Goal: Communication & Community: Answer question/provide support

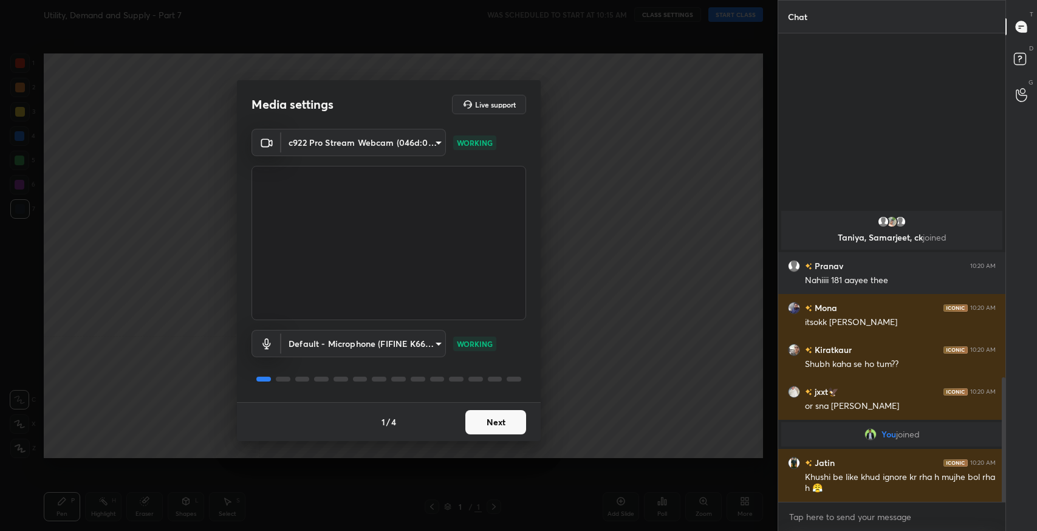
scroll to position [1146, 0]
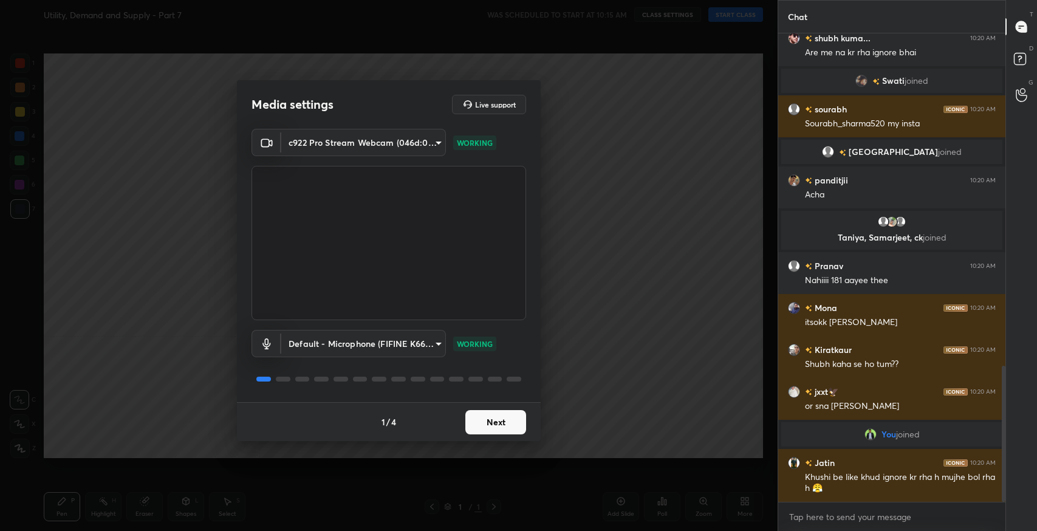
click at [493, 426] on button "Next" at bounding box center [495, 422] width 61 height 24
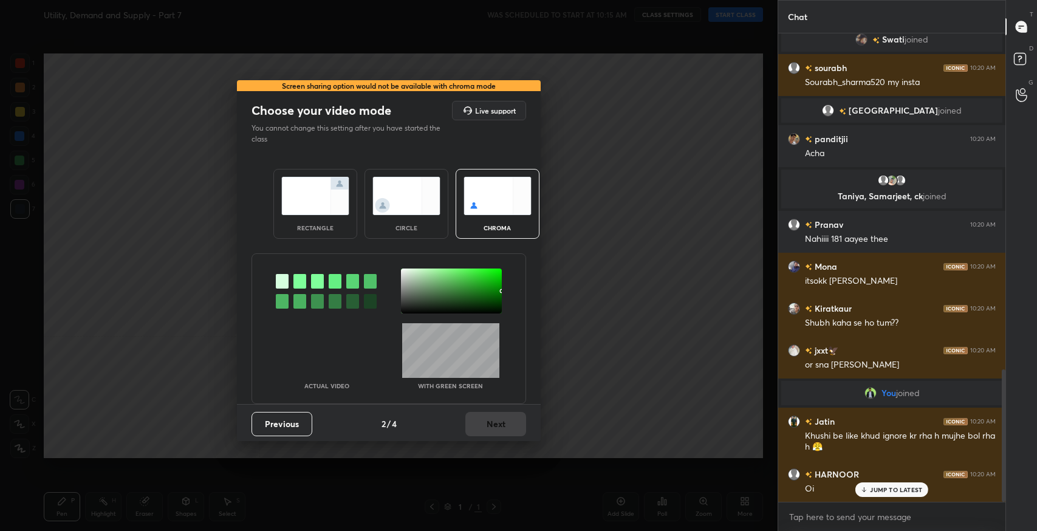
scroll to position [1230, 0]
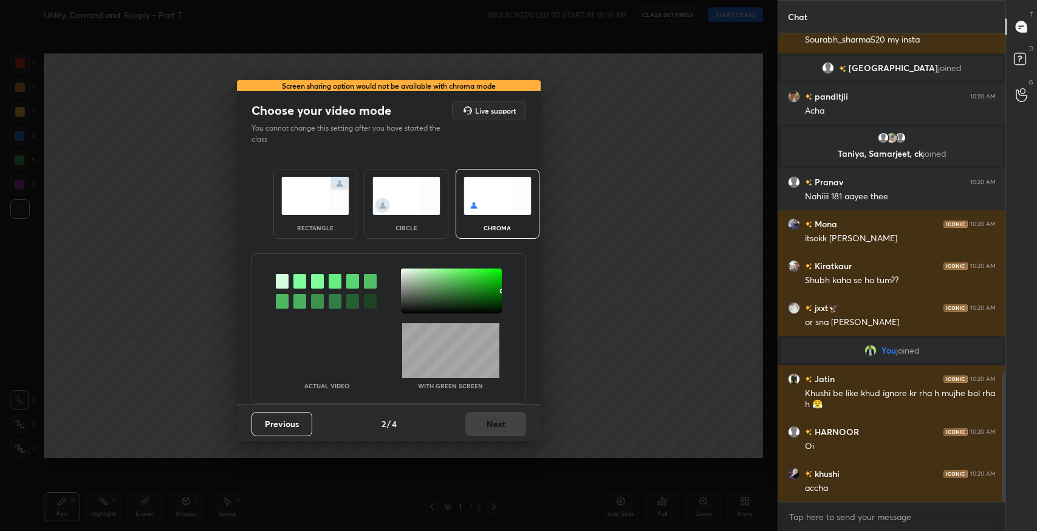
click at [333, 219] on div "rectangle" at bounding box center [315, 204] width 84 height 70
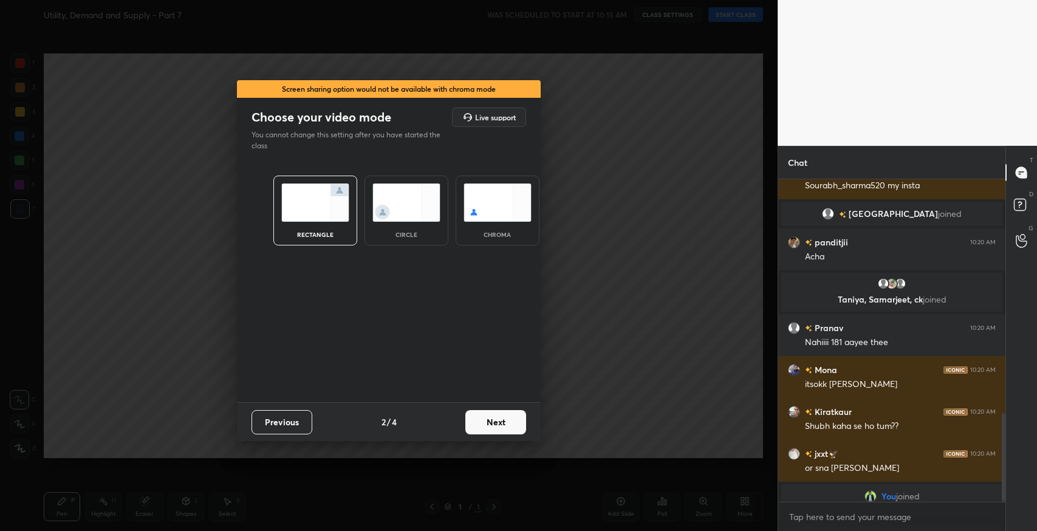
scroll to position [4, 4]
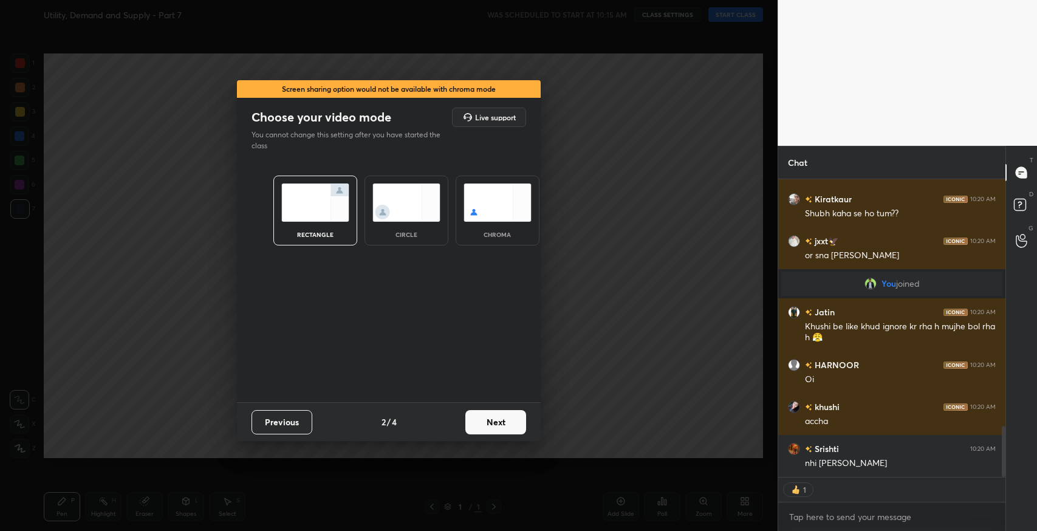
click at [506, 417] on button "Next" at bounding box center [495, 422] width 61 height 24
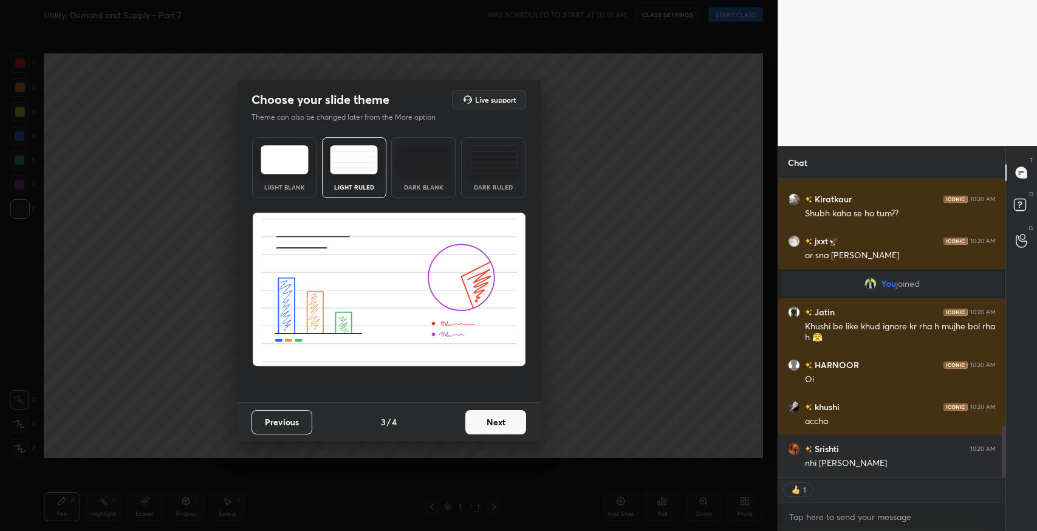
scroll to position [1527, 0]
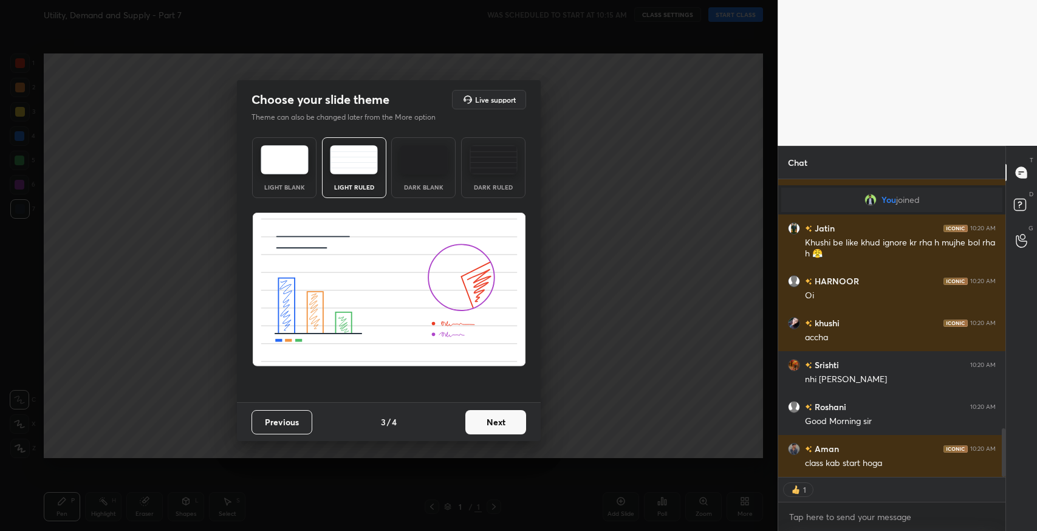
click at [512, 429] on button "Next" at bounding box center [495, 422] width 61 height 24
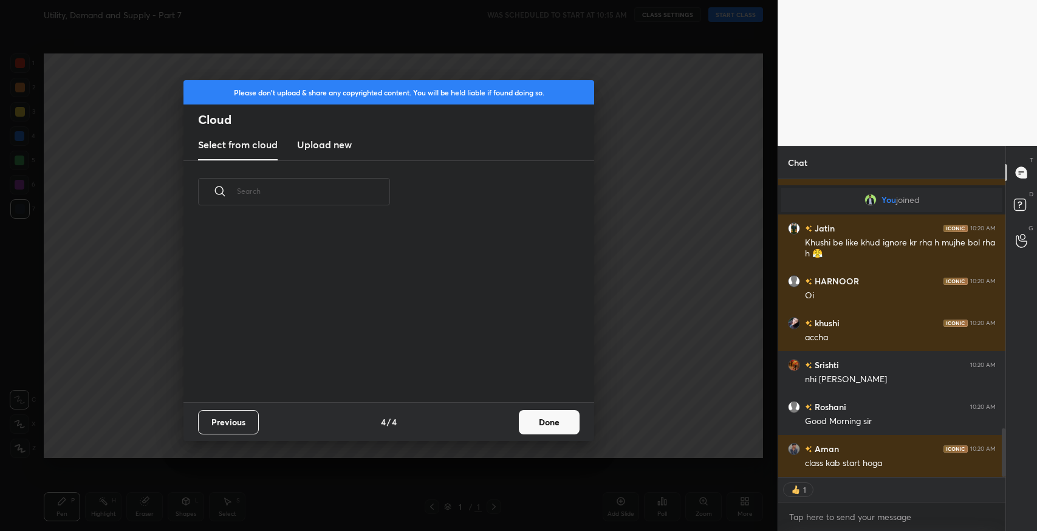
scroll to position [180, 390]
click at [577, 421] on button "Done" at bounding box center [549, 422] width 61 height 24
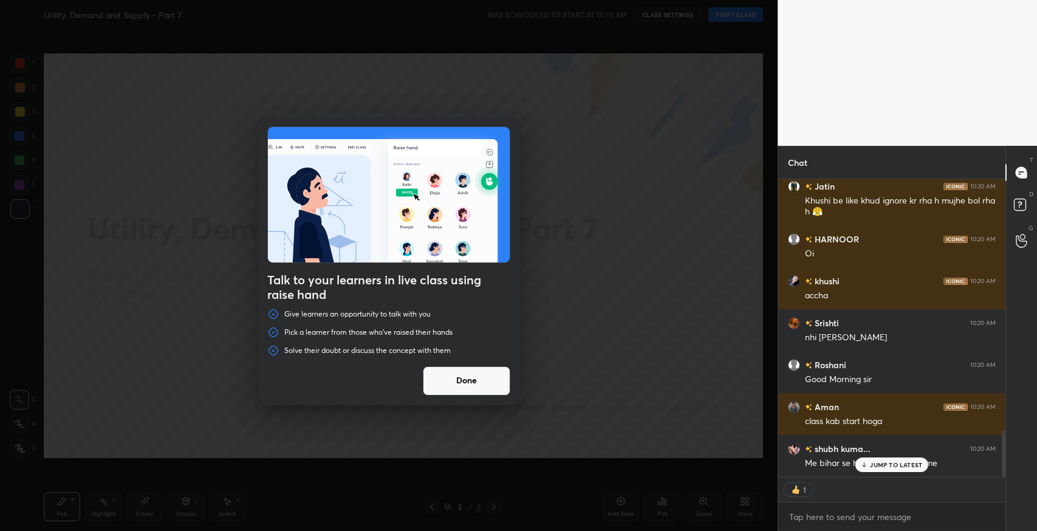
scroll to position [1610, 0]
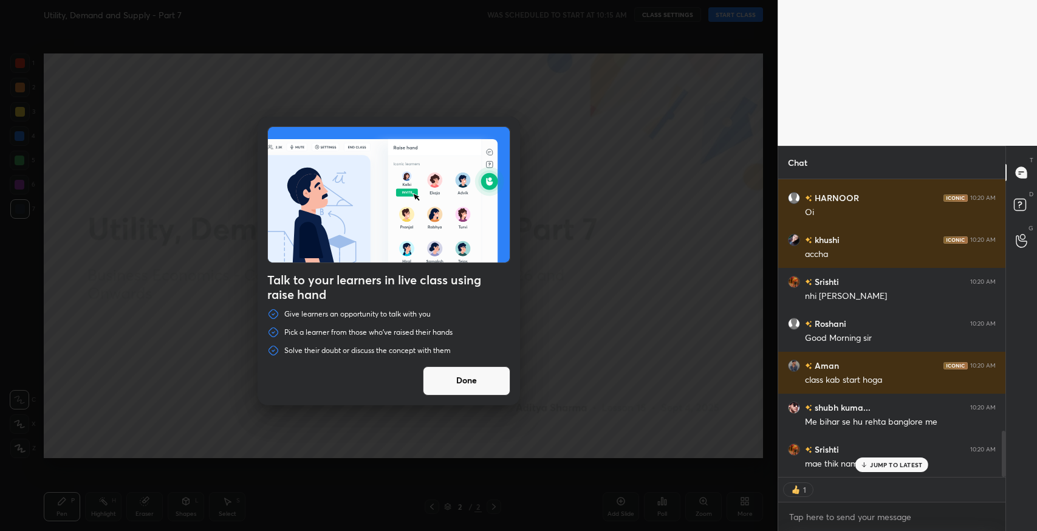
click at [485, 386] on button "Done" at bounding box center [467, 380] width 88 height 29
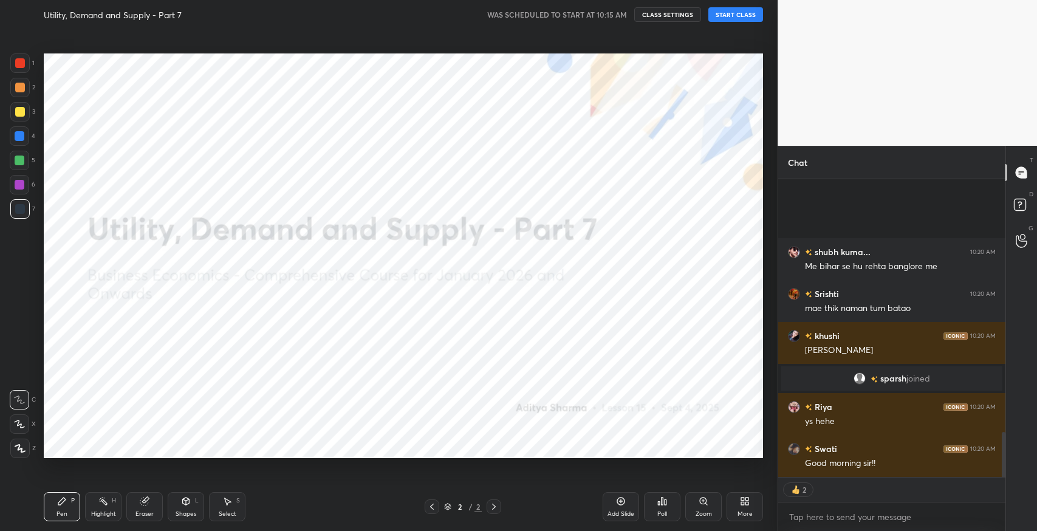
scroll to position [1609, 0]
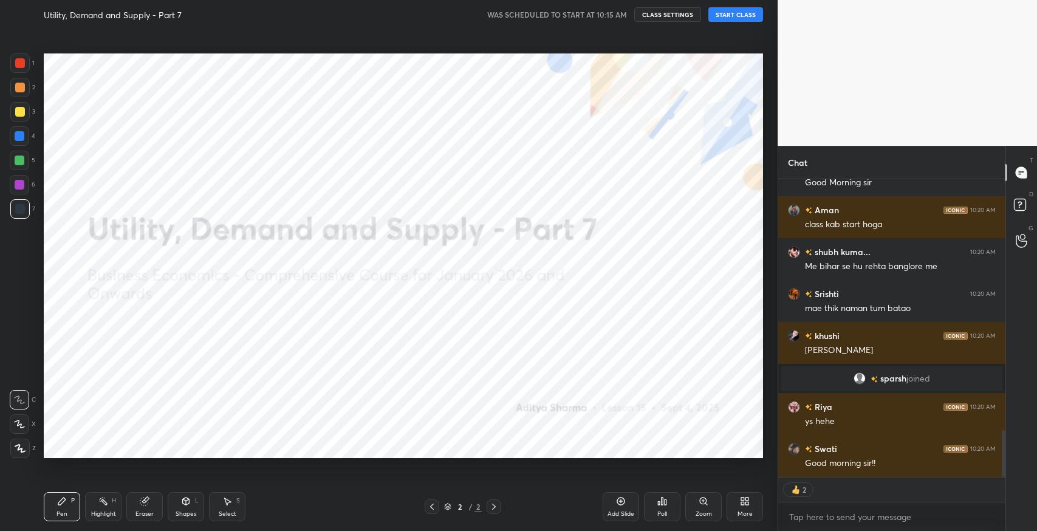
click at [732, 17] on button "START CLASS" at bounding box center [736, 14] width 55 height 15
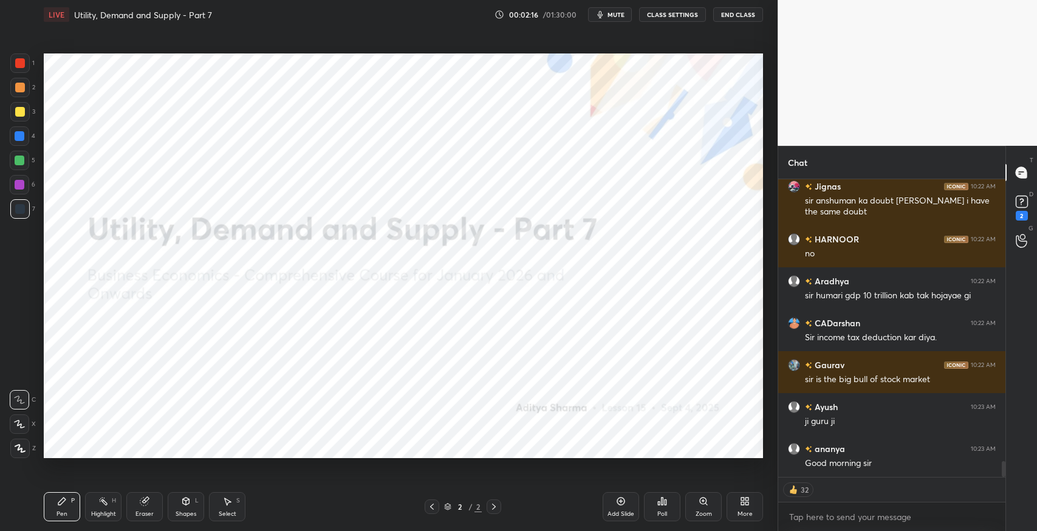
scroll to position [5346, 0]
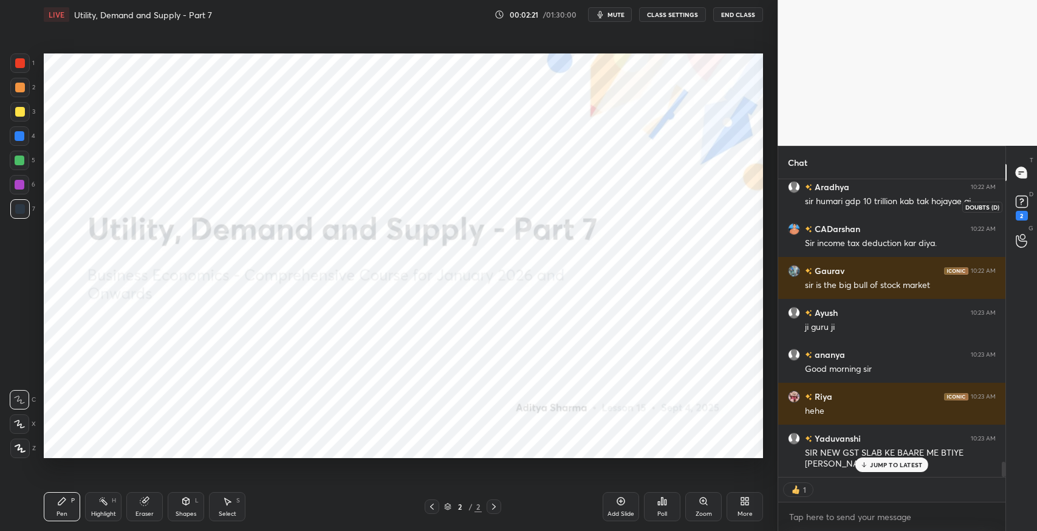
click at [1023, 207] on rect at bounding box center [1022, 202] width 12 height 12
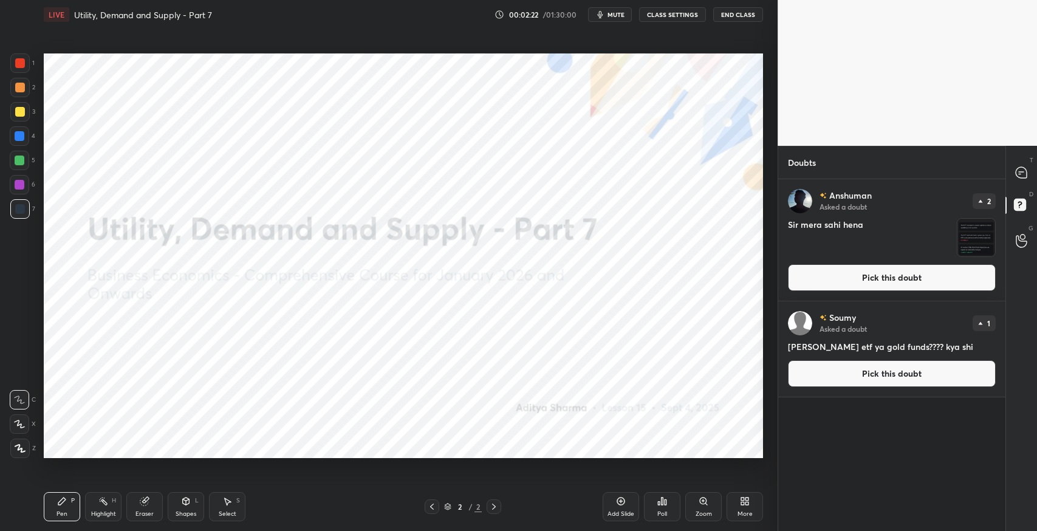
click at [833, 282] on button "Pick this doubt" at bounding box center [892, 277] width 208 height 27
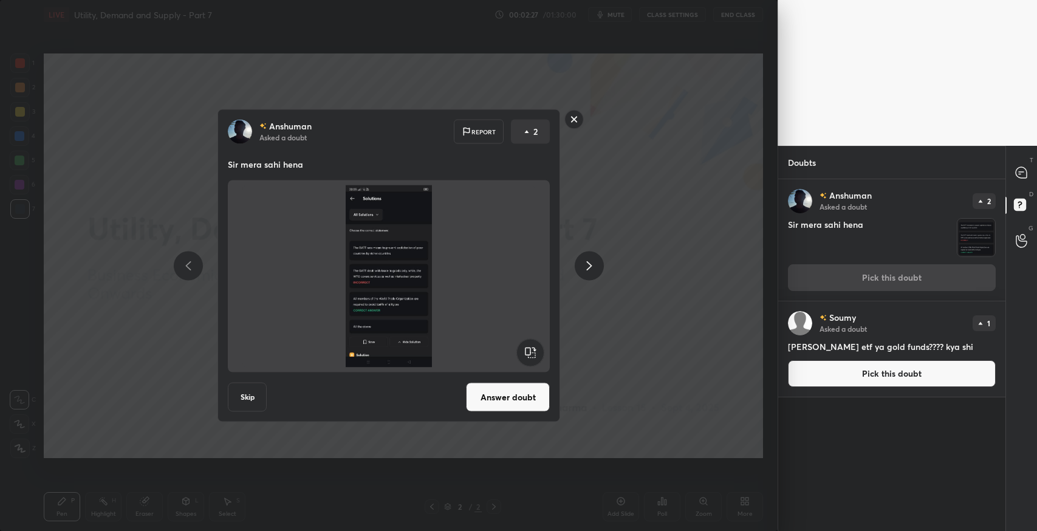
click at [498, 396] on button "Answer doubt" at bounding box center [508, 397] width 84 height 29
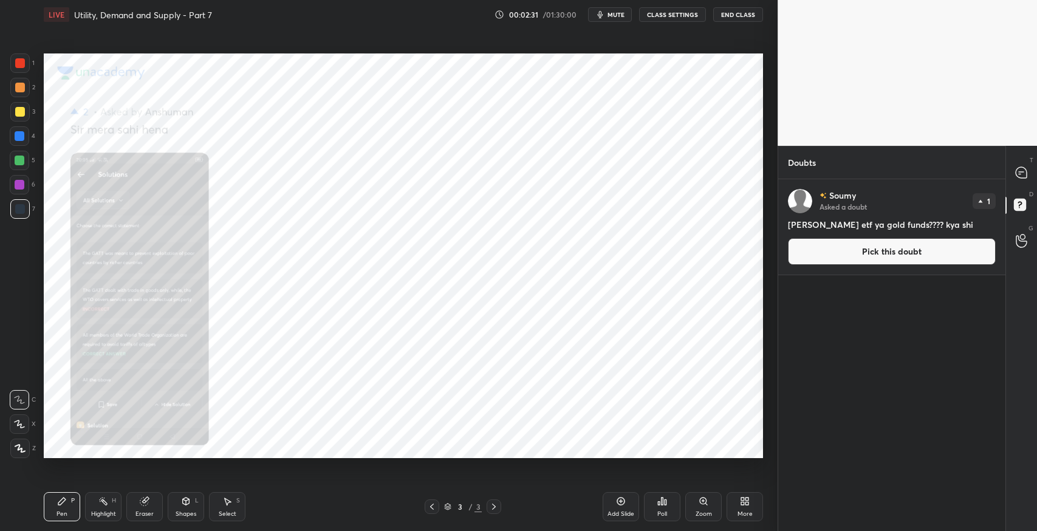
click at [692, 503] on div "Zoom" at bounding box center [703, 506] width 36 height 29
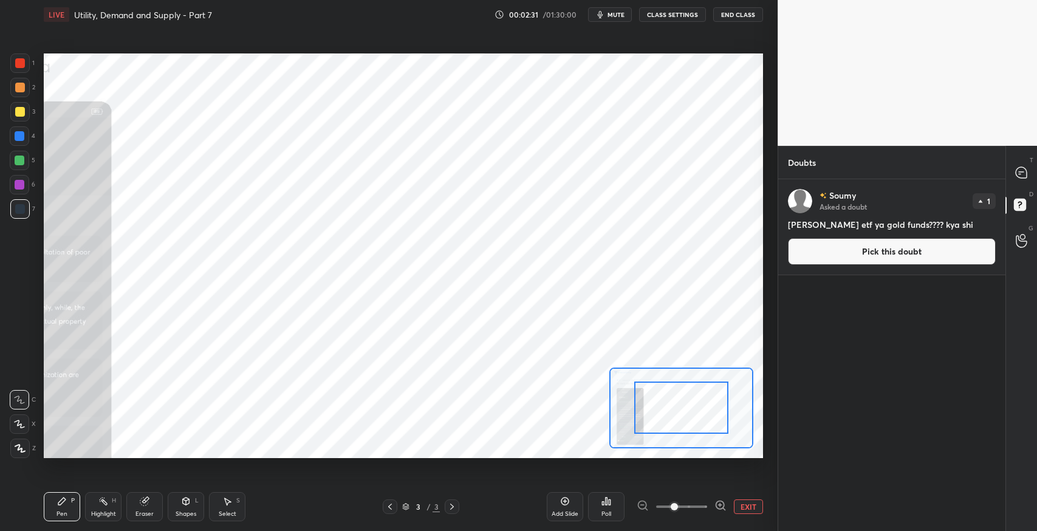
click at [692, 503] on span at bounding box center [681, 506] width 51 height 27
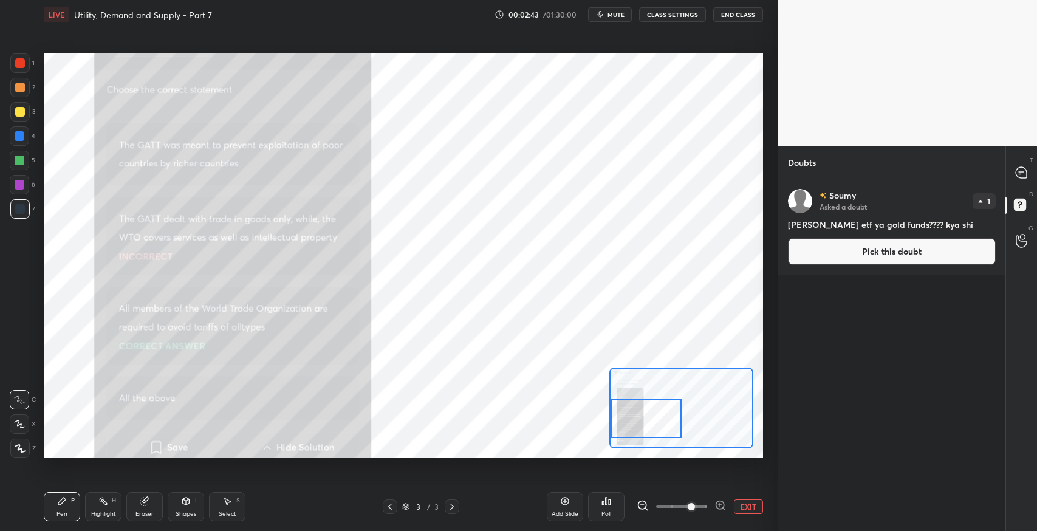
drag, startPoint x: 673, startPoint y: 411, endPoint x: 614, endPoint y: 422, distance: 59.8
click at [614, 422] on div at bounding box center [646, 419] width 70 height 40
click at [1026, 177] on icon at bounding box center [1021, 172] width 11 height 11
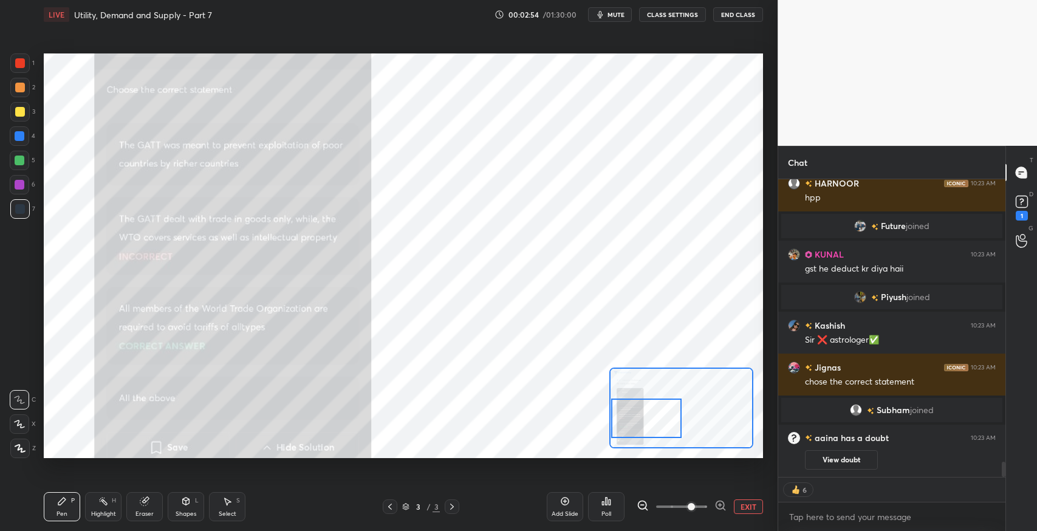
scroll to position [5655, 0]
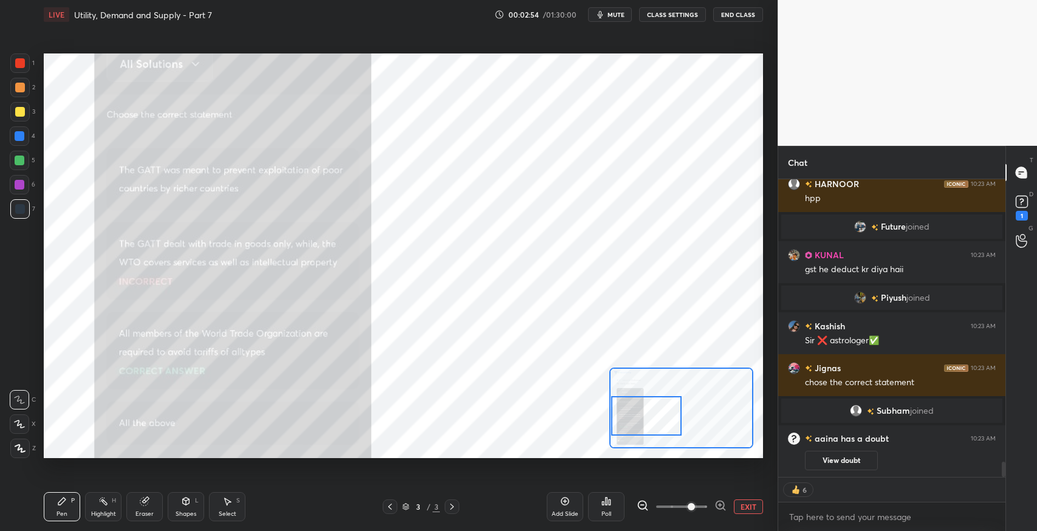
drag, startPoint x: 647, startPoint y: 412, endPoint x: 637, endPoint y: 410, distance: 10.5
click at [637, 410] on div at bounding box center [646, 416] width 70 height 40
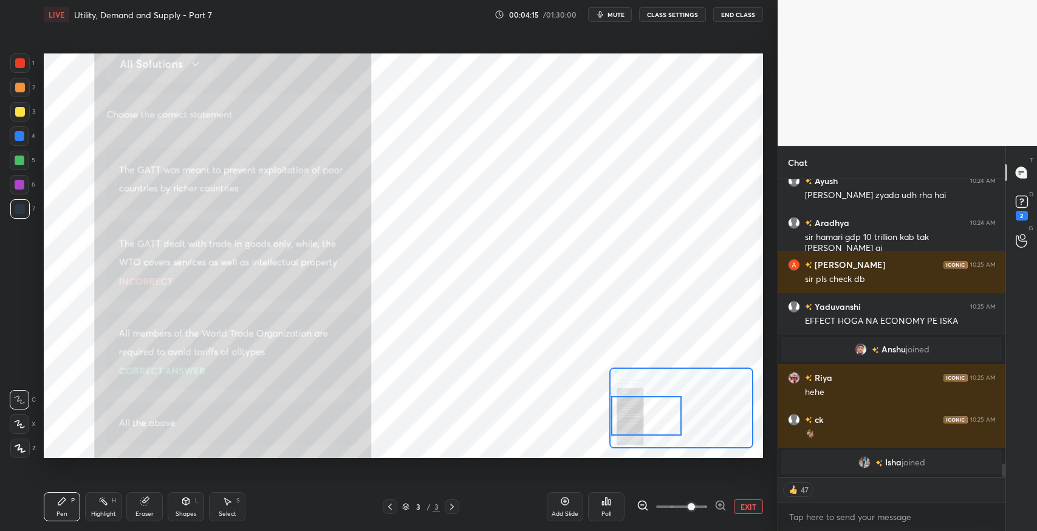
scroll to position [6276, 0]
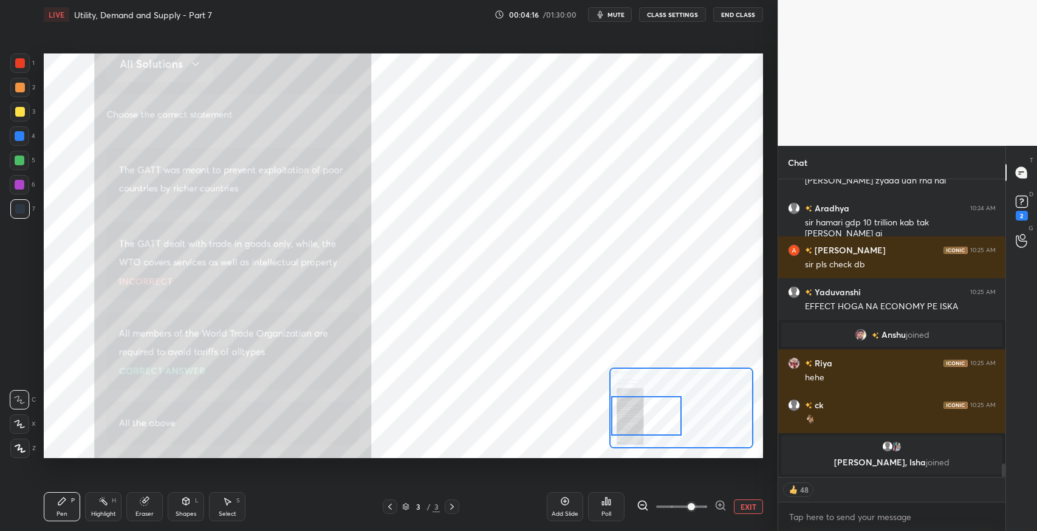
click at [565, 512] on div "Add Slide" at bounding box center [565, 514] width 27 height 6
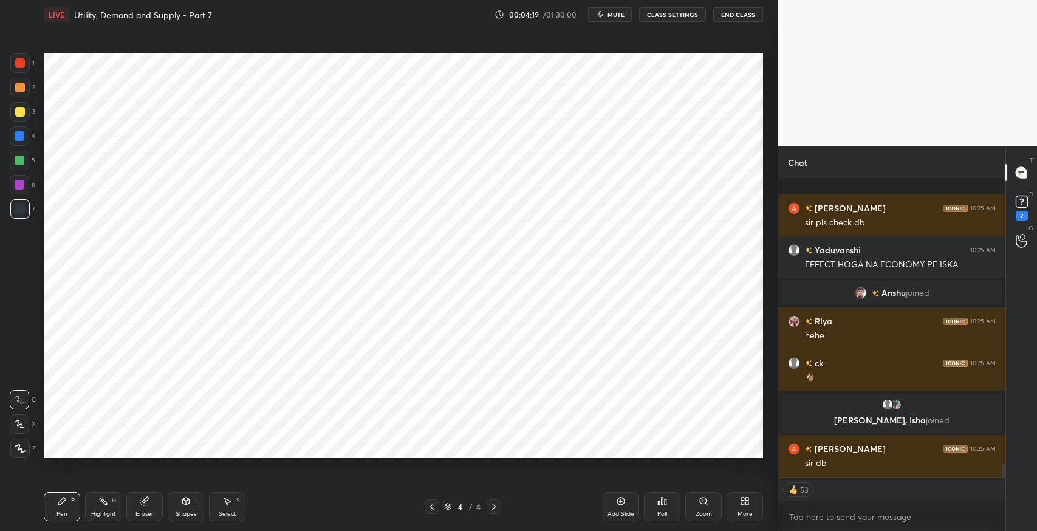
scroll to position [6296, 0]
click at [1025, 211] on div "2" at bounding box center [1022, 216] width 12 height 10
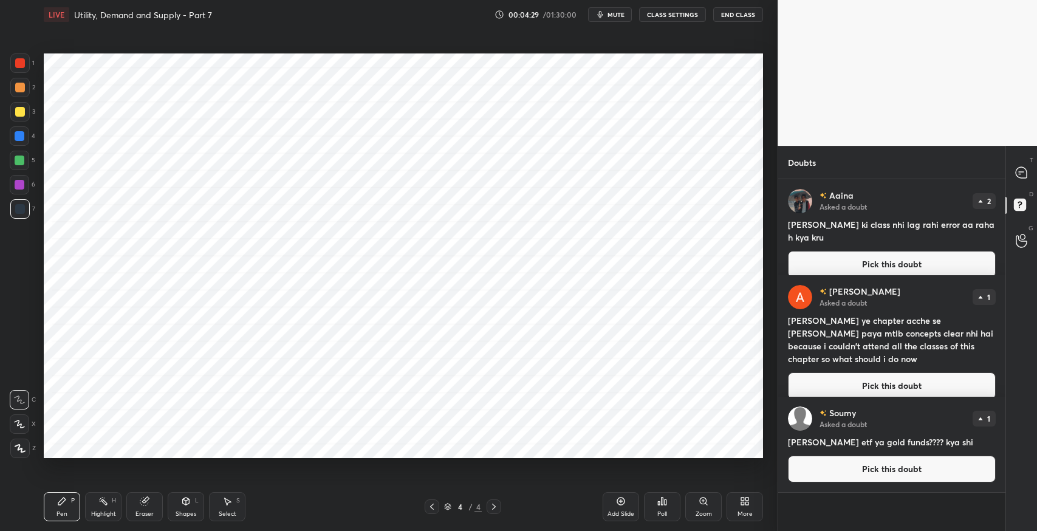
click at [1019, 174] on icon at bounding box center [1020, 174] width 2 height 0
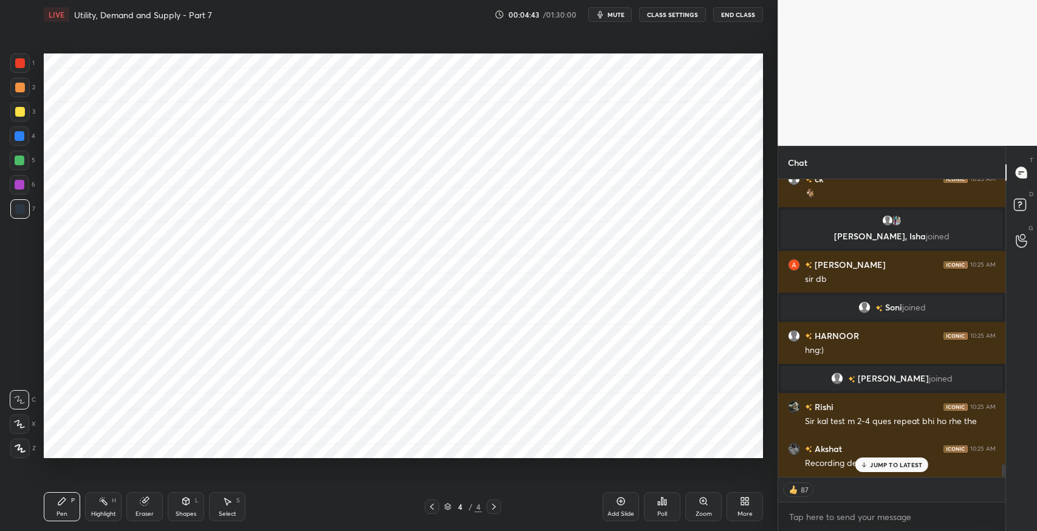
scroll to position [6733, 0]
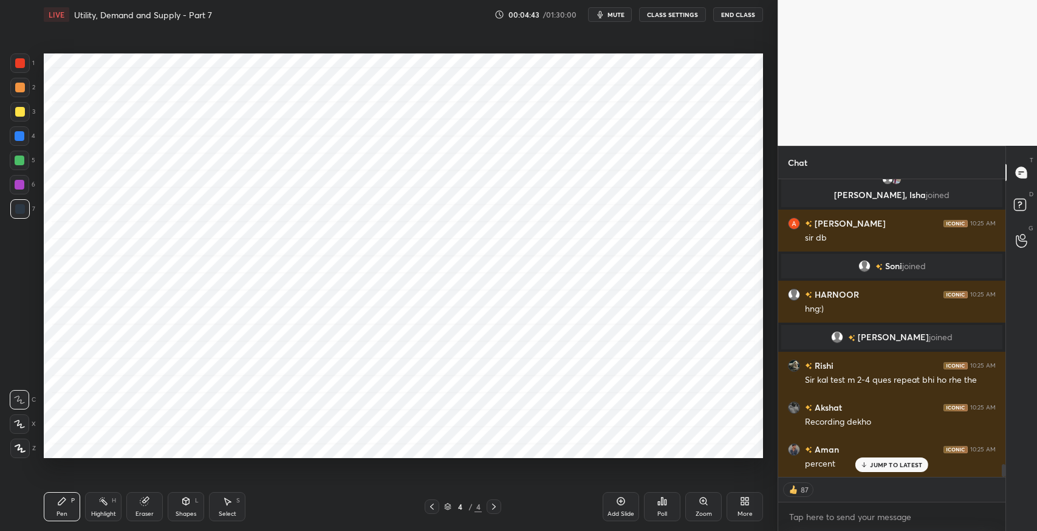
click at [744, 511] on div "More" at bounding box center [745, 514] width 15 height 6
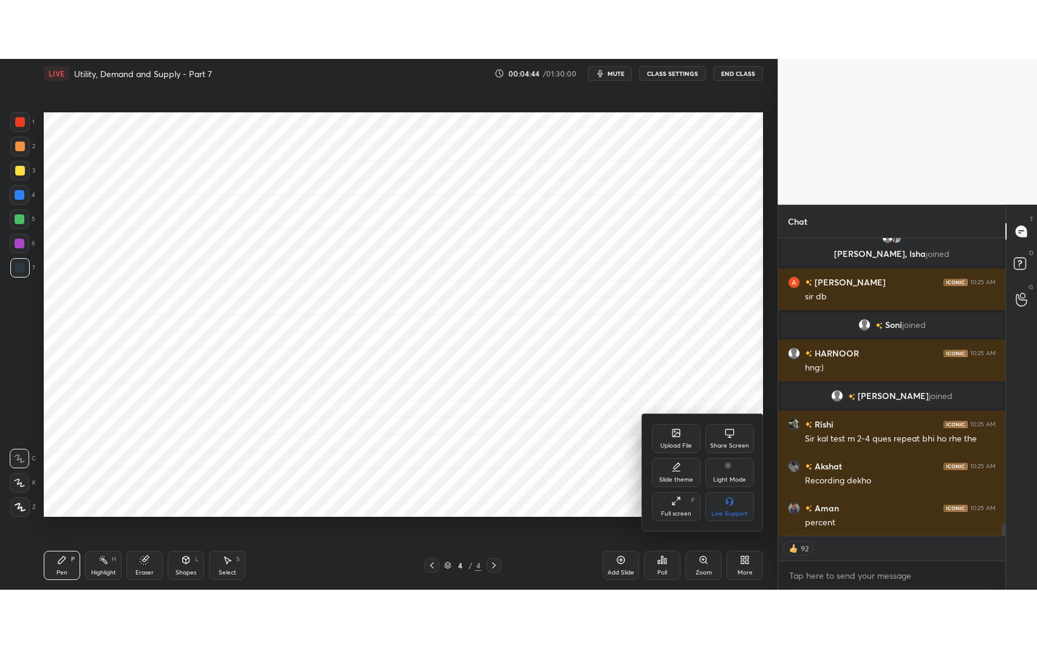
scroll to position [6776, 0]
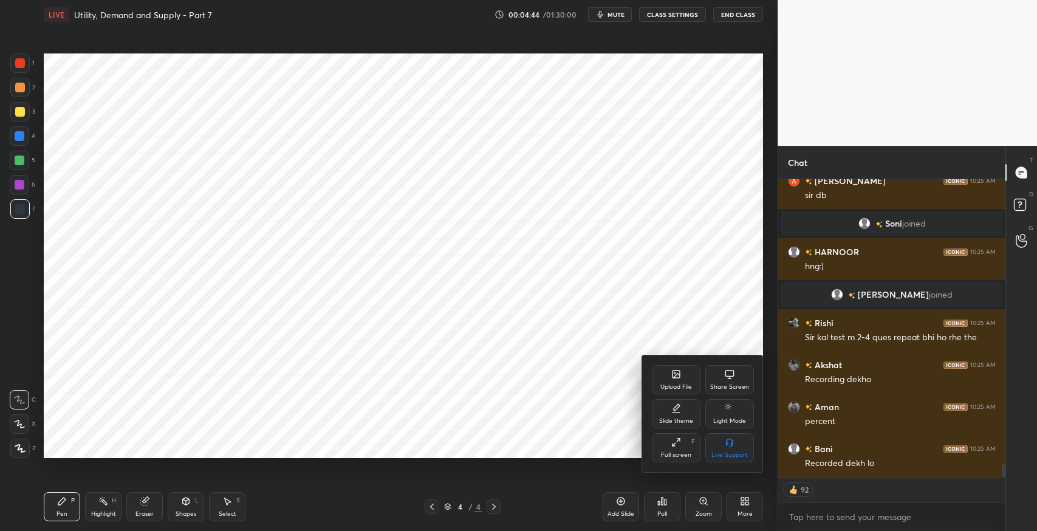
click at [672, 443] on icon at bounding box center [677, 443] width 10 height 10
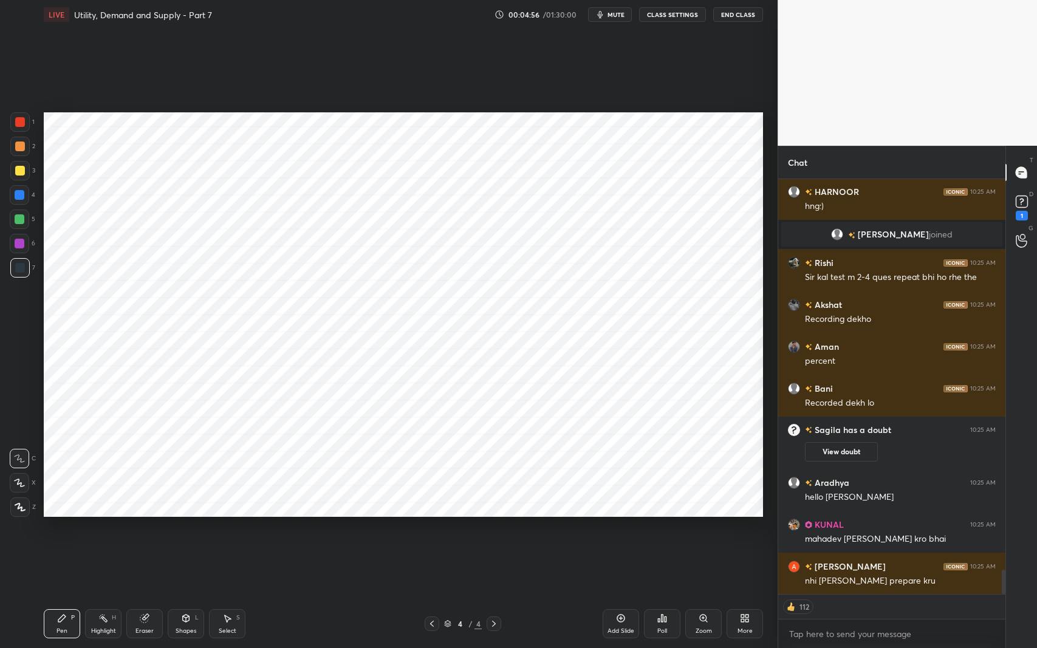
scroll to position [6602, 0]
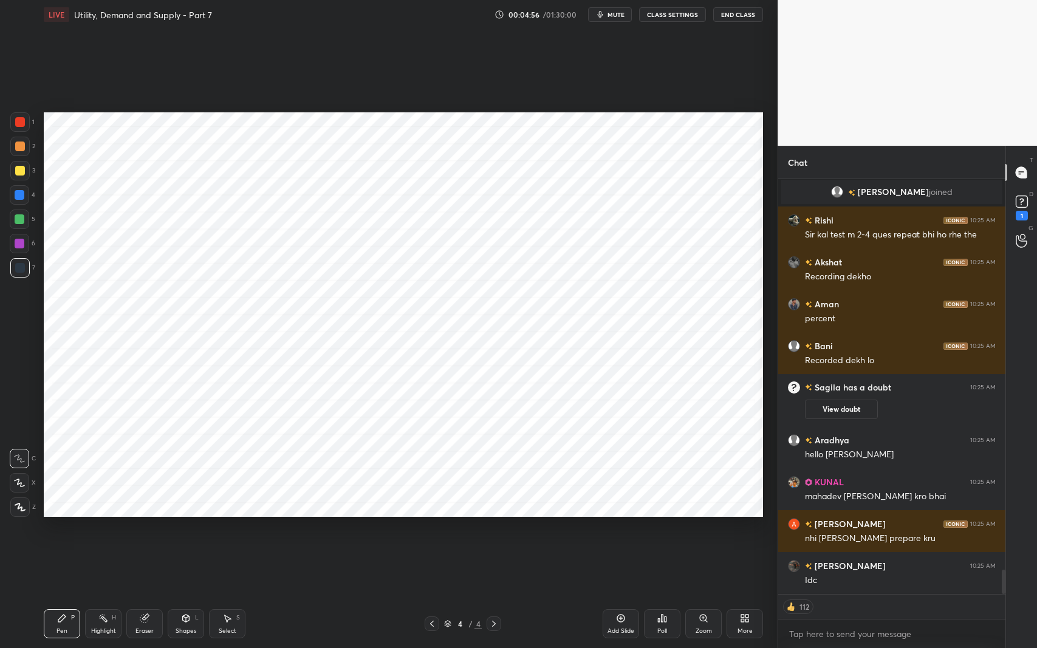
click at [671, 17] on button "CLASS SETTINGS" at bounding box center [672, 14] width 67 height 15
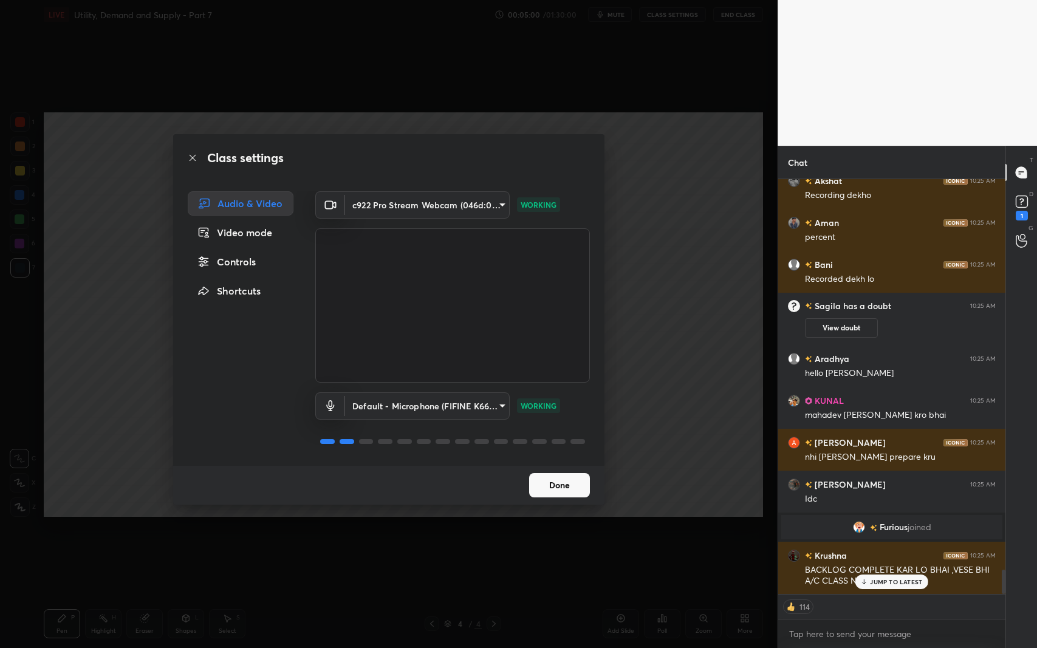
click at [236, 258] on div "Controls" at bounding box center [241, 262] width 106 height 24
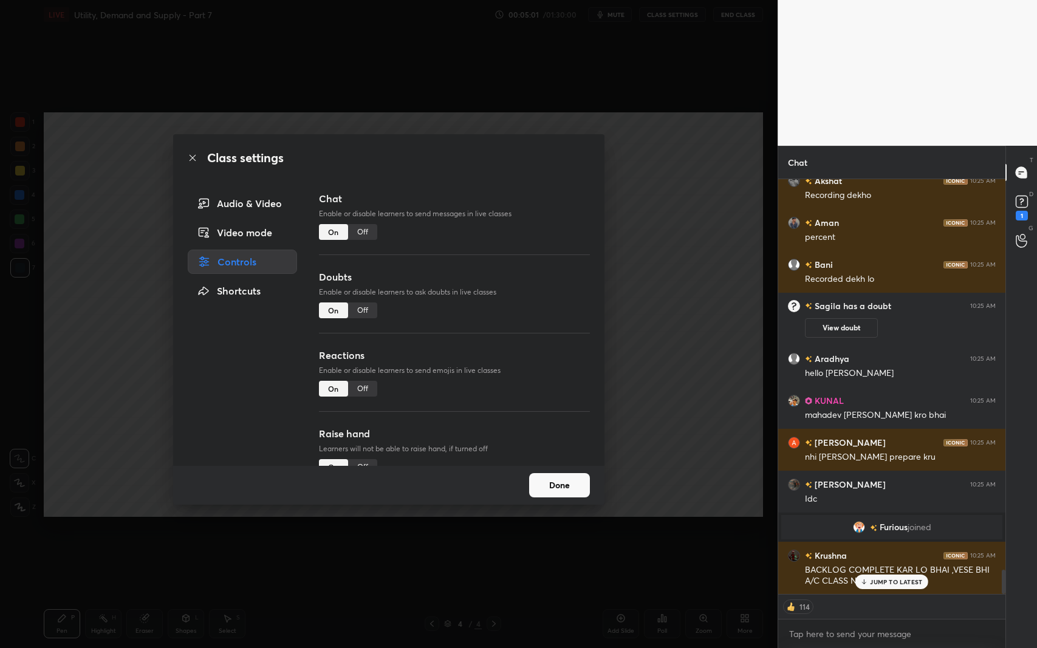
click at [363, 392] on div "Off" at bounding box center [362, 389] width 29 height 16
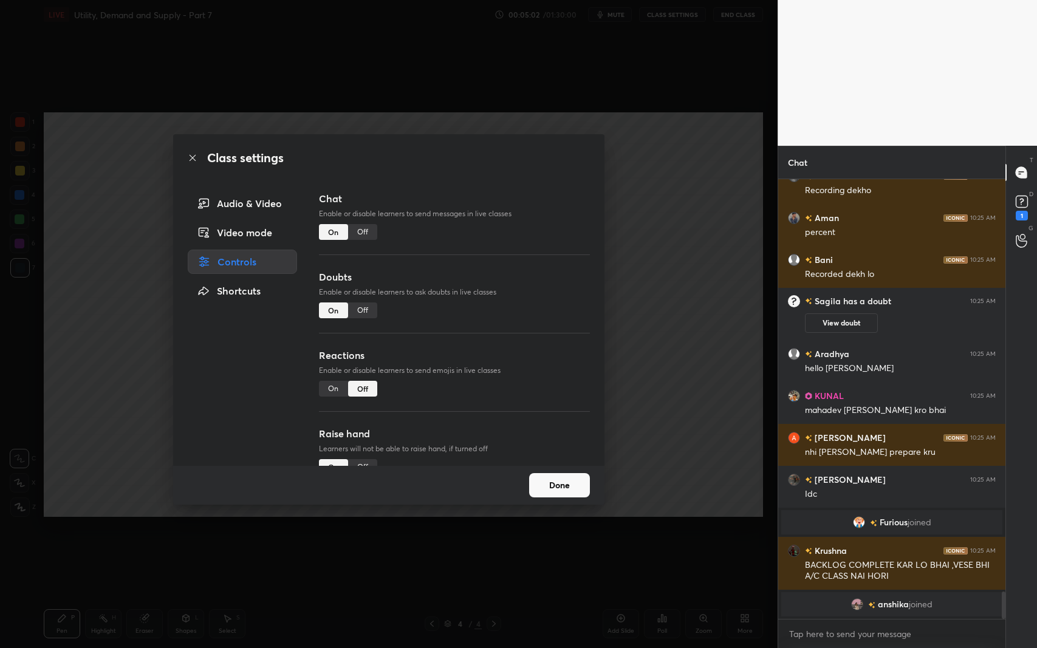
click at [564, 486] on button "Done" at bounding box center [559, 485] width 61 height 24
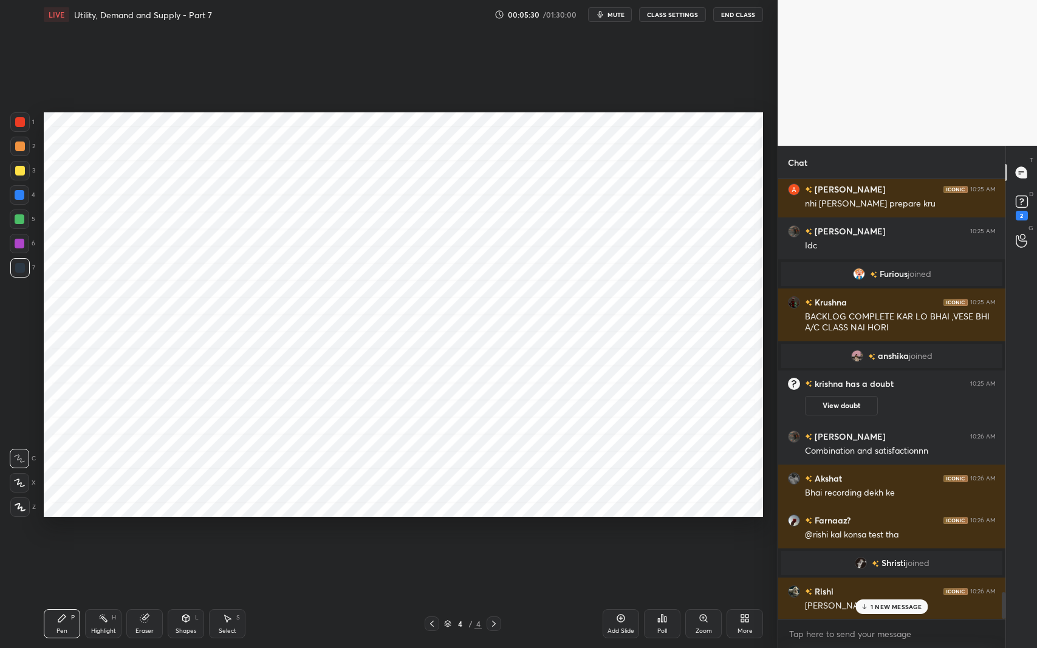
scroll to position [6865, 0]
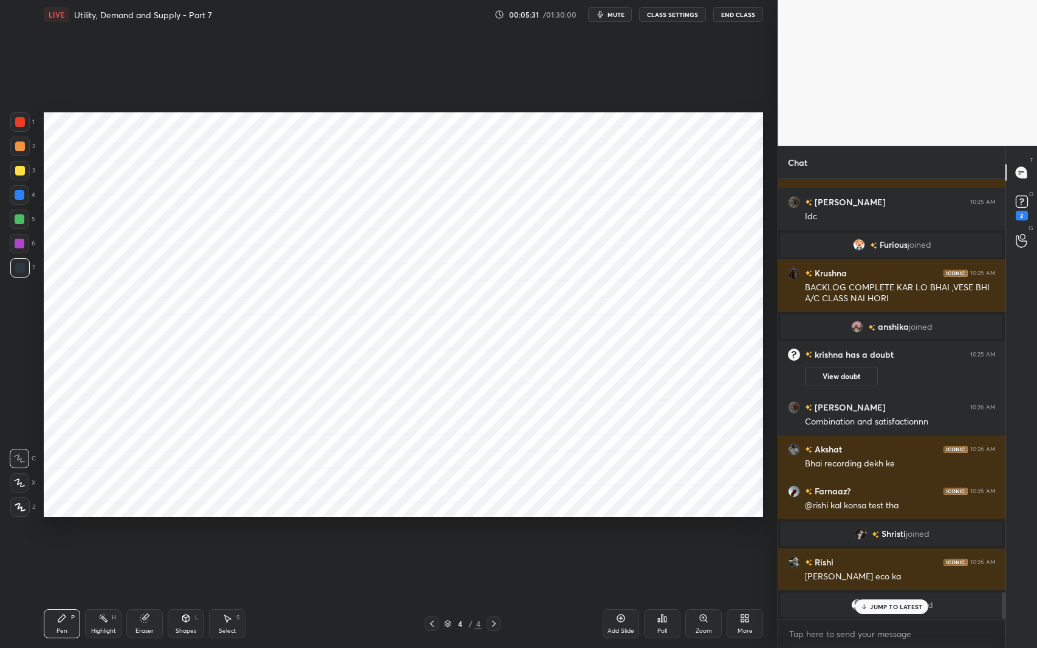
click at [885, 531] on p "JUMP TO LATEST" at bounding box center [896, 606] width 52 height 7
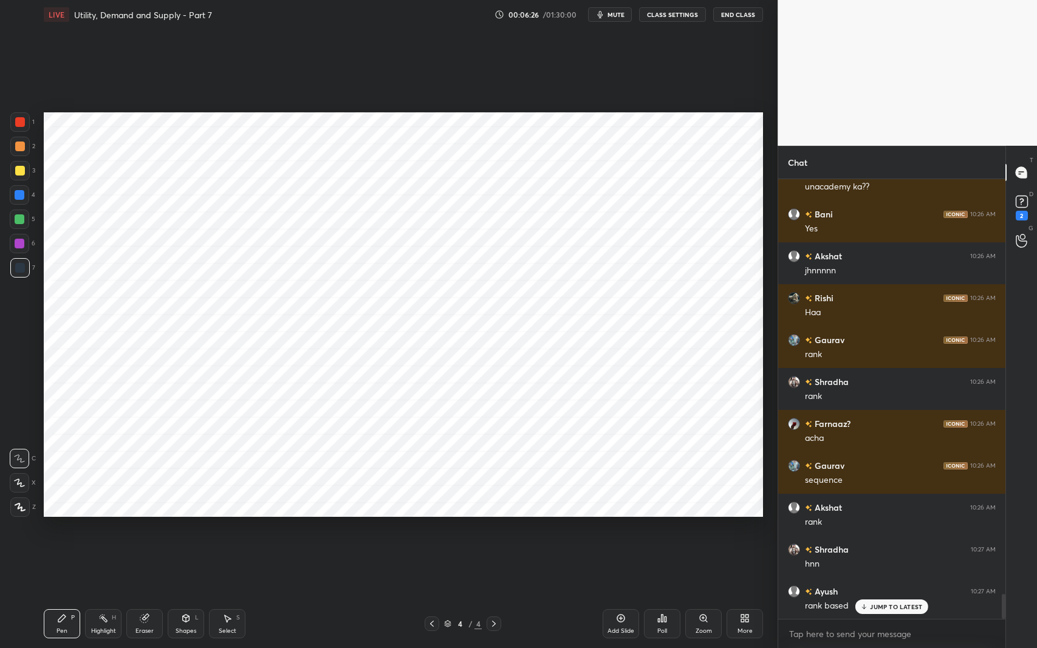
scroll to position [7439, 0]
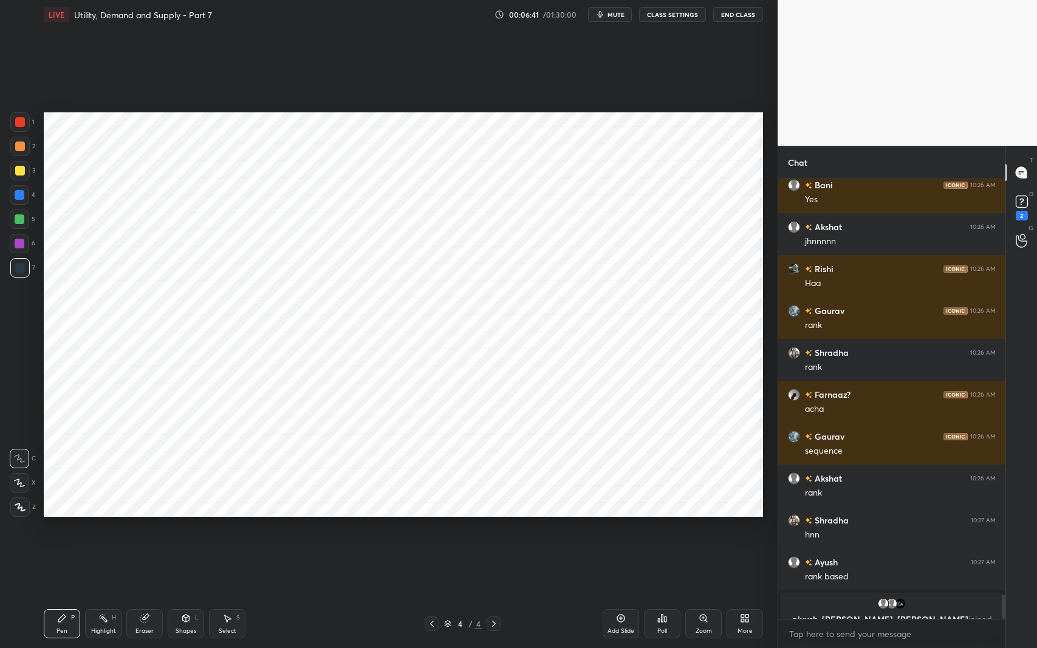
click at [475, 531] on div "Setting up your live class Poll for secs No correct answer Start poll" at bounding box center [403, 314] width 729 height 571
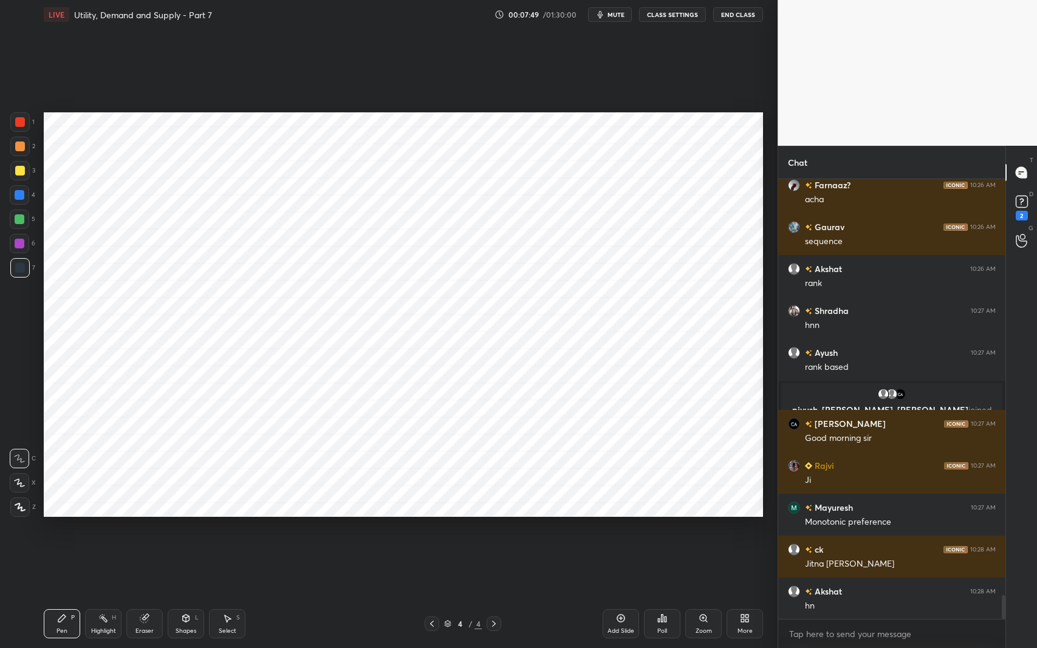
scroll to position [7691, 0]
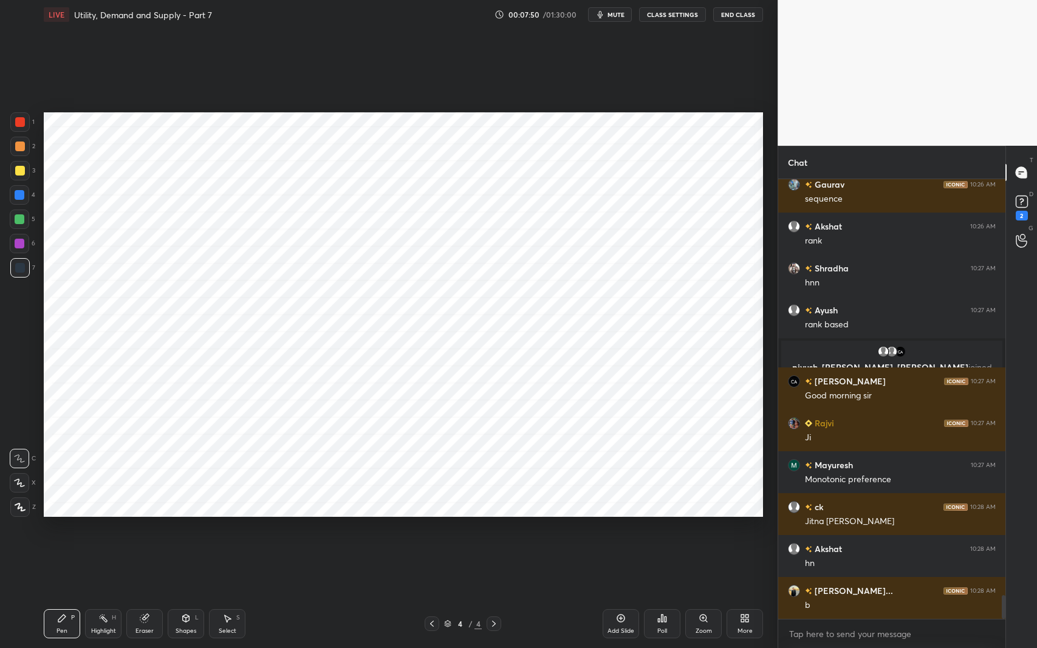
click at [146, 531] on div "Eraser" at bounding box center [144, 624] width 36 height 29
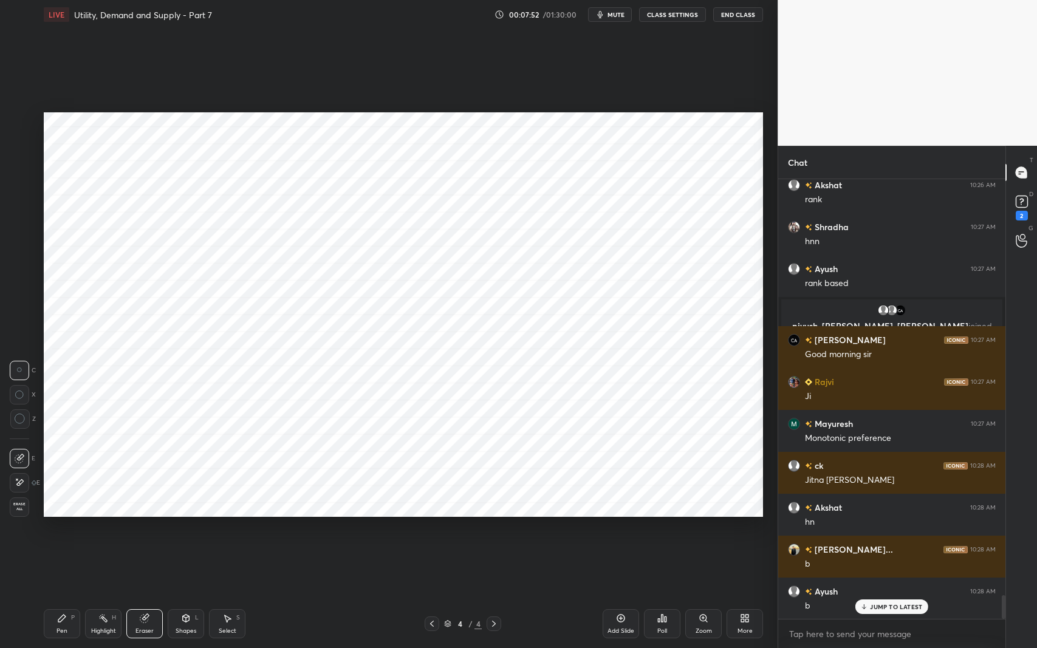
click at [71, 531] on div "P" at bounding box center [73, 618] width 4 height 6
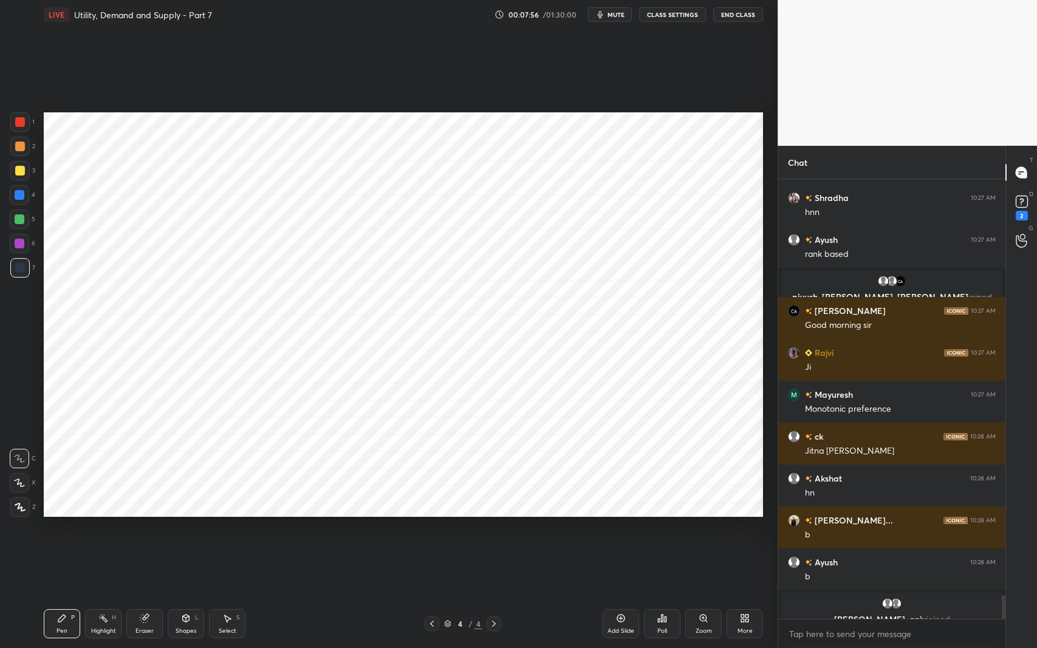
click at [160, 531] on div "Eraser" at bounding box center [144, 624] width 36 height 29
click at [67, 531] on div "Pen P" at bounding box center [62, 624] width 36 height 29
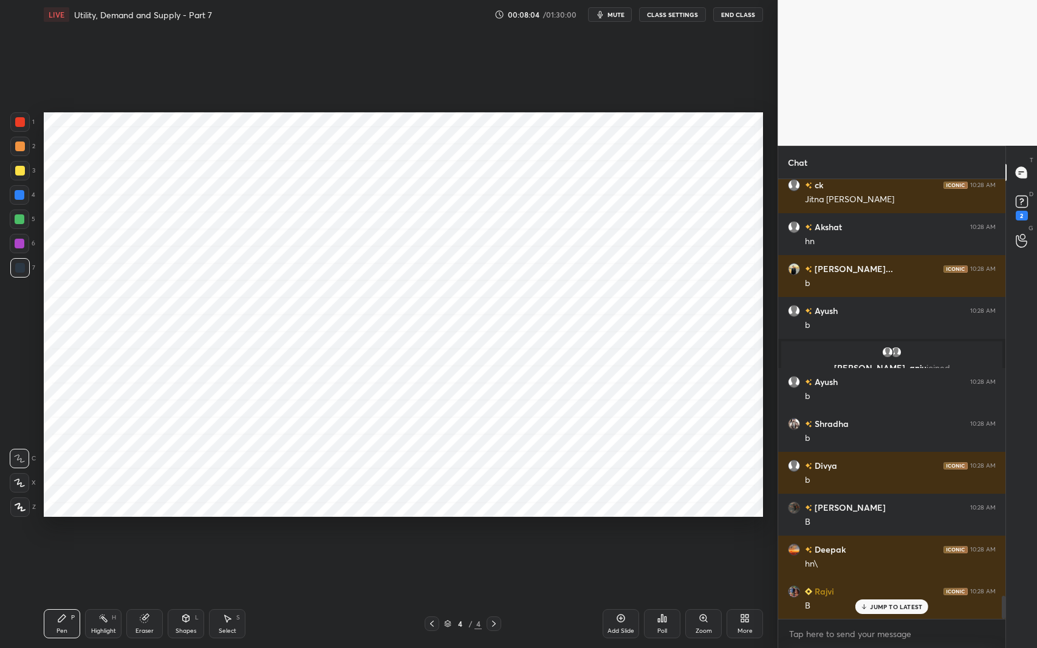
scroll to position [8056, 0]
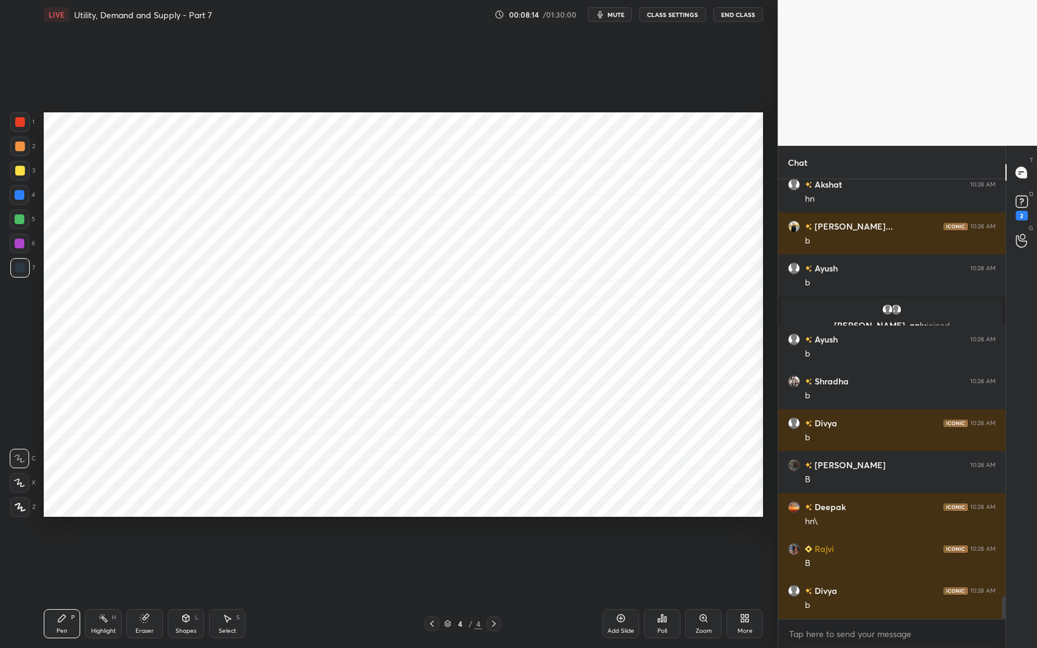
click at [617, 531] on div "Add Slide" at bounding box center [621, 631] width 27 height 6
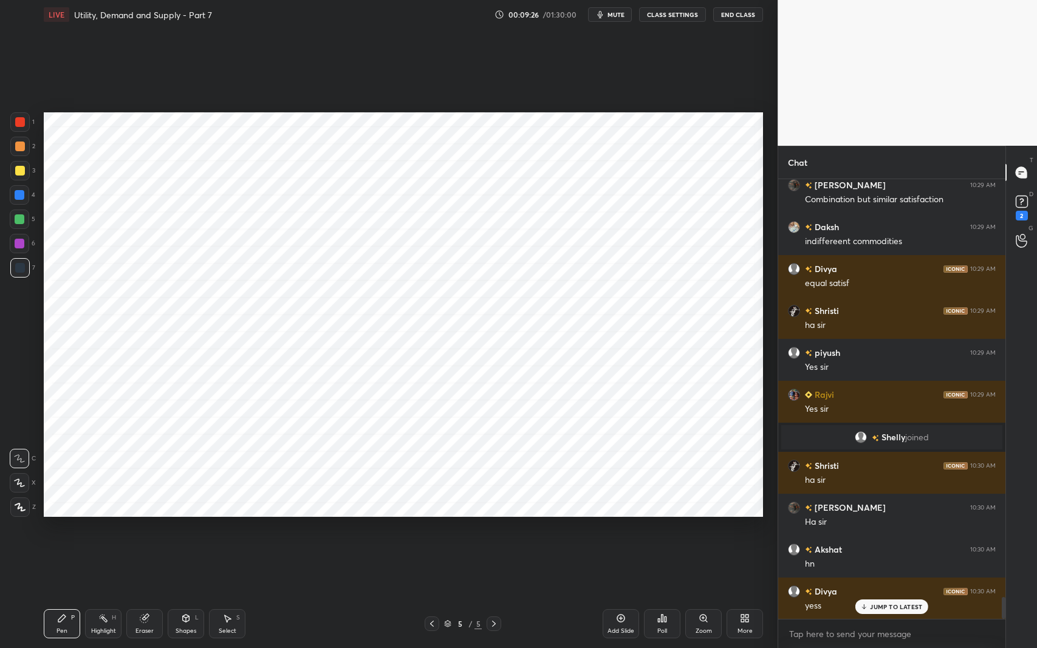
scroll to position [8380, 0]
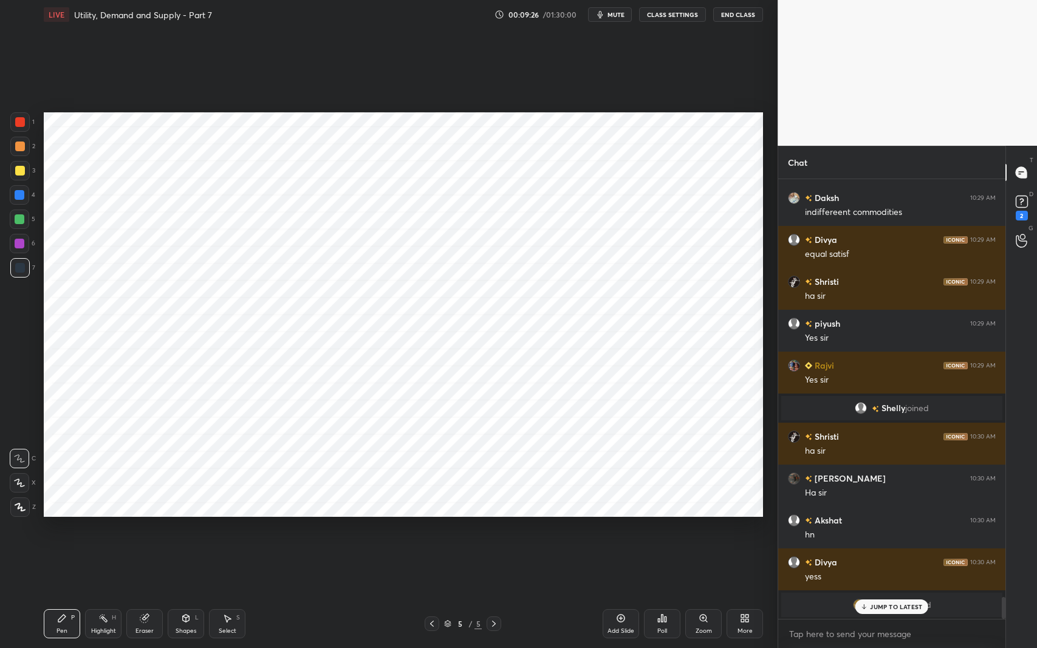
click at [21, 199] on div at bounding box center [20, 195] width 10 height 10
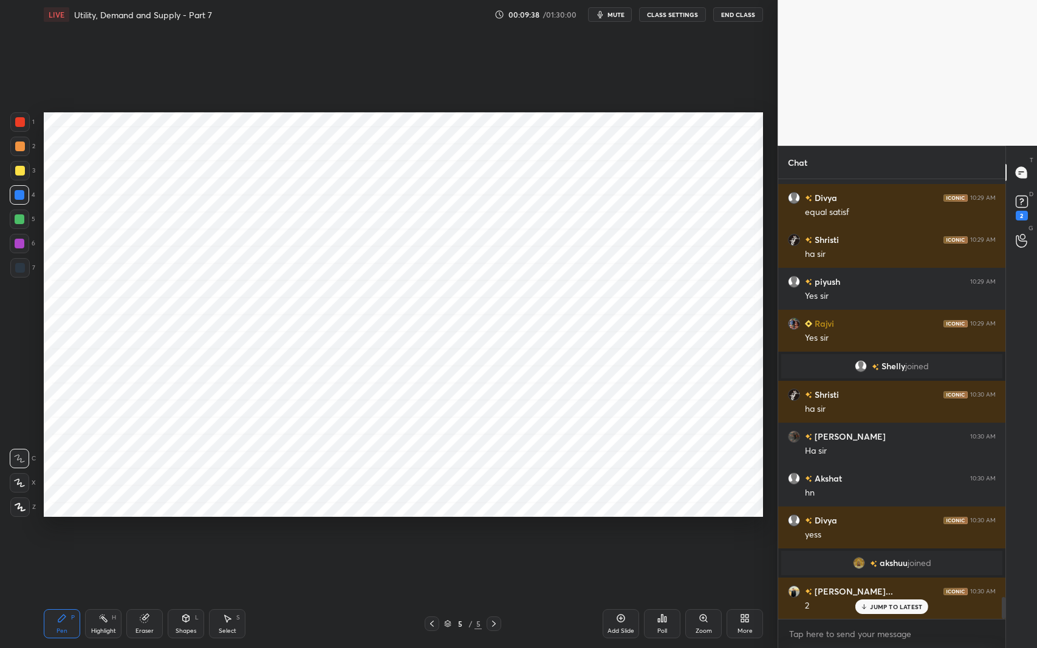
click at [153, 531] on div "Eraser" at bounding box center [144, 624] width 36 height 29
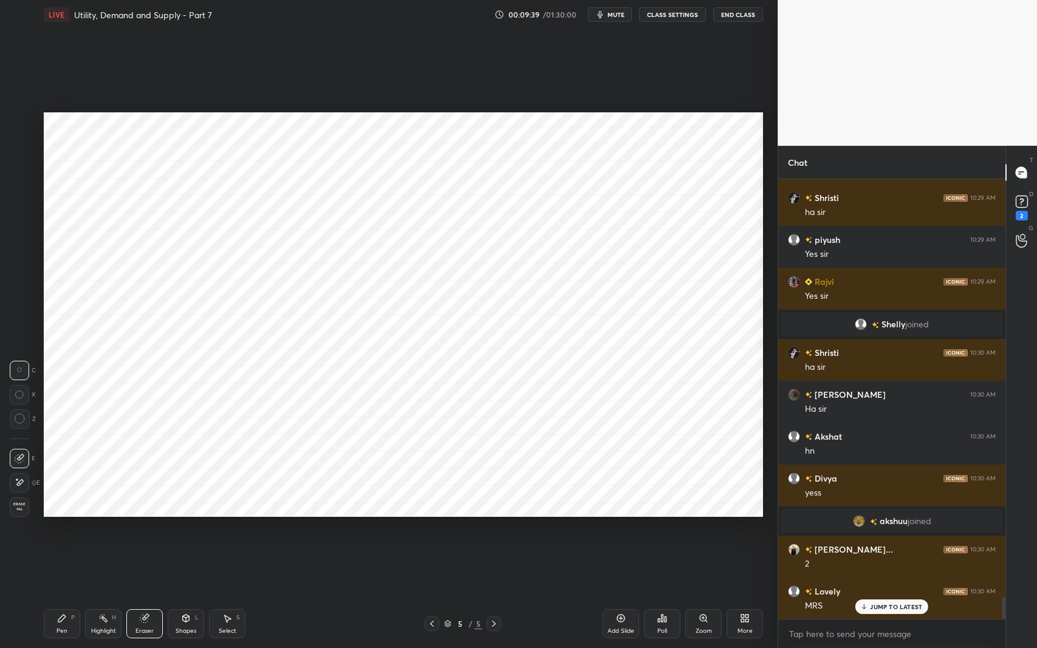
click at [61, 531] on div "Pen P" at bounding box center [62, 624] width 36 height 29
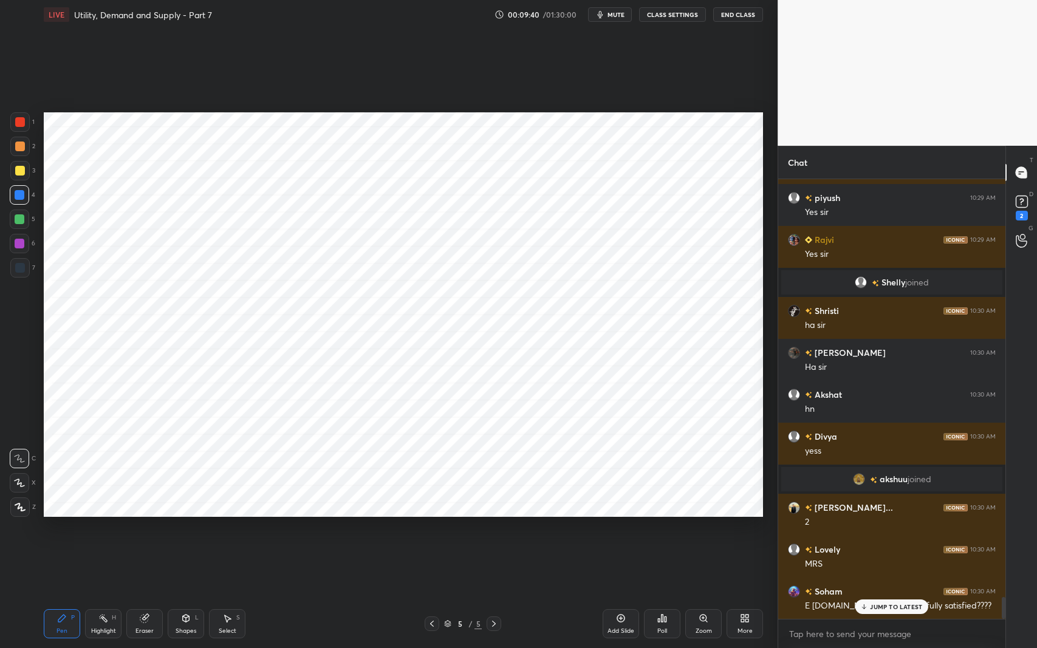
click at [27, 264] on div at bounding box center [19, 267] width 19 height 19
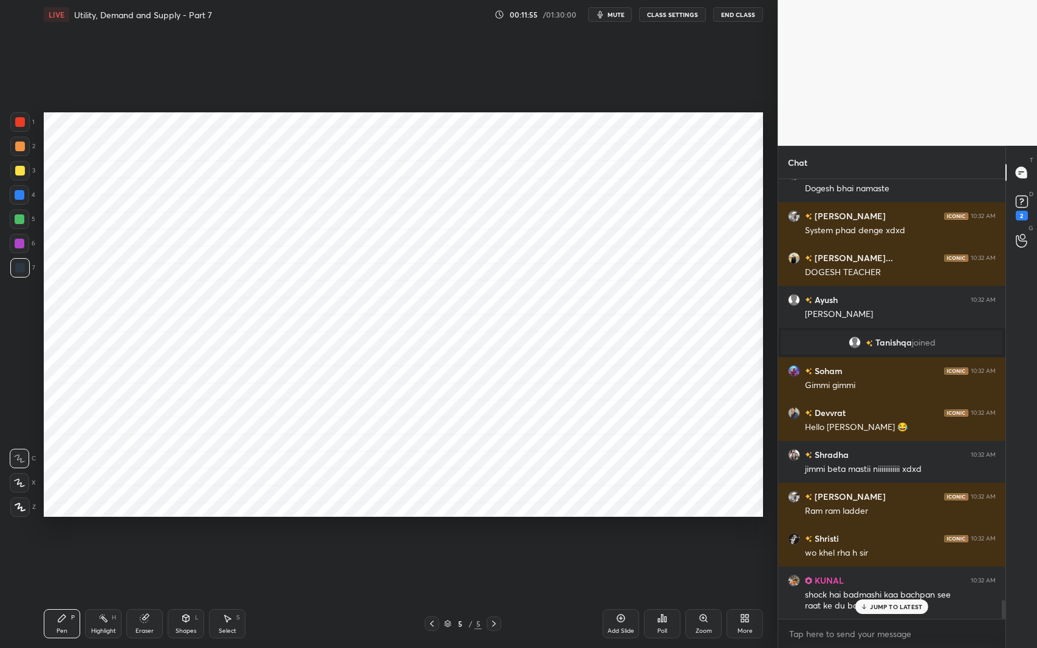
scroll to position [9870, 0]
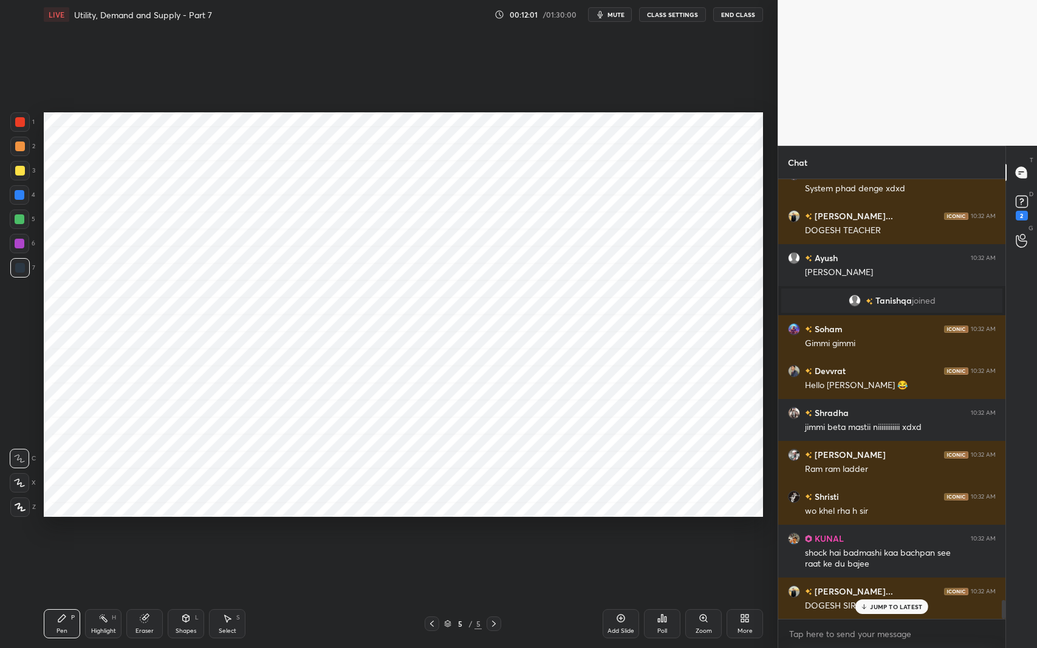
click at [887, 531] on p "JUMP TO LATEST" at bounding box center [896, 606] width 52 height 7
click at [153, 531] on div "Eraser" at bounding box center [144, 624] width 36 height 29
click at [28, 486] on div at bounding box center [19, 482] width 19 height 19
click at [194, 531] on div "Shapes L" at bounding box center [186, 624] width 36 height 29
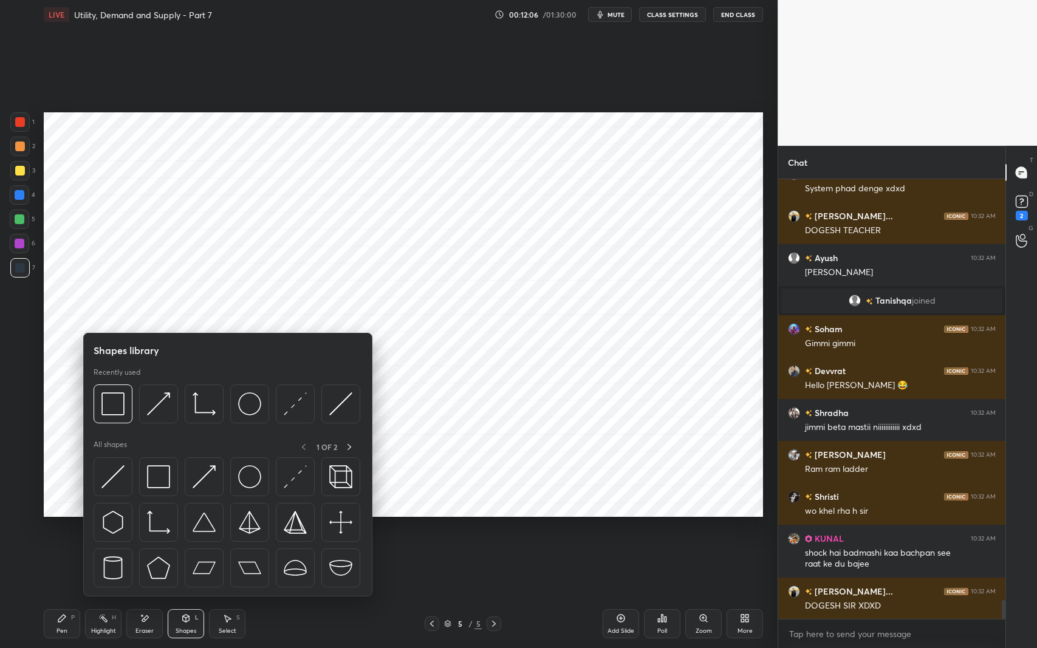
click at [161, 525] on img at bounding box center [158, 522] width 23 height 23
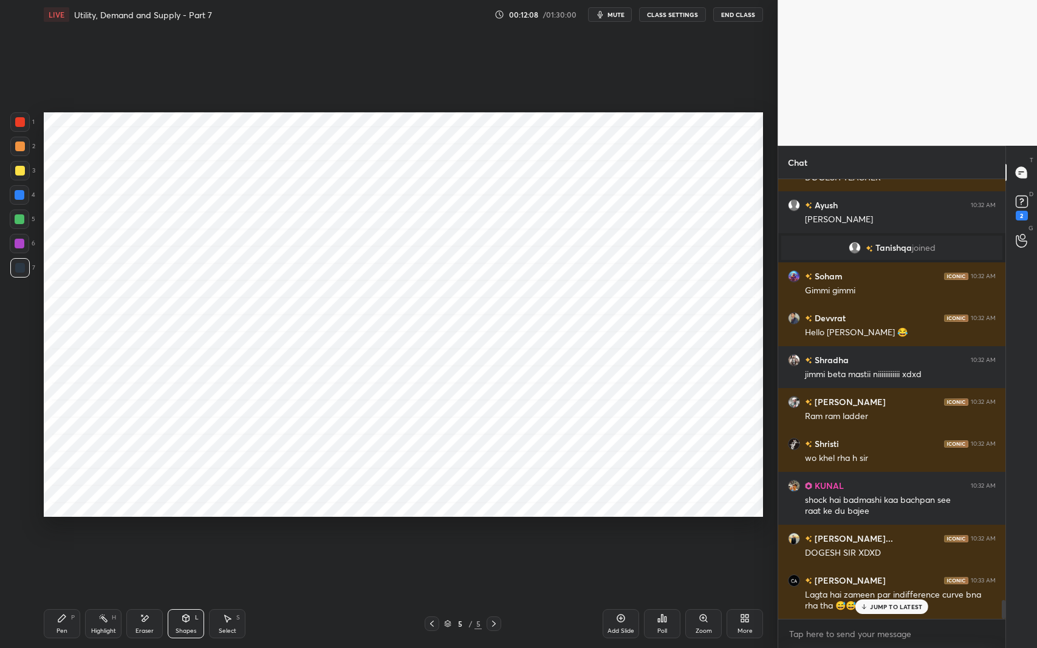
scroll to position [9952, 0]
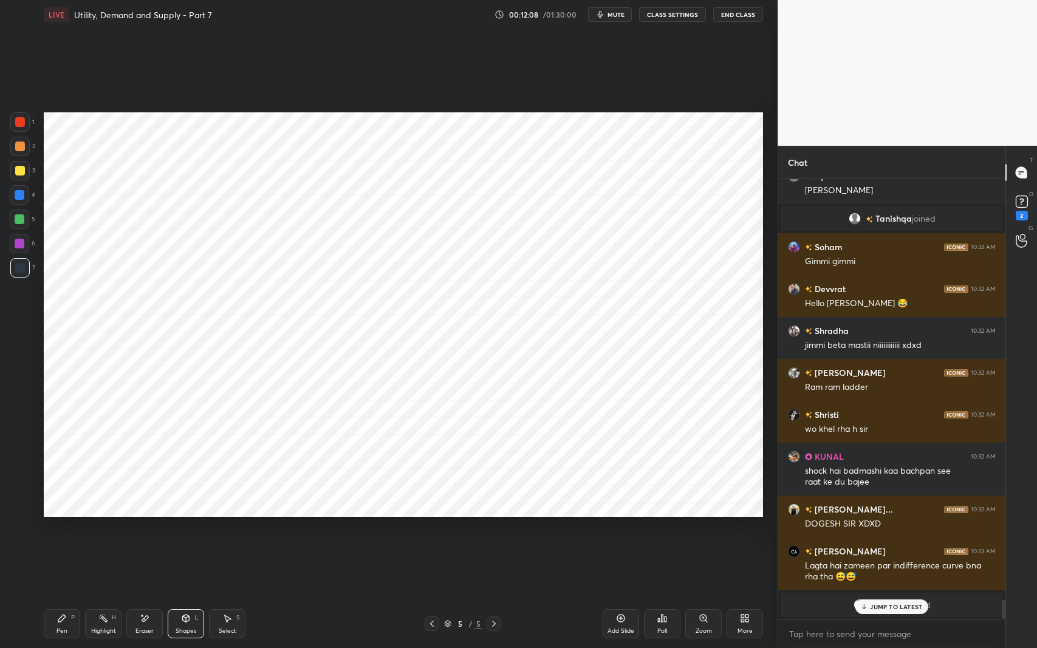
click at [67, 531] on div "Pen P" at bounding box center [62, 624] width 36 height 29
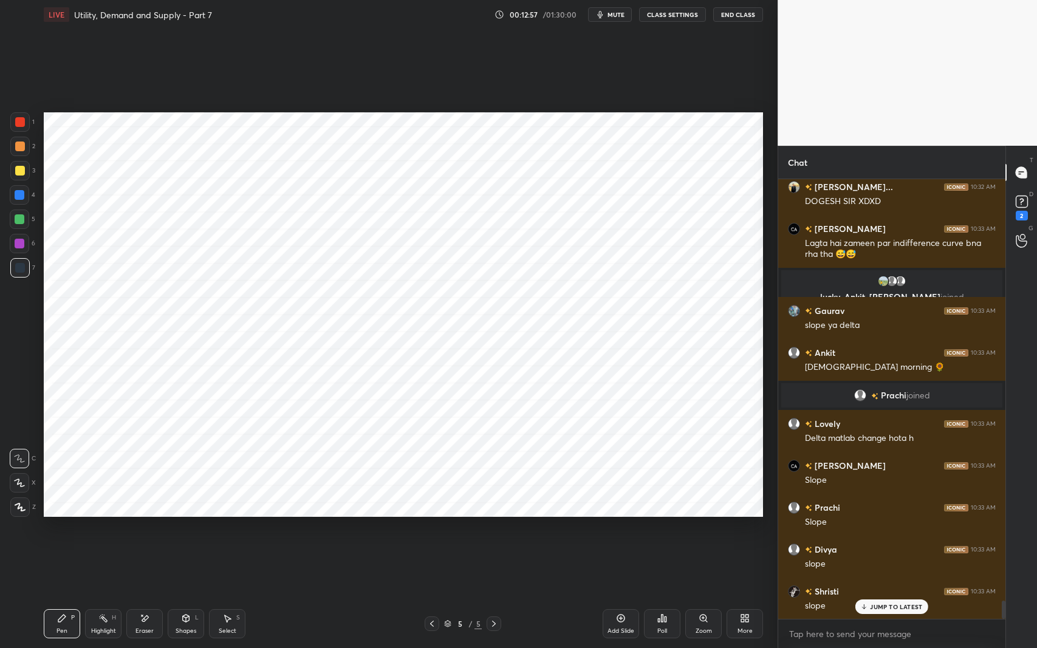
scroll to position [10316, 0]
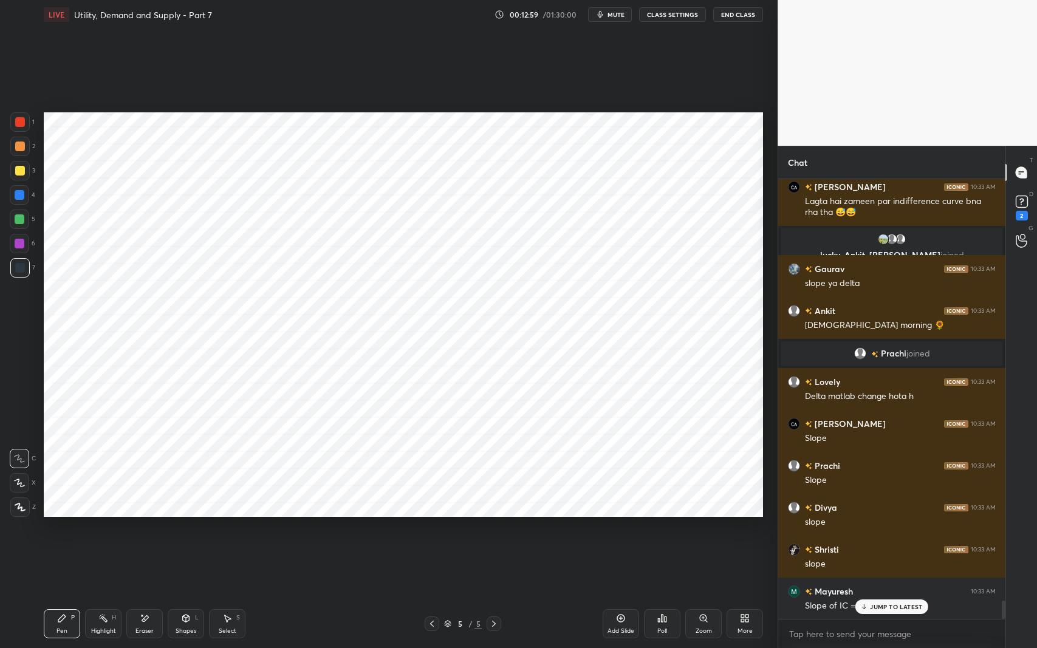
click at [153, 531] on div "Eraser" at bounding box center [145, 631] width 18 height 6
click at [72, 531] on div "P" at bounding box center [73, 618] width 4 height 6
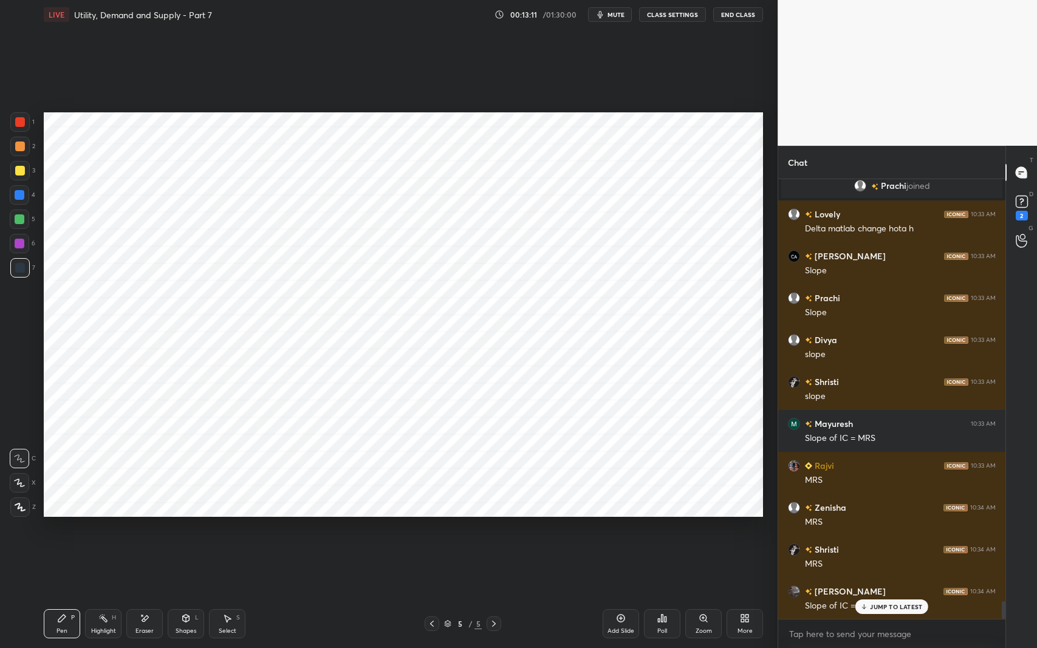
scroll to position [10526, 0]
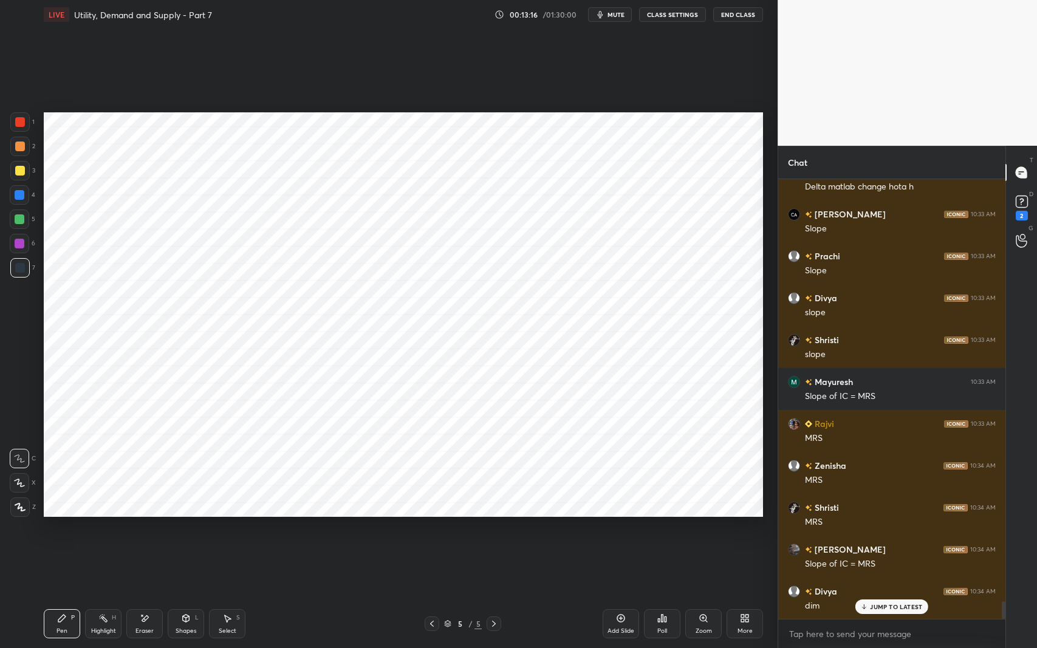
click at [613, 531] on div "Add Slide" at bounding box center [621, 624] width 36 height 29
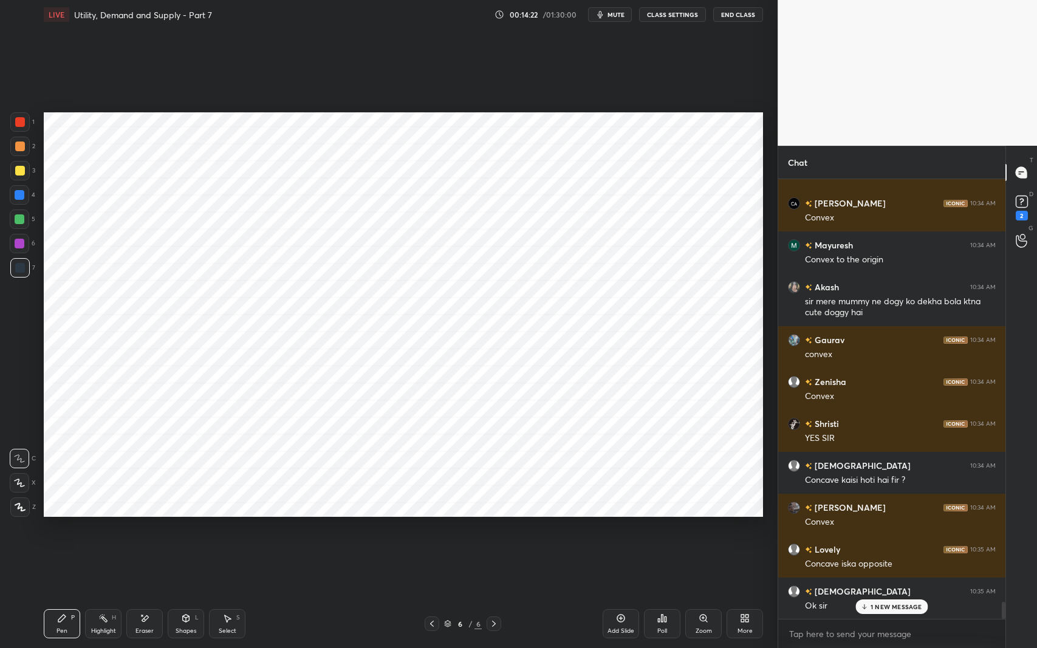
scroll to position [11124, 0]
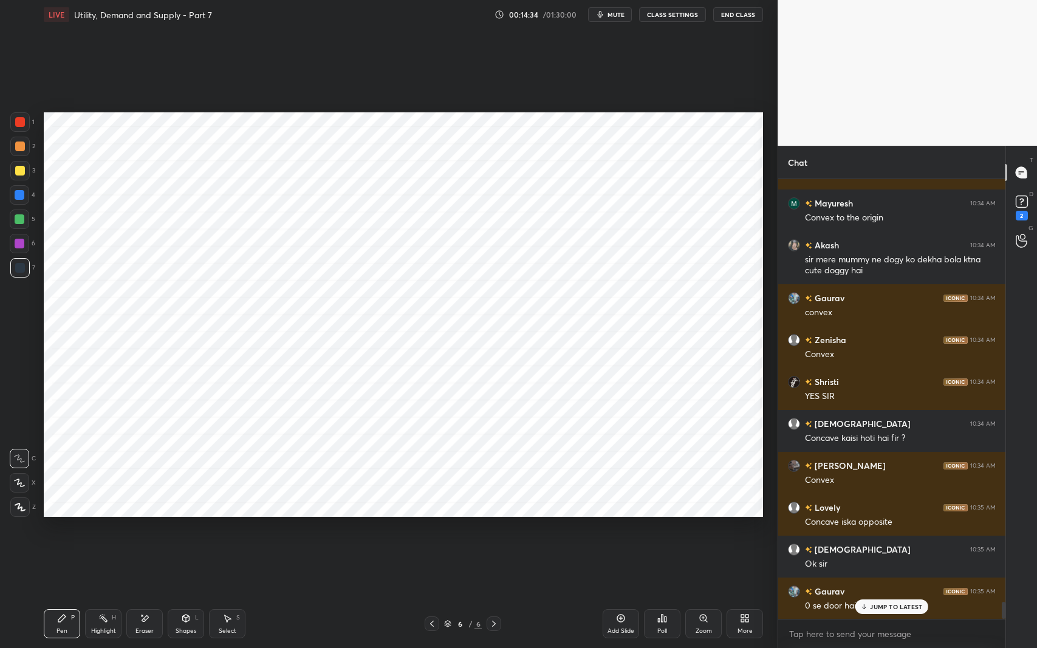
click at [890, 531] on p "JUMP TO LATEST" at bounding box center [896, 606] width 52 height 7
click at [136, 531] on div "Eraser" at bounding box center [144, 624] width 36 height 29
click at [27, 510] on span "Erase all" at bounding box center [19, 507] width 18 height 9
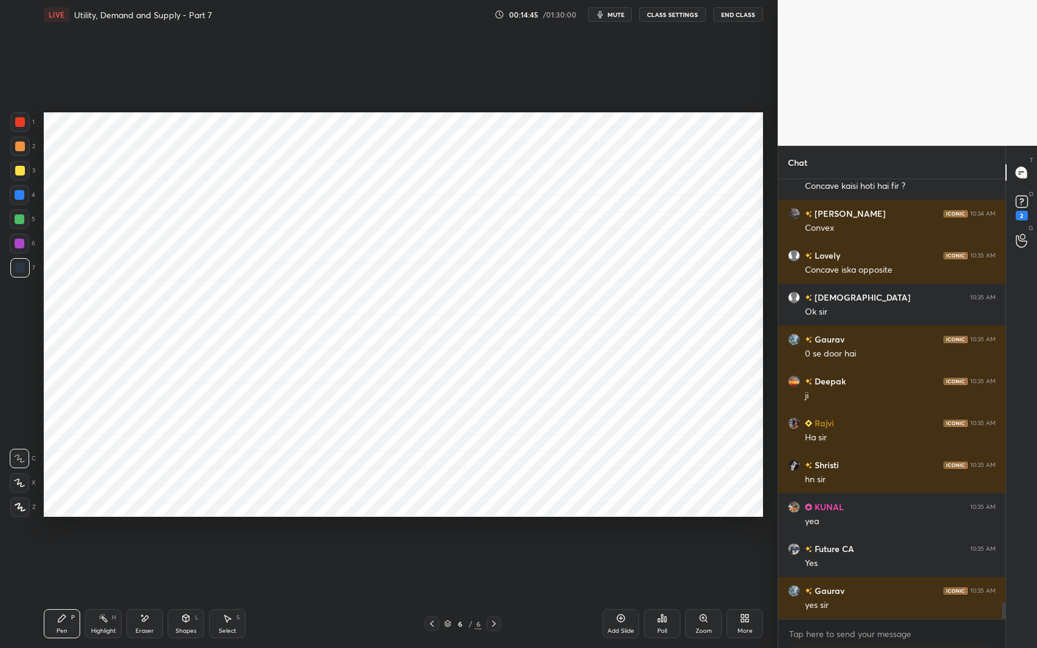
scroll to position [11459, 0]
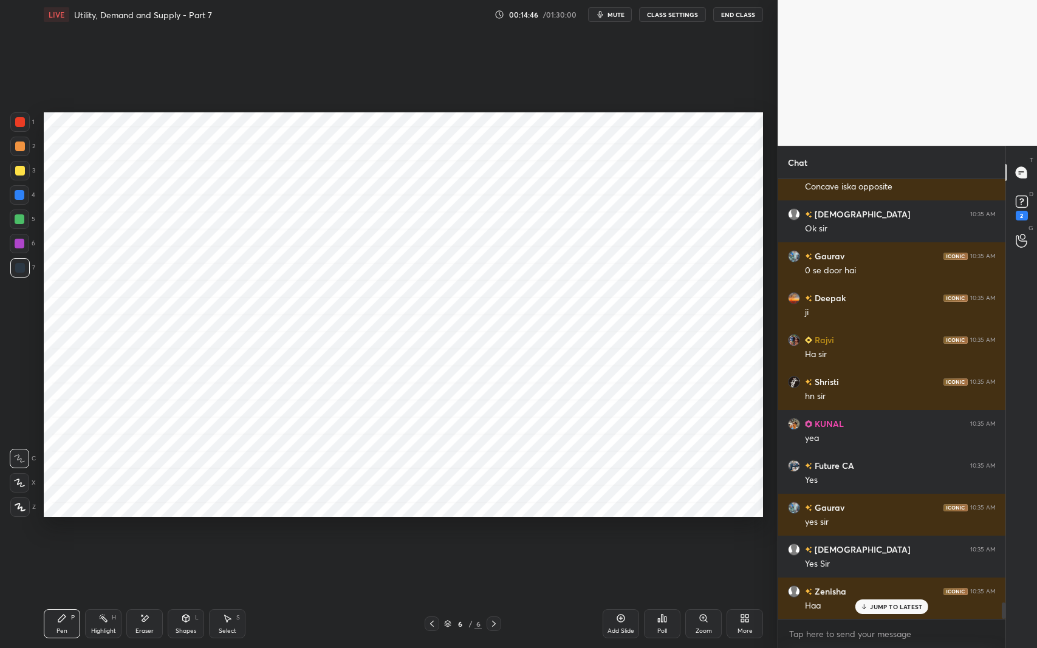
click at [184, 531] on div "Shapes" at bounding box center [186, 631] width 21 height 6
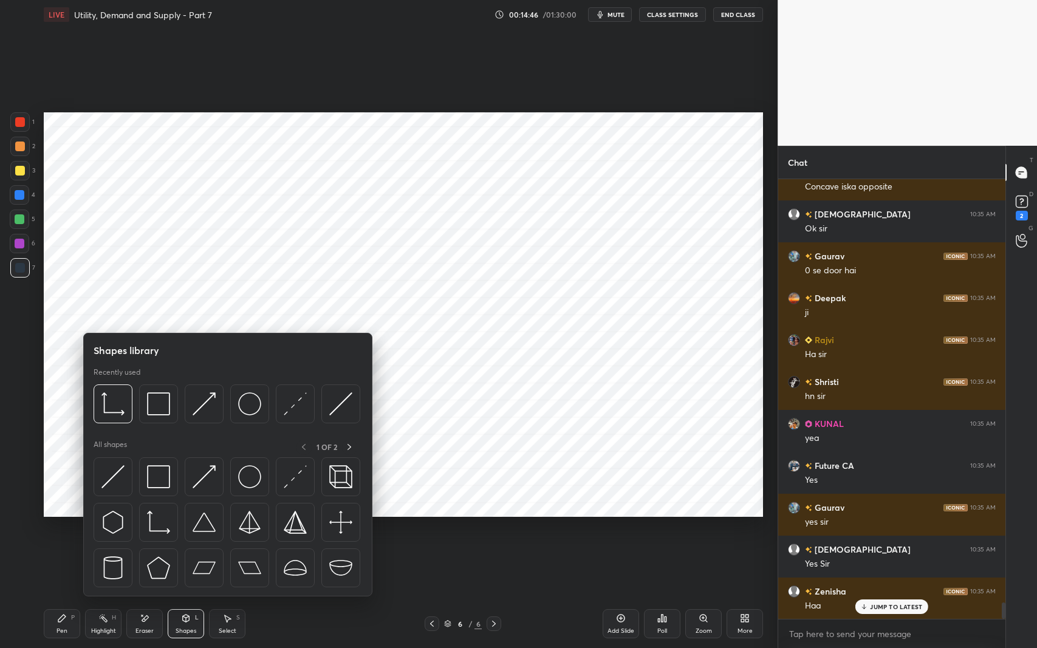
click at [160, 530] on img at bounding box center [158, 522] width 23 height 23
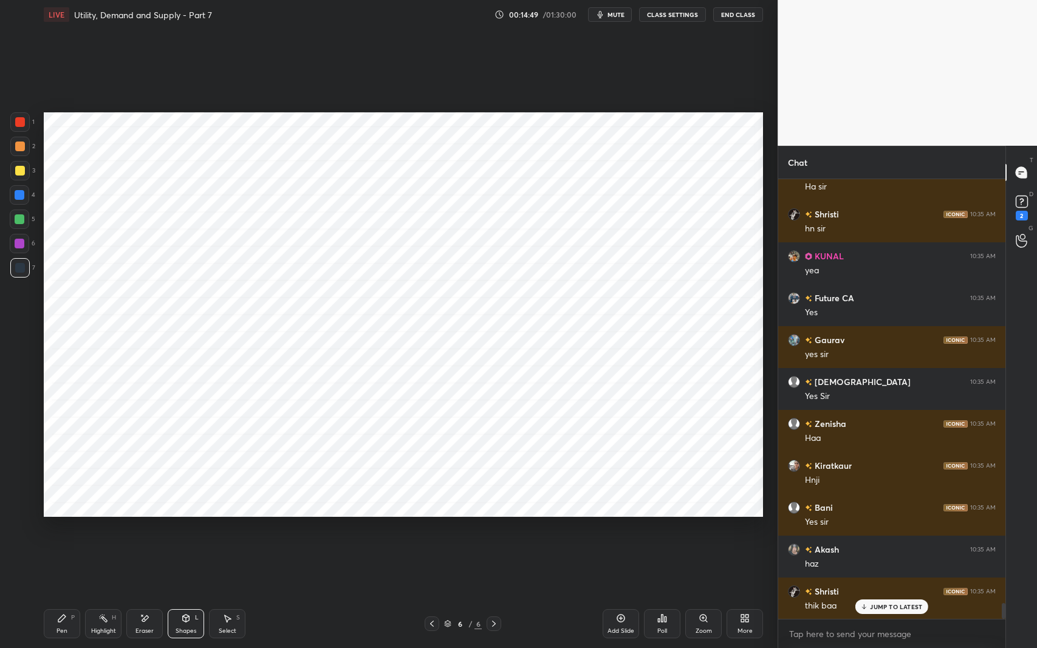
scroll to position [11669, 0]
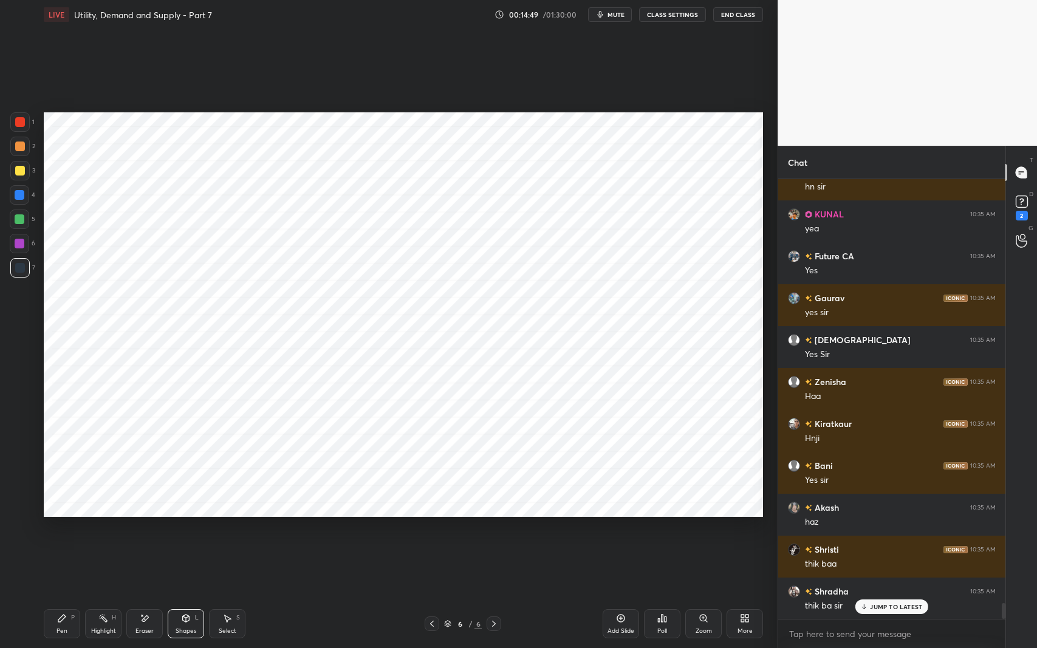
click at [68, 531] on div "Pen P" at bounding box center [62, 624] width 36 height 29
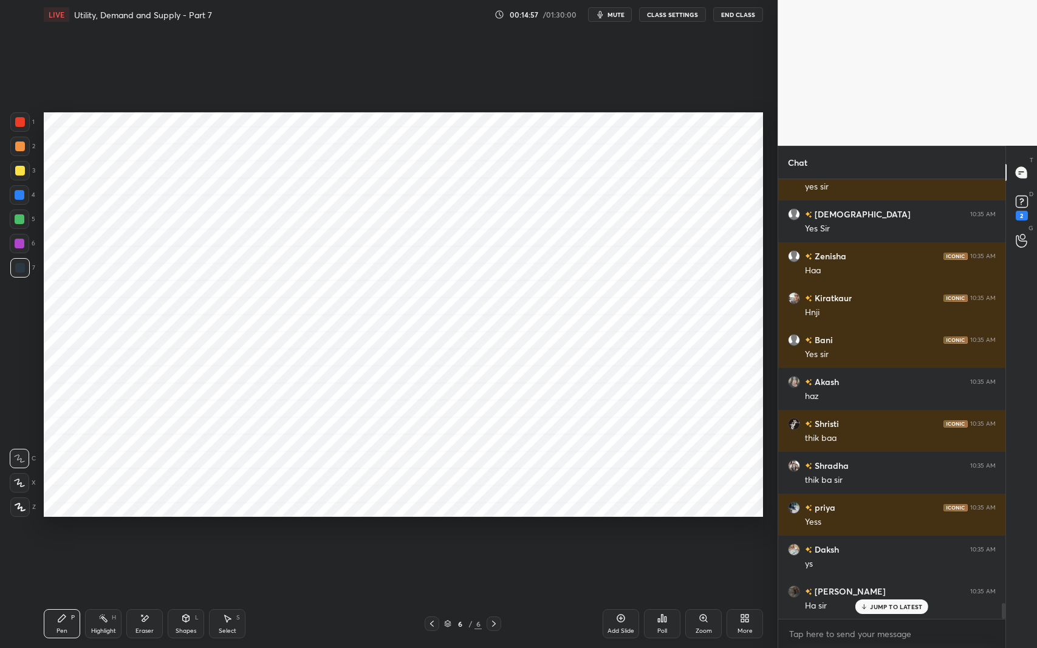
scroll to position [11837, 0]
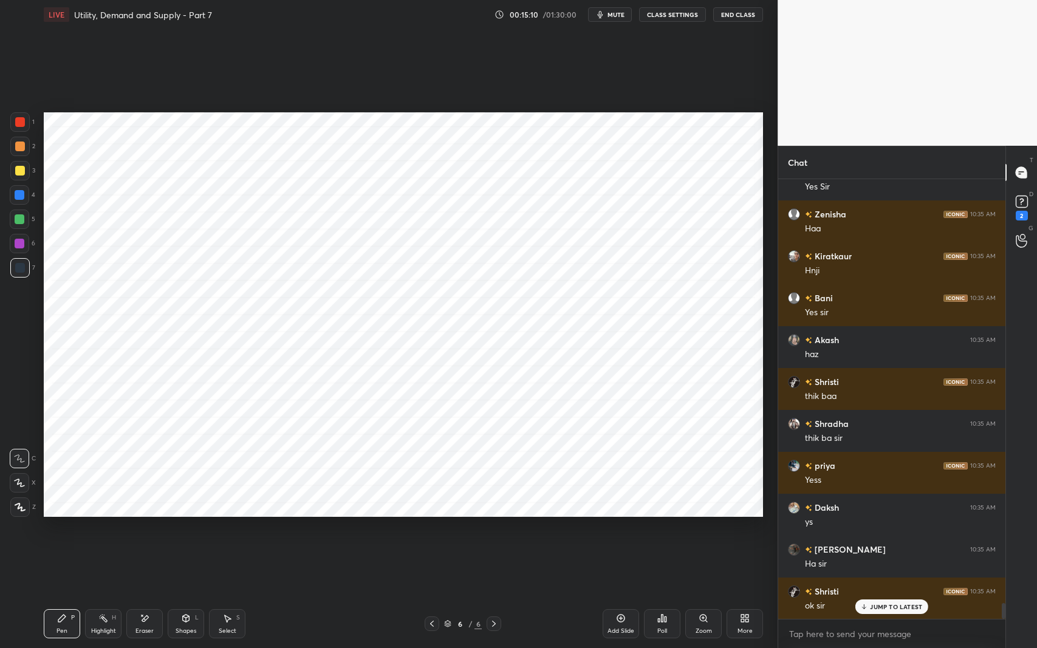
click at [610, 27] on div "LIVE Utility, Demand and Supply - Part 7 00:15:10 / 01:30:00 mute CLASS SETTING…" at bounding box center [404, 14] width 720 height 29
click at [612, 18] on span "mute" at bounding box center [616, 14] width 17 height 9
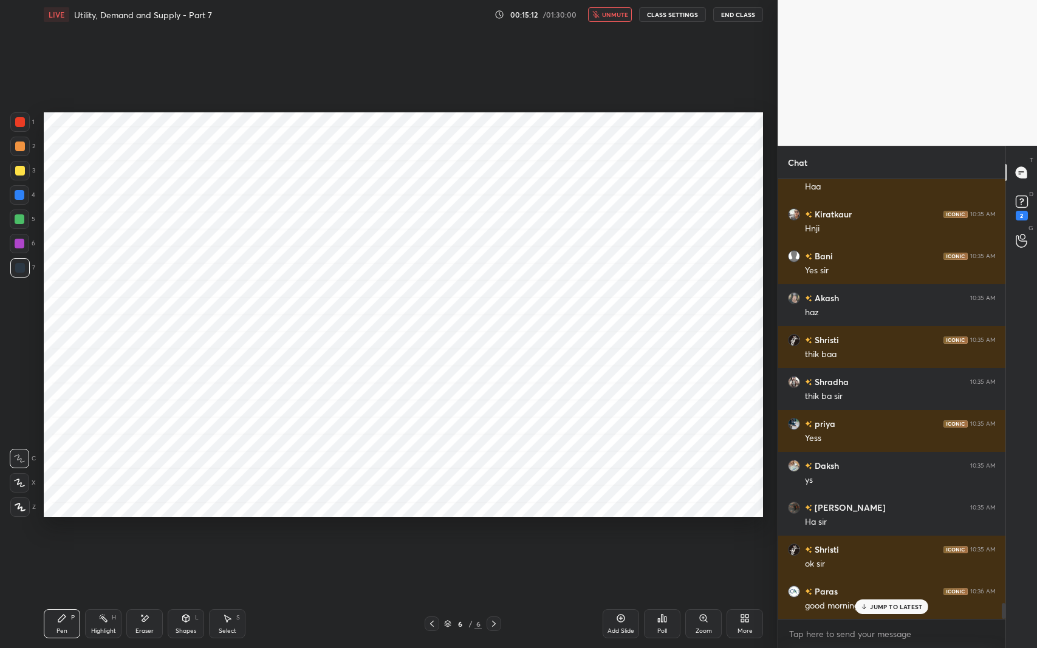
click at [616, 17] on span "unmute" at bounding box center [615, 14] width 26 height 9
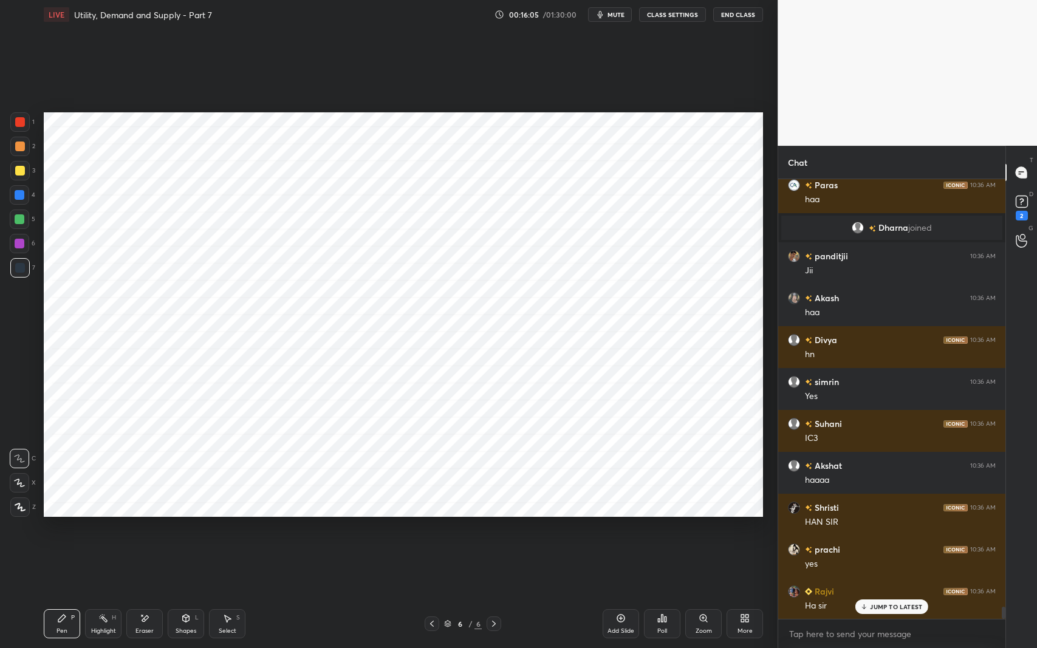
scroll to position [15368, 0]
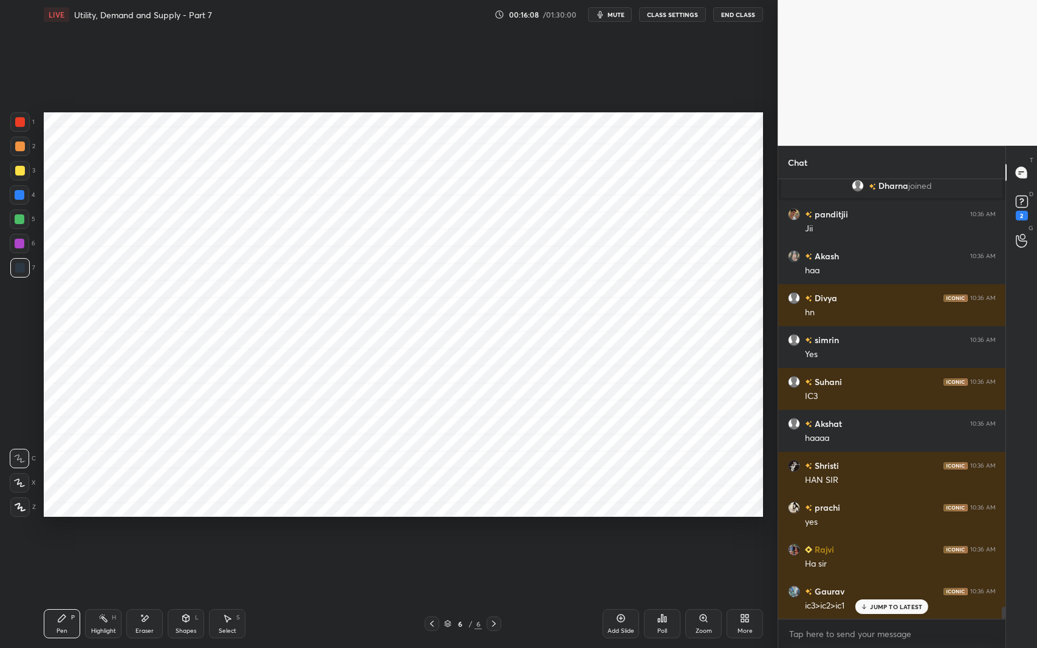
click at [660, 531] on div "Setting up your live class Poll for secs No correct answer Start poll" at bounding box center [403, 314] width 729 height 571
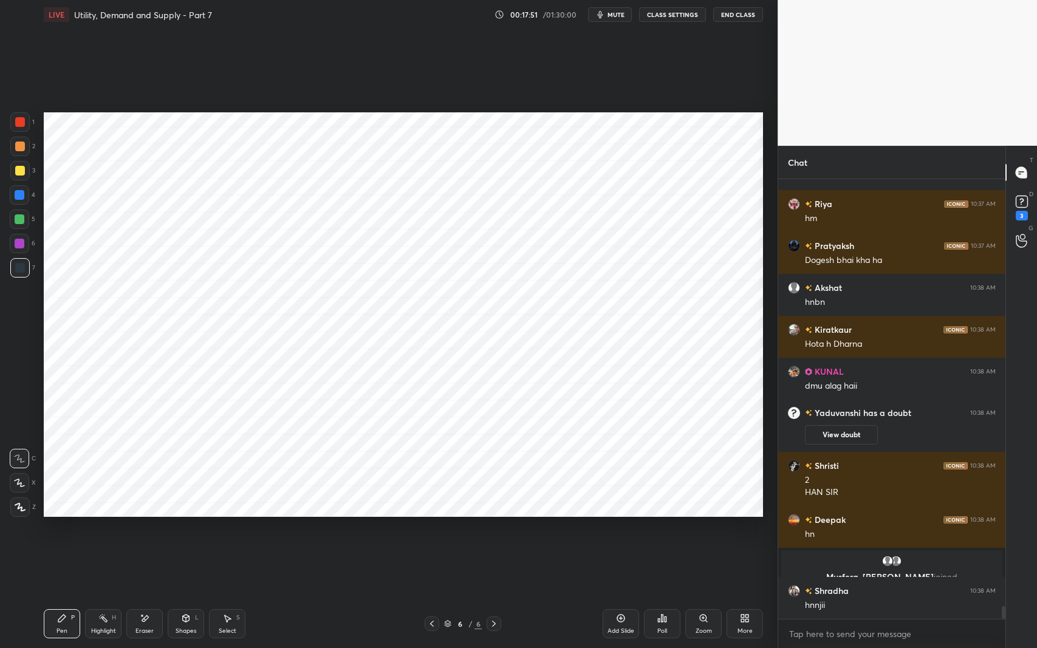
scroll to position [14869, 0]
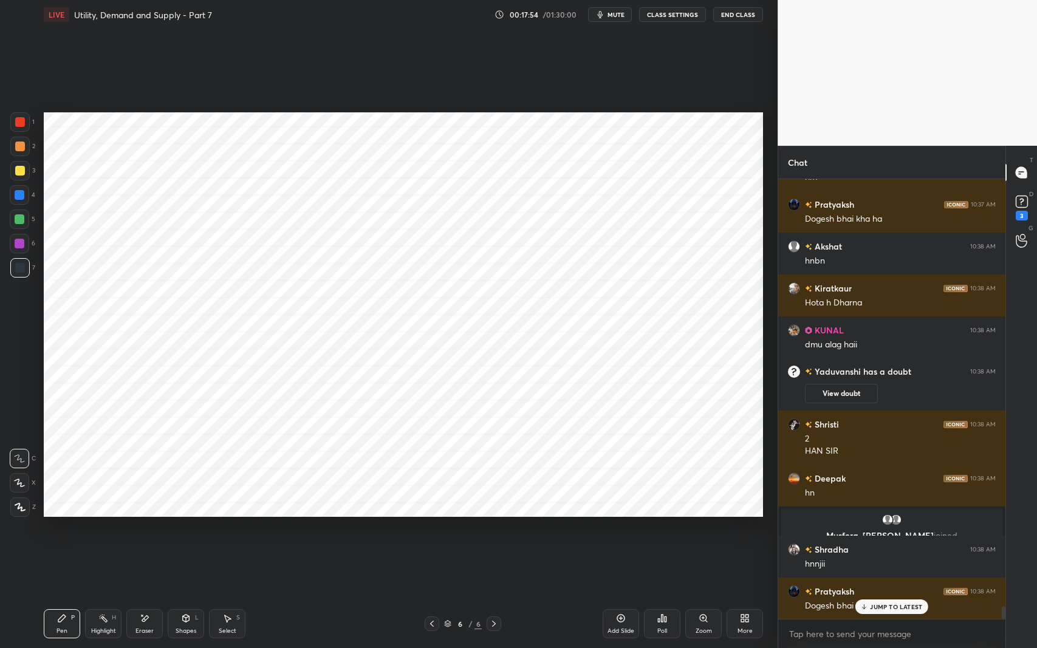
click at [882, 531] on p "JUMP TO LATEST" at bounding box center [896, 606] width 52 height 7
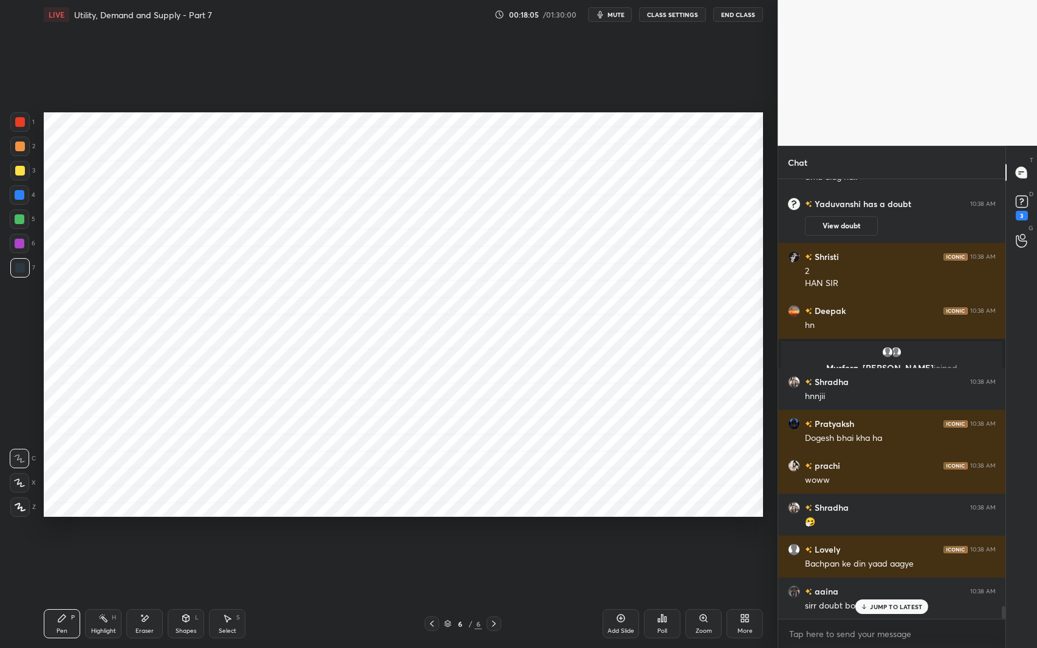
scroll to position [15079, 0]
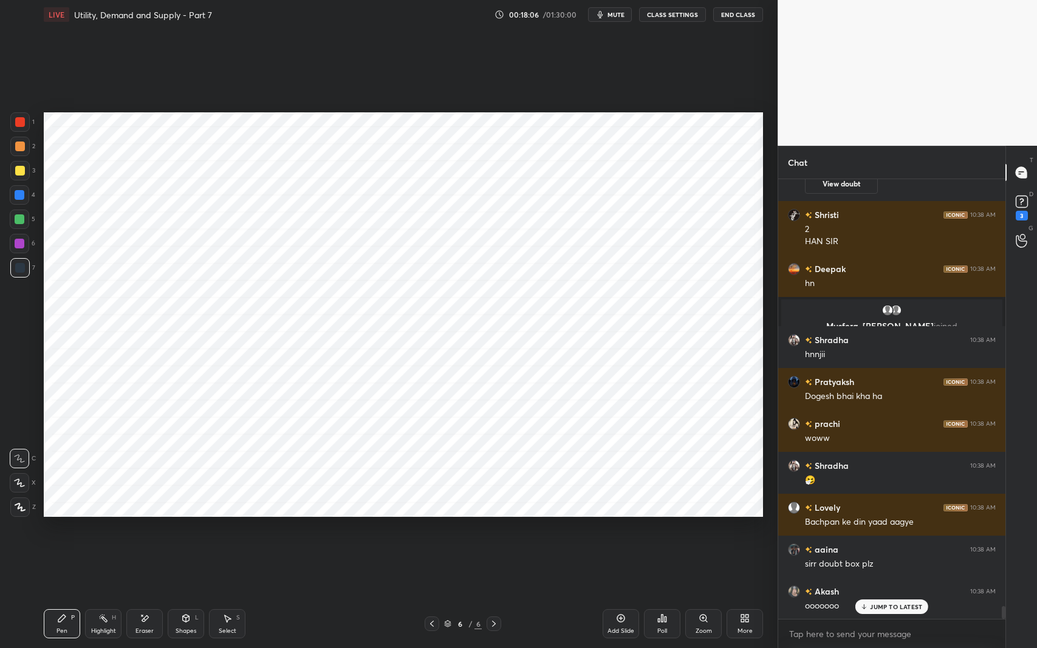
click at [890, 531] on p "JUMP TO LATEST" at bounding box center [896, 606] width 52 height 7
click at [1018, 219] on div "3" at bounding box center [1022, 216] width 12 height 10
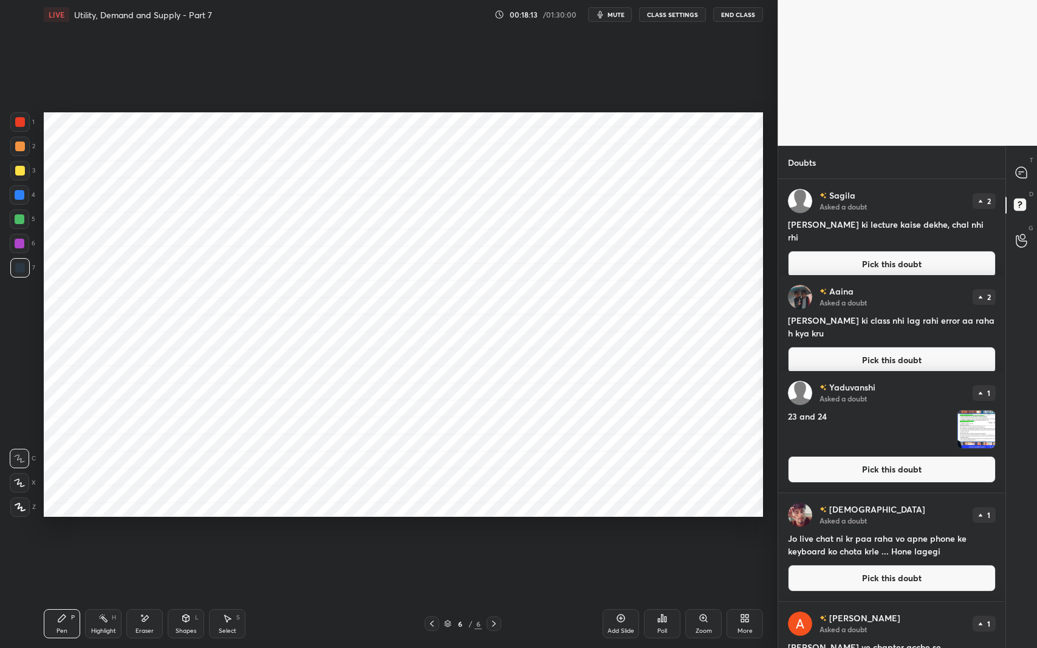
click at [1021, 173] on icon at bounding box center [1021, 172] width 11 height 11
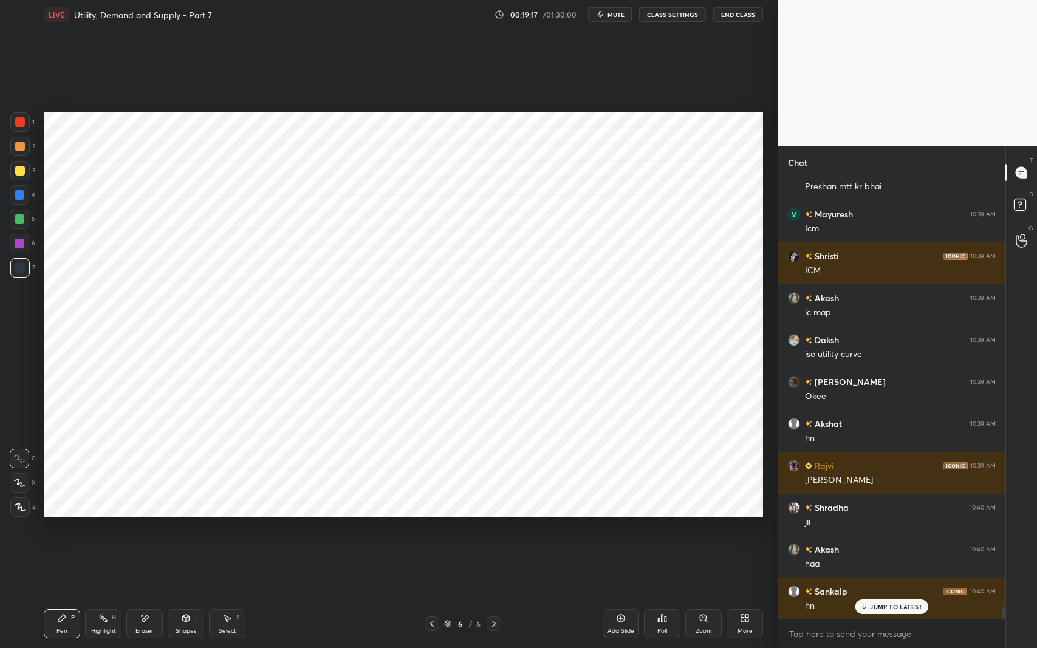
scroll to position [15487, 0]
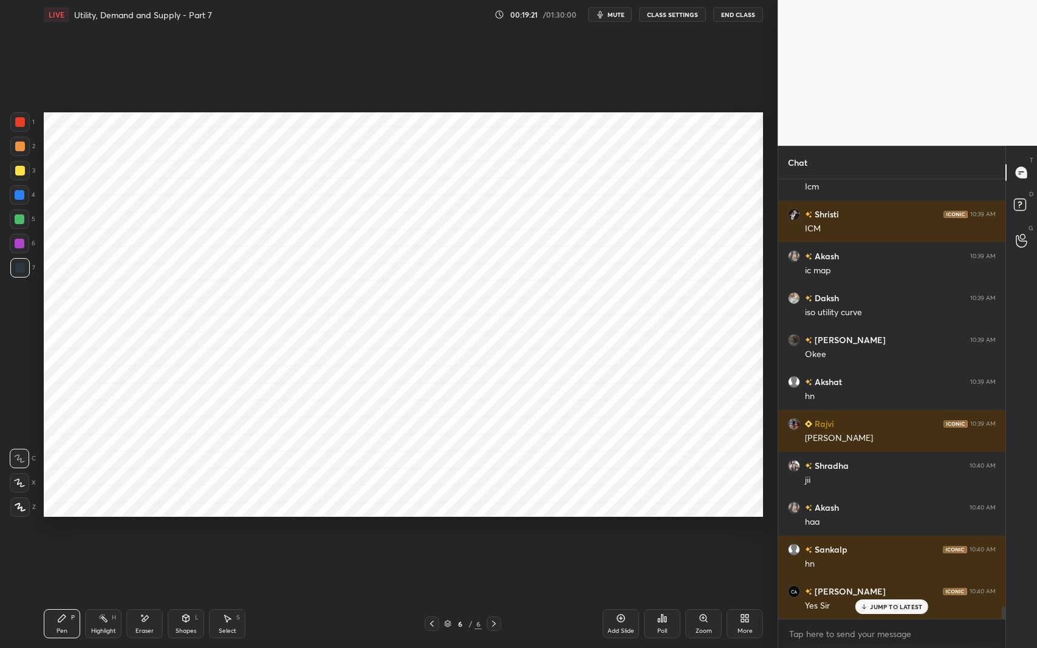
click at [617, 531] on icon at bounding box center [621, 619] width 10 height 10
click at [190, 531] on icon at bounding box center [186, 619] width 10 height 10
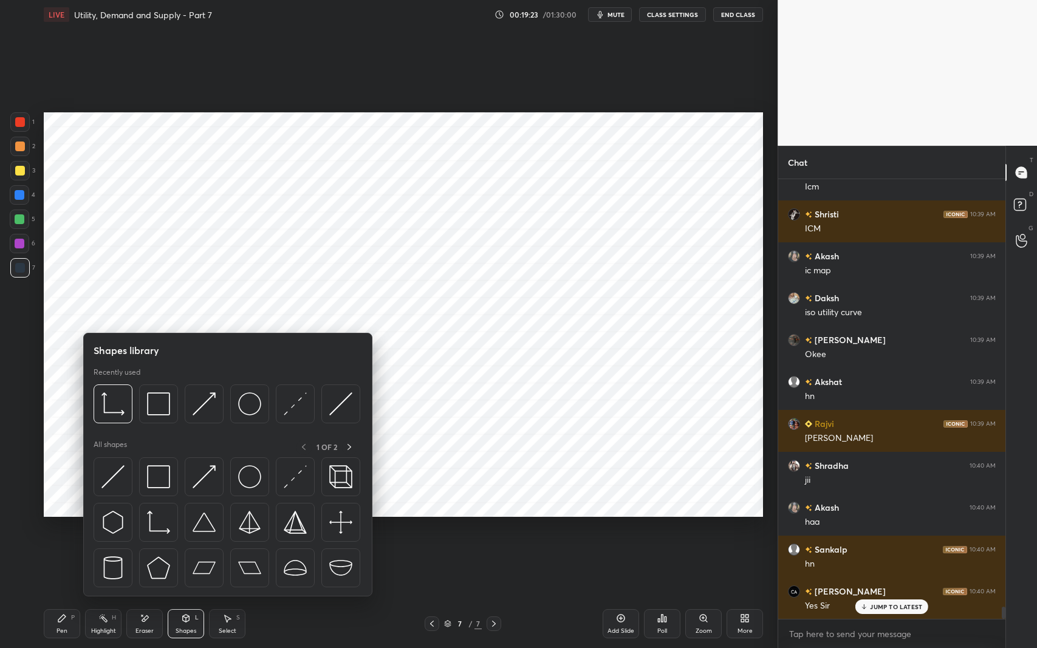
click at [165, 475] on img at bounding box center [158, 476] width 23 height 23
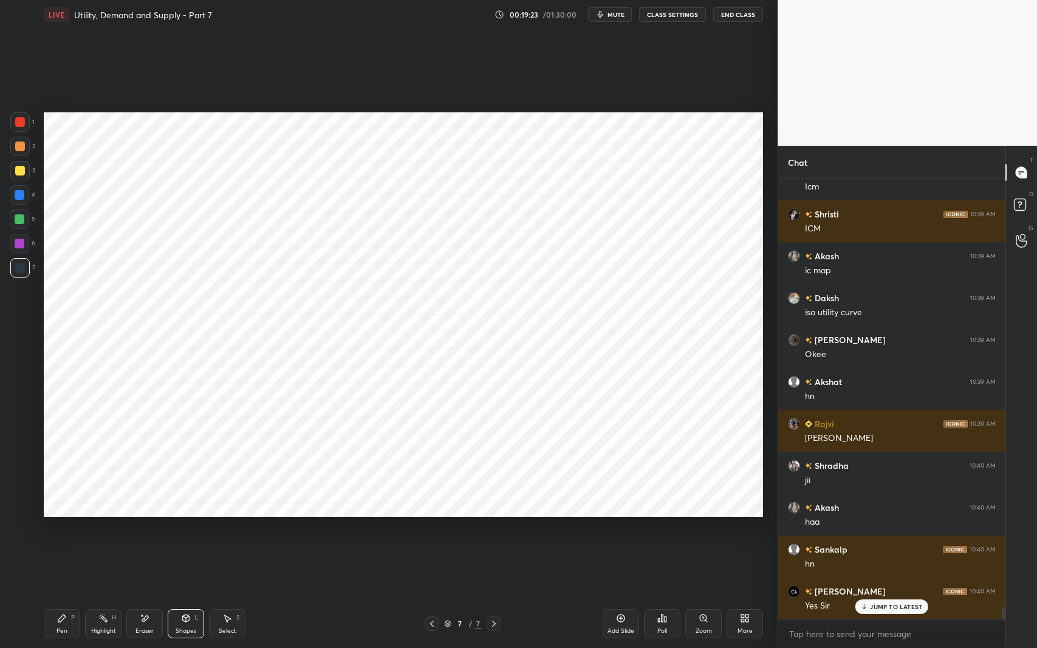
click at [187, 531] on div "Shapes" at bounding box center [186, 631] width 21 height 6
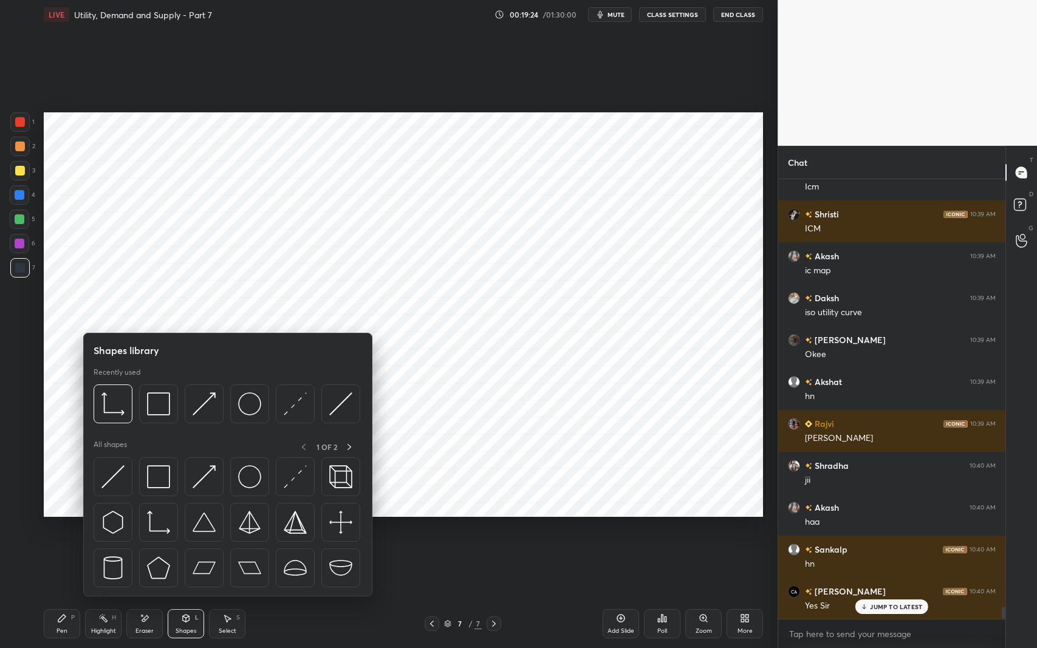
click at [158, 524] on img at bounding box center [158, 522] width 23 height 23
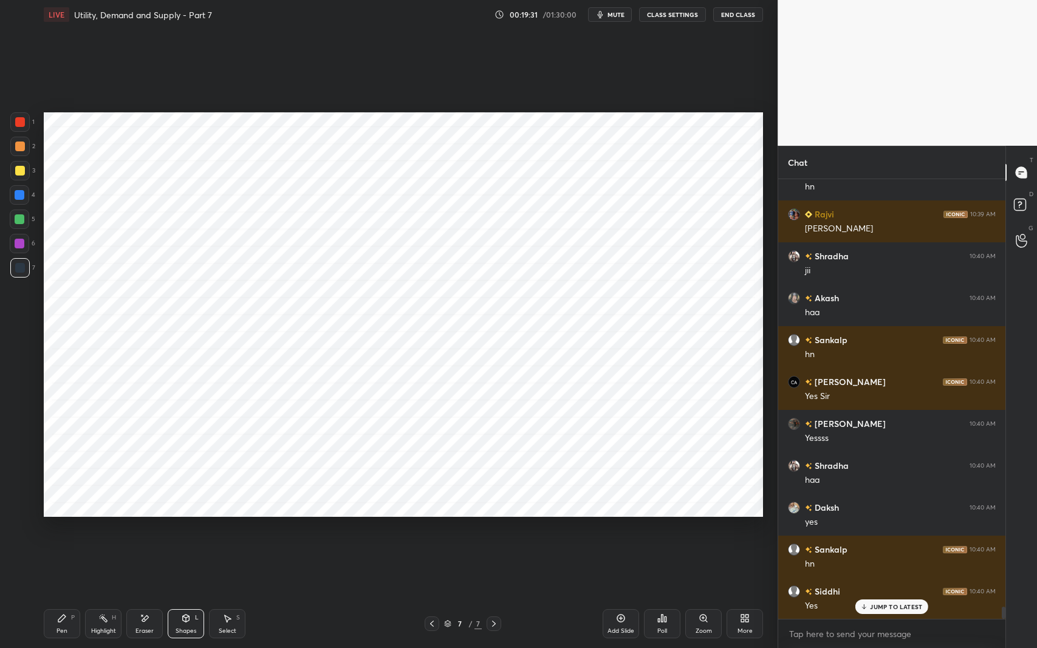
scroll to position [15823, 0]
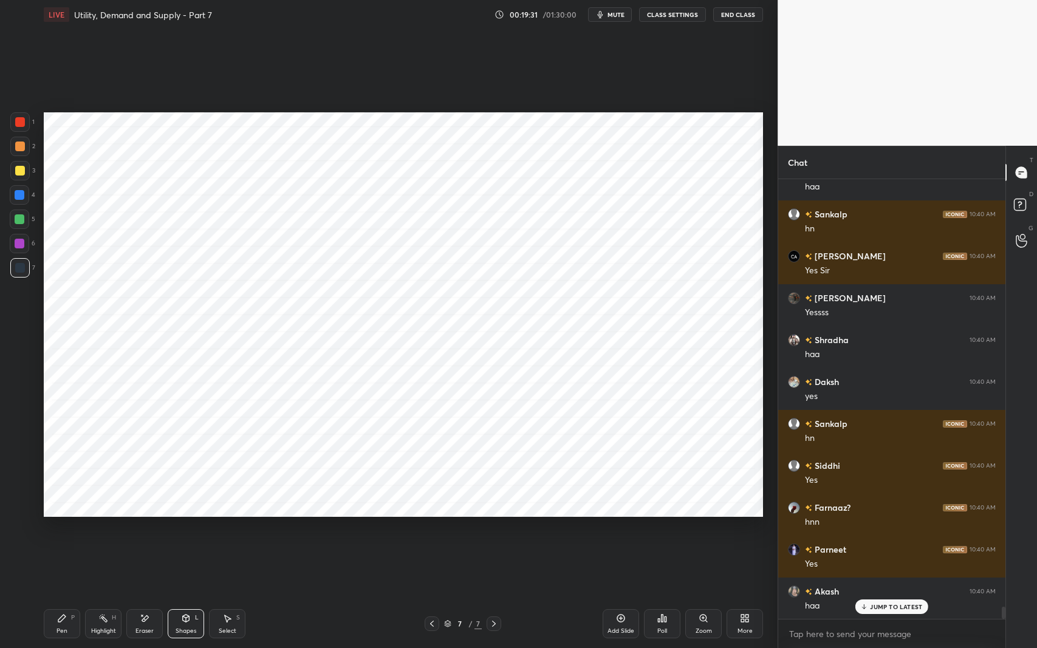
click at [61, 531] on icon at bounding box center [62, 619] width 10 height 10
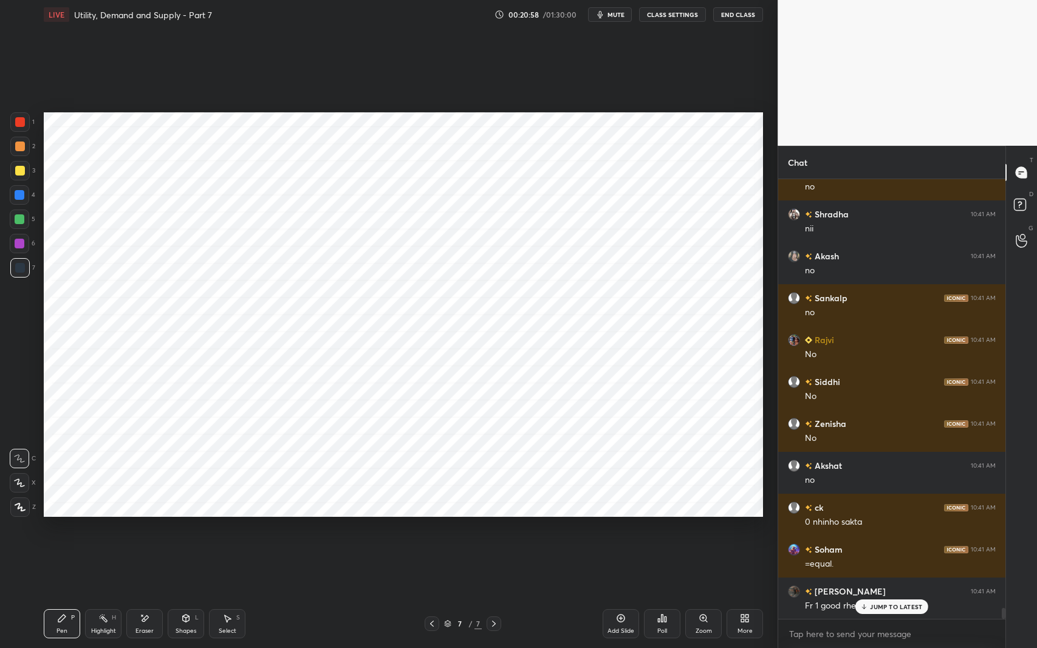
scroll to position [17542, 0]
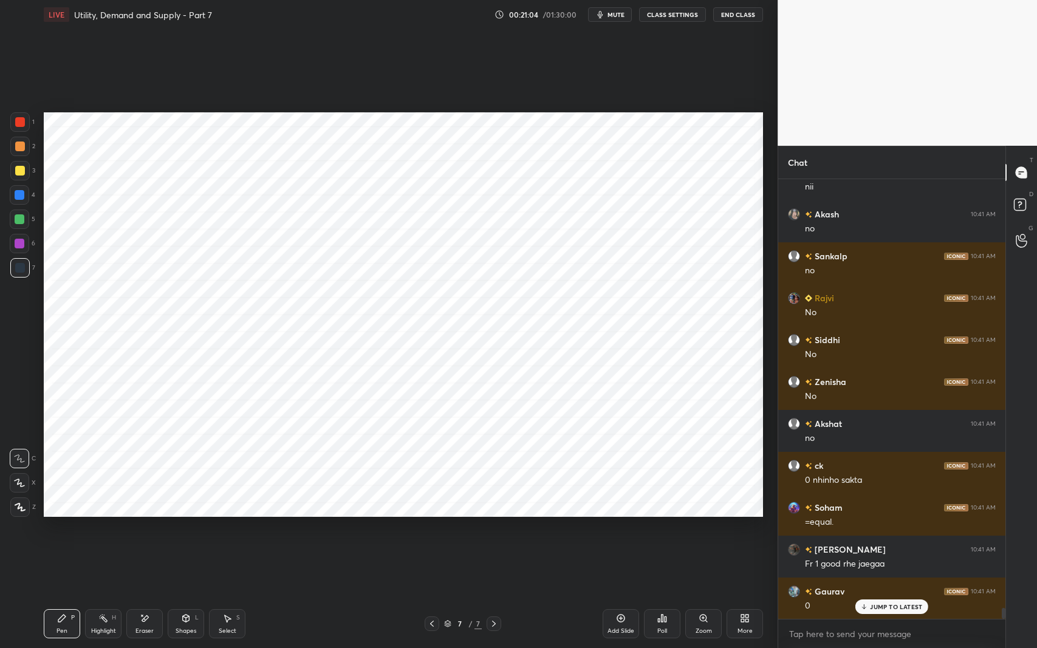
click at [149, 531] on div "Eraser" at bounding box center [144, 624] width 36 height 29
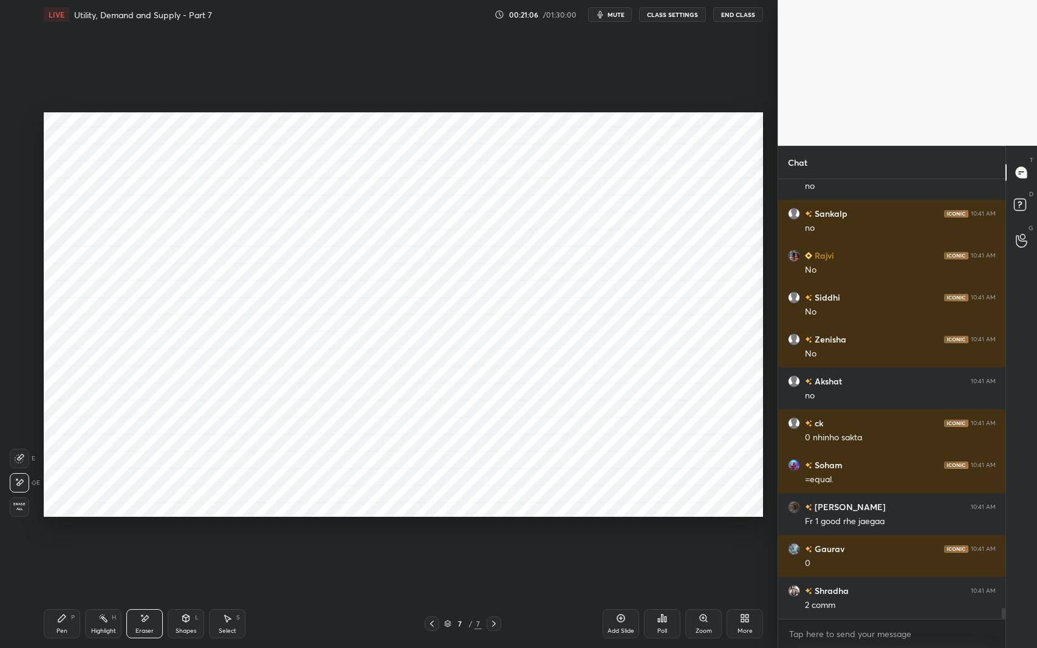
scroll to position [17626, 0]
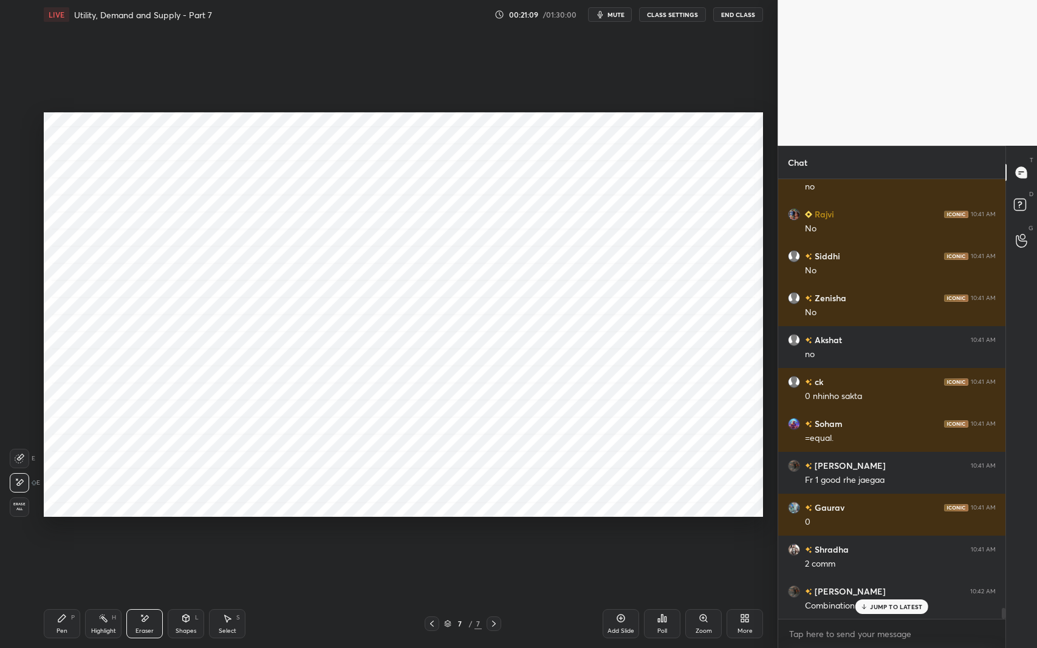
click at [197, 531] on div "L" at bounding box center [197, 618] width 4 height 6
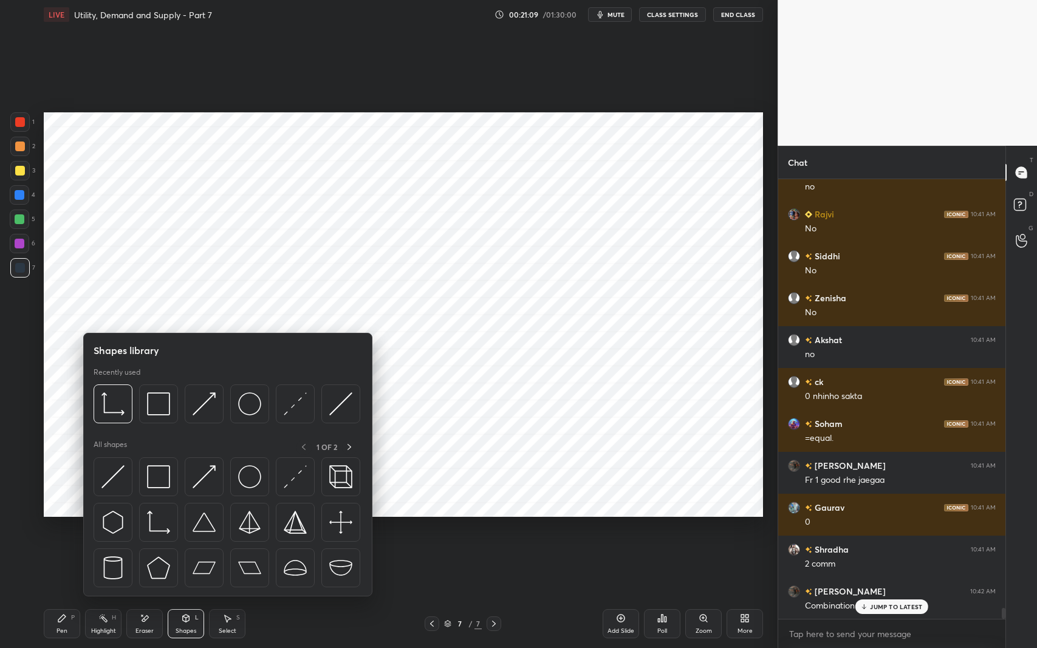
click at [202, 476] on img at bounding box center [204, 476] width 23 height 23
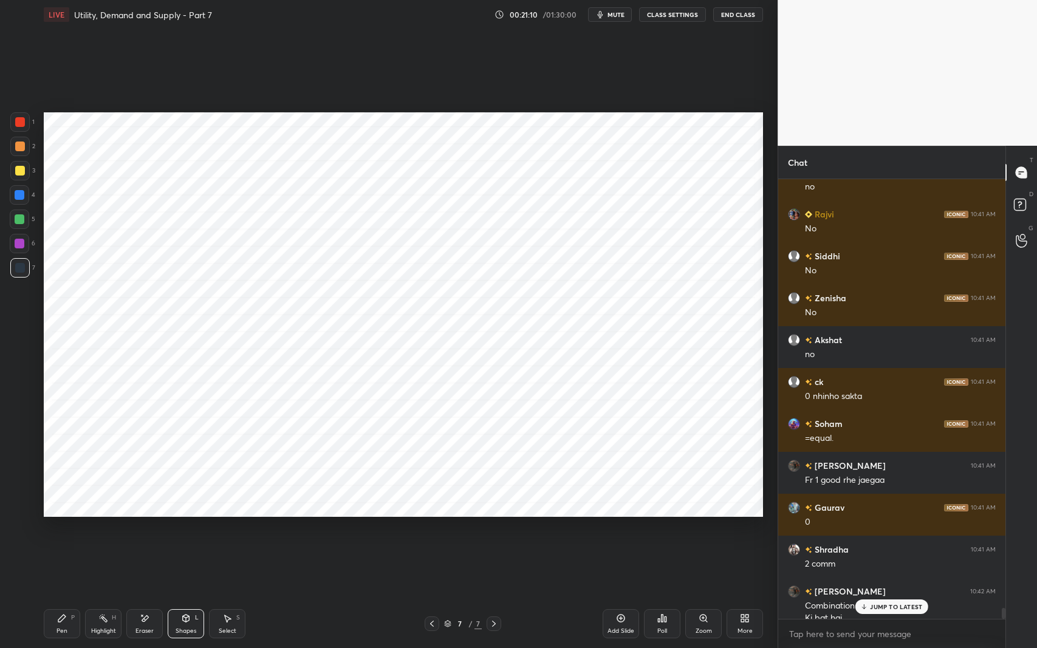
scroll to position [17638, 0]
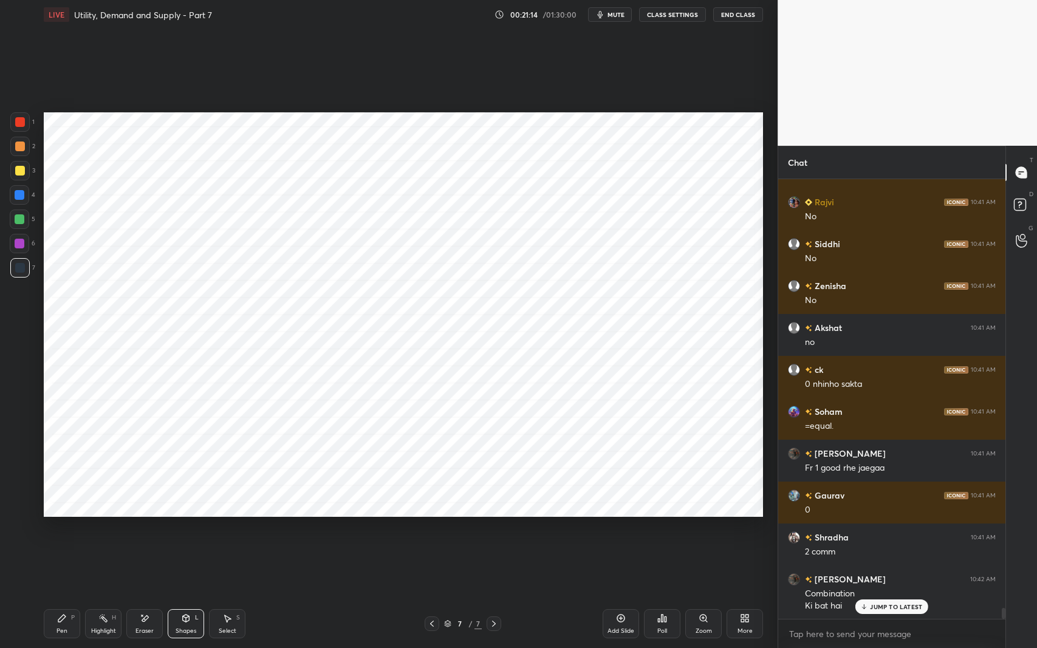
click at [141, 531] on div "Eraser" at bounding box center [145, 631] width 18 height 6
click at [26, 479] on div at bounding box center [19, 482] width 19 height 19
click at [62, 531] on div "Pen P" at bounding box center [62, 624] width 36 height 29
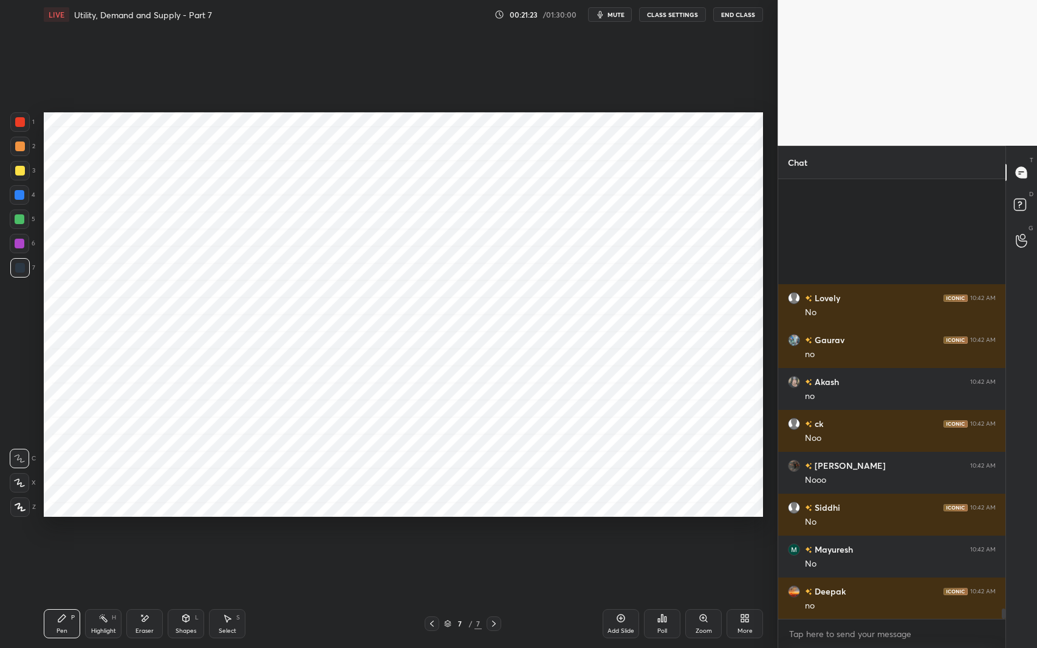
scroll to position [18141, 0]
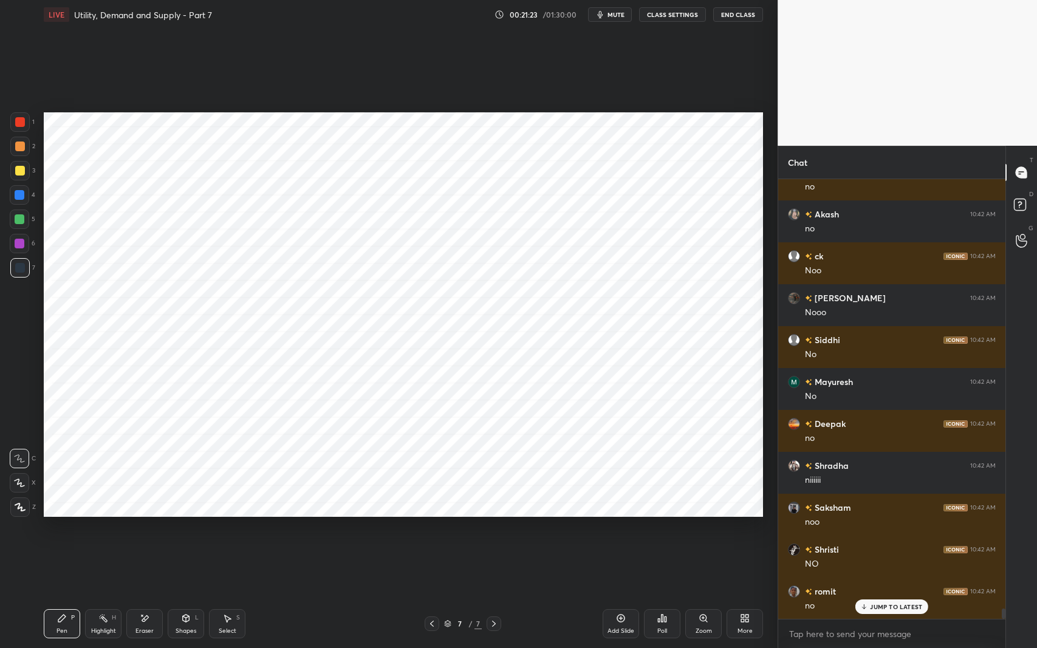
click at [150, 531] on div "Eraser" at bounding box center [144, 624] width 36 height 29
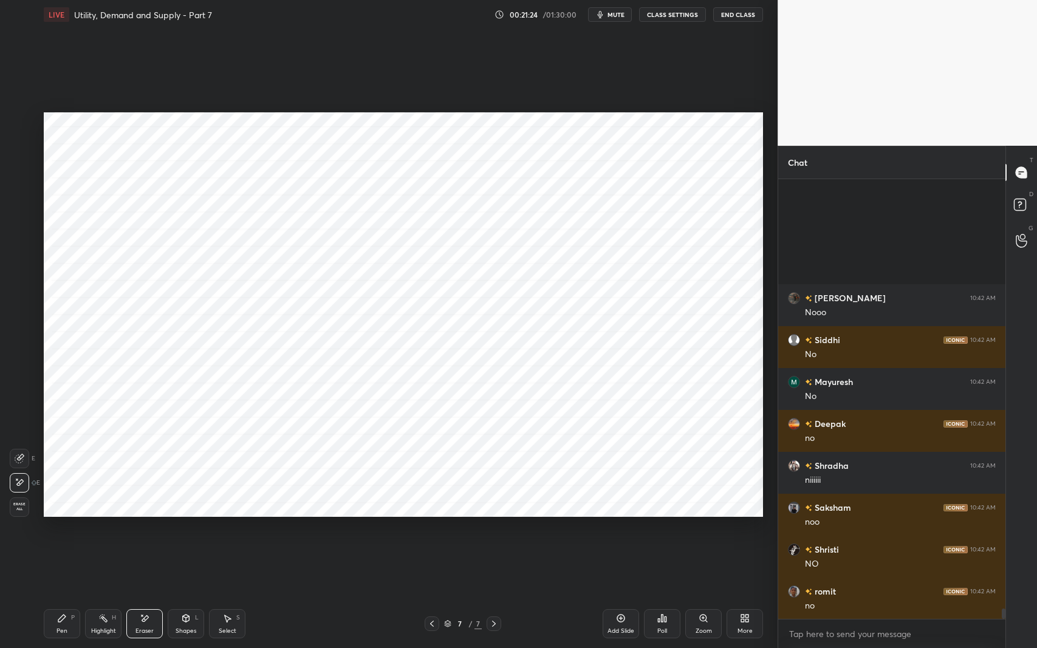
scroll to position [18309, 0]
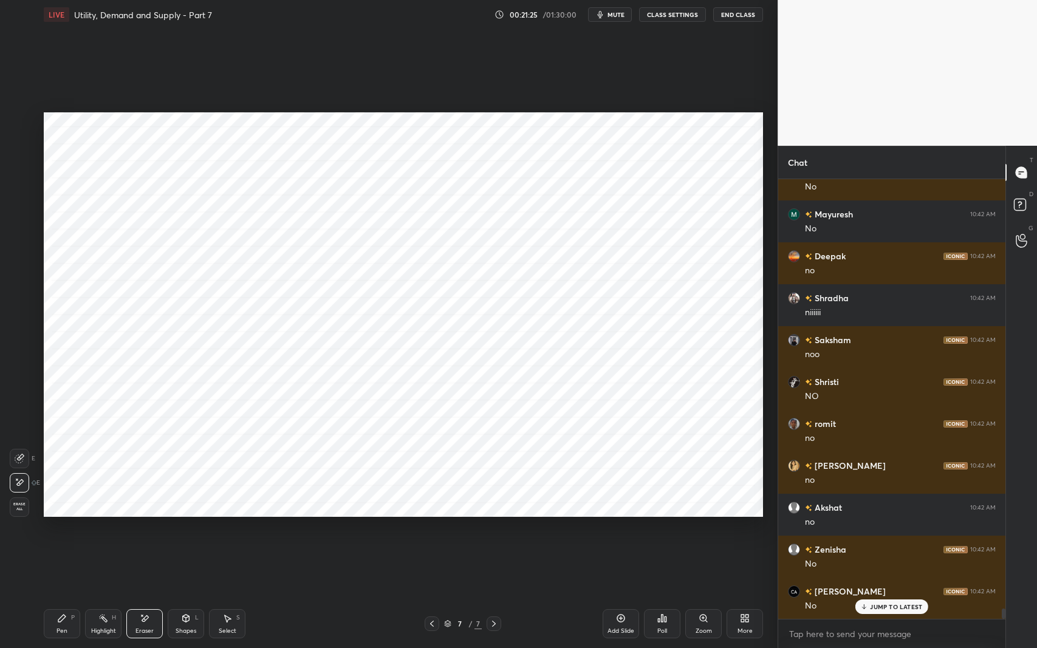
click at [66, 531] on icon at bounding box center [62, 619] width 10 height 10
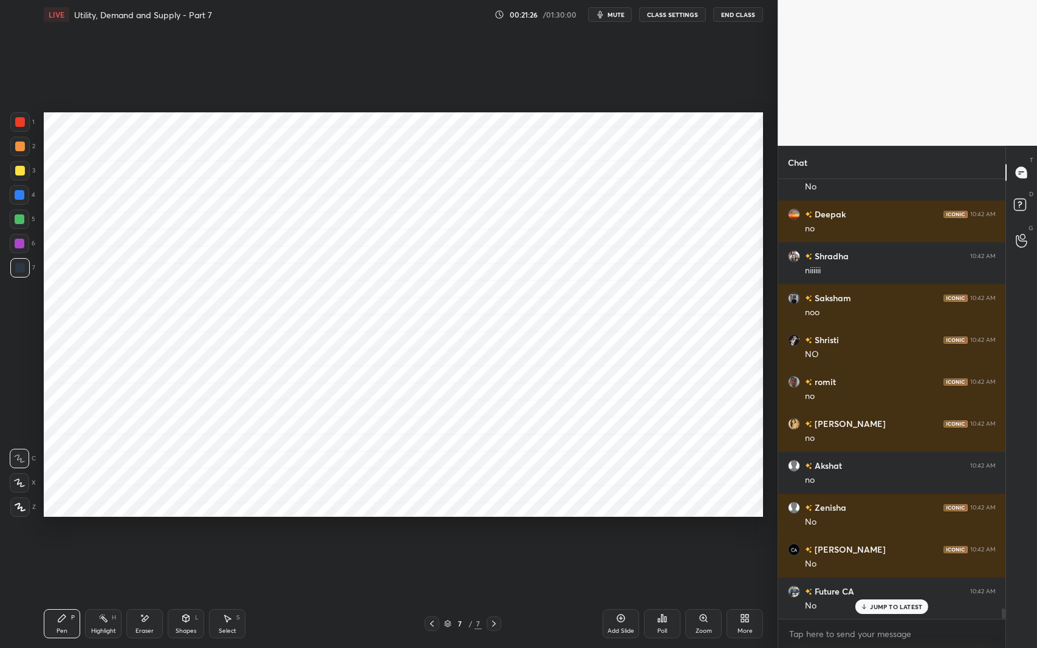
click at [23, 128] on div at bounding box center [19, 121] width 19 height 19
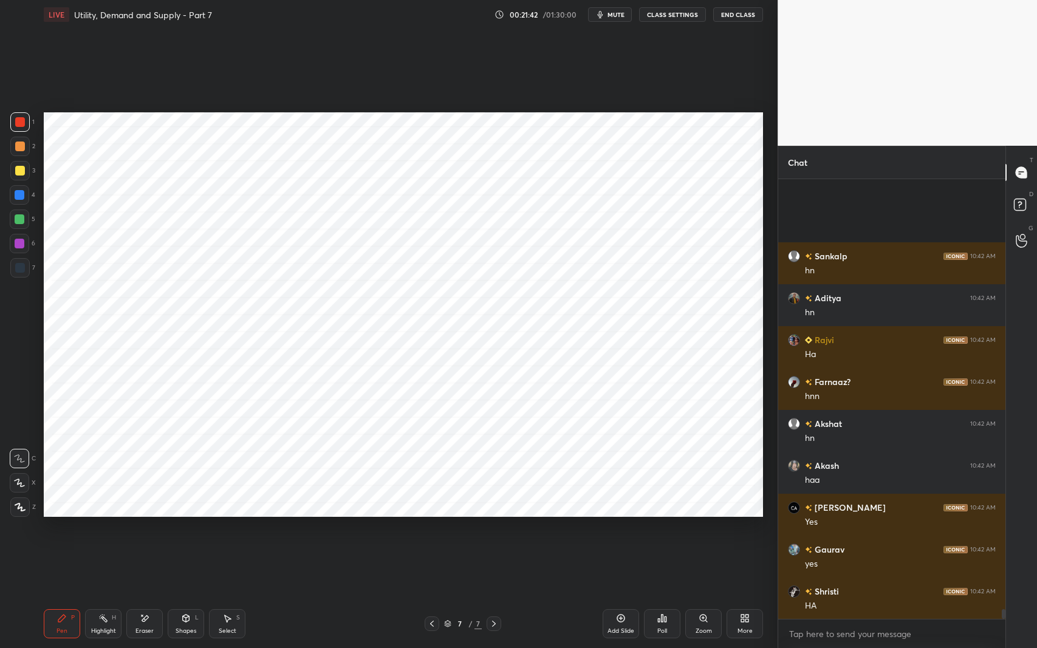
scroll to position [19106, 0]
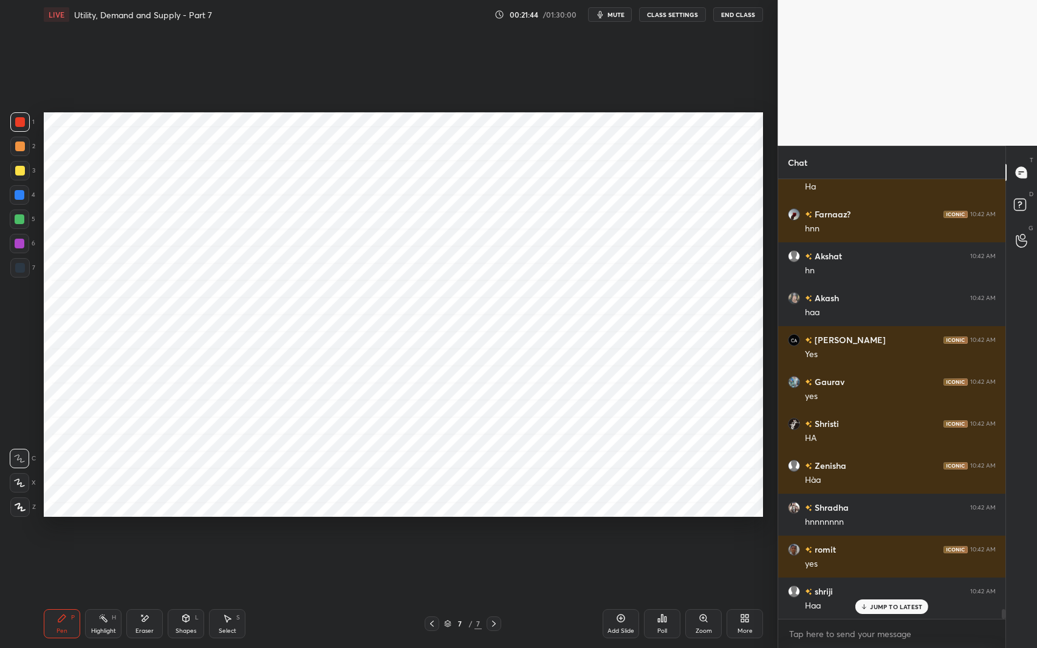
click at [23, 199] on div at bounding box center [20, 195] width 10 height 10
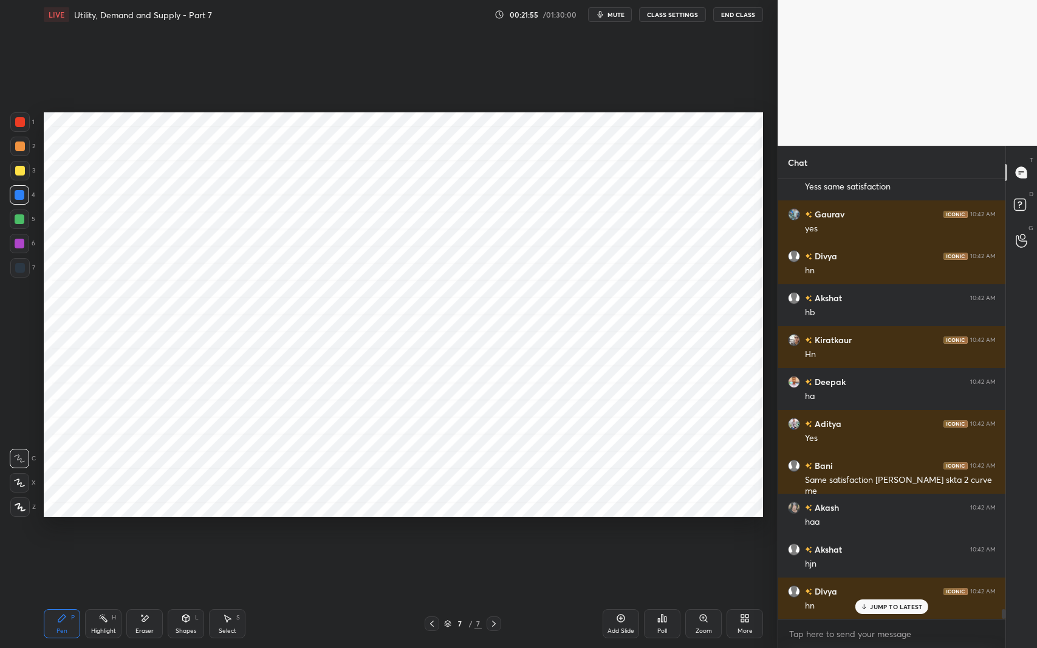
scroll to position [19734, 0]
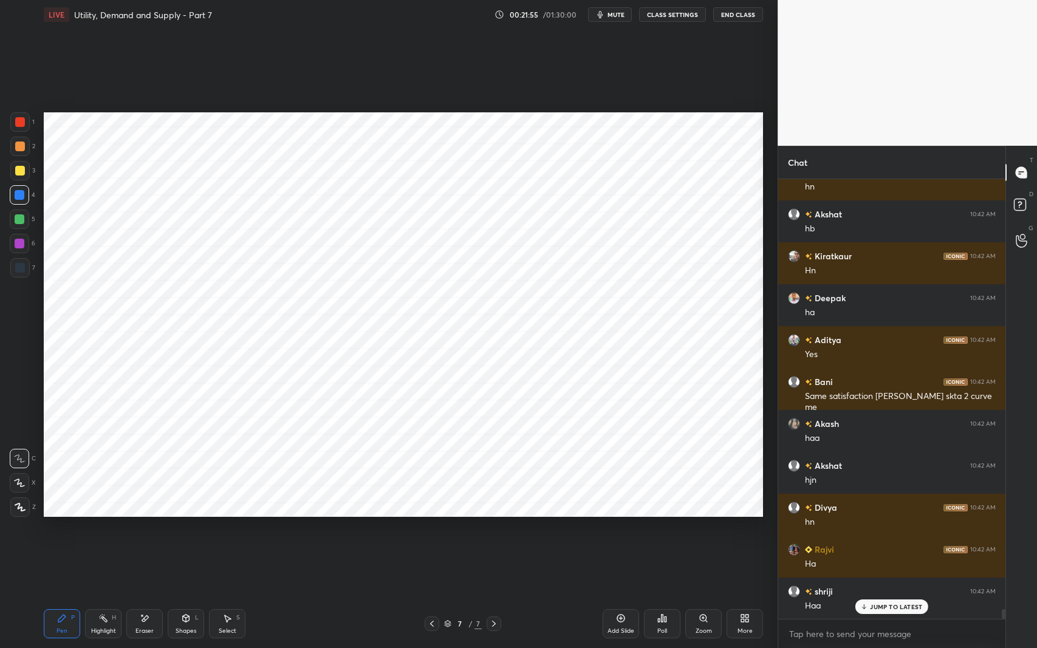
click at [18, 123] on div at bounding box center [20, 122] width 10 height 10
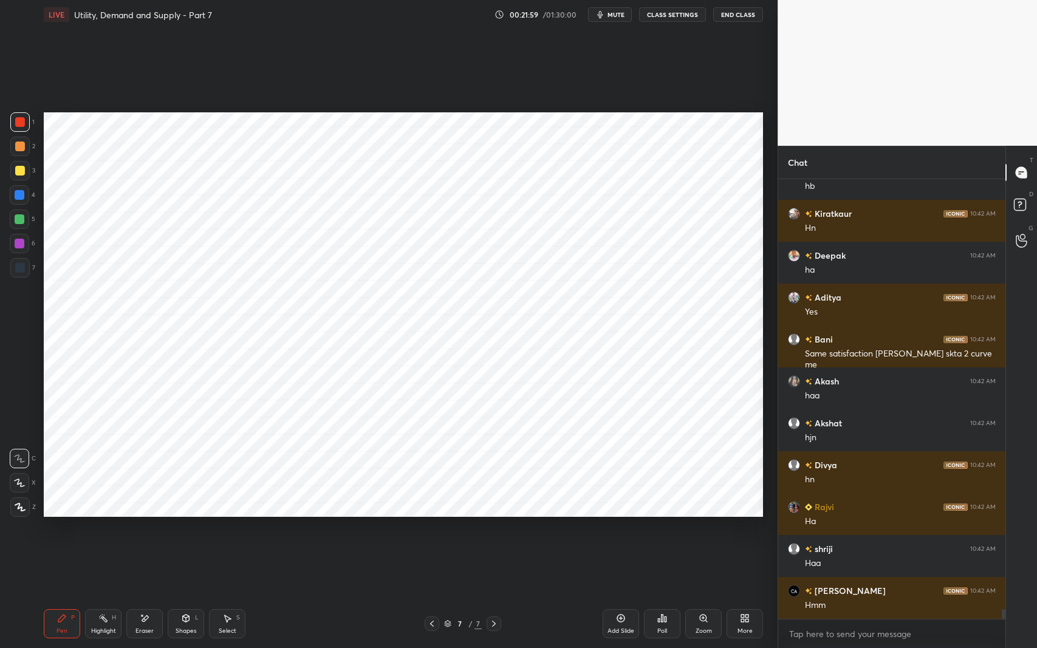
scroll to position [19818, 0]
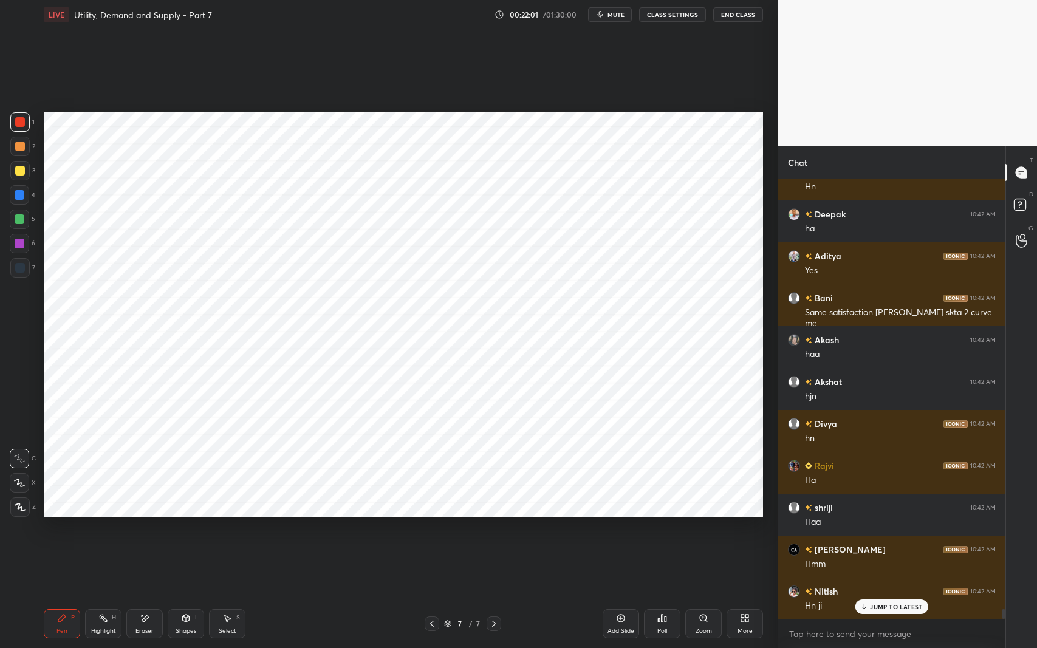
click at [26, 197] on div at bounding box center [19, 194] width 19 height 19
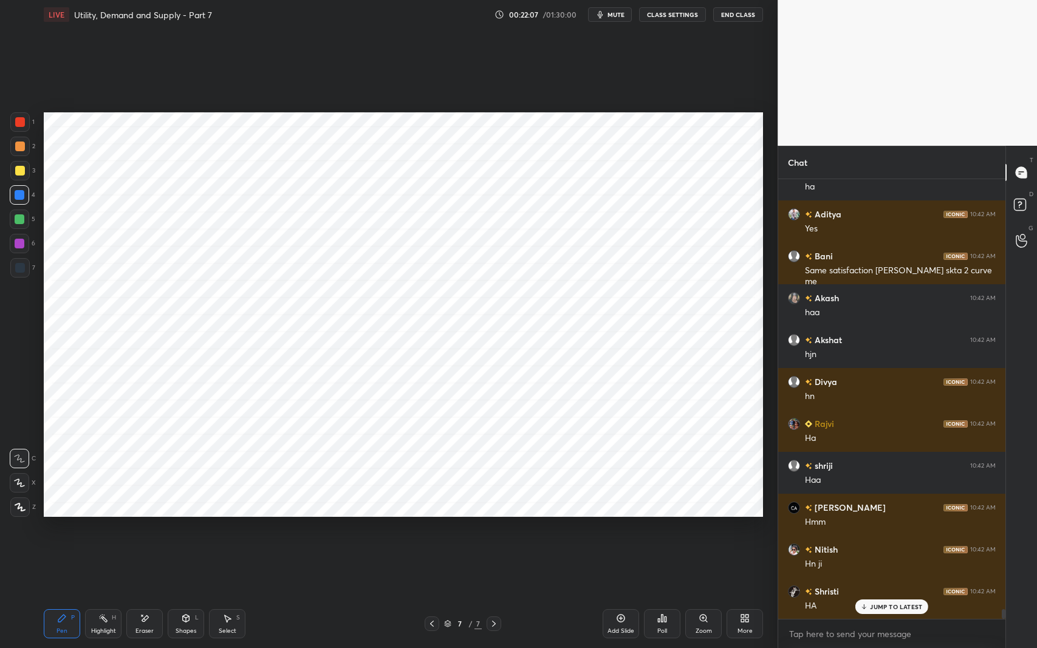
click at [24, 267] on div at bounding box center [20, 268] width 10 height 10
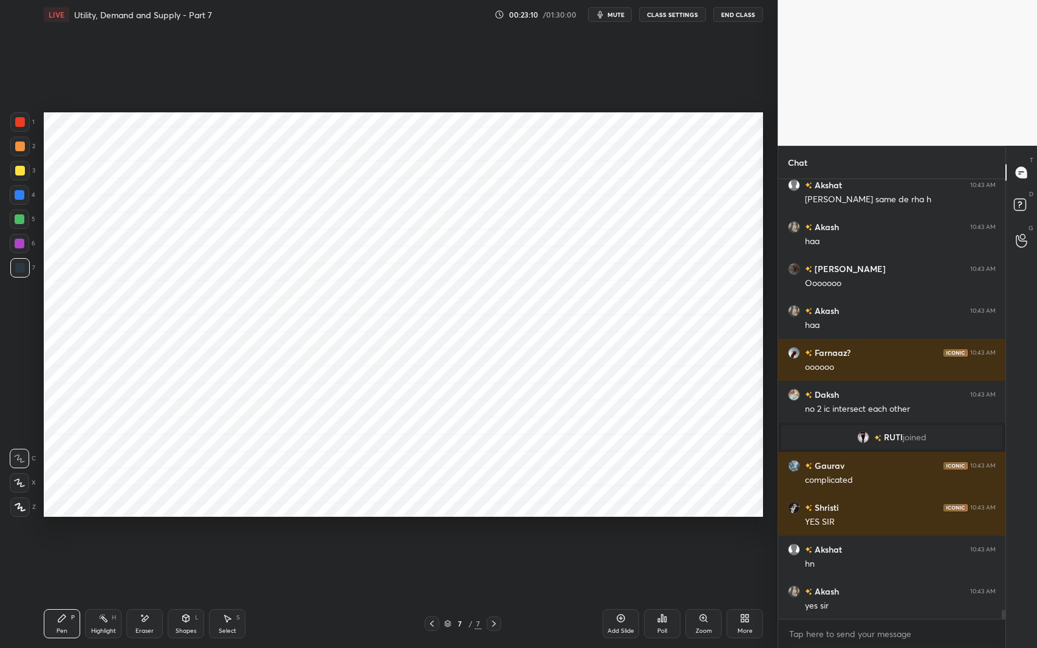
scroll to position [20594, 0]
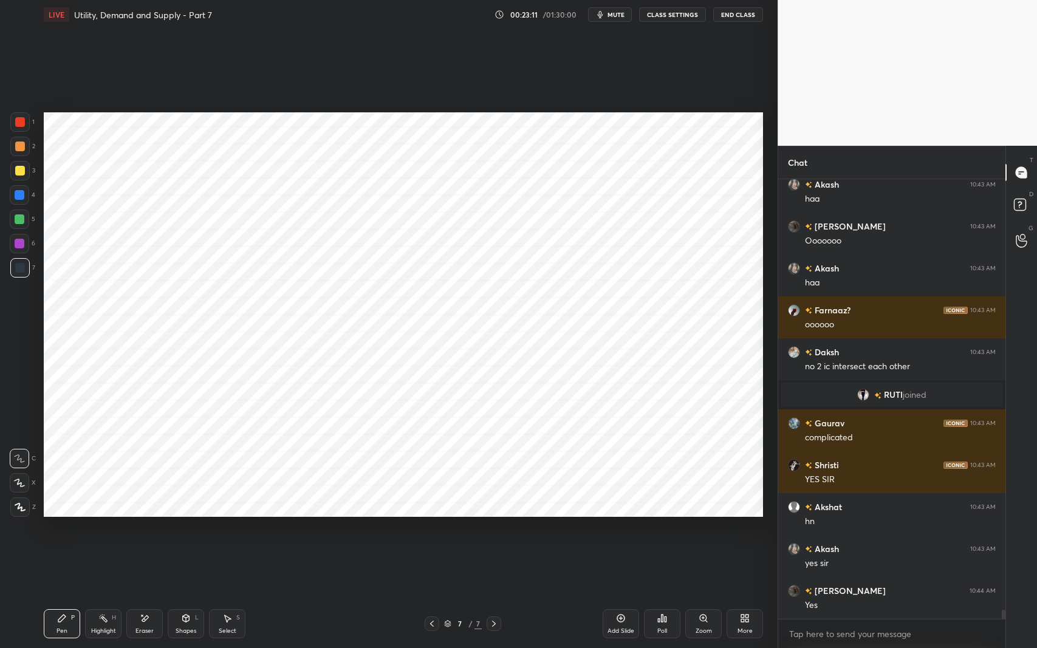
click at [157, 531] on div "Eraser" at bounding box center [144, 624] width 36 height 29
click at [57, 531] on div "Pen P Highlight H Eraser Shapes L Select S 7 / 7 Add Slide Poll Zoom More" at bounding box center [404, 624] width 720 height 49
click at [74, 531] on div "P" at bounding box center [73, 618] width 4 height 6
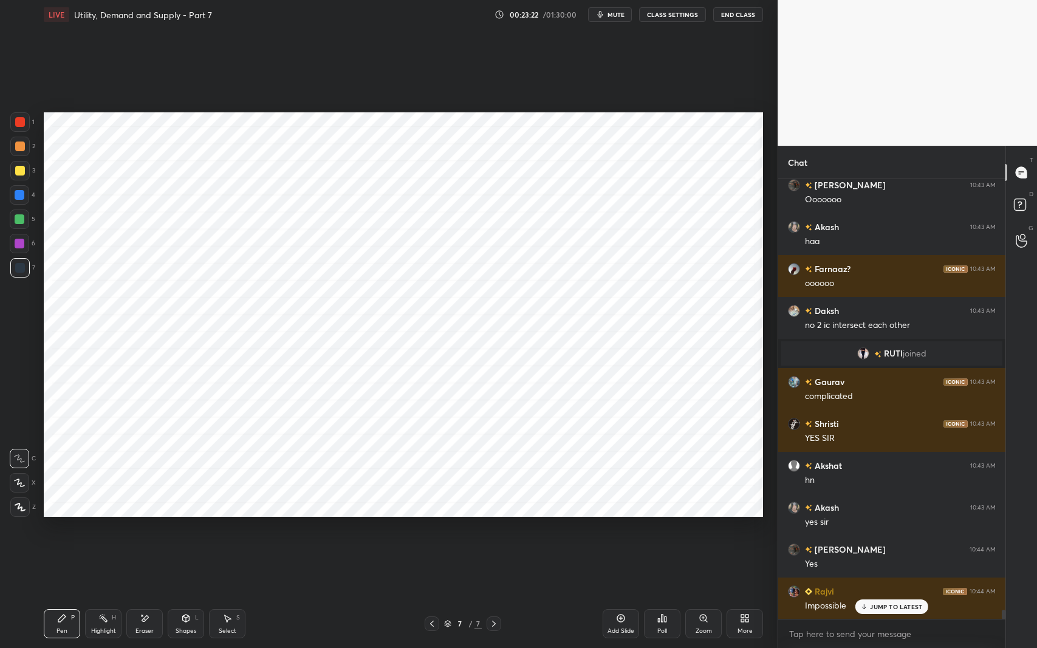
scroll to position [20677, 0]
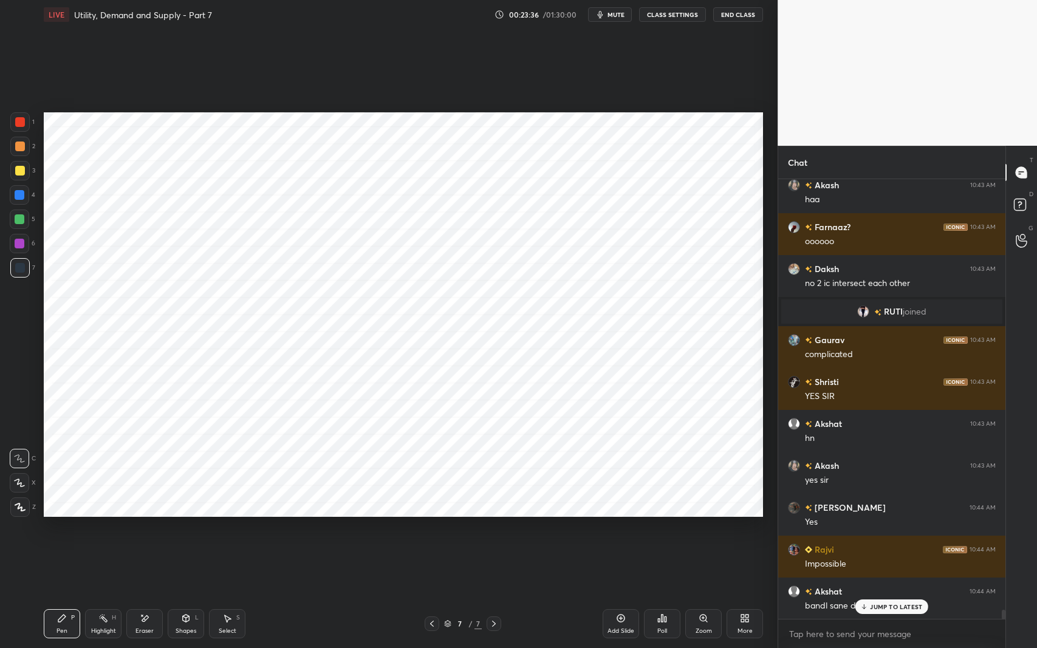
click at [151, 531] on div "Eraser" at bounding box center [144, 624] width 36 height 29
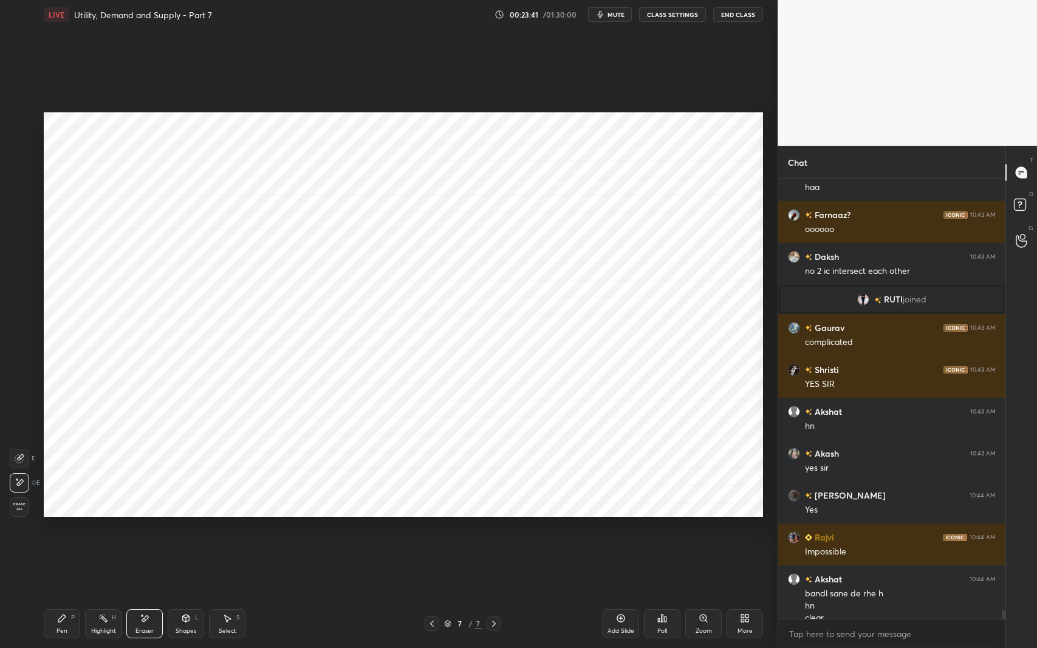
scroll to position [20701, 0]
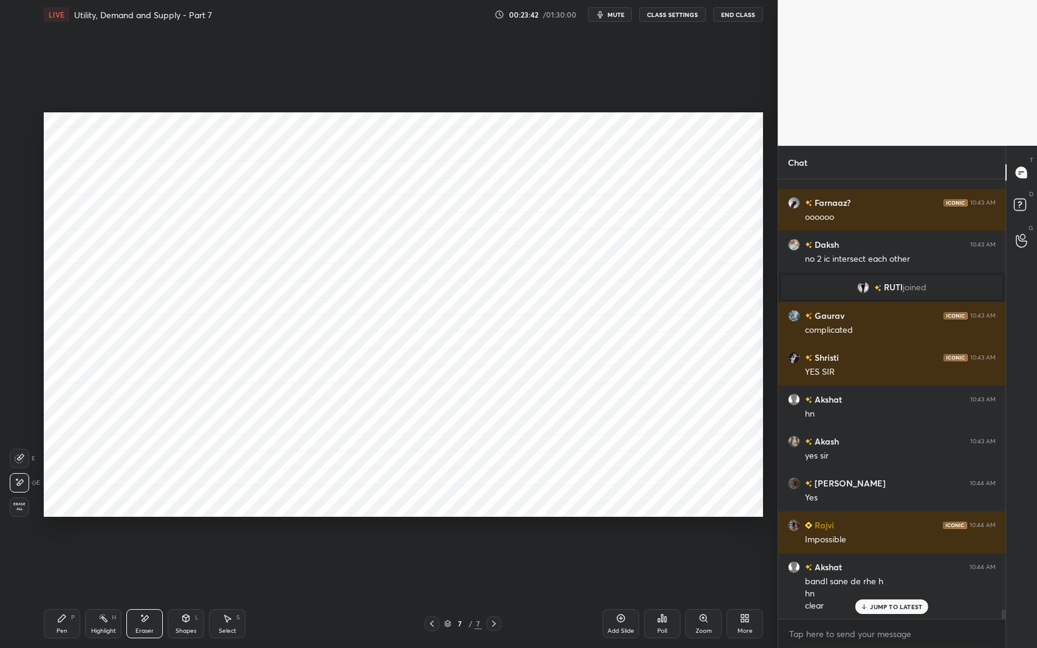
click at [59, 531] on div "Pen" at bounding box center [62, 631] width 11 height 6
click at [156, 531] on div "Pen P Highlight H Eraser Shapes L Select S 7 / 7 Add Slide Poll Zoom More" at bounding box center [404, 624] width 720 height 49
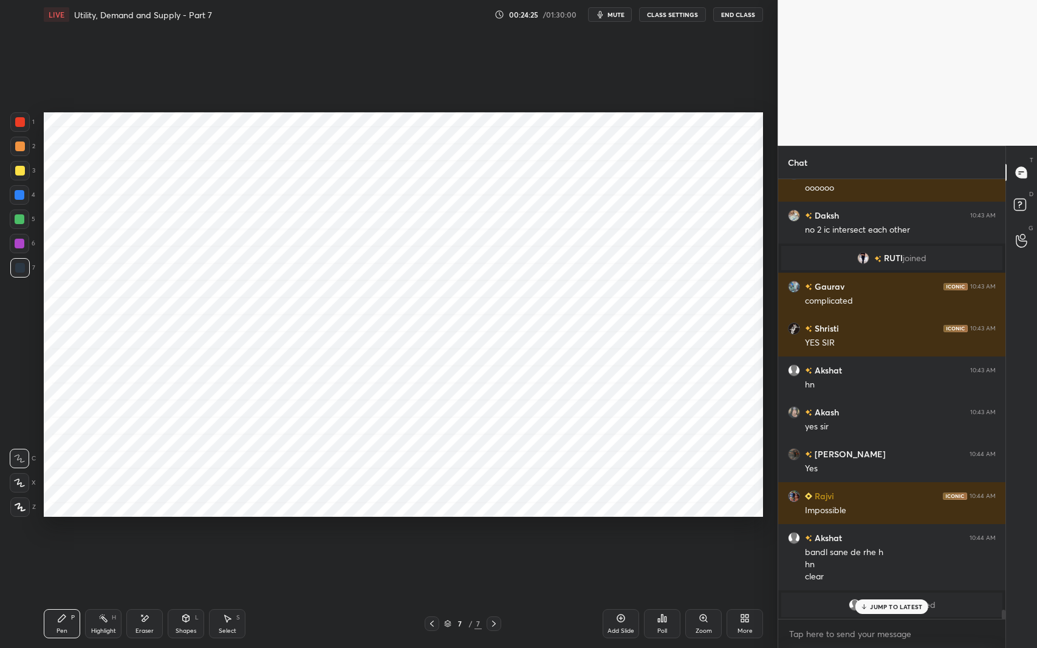
click at [22, 197] on div at bounding box center [20, 195] width 10 height 10
click at [27, 248] on div at bounding box center [19, 243] width 19 height 19
click at [21, 265] on div at bounding box center [20, 268] width 10 height 10
click at [21, 198] on div at bounding box center [20, 195] width 10 height 10
click at [882, 531] on div "JUMP TO LATEST" at bounding box center [892, 607] width 73 height 15
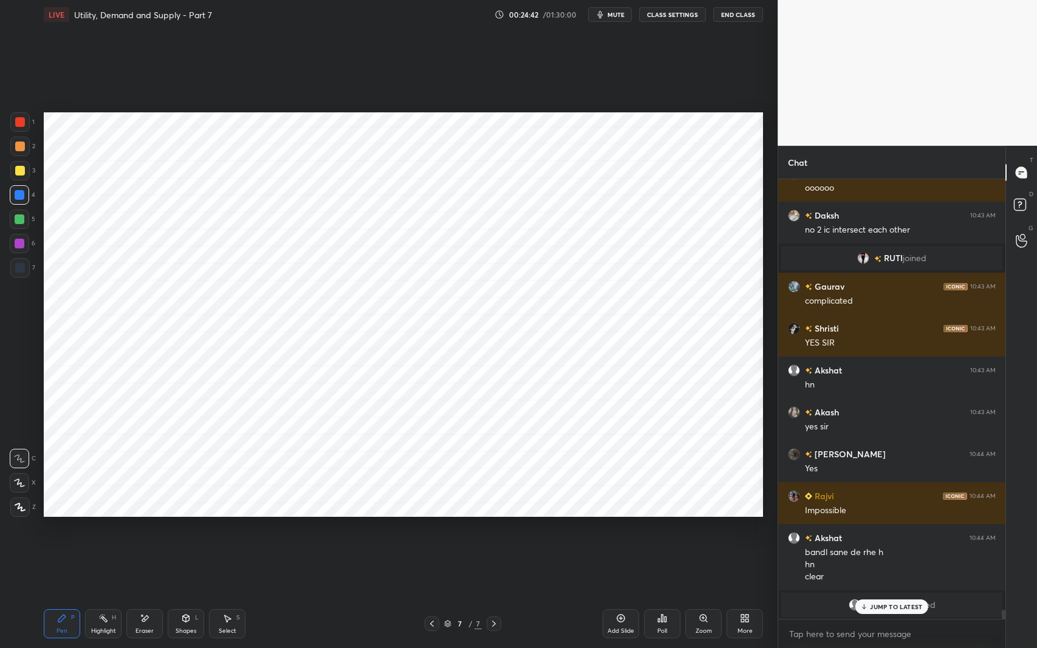
scroll to position [20772, 0]
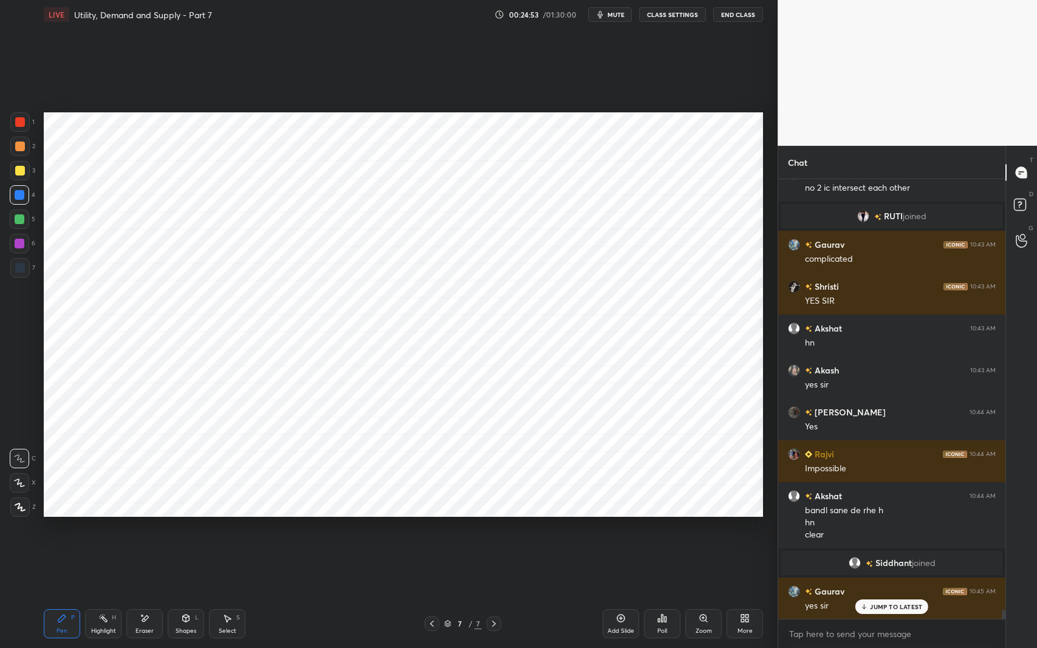
click at [151, 531] on div "Eraser" at bounding box center [144, 624] width 36 height 29
click at [68, 531] on div "Pen P" at bounding box center [62, 624] width 36 height 29
click at [17, 247] on div at bounding box center [20, 244] width 10 height 10
click at [15, 194] on div at bounding box center [20, 195] width 10 height 10
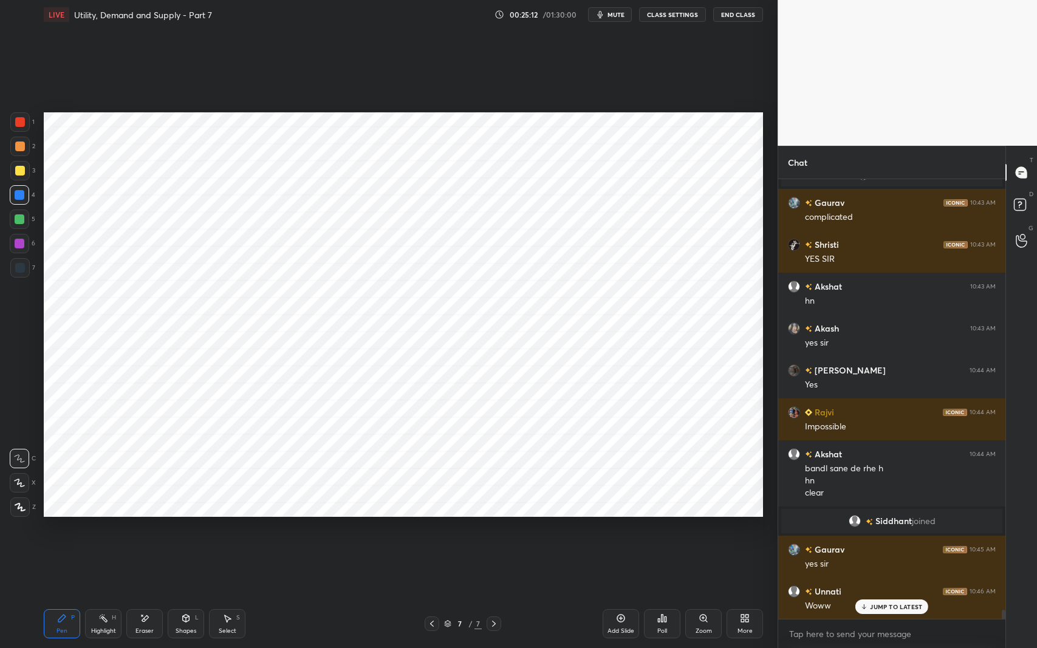
click at [606, 531] on div "Add Slide" at bounding box center [621, 624] width 36 height 29
click at [433, 531] on icon at bounding box center [432, 624] width 4 height 6
click at [151, 531] on div "Eraser" at bounding box center [144, 624] width 36 height 29
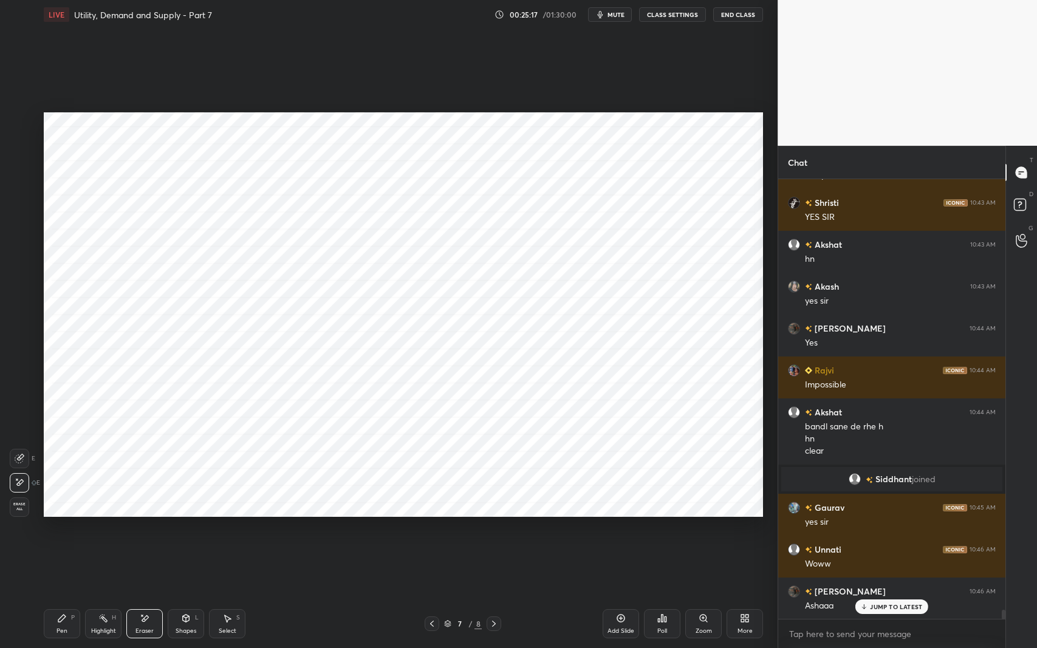
click at [25, 459] on div at bounding box center [19, 458] width 19 height 19
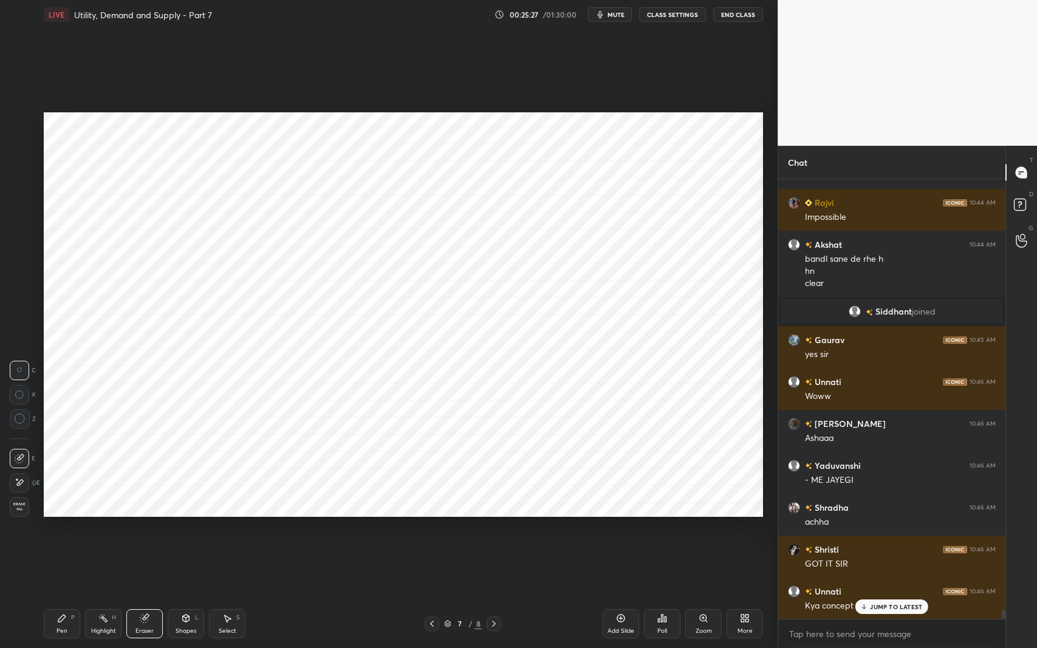
scroll to position [21066, 0]
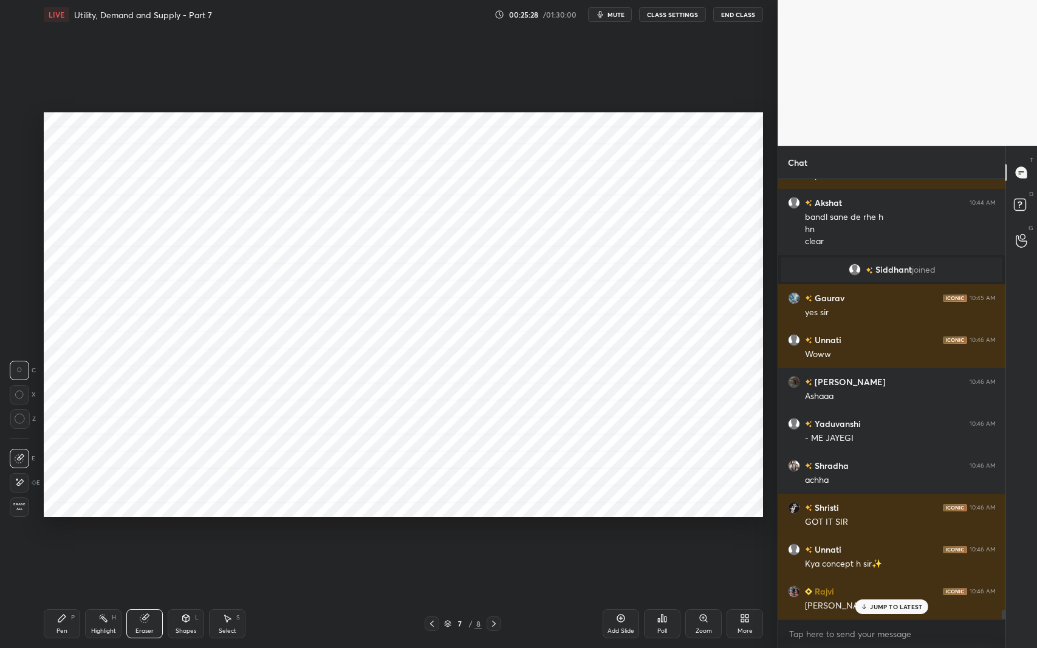
click at [894, 531] on p "JUMP TO LATEST" at bounding box center [896, 606] width 52 height 7
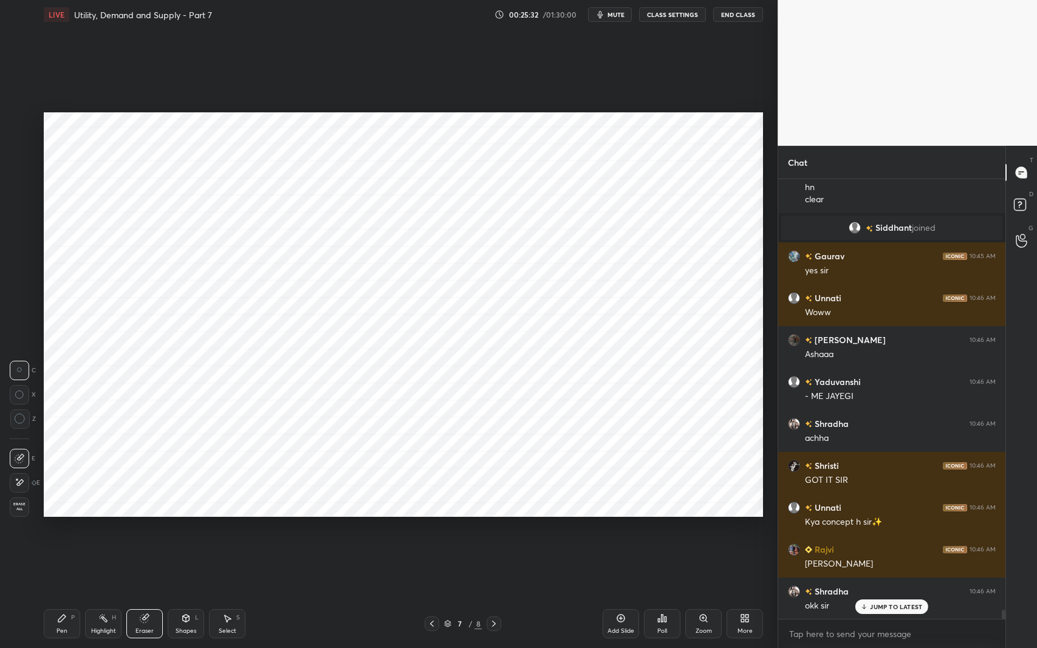
click at [227, 531] on icon at bounding box center [228, 619] width 7 height 7
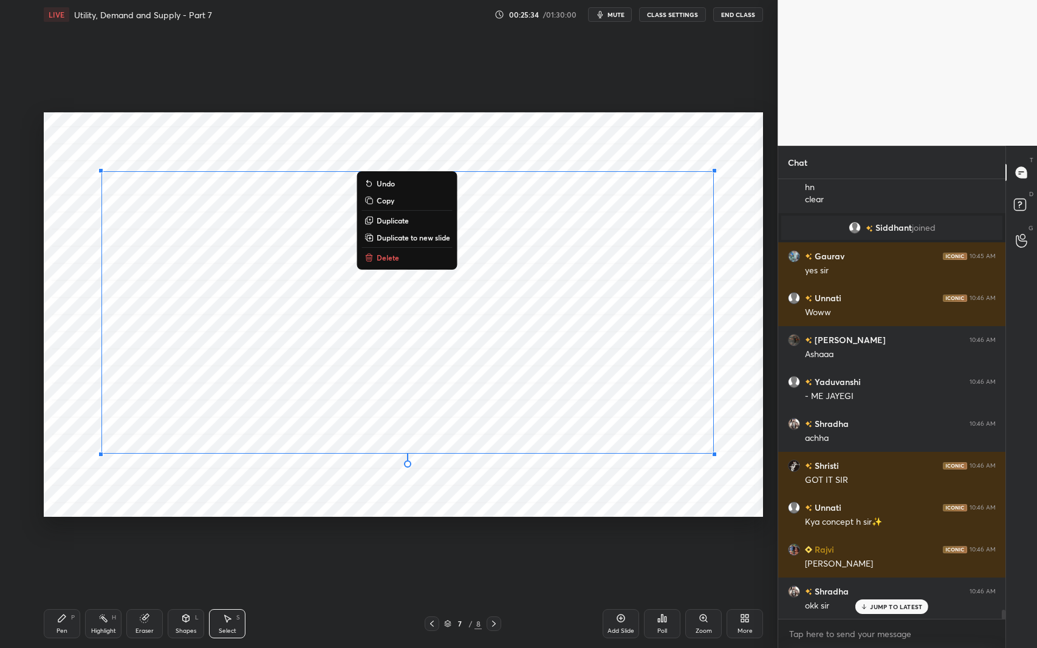
click at [417, 263] on button "Delete" at bounding box center [407, 257] width 91 height 15
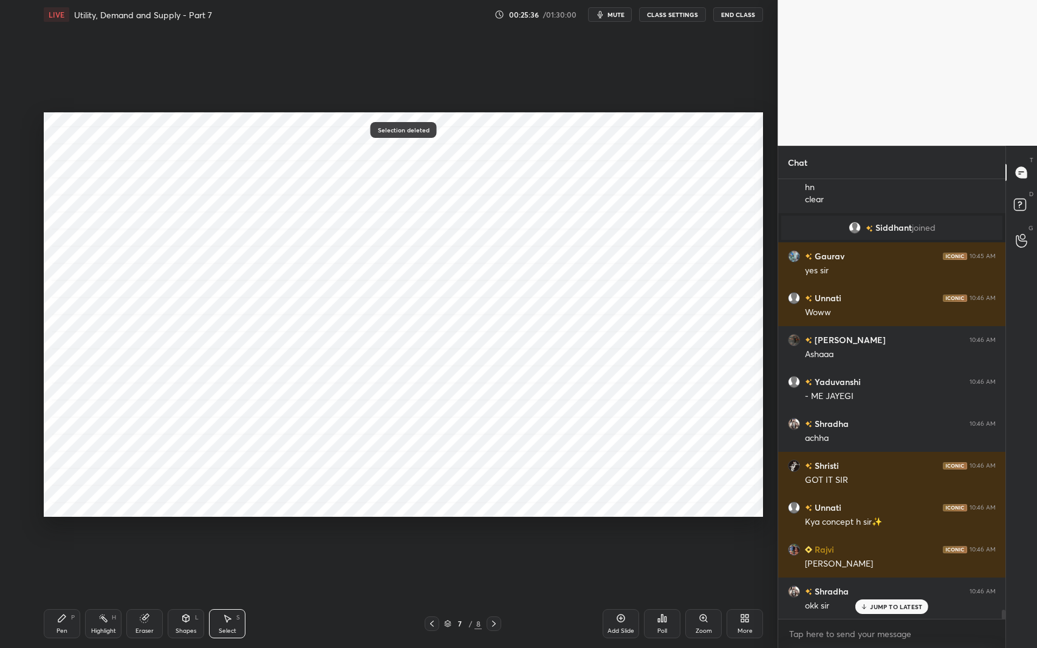
click at [62, 531] on icon at bounding box center [61, 618] width 7 height 7
click at [156, 531] on div "Eraser" at bounding box center [144, 624] width 36 height 29
click at [32, 481] on icon at bounding box center [34, 483] width 5 height 5
click at [60, 531] on icon at bounding box center [61, 618] width 7 height 7
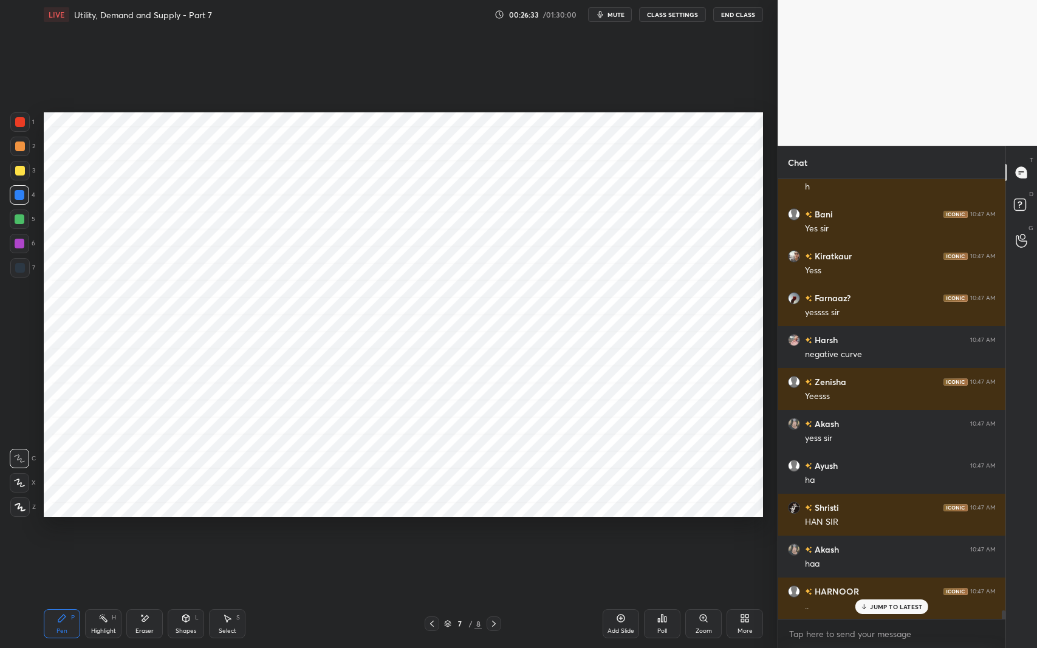
scroll to position [22072, 0]
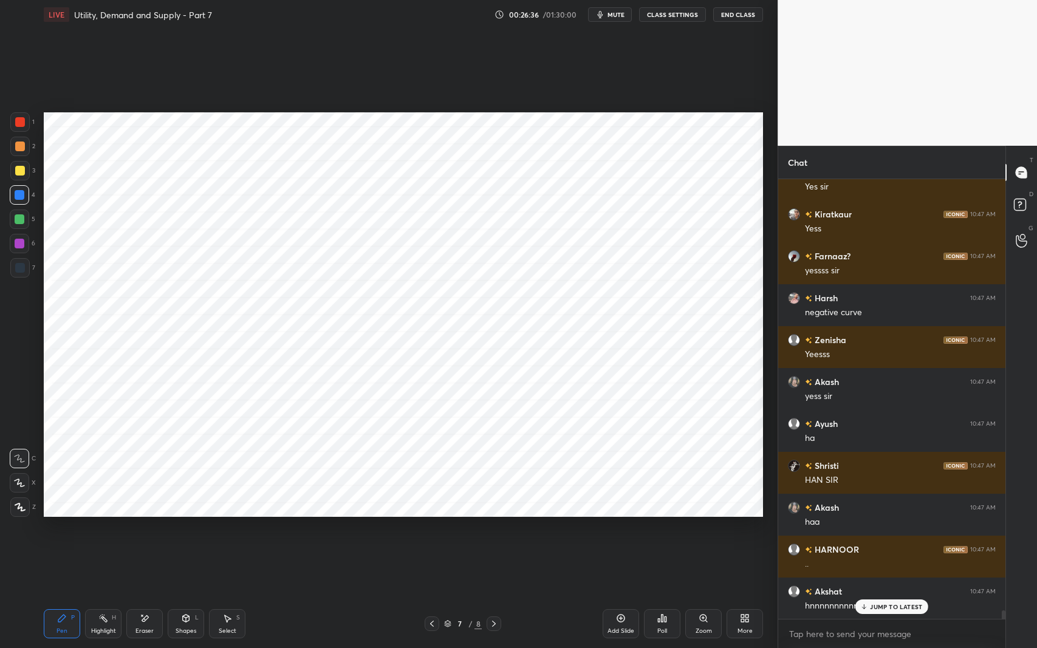
click at [19, 267] on div at bounding box center [20, 268] width 10 height 10
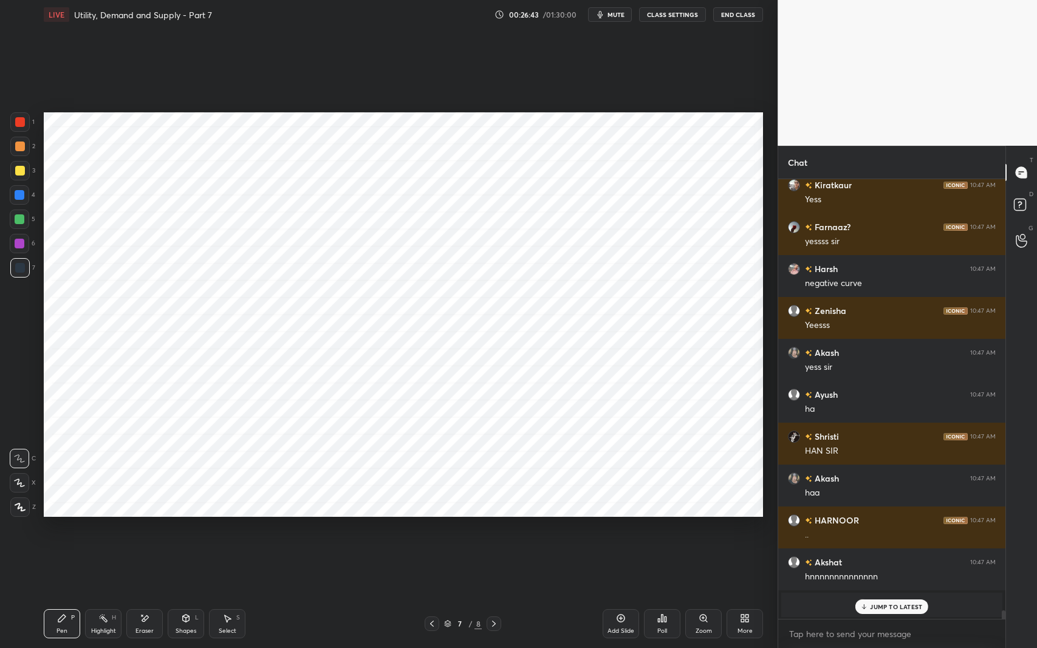
scroll to position [22143, 0]
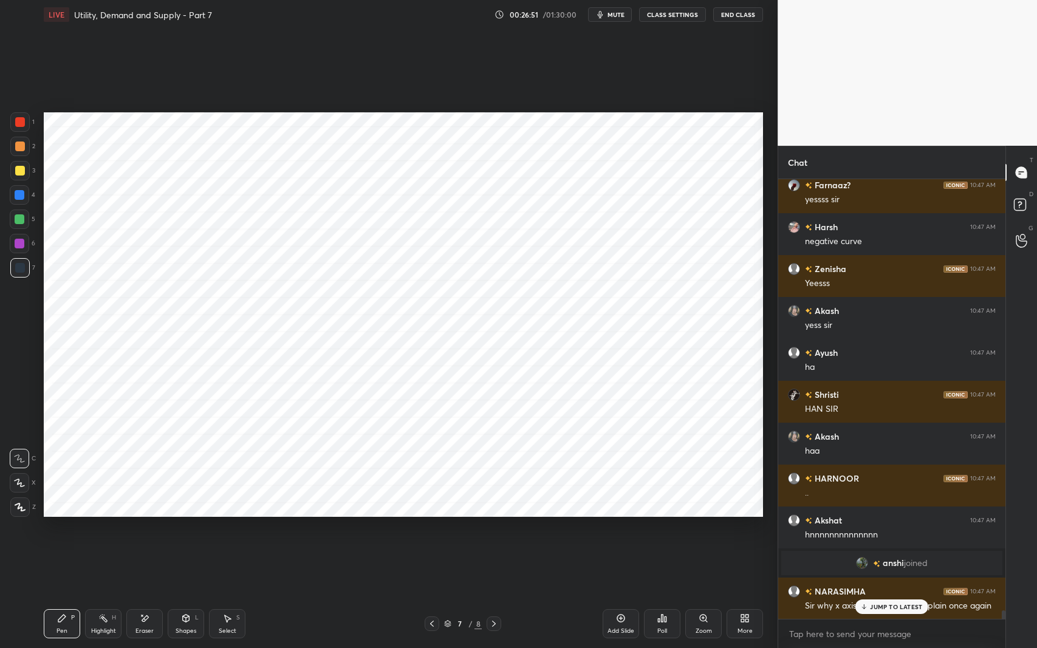
click at [894, 531] on p "JUMP TO LATEST" at bounding box center [896, 606] width 52 height 7
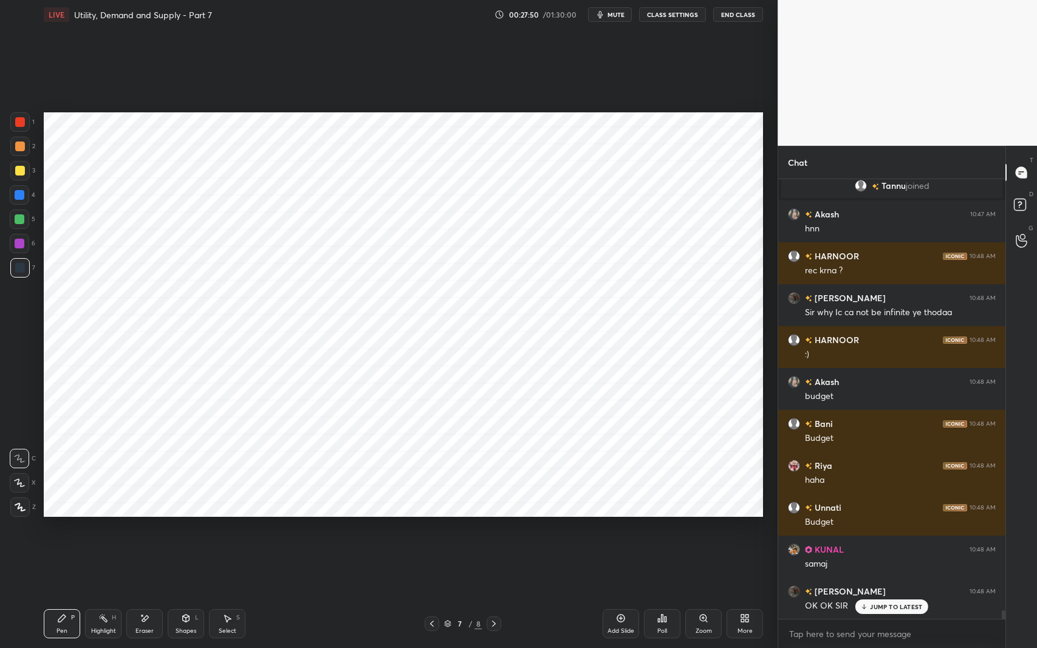
scroll to position [22676, 0]
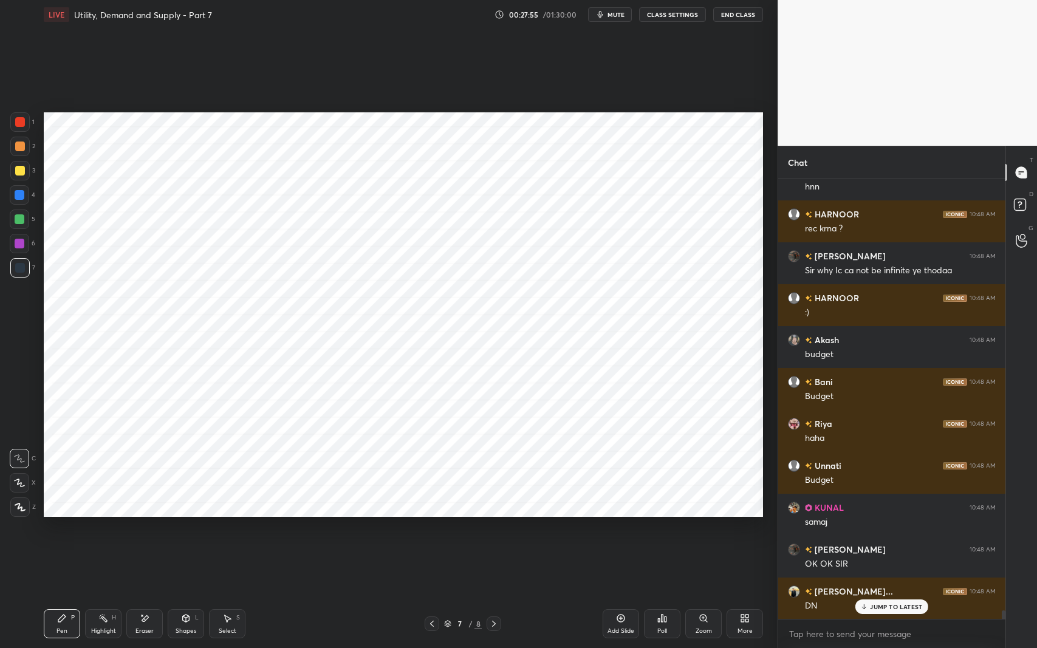
click at [613, 531] on div "Add Slide" at bounding box center [621, 624] width 36 height 29
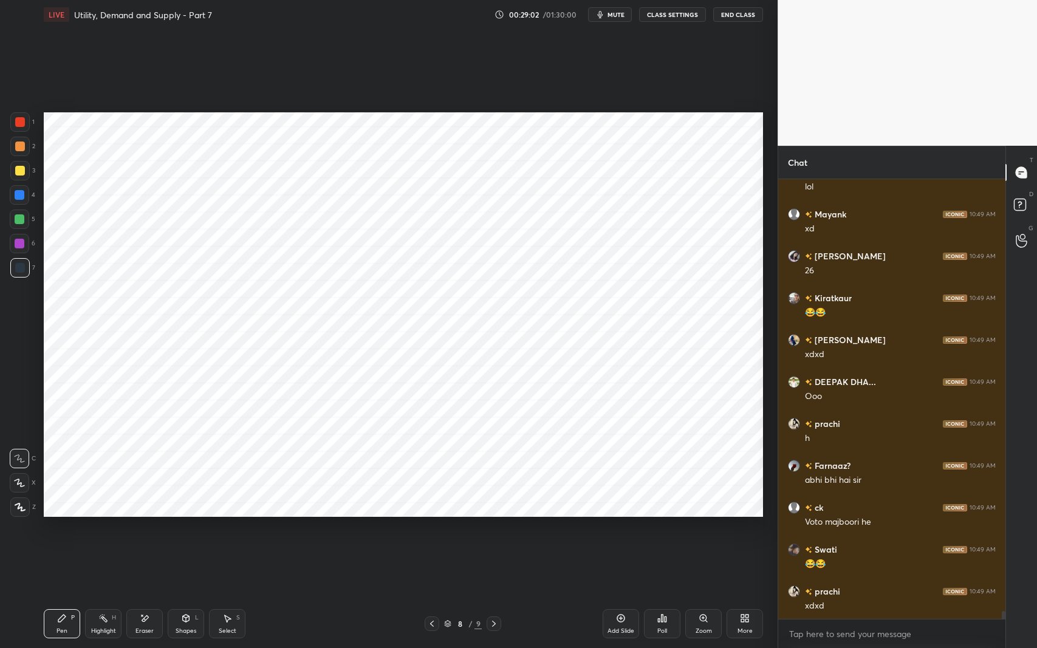
scroll to position [24018, 0]
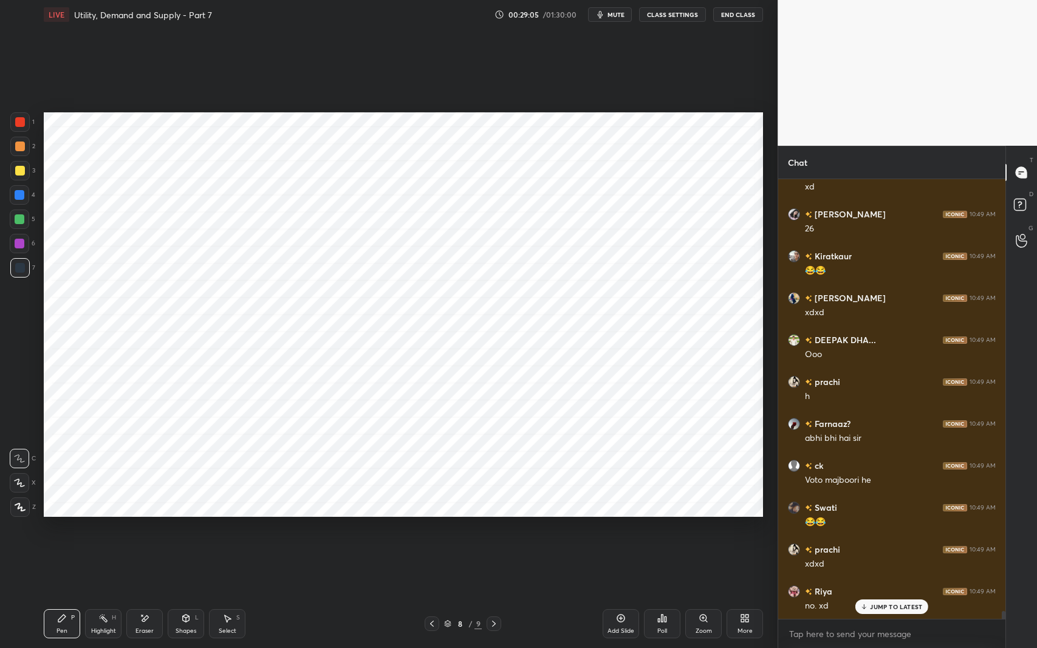
click at [188, 531] on icon at bounding box center [186, 619] width 10 height 10
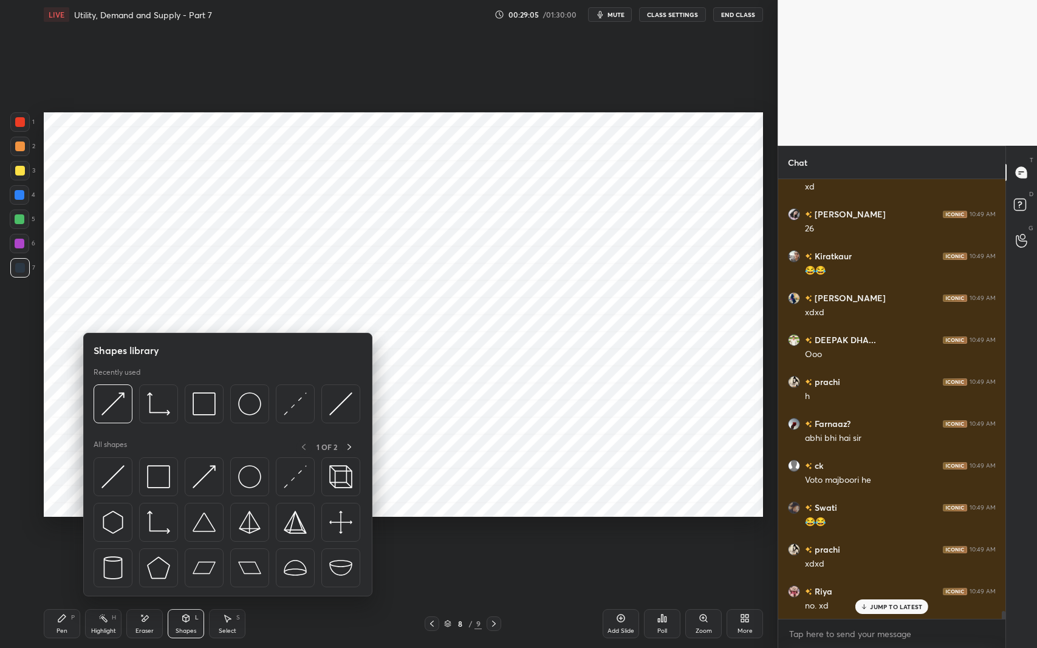
scroll to position [24060, 0]
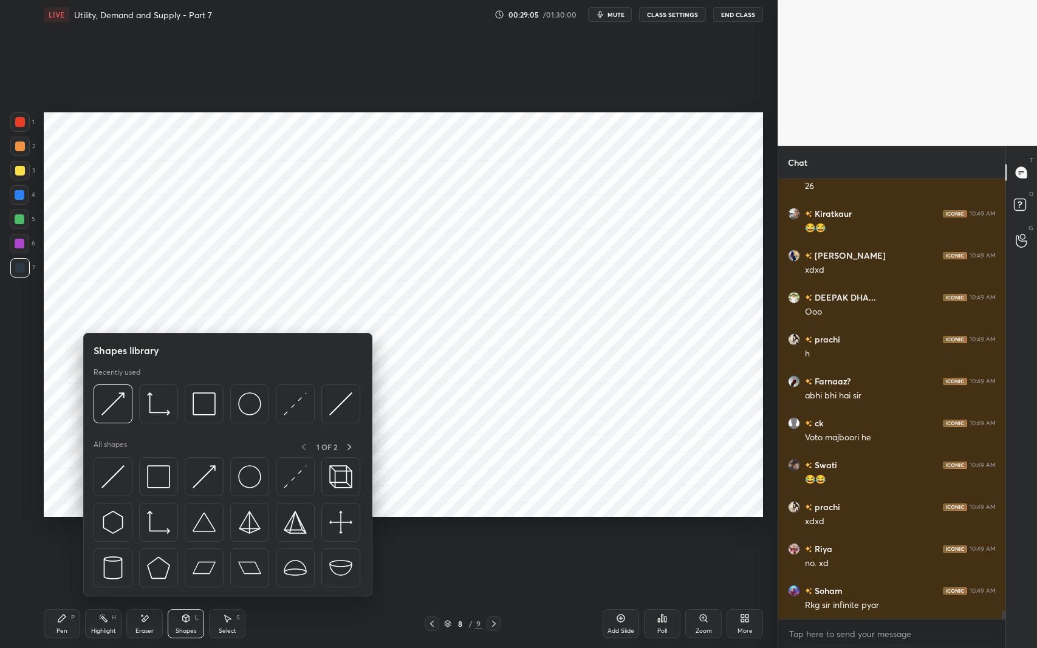
click at [154, 519] on img at bounding box center [158, 522] width 23 height 23
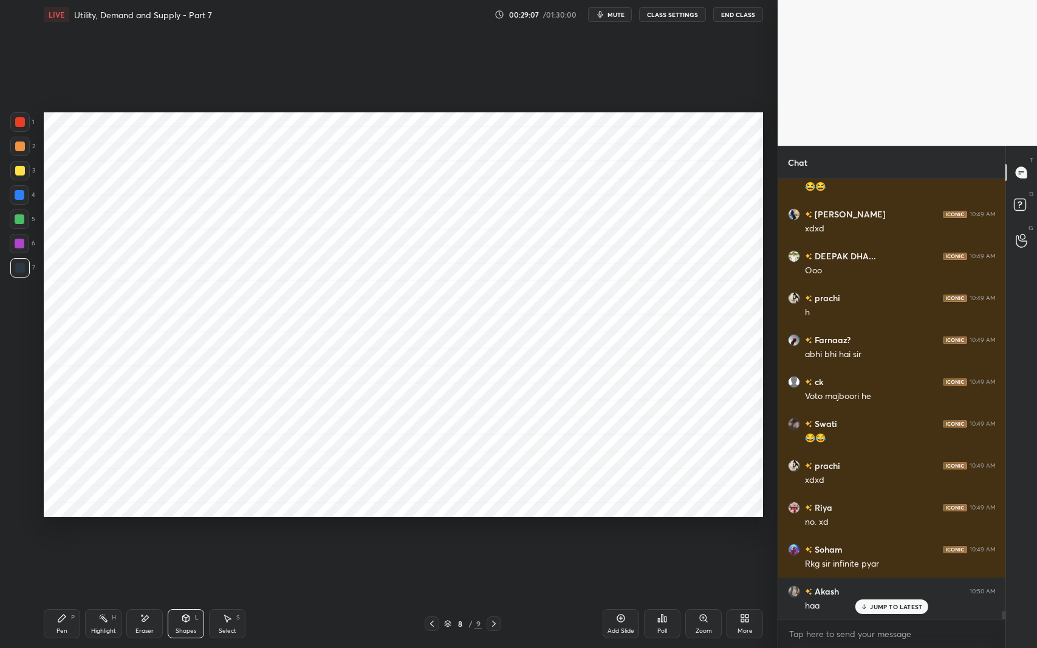
click at [190, 531] on icon at bounding box center [186, 619] width 10 height 10
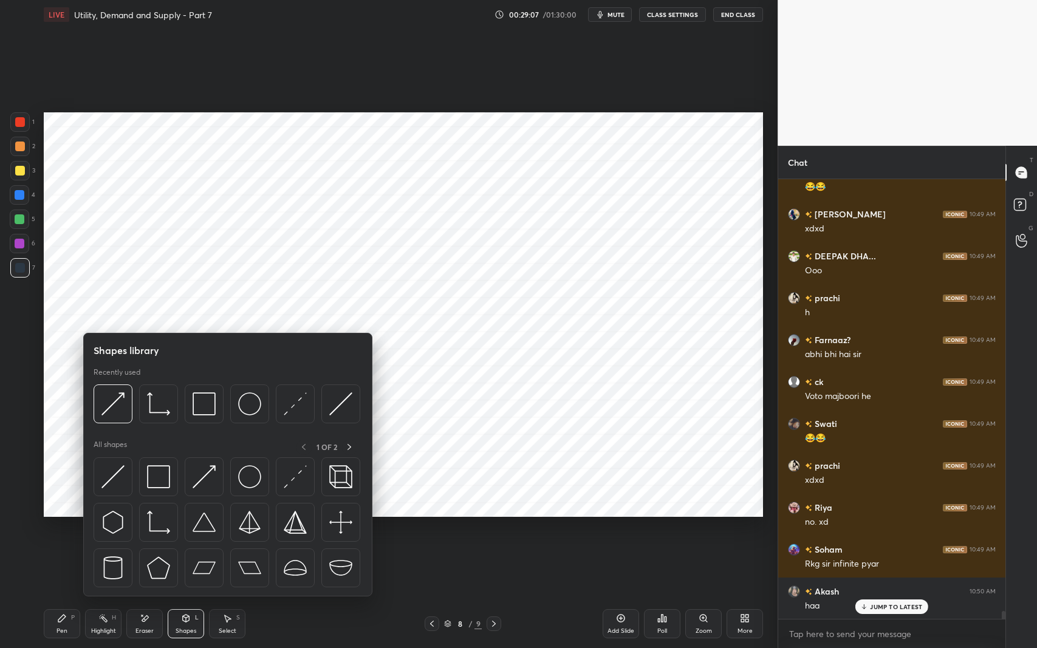
scroll to position [24143, 0]
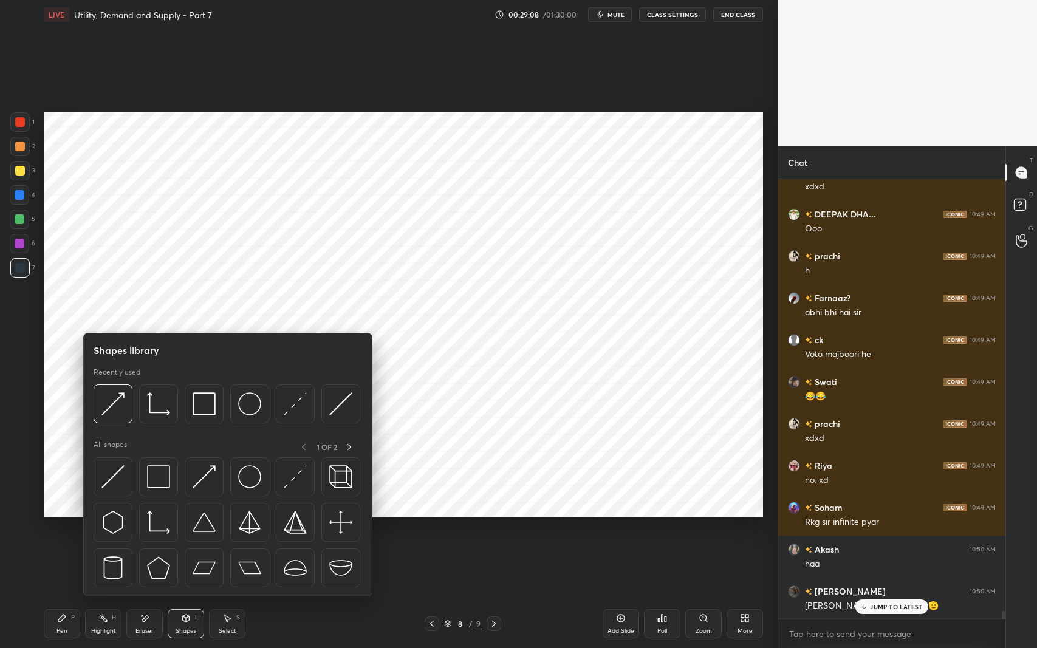
click at [112, 476] on img at bounding box center [112, 476] width 23 height 23
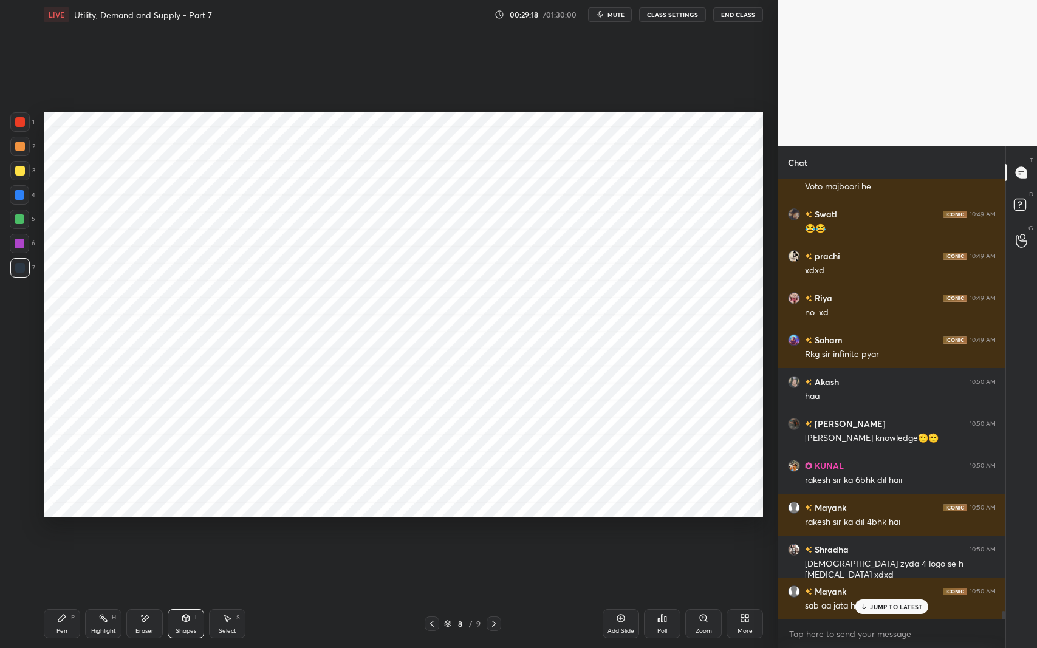
scroll to position [24353, 0]
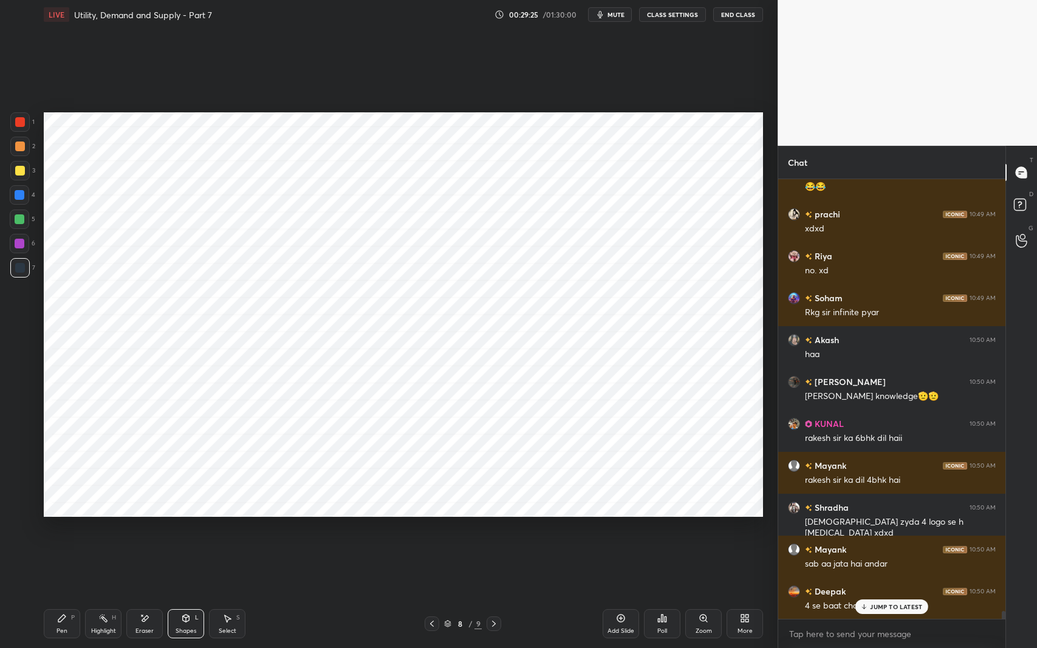
click at [146, 531] on icon at bounding box center [145, 619] width 7 height 6
click at [194, 531] on div "Shapes" at bounding box center [186, 631] width 21 height 6
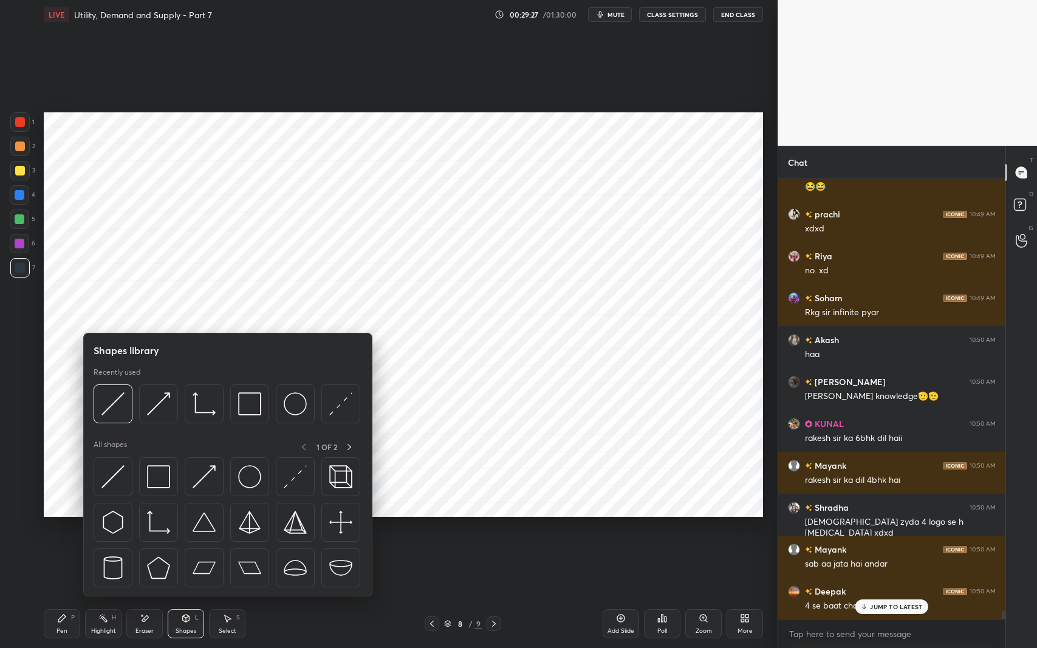
click at [112, 475] on img at bounding box center [112, 476] width 23 height 23
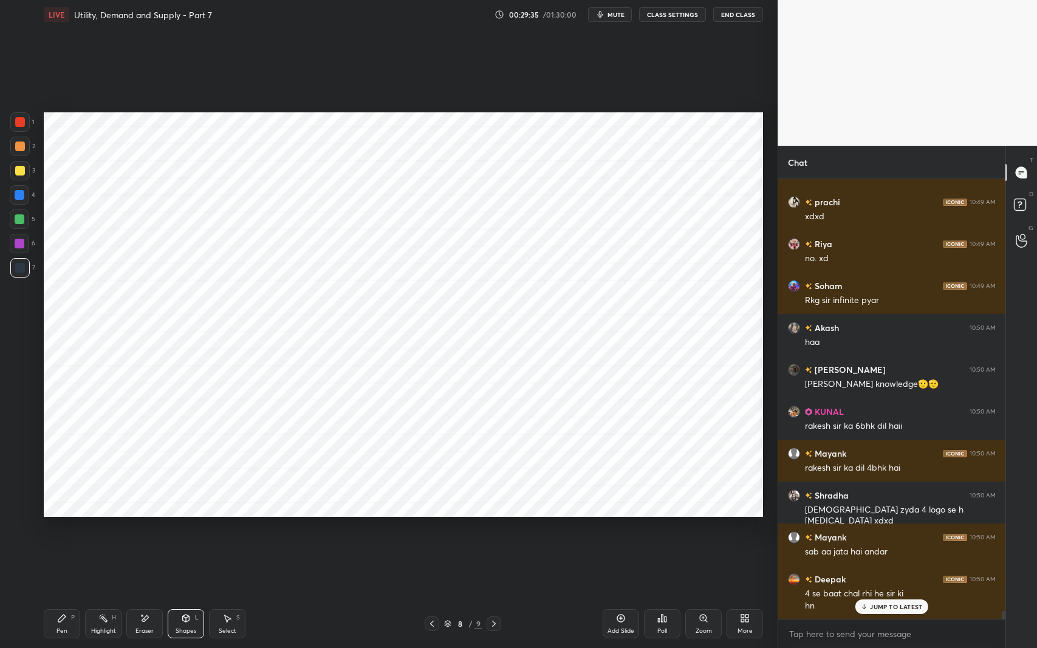
scroll to position [24407, 0]
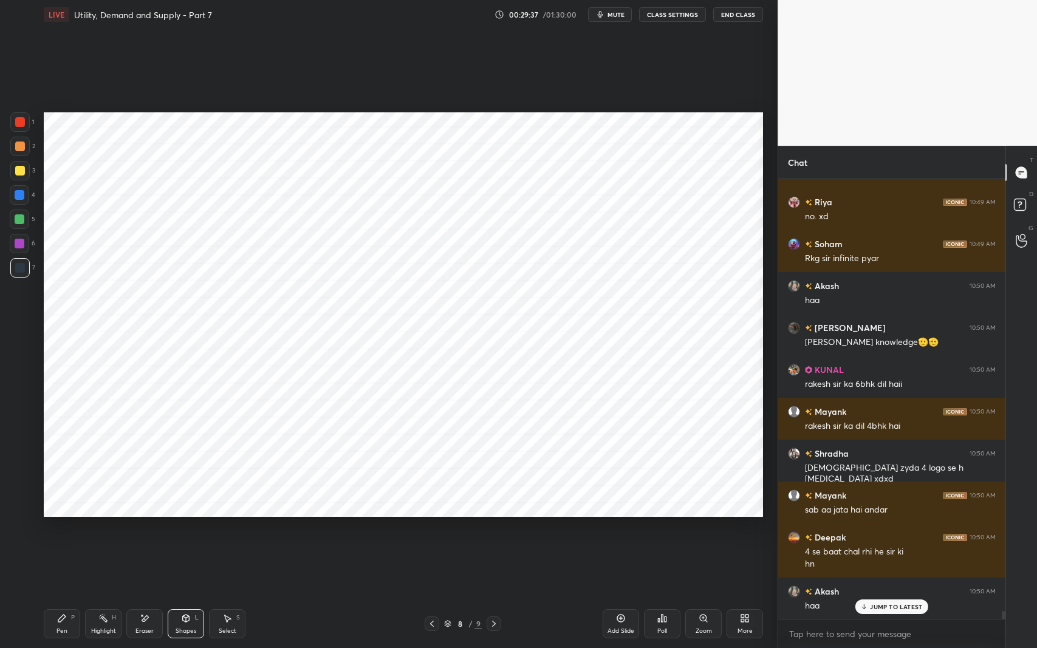
click at [19, 224] on div at bounding box center [19, 219] width 19 height 19
click at [24, 275] on div at bounding box center [19, 267] width 19 height 19
click at [63, 531] on div "Pen P" at bounding box center [62, 624] width 36 height 29
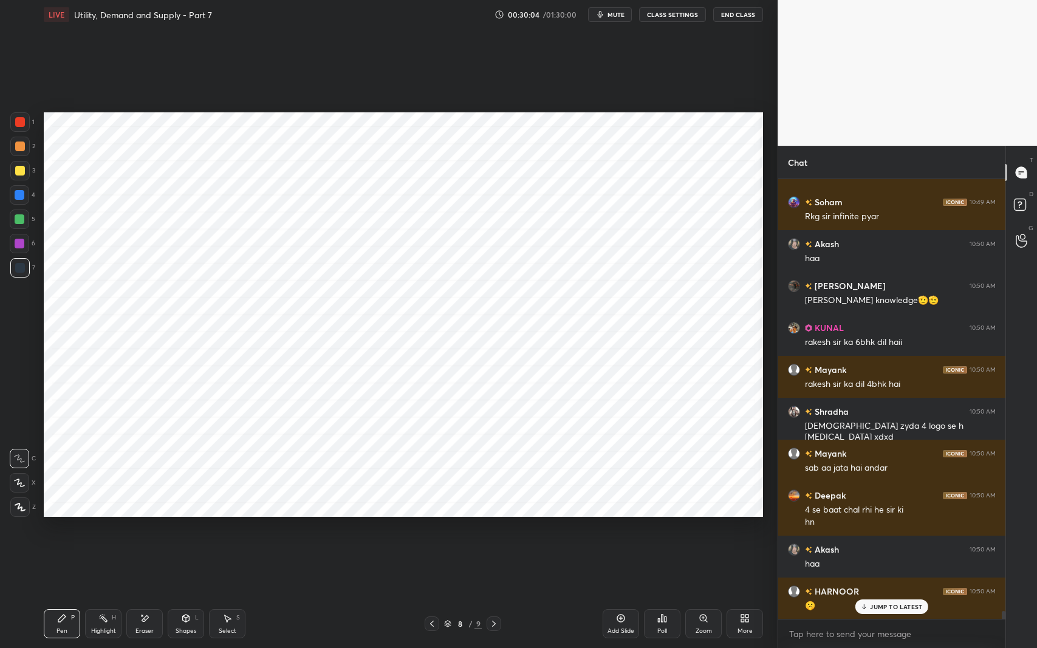
click at [143, 531] on icon at bounding box center [145, 619] width 10 height 10
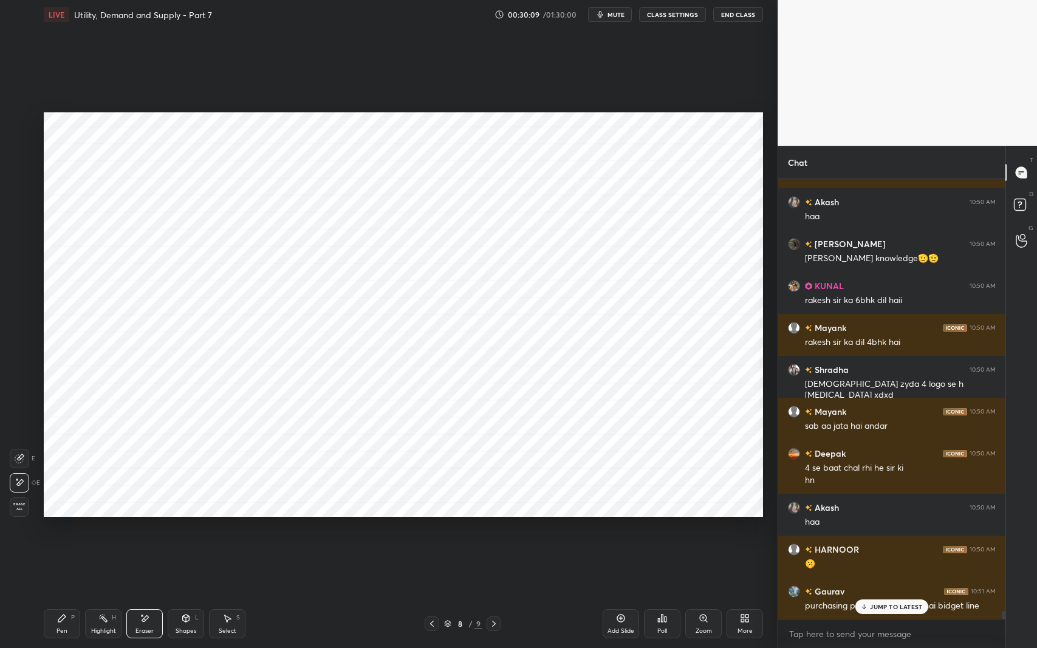
click at [181, 531] on div "Shapes" at bounding box center [186, 631] width 21 height 6
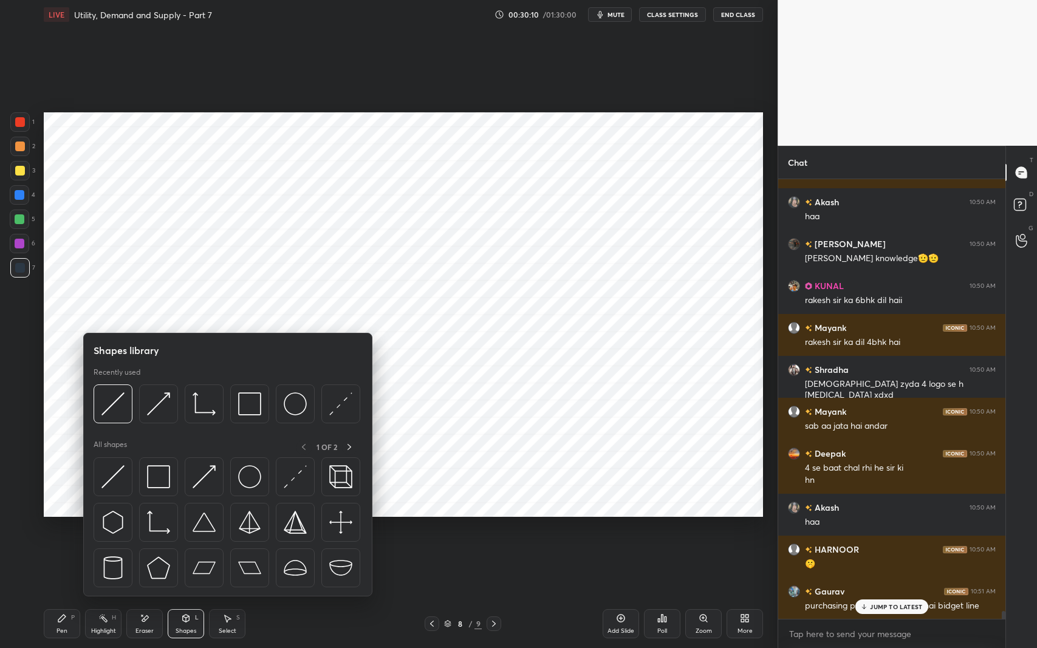
click at [162, 523] on img at bounding box center [158, 522] width 23 height 23
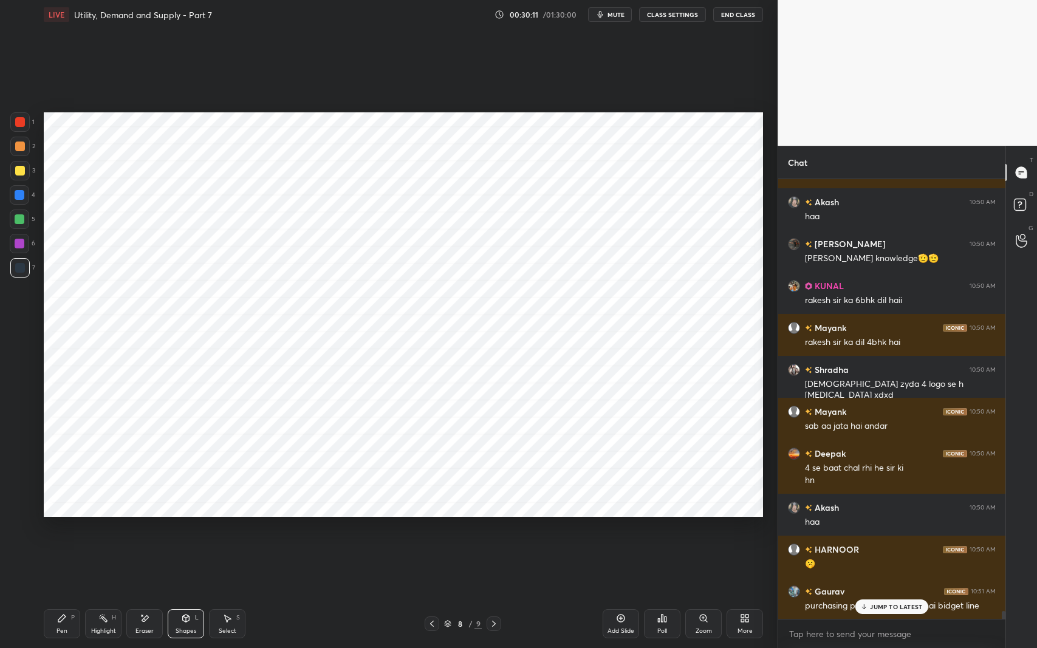
click at [183, 531] on icon at bounding box center [186, 618] width 7 height 7
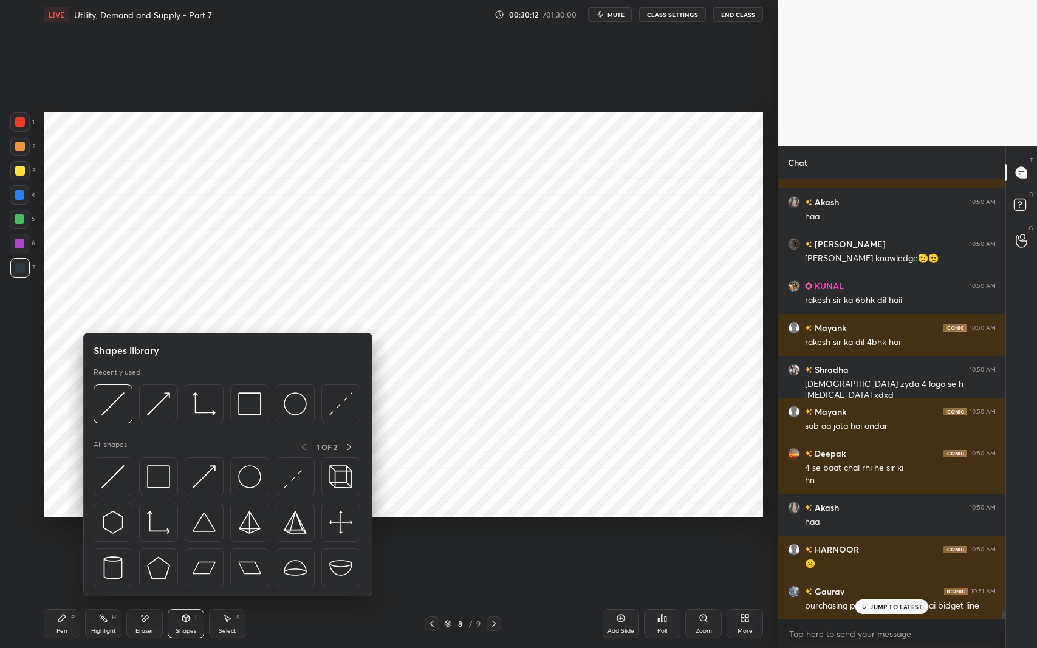
click at [300, 531] on div at bounding box center [295, 522] width 39 height 39
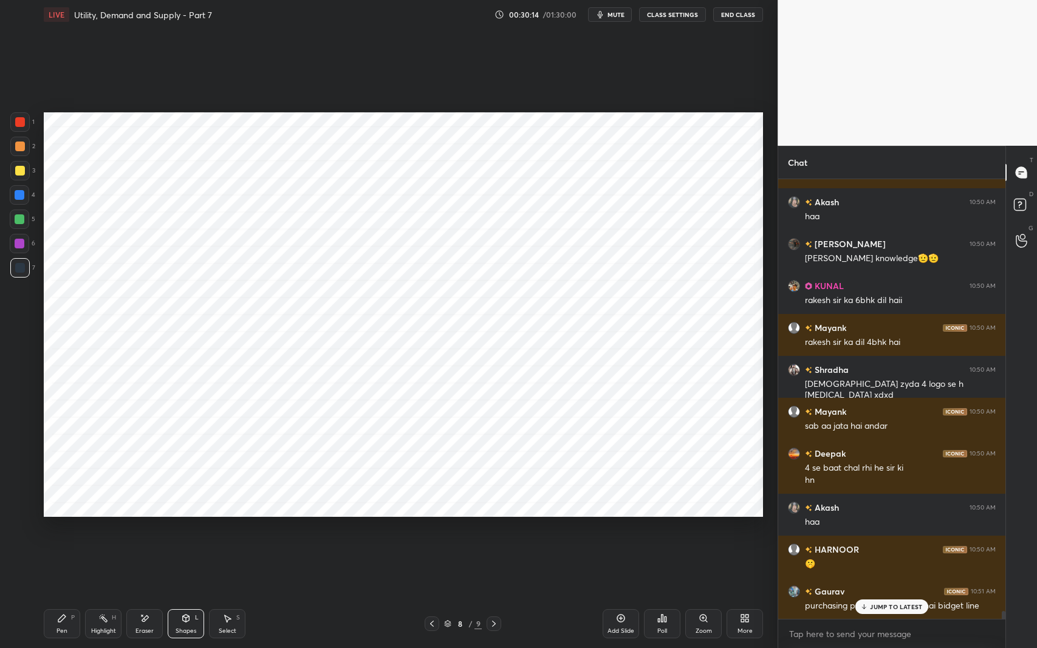
scroll to position [24533, 0]
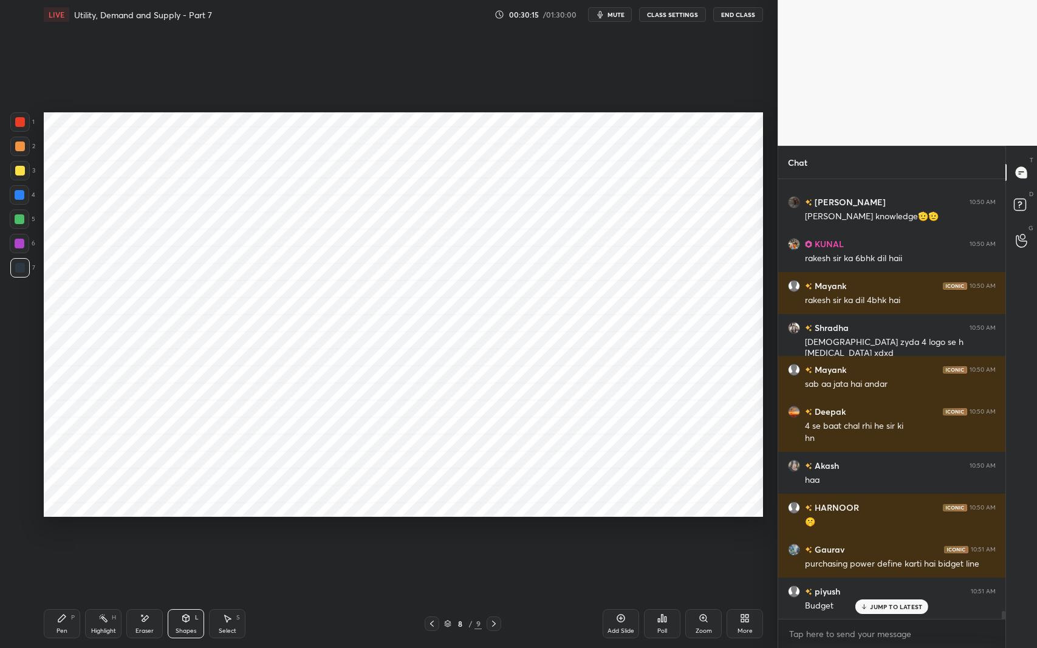
click at [182, 531] on div "Shapes" at bounding box center [186, 631] width 21 height 6
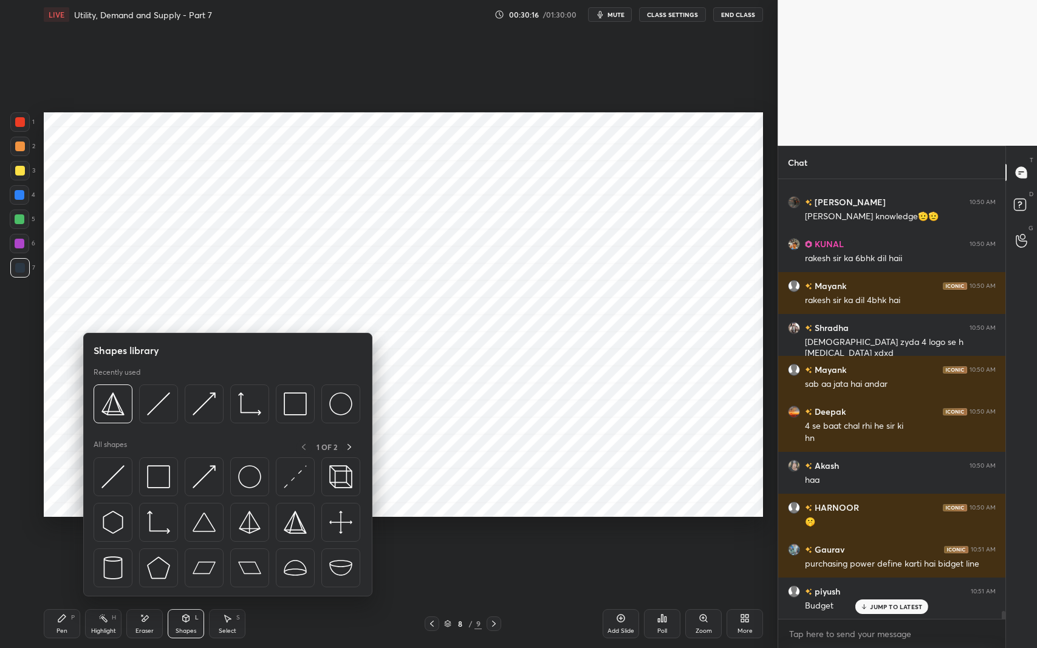
click at [115, 472] on img at bounding box center [112, 476] width 23 height 23
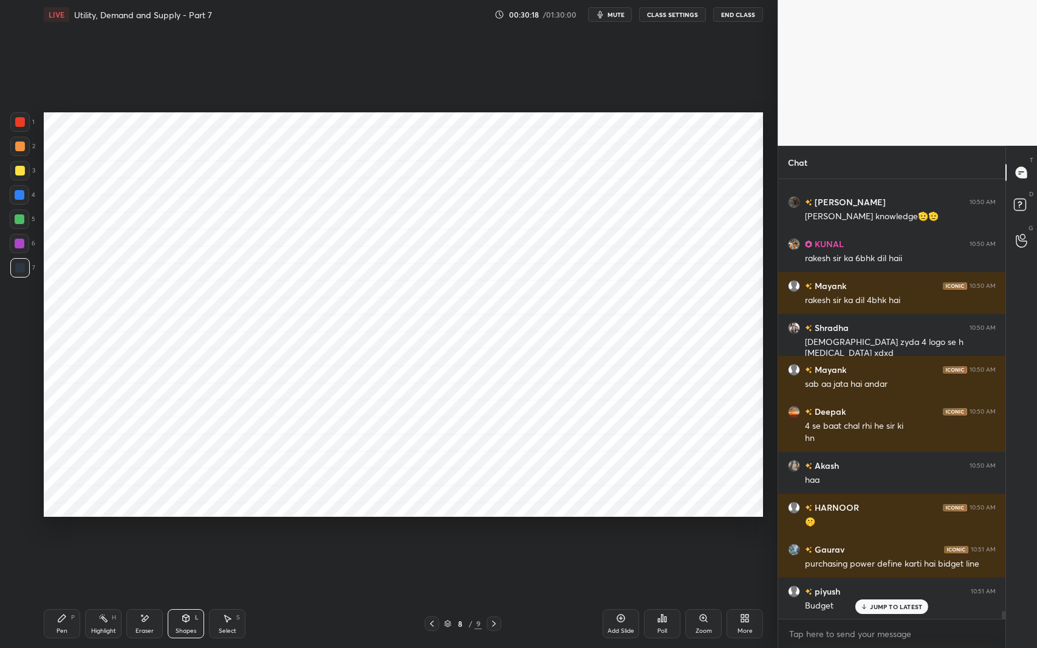
click at [66, 531] on icon at bounding box center [61, 618] width 7 height 7
click at [187, 531] on icon at bounding box center [186, 618] width 7 height 7
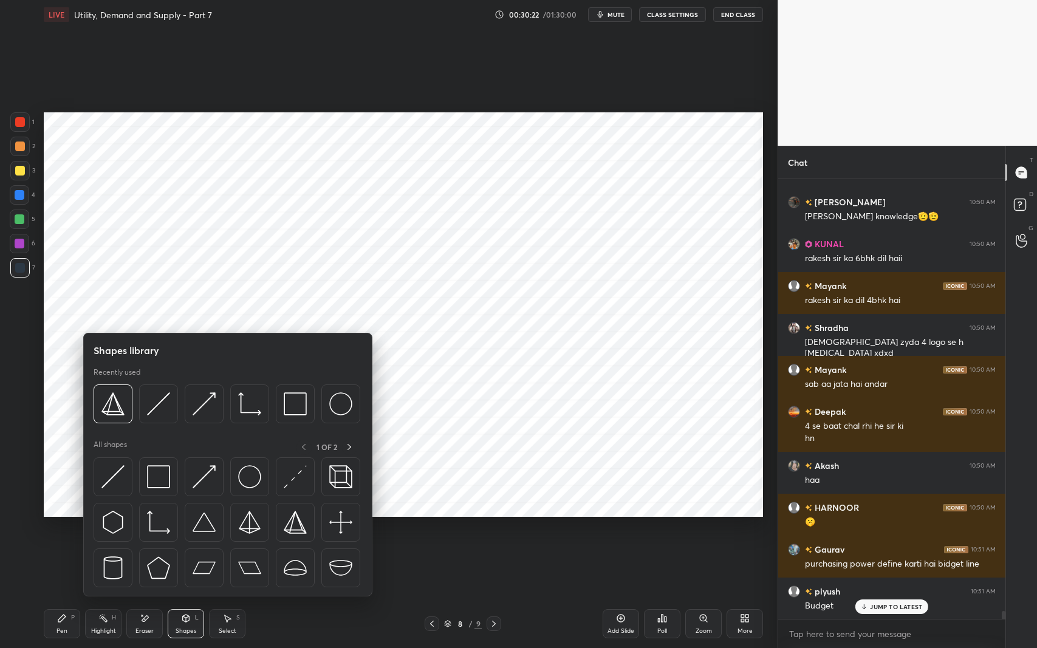
click at [157, 484] on img at bounding box center [158, 476] width 23 height 23
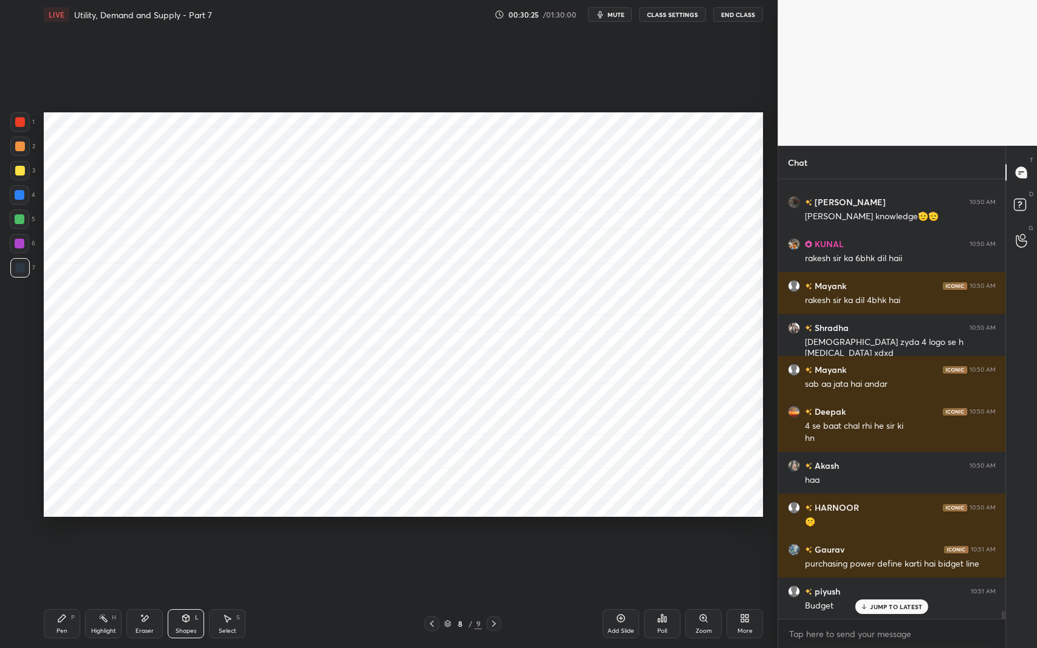
click at [55, 531] on div "Pen P" at bounding box center [62, 624] width 36 height 29
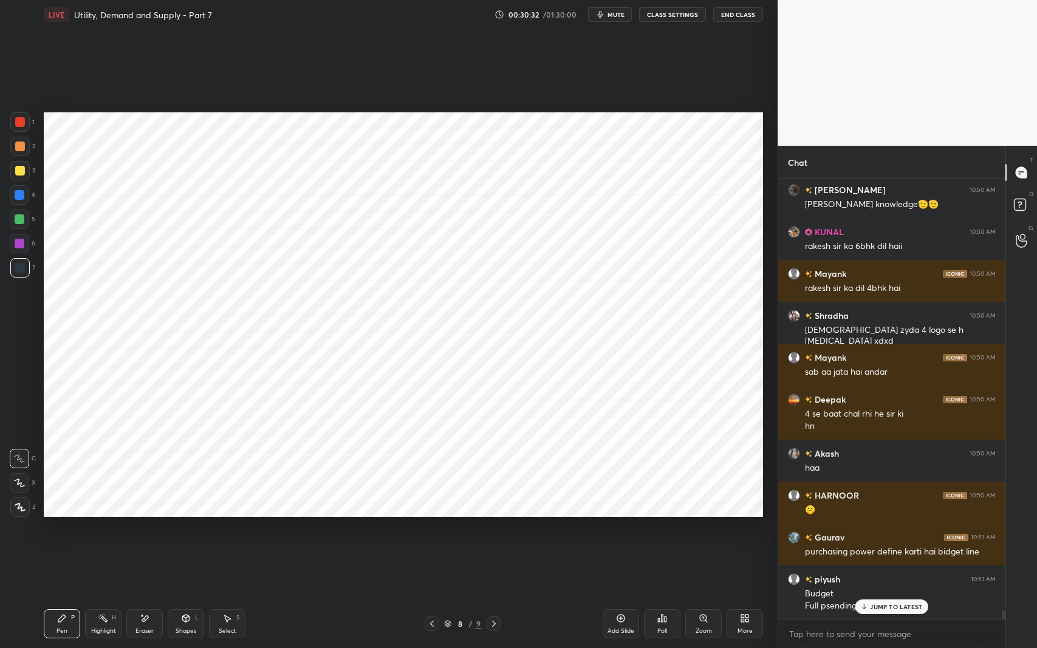
click at [187, 531] on icon at bounding box center [186, 618] width 7 height 7
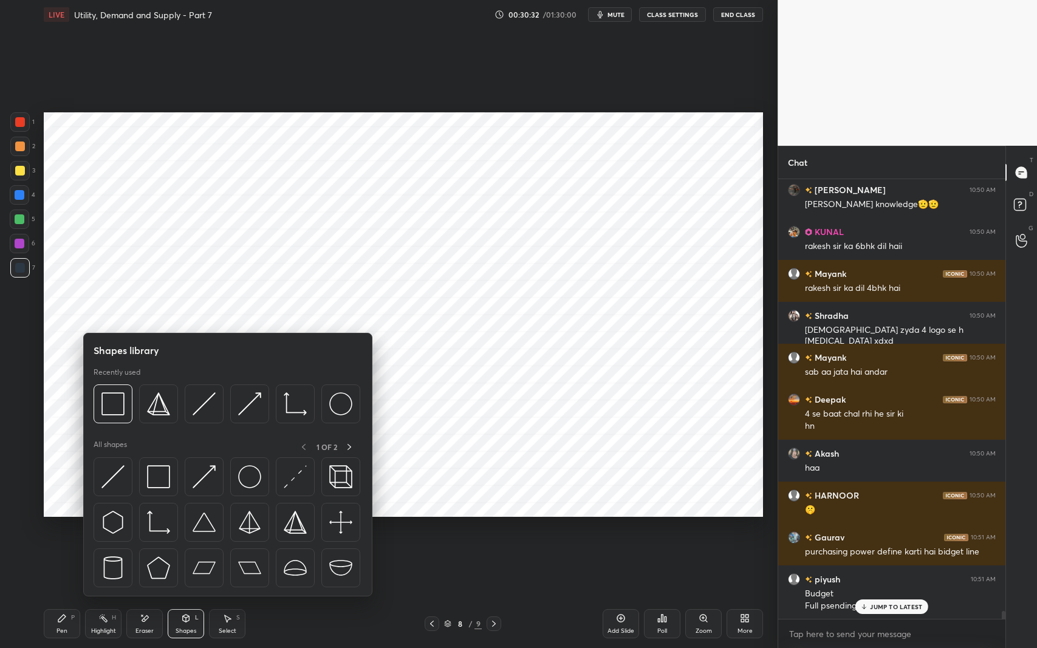
click at [163, 484] on img at bounding box center [158, 476] width 23 height 23
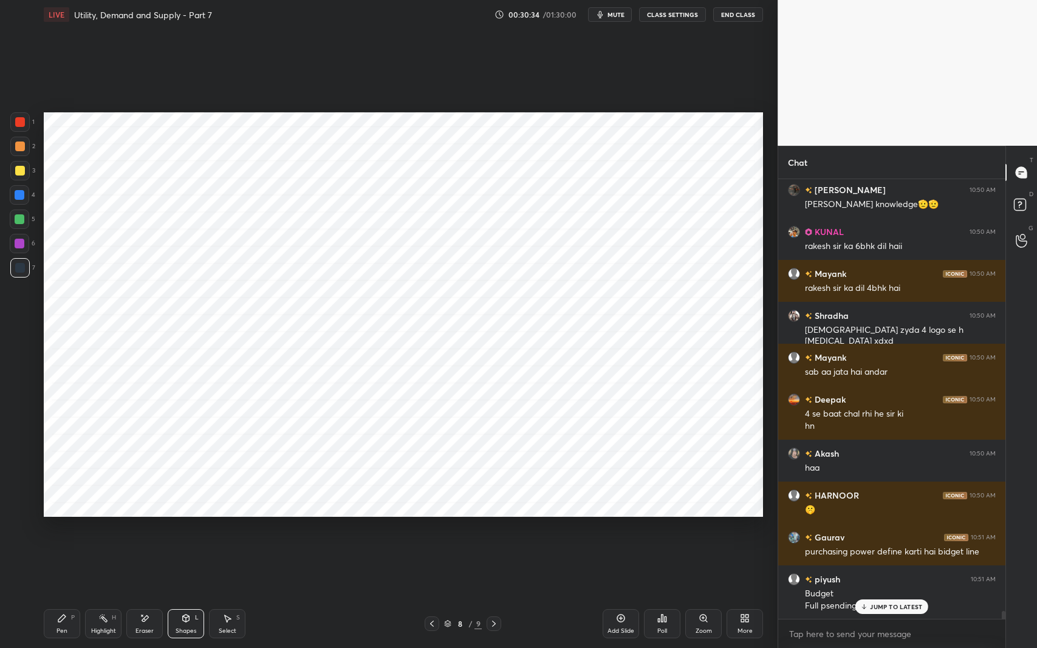
scroll to position [24557, 0]
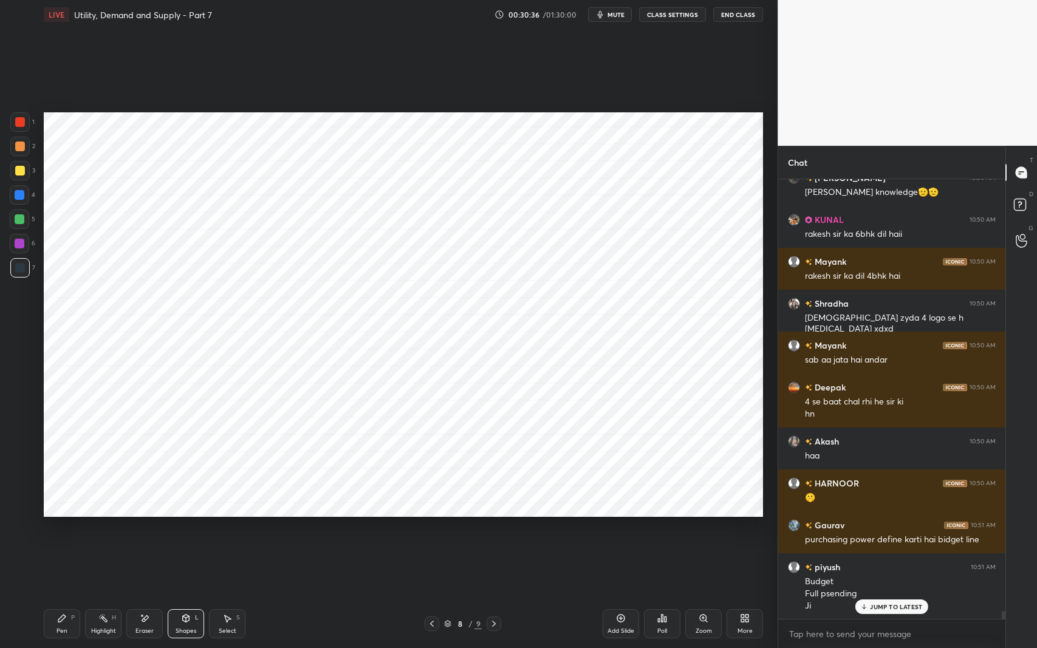
click at [66, 531] on div "Pen P" at bounding box center [62, 624] width 36 height 29
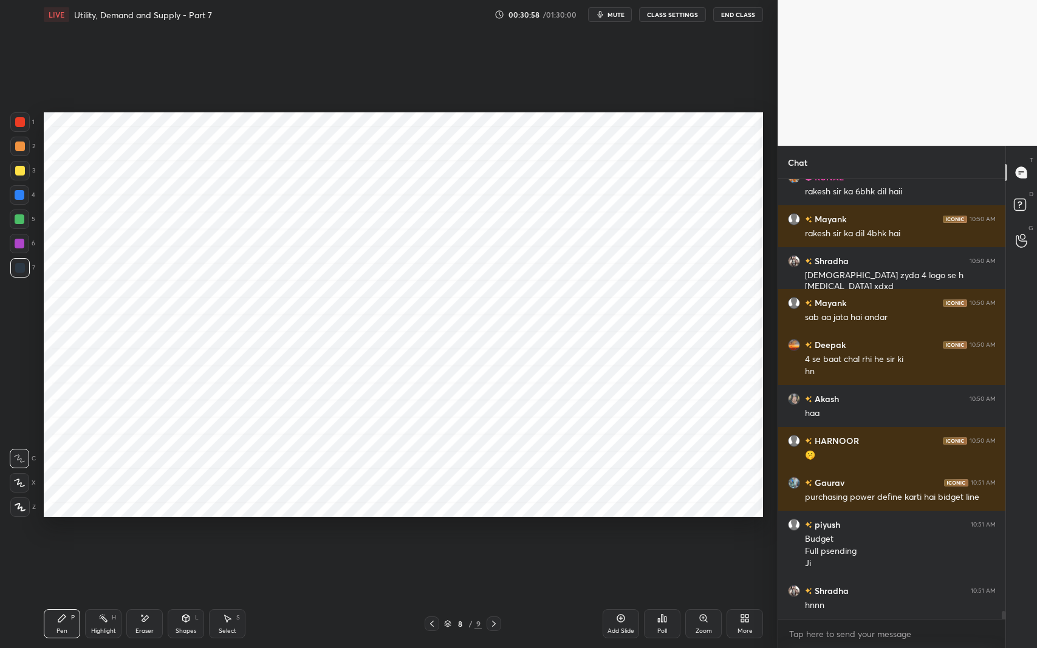
scroll to position [24629, 0]
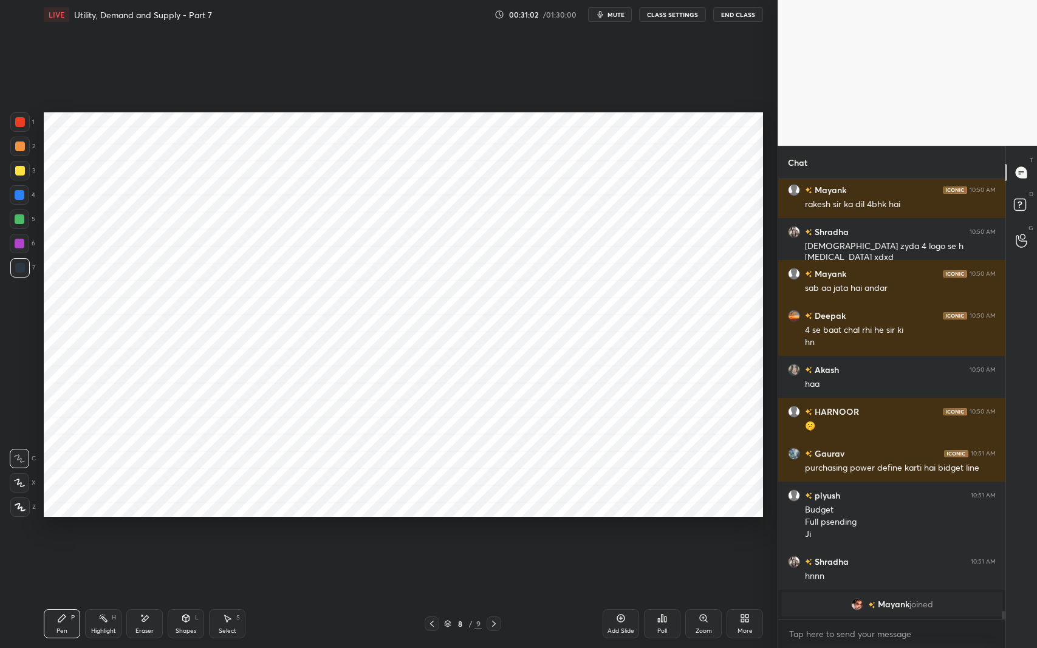
click at [137, 531] on div "Eraser" at bounding box center [145, 631] width 18 height 6
click at [183, 531] on icon at bounding box center [186, 618] width 7 height 7
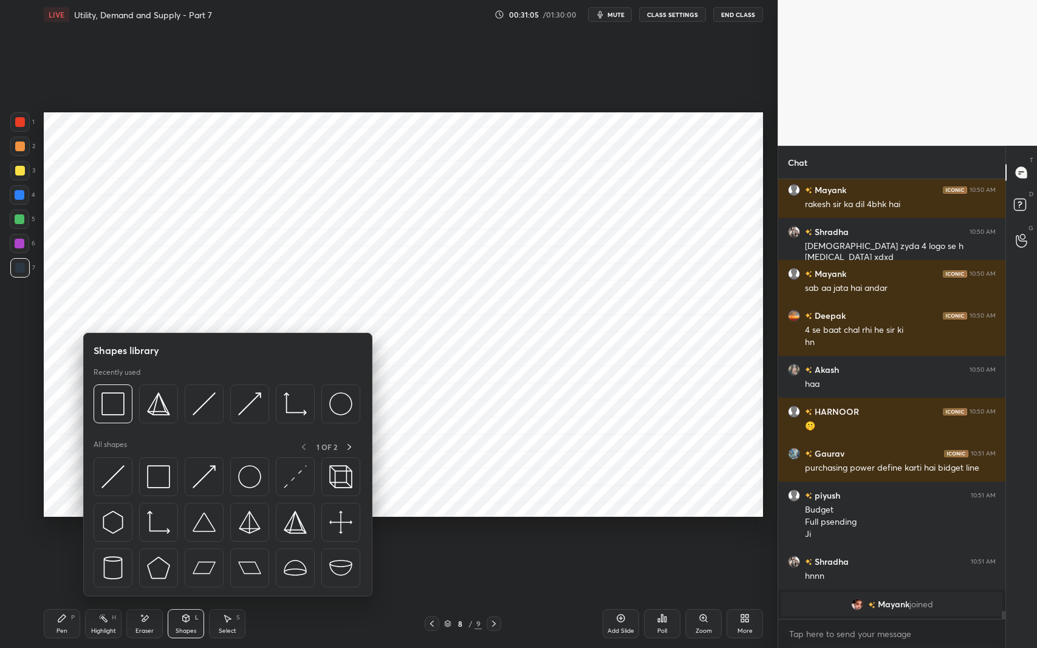
click at [160, 516] on img at bounding box center [158, 522] width 23 height 23
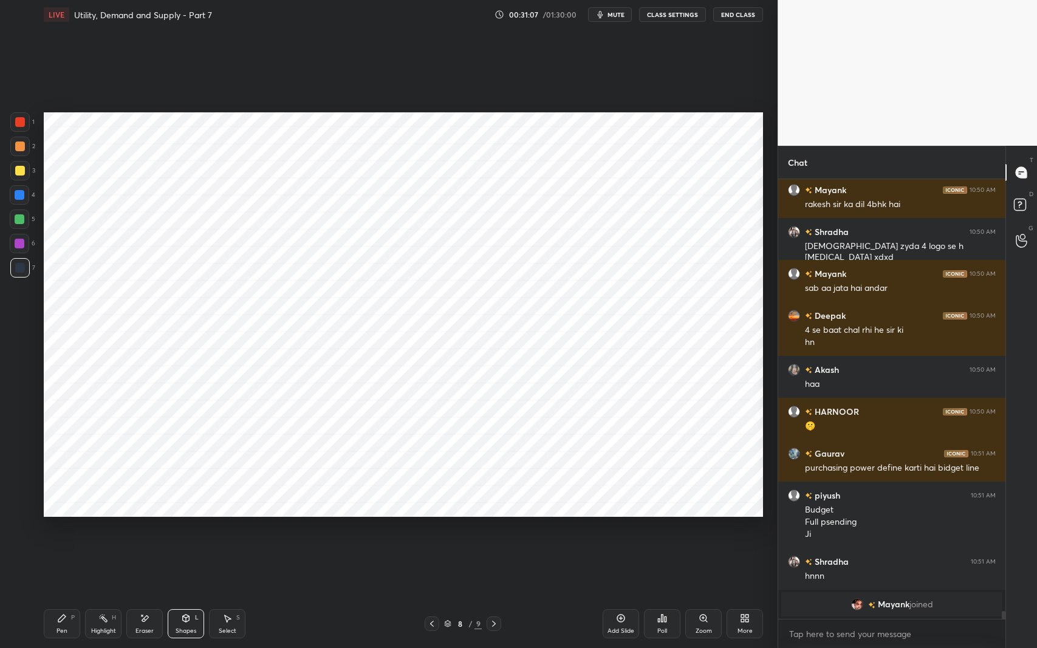
click at [185, 531] on div "Shapes L" at bounding box center [186, 624] width 36 height 29
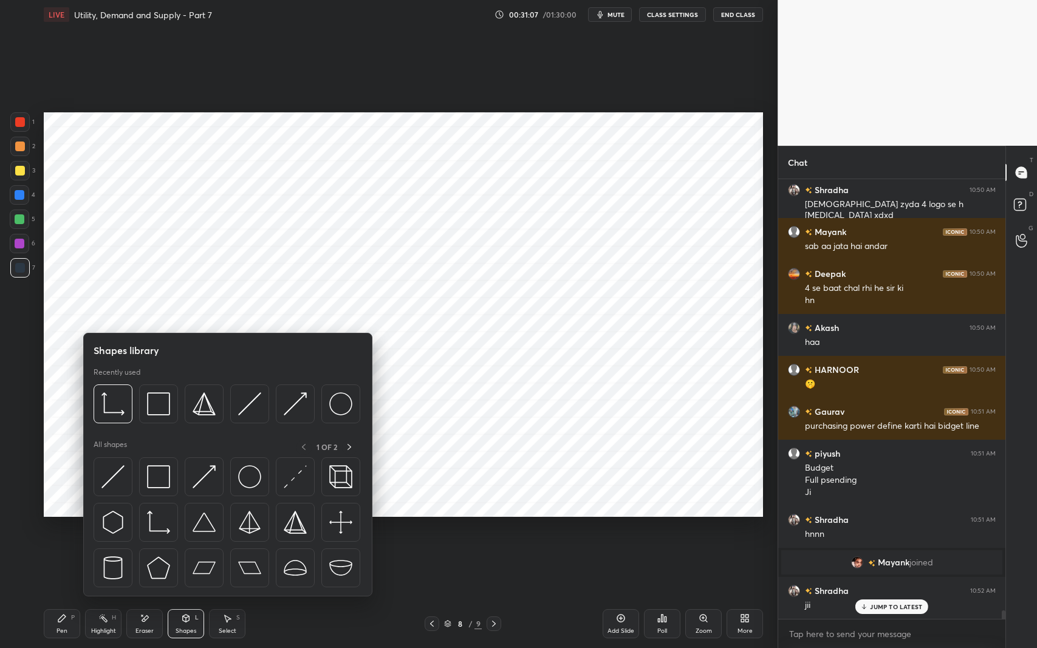
scroll to position [22030, 0]
click at [107, 479] on img at bounding box center [112, 476] width 23 height 23
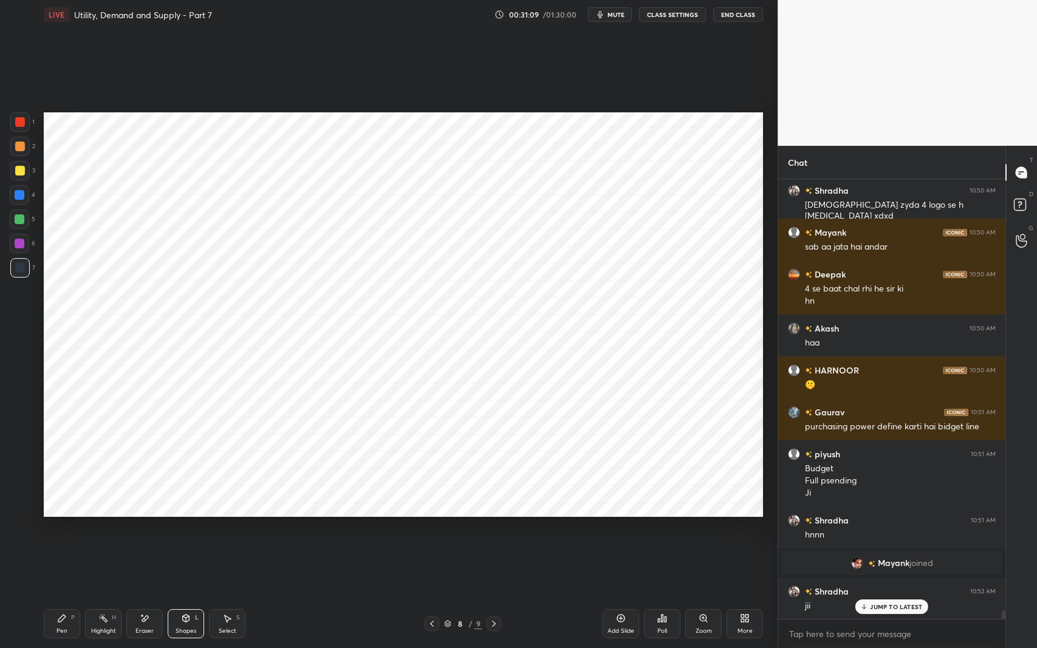
click at [65, 531] on icon at bounding box center [62, 619] width 10 height 10
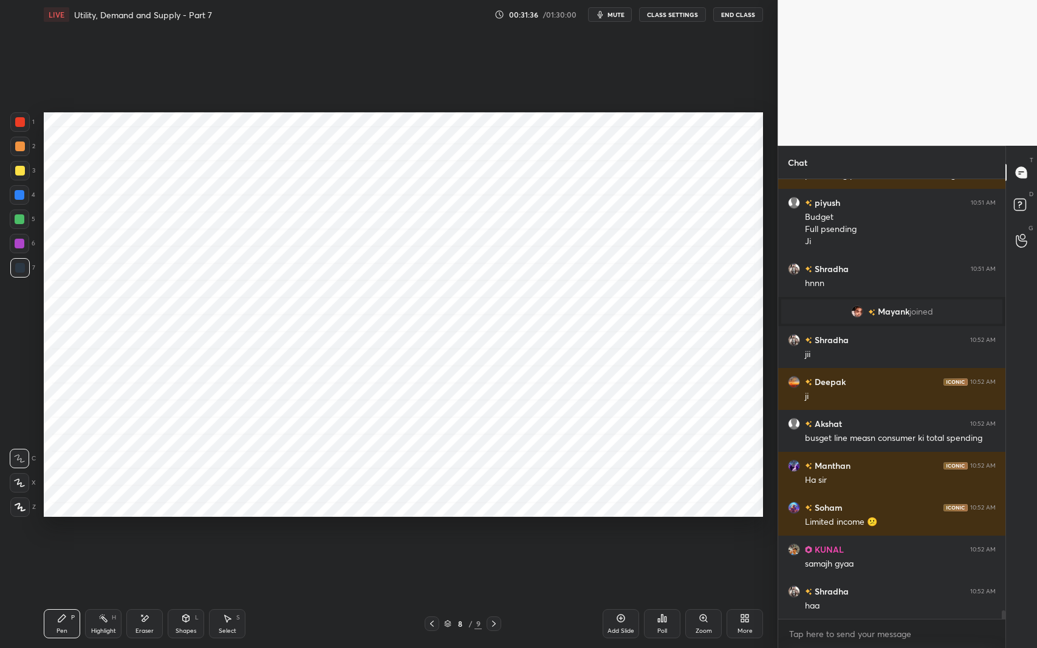
scroll to position [22323, 0]
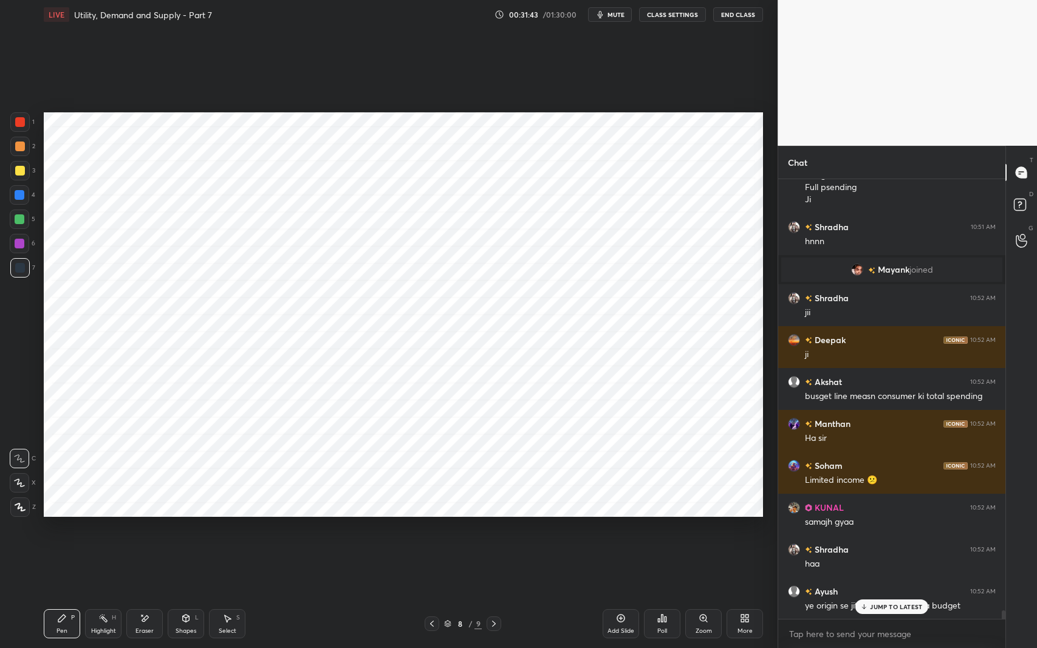
click at [885, 531] on p "JUMP TO LATEST" at bounding box center [896, 606] width 52 height 7
click at [187, 531] on icon at bounding box center [186, 619] width 10 height 10
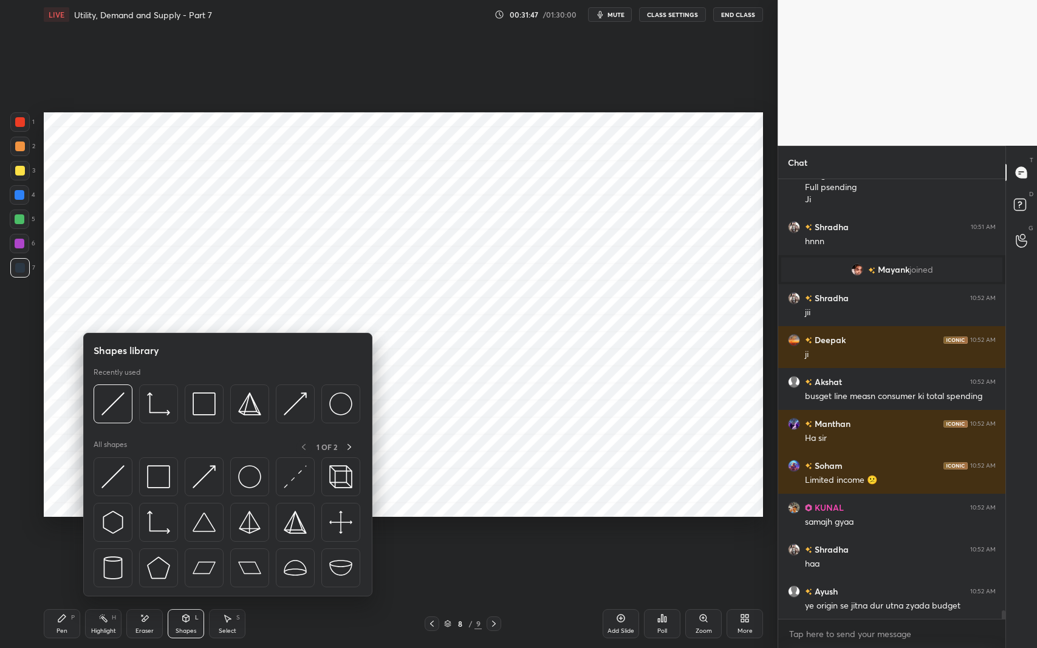
click at [115, 471] on img at bounding box center [112, 476] width 23 height 23
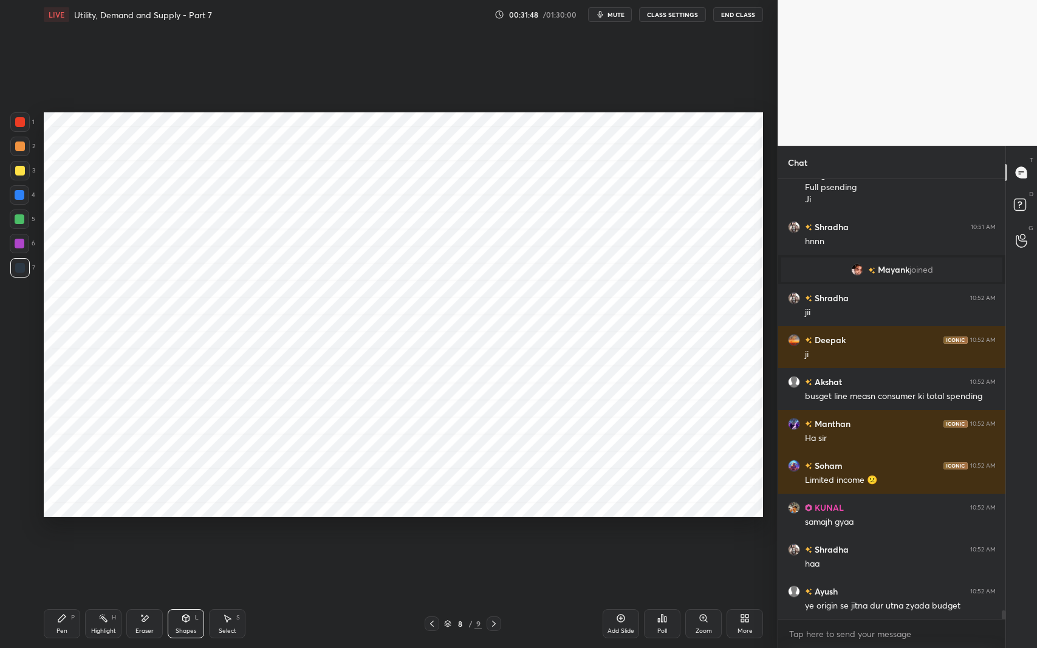
click at [24, 222] on div at bounding box center [19, 219] width 19 height 19
click at [18, 198] on div at bounding box center [20, 195] width 10 height 10
click at [17, 168] on div at bounding box center [20, 171] width 10 height 10
click at [22, 144] on div at bounding box center [20, 147] width 10 height 10
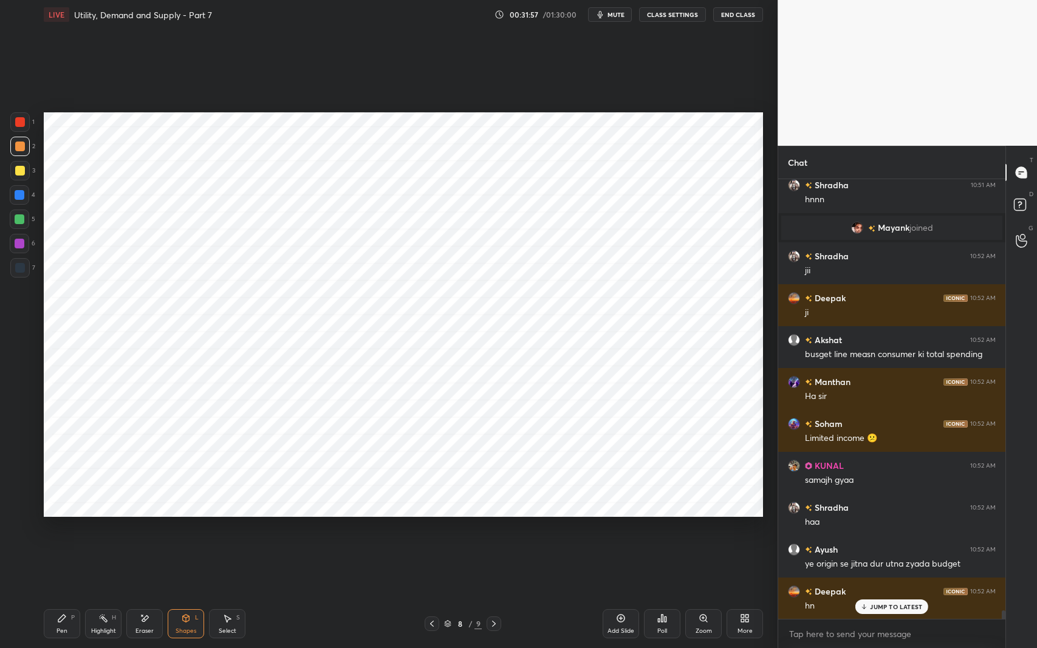
click at [18, 122] on div at bounding box center [20, 122] width 10 height 10
click at [140, 531] on icon at bounding box center [145, 619] width 10 height 10
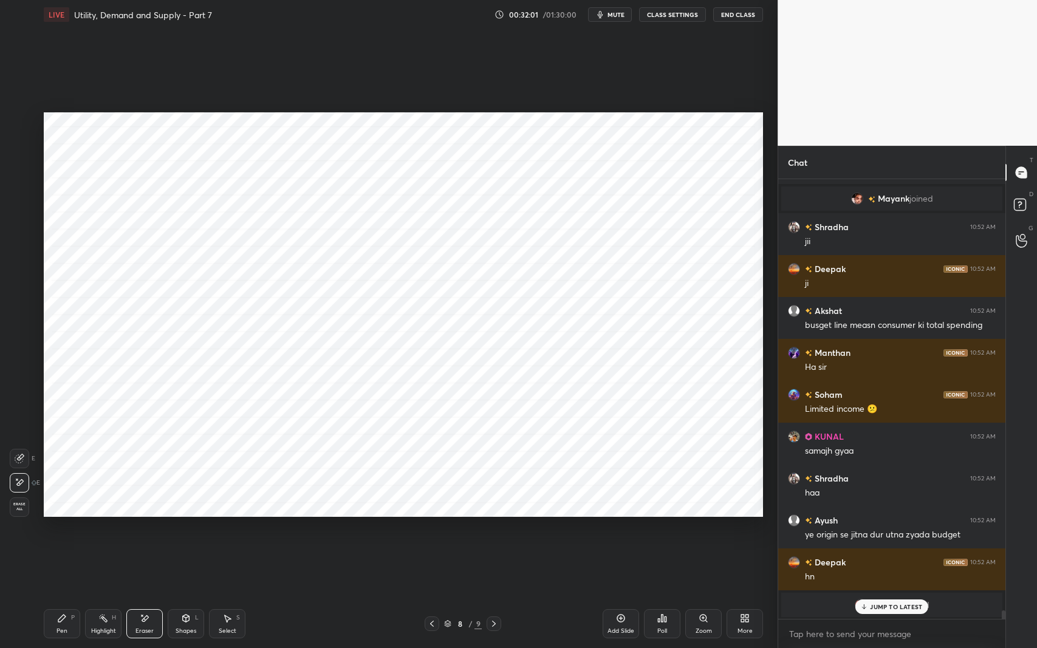
click at [26, 511] on div "Erase all" at bounding box center [19, 507] width 19 height 19
click at [69, 531] on div "Pen P Highlight H Eraser Shapes L Select S 8 / 9 Add Slide Poll Zoom More" at bounding box center [404, 624] width 720 height 49
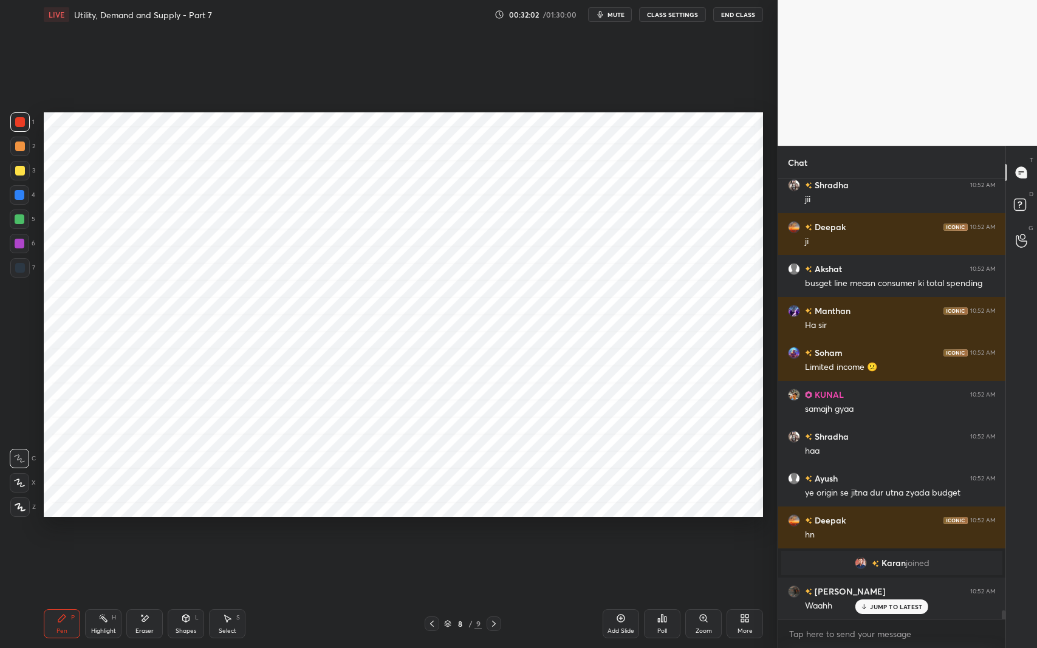
click at [24, 266] on div at bounding box center [20, 268] width 10 height 10
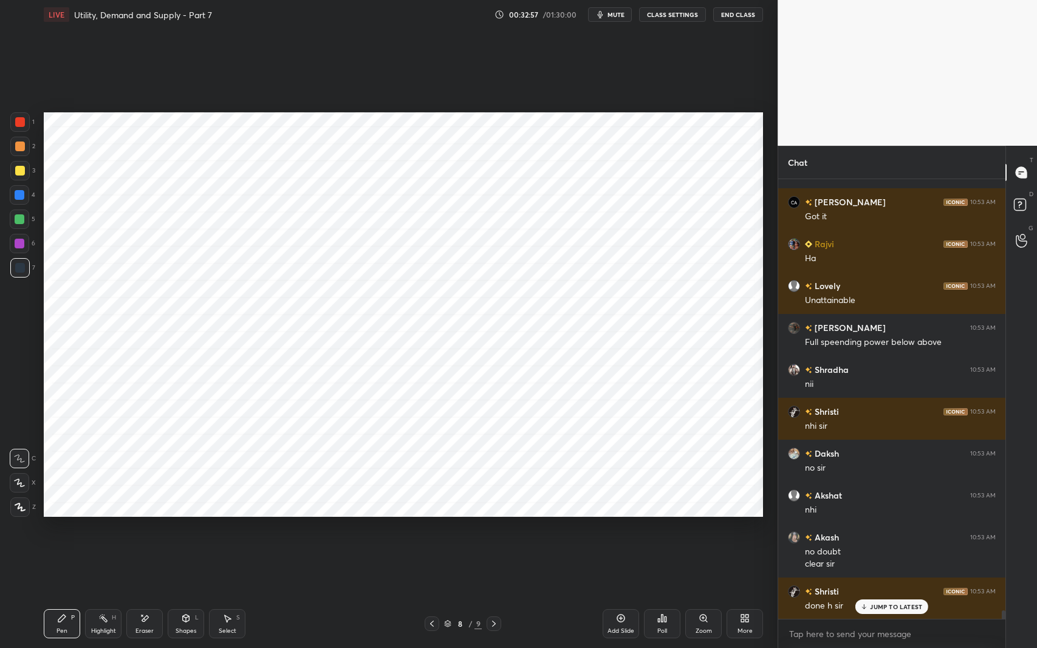
scroll to position [22952, 0]
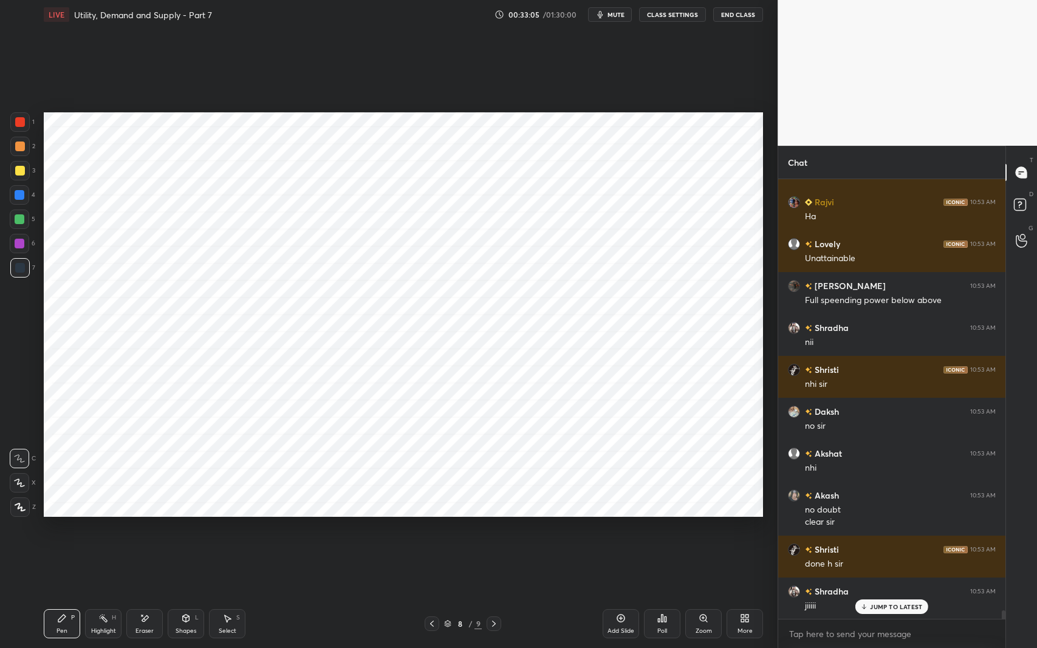
click at [885, 531] on p "JUMP TO LATEST" at bounding box center [896, 606] width 52 height 7
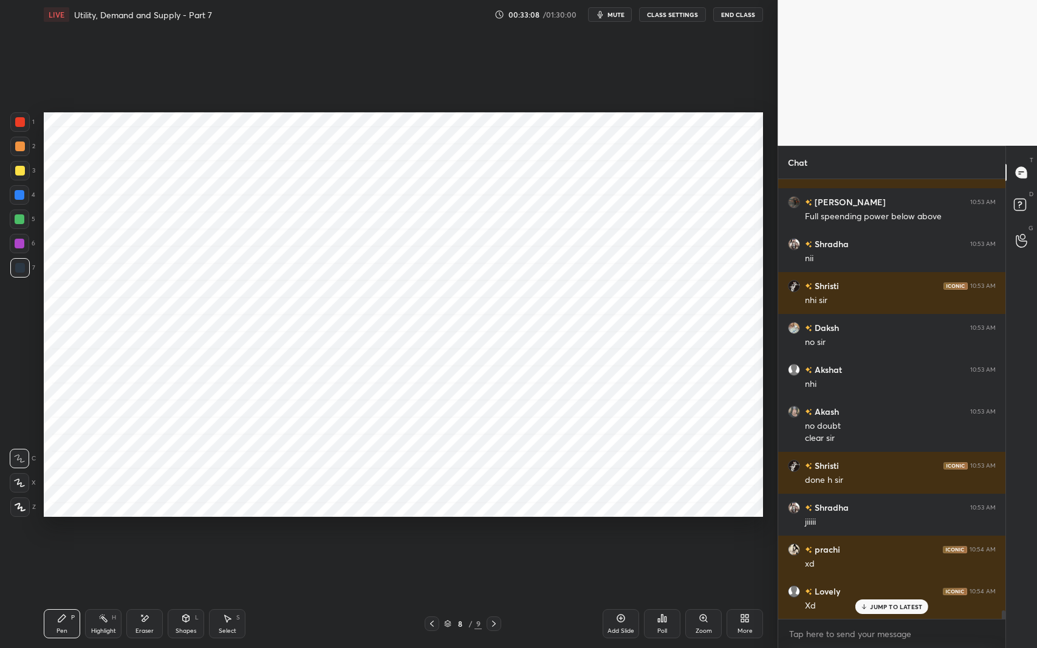
click at [881, 531] on p "JUMP TO LATEST" at bounding box center [896, 606] width 52 height 7
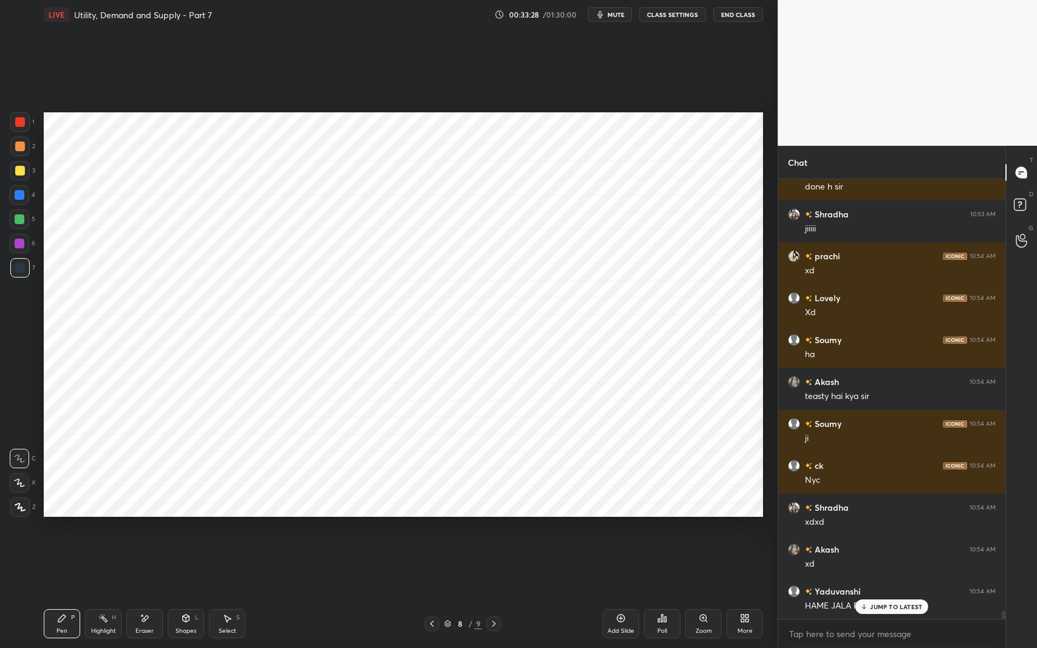
scroll to position [23382, 0]
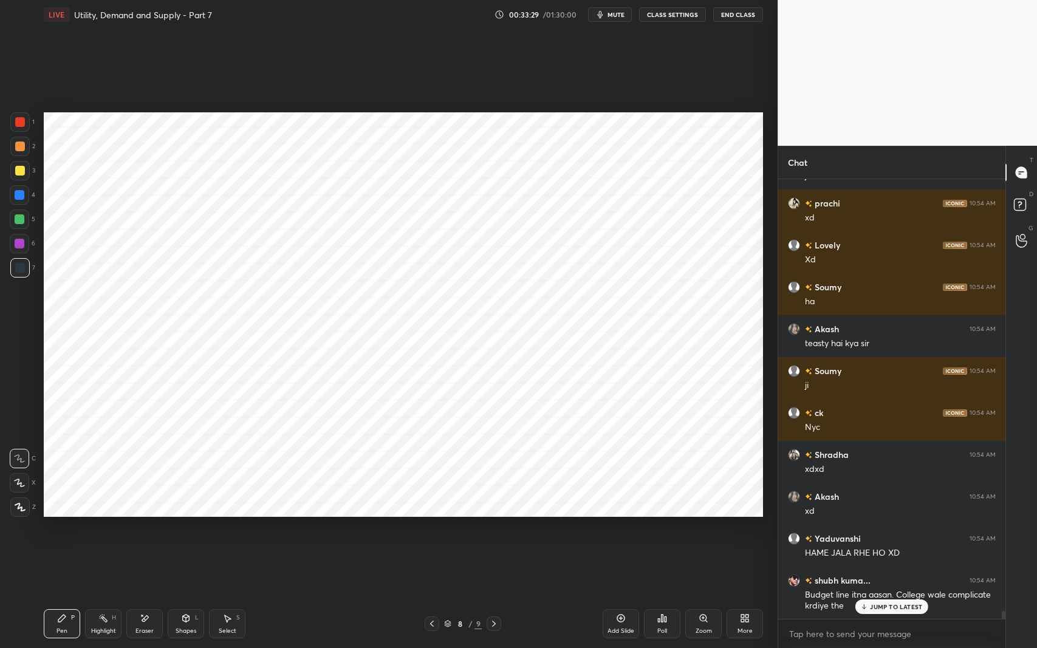
click at [617, 531] on div "Add Slide" at bounding box center [621, 624] width 36 height 29
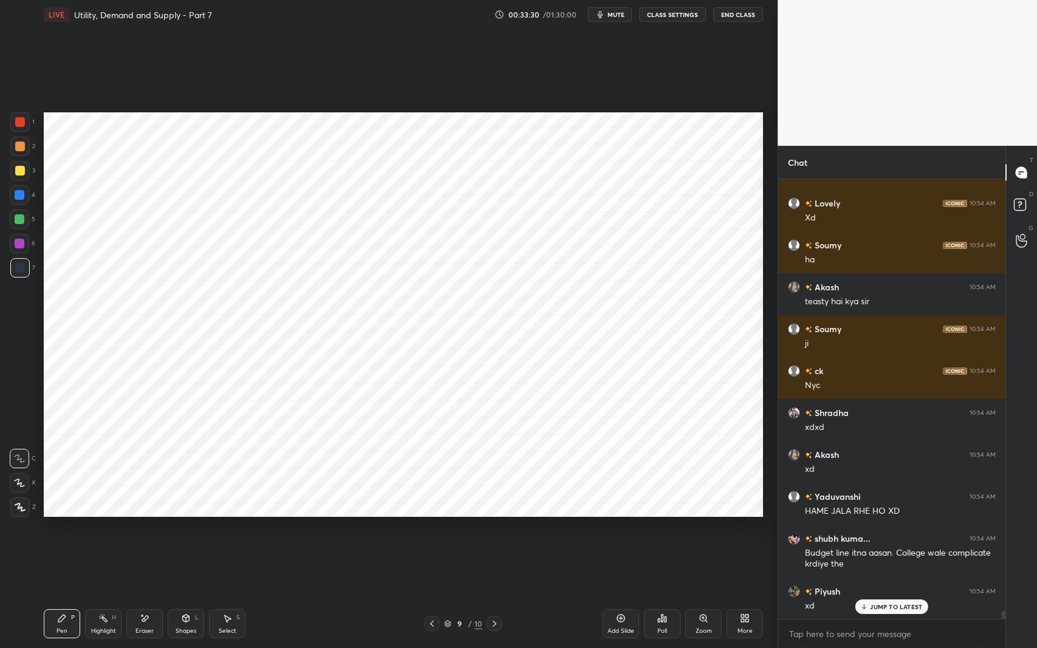
click at [192, 531] on div "Shapes L" at bounding box center [186, 624] width 36 height 29
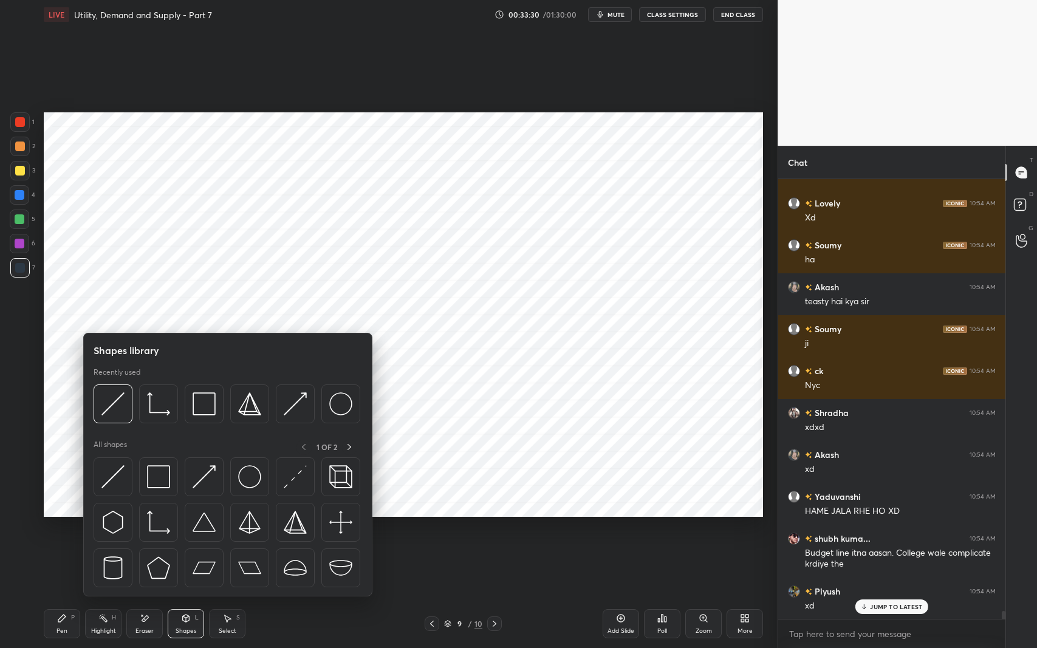
click at [154, 519] on img at bounding box center [158, 522] width 23 height 23
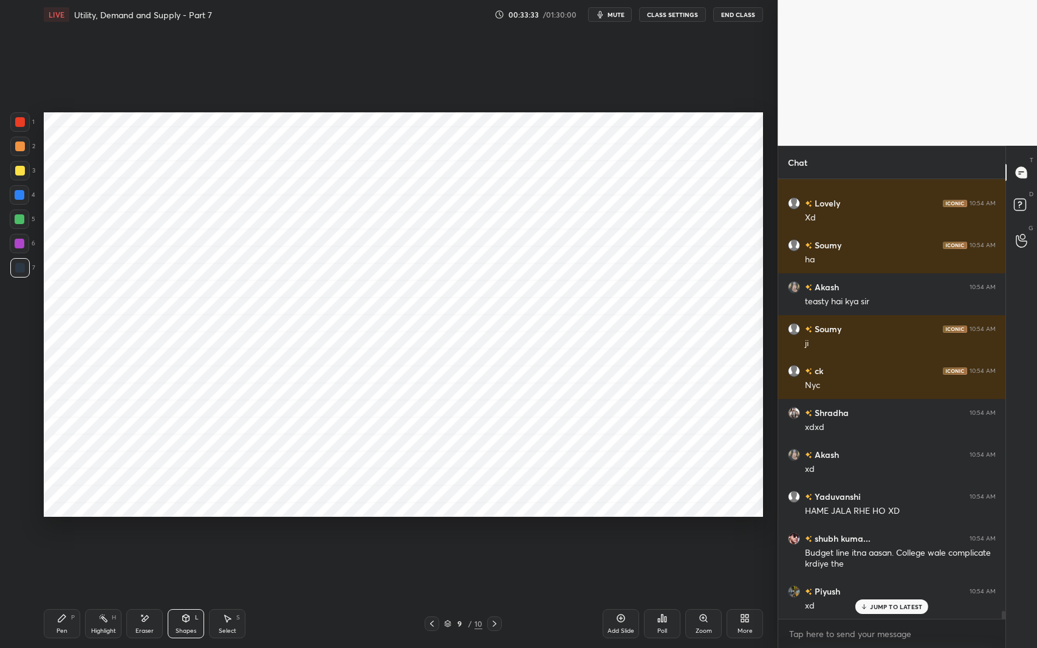
click at [188, 531] on icon at bounding box center [186, 619] width 10 height 10
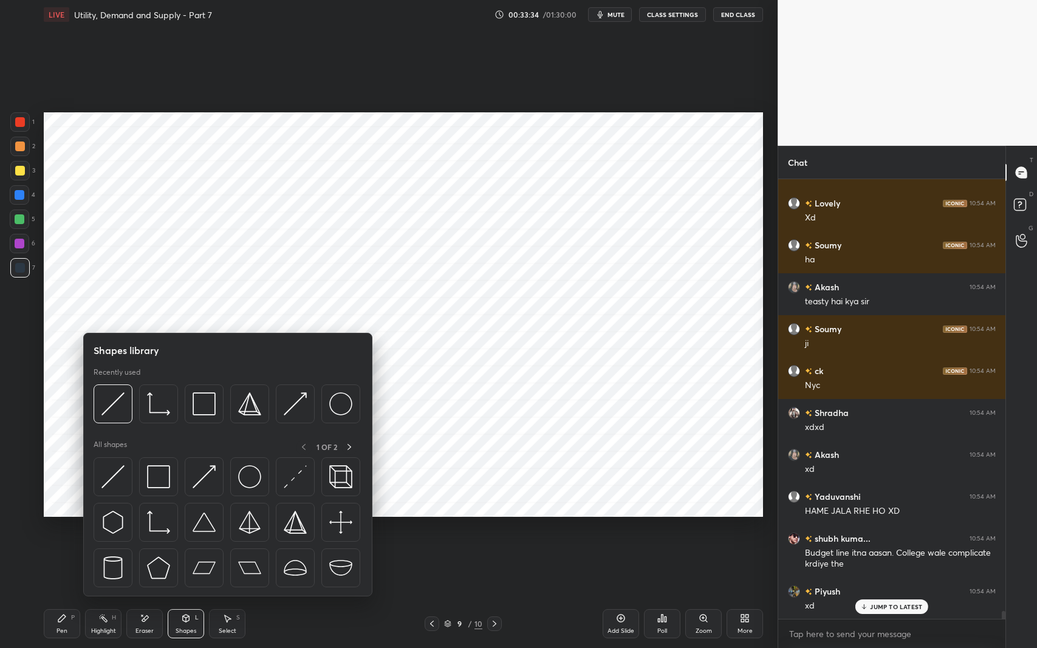
click at [205, 473] on img at bounding box center [204, 476] width 23 height 23
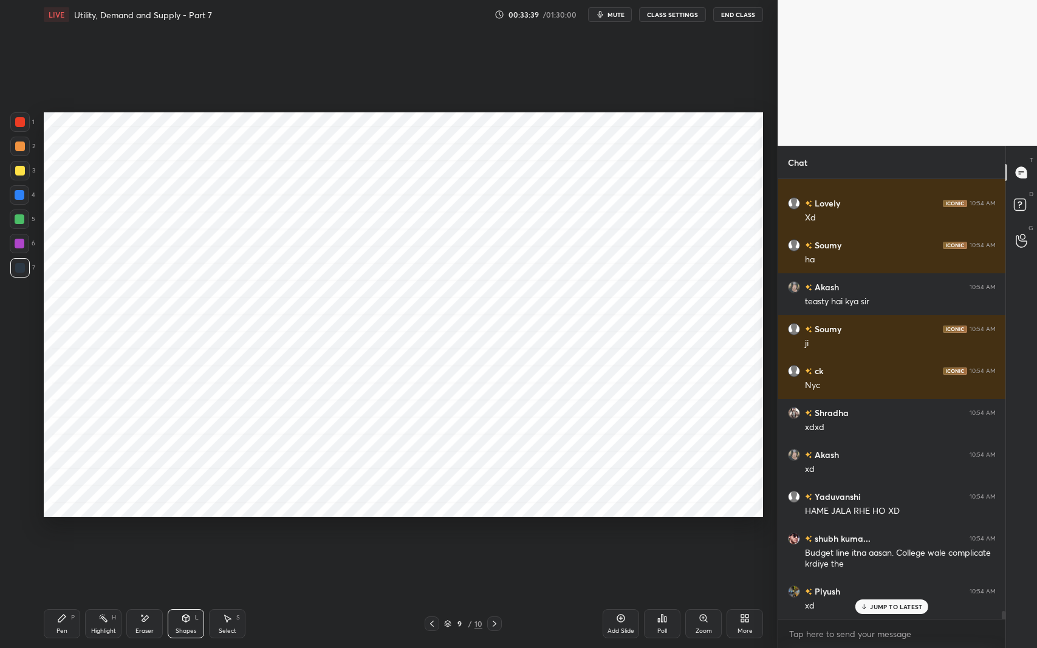
click at [152, 531] on div "Eraser" at bounding box center [144, 624] width 36 height 29
click at [75, 531] on div "Pen P" at bounding box center [62, 624] width 36 height 29
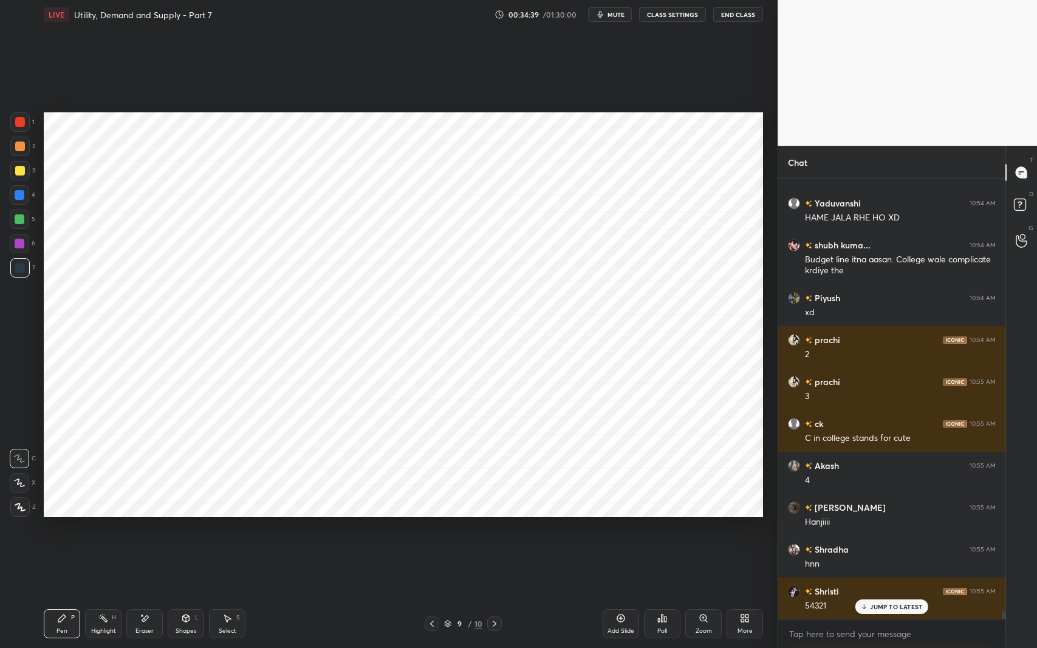
scroll to position [23759, 0]
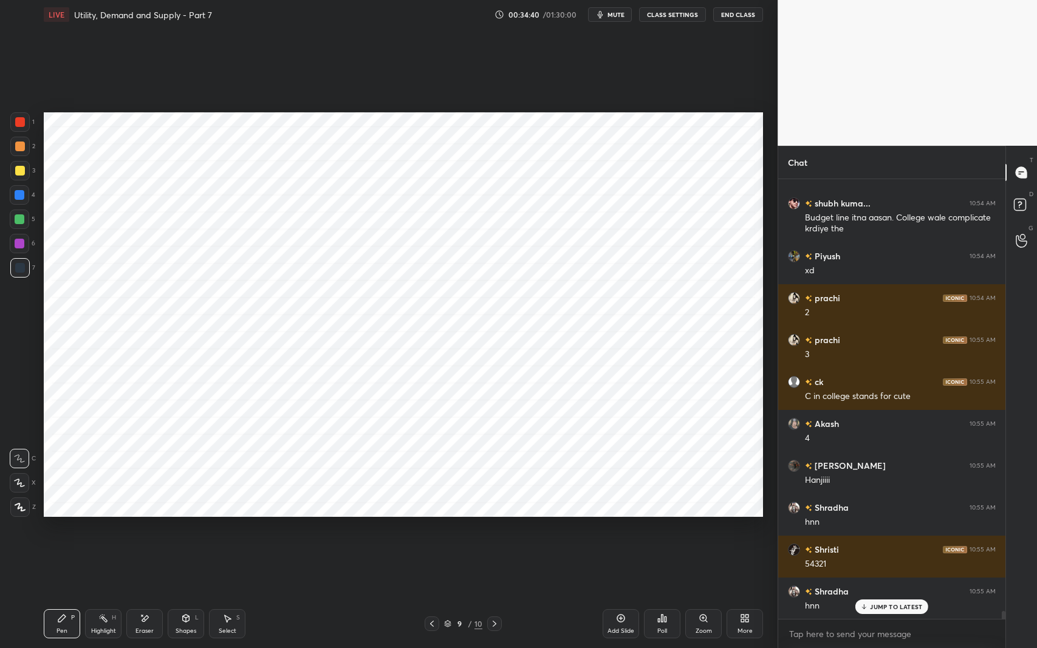
click at [22, 123] on div at bounding box center [20, 122] width 10 height 10
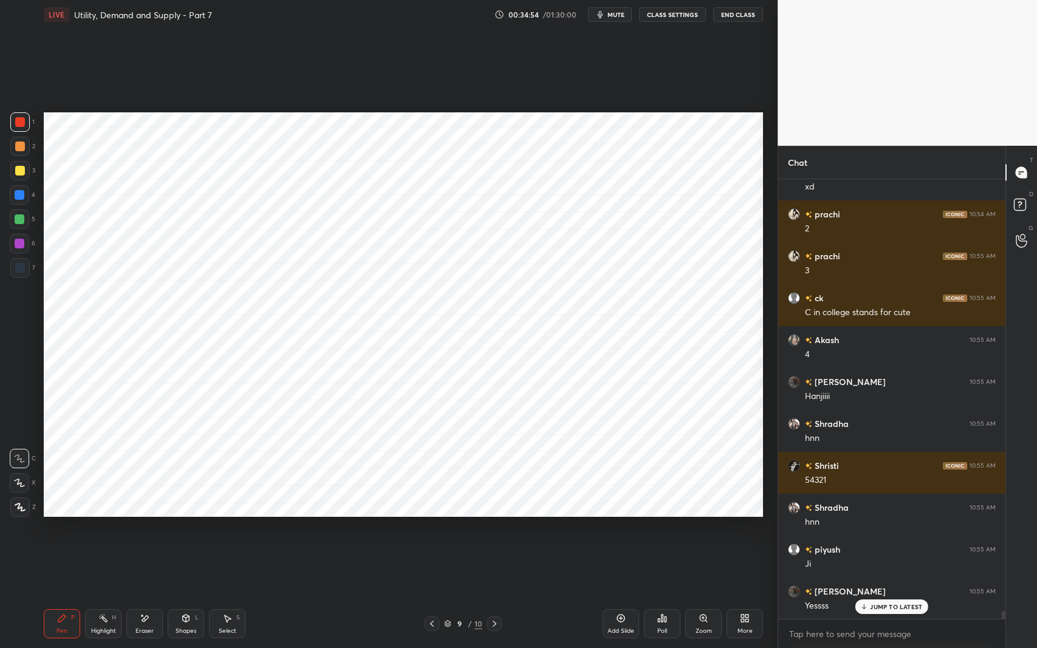
scroll to position [23885, 0]
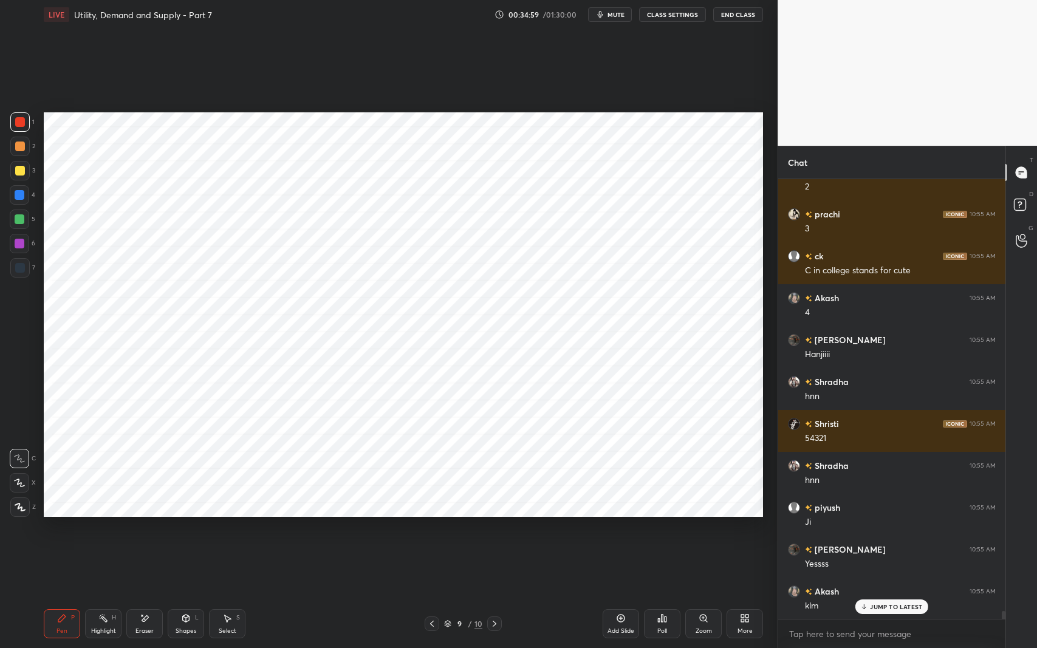
click at [24, 268] on div at bounding box center [20, 268] width 10 height 10
click at [145, 531] on icon at bounding box center [145, 619] width 10 height 10
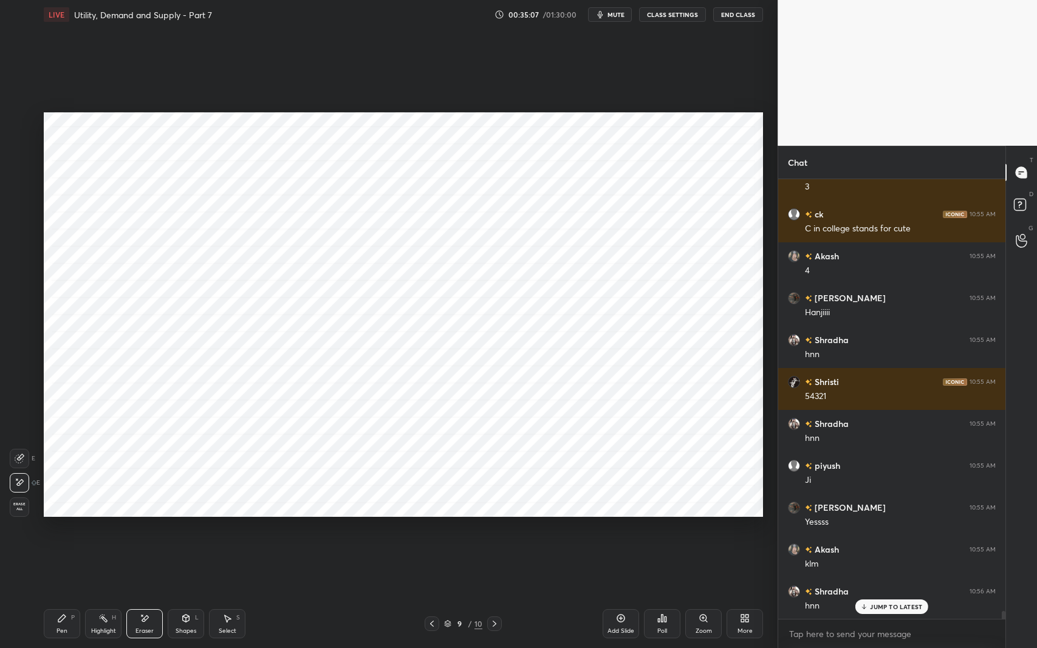
scroll to position [23980, 0]
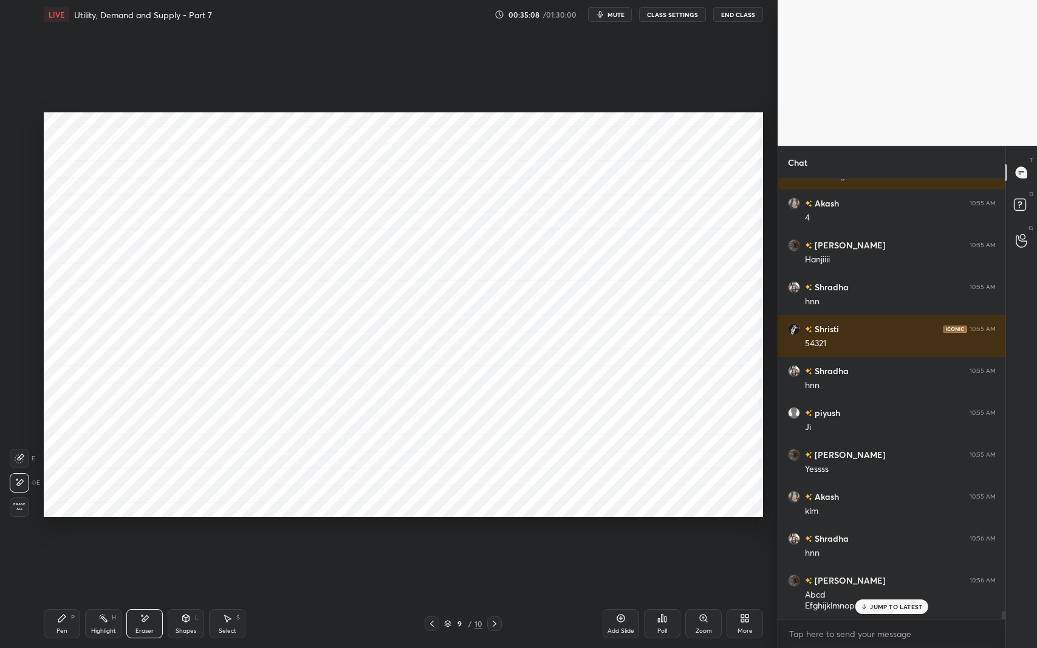
click at [63, 531] on icon at bounding box center [62, 619] width 10 height 10
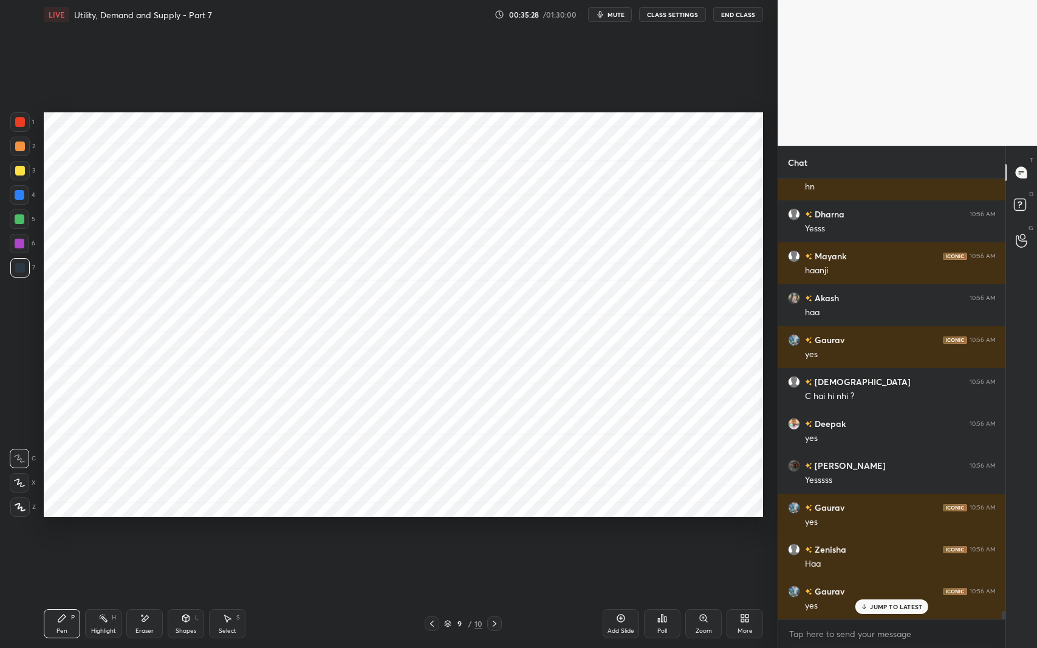
scroll to position [24525, 0]
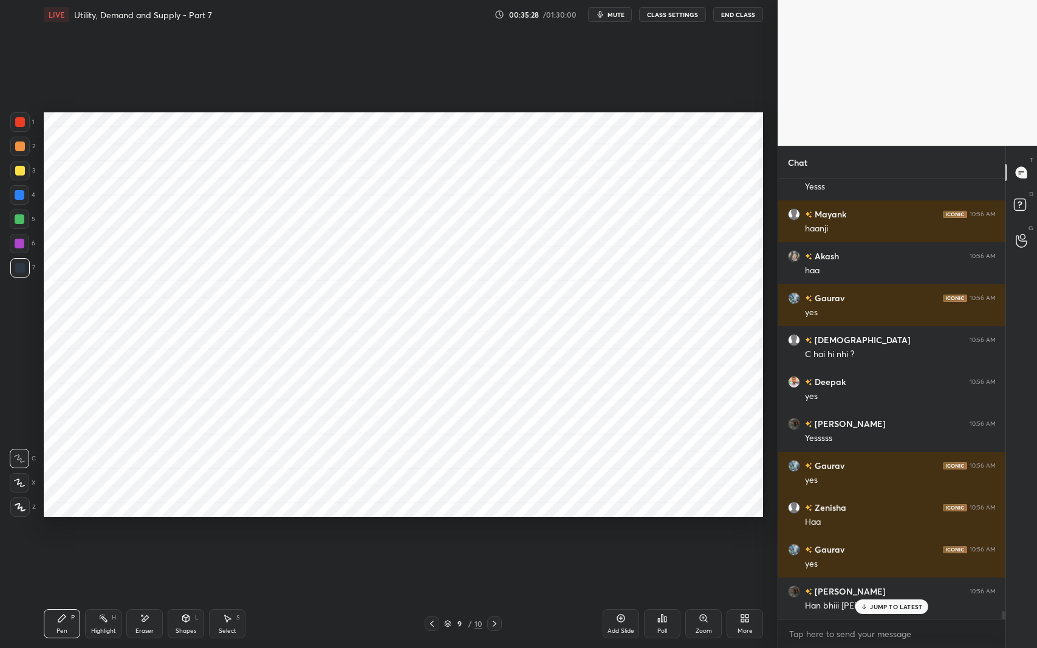
click at [145, 531] on icon at bounding box center [145, 619] width 10 height 10
click at [62, 531] on div "Pen P" at bounding box center [62, 624] width 36 height 29
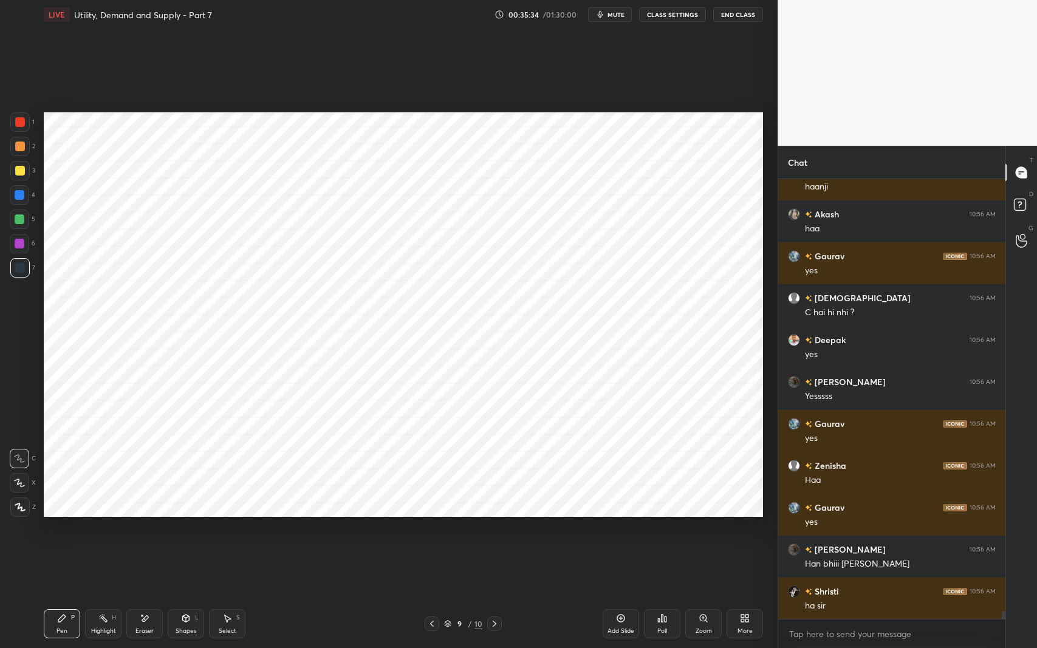
scroll to position [24609, 0]
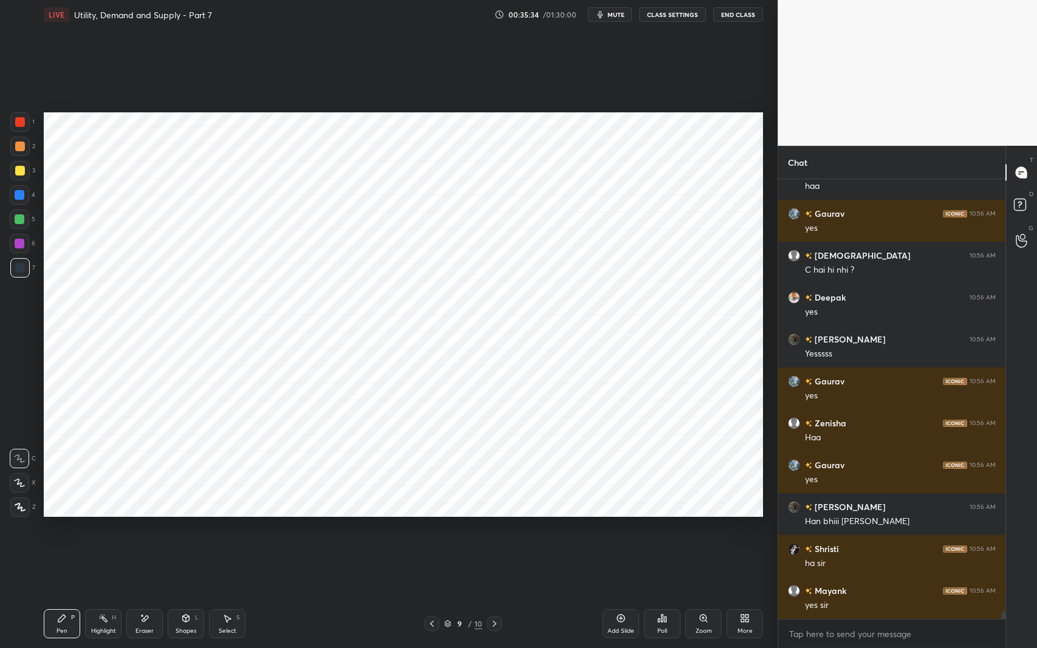
click at [233, 531] on div "Select S" at bounding box center [227, 624] width 36 height 29
click at [475, 329] on div "0 ° Undo Copy Duplicate Duplicate to new slide Delete" at bounding box center [404, 314] width 720 height 405
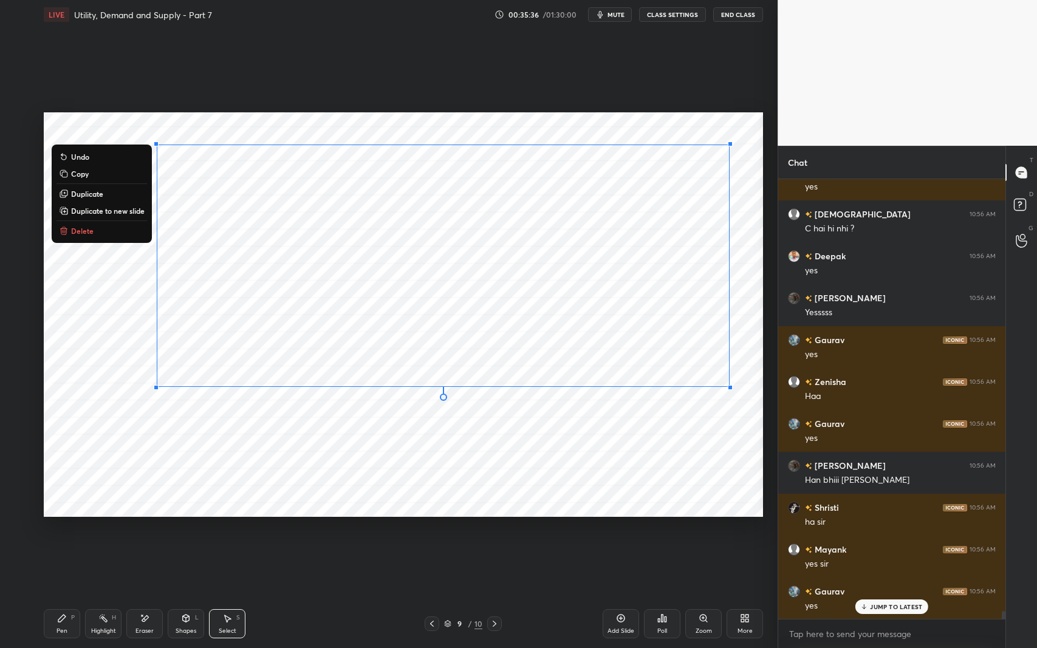
scroll to position [24693, 0]
click at [633, 377] on div "0 ° Undo Copy Duplicate Duplicate to new slide Delete" at bounding box center [404, 314] width 720 height 405
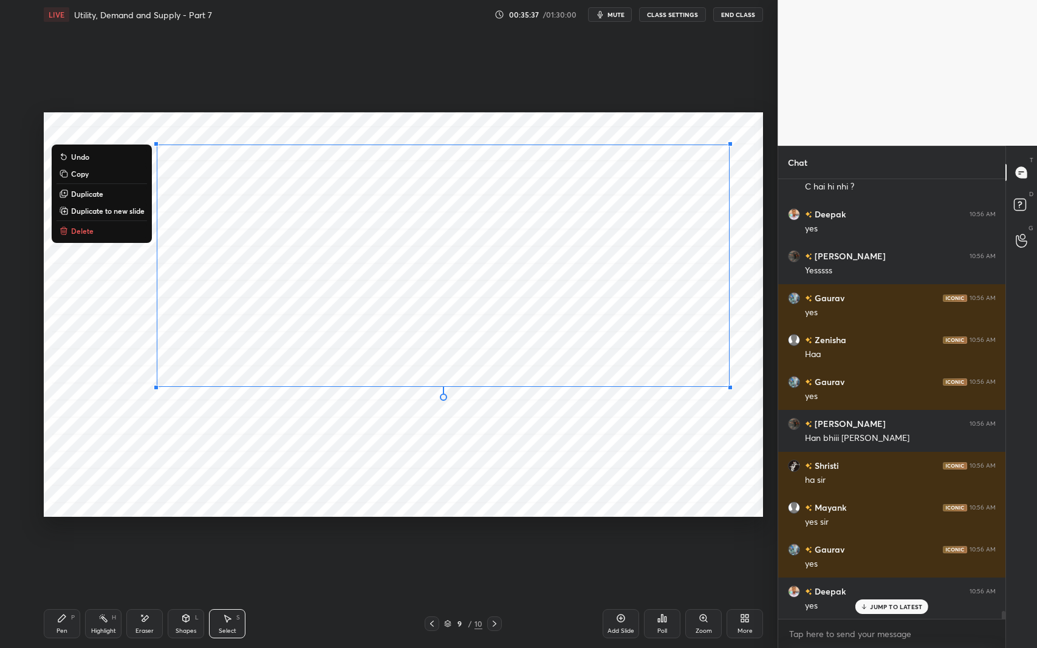
click at [467, 126] on div "0 ° Undo Copy Duplicate Duplicate to new slide Delete" at bounding box center [404, 314] width 720 height 405
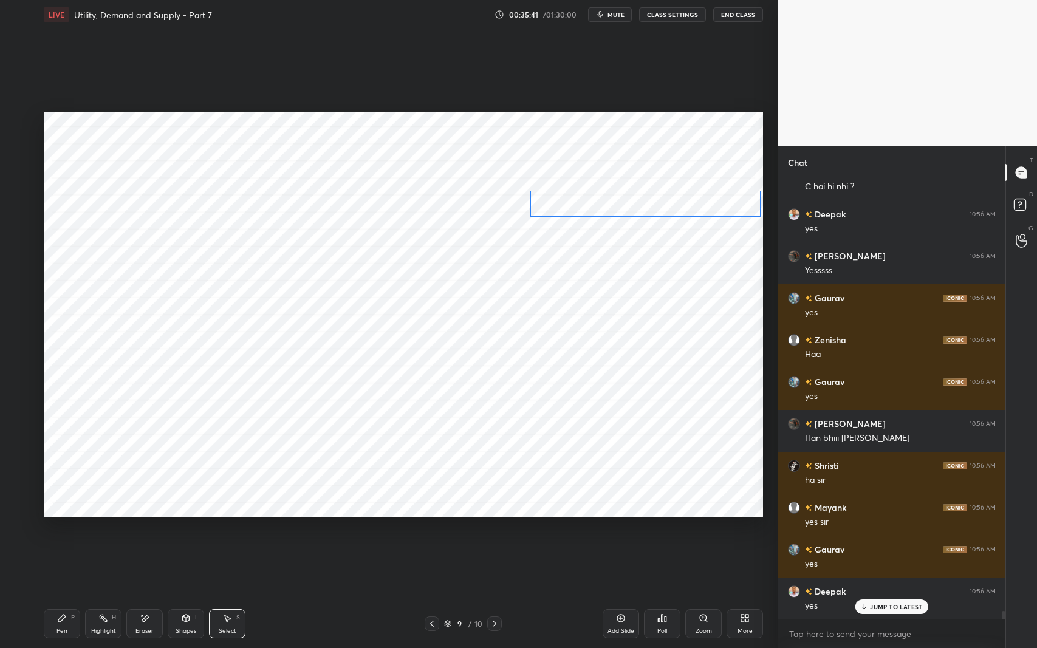
scroll to position [24735, 0]
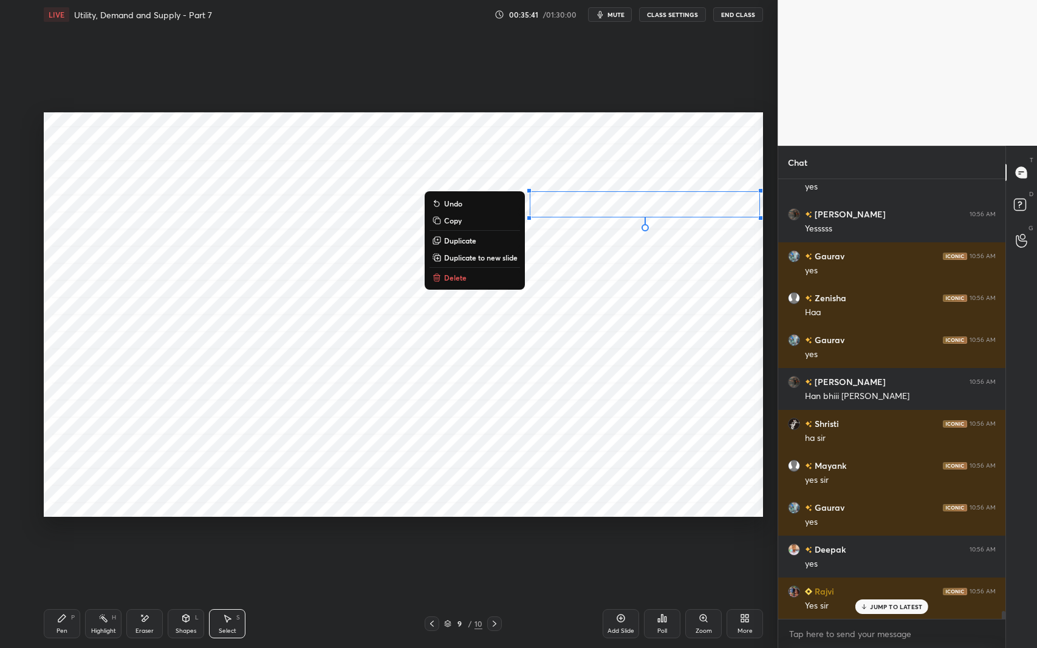
click at [620, 300] on div "0 ° Undo Copy Duplicate Duplicate to new slide Delete" at bounding box center [404, 314] width 720 height 405
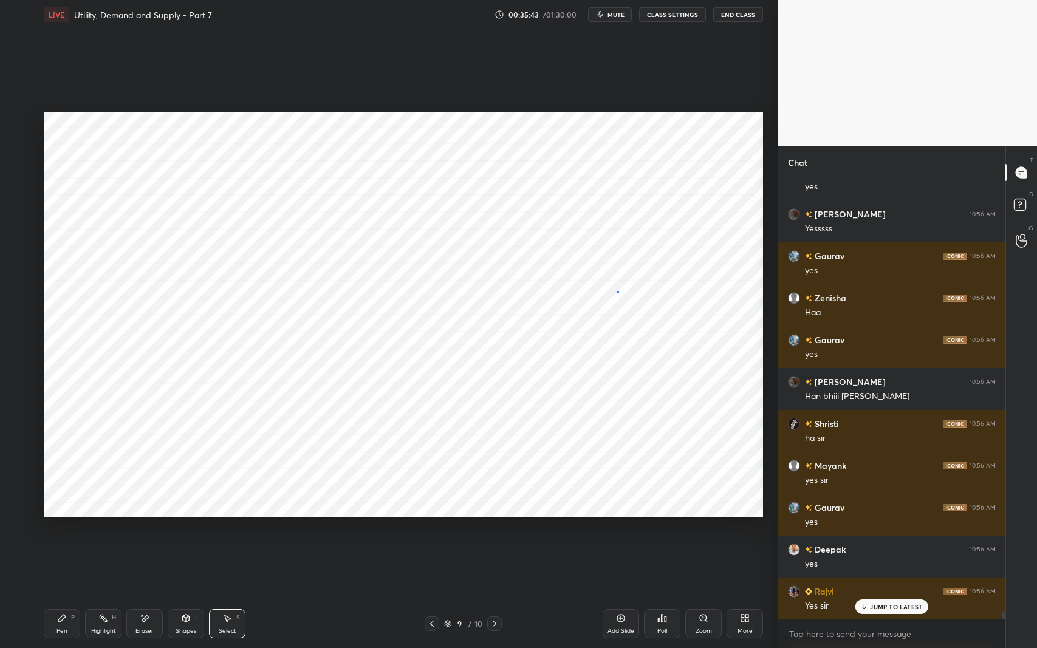
click at [617, 291] on div "0 ° Undo Copy Duplicate Duplicate to new slide Delete" at bounding box center [404, 314] width 720 height 405
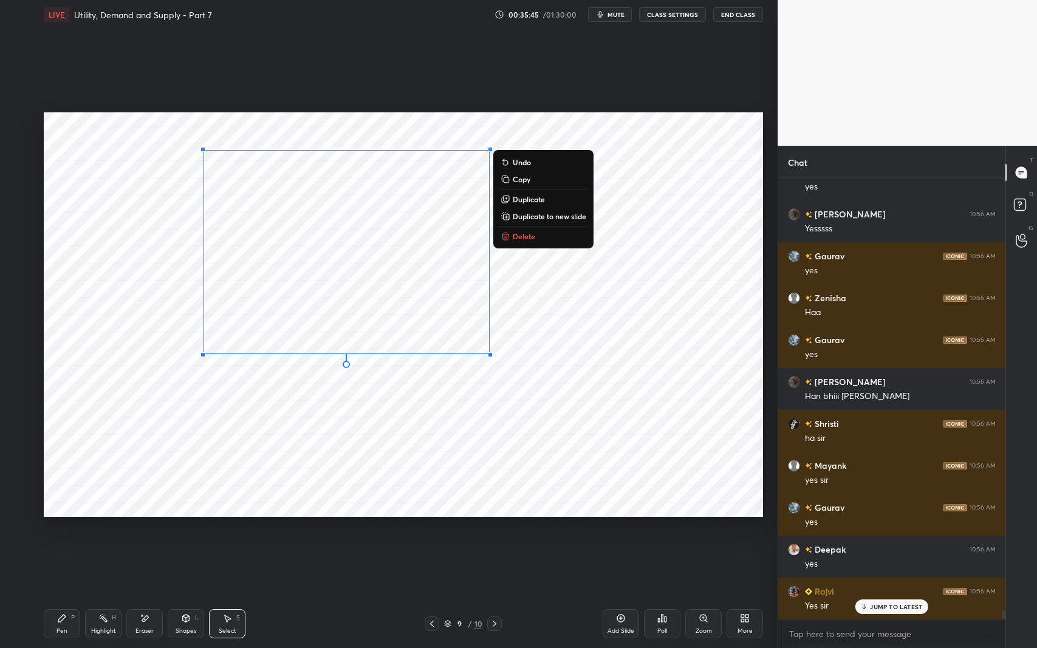
click at [590, 283] on div "0 ° Undo Copy Duplicate Duplicate to new slide Delete" at bounding box center [404, 314] width 720 height 405
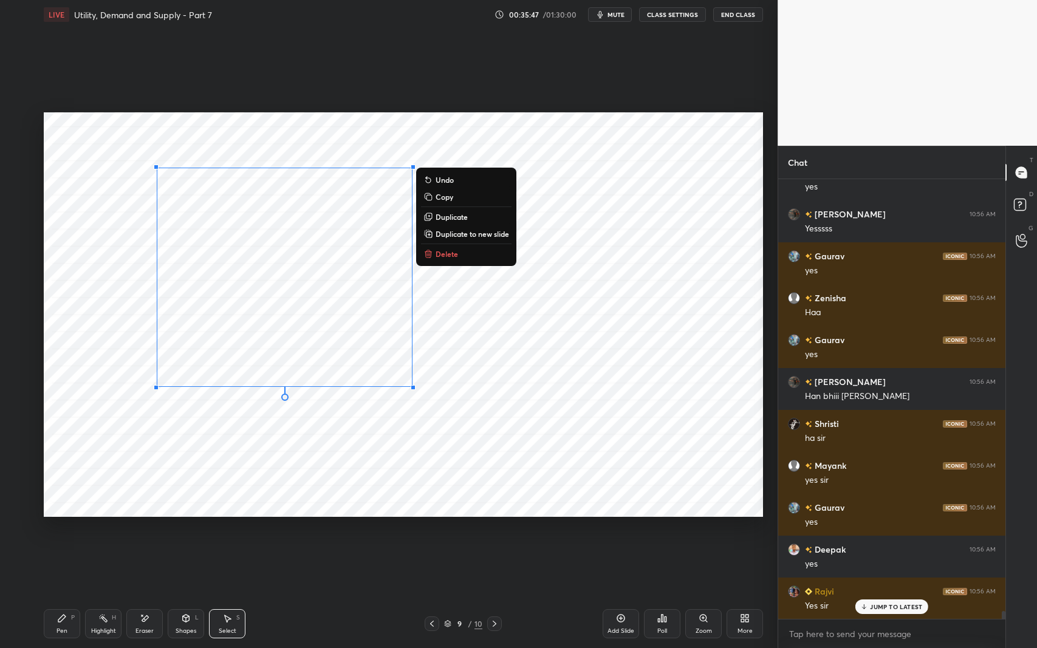
click at [679, 355] on div "0 ° Undo Copy Duplicate Duplicate to new slide Delete" at bounding box center [404, 314] width 720 height 405
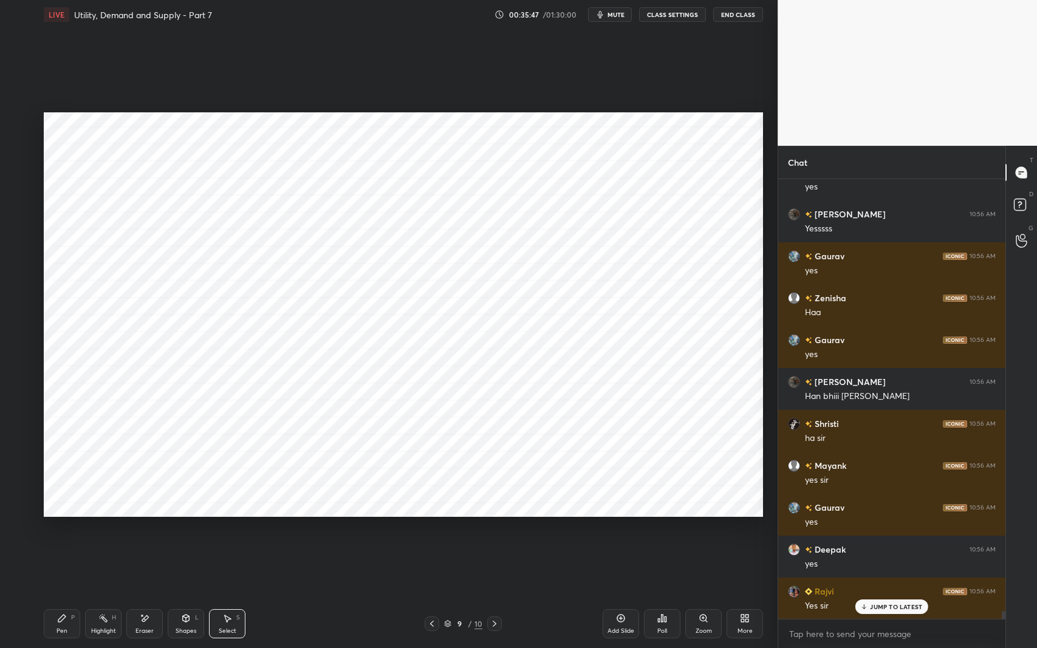
click at [146, 531] on icon at bounding box center [145, 619] width 10 height 10
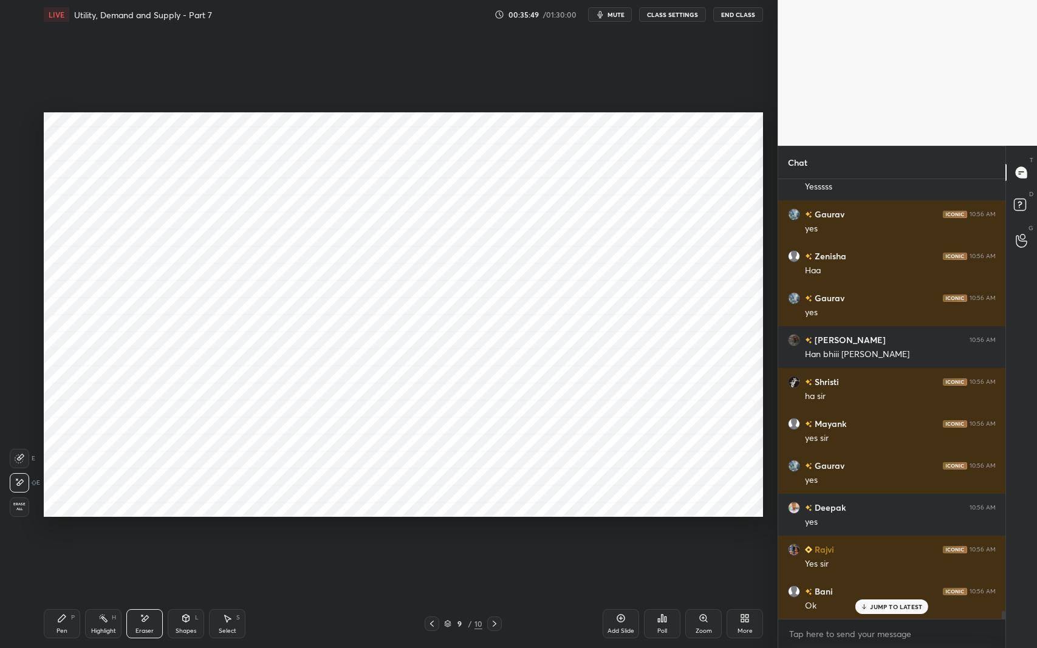
click at [22, 478] on icon at bounding box center [20, 483] width 10 height 10
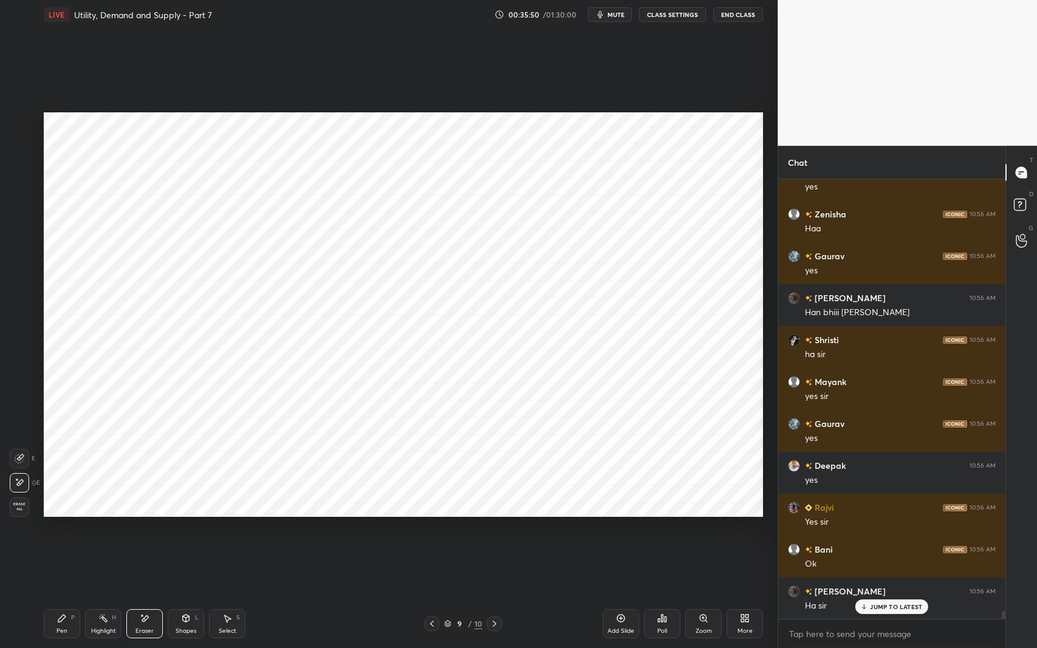
click at [70, 531] on div "Pen P" at bounding box center [62, 624] width 36 height 29
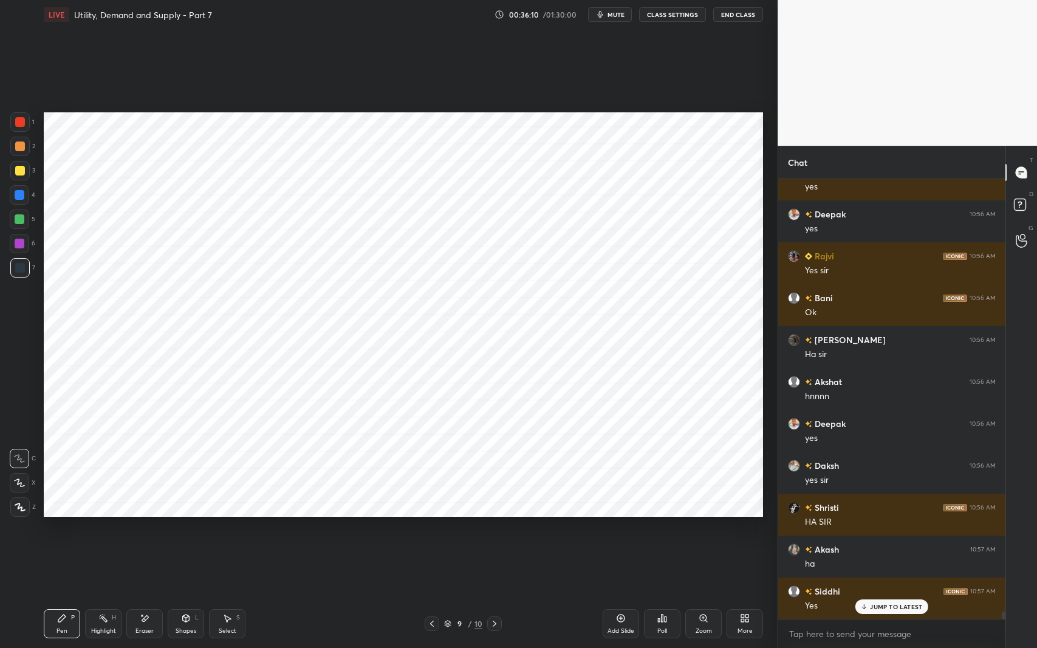
scroll to position [25196, 0]
click at [22, 122] on div at bounding box center [20, 122] width 10 height 10
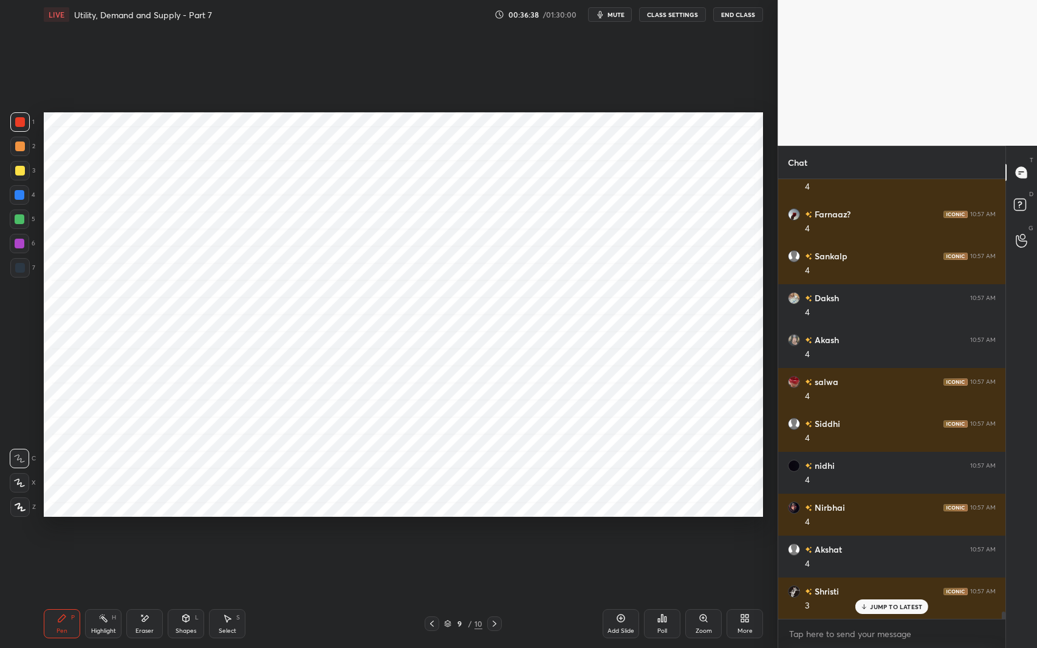
scroll to position [27125, 0]
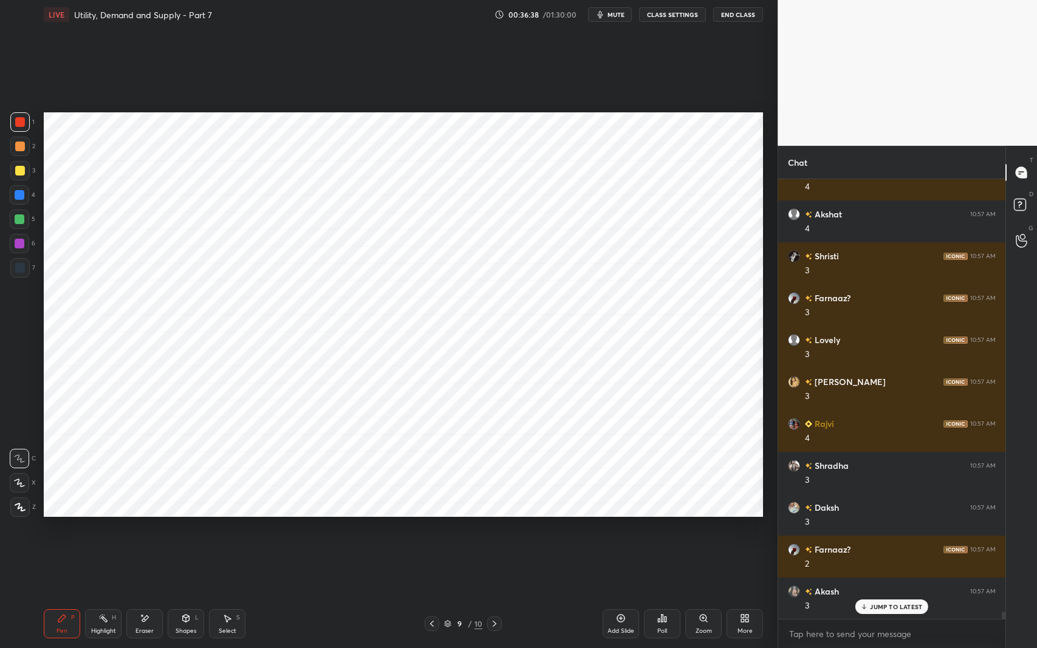
click at [192, 531] on div "Shapes L" at bounding box center [186, 624] width 36 height 29
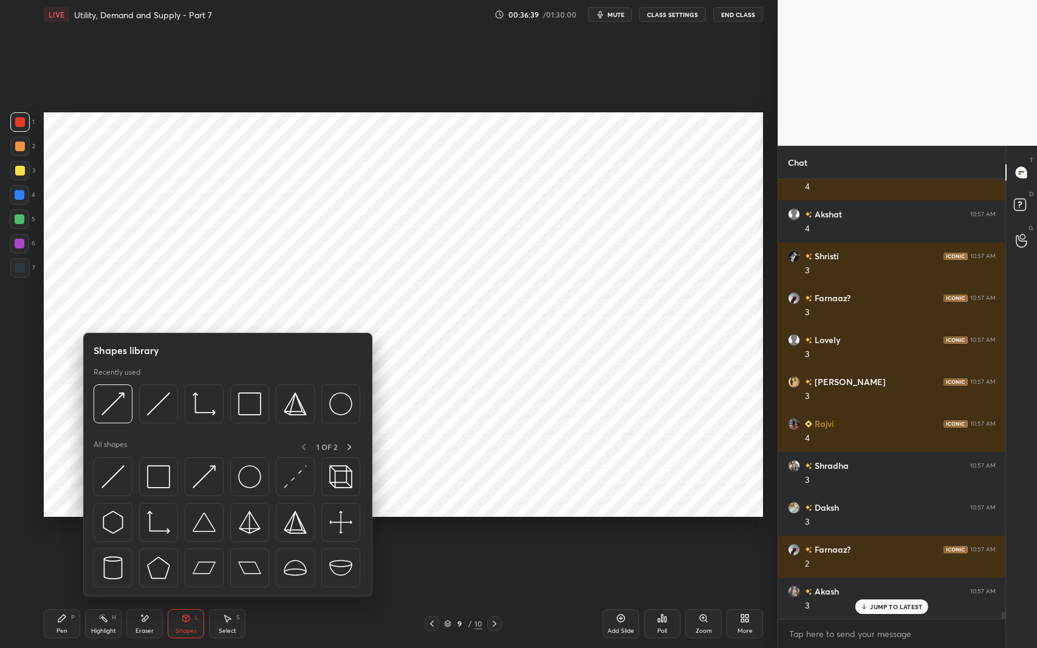
scroll to position [27209, 0]
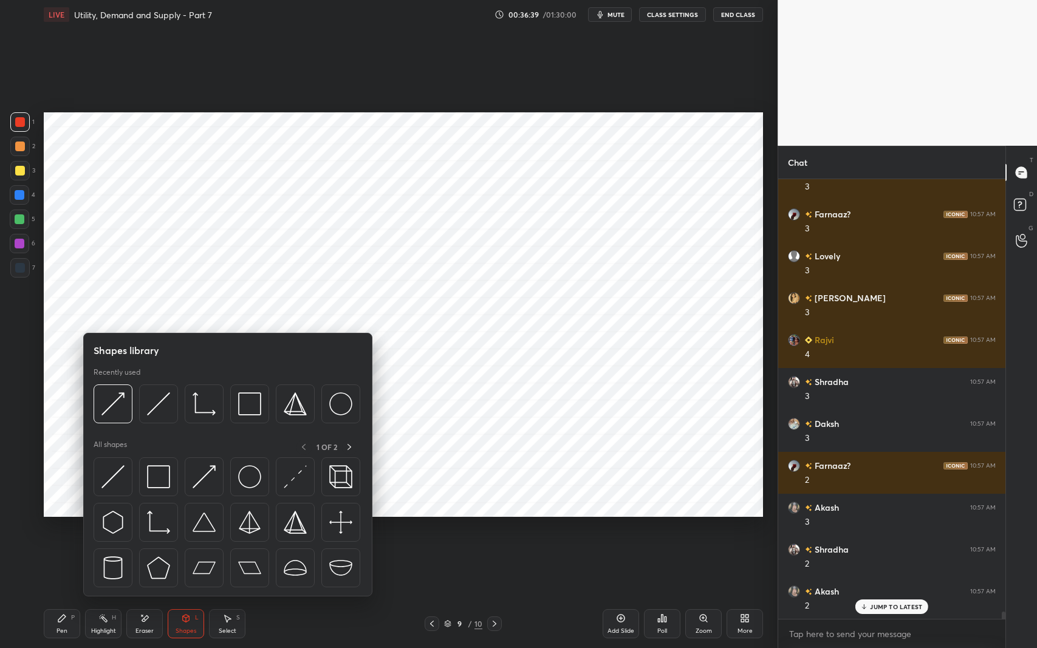
click at [156, 407] on img at bounding box center [158, 404] width 23 height 23
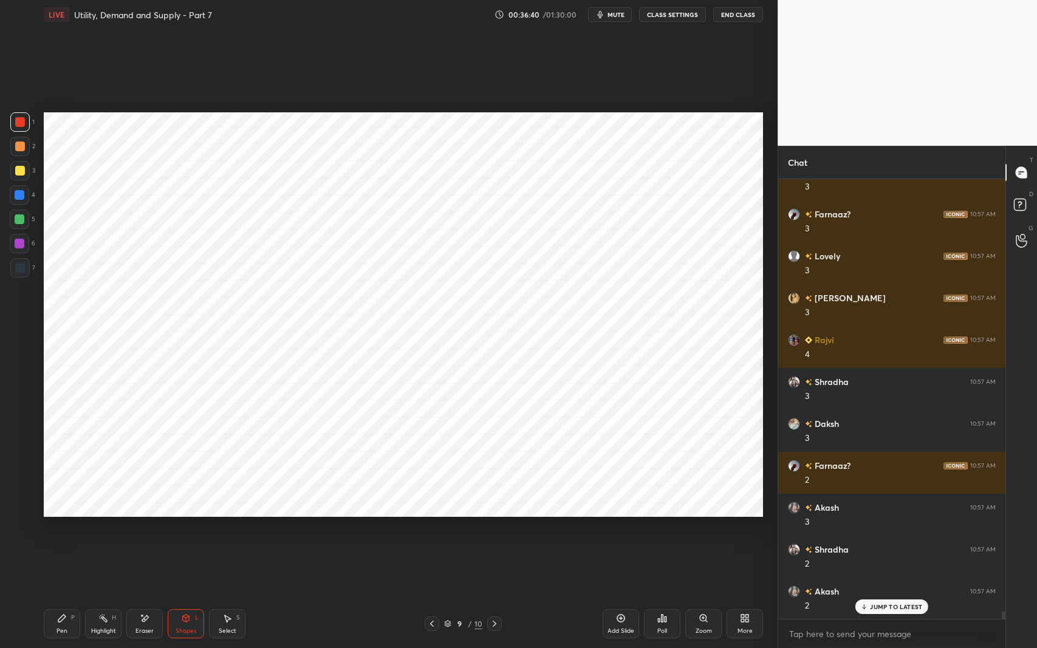
scroll to position [27334, 0]
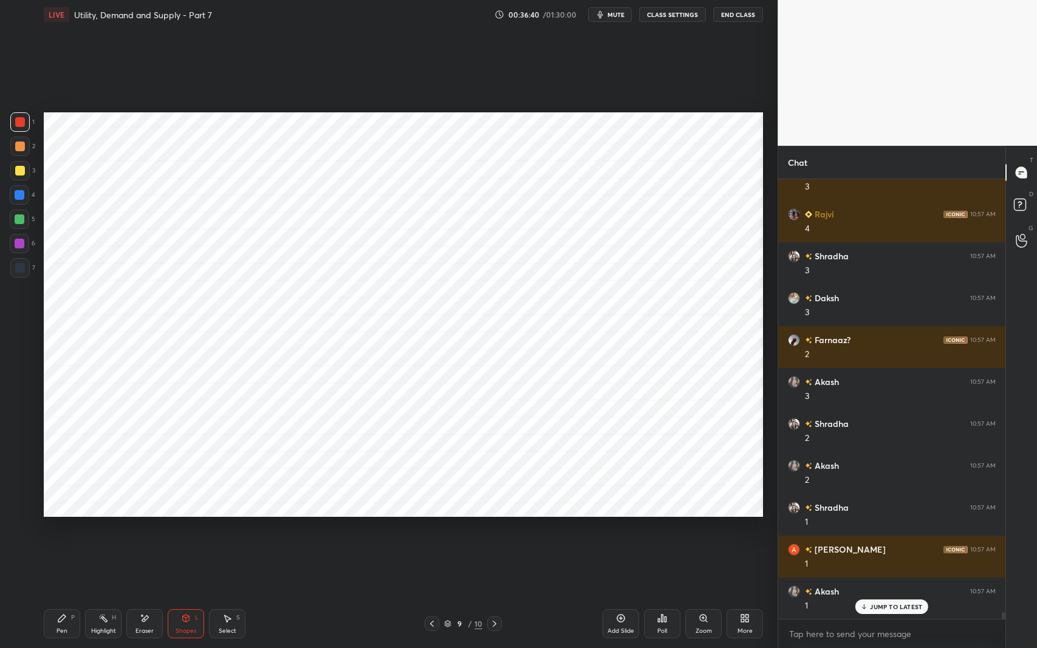
click at [19, 268] on div at bounding box center [20, 268] width 10 height 10
click at [24, 128] on div at bounding box center [19, 121] width 19 height 19
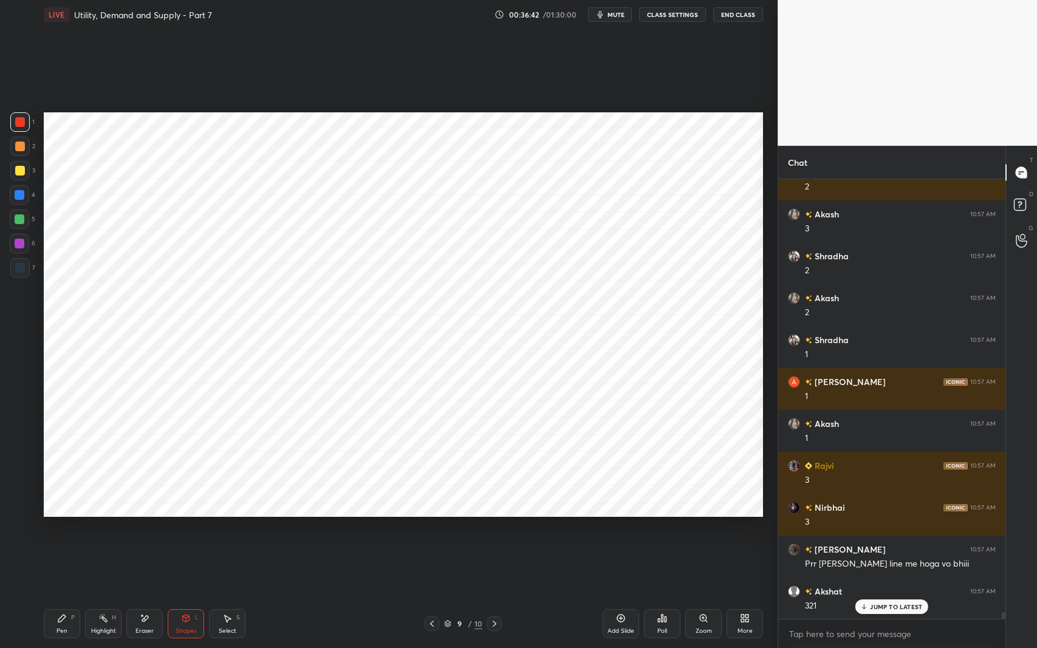
click at [23, 198] on div at bounding box center [20, 195] width 10 height 10
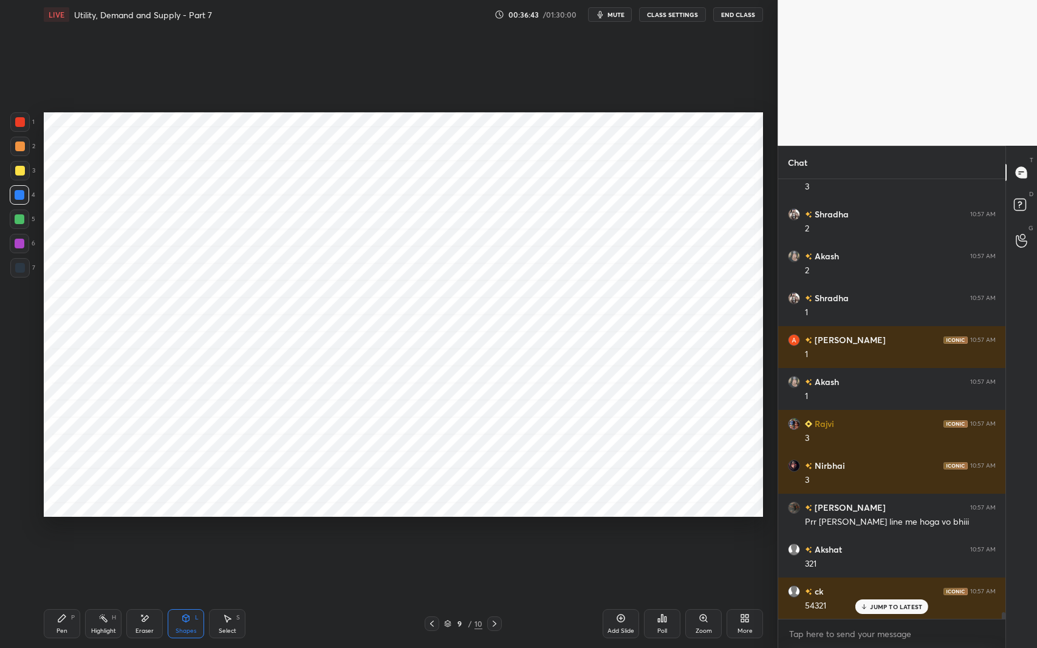
click at [63, 531] on div "Pen" at bounding box center [62, 631] width 11 height 6
click at [17, 507] on icon at bounding box center [20, 507] width 10 height 7
click at [182, 531] on icon at bounding box center [186, 619] width 10 height 10
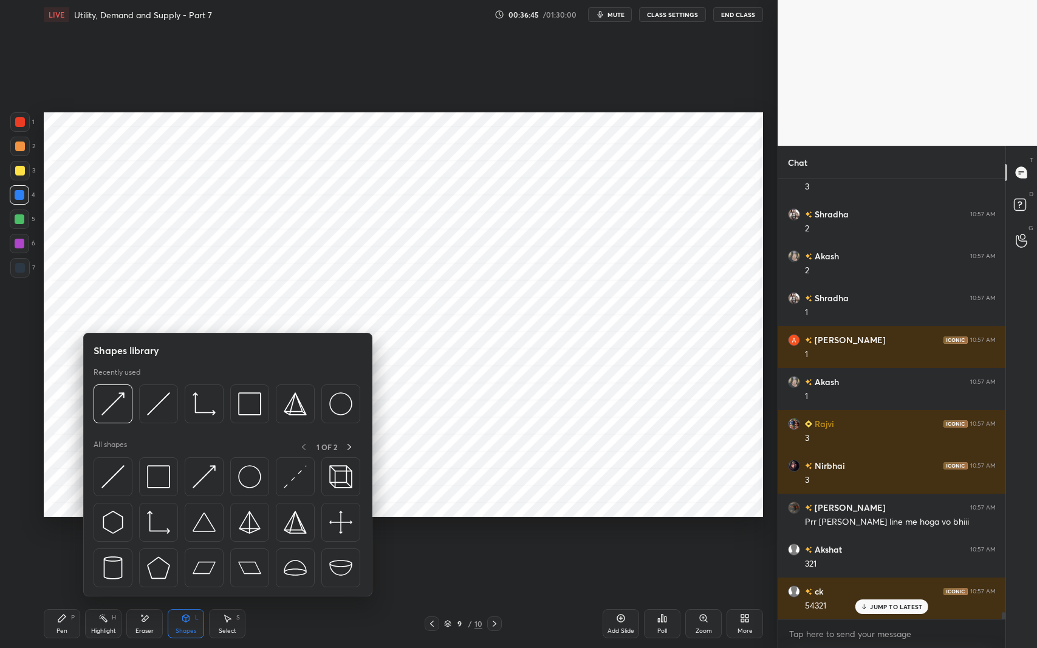
click at [156, 399] on img at bounding box center [158, 404] width 23 height 23
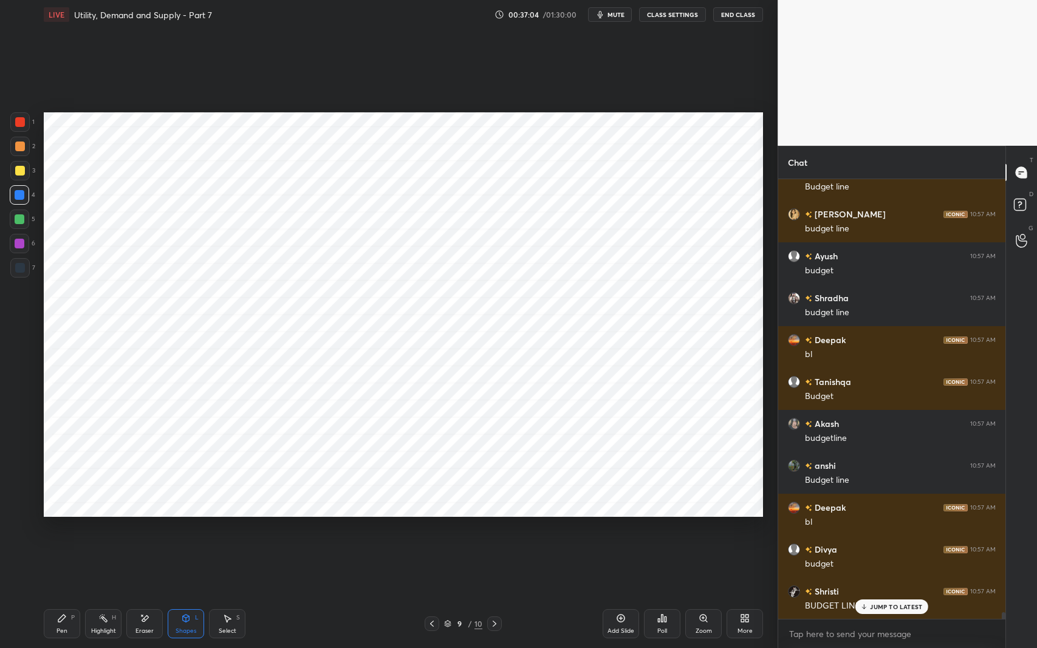
scroll to position [29221, 0]
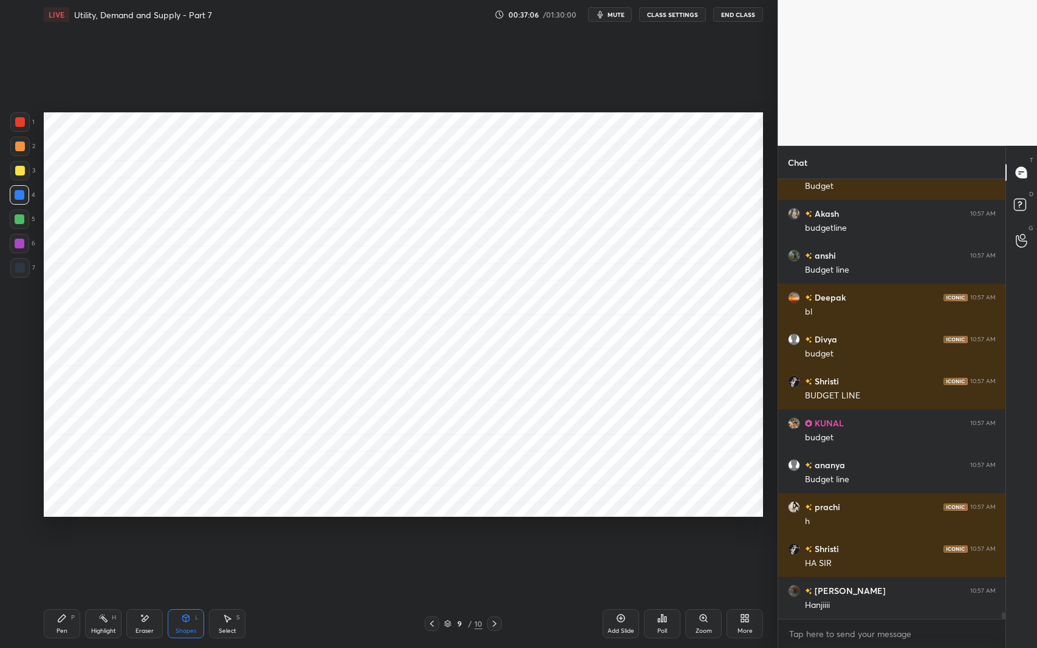
click at [64, 531] on div "Pen P Highlight H Eraser Shapes L Select S 9 / 10 Add Slide Poll Zoom More" at bounding box center [404, 624] width 720 height 49
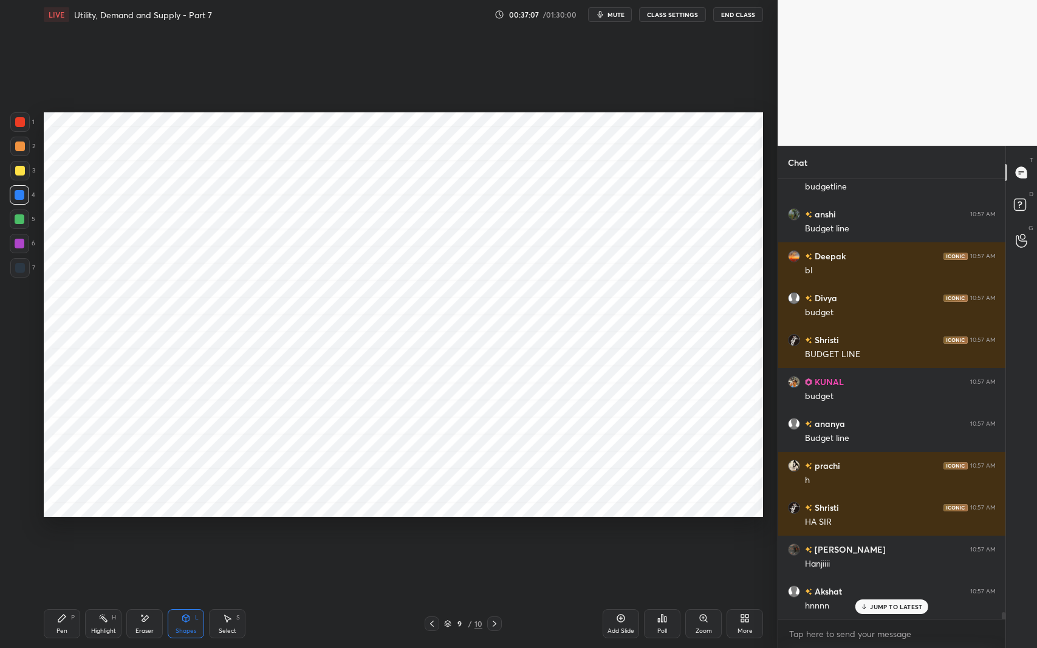
click at [28, 253] on div "6" at bounding box center [23, 246] width 26 height 24
click at [108, 531] on div "Highlight" at bounding box center [103, 631] width 25 height 6
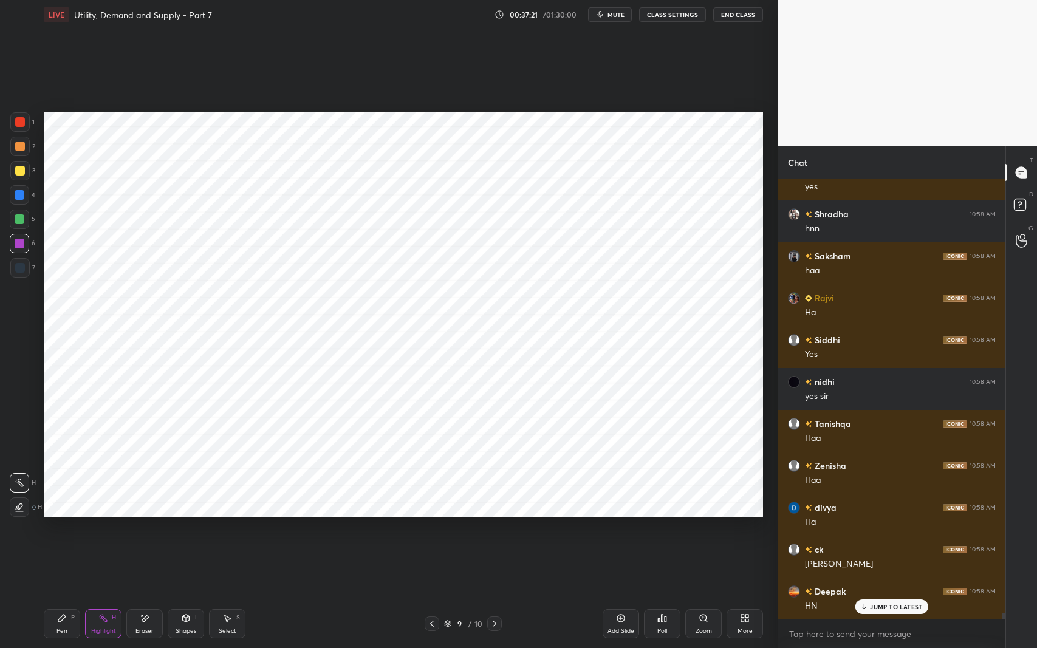
scroll to position [30270, 0]
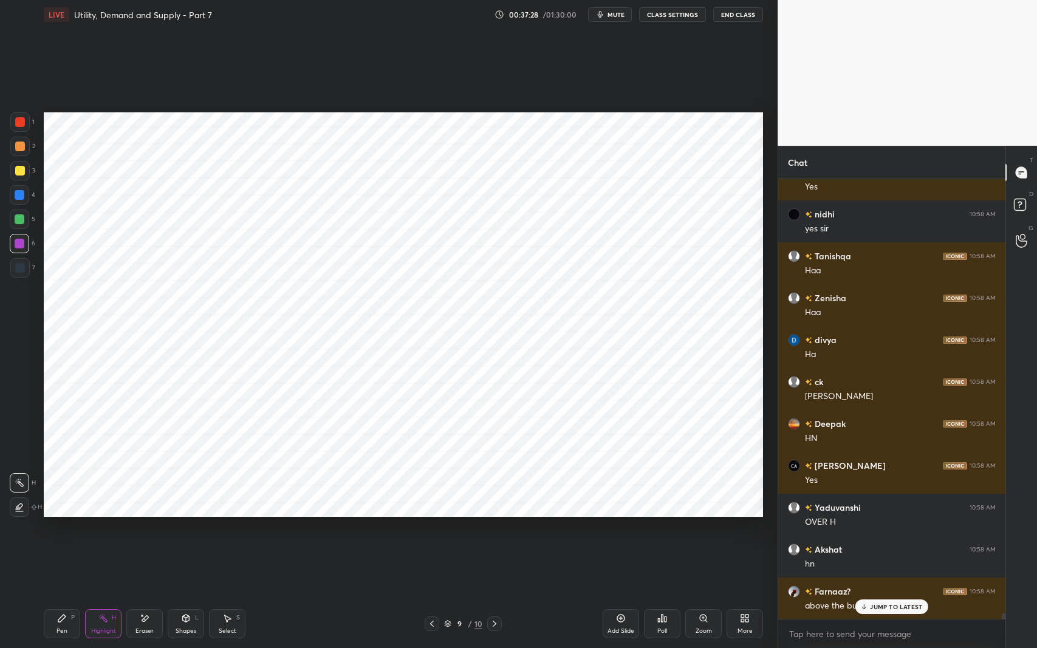
click at [613, 16] on span "mute" at bounding box center [616, 14] width 17 height 9
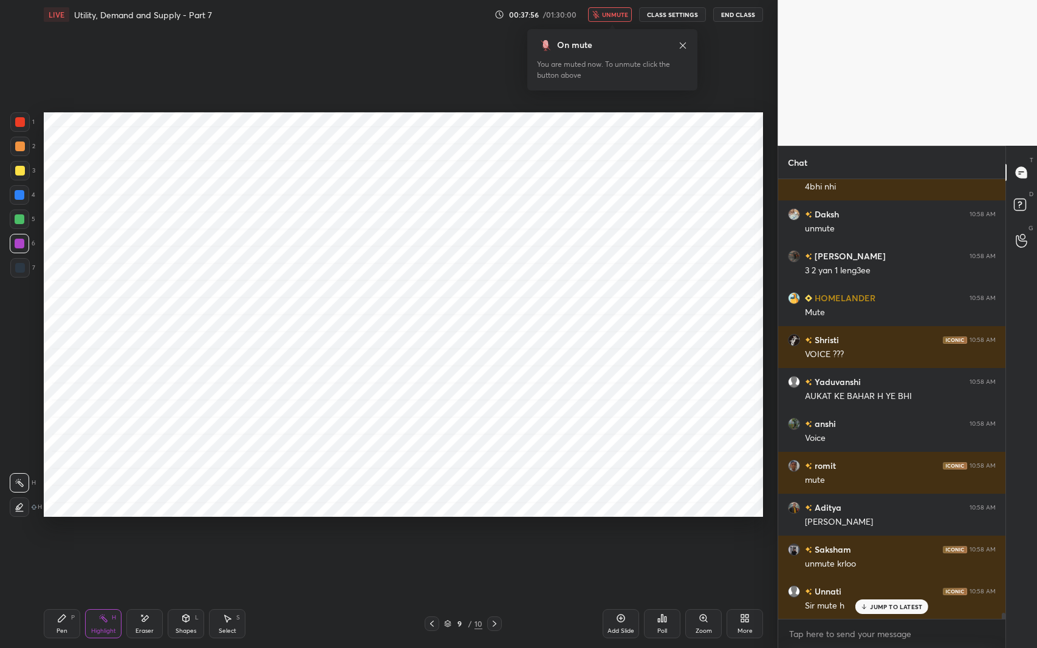
scroll to position [31234, 0]
click at [605, 18] on span "unmute" at bounding box center [615, 14] width 26 height 9
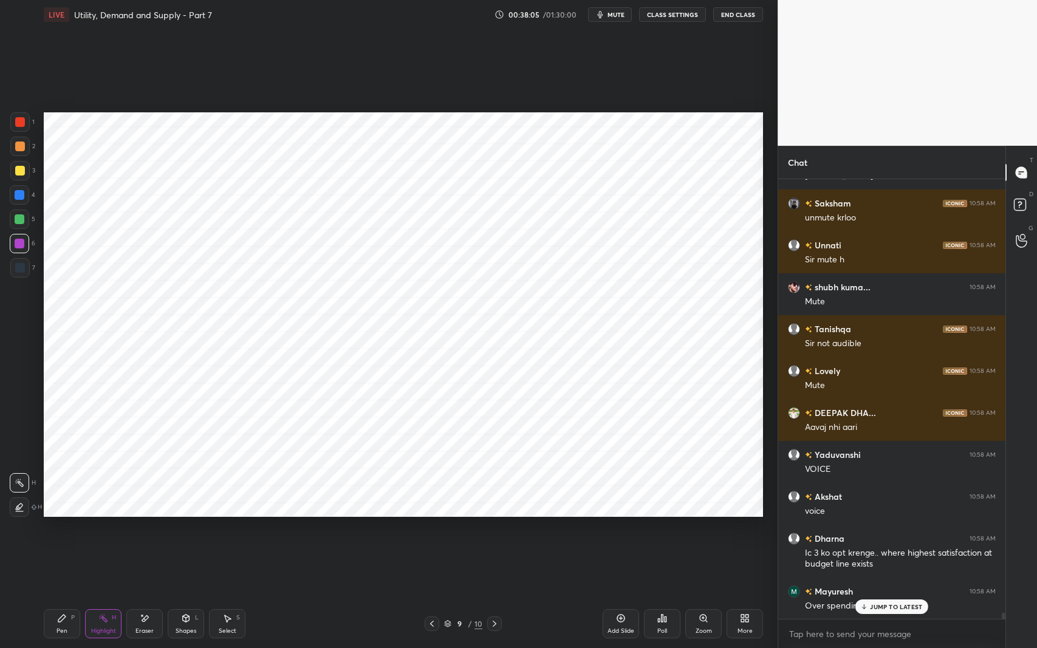
scroll to position [31538, 0]
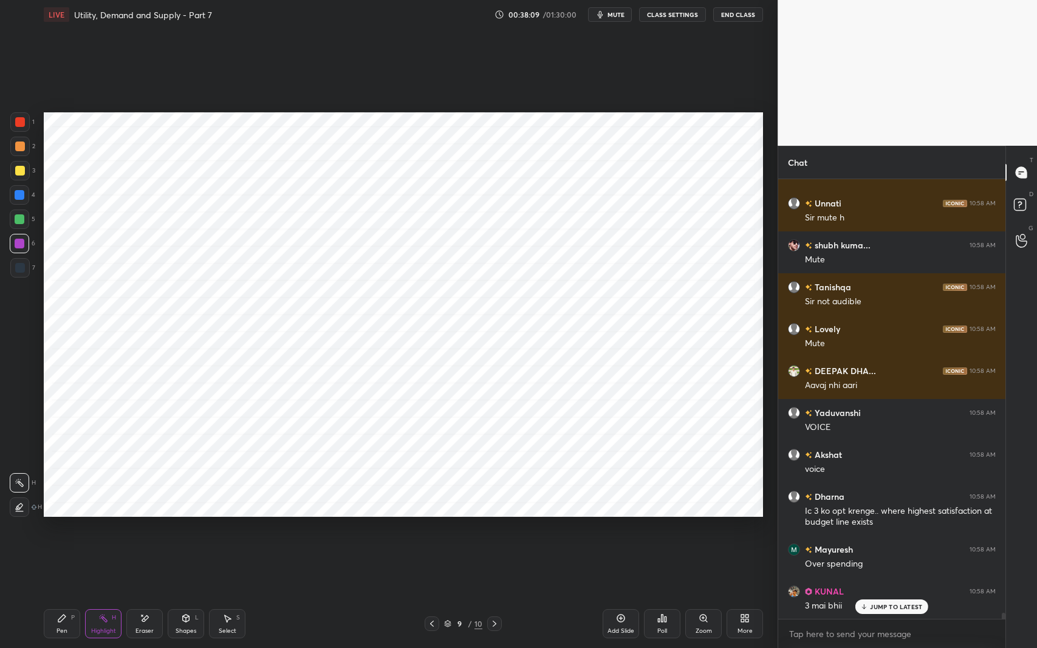
click at [54, 531] on div "Pen P" at bounding box center [62, 624] width 36 height 29
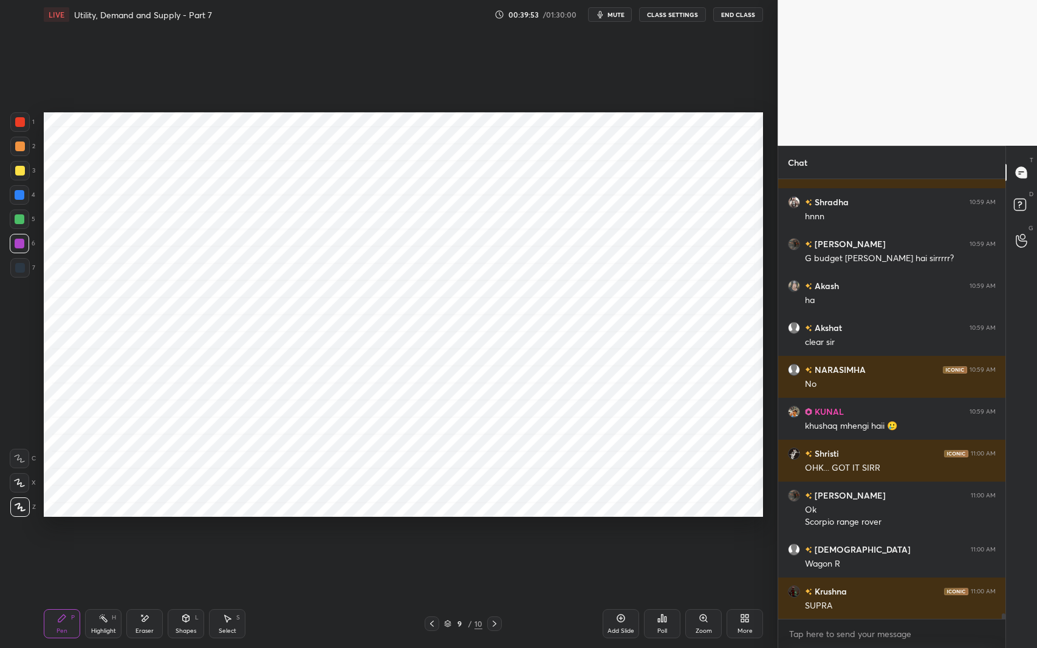
scroll to position [33857, 0]
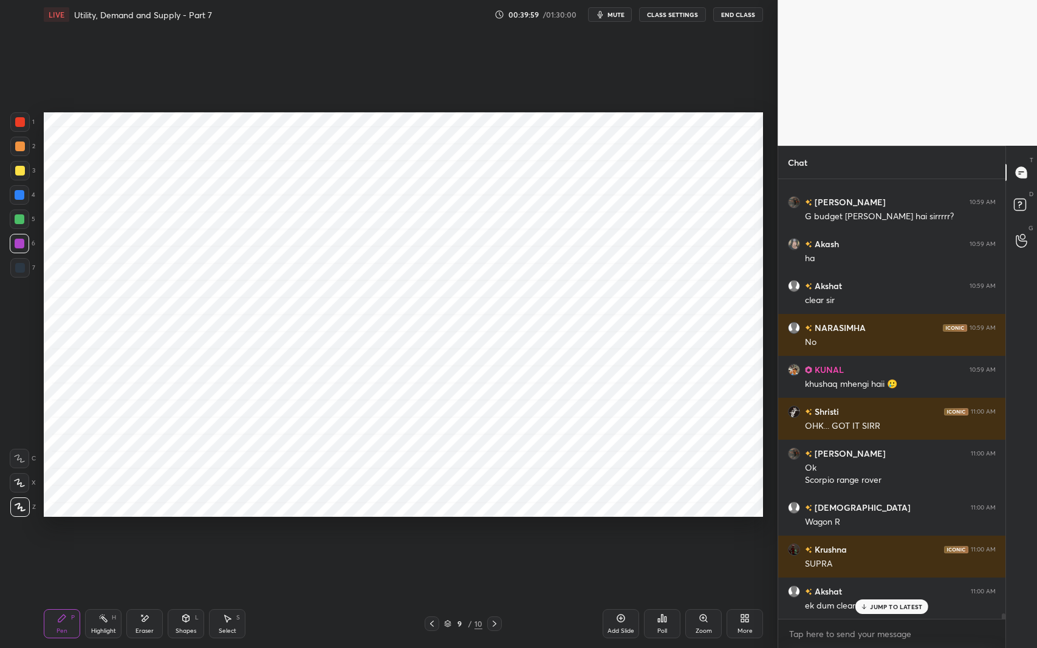
click at [141, 531] on icon at bounding box center [145, 619] width 10 height 10
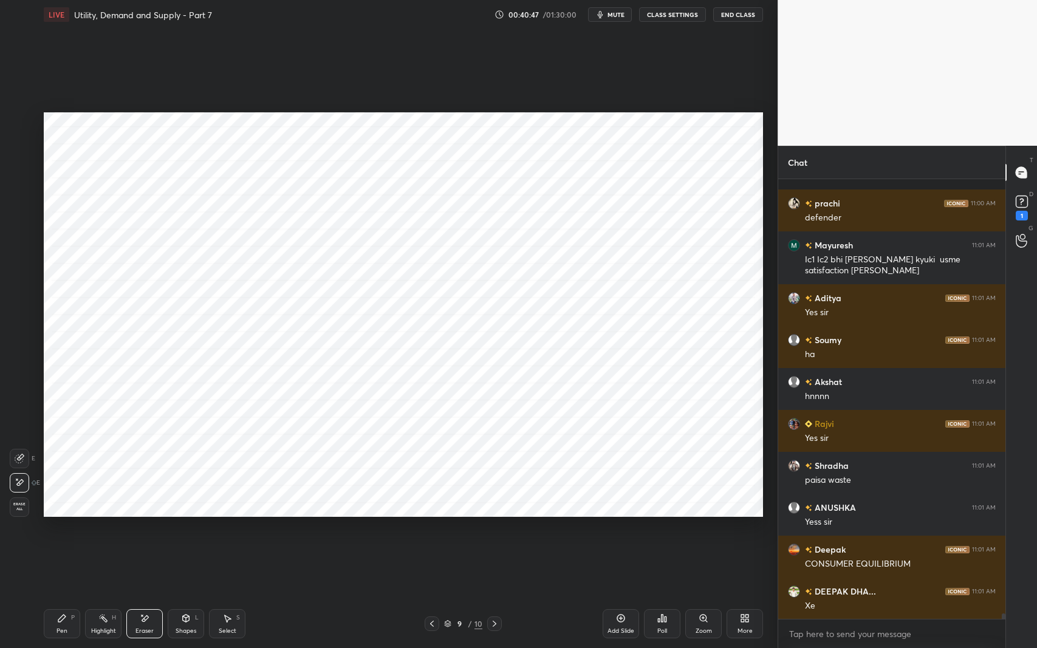
scroll to position [34372, 0]
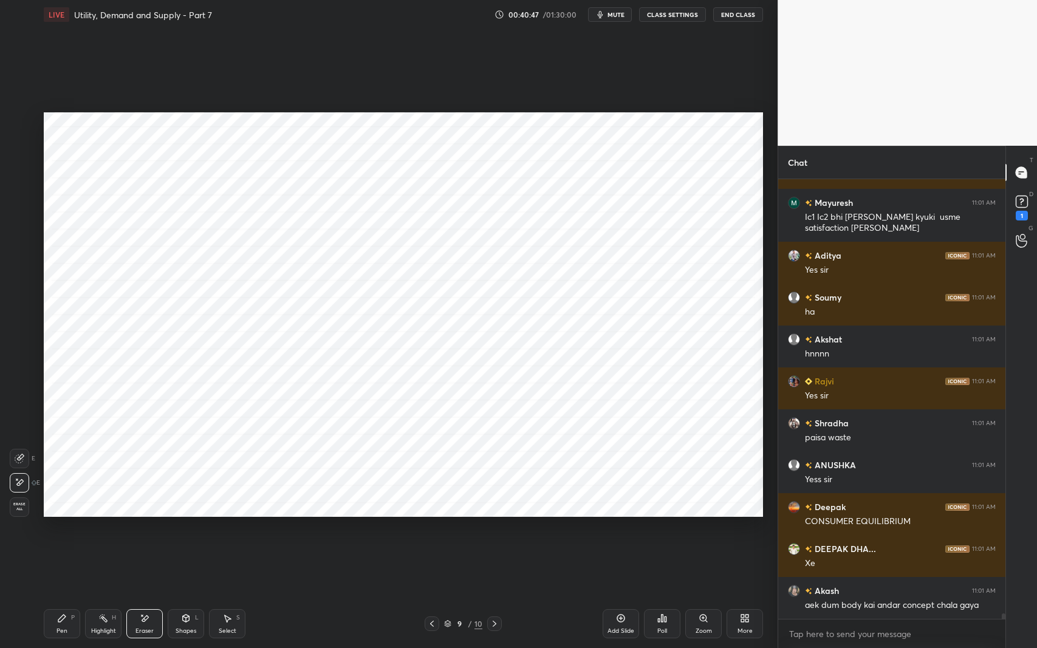
click at [60, 531] on icon at bounding box center [62, 619] width 10 height 10
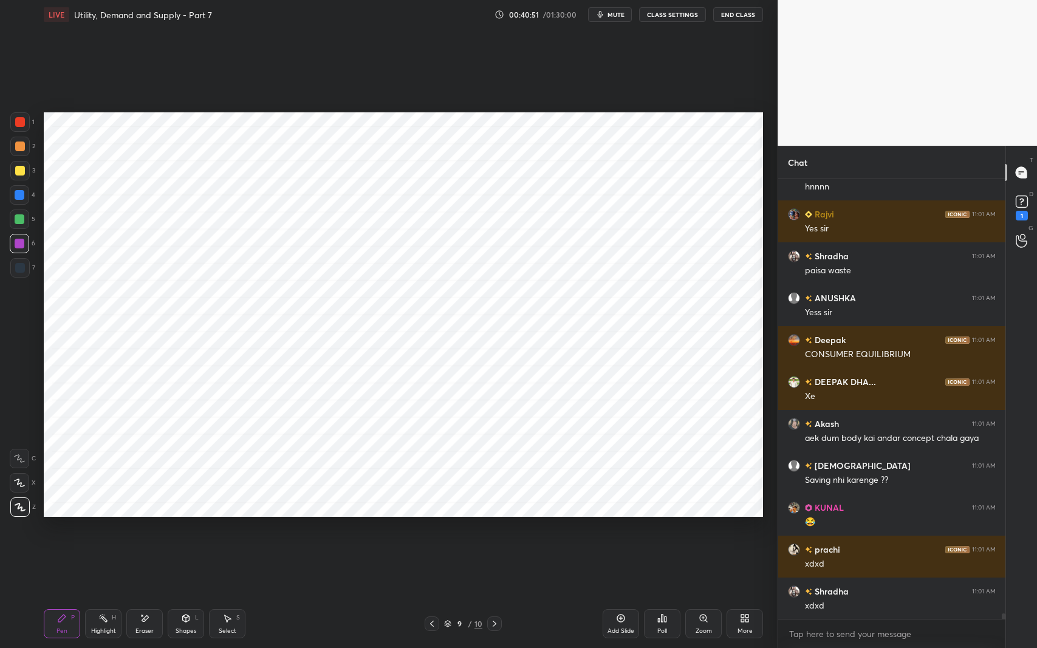
scroll to position [34581, 0]
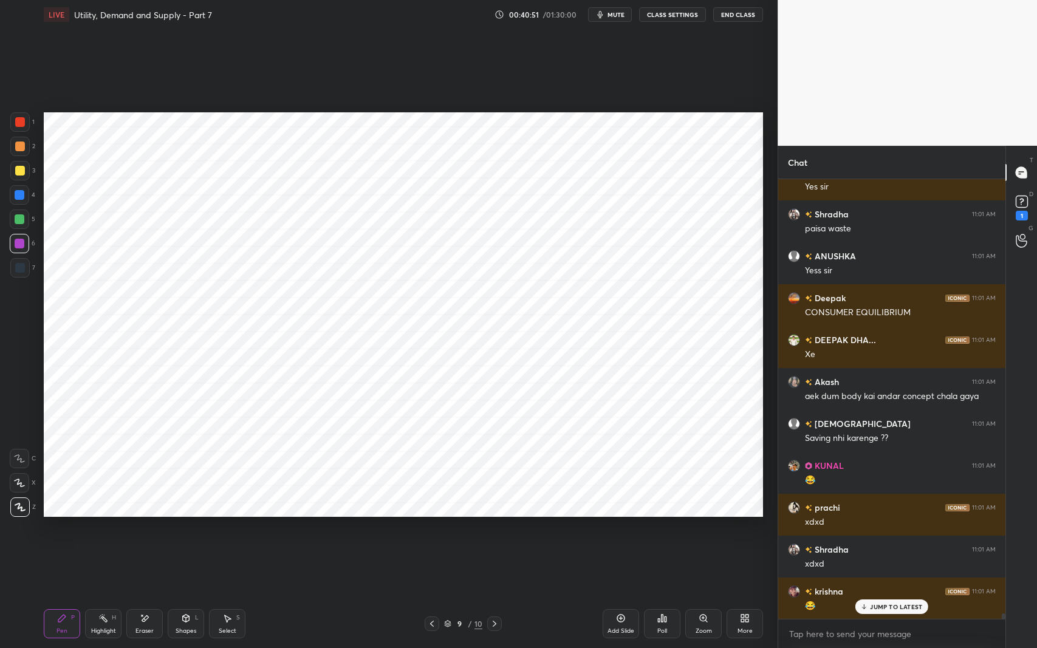
click at [155, 531] on div "Eraser" at bounding box center [144, 624] width 36 height 29
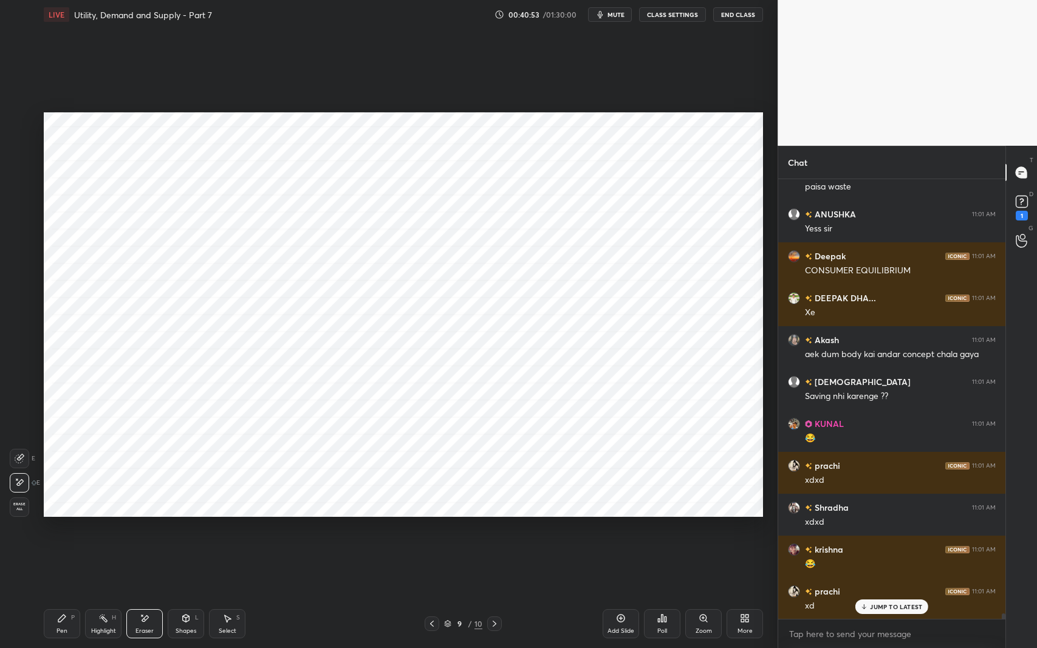
scroll to position [34664, 0]
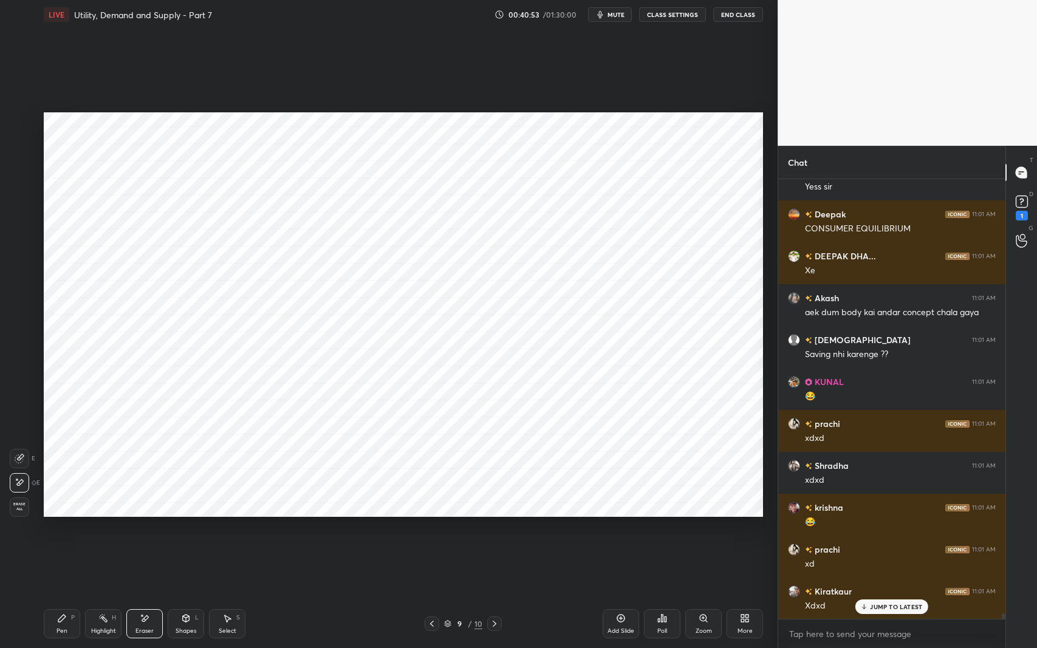
click at [881, 531] on div "JUMP TO LATEST" at bounding box center [892, 607] width 73 height 15
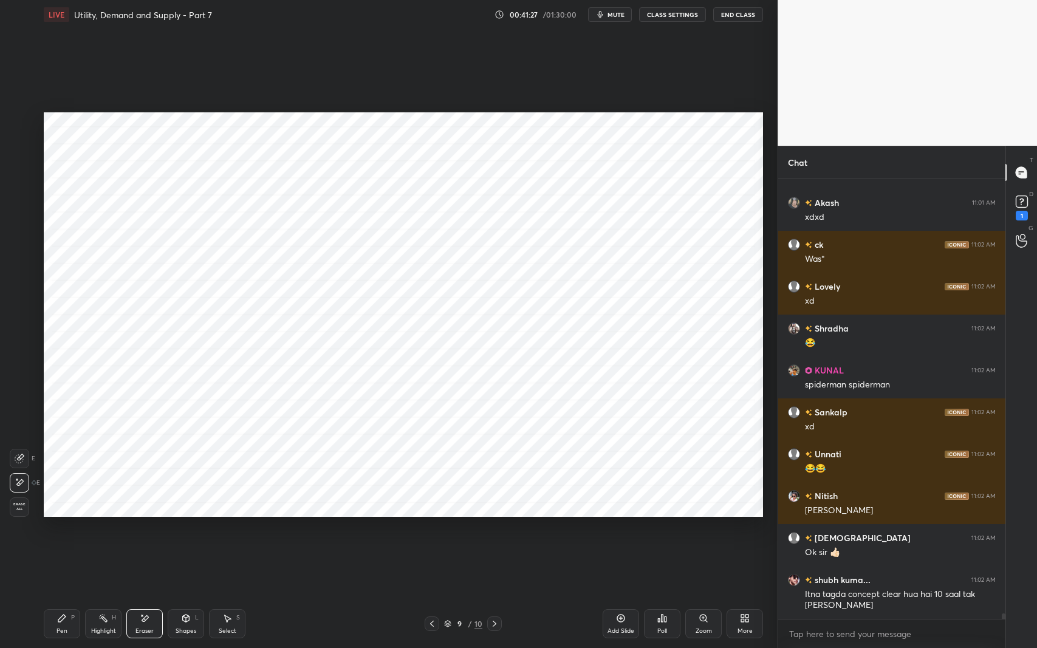
scroll to position [35346, 0]
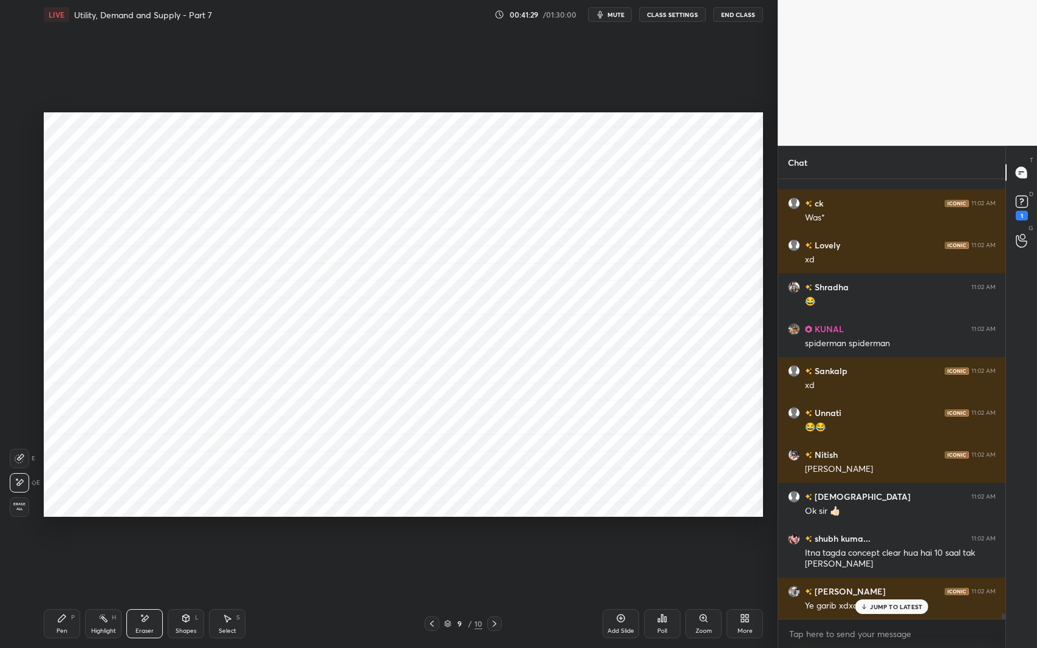
click at [57, 531] on icon at bounding box center [62, 619] width 10 height 10
click at [21, 217] on div at bounding box center [20, 220] width 10 height 10
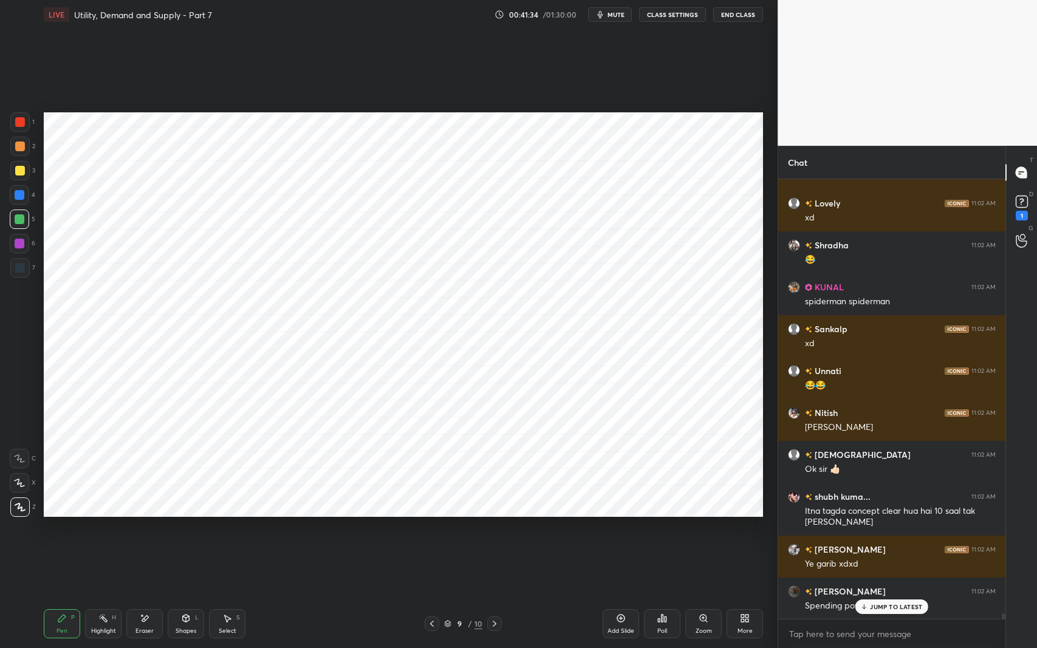
scroll to position [35430, 0]
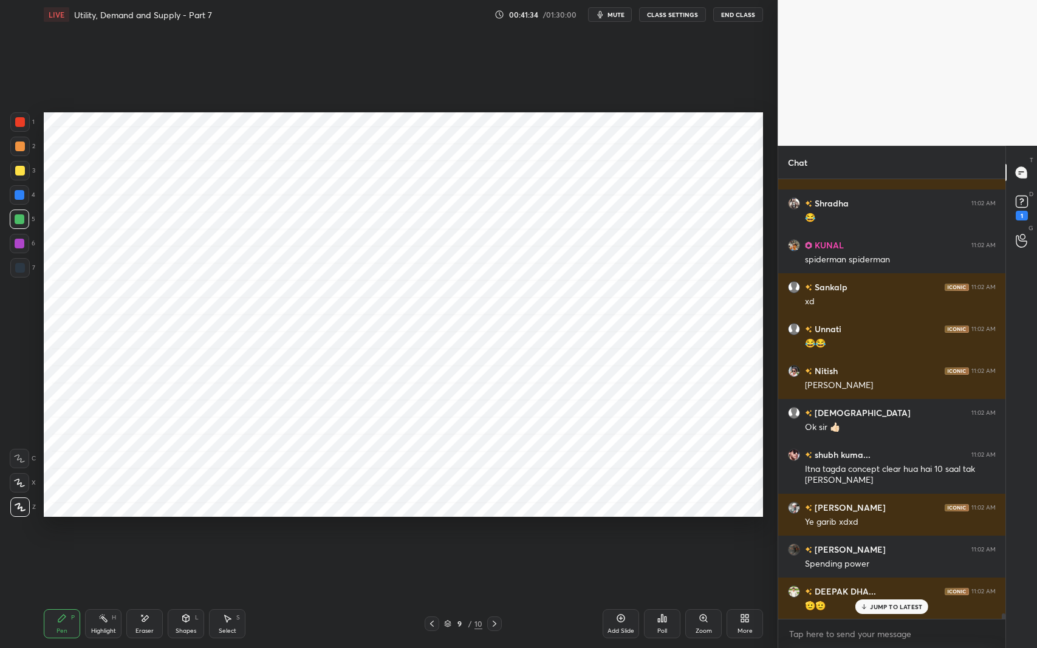
click at [142, 531] on div "Eraser" at bounding box center [145, 631] width 18 height 6
click at [27, 459] on div at bounding box center [19, 458] width 19 height 19
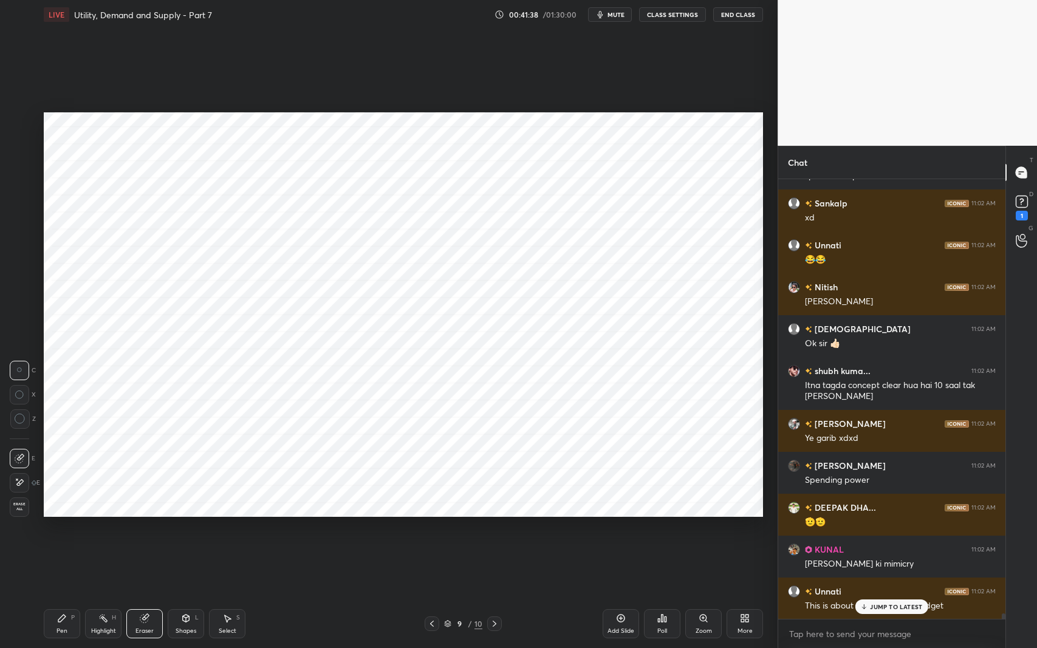
scroll to position [35556, 0]
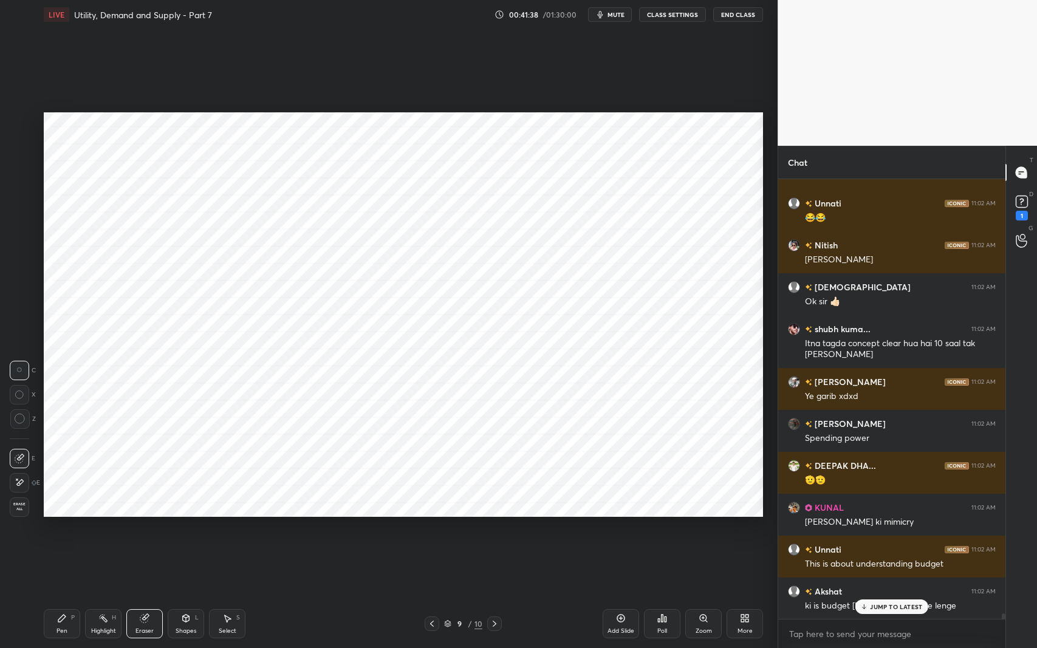
click at [62, 531] on icon at bounding box center [61, 618] width 7 height 7
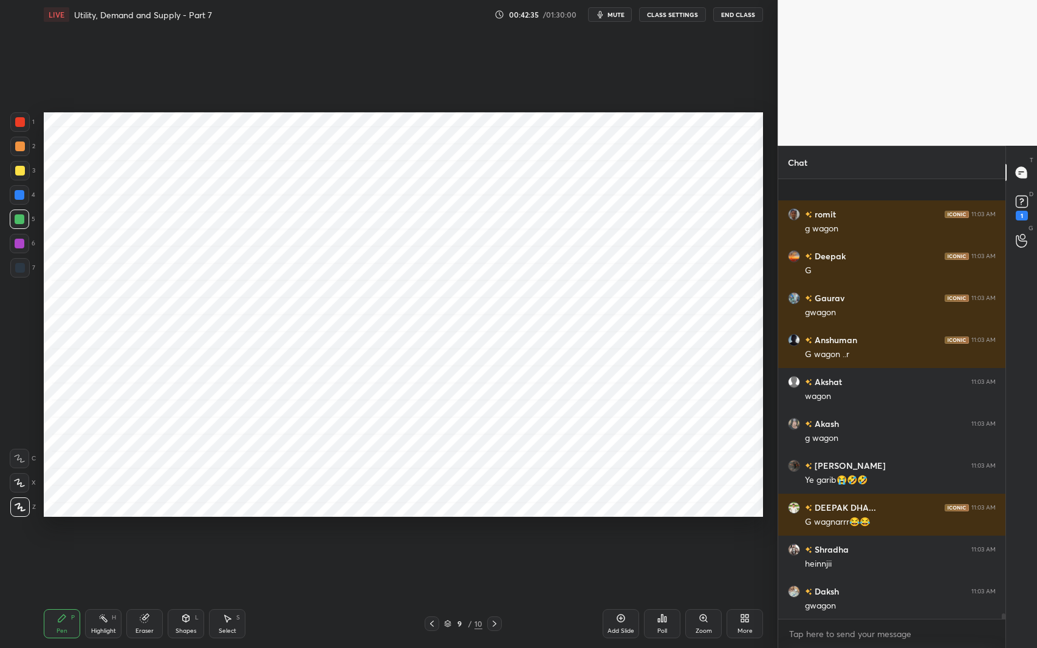
scroll to position [36428, 0]
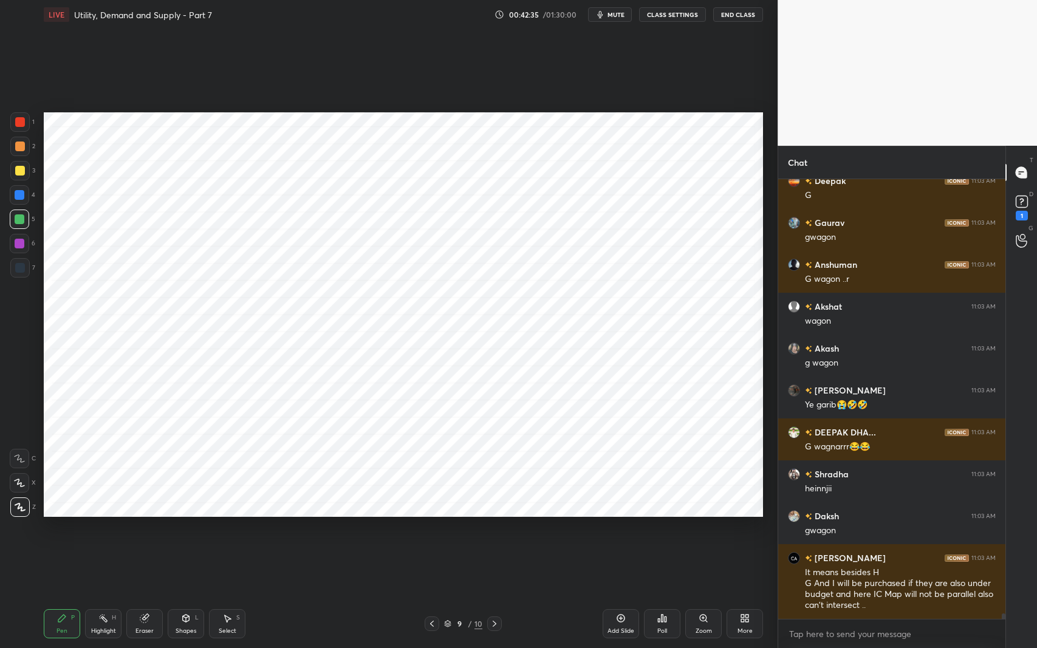
click at [146, 531] on icon at bounding box center [144, 619] width 8 height 8
click at [27, 483] on div at bounding box center [19, 482] width 19 height 19
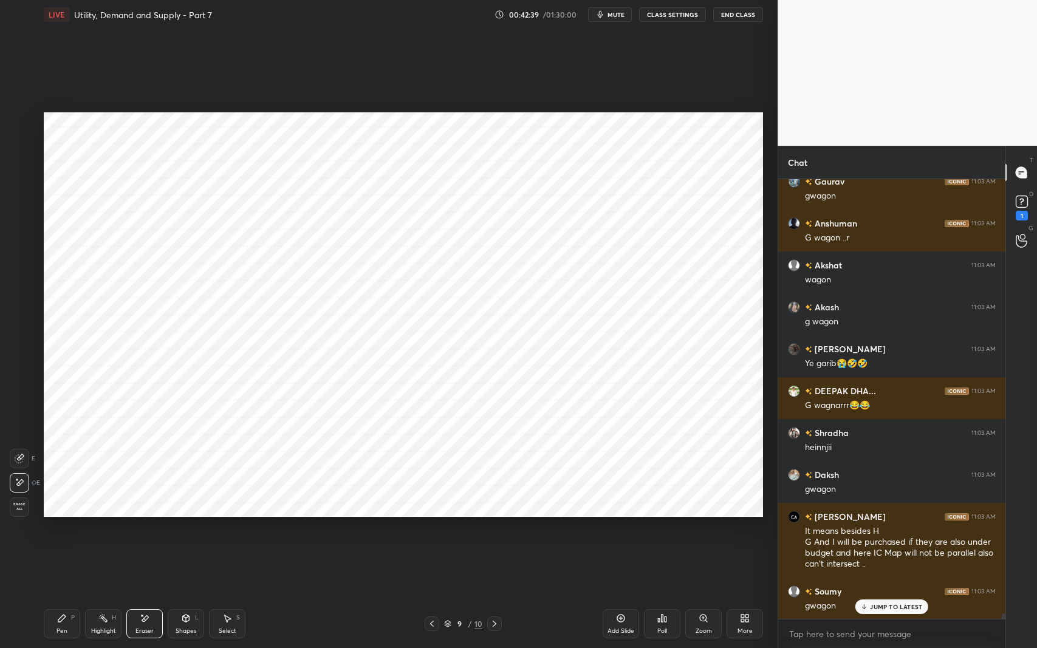
click at [885, 531] on p "JUMP TO LATEST" at bounding box center [896, 606] width 52 height 7
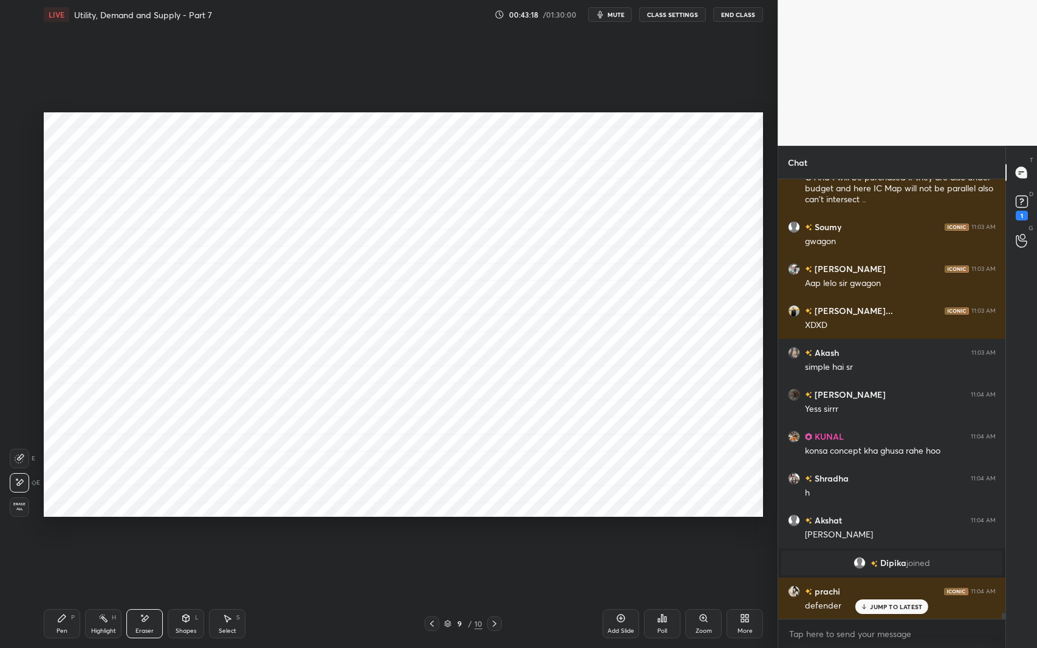
scroll to position [32764, 0]
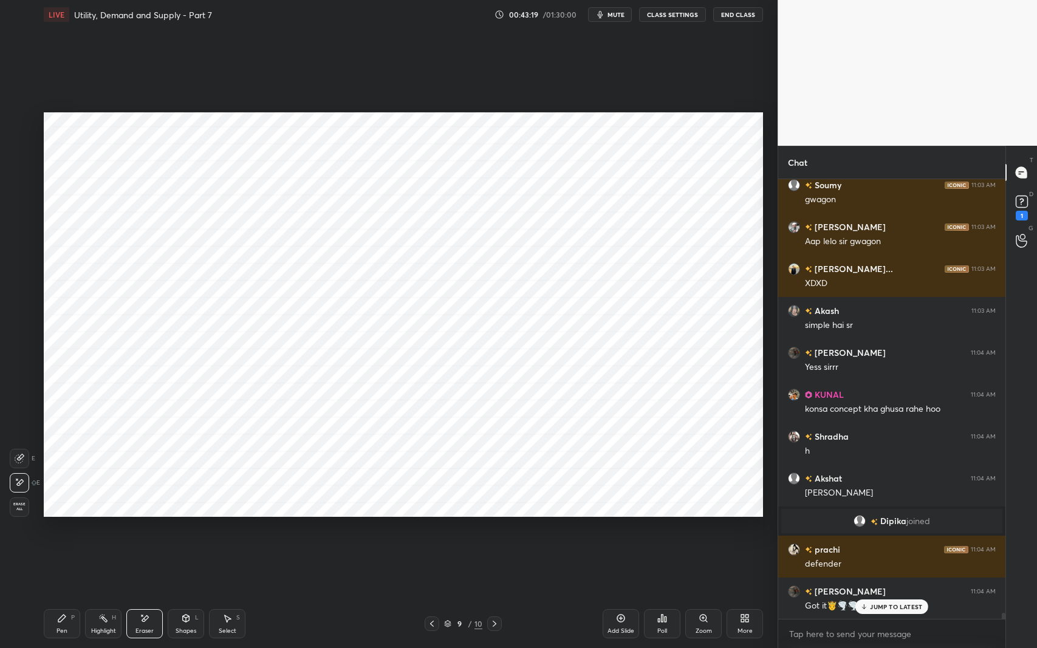
click at [61, 531] on div "Pen" at bounding box center [62, 631] width 11 height 6
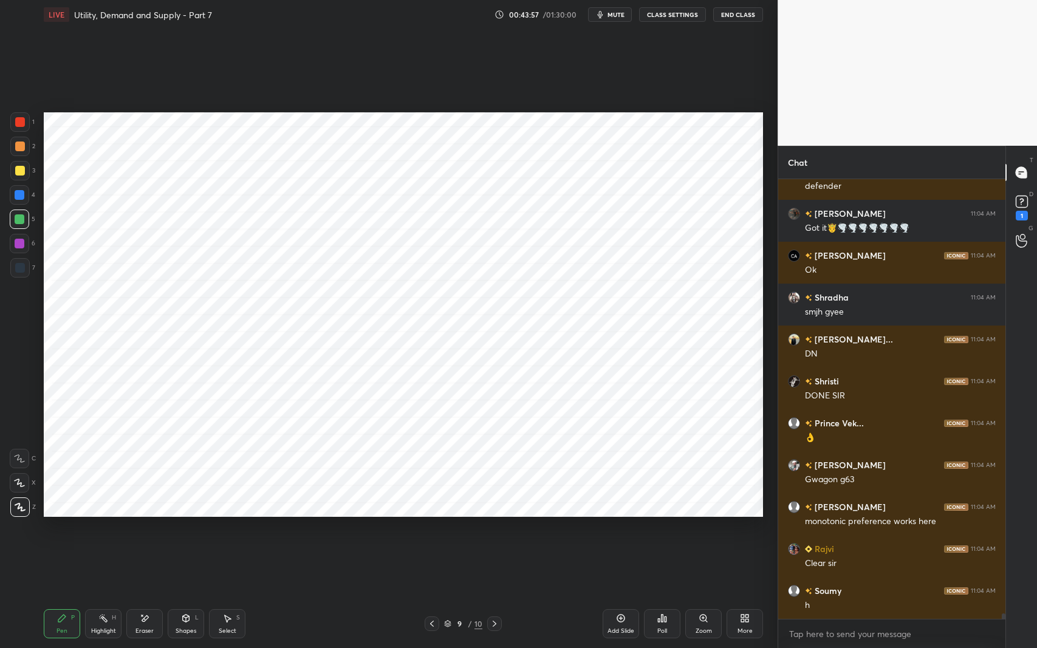
scroll to position [33183, 0]
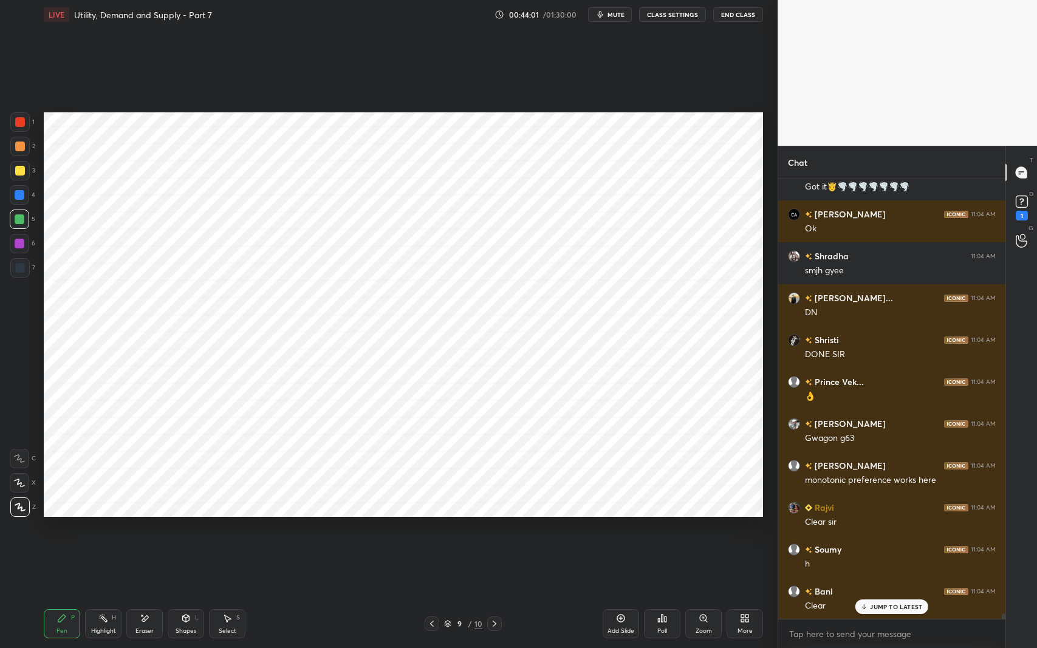
click at [617, 531] on icon at bounding box center [621, 619] width 10 height 10
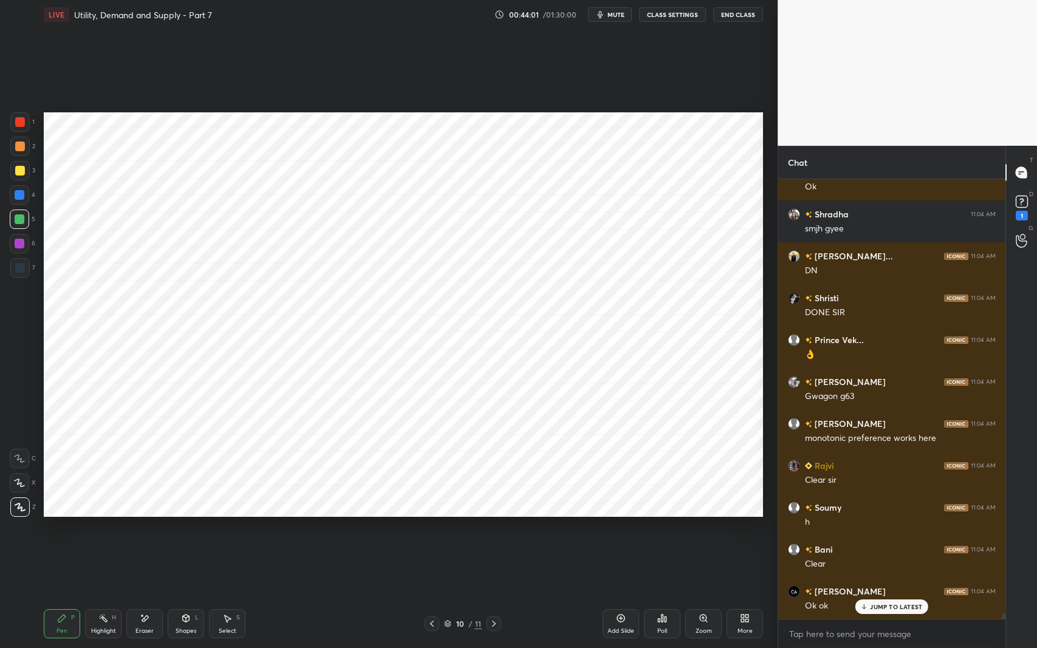
click at [175, 531] on div "Shapes L" at bounding box center [186, 624] width 36 height 29
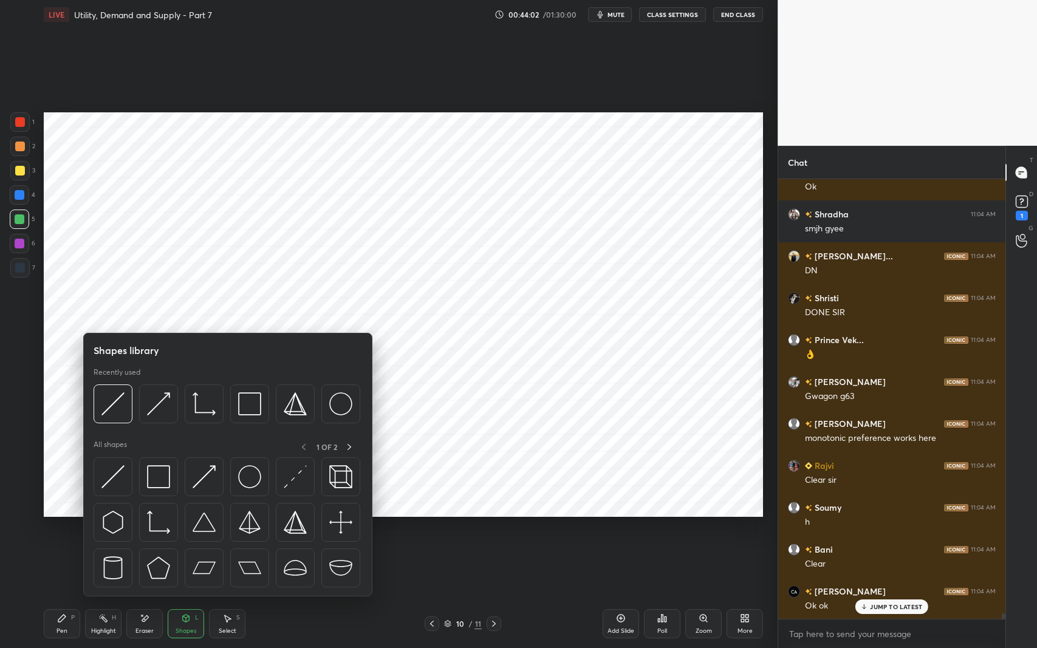
click at [160, 520] on img at bounding box center [158, 522] width 23 height 23
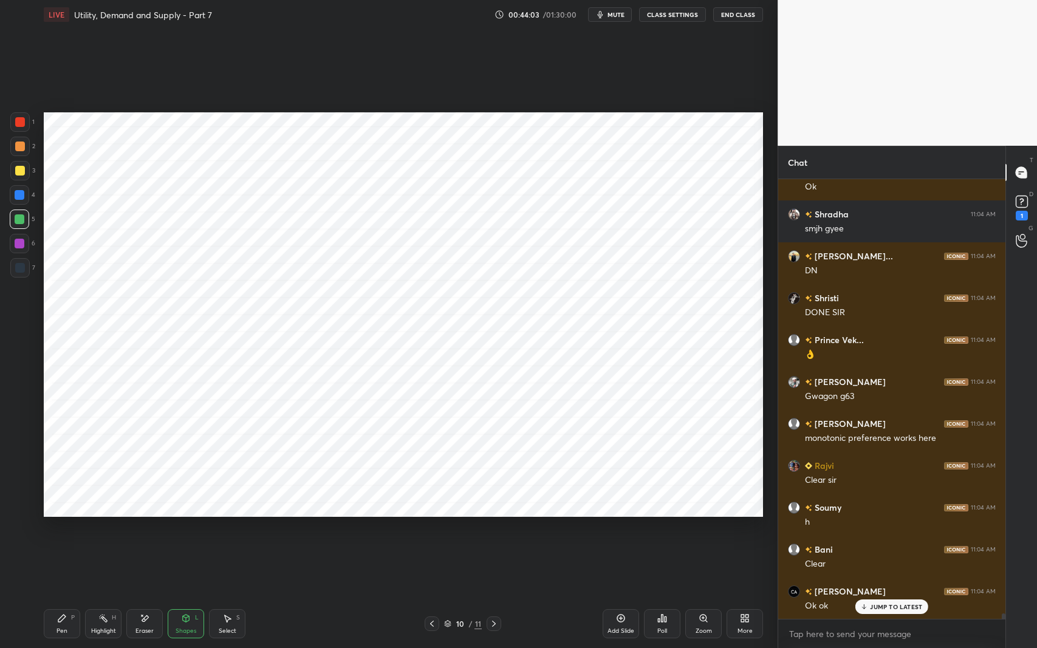
click at [26, 270] on div at bounding box center [19, 267] width 19 height 19
click at [184, 531] on icon at bounding box center [186, 618] width 7 height 7
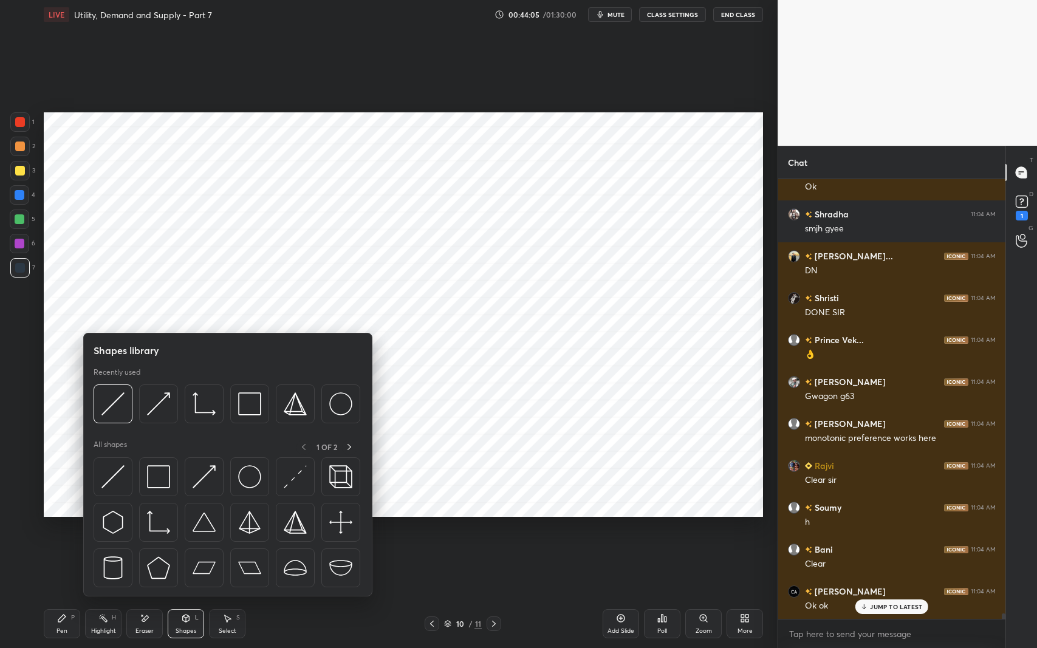
click at [198, 479] on img at bounding box center [204, 476] width 23 height 23
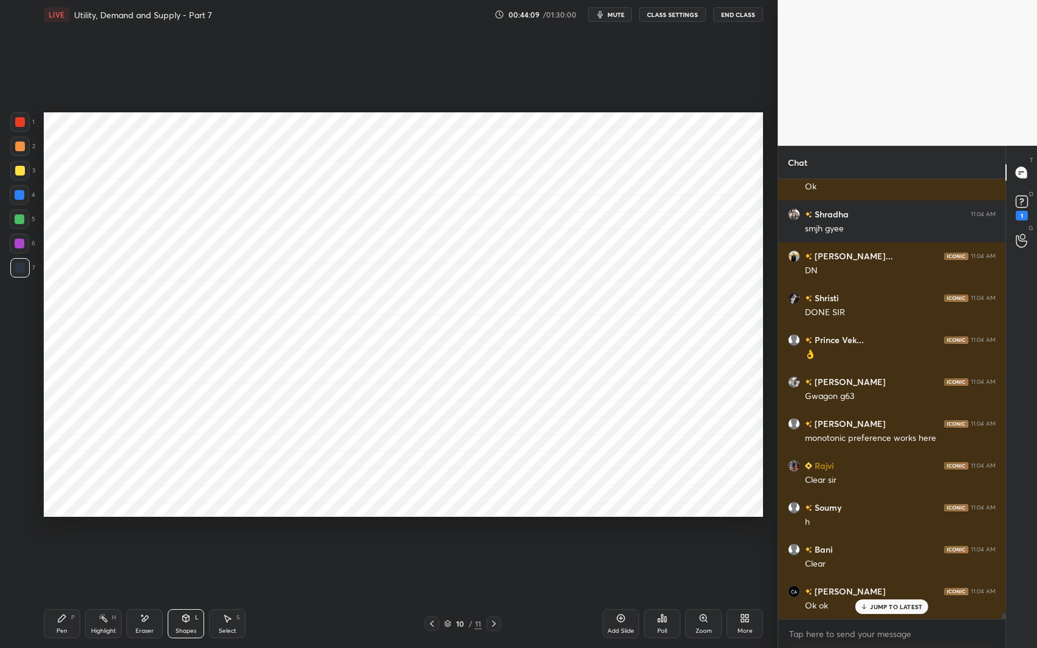
click at [153, 531] on div "Eraser" at bounding box center [144, 624] width 36 height 29
click at [58, 531] on icon at bounding box center [62, 619] width 10 height 10
click at [147, 531] on icon at bounding box center [145, 619] width 10 height 10
click at [73, 531] on div "Pen P" at bounding box center [62, 624] width 36 height 29
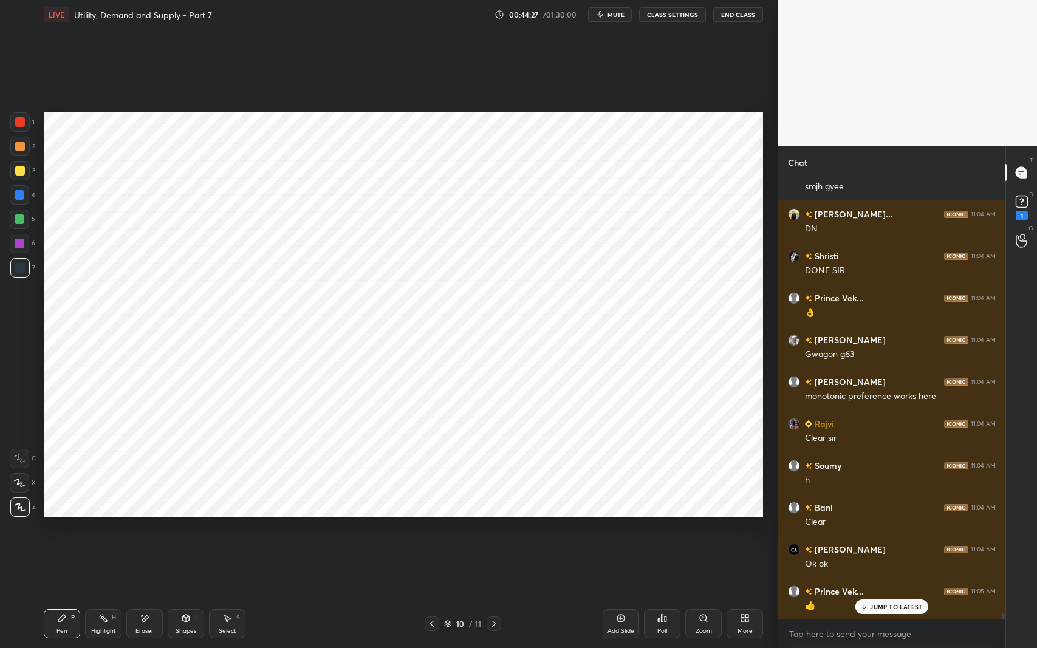
click at [190, 531] on icon at bounding box center [186, 619] width 10 height 10
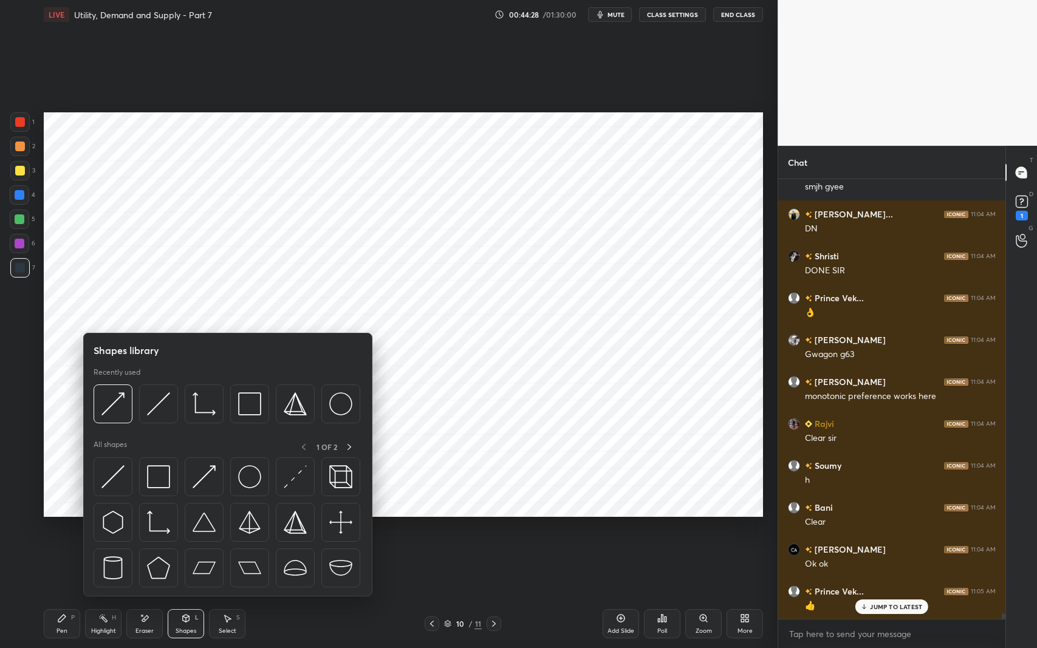
click at [155, 397] on img at bounding box center [158, 404] width 23 height 23
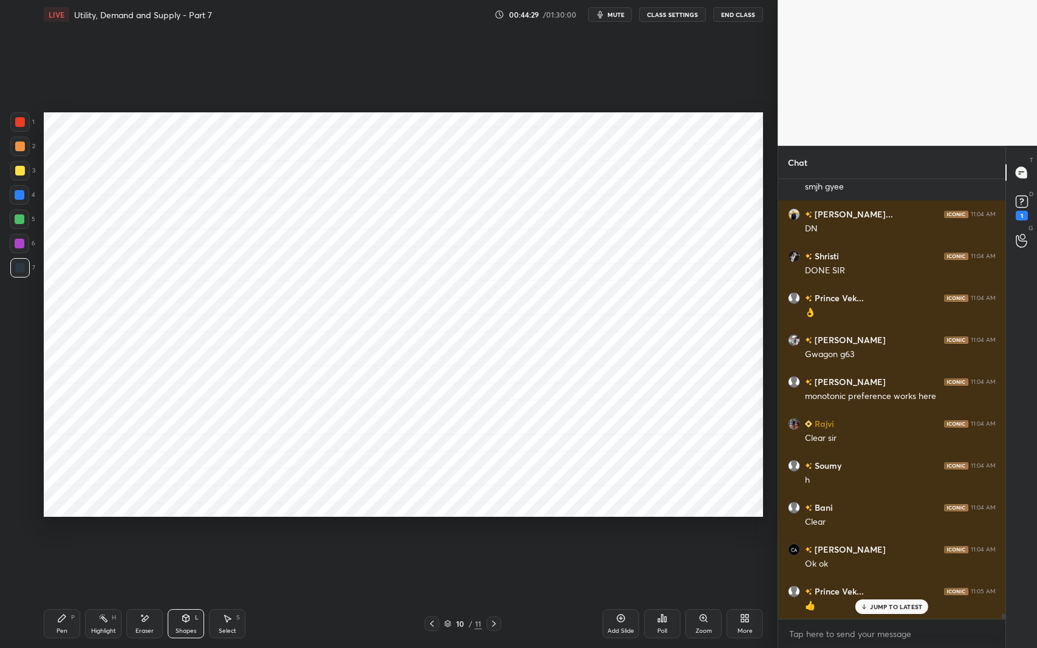
click at [20, 198] on div at bounding box center [20, 195] width 10 height 10
click at [437, 531] on div at bounding box center [432, 624] width 15 height 15
click at [151, 531] on div "Eraser" at bounding box center [144, 624] width 36 height 29
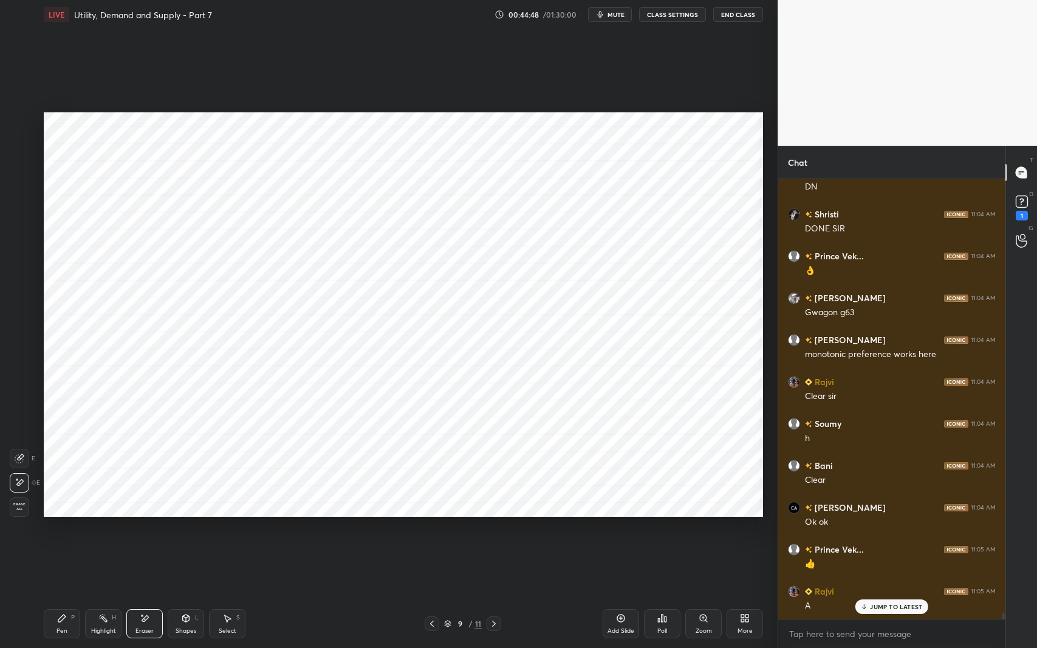
click at [70, 531] on div "Pen P" at bounding box center [62, 624] width 36 height 29
click at [21, 278] on div "7" at bounding box center [22, 270] width 25 height 24
click at [15, 461] on icon at bounding box center [19, 459] width 11 height 9
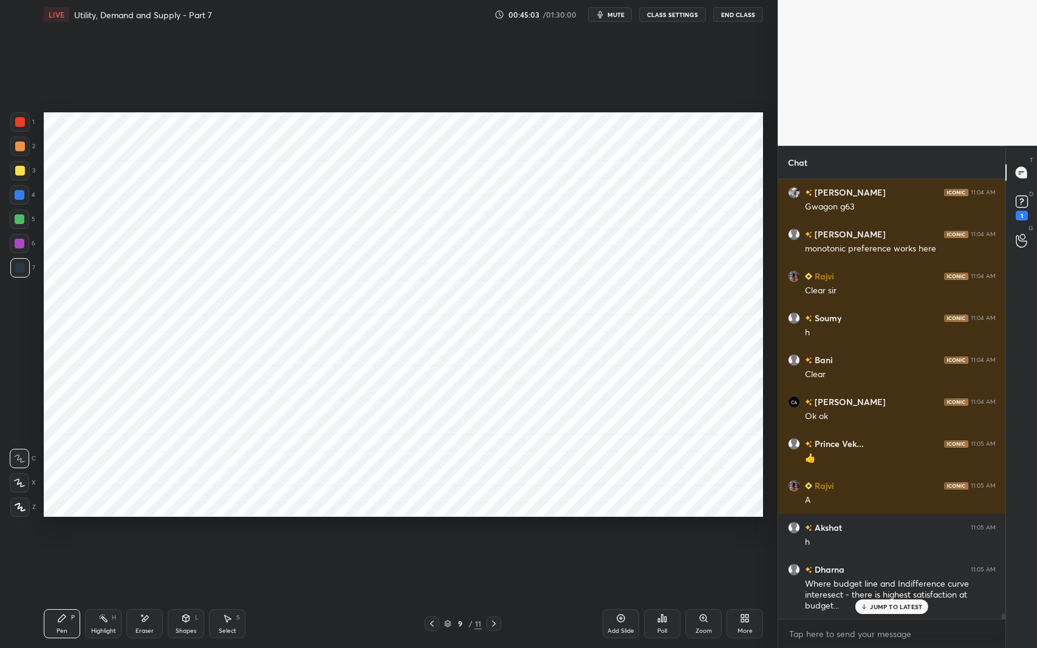
scroll to position [33456, 0]
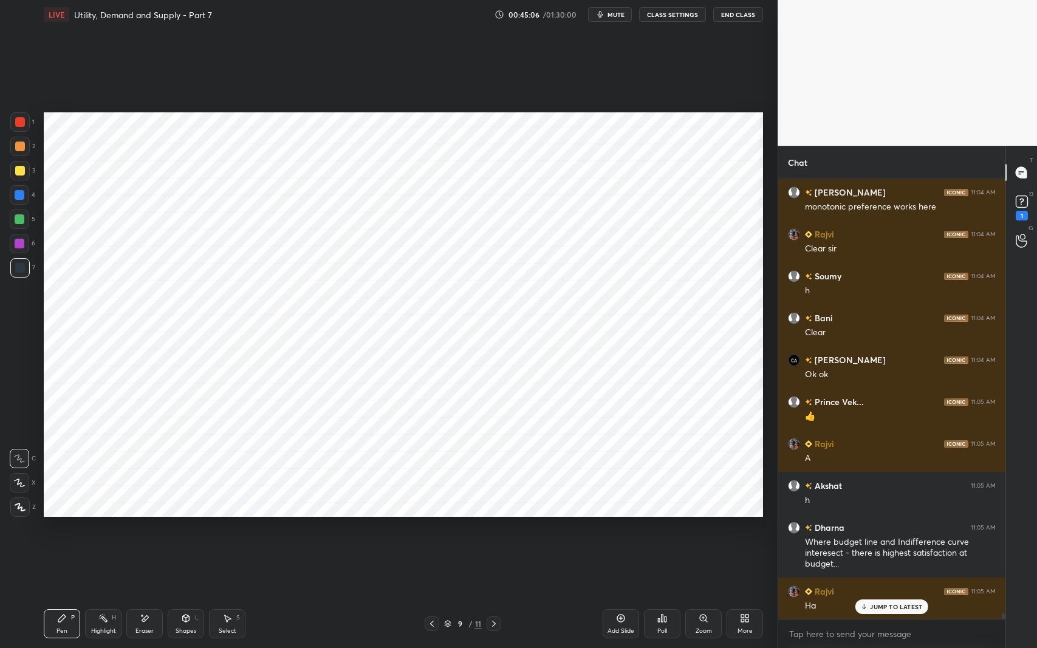
click at [617, 531] on icon at bounding box center [621, 619] width 10 height 10
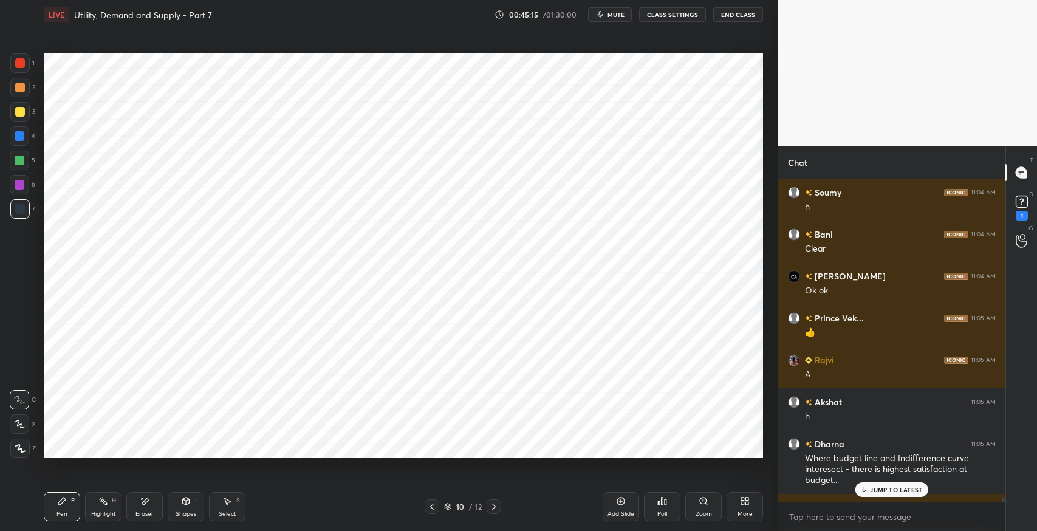
scroll to position [60317, 60041]
type textarea "x"
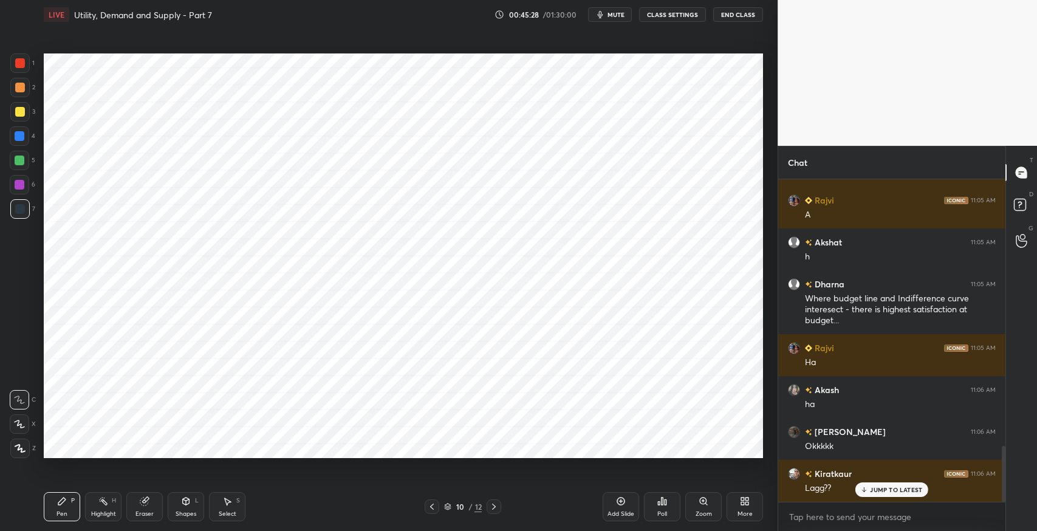
scroll to position [1533, 0]
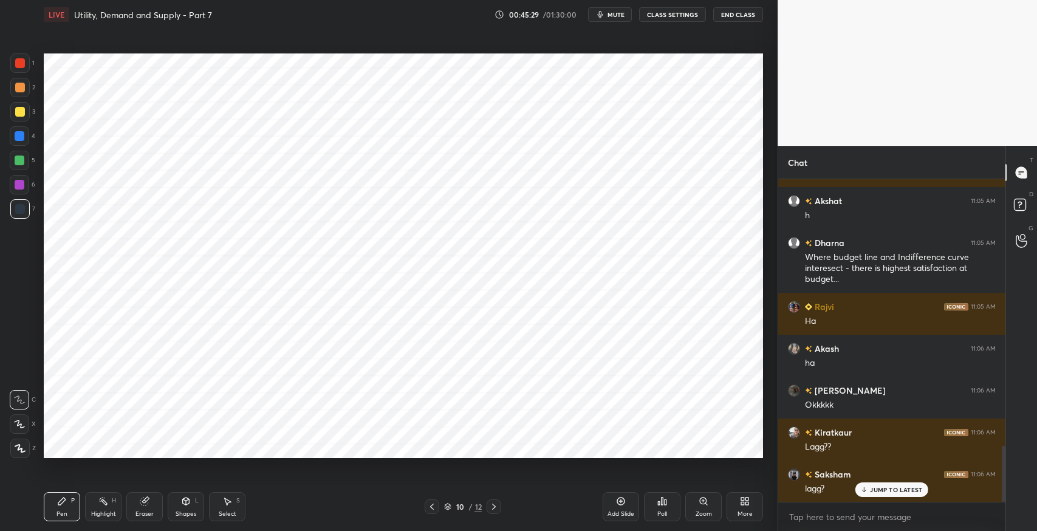
click at [437, 505] on div at bounding box center [432, 507] width 15 height 15
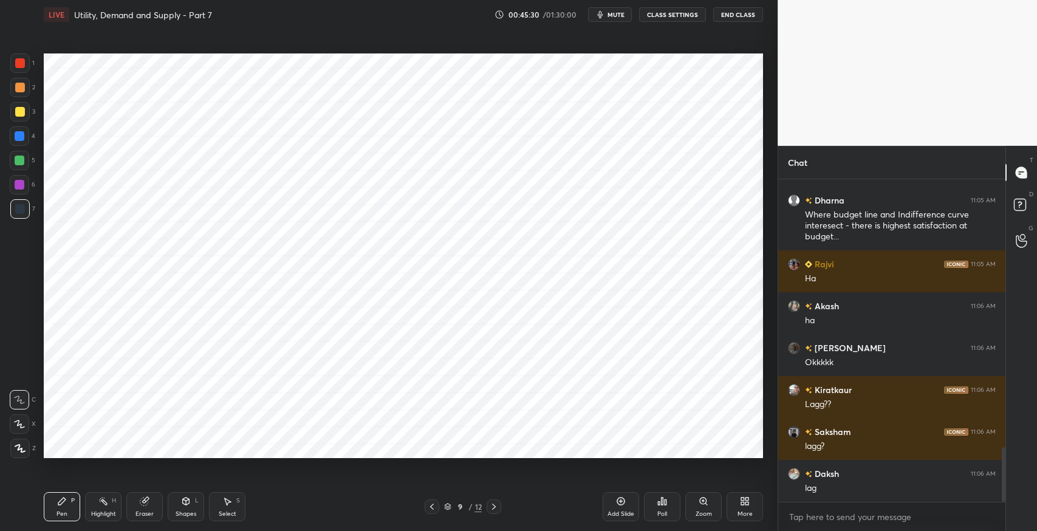
scroll to position [1617, 0]
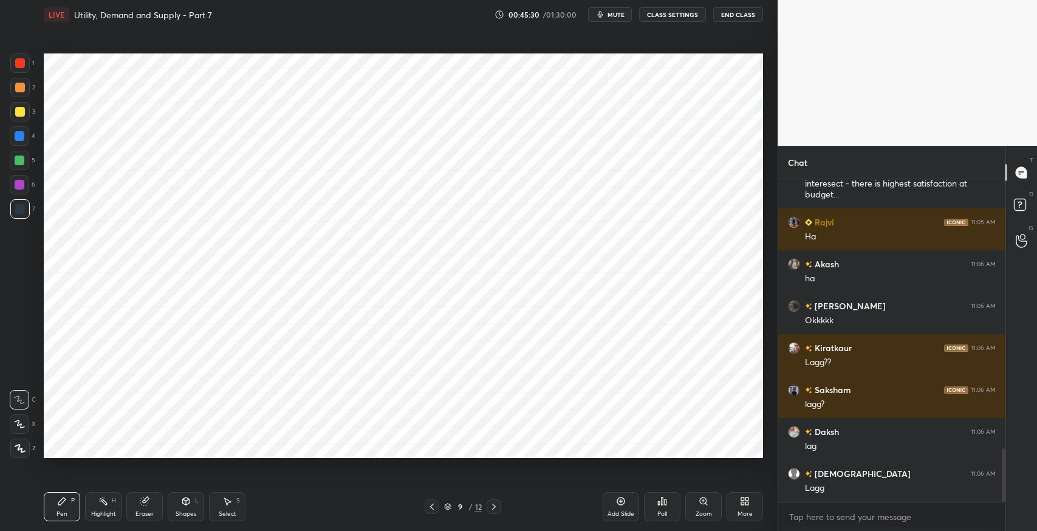
click at [58, 512] on div "Pen" at bounding box center [62, 514] width 11 height 6
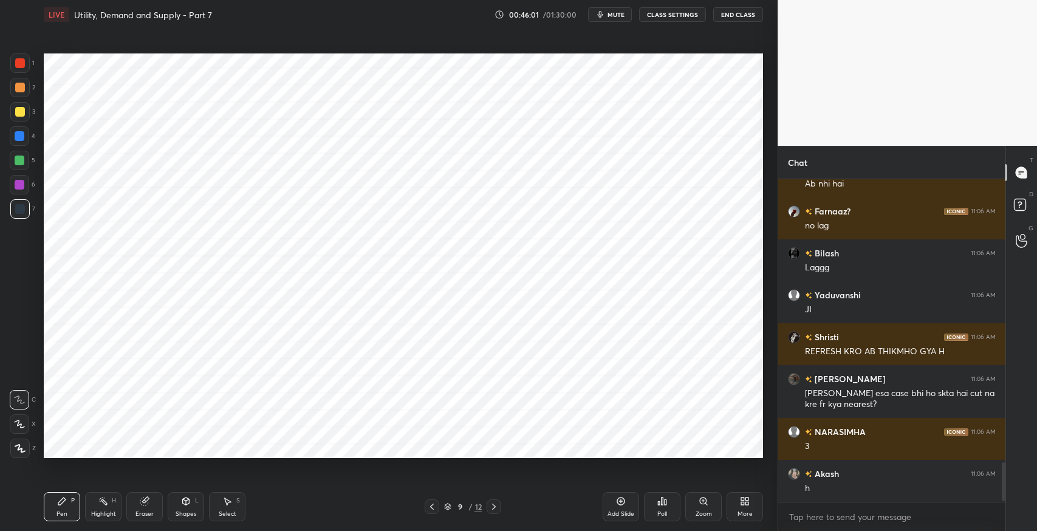
scroll to position [0, 0]
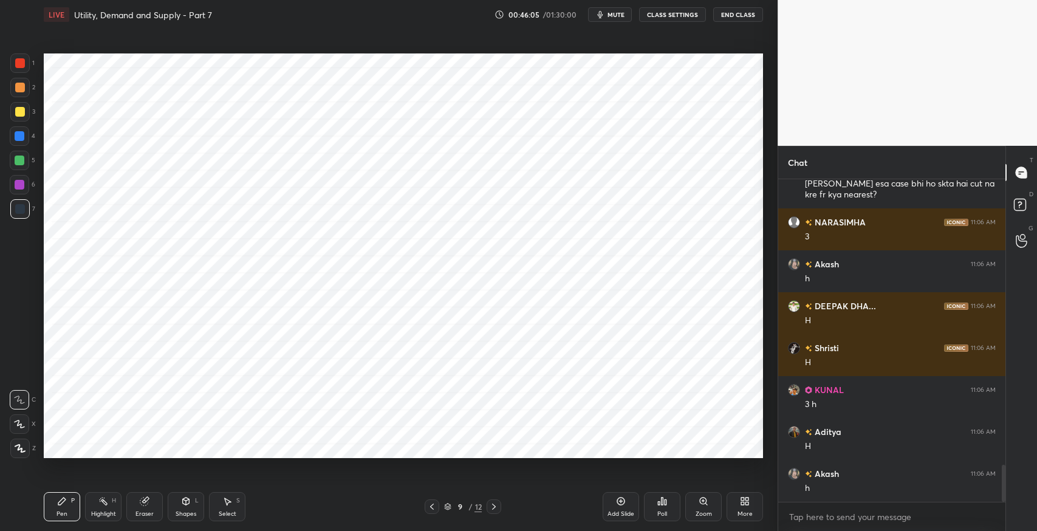
click at [491, 512] on div at bounding box center [494, 507] width 15 height 15
click at [495, 508] on icon at bounding box center [494, 507] width 10 height 10
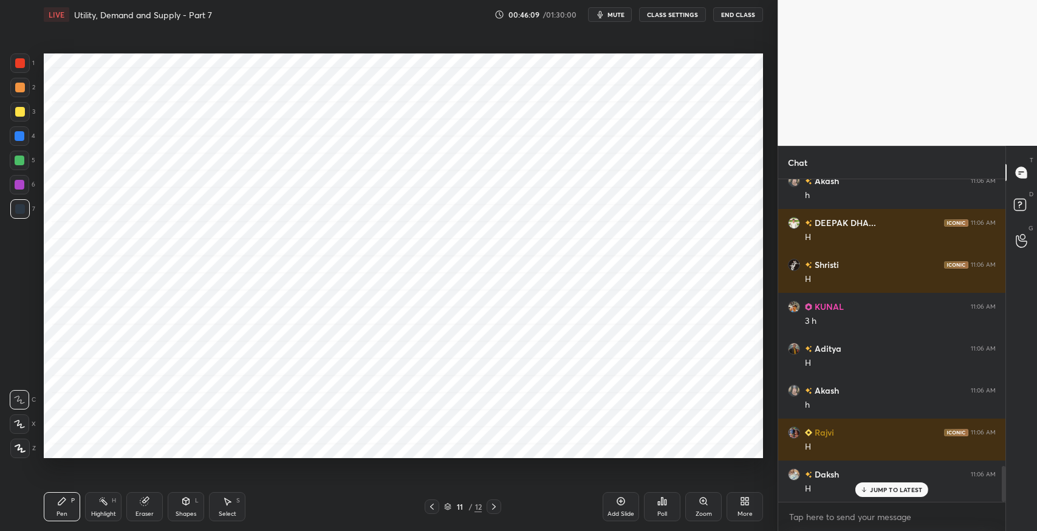
click at [24, 216] on div at bounding box center [19, 208] width 19 height 19
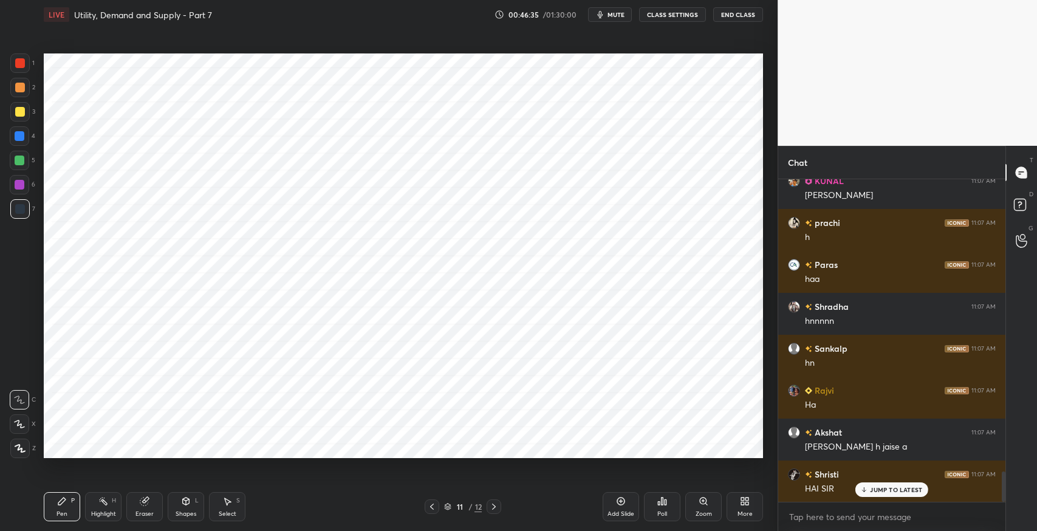
scroll to position [3179, 0]
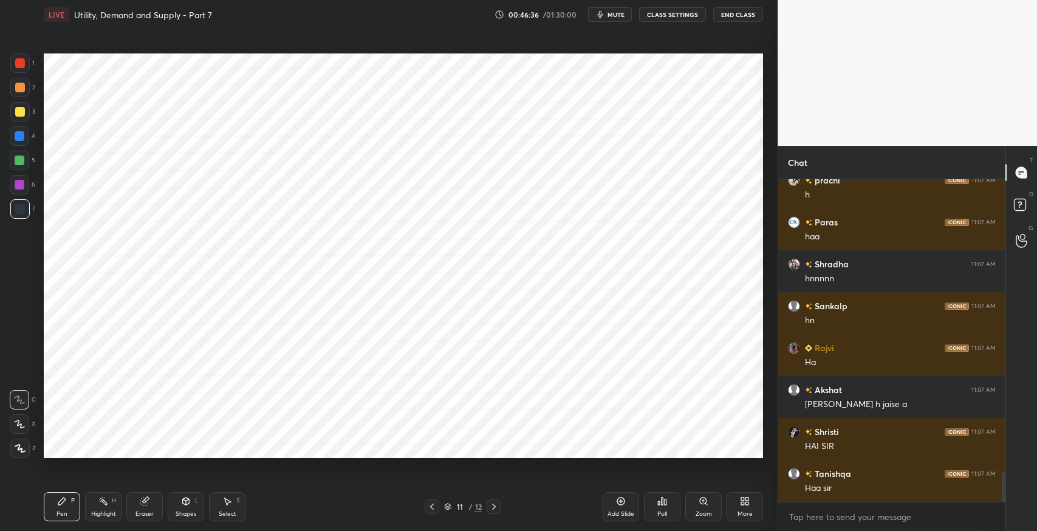
click at [22, 193] on div at bounding box center [19, 184] width 19 height 19
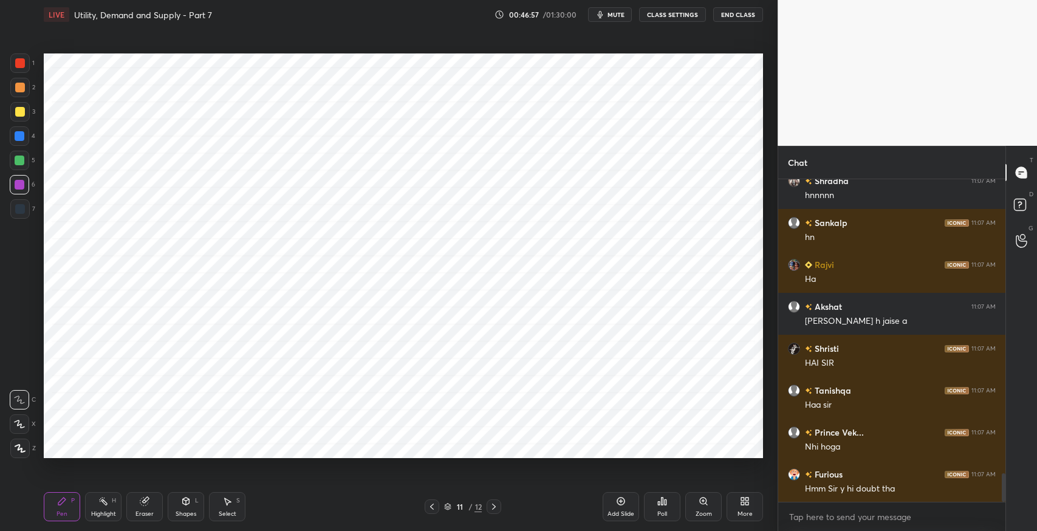
scroll to position [3305, 0]
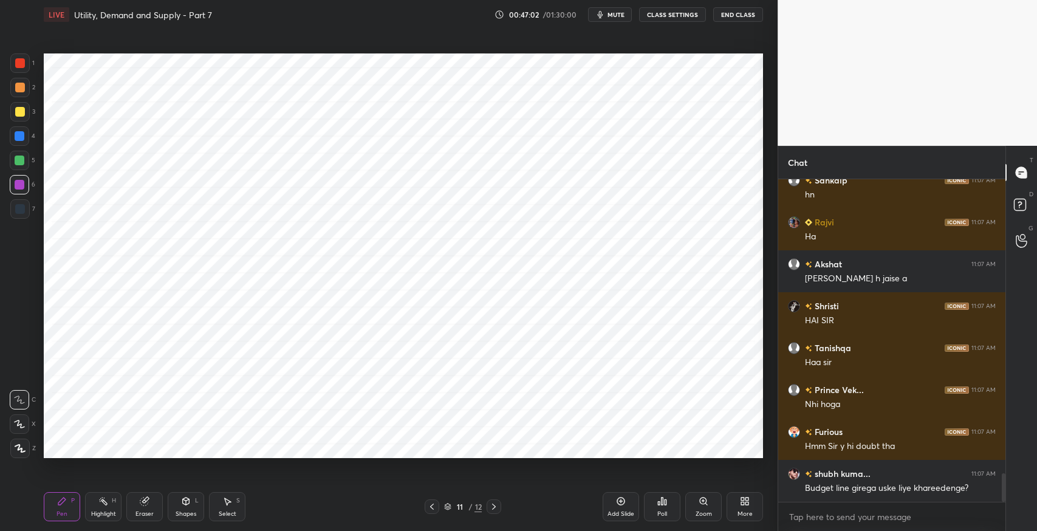
click at [19, 168] on div at bounding box center [19, 160] width 19 height 19
click at [21, 138] on div at bounding box center [20, 136] width 10 height 10
click at [22, 117] on div at bounding box center [19, 111] width 19 height 19
click at [24, 89] on div at bounding box center [19, 87] width 19 height 19
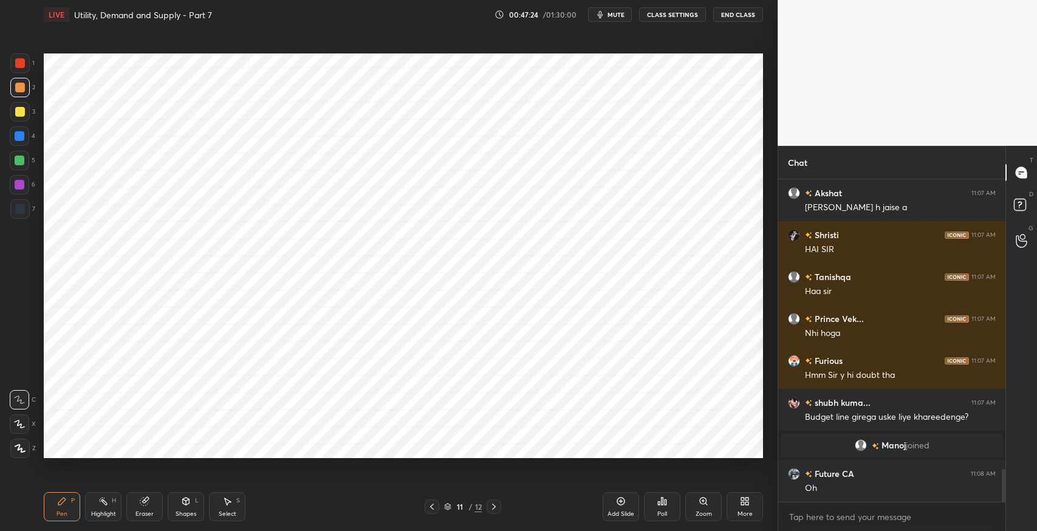
scroll to position [2866, 0]
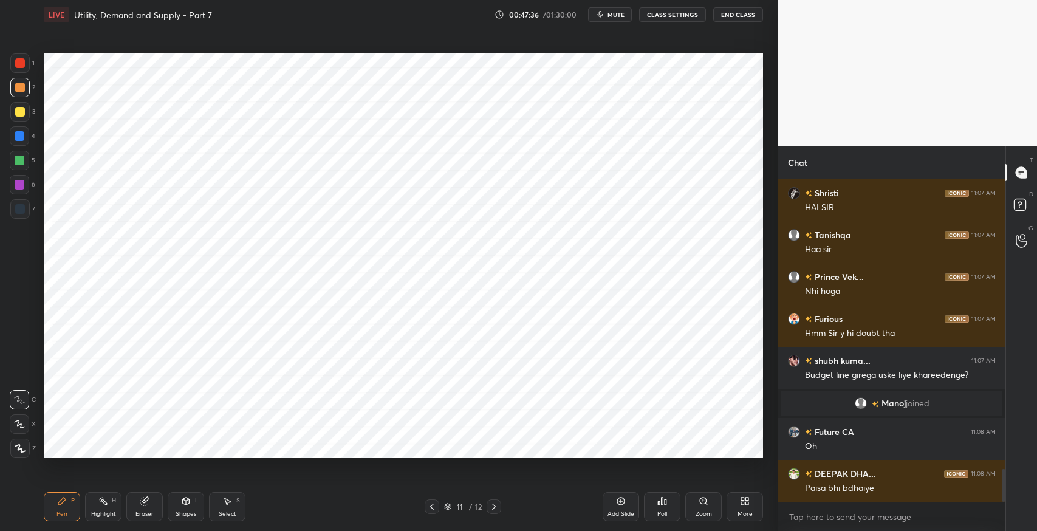
click at [18, 209] on div at bounding box center [20, 209] width 10 height 10
click at [145, 507] on div "Eraser" at bounding box center [144, 506] width 36 height 29
click at [21, 423] on icon at bounding box center [20, 424] width 10 height 10
click at [148, 506] on icon at bounding box center [145, 501] width 10 height 10
click at [16, 400] on icon at bounding box center [20, 400] width 10 height 10
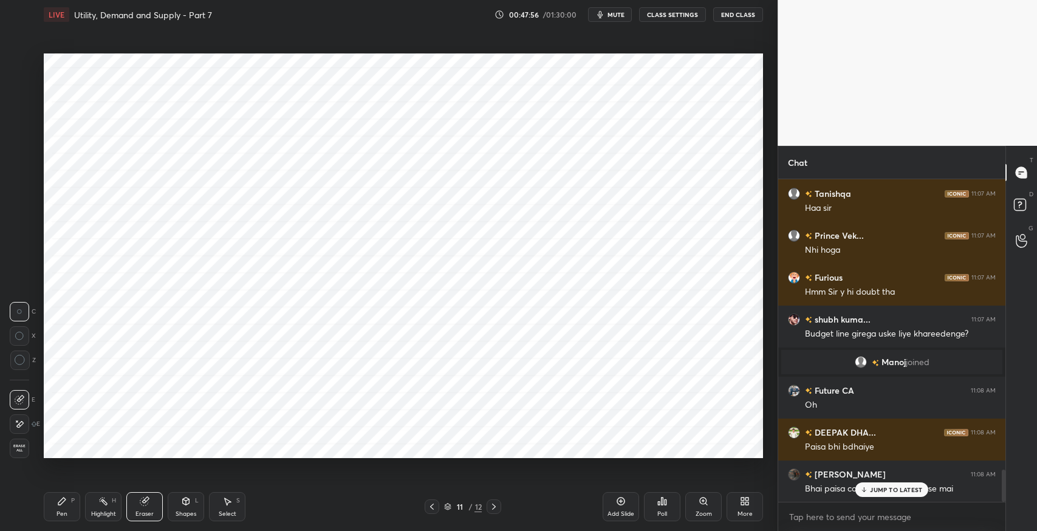
scroll to position [2950, 0]
click at [61, 503] on icon at bounding box center [61, 501] width 7 height 7
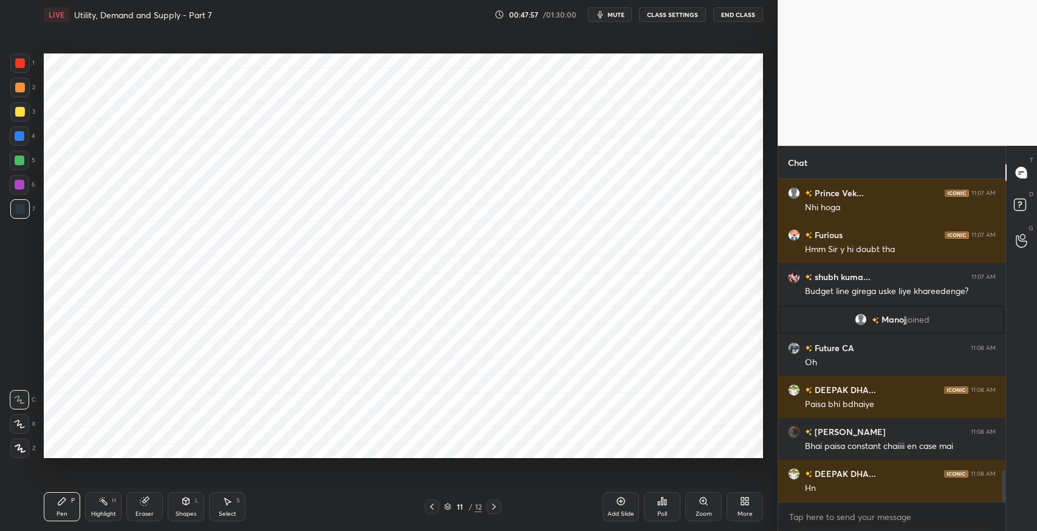
click at [30, 188] on div "6" at bounding box center [23, 184] width 26 height 19
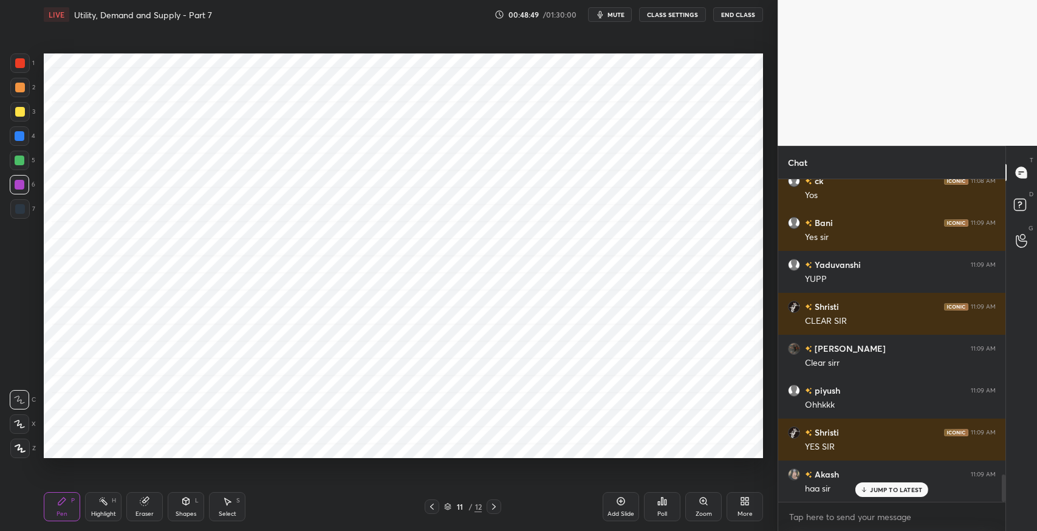
scroll to position [3524, 0]
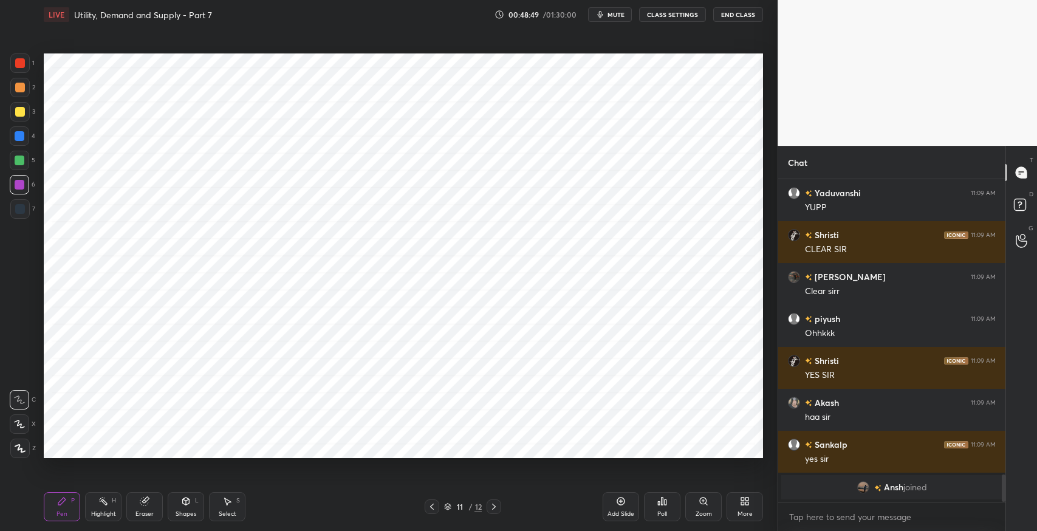
click at [433, 507] on icon at bounding box center [432, 507] width 10 height 10
click at [435, 510] on icon at bounding box center [432, 507] width 10 height 10
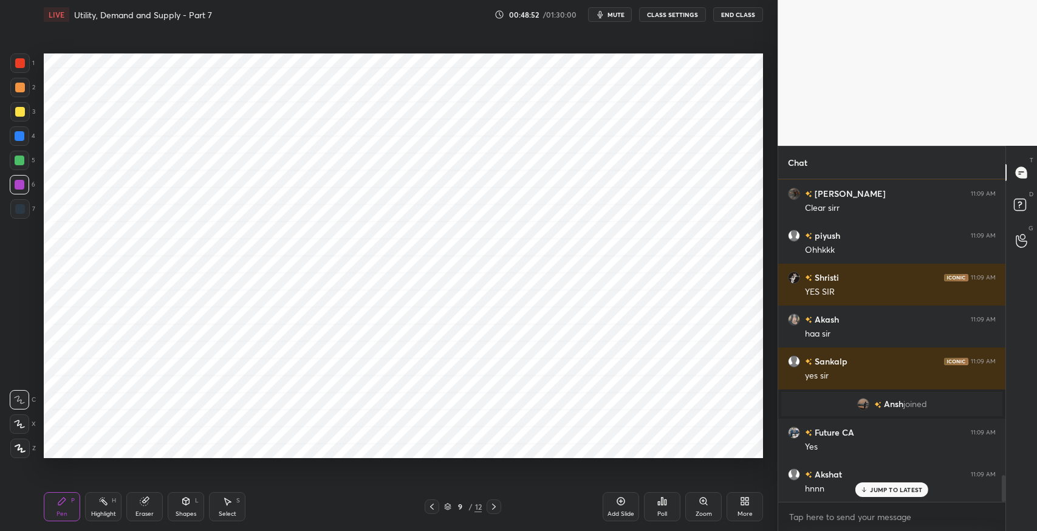
click at [148, 514] on div "Eraser" at bounding box center [145, 514] width 18 height 6
click at [19, 450] on span "Erase all" at bounding box center [19, 448] width 18 height 9
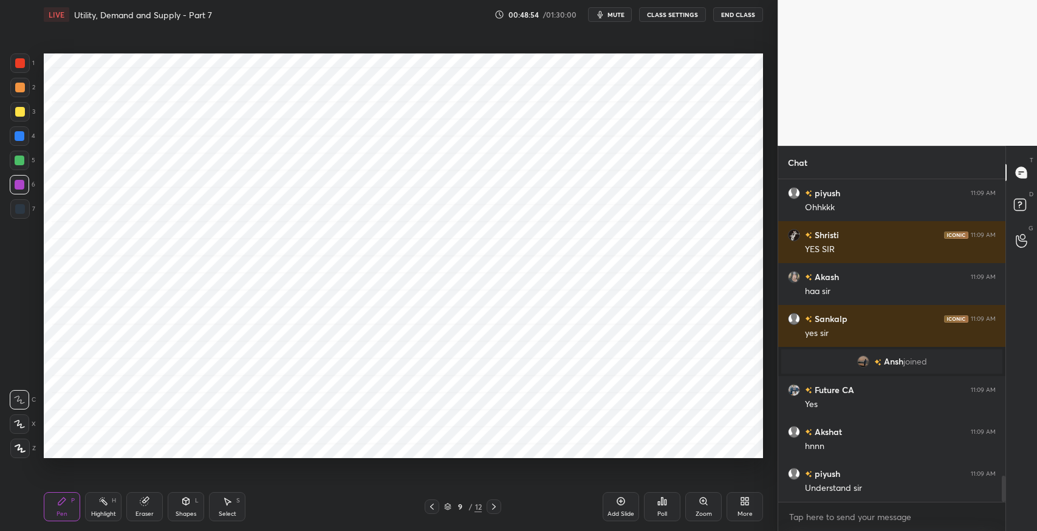
click at [193, 501] on div "Shapes L" at bounding box center [186, 506] width 36 height 29
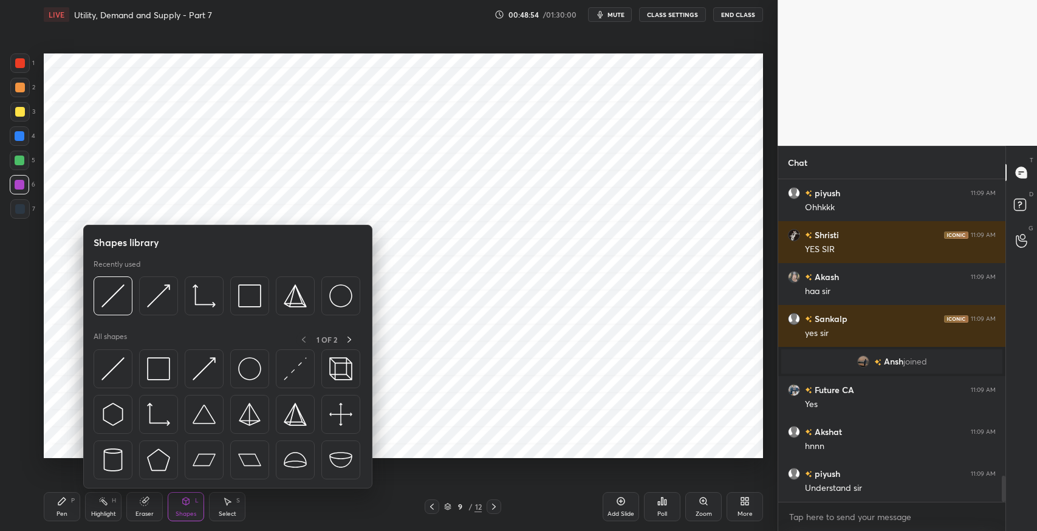
click at [156, 413] on img at bounding box center [158, 414] width 23 height 23
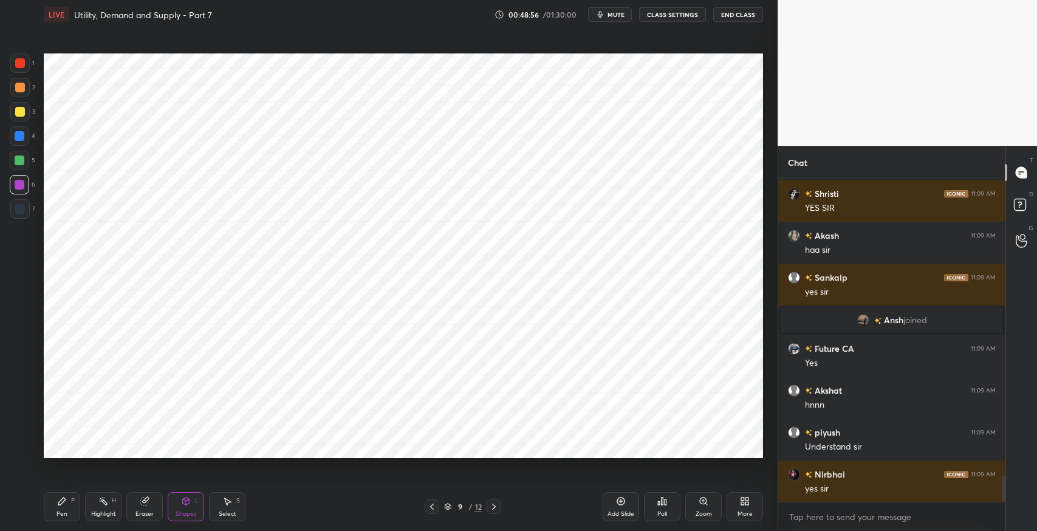
scroll to position [3744, 0]
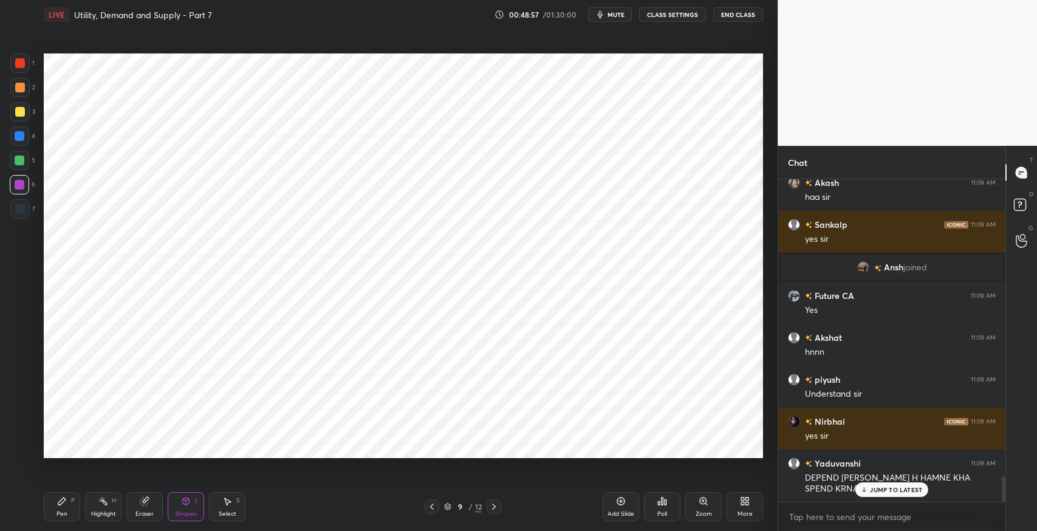
click at [174, 501] on div "Shapes L" at bounding box center [186, 506] width 36 height 29
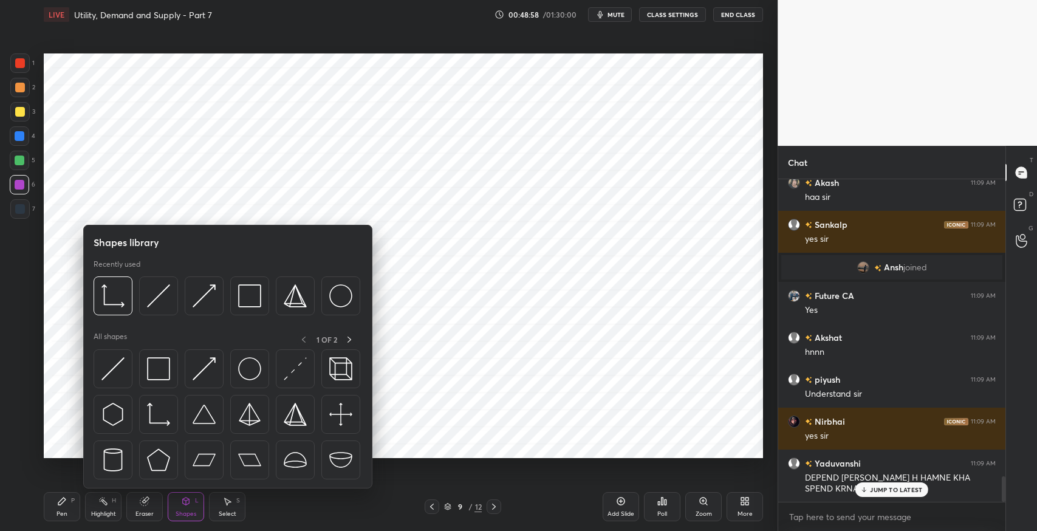
click at [214, 363] on img at bounding box center [204, 368] width 23 height 23
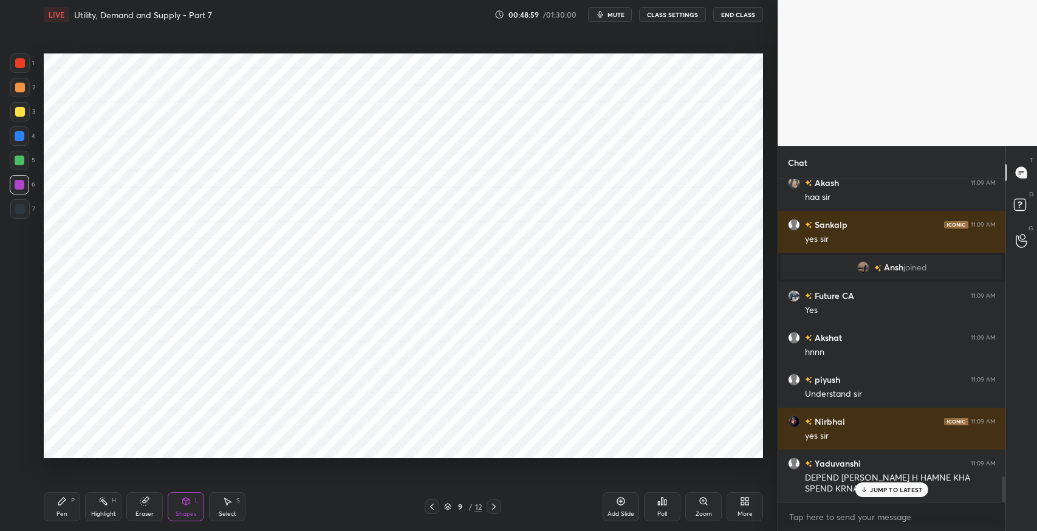
click at [31, 215] on div "7" at bounding box center [22, 208] width 25 height 19
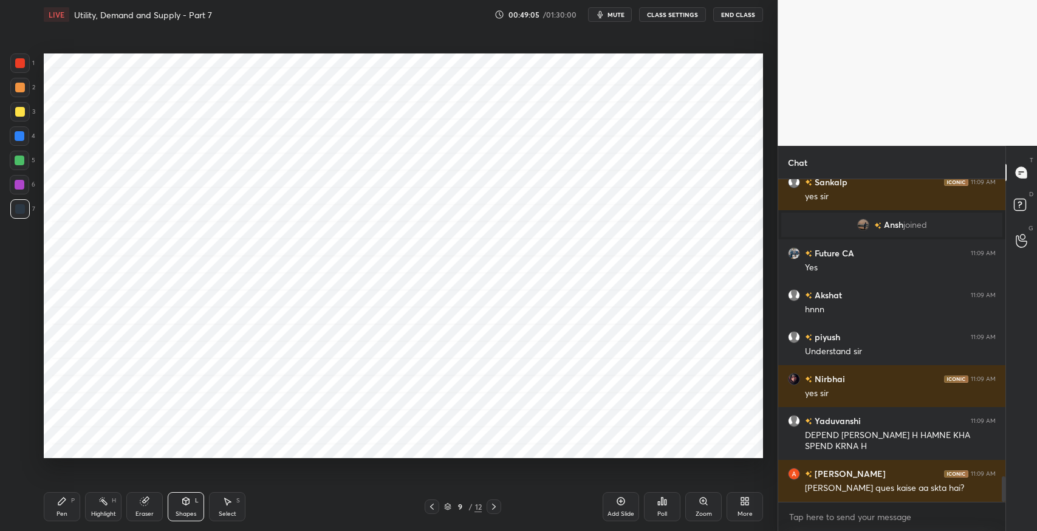
click at [146, 509] on div "Eraser" at bounding box center [144, 506] width 36 height 29
click at [23, 422] on icon at bounding box center [20, 424] width 7 height 6
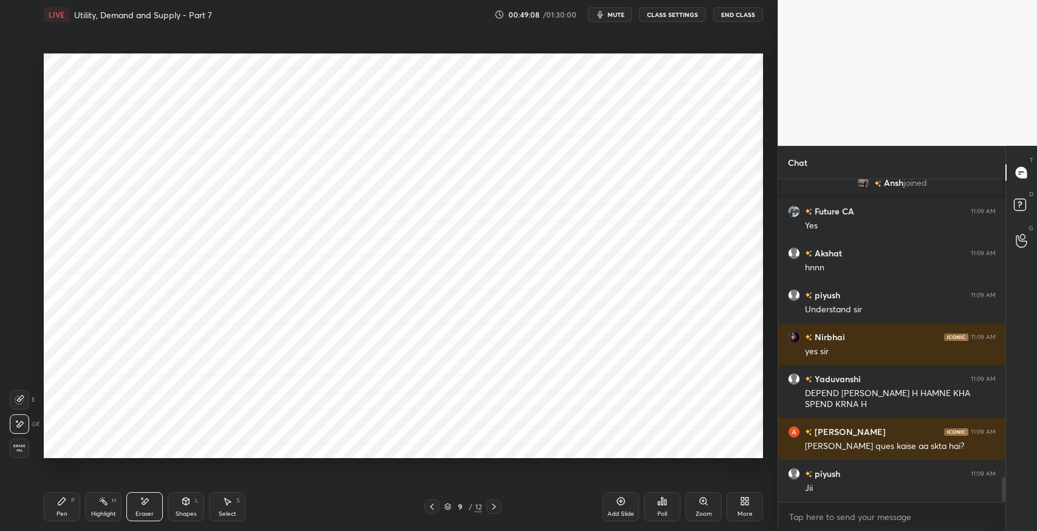
click at [66, 492] on div "Pen P" at bounding box center [62, 506] width 36 height 29
click at [19, 166] on div at bounding box center [19, 160] width 19 height 19
click at [24, 67] on div at bounding box center [20, 63] width 10 height 10
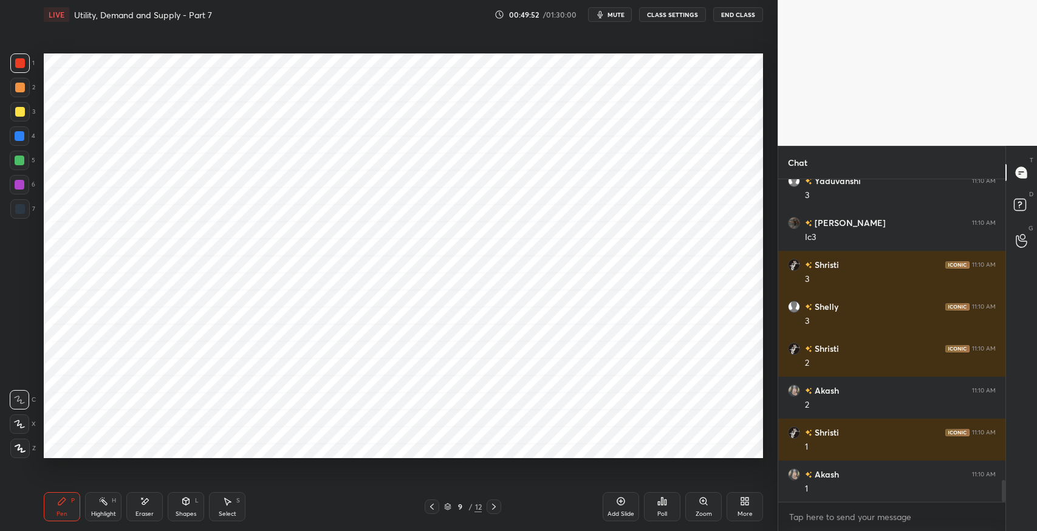
scroll to position [4385, 0]
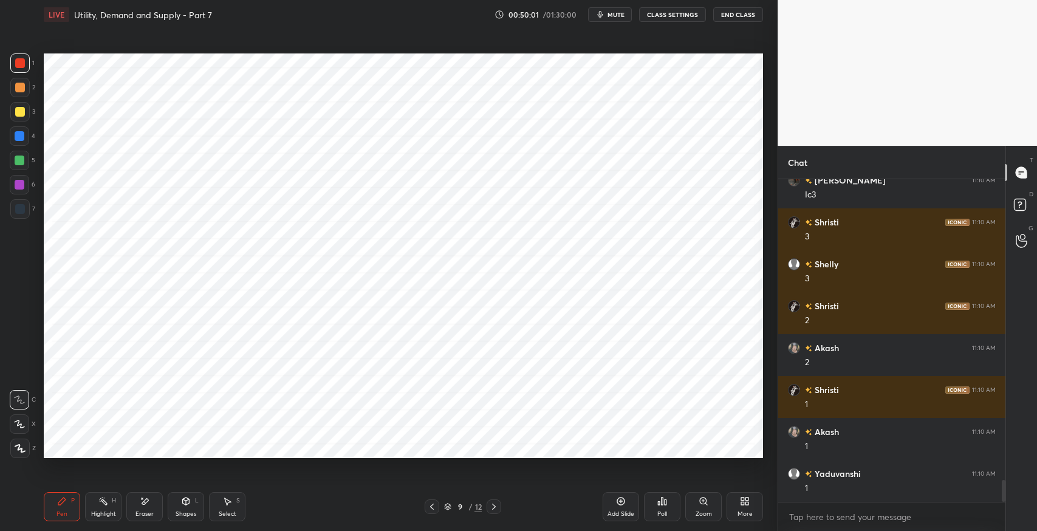
click at [177, 503] on div "Shapes L" at bounding box center [186, 506] width 36 height 29
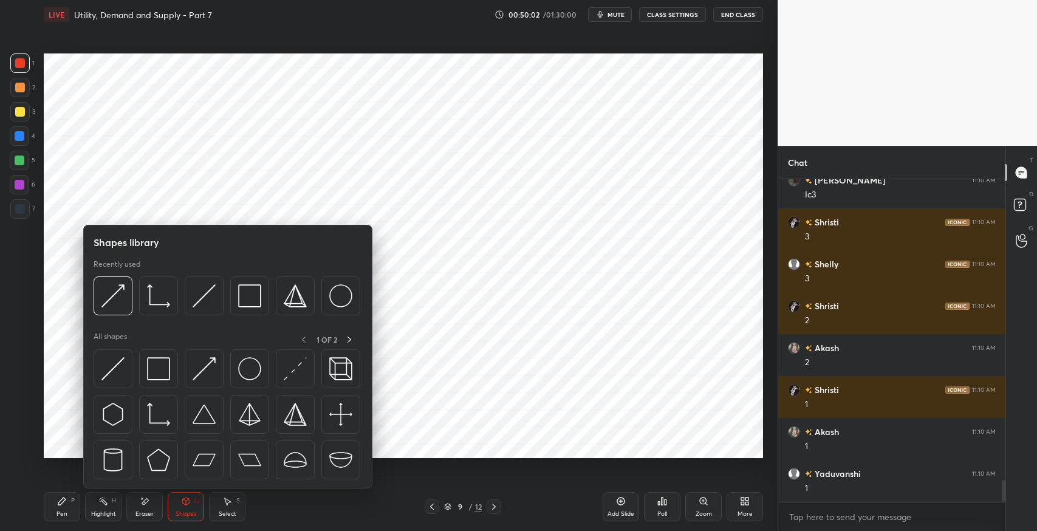
click at [109, 366] on img at bounding box center [112, 368] width 23 height 23
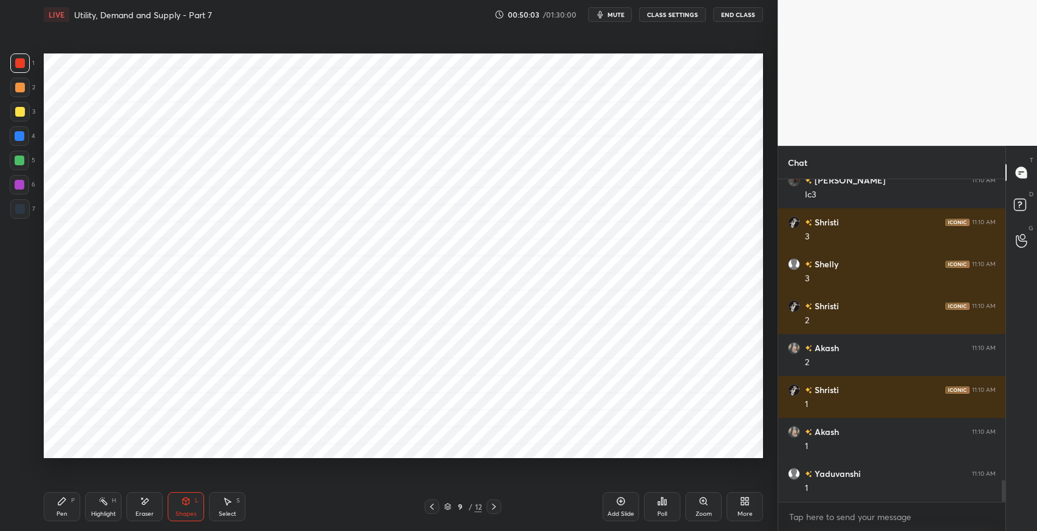
click at [27, 136] on div at bounding box center [19, 135] width 19 height 19
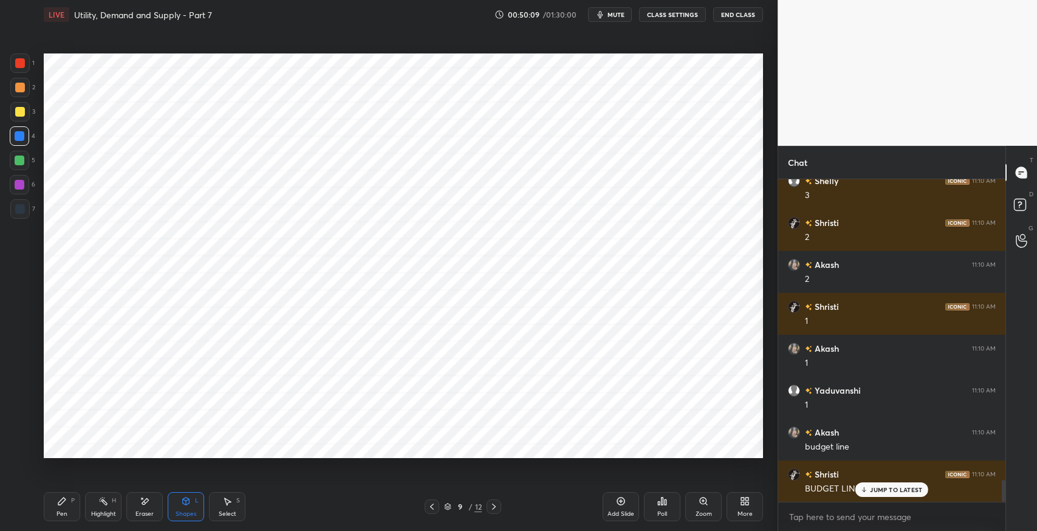
click at [64, 503] on icon at bounding box center [62, 501] width 10 height 10
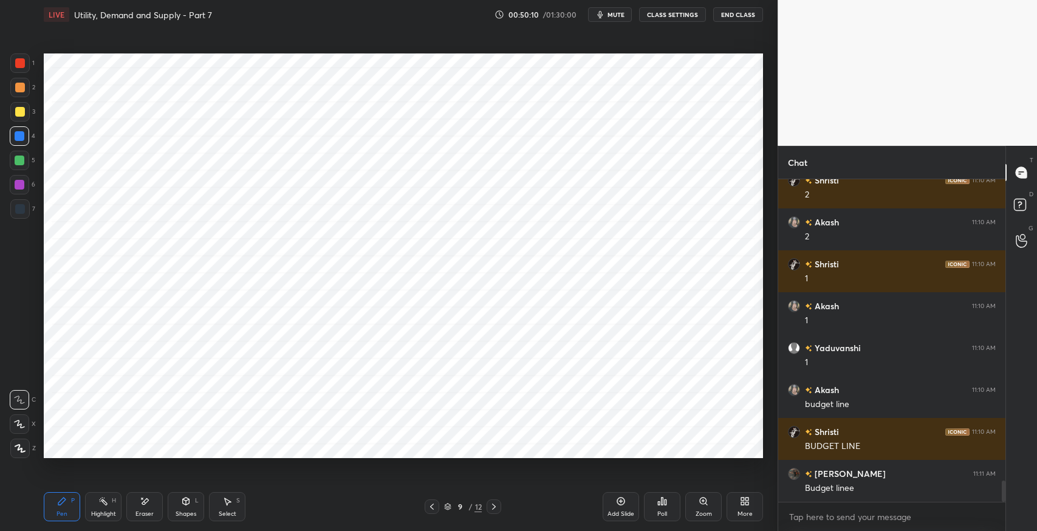
click at [13, 211] on div at bounding box center [19, 208] width 19 height 19
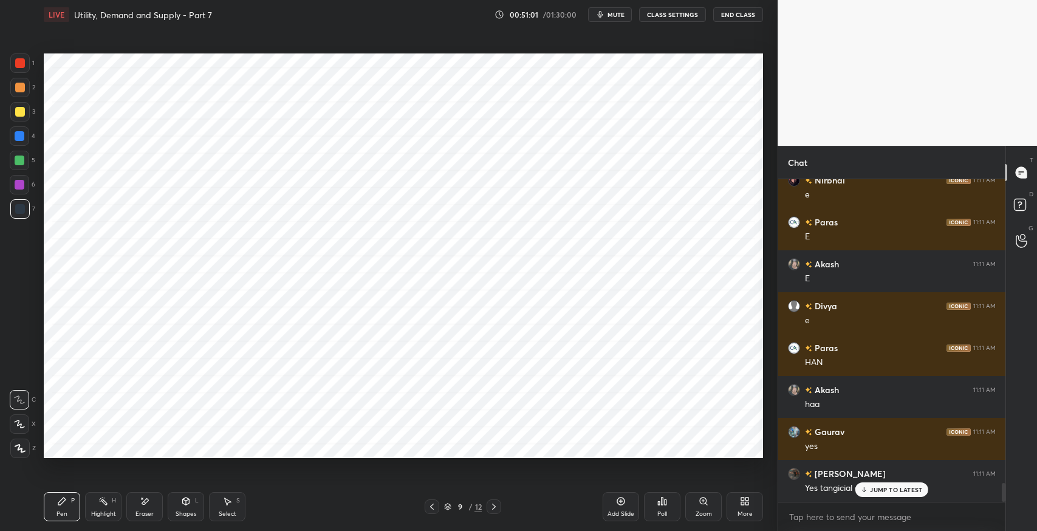
scroll to position [5139, 0]
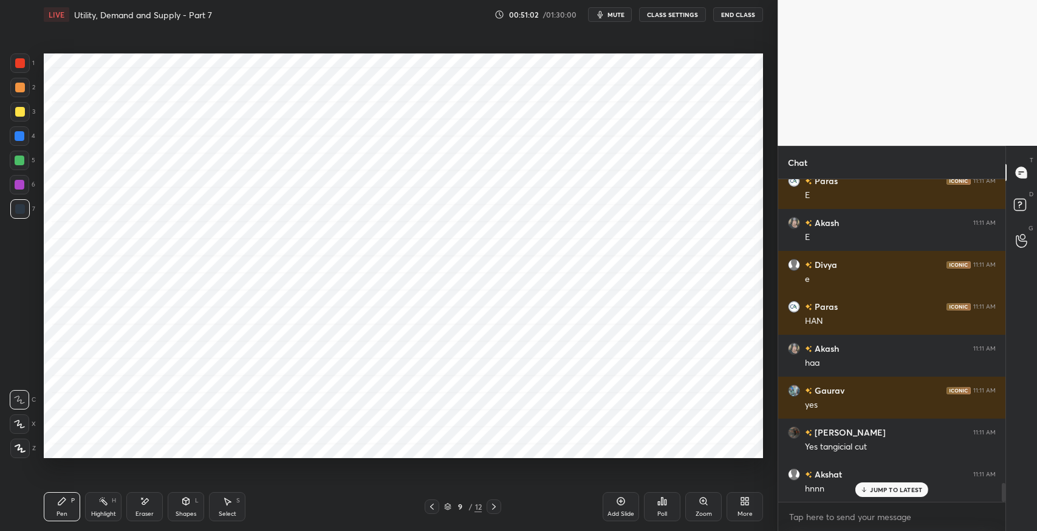
click at [143, 495] on div "Eraser" at bounding box center [144, 506] width 36 height 29
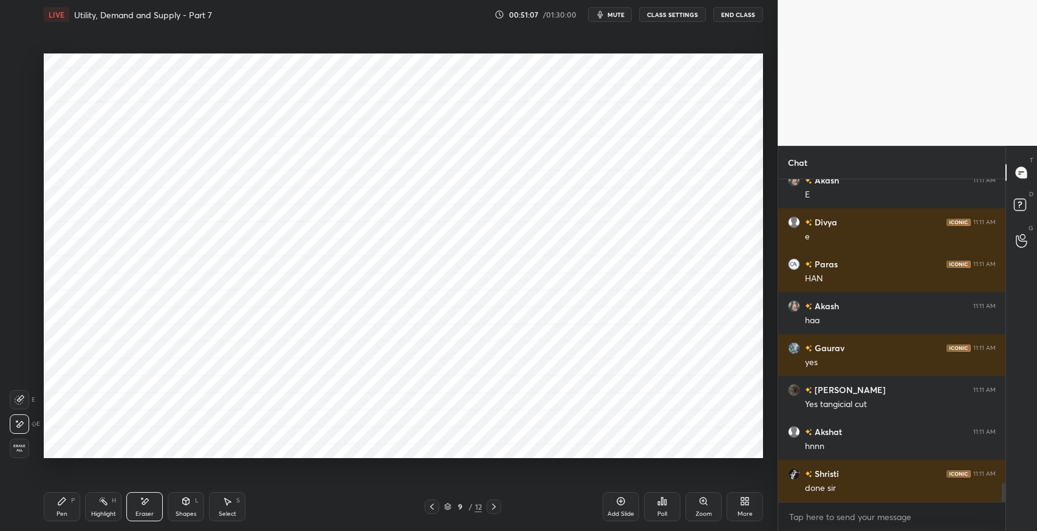
scroll to position [5223, 0]
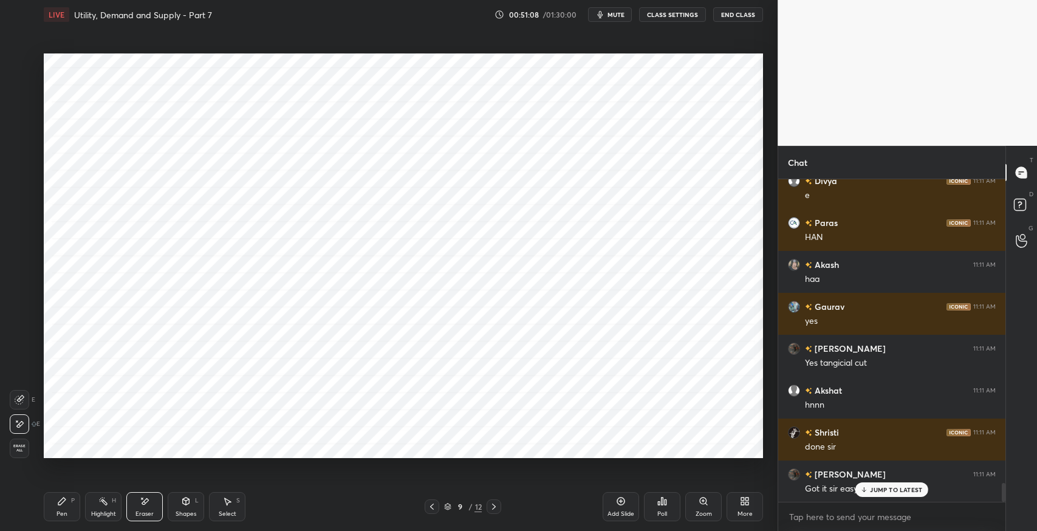
click at [892, 494] on div "JUMP TO LATEST" at bounding box center [892, 490] width 73 height 15
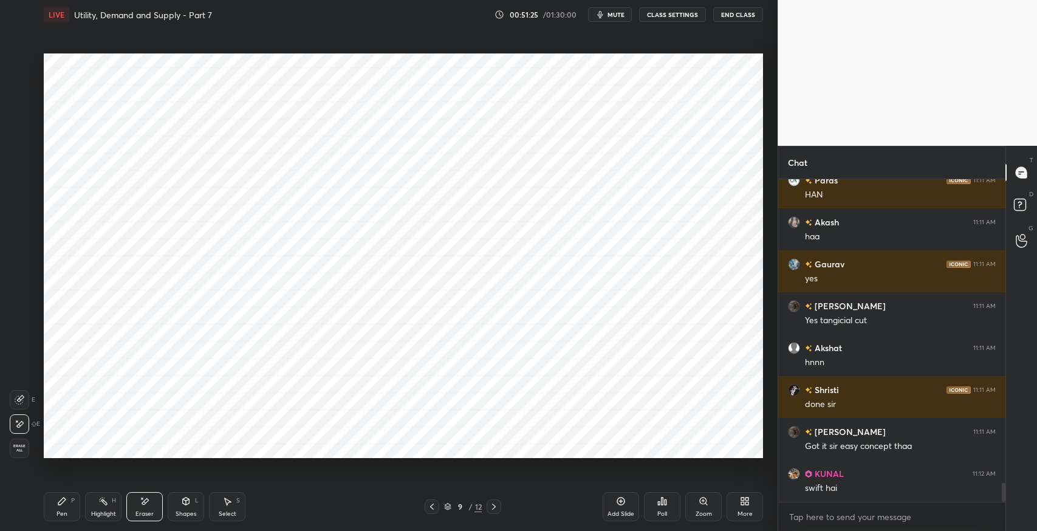
scroll to position [5294, 0]
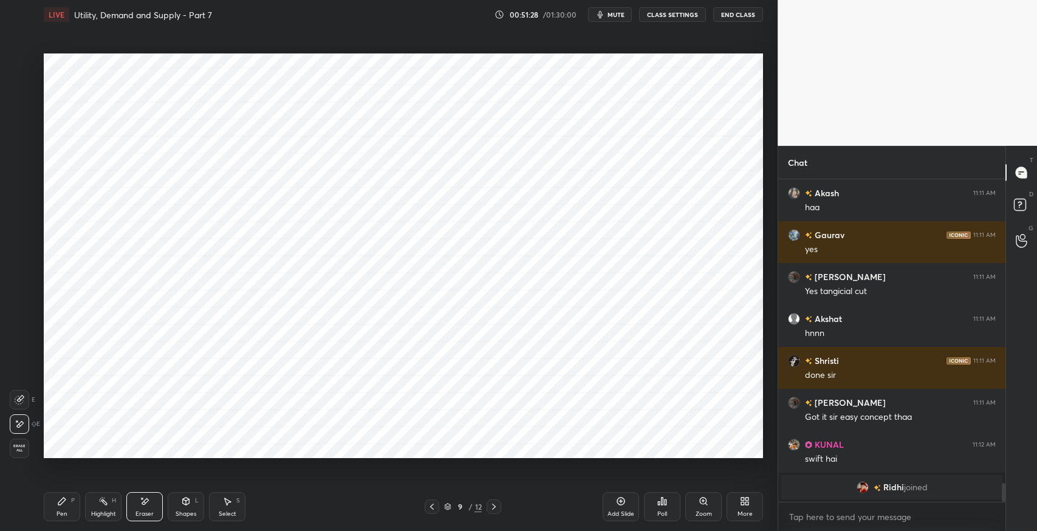
click at [62, 514] on div "Pen" at bounding box center [62, 514] width 11 height 6
click at [19, 111] on div at bounding box center [20, 112] width 10 height 10
click at [191, 504] on div "Shapes L" at bounding box center [186, 506] width 36 height 29
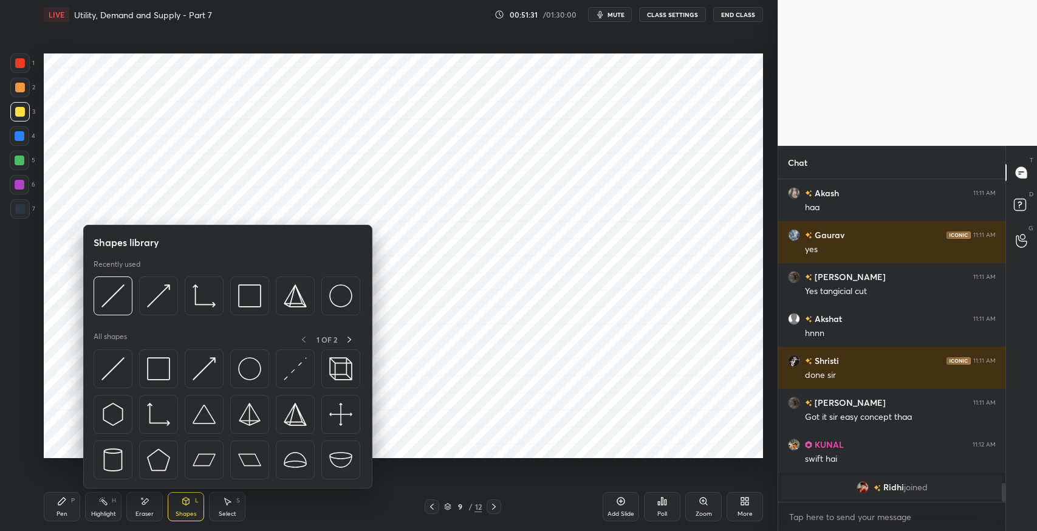
click at [115, 362] on img at bounding box center [112, 368] width 23 height 23
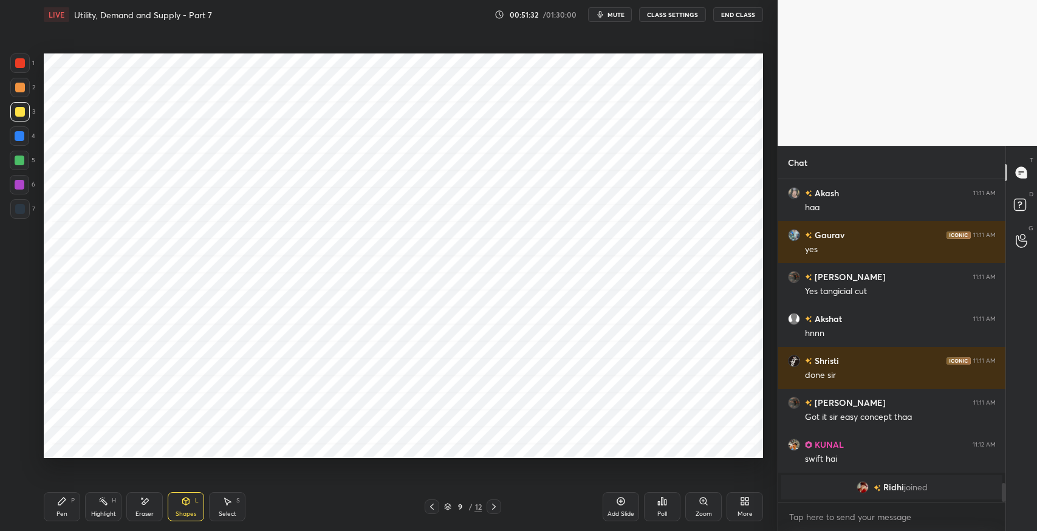
scroll to position [4647, 0]
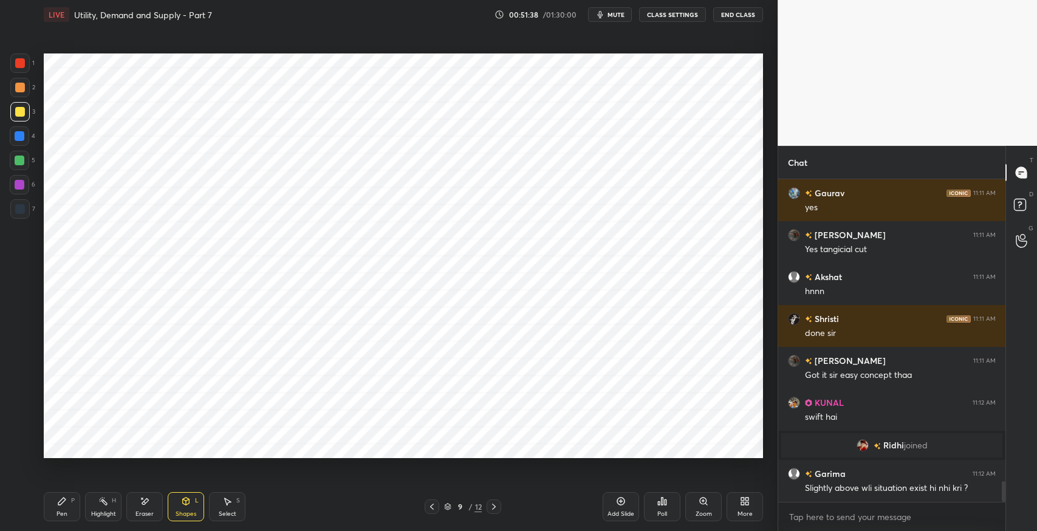
click at [22, 163] on div at bounding box center [20, 161] width 10 height 10
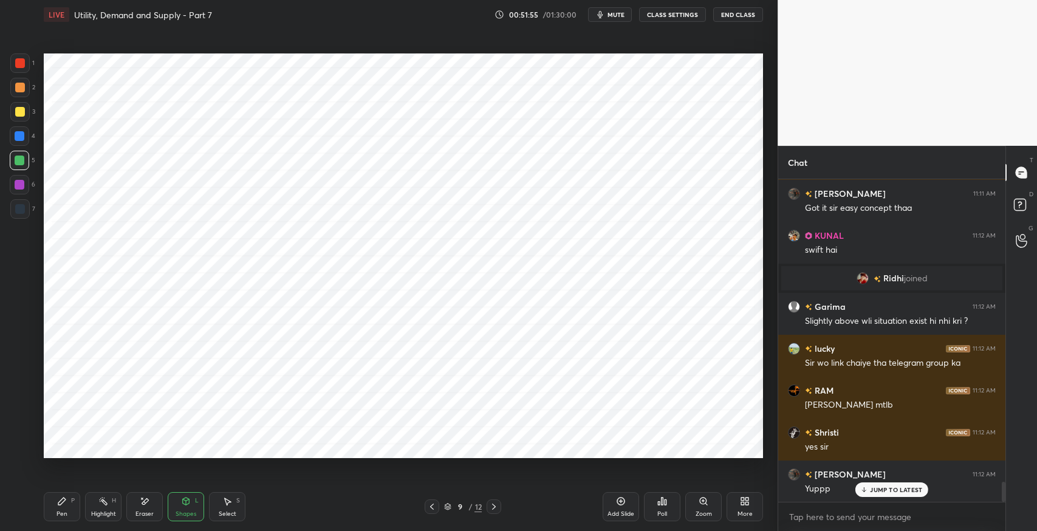
scroll to position [4857, 0]
click at [619, 512] on div "Add Slide" at bounding box center [621, 514] width 27 height 6
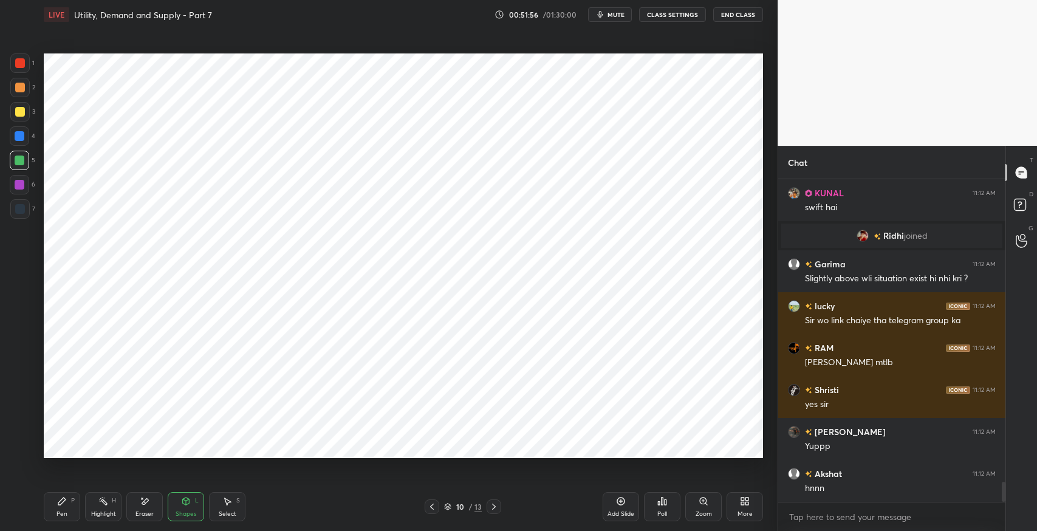
click at [71, 499] on div "P" at bounding box center [73, 501] width 4 height 6
click at [238, 500] on div "S" at bounding box center [238, 501] width 4 height 6
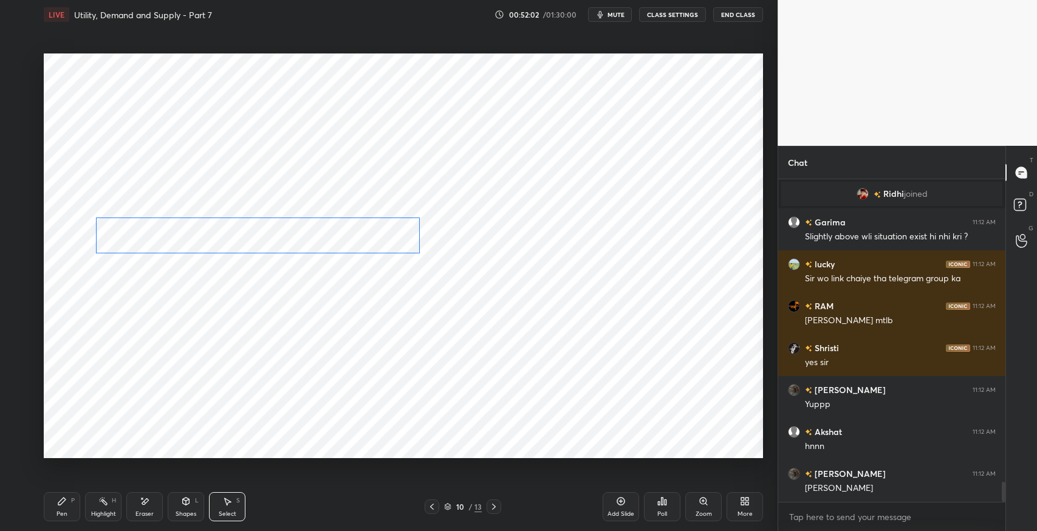
click at [392, 234] on div "0 ° Undo Copy Duplicate Duplicate to new slide Delete" at bounding box center [404, 255] width 720 height 405
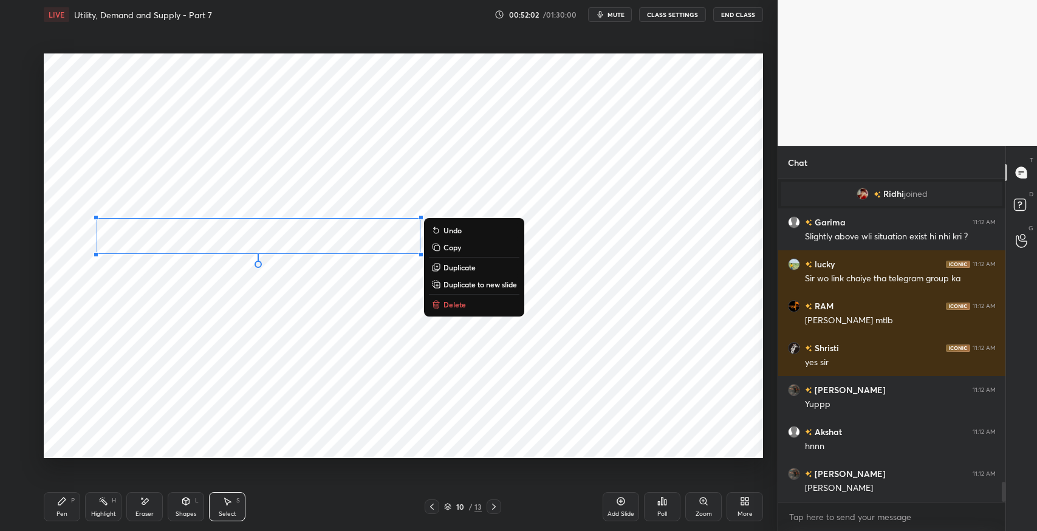
click at [313, 404] on div "0 ° Undo Copy Duplicate Duplicate to new slide Delete" at bounding box center [404, 255] width 720 height 405
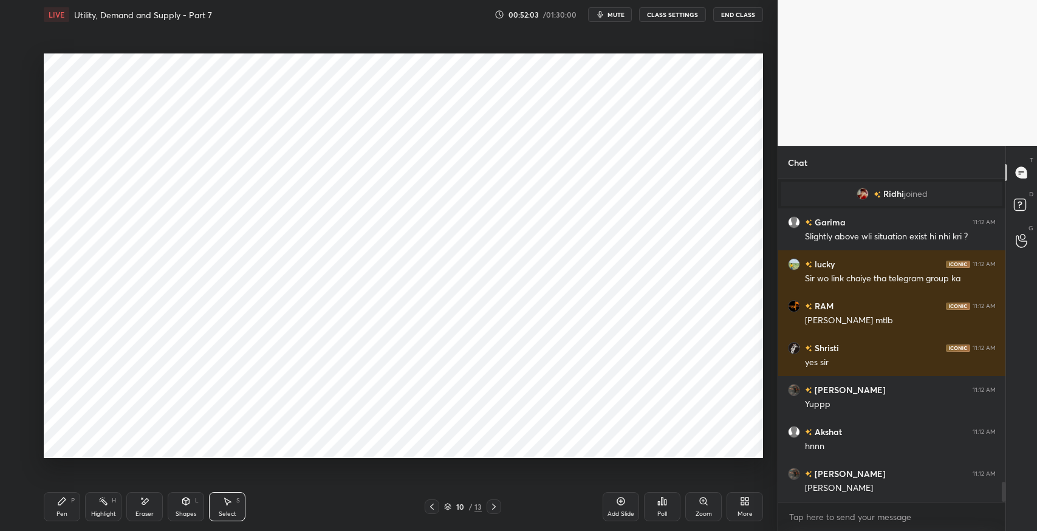
click at [58, 507] on div "Pen P" at bounding box center [62, 506] width 36 height 29
click at [141, 507] on div "Eraser" at bounding box center [144, 506] width 36 height 29
click at [13, 445] on span "Erase all" at bounding box center [19, 448] width 18 height 9
click at [58, 507] on div "Pen P" at bounding box center [62, 506] width 36 height 29
click at [140, 507] on div "Eraser" at bounding box center [144, 506] width 36 height 29
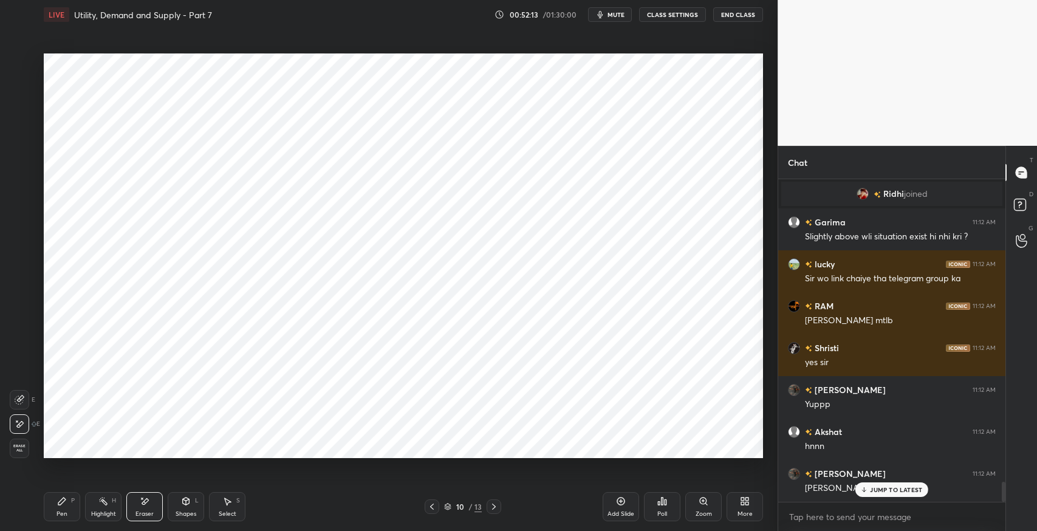
scroll to position [4940, 0]
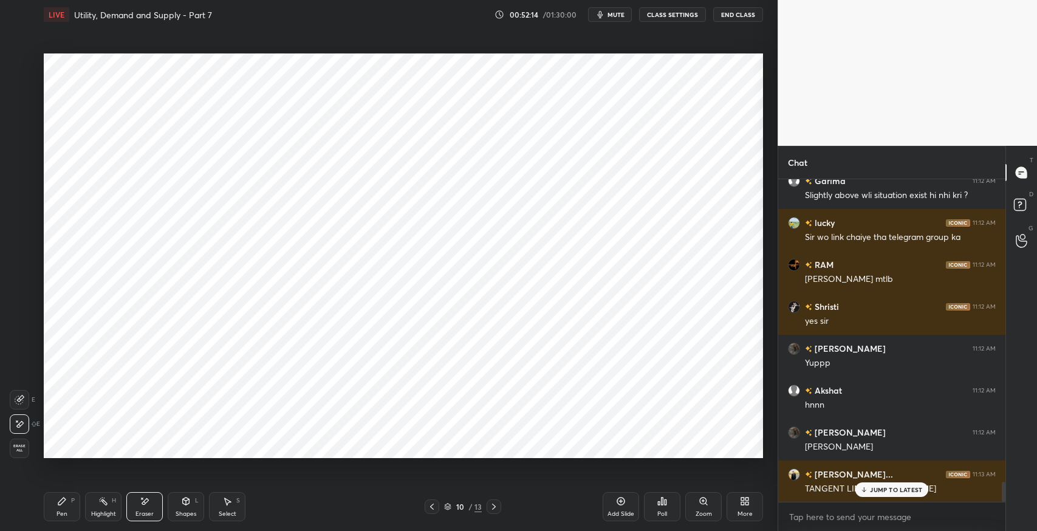
click at [63, 511] on div "Pen" at bounding box center [62, 514] width 11 height 6
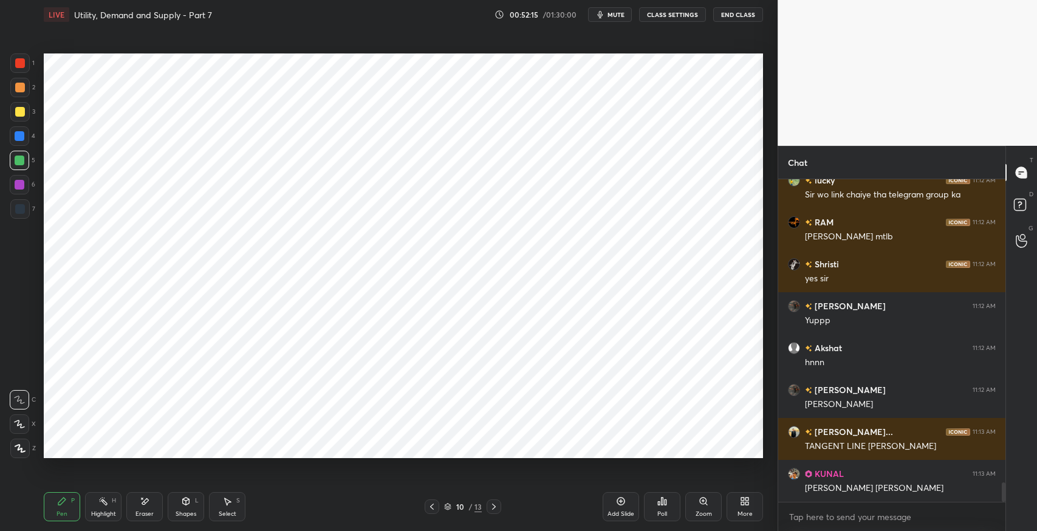
click at [190, 511] on div "Shapes" at bounding box center [186, 514] width 21 height 6
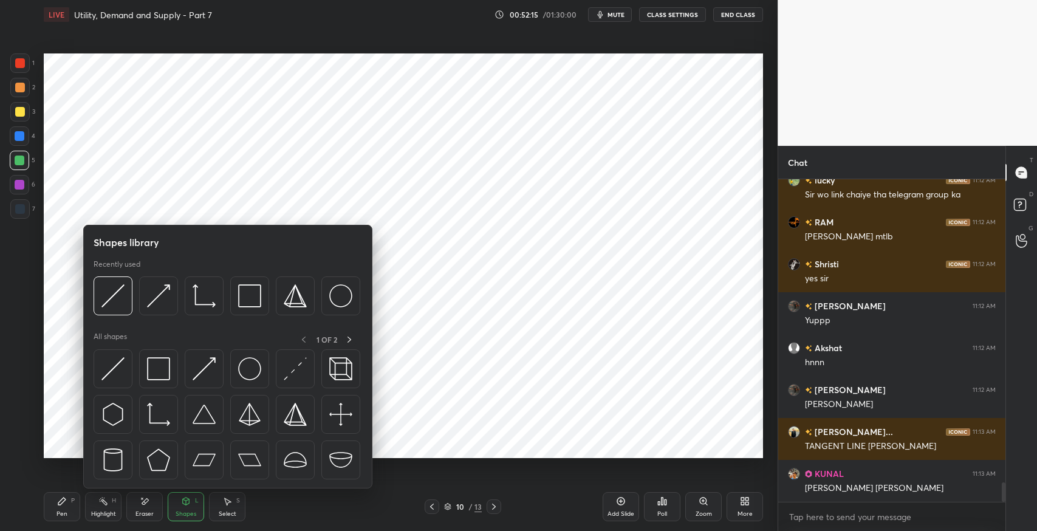
click at [108, 377] on img at bounding box center [112, 368] width 23 height 23
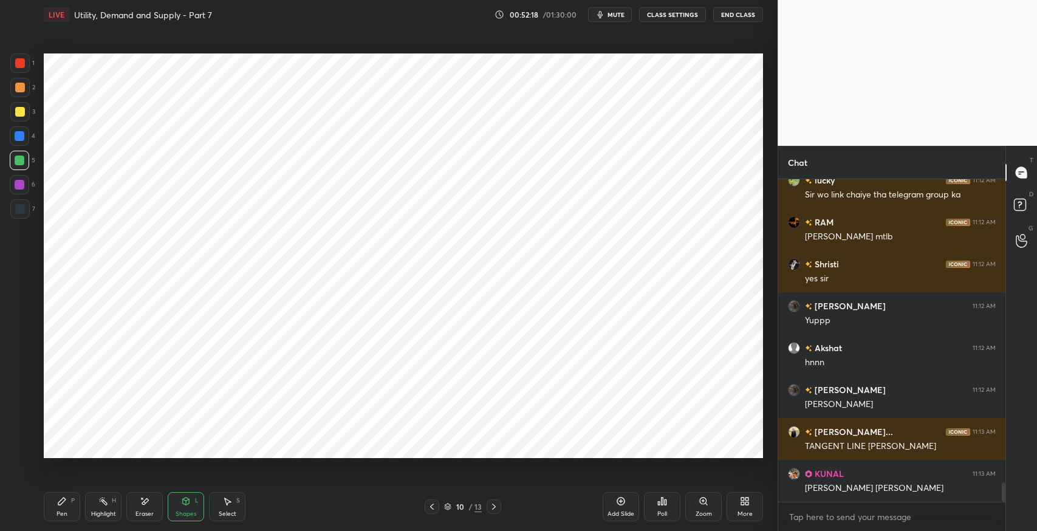
scroll to position [5024, 0]
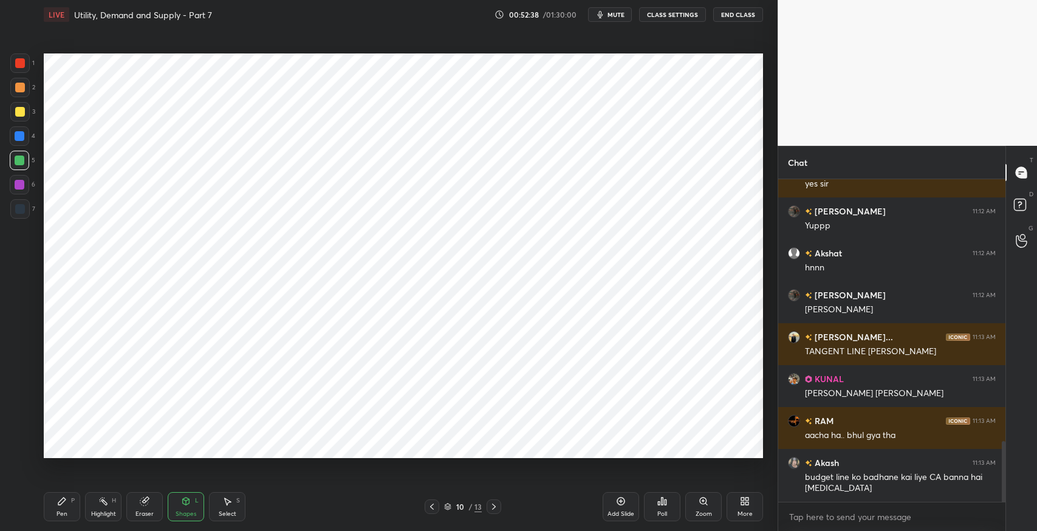
scroll to position [1448, 0]
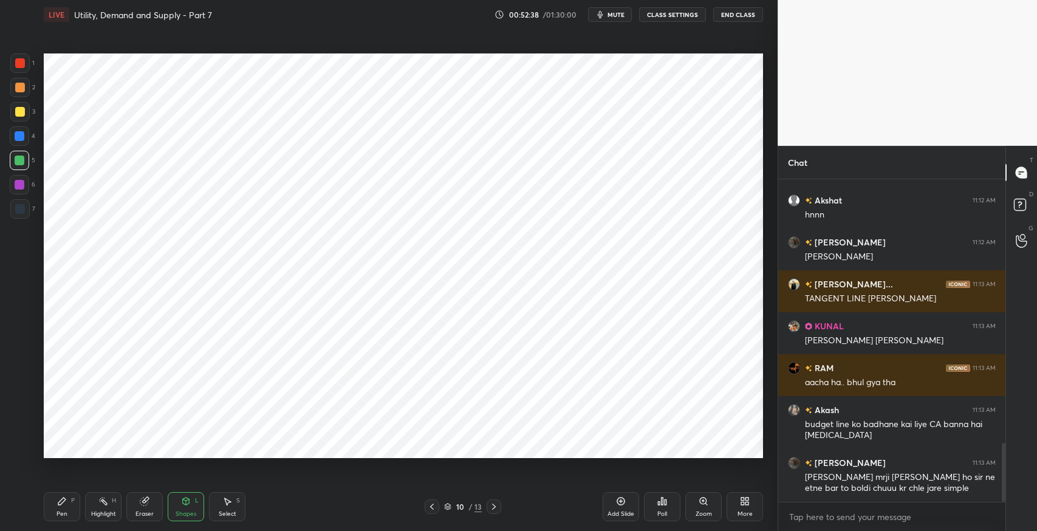
click at [435, 508] on icon at bounding box center [432, 507] width 10 height 10
click at [50, 504] on div "Pen P" at bounding box center [62, 506] width 36 height 29
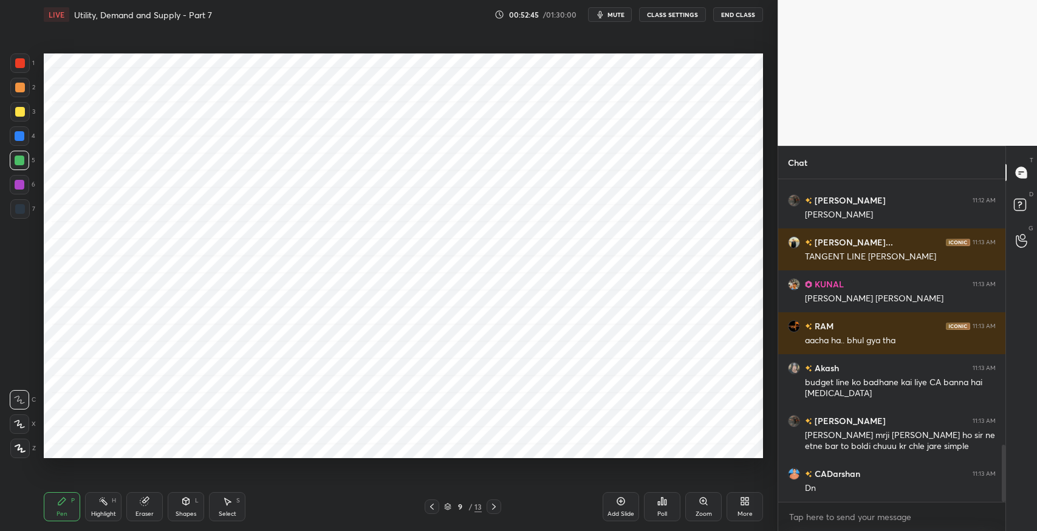
click at [702, 512] on div "Zoom" at bounding box center [704, 514] width 16 height 6
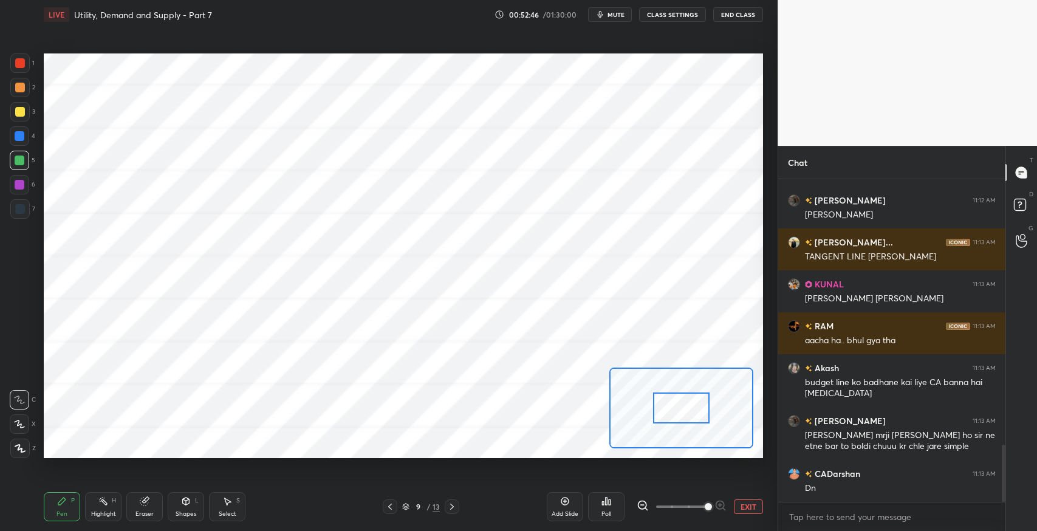
scroll to position [1542, 0]
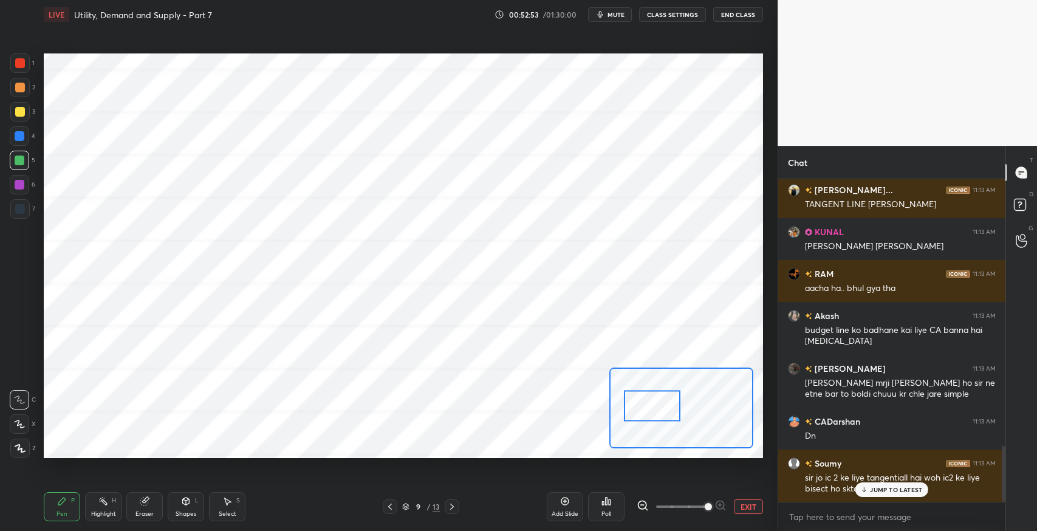
click at [753, 512] on button "EXIT" at bounding box center [748, 507] width 29 height 15
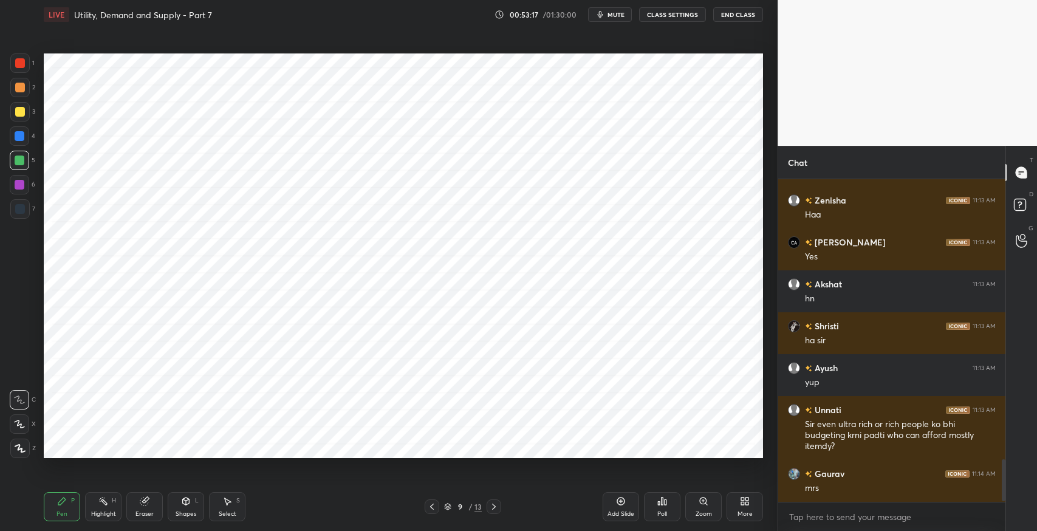
scroll to position [2139, 0]
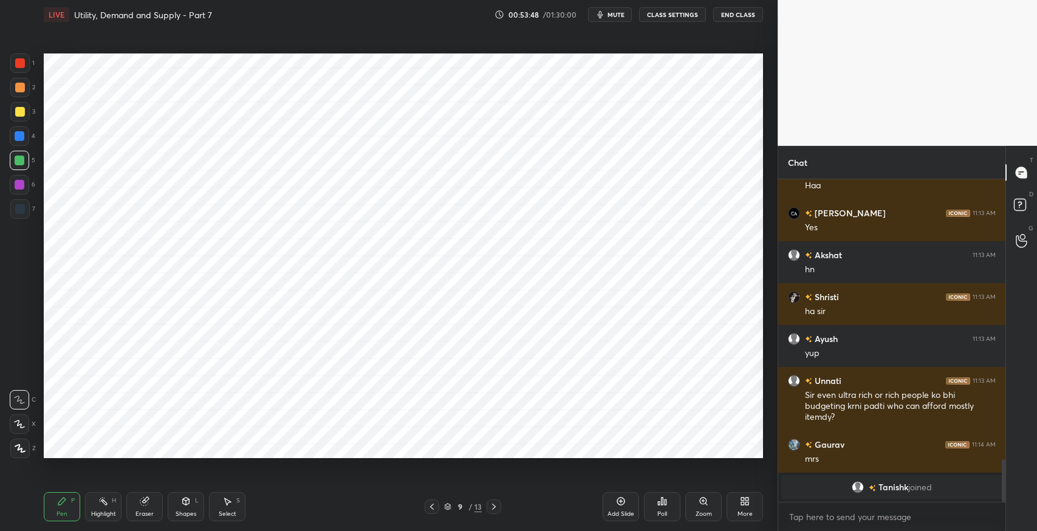
click at [55, 503] on div "Pen P" at bounding box center [62, 506] width 36 height 29
click at [22, 198] on div "6" at bounding box center [23, 187] width 26 height 24
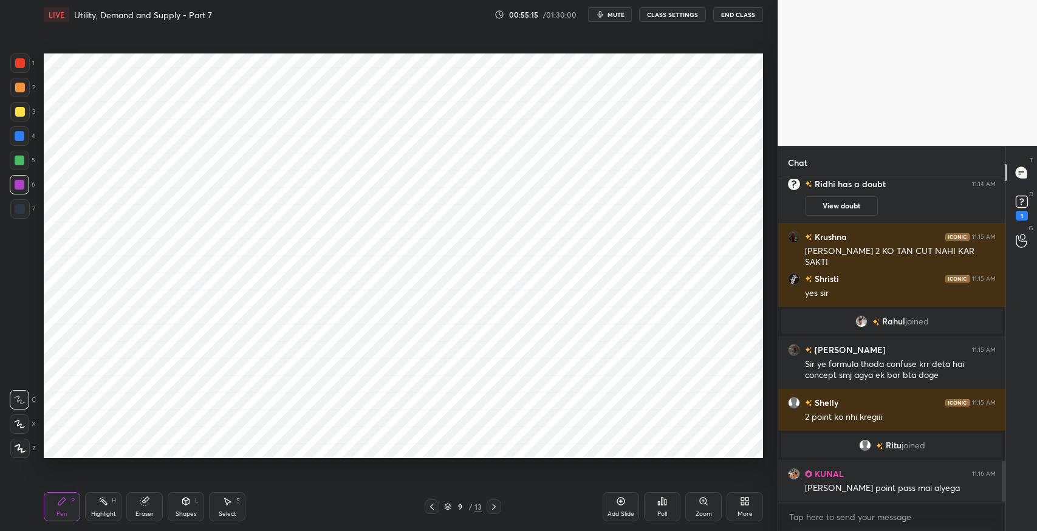
scroll to position [2215, 0]
click at [622, 512] on div "Add Slide" at bounding box center [621, 514] width 27 height 6
click at [184, 503] on icon at bounding box center [186, 501] width 7 height 7
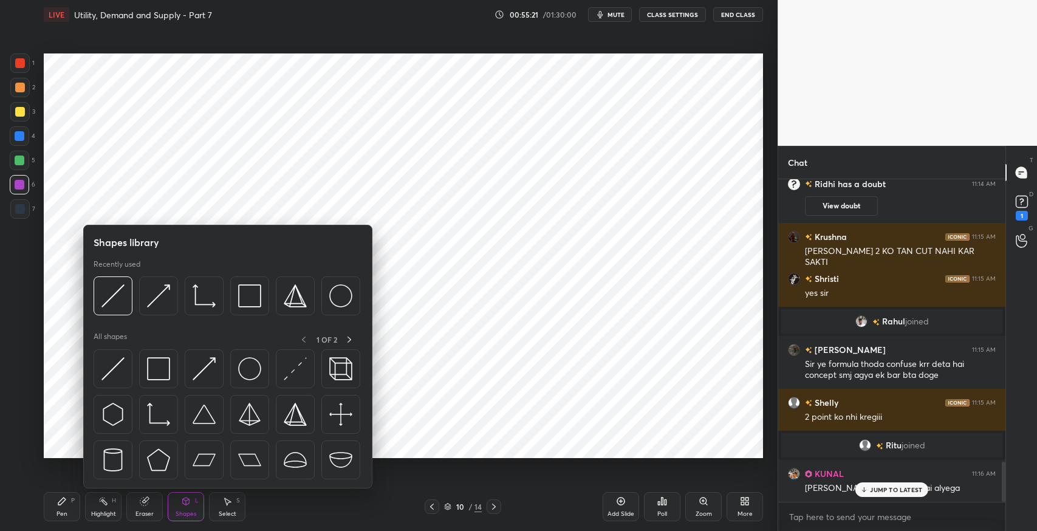
scroll to position [2256, 0]
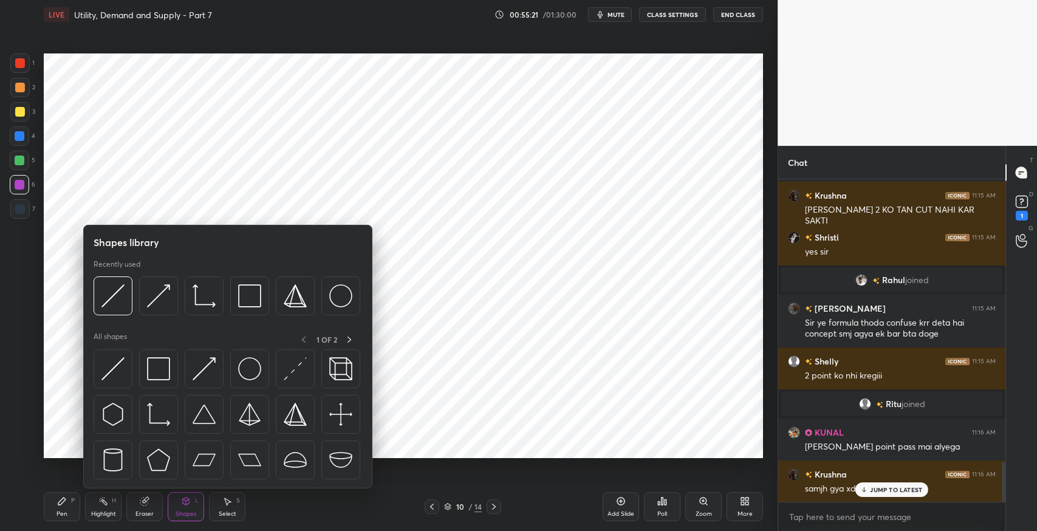
click at [160, 412] on img at bounding box center [158, 414] width 23 height 23
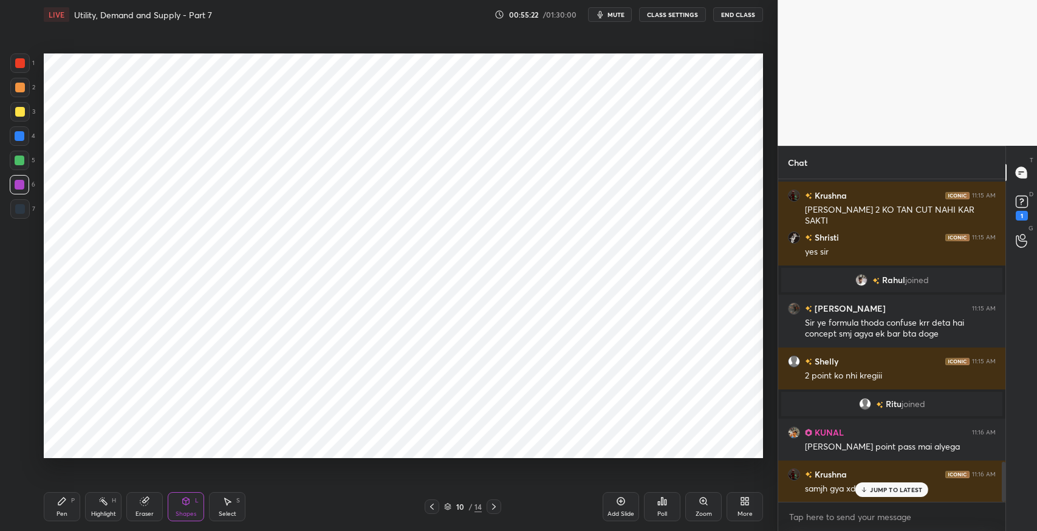
click at [190, 503] on icon at bounding box center [186, 501] width 10 height 10
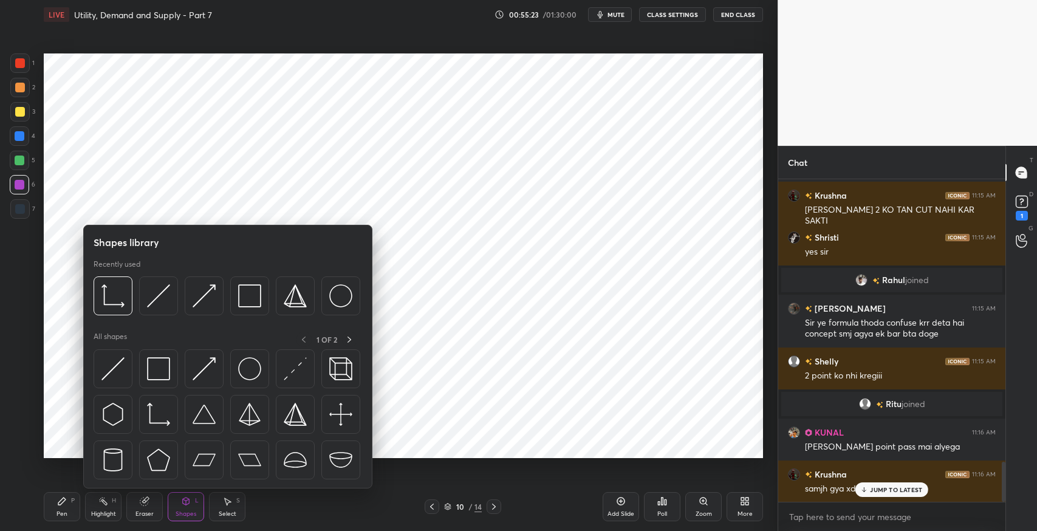
click at [117, 365] on img at bounding box center [112, 368] width 23 height 23
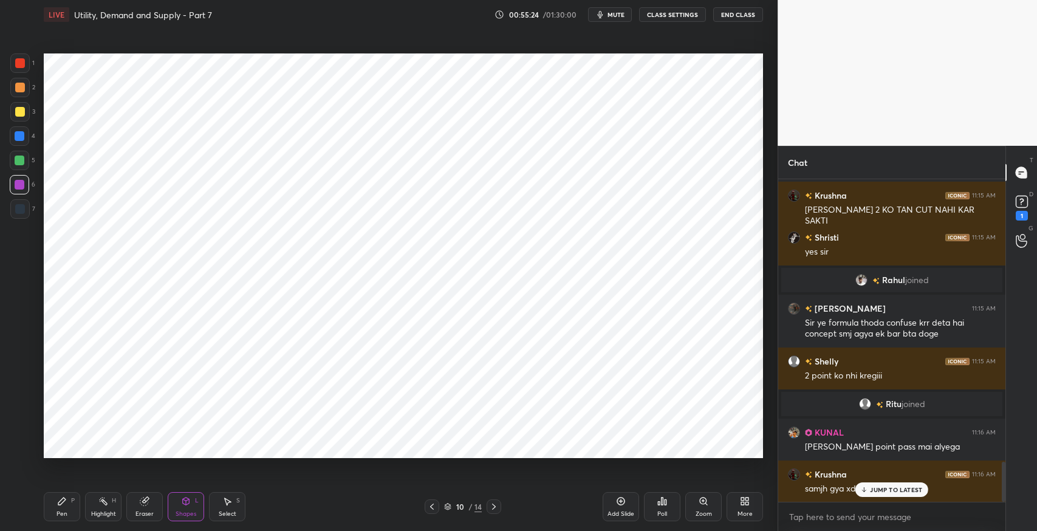
scroll to position [2309, 0]
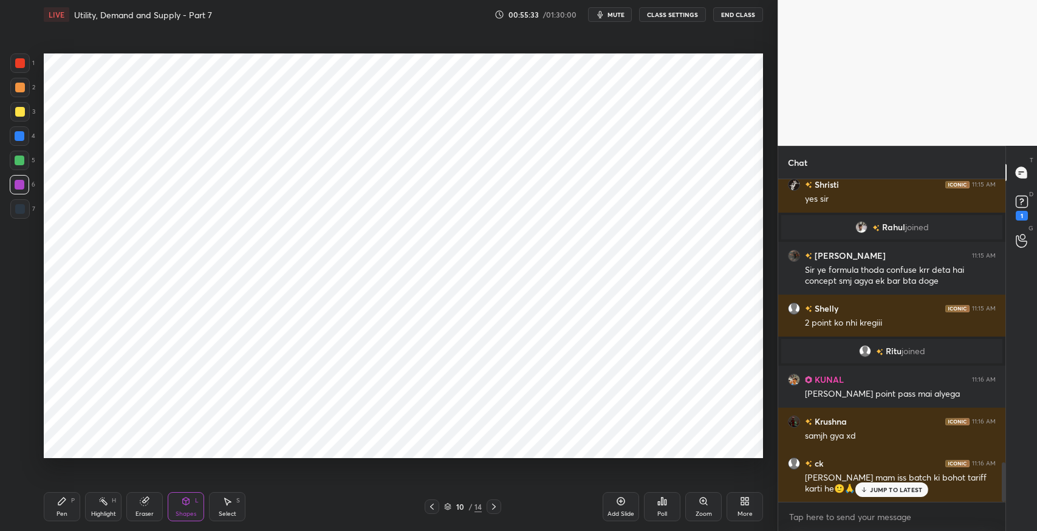
click at [77, 504] on div "Pen P" at bounding box center [62, 506] width 36 height 29
click at [23, 218] on div at bounding box center [19, 208] width 19 height 19
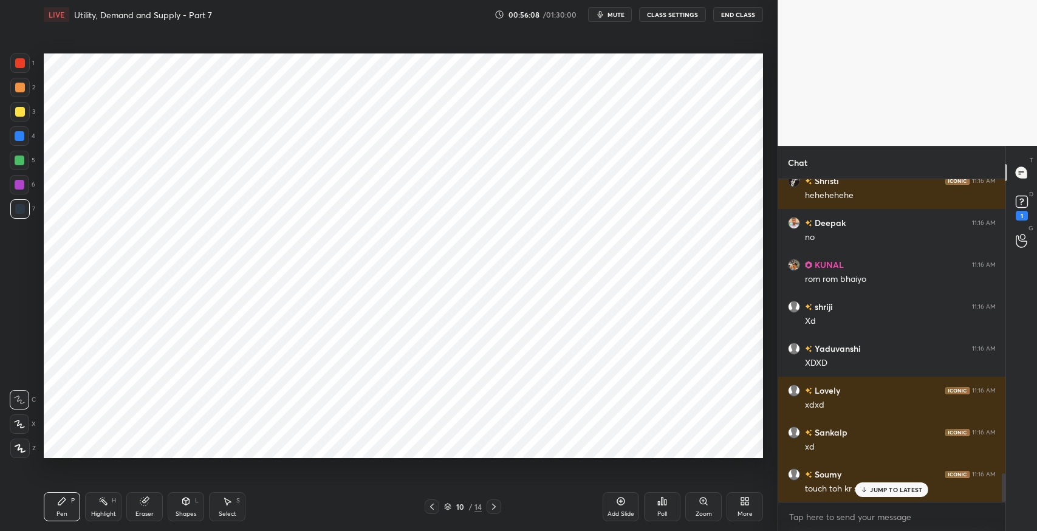
scroll to position [3388, 0]
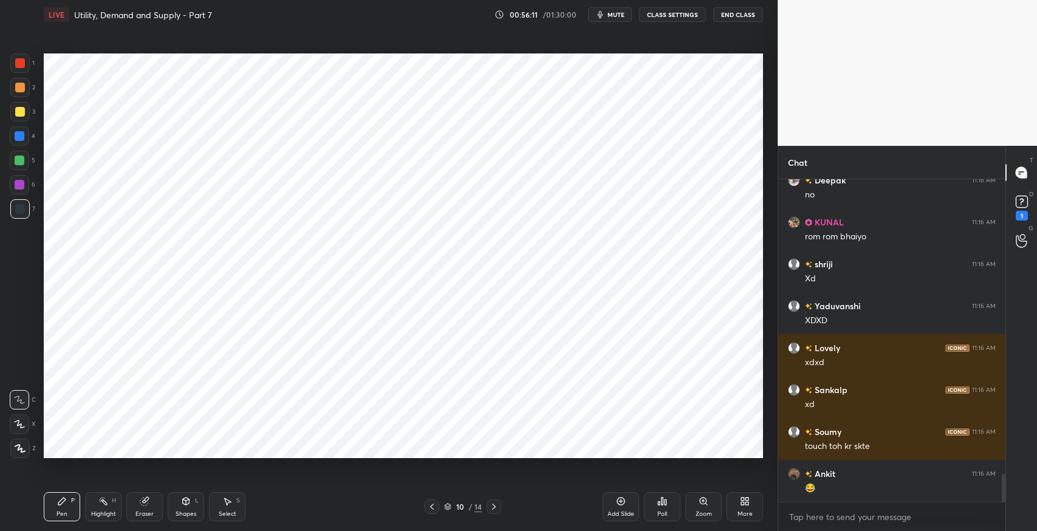
click at [130, 510] on div "Eraser" at bounding box center [144, 506] width 36 height 29
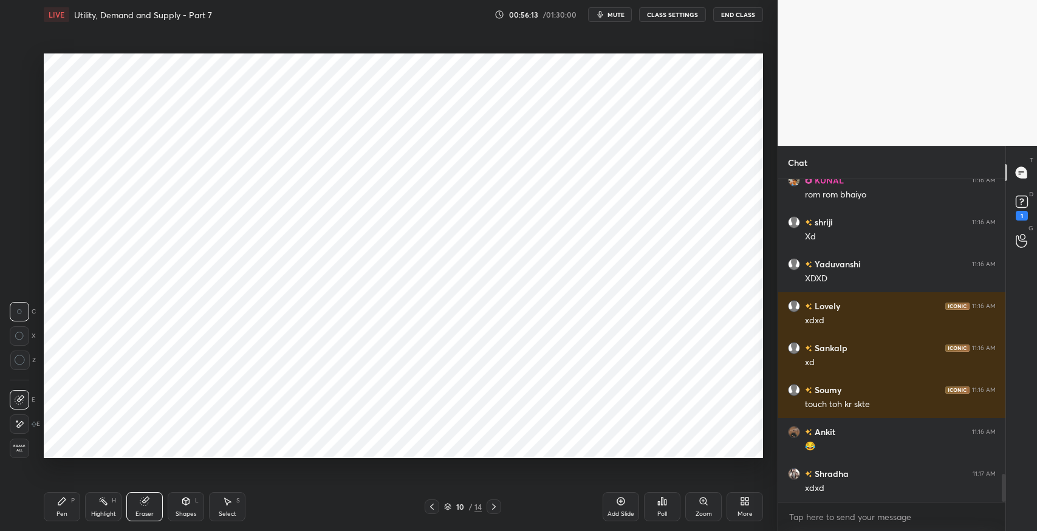
click at [21, 424] on icon at bounding box center [20, 424] width 10 height 10
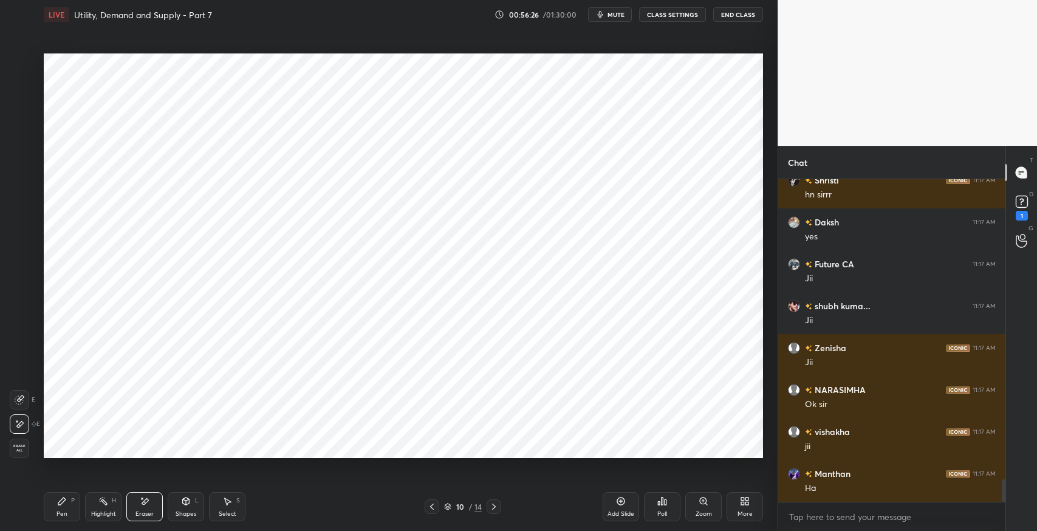
scroll to position [4394, 0]
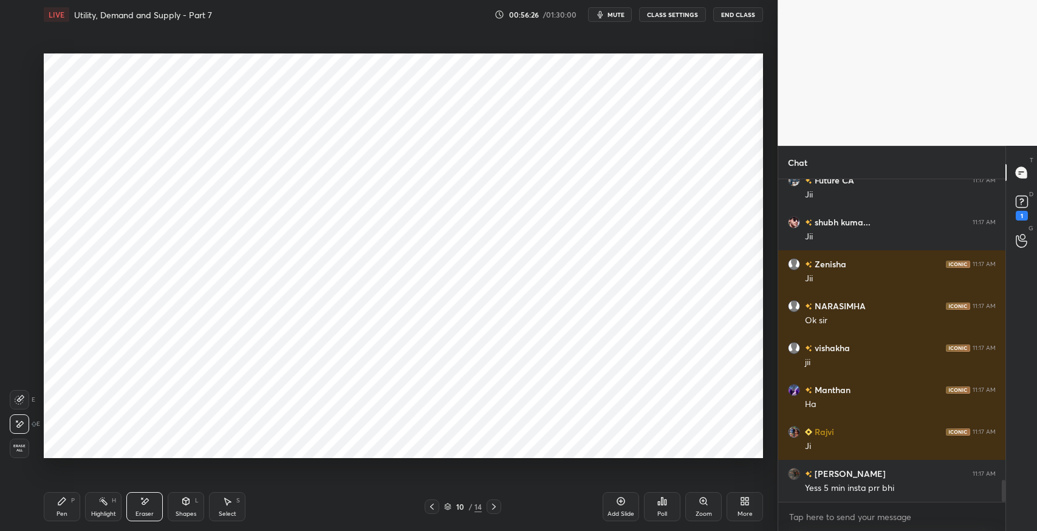
click at [188, 514] on div "Shapes" at bounding box center [186, 514] width 21 height 6
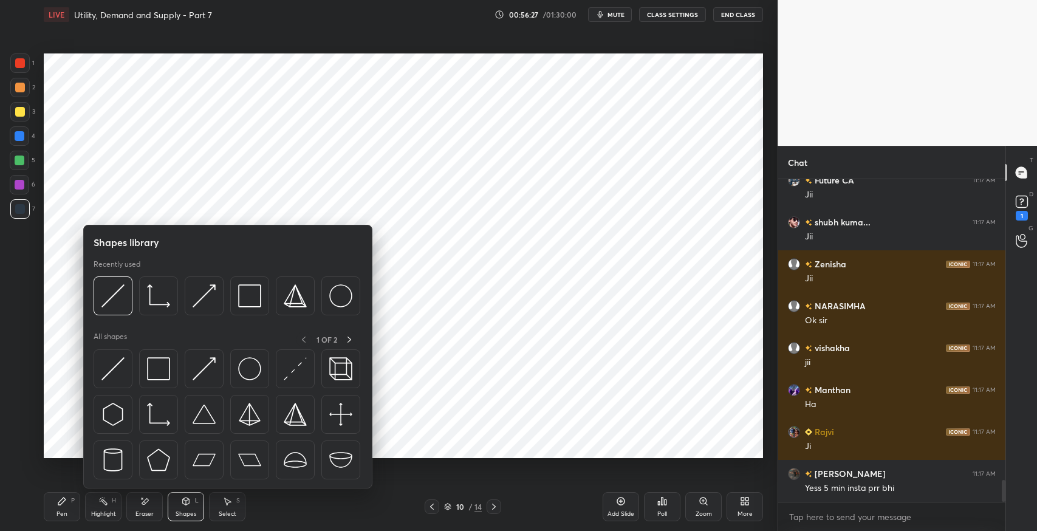
click at [152, 413] on img at bounding box center [158, 414] width 23 height 23
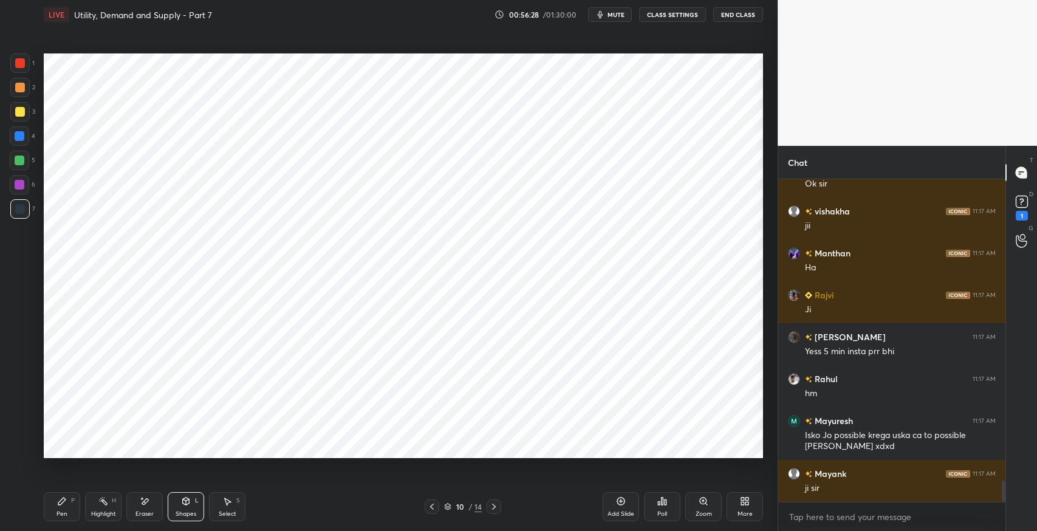
scroll to position [4573, 0]
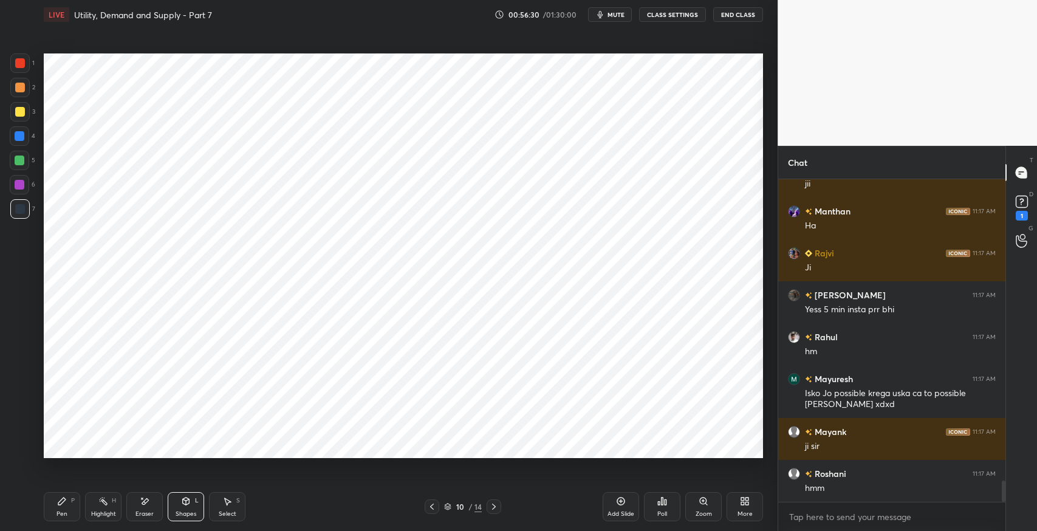
click at [174, 499] on div "Shapes L" at bounding box center [186, 506] width 36 height 29
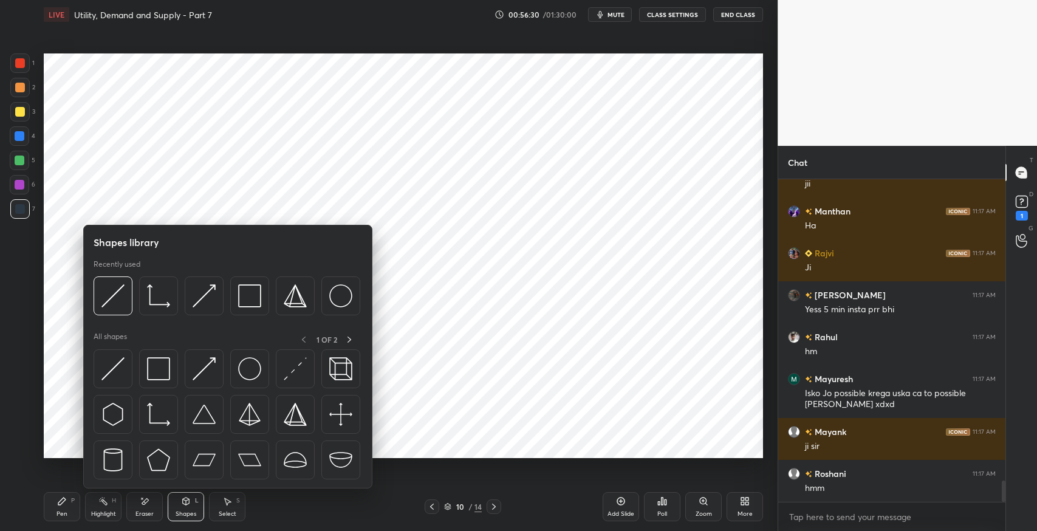
click at [201, 367] on img at bounding box center [204, 368] width 23 height 23
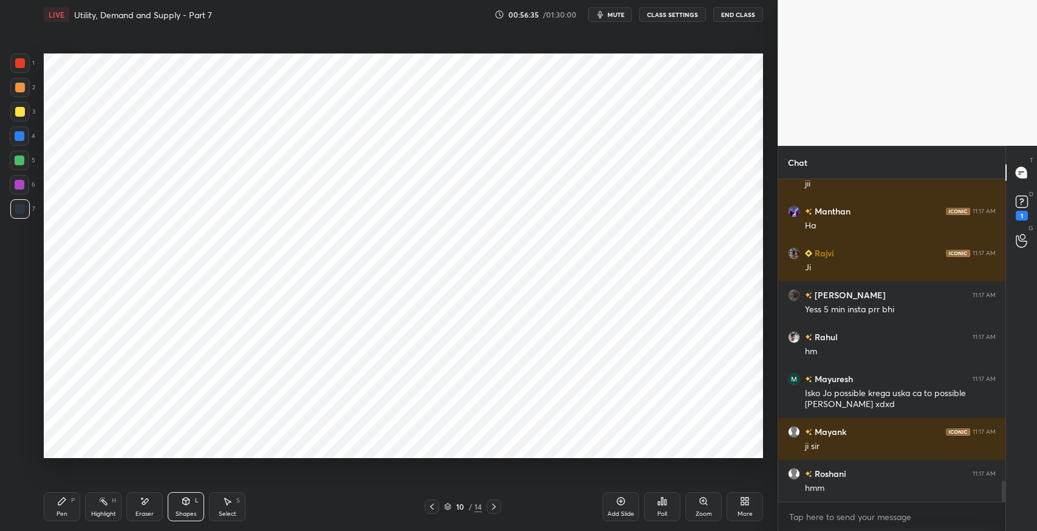
scroll to position [4614, 0]
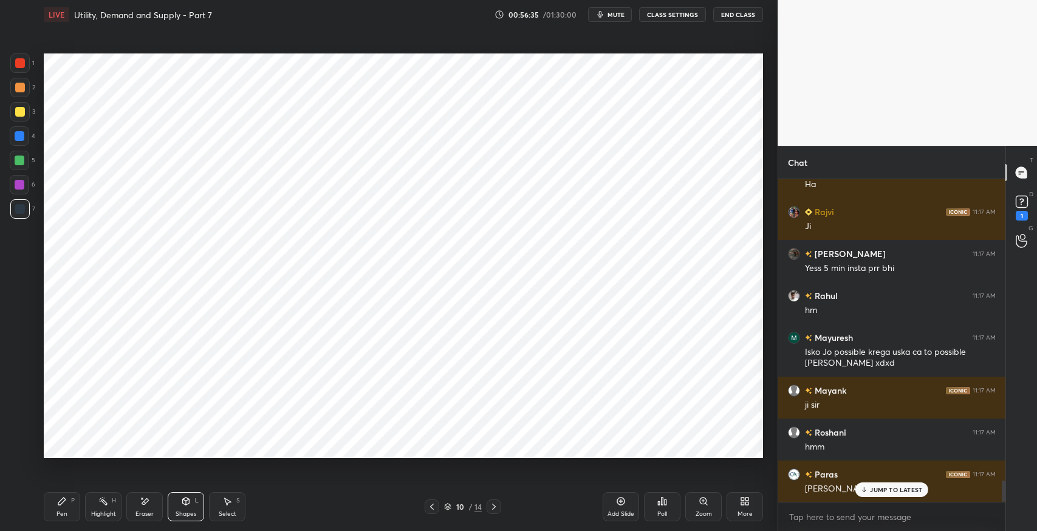
click at [143, 495] on div "Eraser" at bounding box center [144, 506] width 36 height 29
click at [72, 498] on div "P" at bounding box center [73, 501] width 4 height 6
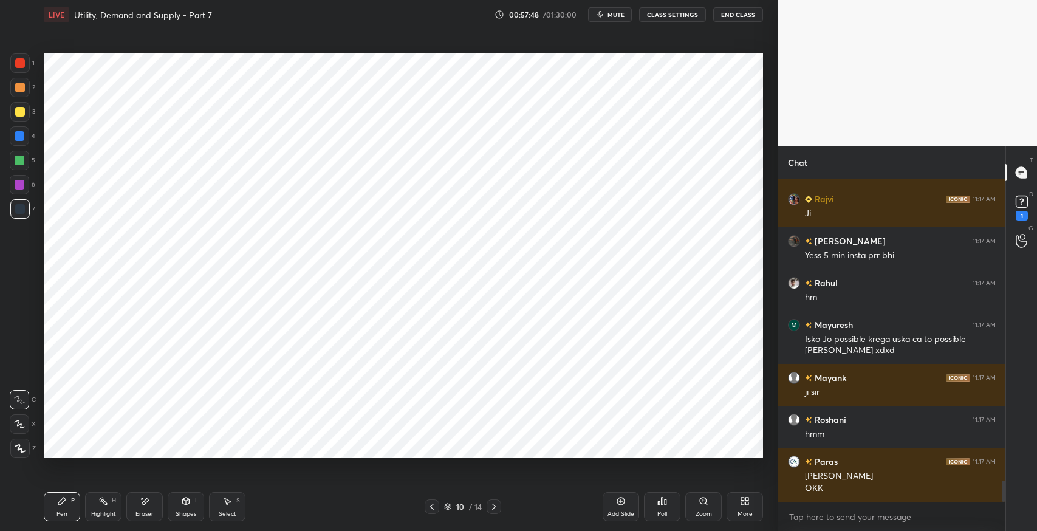
click at [230, 492] on div "Pen P Highlight H Eraser Shapes L Select S 10 / 14 Add Slide Poll Zoom More" at bounding box center [404, 507] width 720 height 49
click at [156, 498] on div "Eraser" at bounding box center [144, 506] width 36 height 29
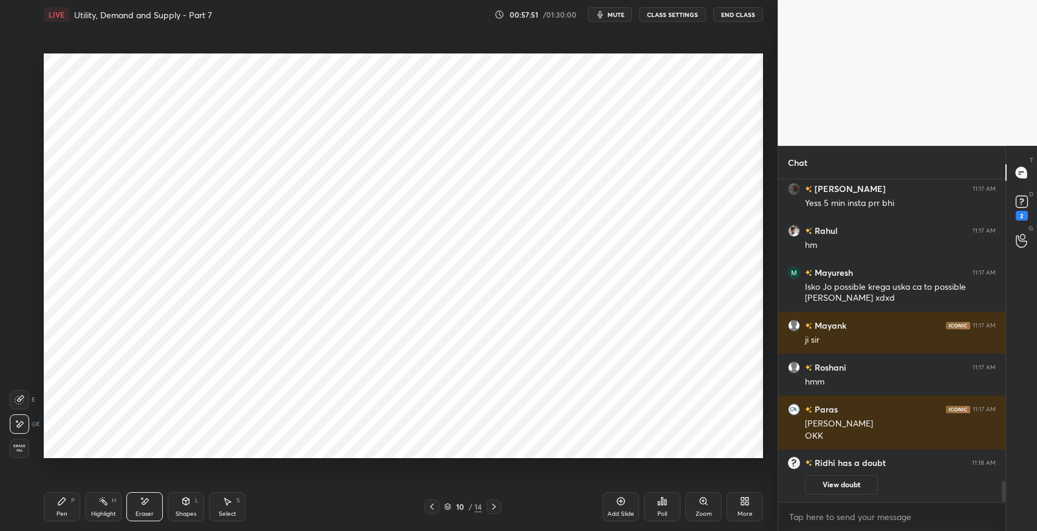
click at [221, 518] on div "Select S" at bounding box center [227, 506] width 36 height 29
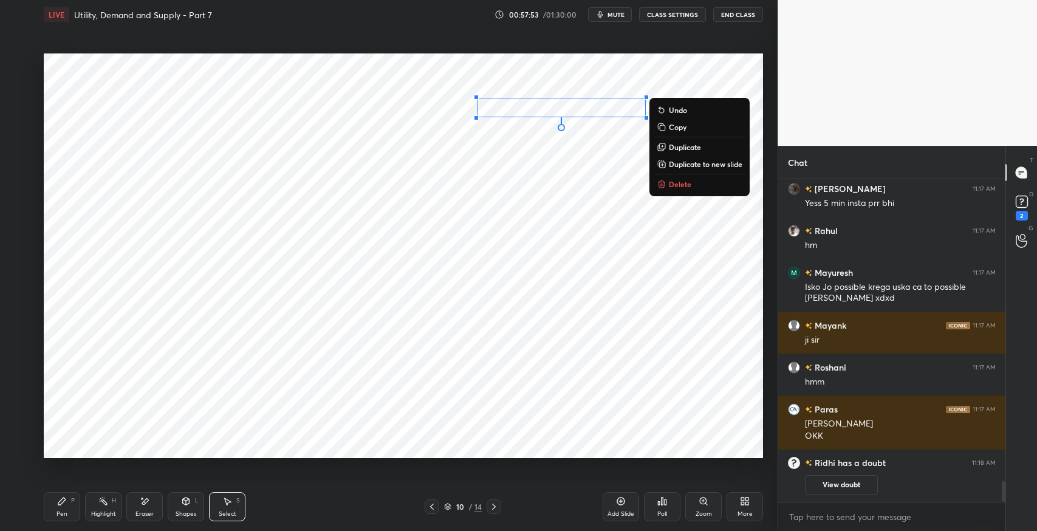
click at [69, 492] on div "Pen P Highlight H Eraser Shapes L Select S 10 / 14 Add Slide Poll Zoom More" at bounding box center [404, 507] width 720 height 49
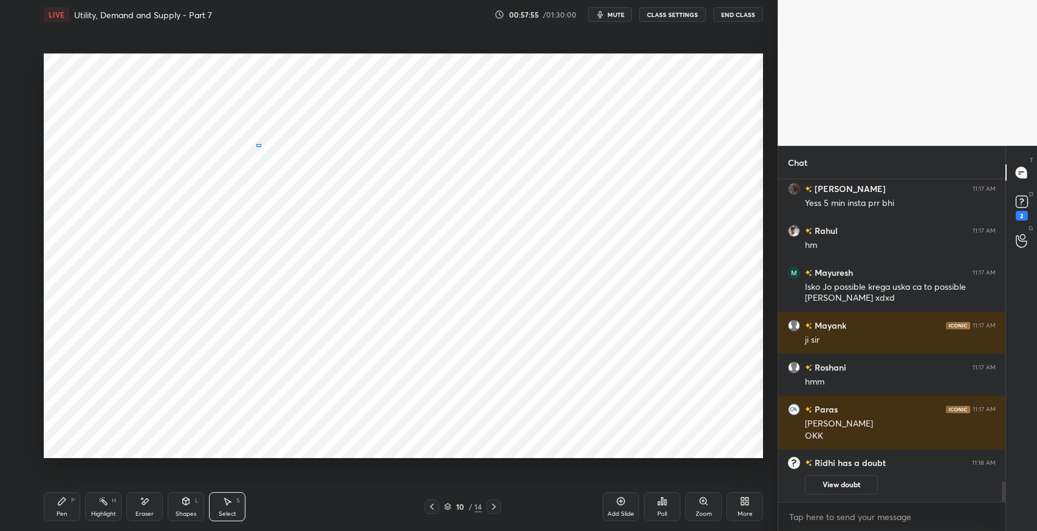
click at [254, 146] on div "0 ° Undo Copy Duplicate Duplicate to new slide Delete" at bounding box center [404, 255] width 720 height 405
click at [63, 509] on div "Pen P" at bounding box center [62, 506] width 36 height 29
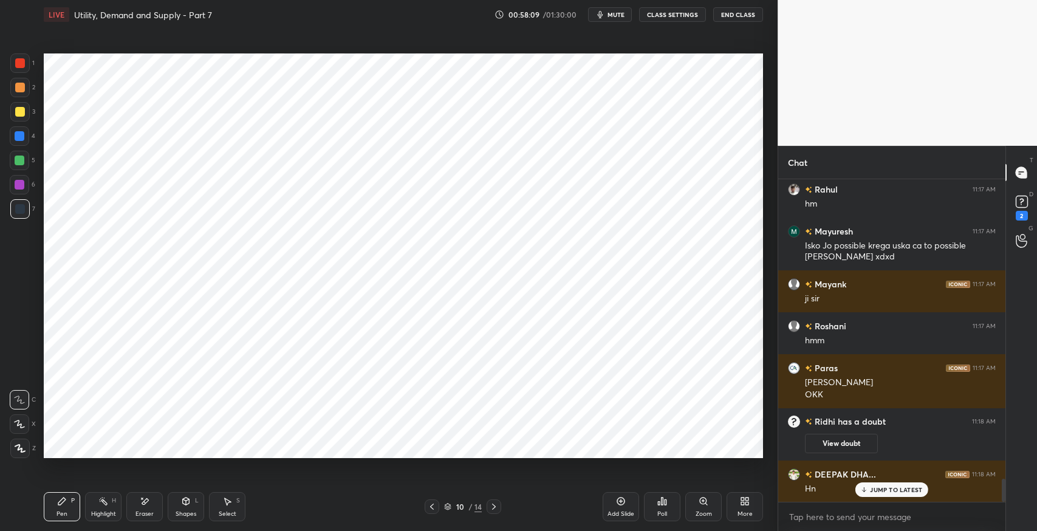
click at [184, 501] on icon at bounding box center [186, 501] width 7 height 7
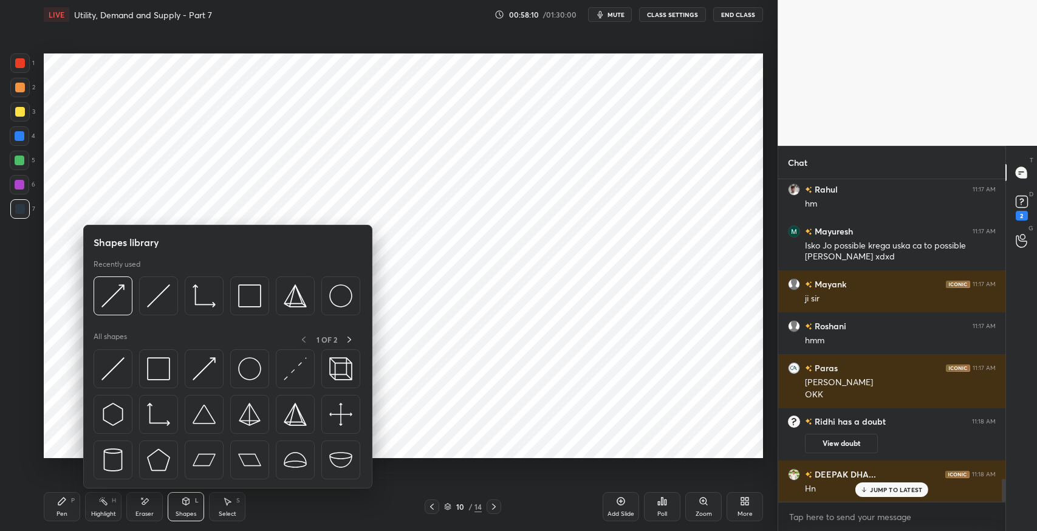
click at [111, 358] on img at bounding box center [112, 368] width 23 height 23
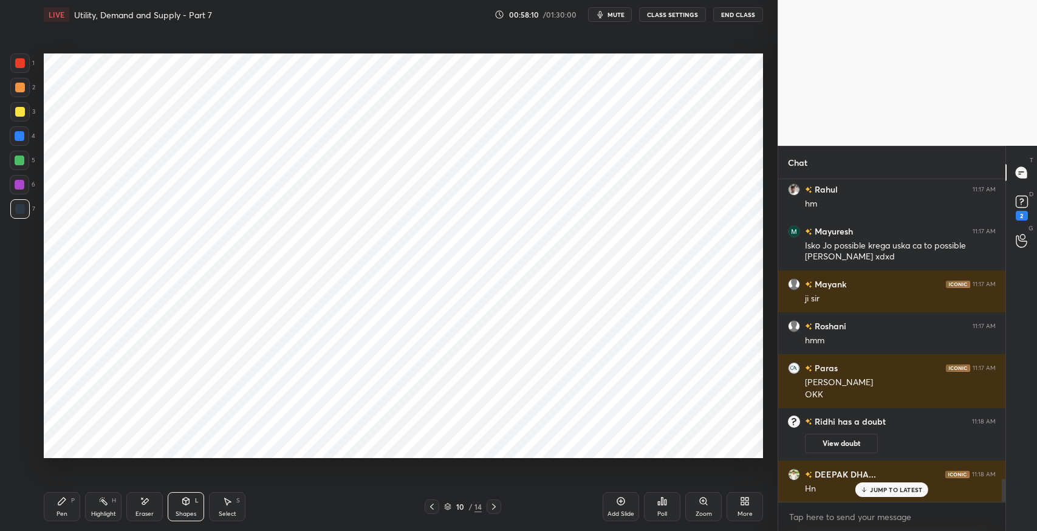
click at [16, 146] on div "4" at bounding box center [23, 138] width 26 height 24
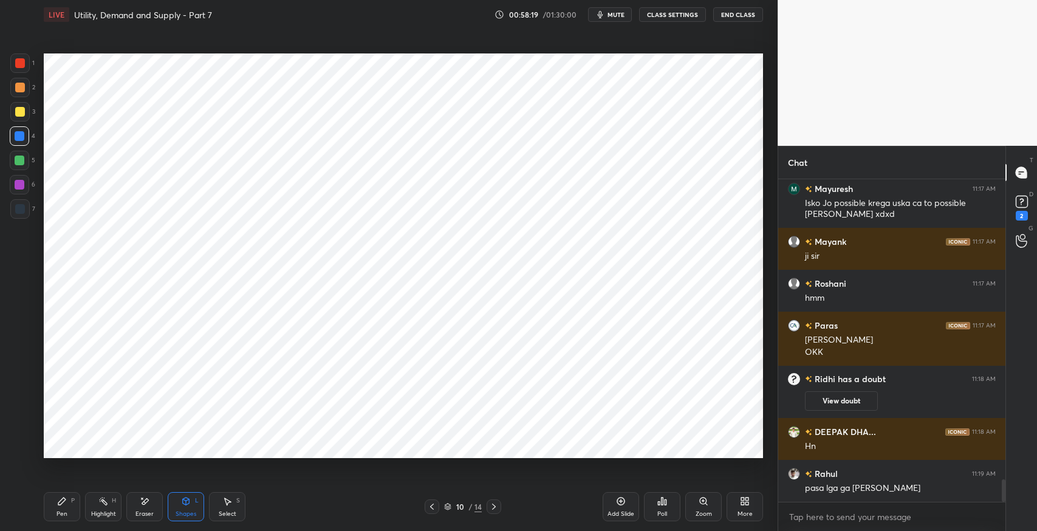
click at [69, 500] on div "Pen P" at bounding box center [62, 506] width 36 height 29
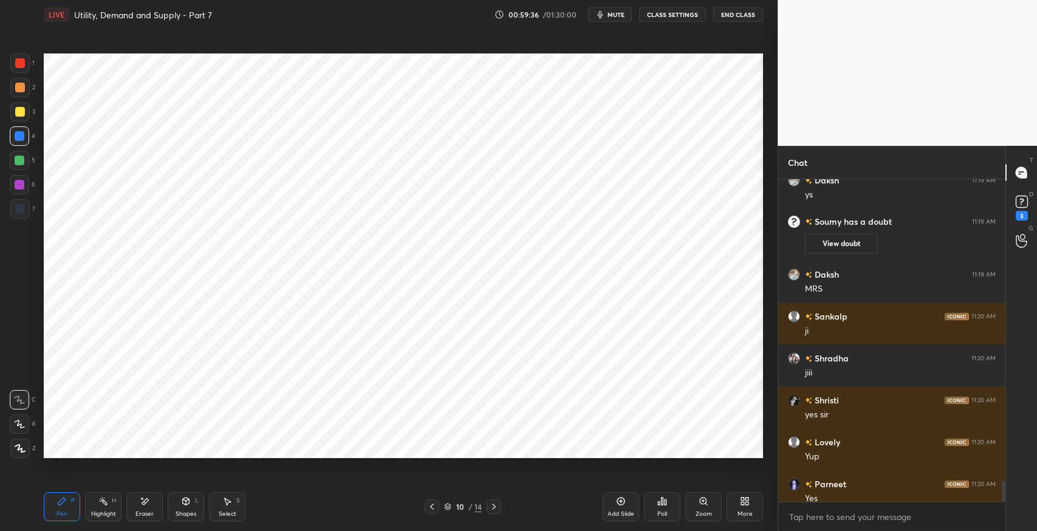
scroll to position [4623, 0]
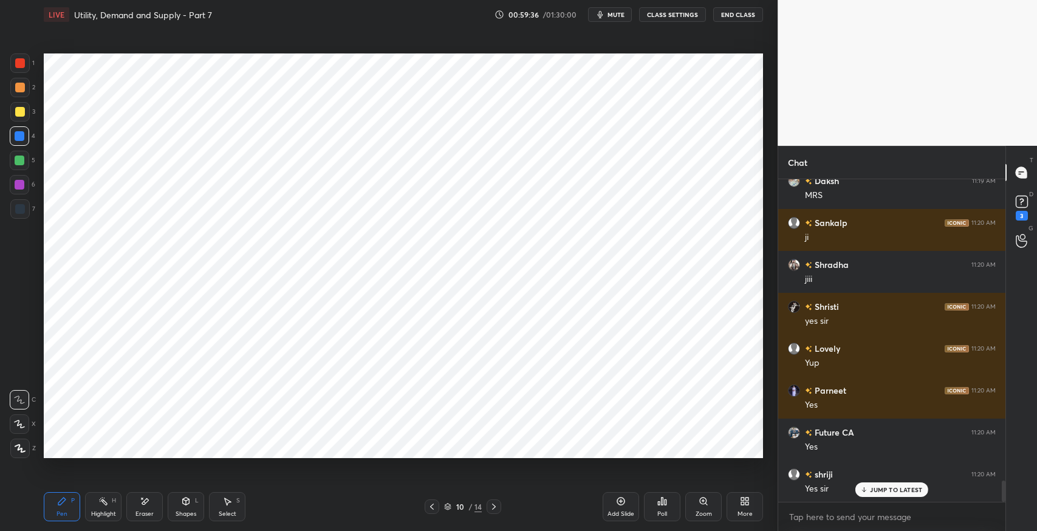
click at [620, 504] on icon at bounding box center [621, 502] width 8 height 8
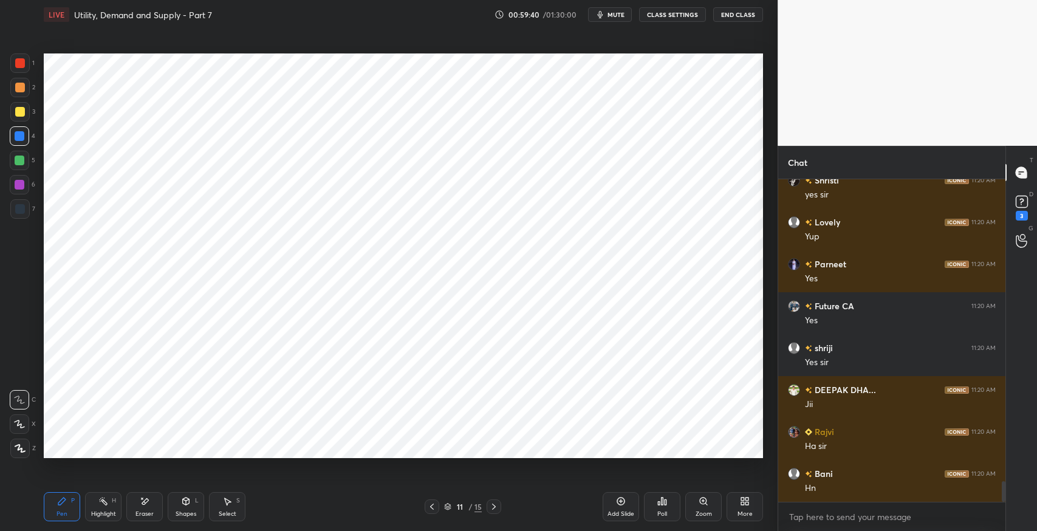
scroll to position [4792, 0]
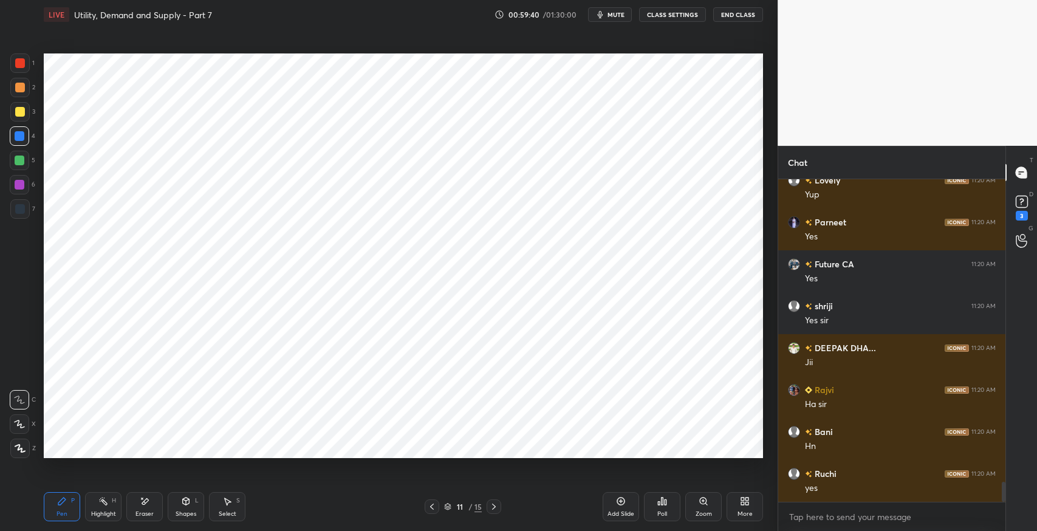
click at [18, 204] on div at bounding box center [20, 209] width 10 height 10
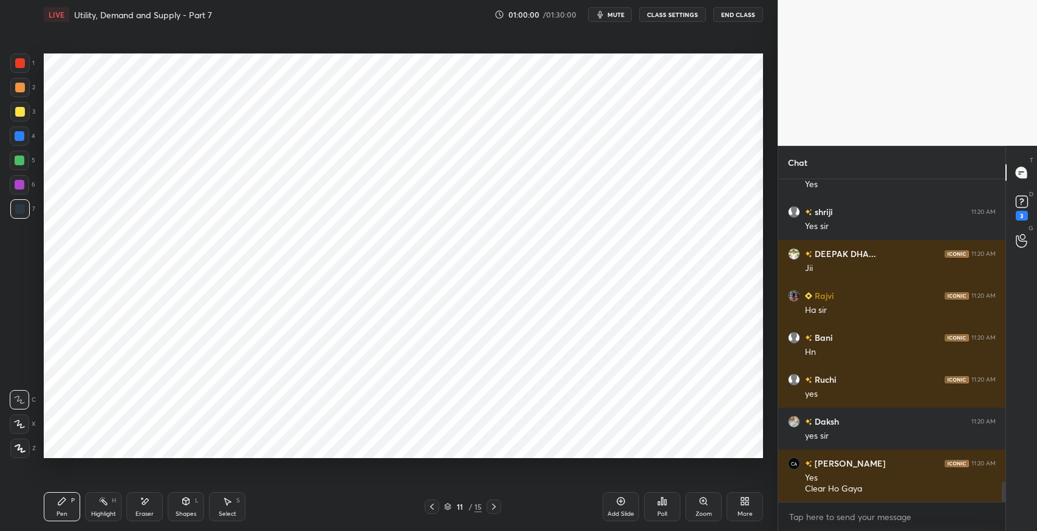
scroll to position [4928, 0]
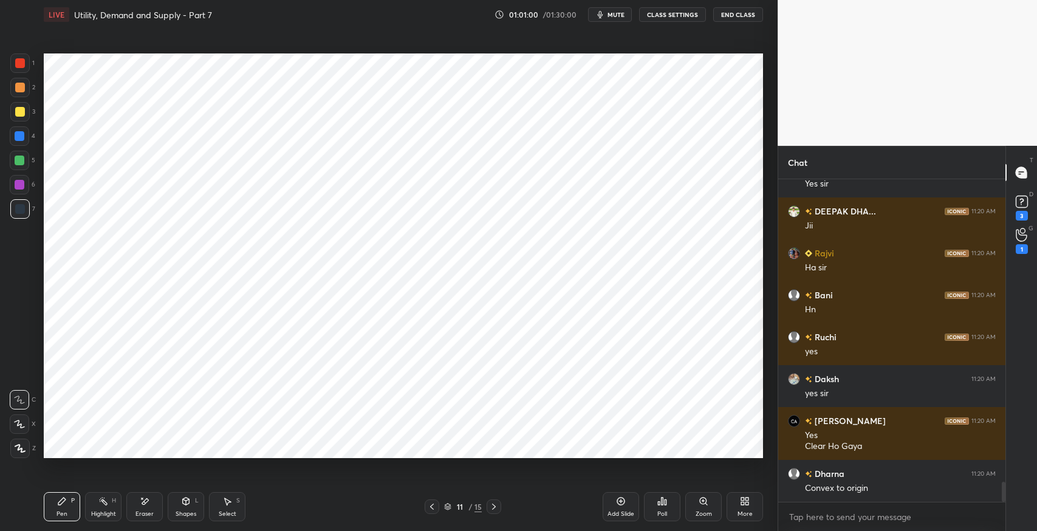
click at [227, 504] on icon at bounding box center [228, 501] width 7 height 7
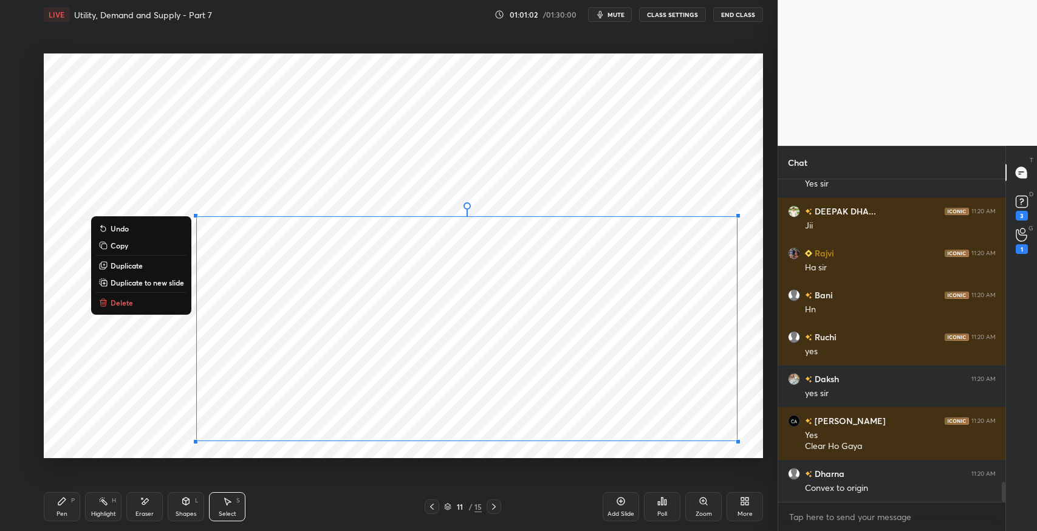
click at [155, 310] on div "0 ° Undo Copy Duplicate Duplicate to new slide Delete" at bounding box center [404, 255] width 720 height 405
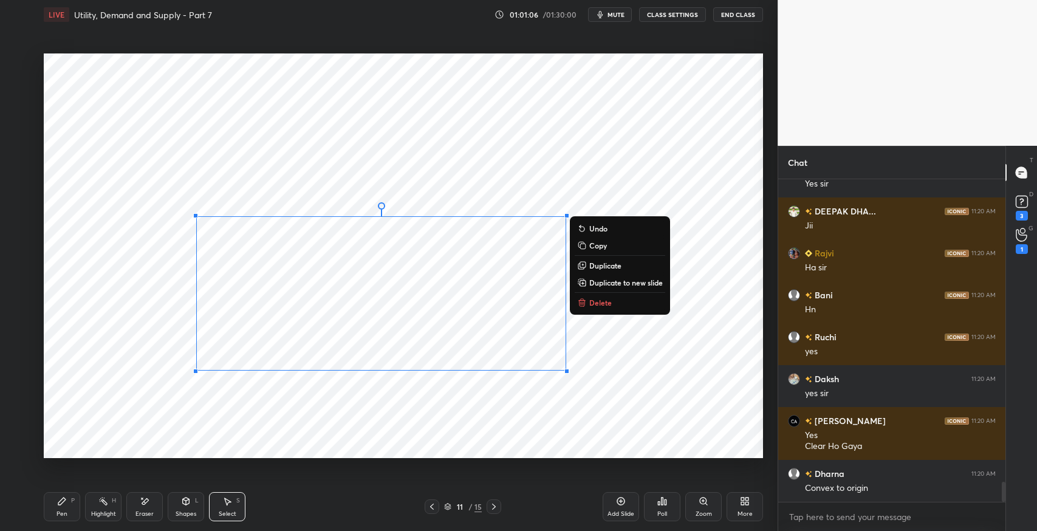
click at [598, 311] on div "0 ° Undo Copy Duplicate Duplicate to new slide Delete" at bounding box center [404, 255] width 720 height 405
click at [600, 300] on p "Delete" at bounding box center [600, 303] width 22 height 10
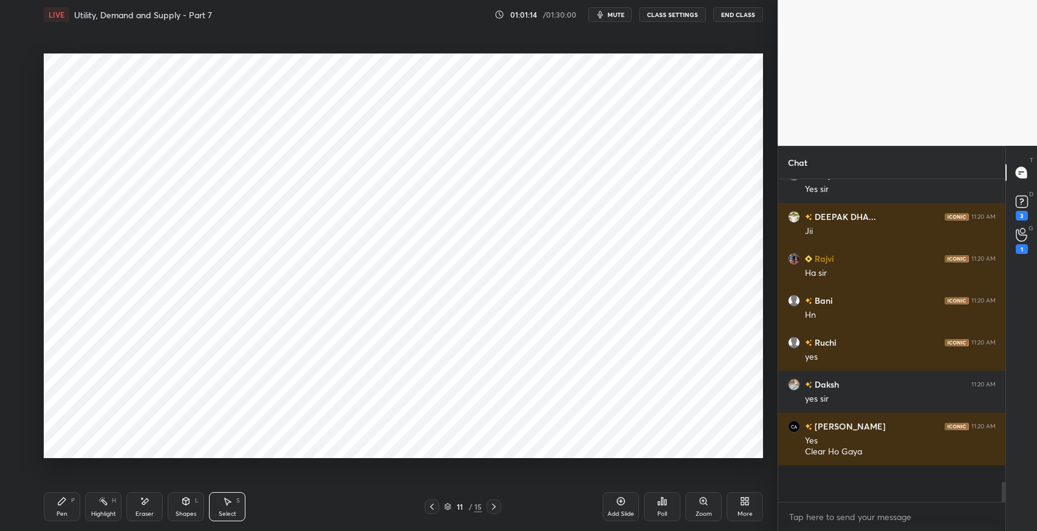
scroll to position [4832, 0]
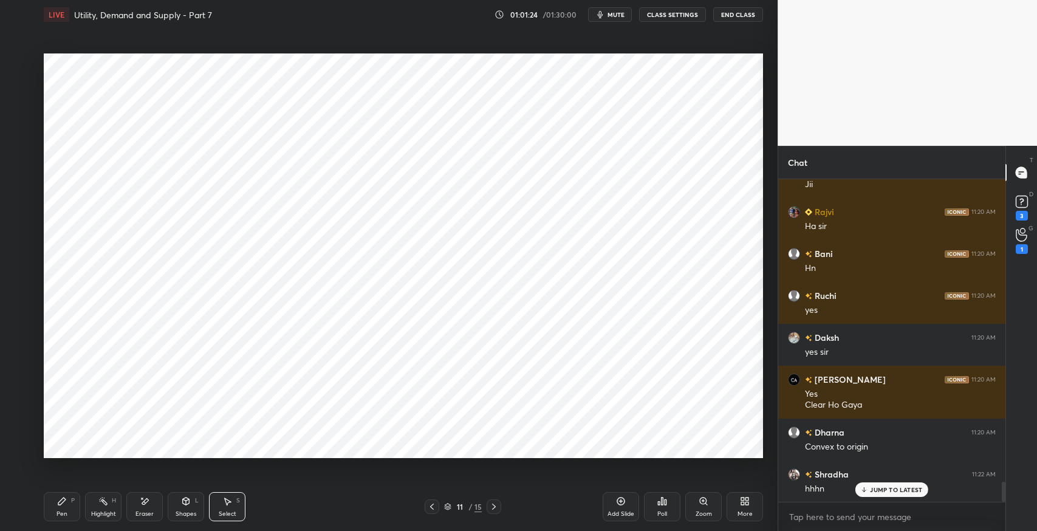
click at [58, 503] on icon at bounding box center [61, 501] width 7 height 7
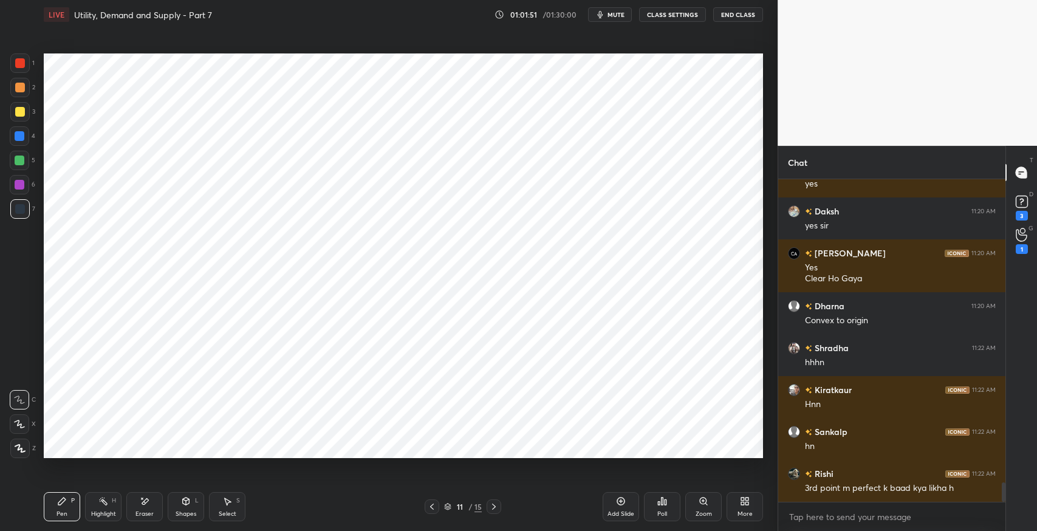
scroll to position [5001, 0]
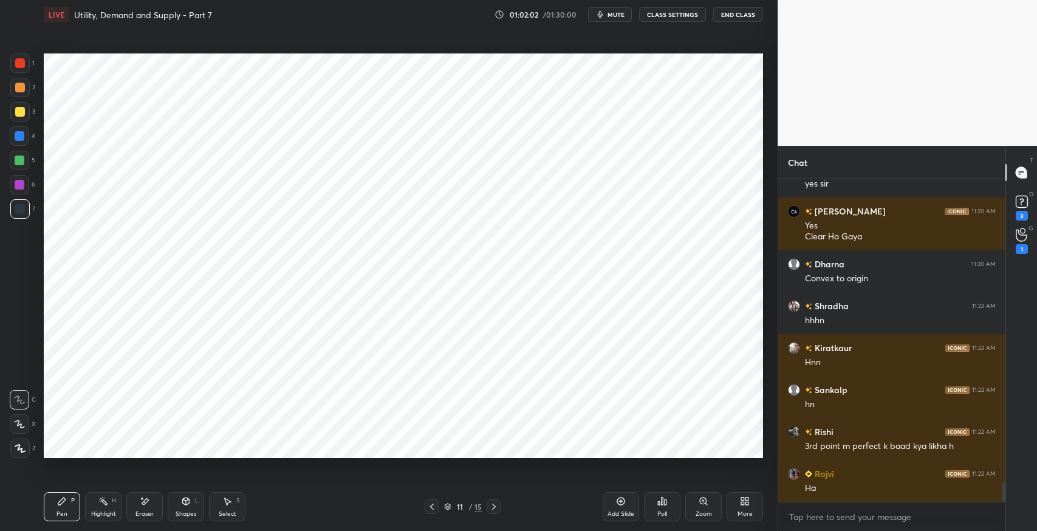
click at [227, 501] on icon at bounding box center [228, 501] width 7 height 7
click at [75, 340] on div "0 ° Undo Copy Duplicate Duplicate to new slide Delete" at bounding box center [404, 255] width 720 height 405
click at [65, 506] on div "Pen P" at bounding box center [62, 506] width 36 height 29
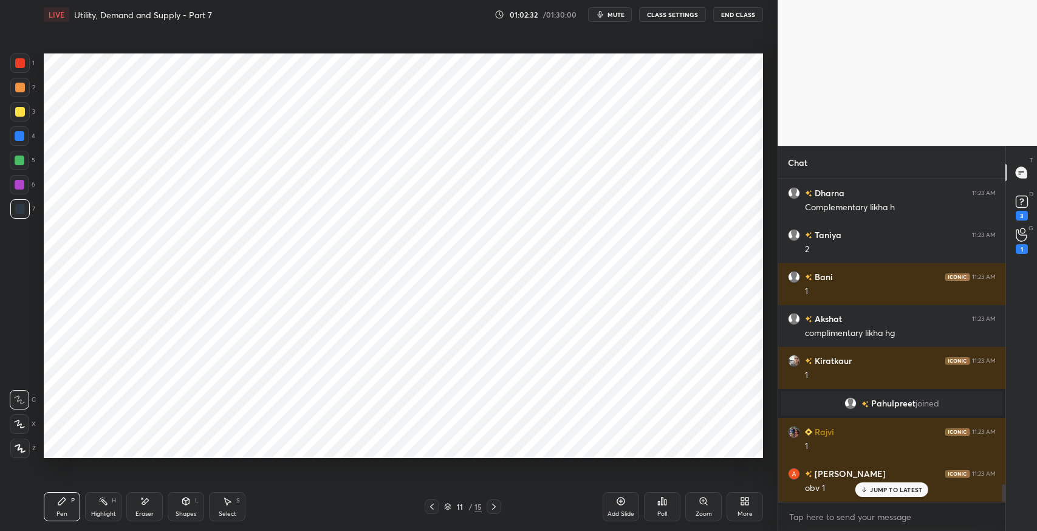
scroll to position [5524, 0]
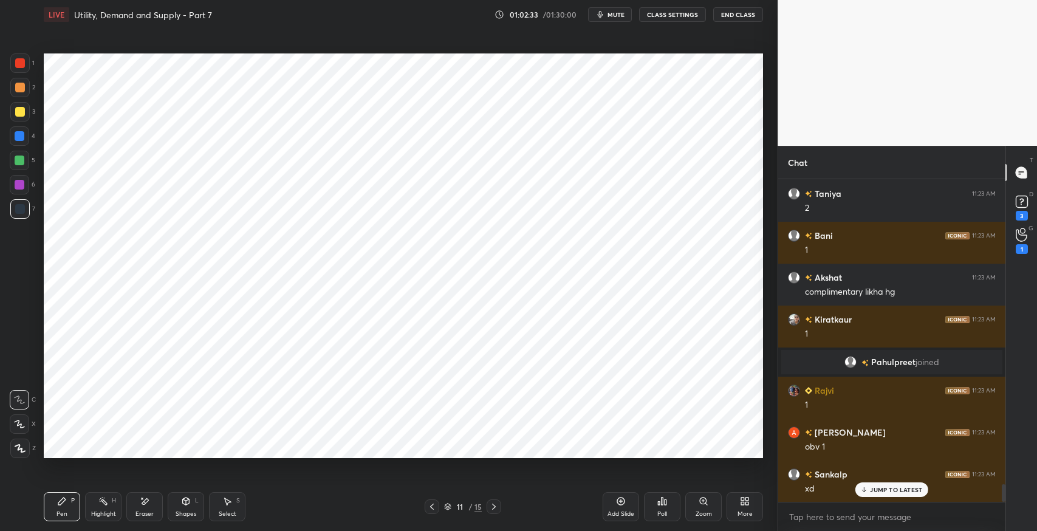
click at [235, 499] on div "Select S" at bounding box center [227, 506] width 36 height 29
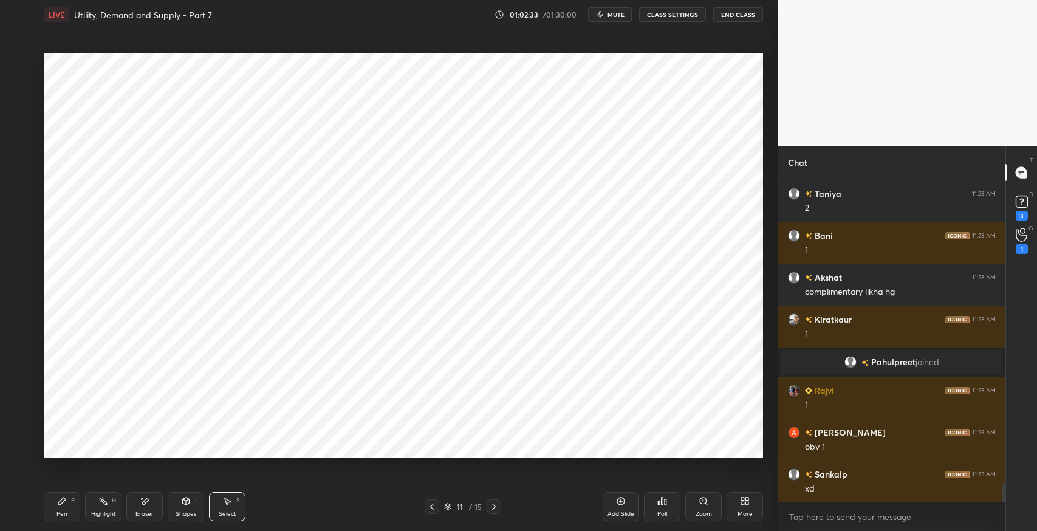
scroll to position [5567, 0]
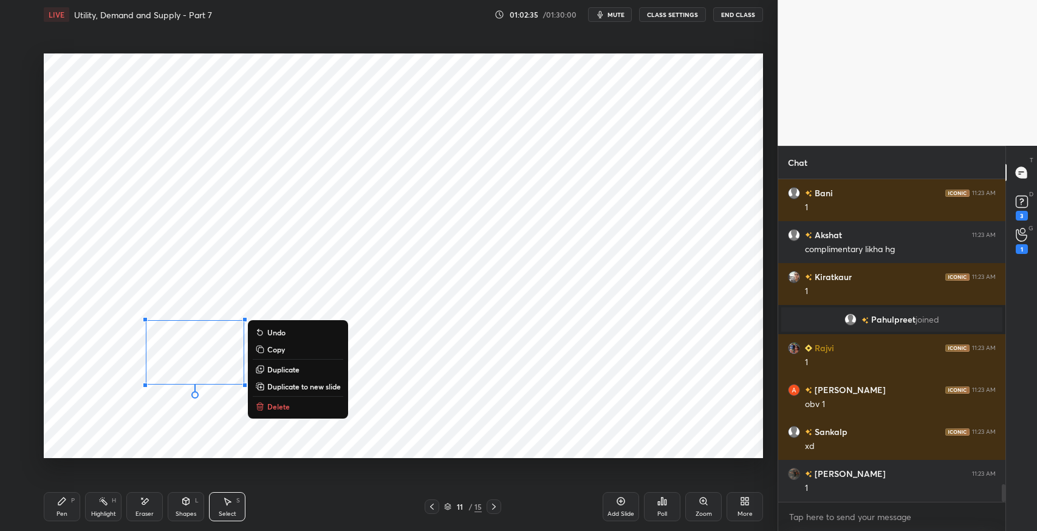
click at [317, 406] on button "Delete" at bounding box center [298, 406] width 91 height 15
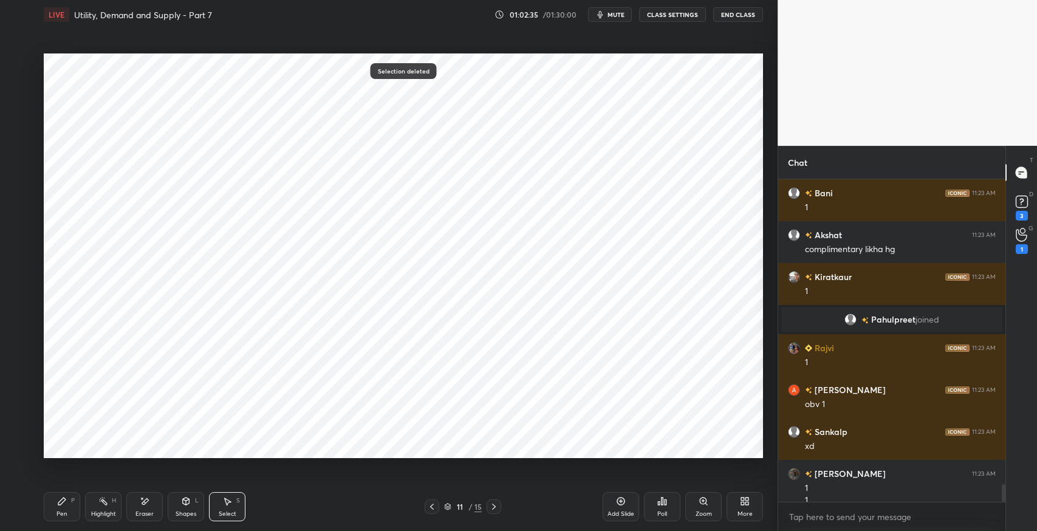
scroll to position [5579, 0]
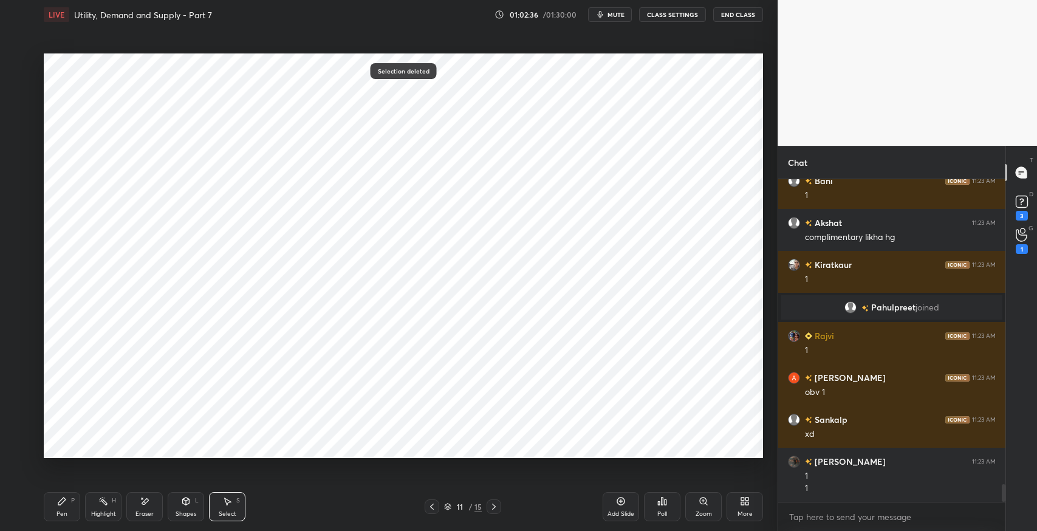
click at [64, 512] on div "Pen" at bounding box center [62, 514] width 11 height 6
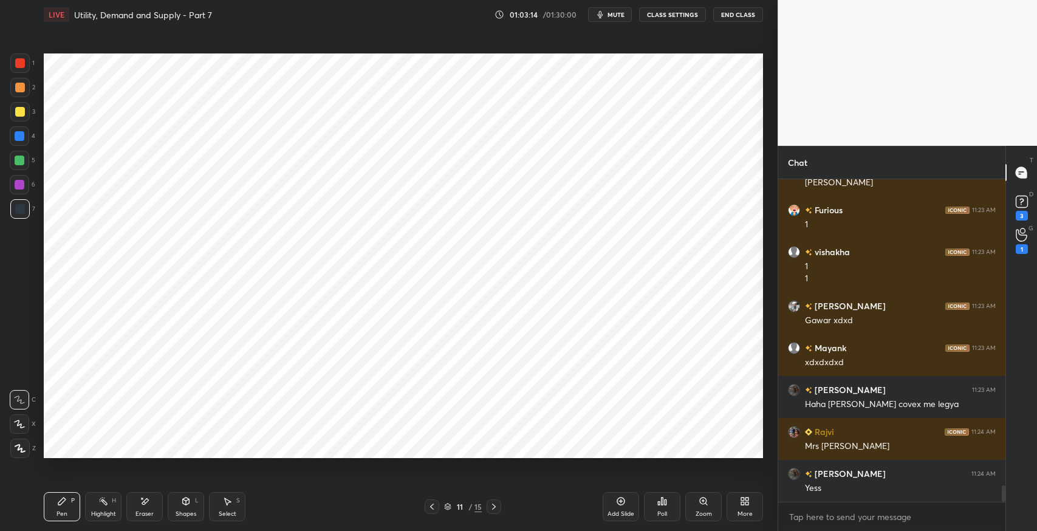
scroll to position [6135, 0]
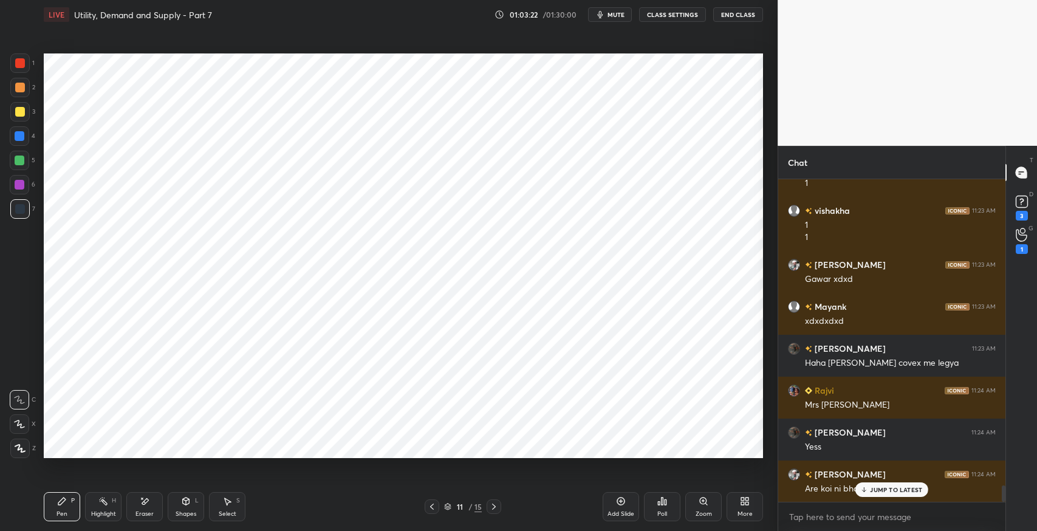
click at [140, 504] on icon at bounding box center [145, 501] width 10 height 10
click at [60, 504] on icon at bounding box center [61, 501] width 7 height 7
click at [896, 492] on p "JUMP TO LATEST" at bounding box center [896, 489] width 52 height 7
click at [226, 494] on div "Select S" at bounding box center [227, 506] width 36 height 29
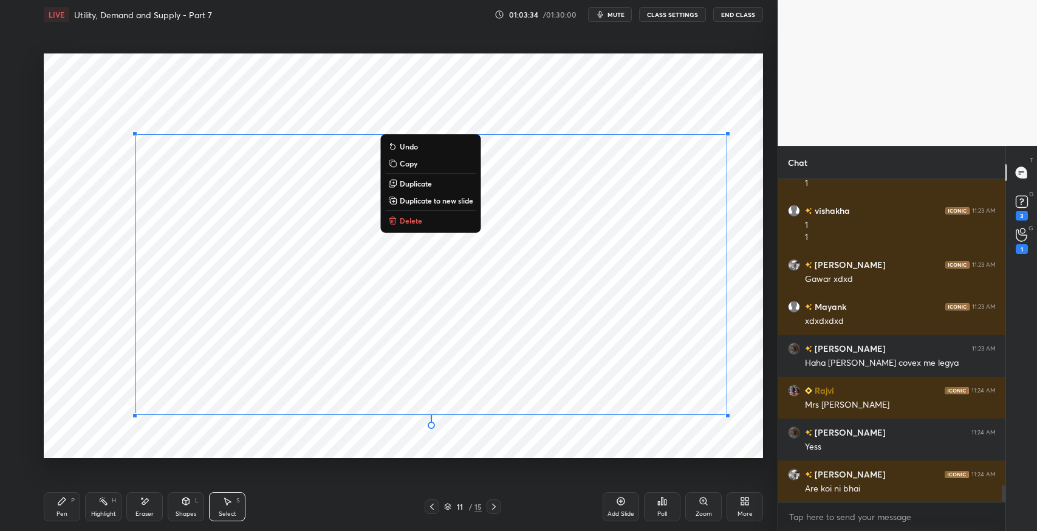
click at [439, 225] on button "Delete" at bounding box center [430, 220] width 91 height 15
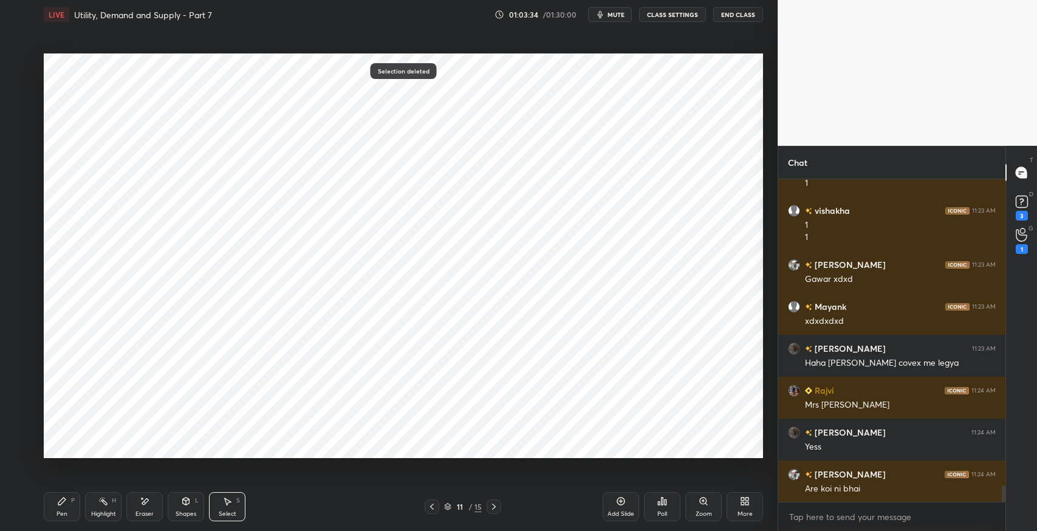
click at [63, 507] on div "Pen P" at bounding box center [62, 506] width 36 height 29
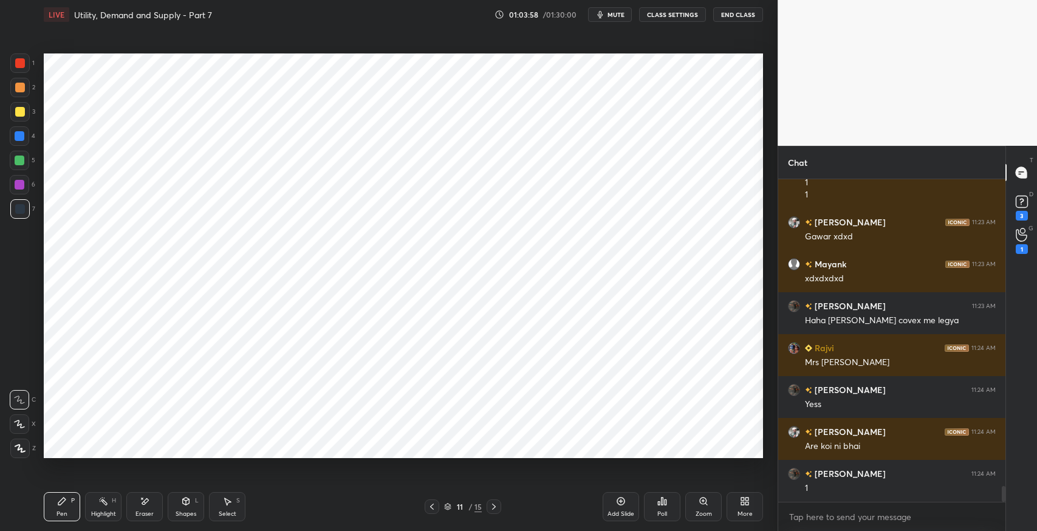
scroll to position [6219, 0]
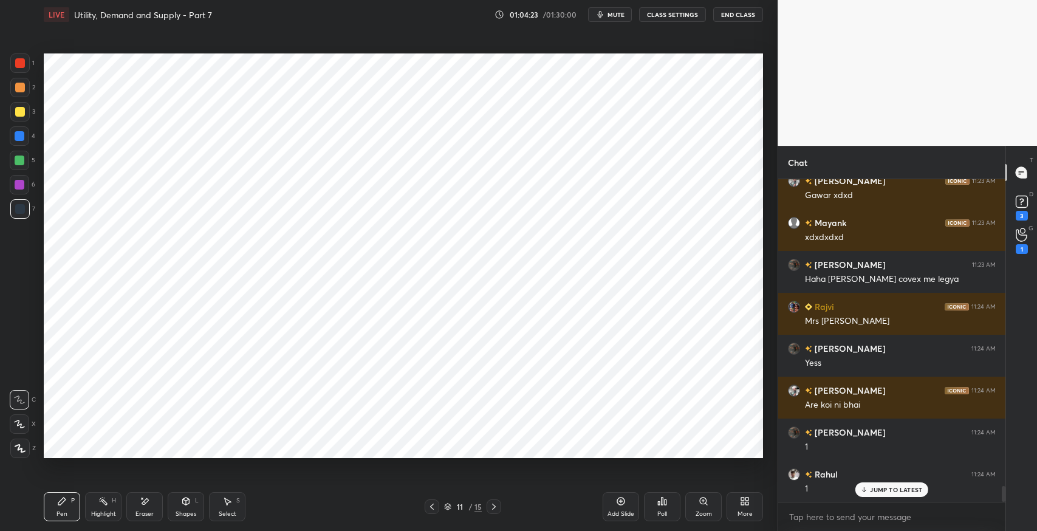
click at [624, 505] on icon at bounding box center [621, 501] width 10 height 10
click at [197, 503] on div "L" at bounding box center [197, 501] width 4 height 6
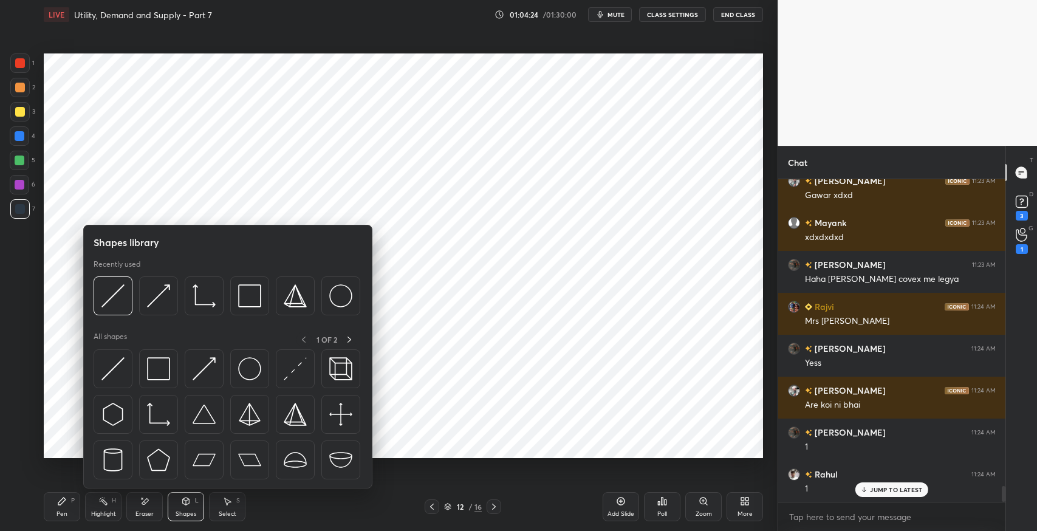
click at [151, 416] on img at bounding box center [158, 414] width 23 height 23
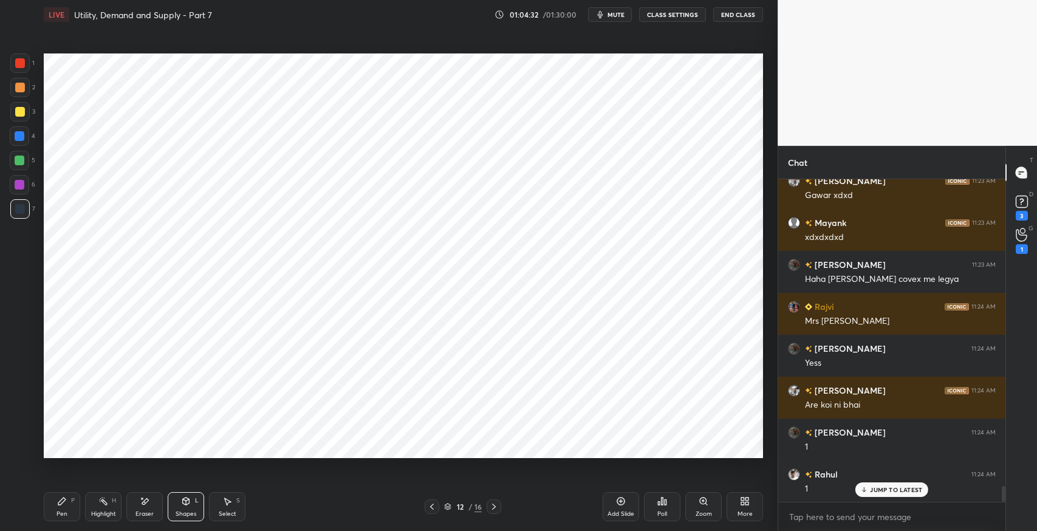
click at [192, 508] on div "Shapes L" at bounding box center [186, 506] width 36 height 29
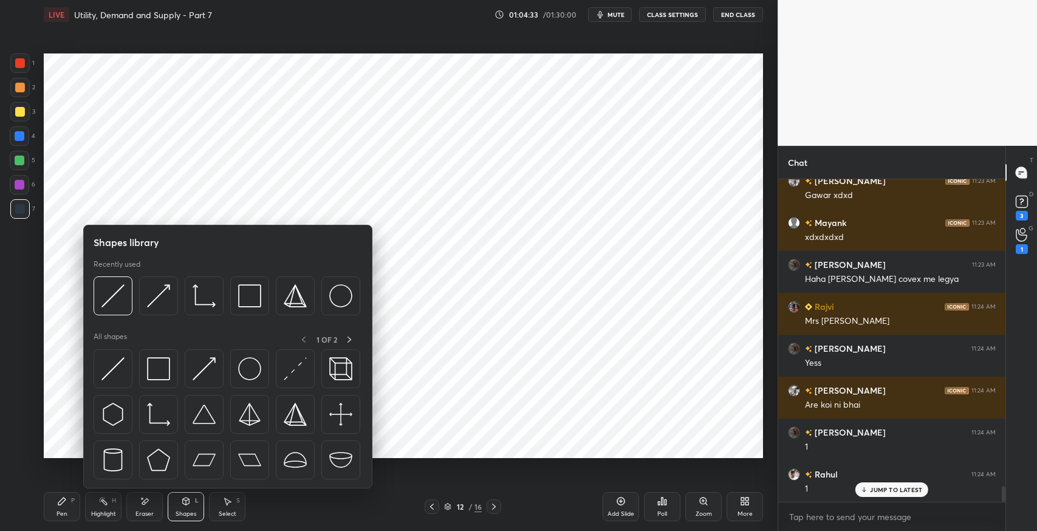
click at [202, 376] on img at bounding box center [204, 368] width 23 height 23
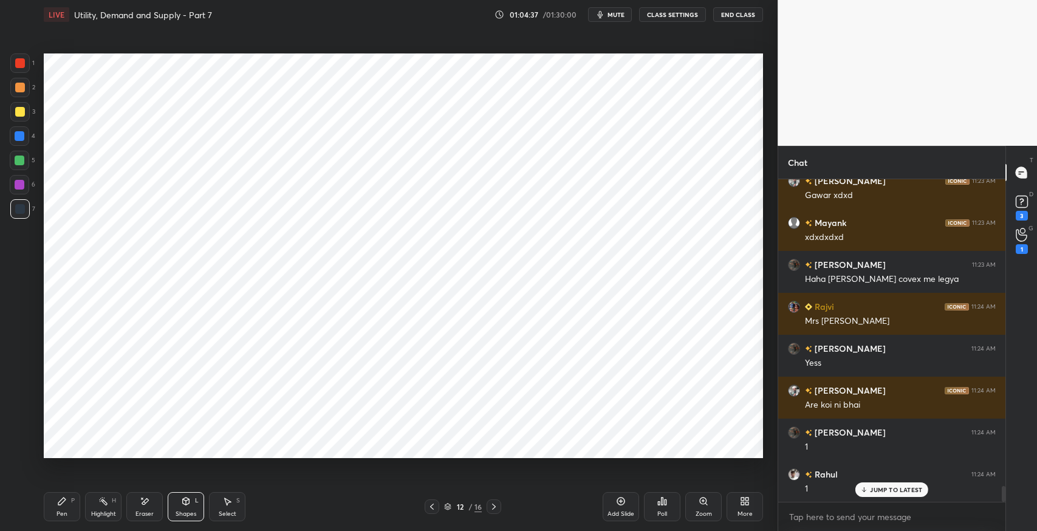
click at [142, 503] on icon at bounding box center [145, 501] width 7 height 6
click at [64, 500] on icon at bounding box center [61, 501] width 7 height 7
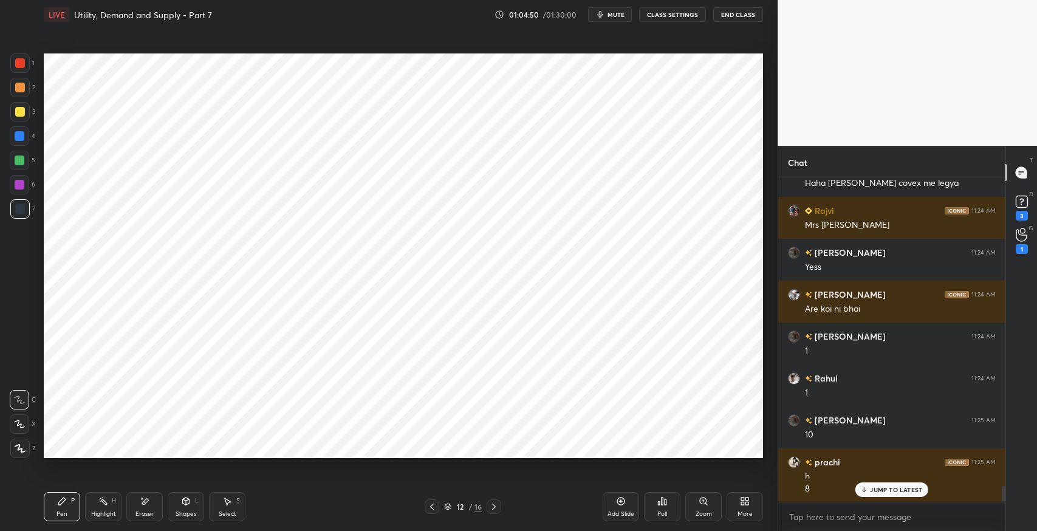
scroll to position [6328, 0]
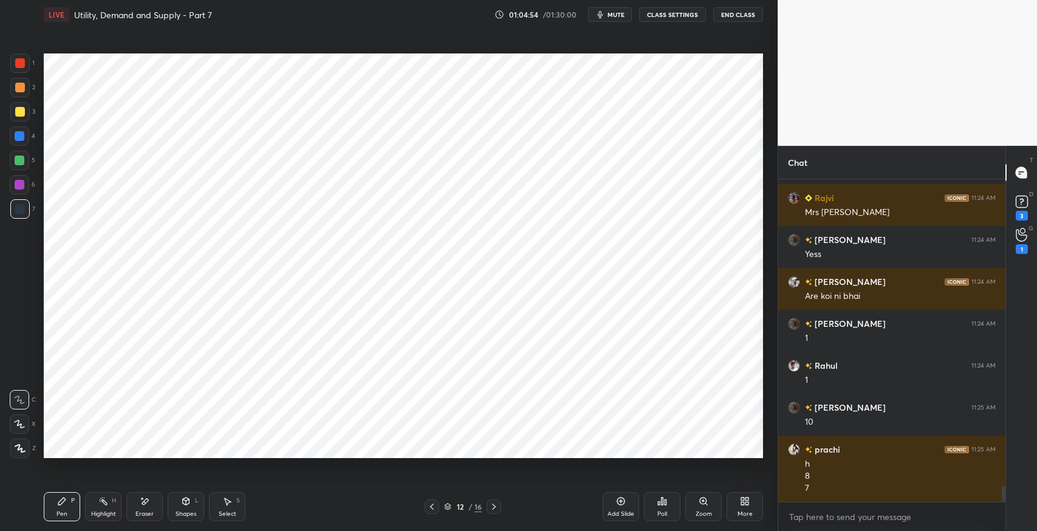
click at [188, 499] on icon at bounding box center [186, 501] width 7 height 7
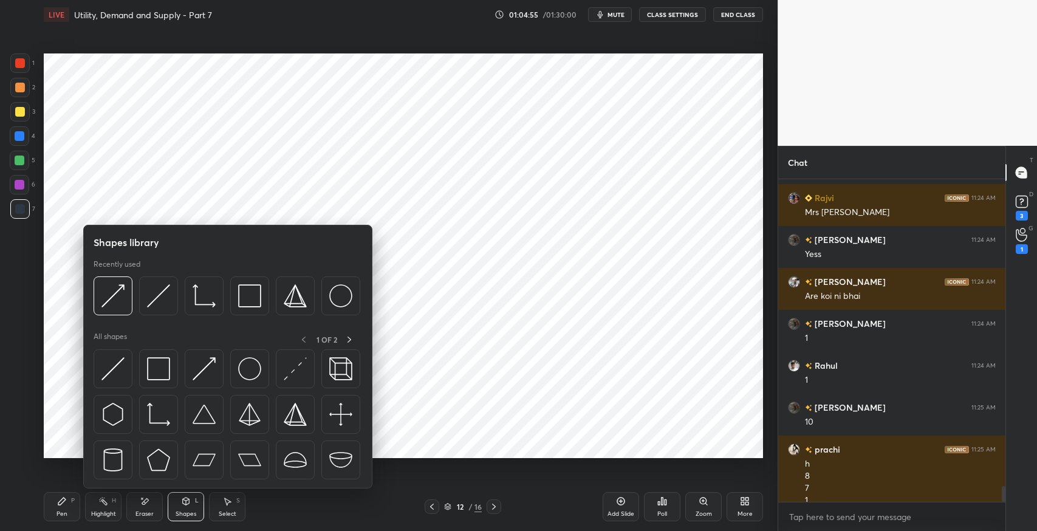
scroll to position [6340, 0]
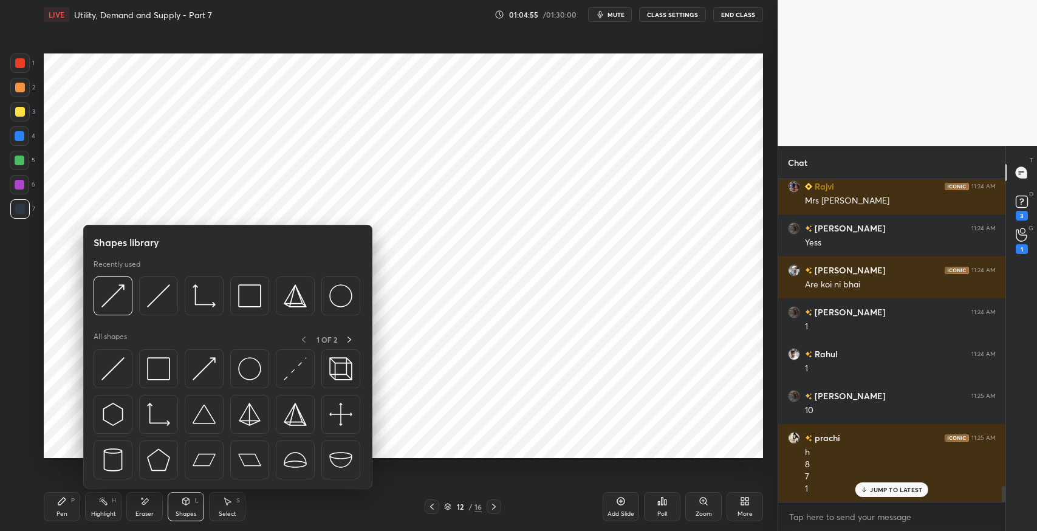
click at [118, 371] on img at bounding box center [112, 368] width 23 height 23
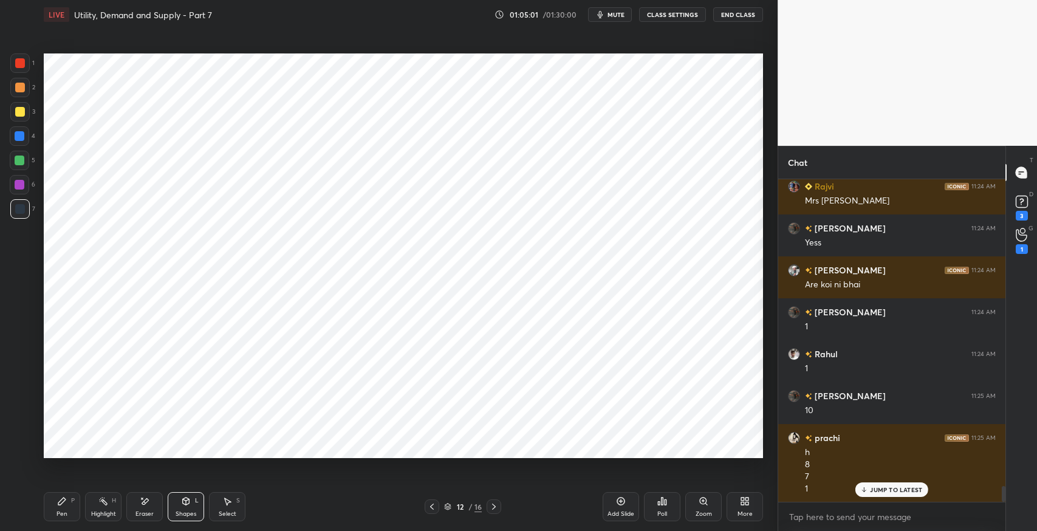
click at [57, 496] on icon at bounding box center [62, 501] width 10 height 10
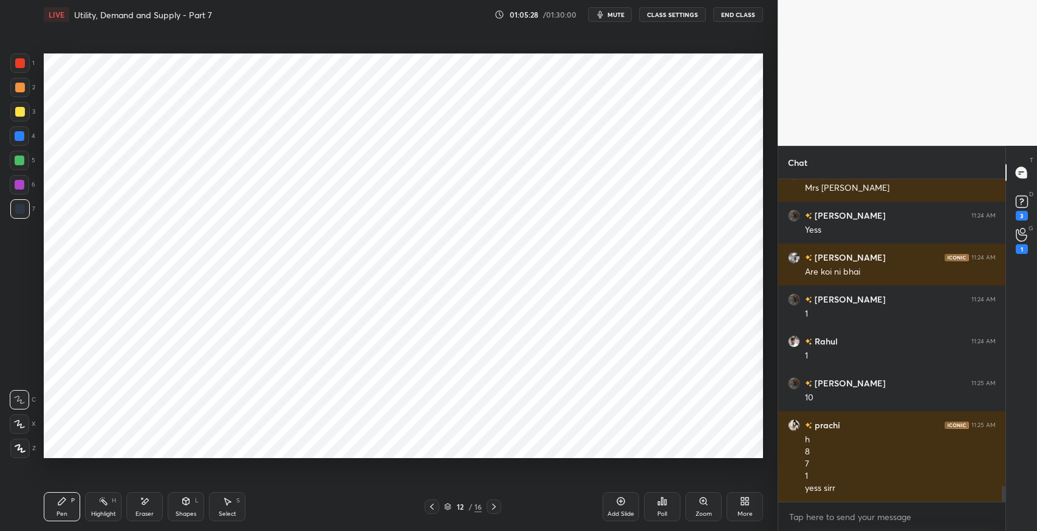
scroll to position [6394, 0]
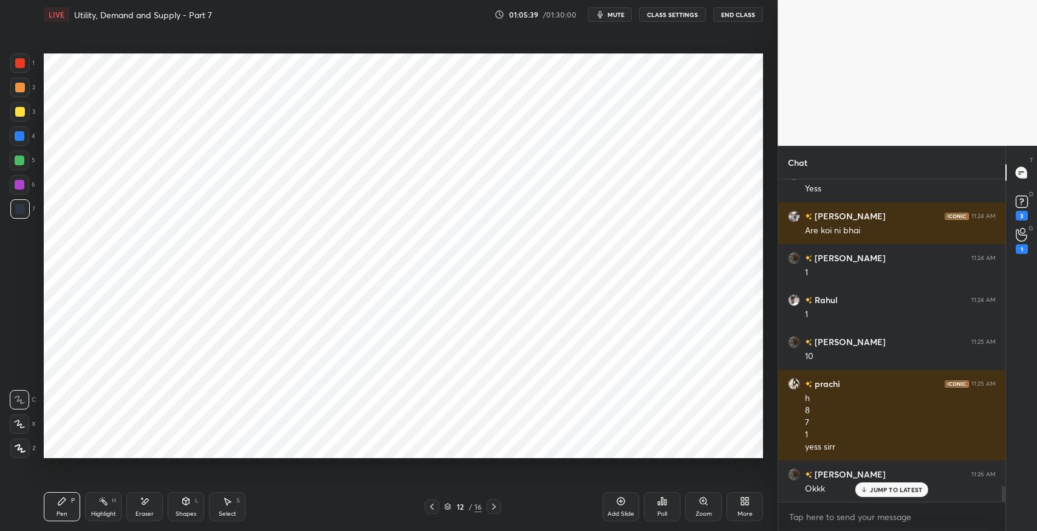
click at [70, 498] on div "Pen P" at bounding box center [62, 506] width 36 height 29
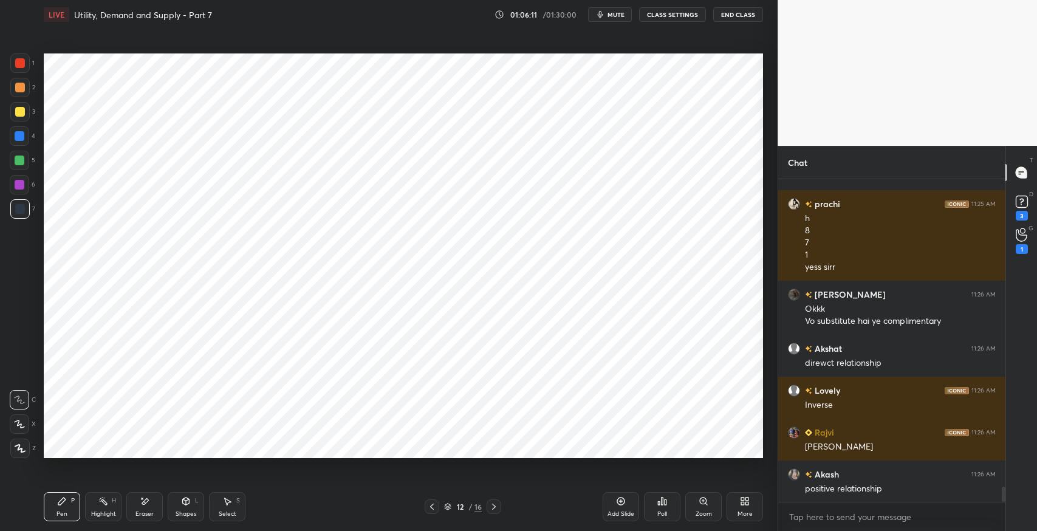
scroll to position [6616, 0]
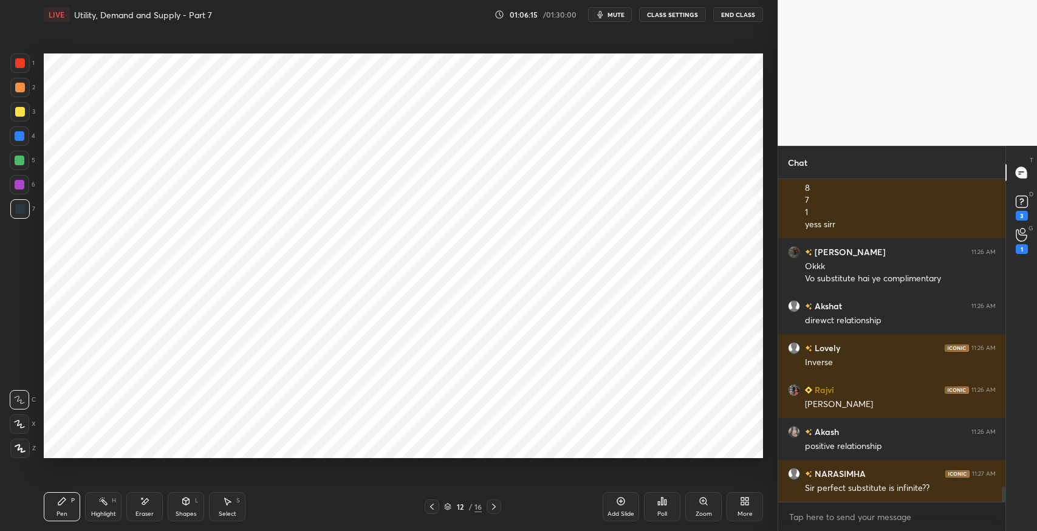
click at [431, 506] on icon at bounding box center [432, 507] width 10 height 10
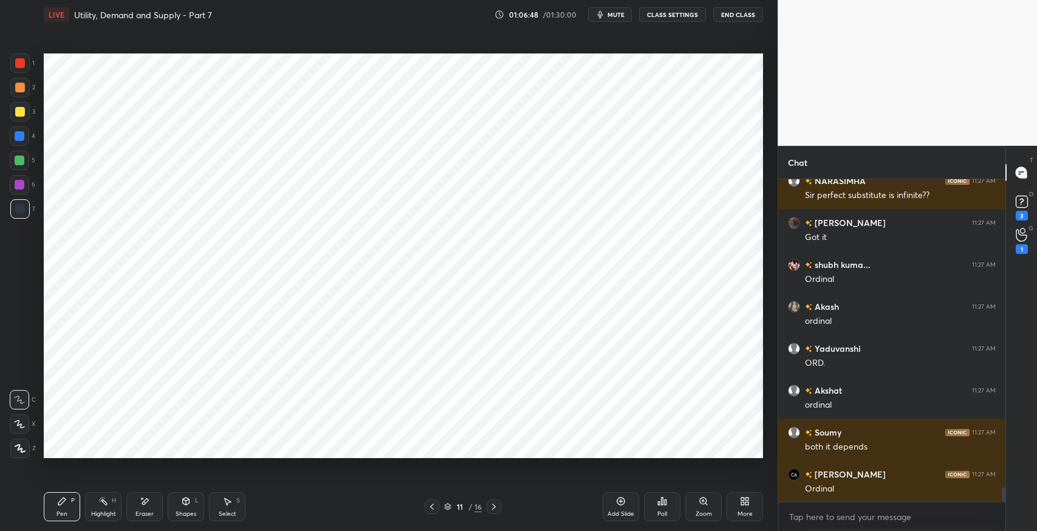
scroll to position [6951, 0]
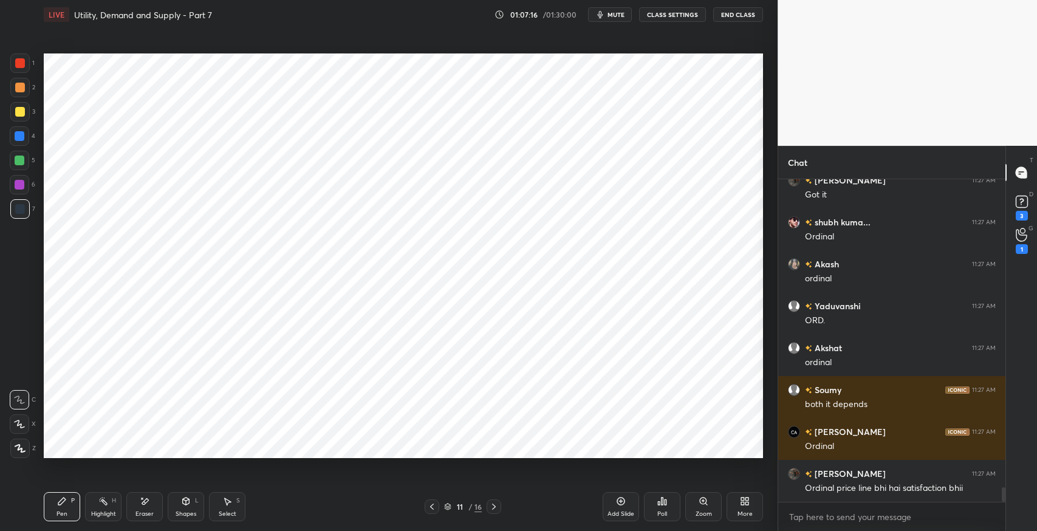
click at [747, 459] on div "Setting up your live class Poll for secs No correct answer Start poll" at bounding box center [403, 255] width 729 height 453
click at [751, 512] on div "More" at bounding box center [745, 514] width 15 height 6
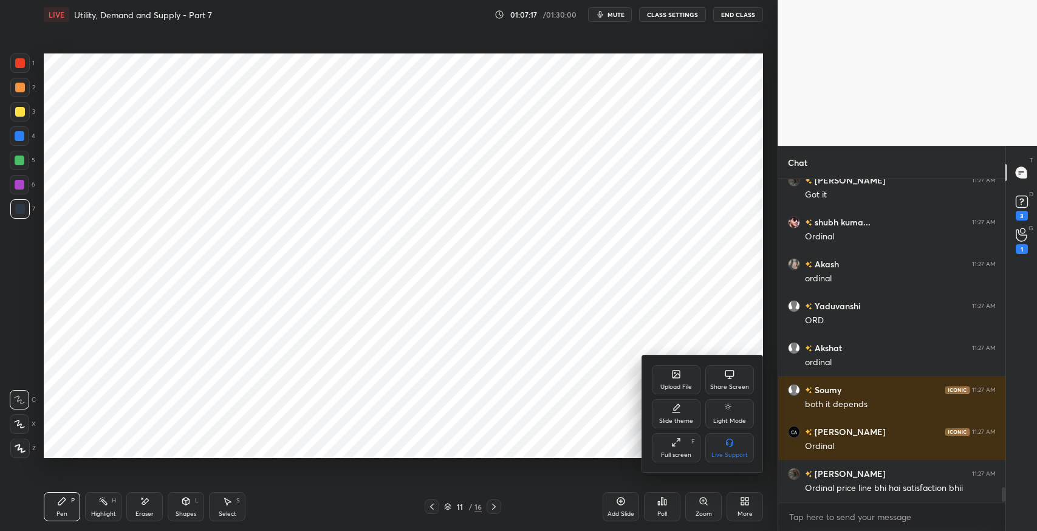
click at [682, 374] on div "Upload File" at bounding box center [676, 379] width 49 height 29
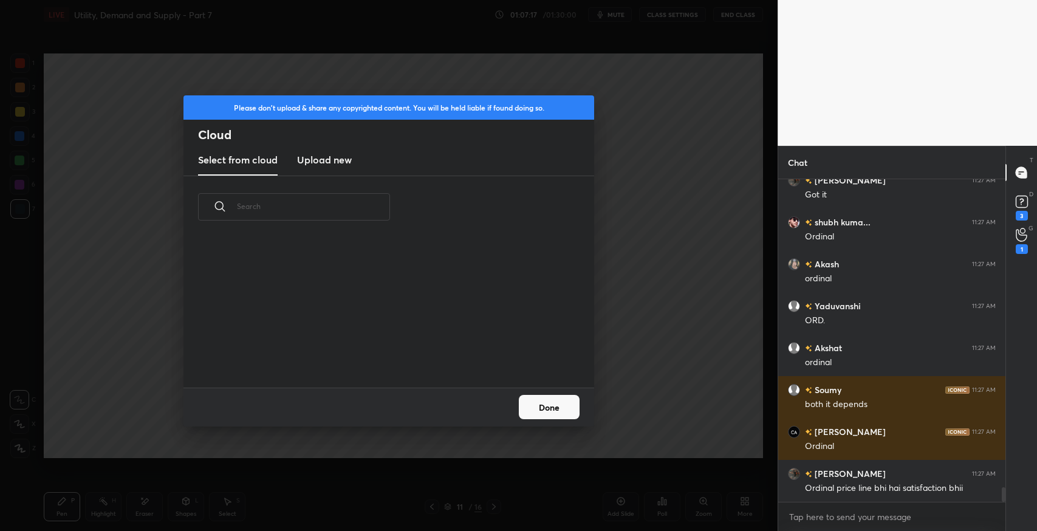
scroll to position [150, 390]
click at [320, 151] on new "Upload new" at bounding box center [324, 160] width 55 height 30
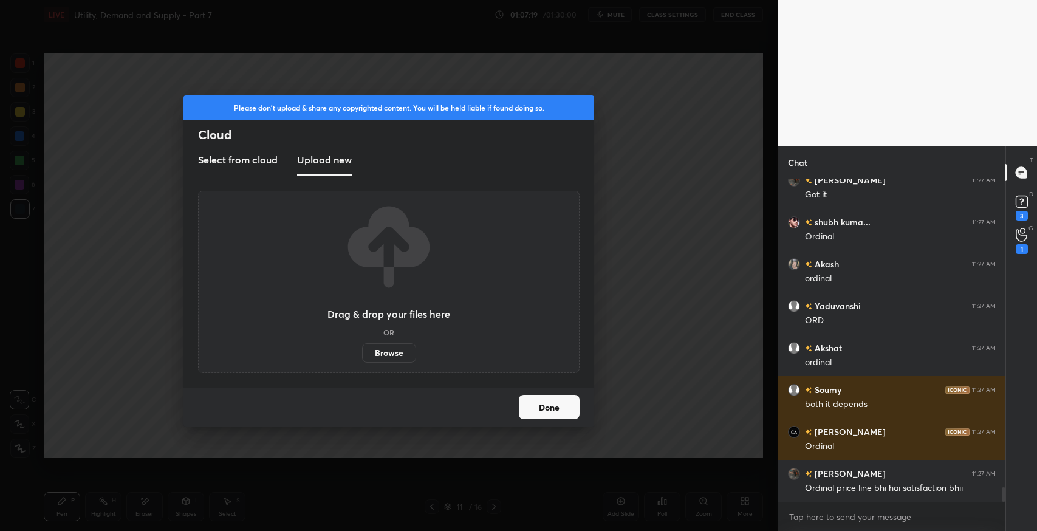
click at [391, 349] on label "Browse" at bounding box center [389, 352] width 54 height 19
click at [362, 349] on input "Browse" at bounding box center [362, 352] width 0 height 19
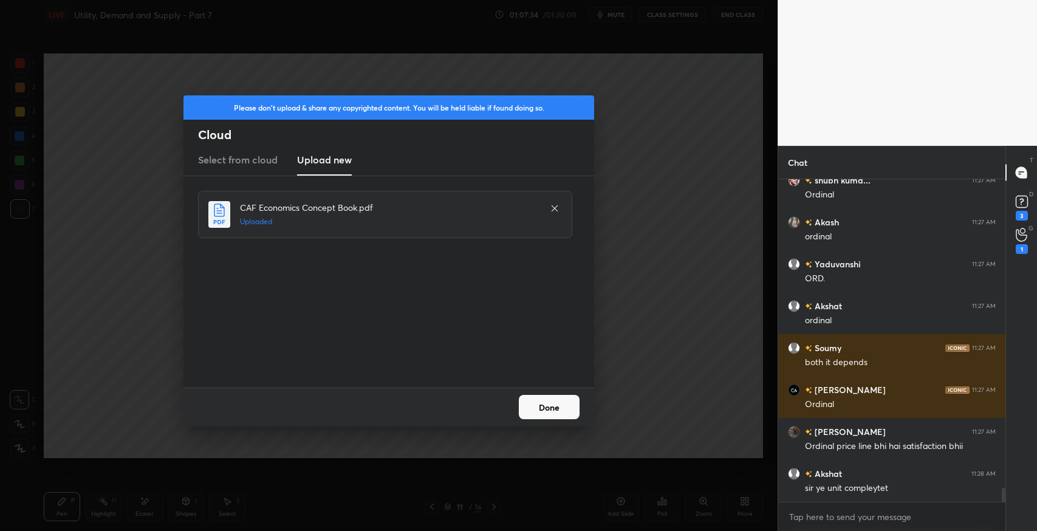
click at [552, 406] on button "Done" at bounding box center [549, 407] width 61 height 24
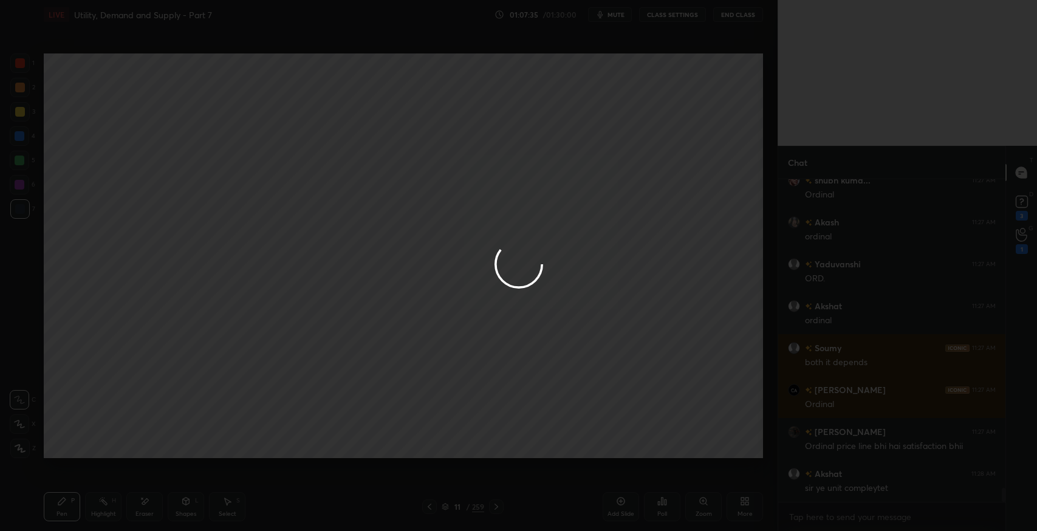
scroll to position [7035, 0]
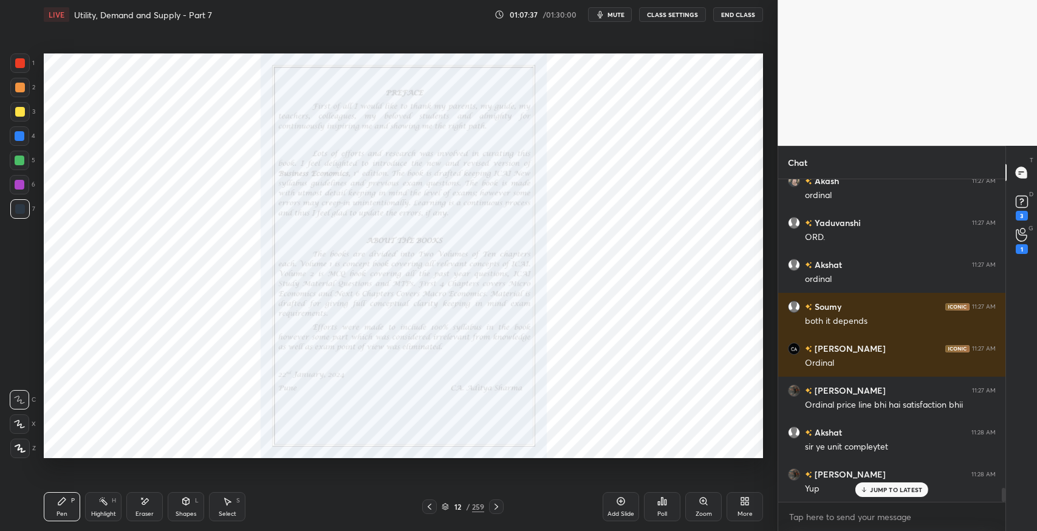
click at [885, 484] on div "JUMP TO LATEST" at bounding box center [892, 490] width 73 height 15
click at [500, 510] on icon at bounding box center [497, 507] width 10 height 10
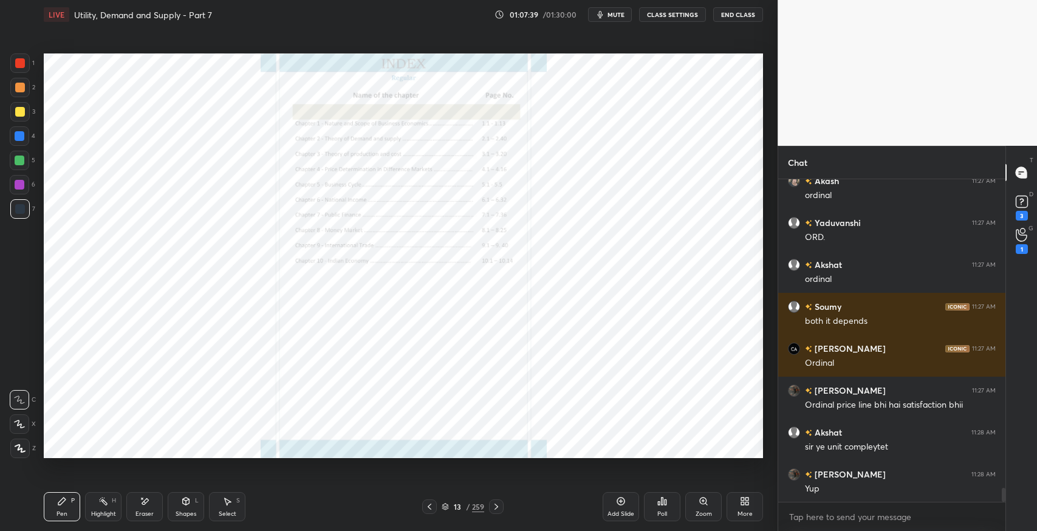
click at [500, 510] on icon at bounding box center [497, 507] width 10 height 10
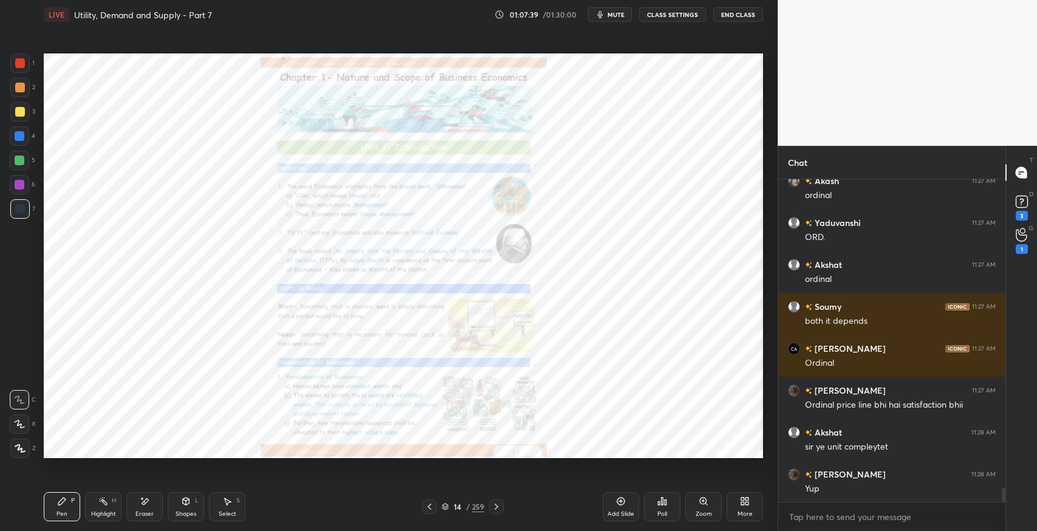
click at [500, 510] on icon at bounding box center [497, 507] width 10 height 10
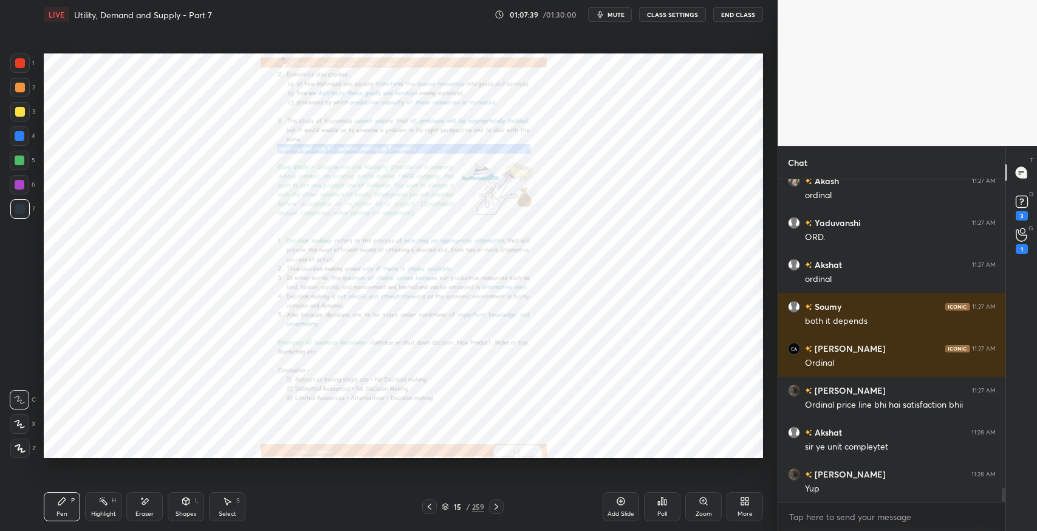
click at [500, 510] on icon at bounding box center [497, 507] width 10 height 10
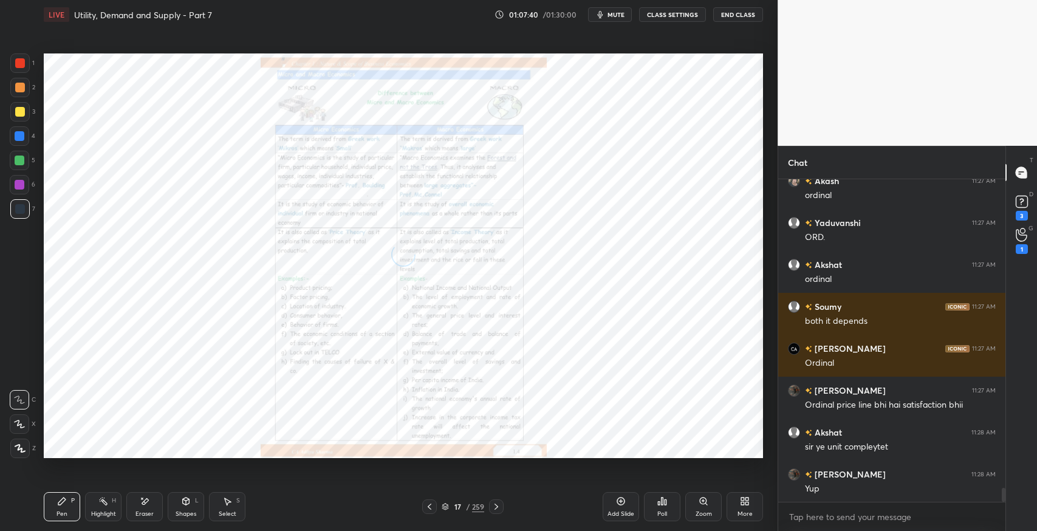
click at [500, 510] on icon at bounding box center [497, 507] width 10 height 10
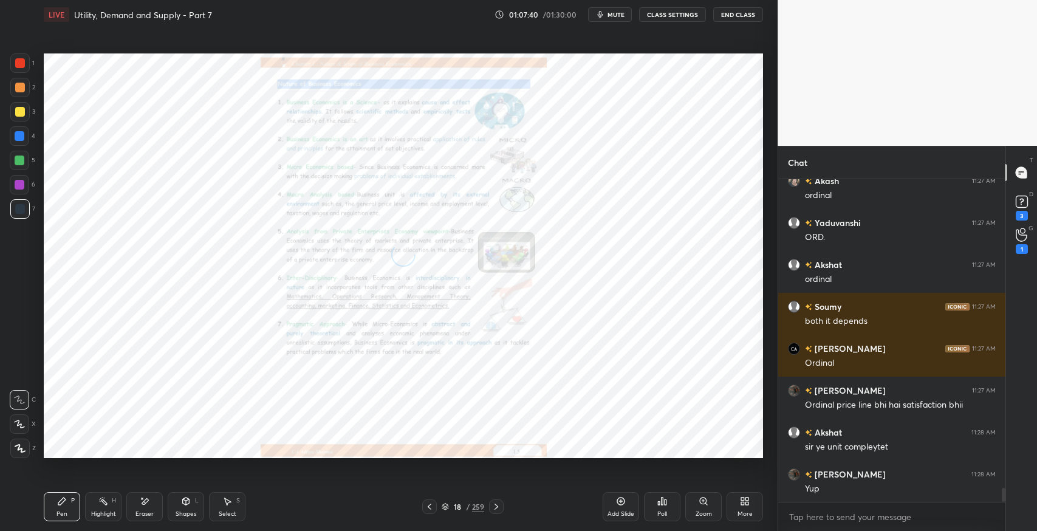
click at [500, 510] on icon at bounding box center [497, 507] width 10 height 10
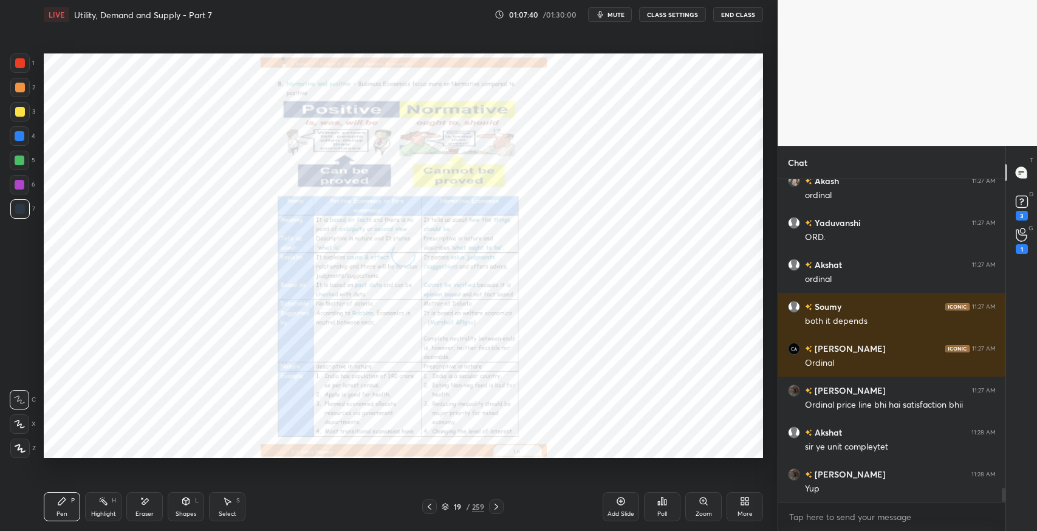
click at [500, 510] on icon at bounding box center [497, 507] width 10 height 10
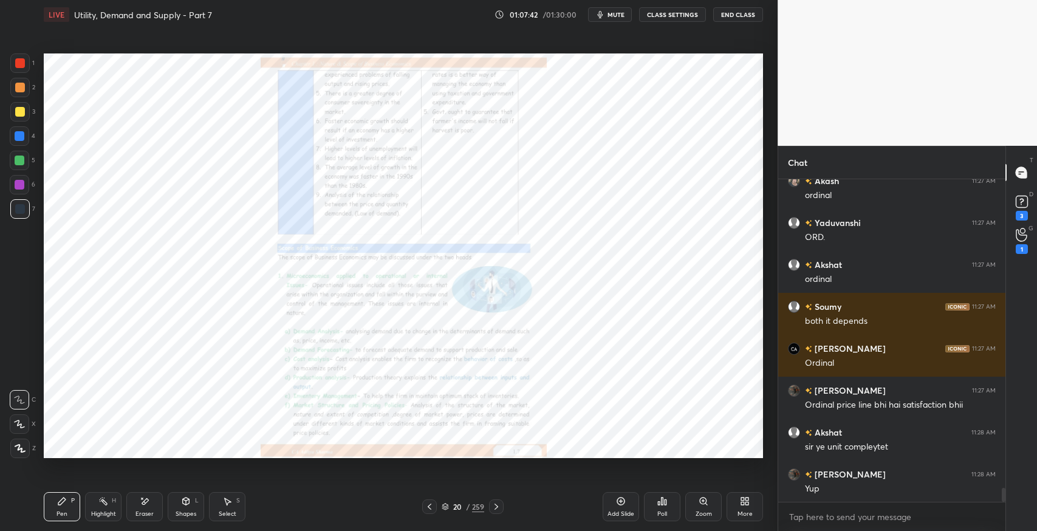
click at [500, 510] on icon at bounding box center [497, 507] width 10 height 10
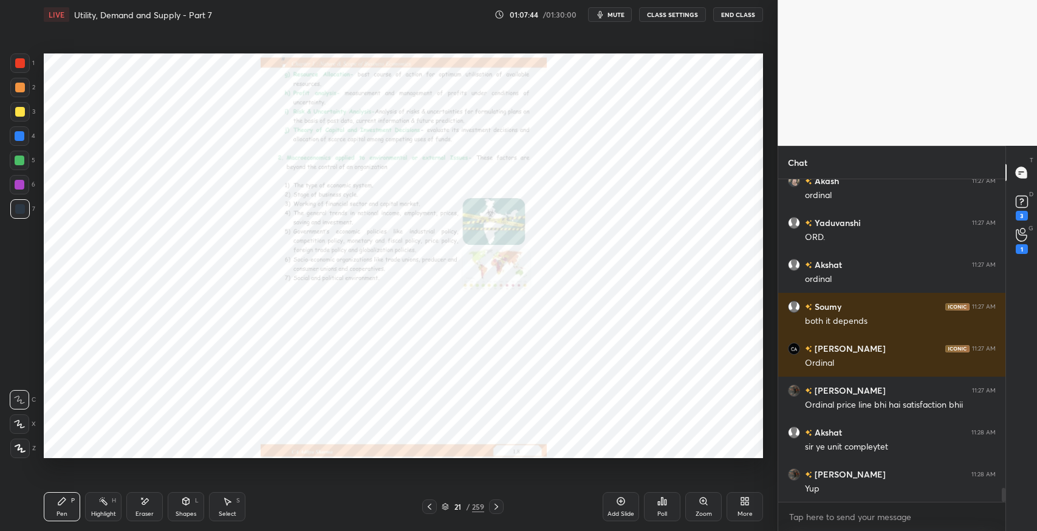
click at [500, 510] on icon at bounding box center [497, 507] width 10 height 10
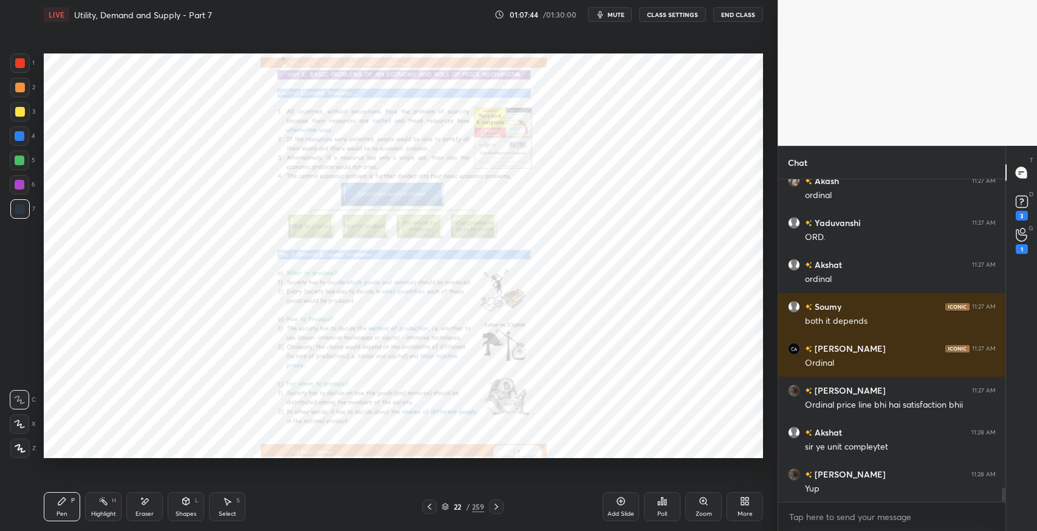
click at [500, 510] on icon at bounding box center [497, 507] width 10 height 10
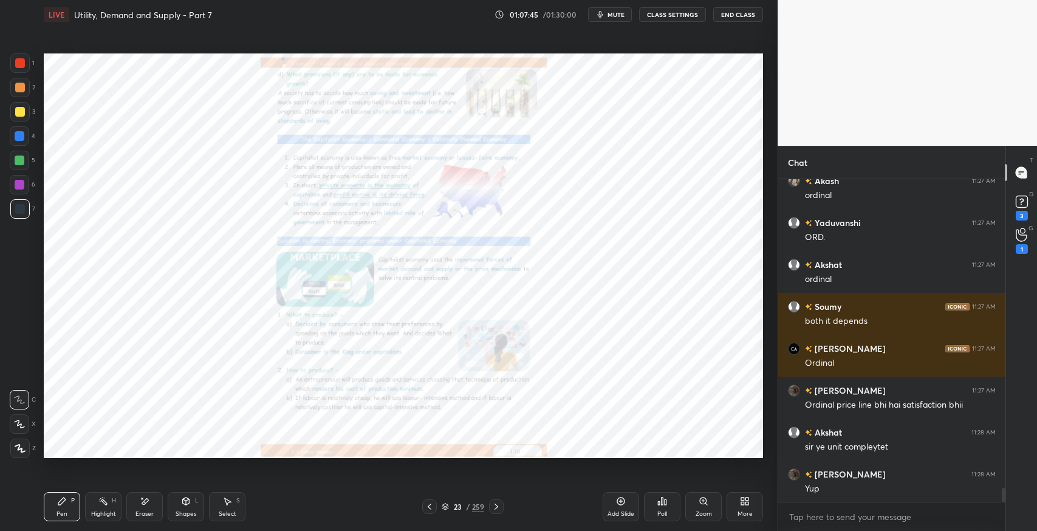
click at [500, 510] on icon at bounding box center [497, 507] width 10 height 10
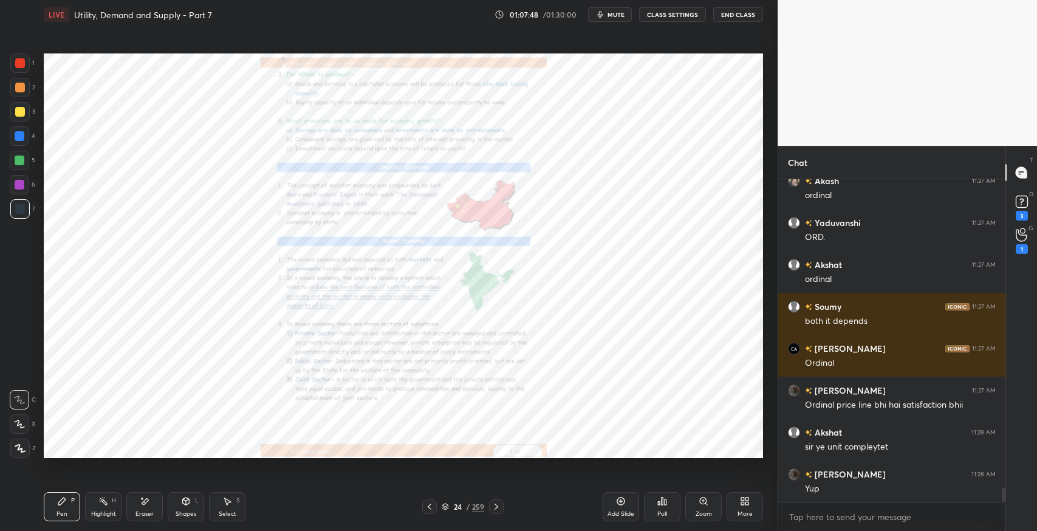
scroll to position [7048, 0]
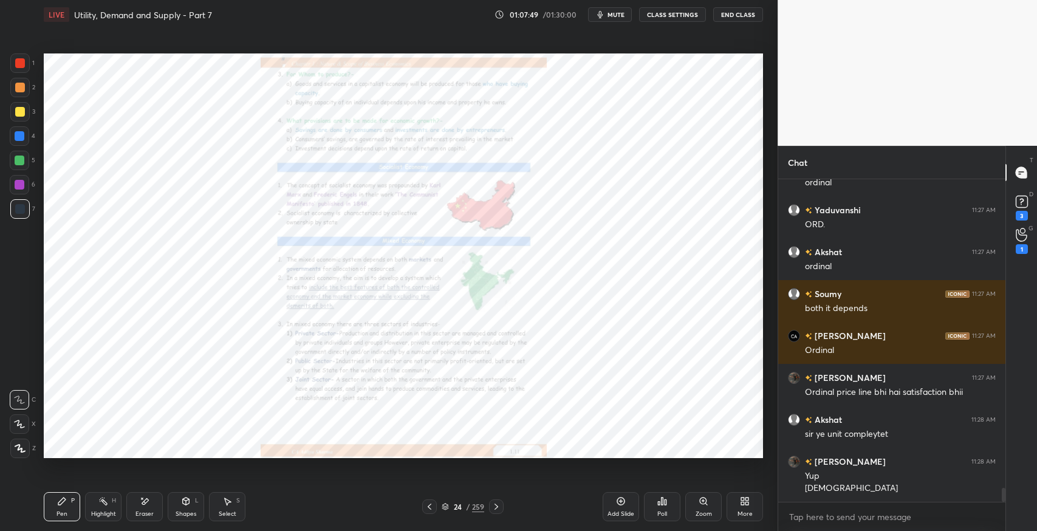
click at [500, 510] on icon at bounding box center [497, 507] width 10 height 10
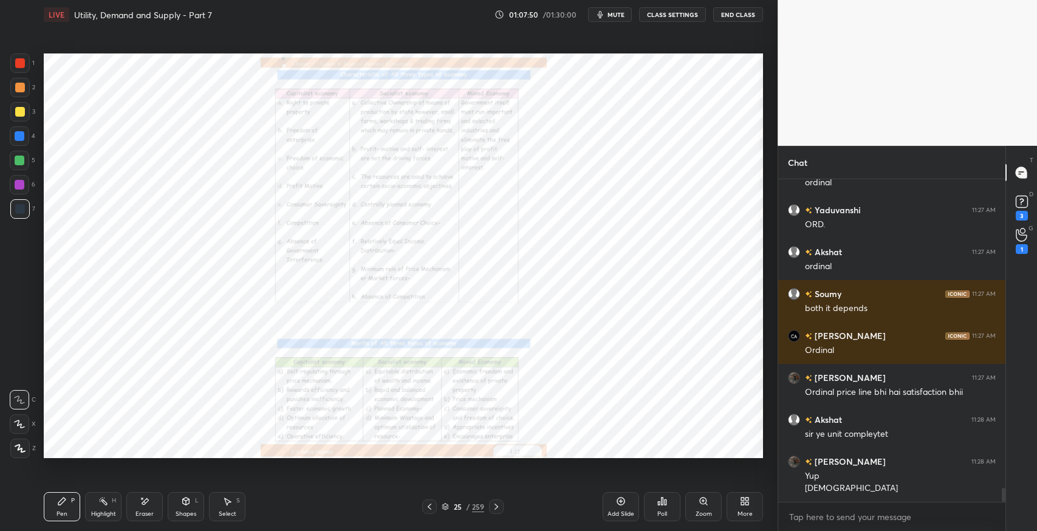
click at [500, 510] on icon at bounding box center [497, 507] width 10 height 10
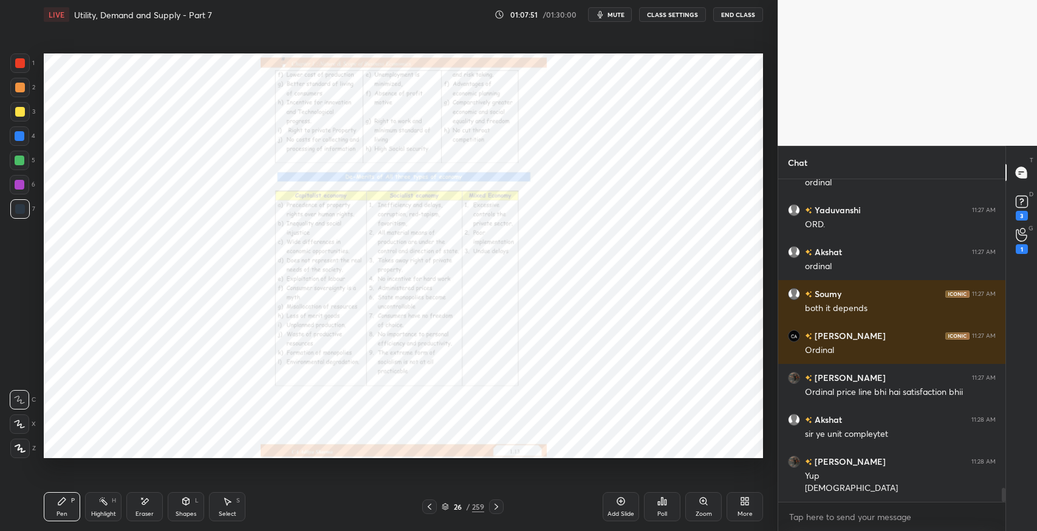
click at [500, 510] on icon at bounding box center [497, 507] width 10 height 10
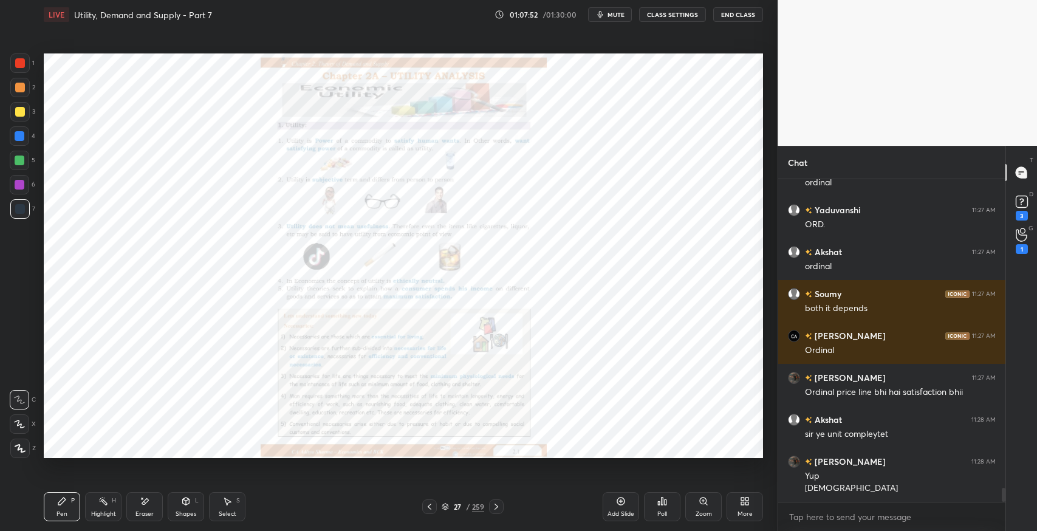
click at [500, 510] on icon at bounding box center [497, 507] width 10 height 10
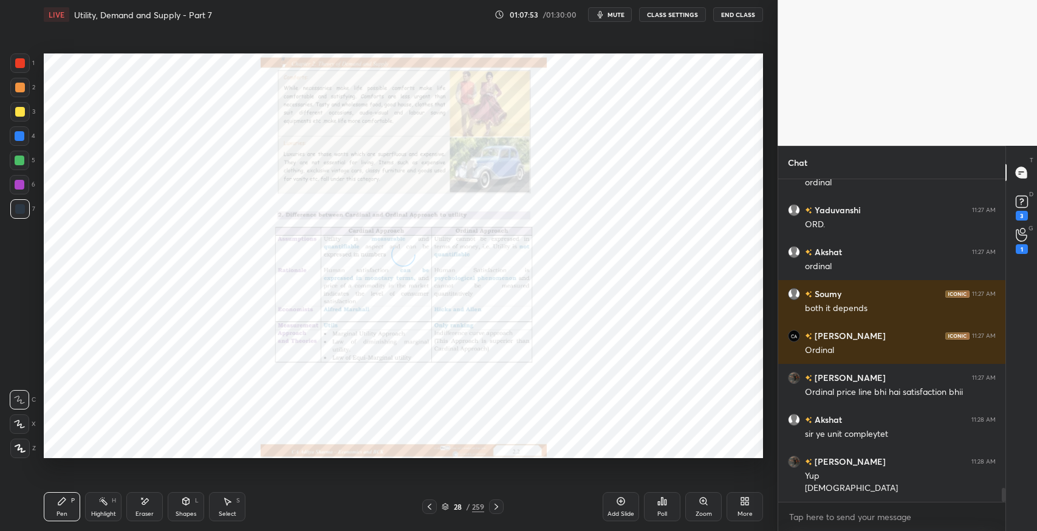
click at [500, 510] on icon at bounding box center [497, 507] width 10 height 10
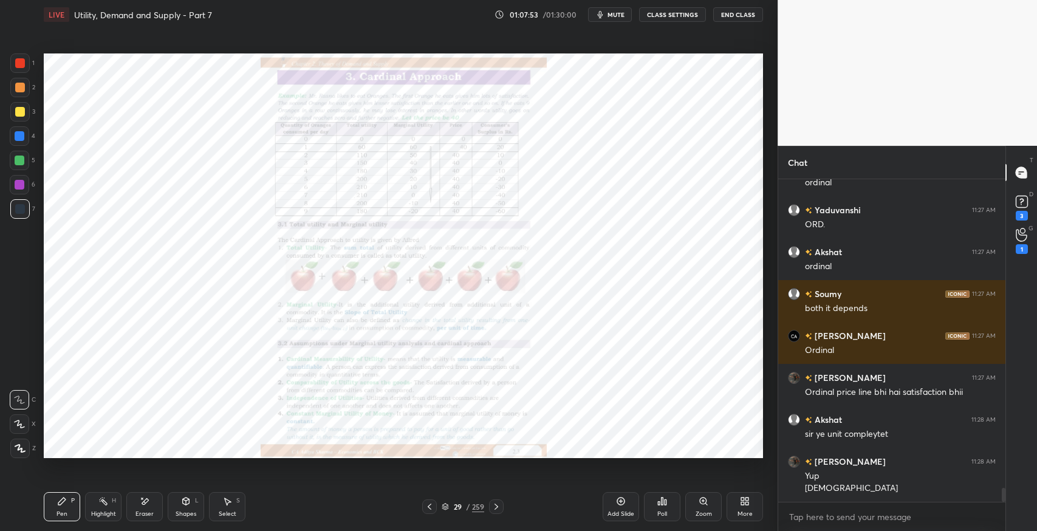
click at [500, 510] on icon at bounding box center [497, 507] width 10 height 10
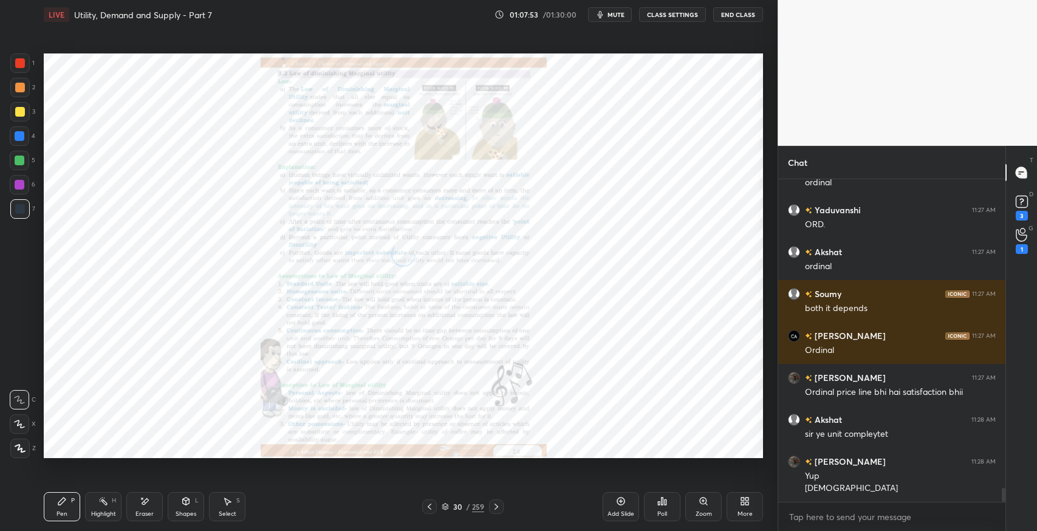
click at [500, 510] on icon at bounding box center [497, 507] width 10 height 10
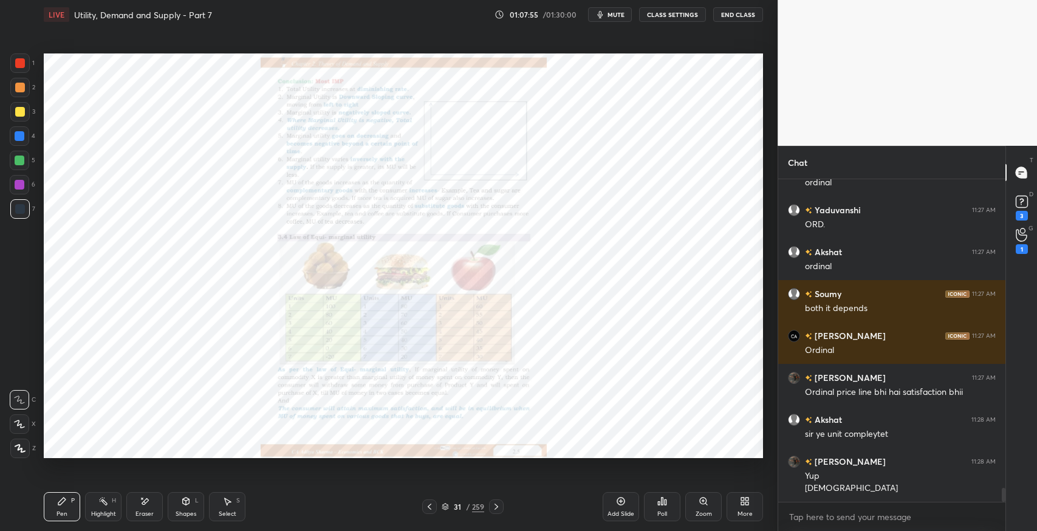
click at [500, 510] on icon at bounding box center [497, 507] width 10 height 10
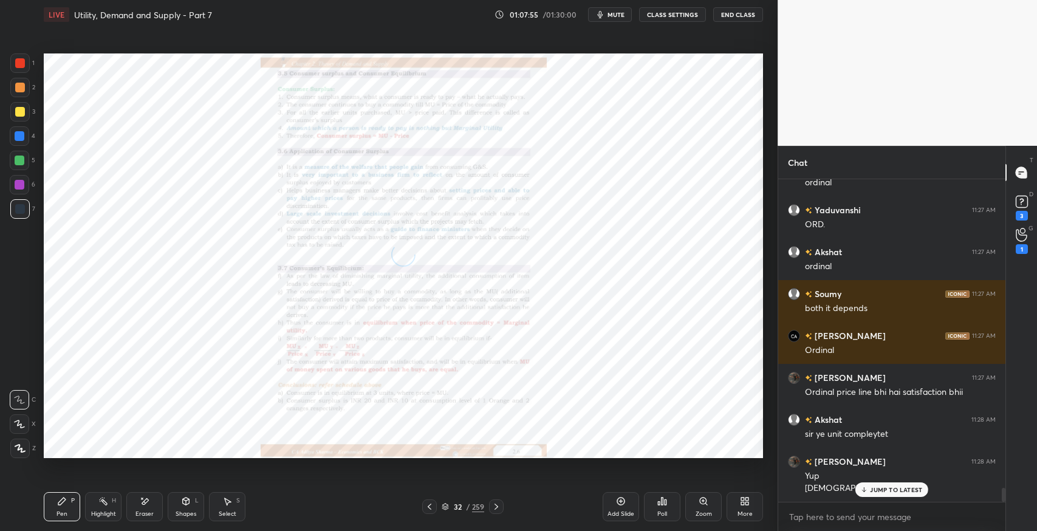
scroll to position [7089, 0]
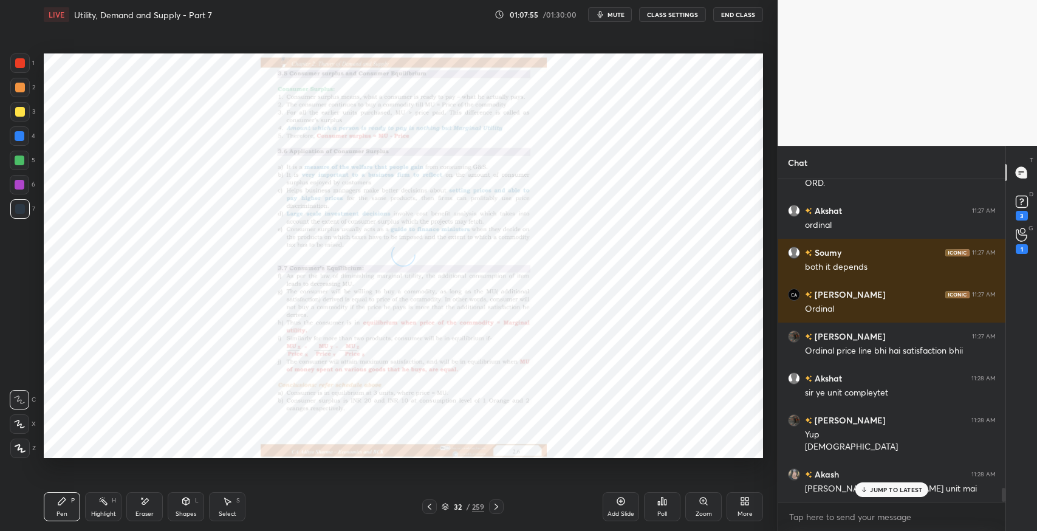
click at [500, 510] on icon at bounding box center [497, 507] width 10 height 10
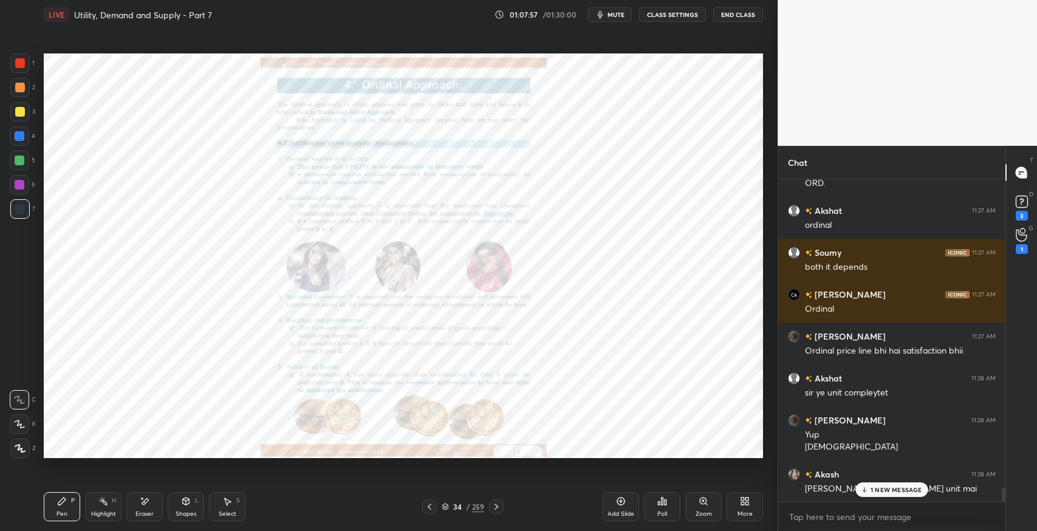
scroll to position [7131, 0]
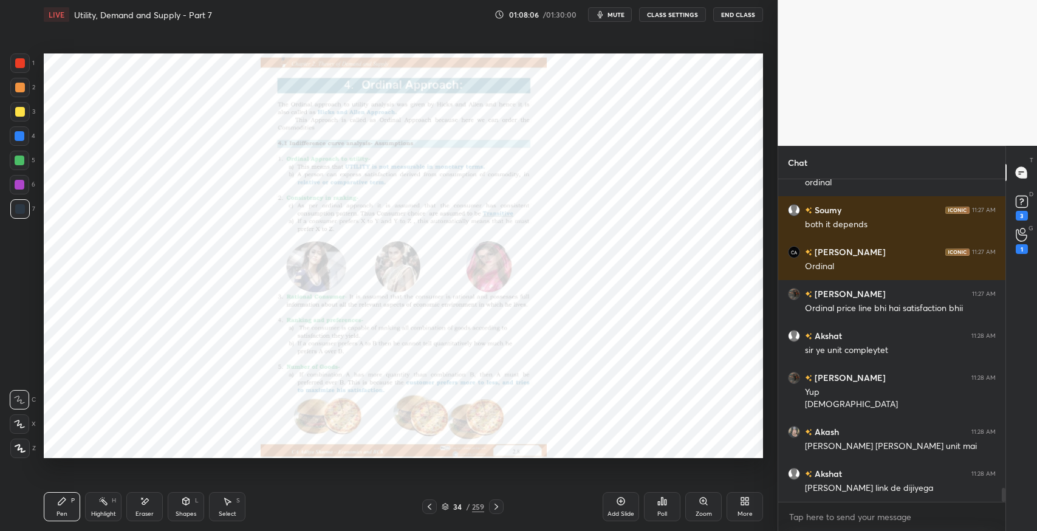
click at [738, 511] on div "More" at bounding box center [745, 514] width 15 height 6
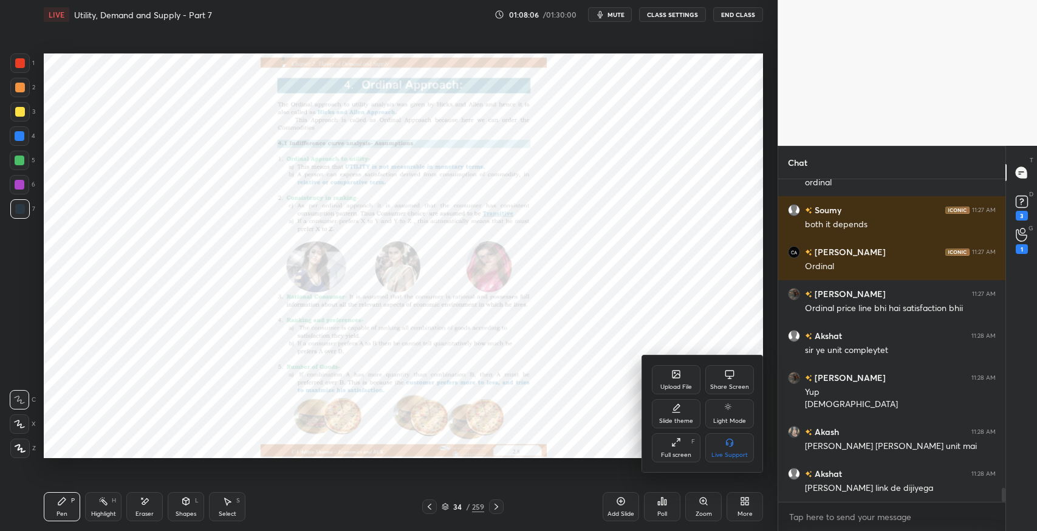
click at [741, 512] on div at bounding box center [518, 265] width 1037 height 531
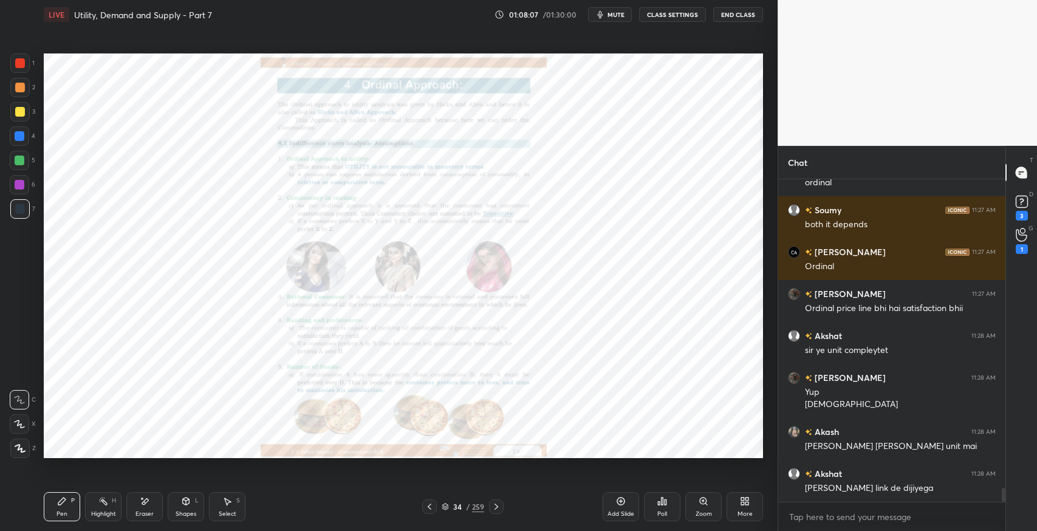
click at [704, 511] on div "Zoom" at bounding box center [704, 514] width 16 height 6
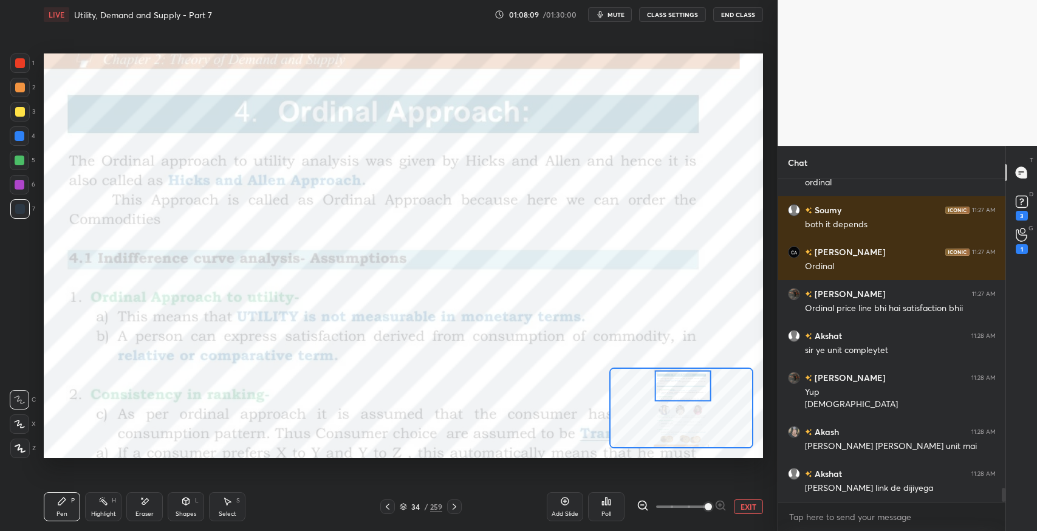
click at [53, 500] on div "Pen P" at bounding box center [62, 506] width 36 height 29
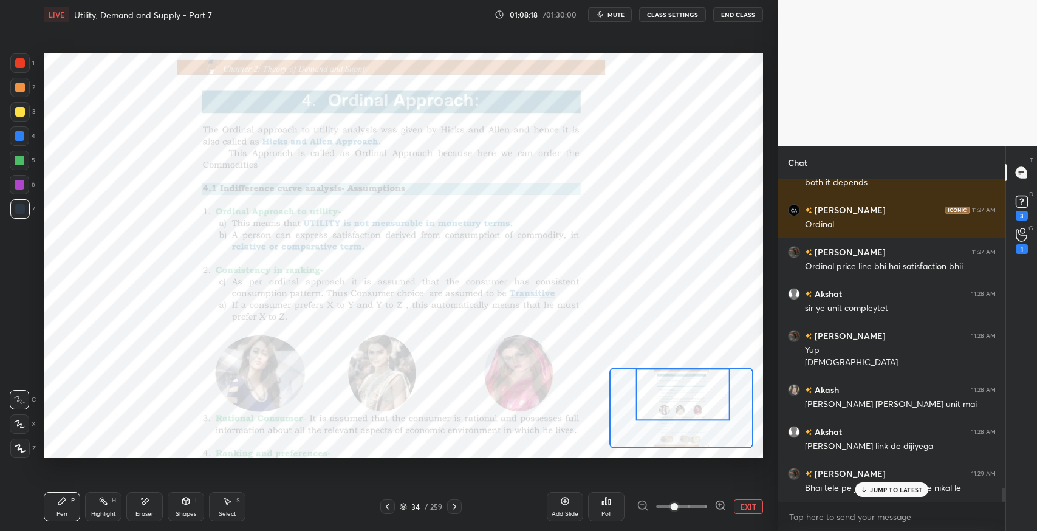
scroll to position [7215, 0]
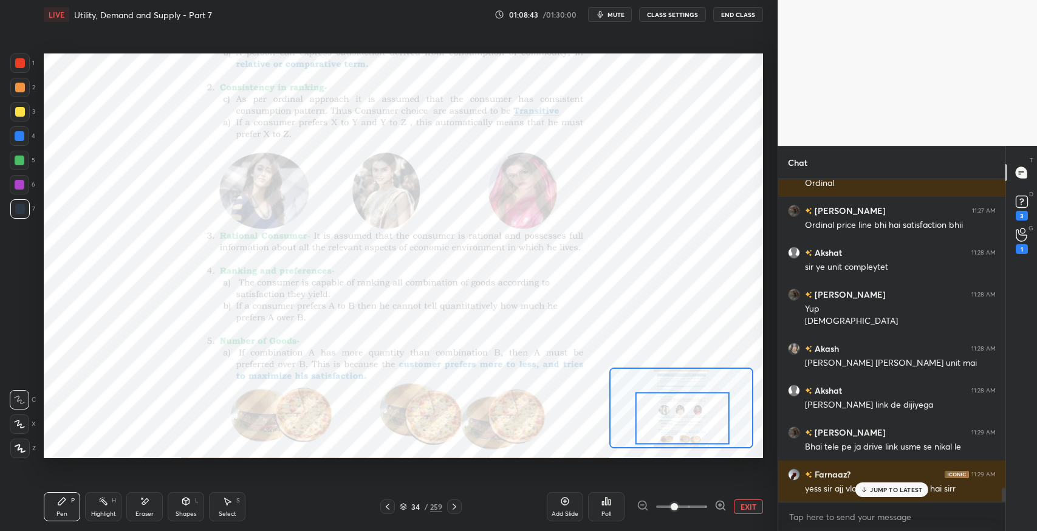
click at [456, 506] on icon at bounding box center [455, 507] width 4 height 6
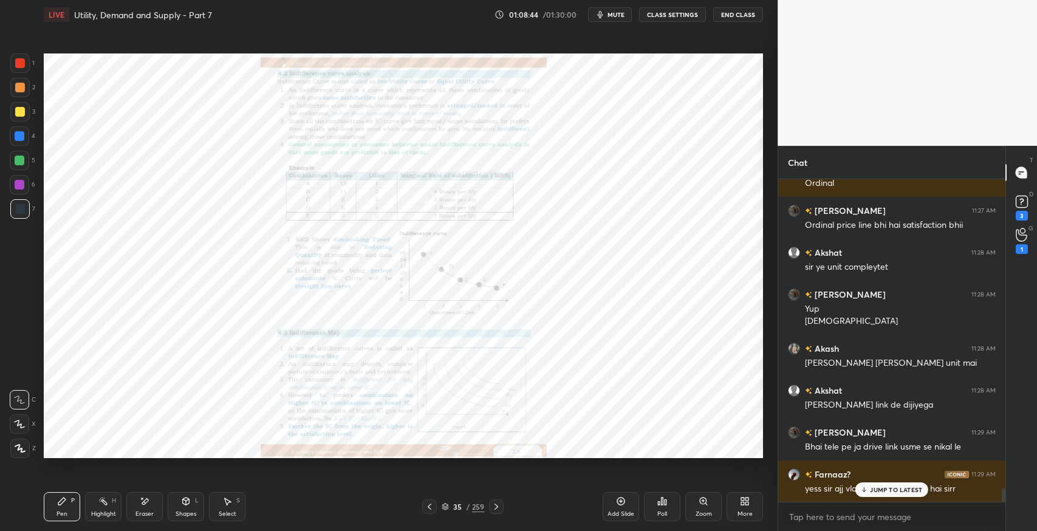
click at [878, 490] on p "JUMP TO LATEST" at bounding box center [896, 489] width 52 height 7
click at [697, 506] on div "Zoom" at bounding box center [703, 506] width 36 height 29
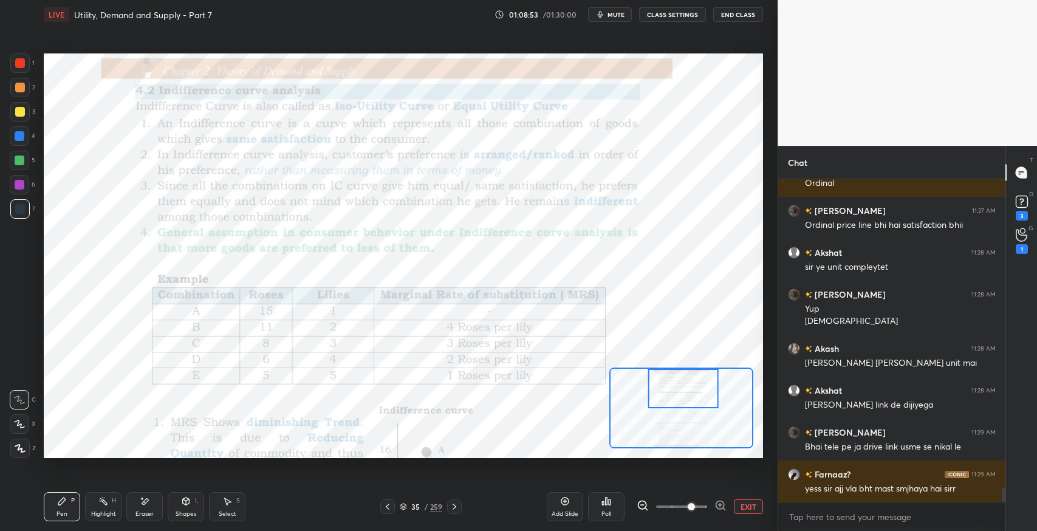
scroll to position [7244, 0]
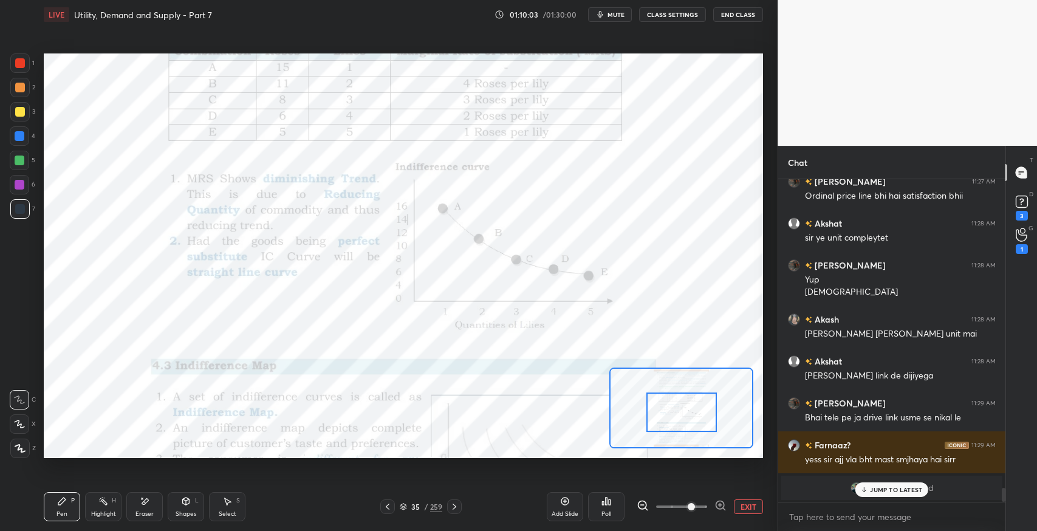
click at [719, 502] on icon at bounding box center [721, 506] width 12 height 12
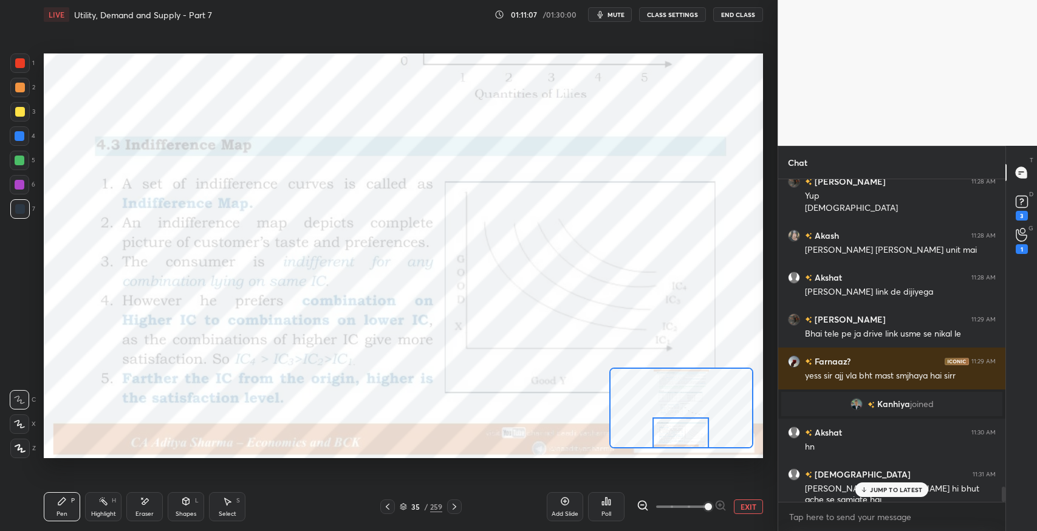
scroll to position [6651, 0]
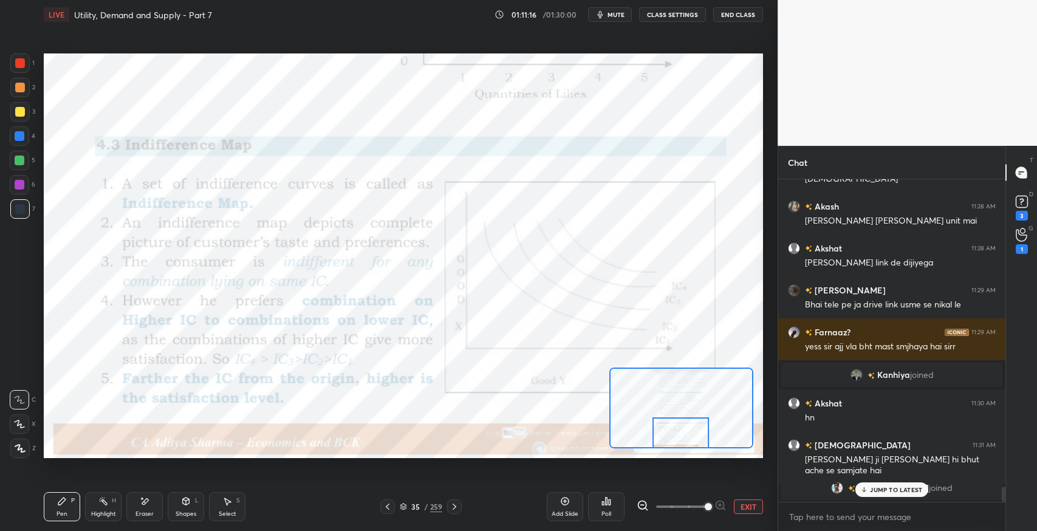
click at [457, 507] on icon at bounding box center [455, 507] width 10 height 10
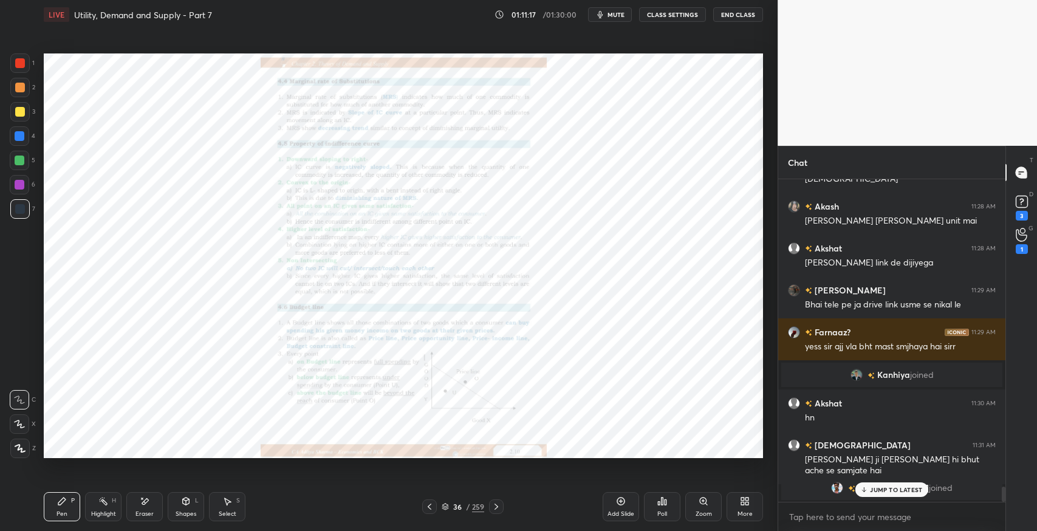
click at [701, 509] on div "Zoom" at bounding box center [703, 506] width 36 height 29
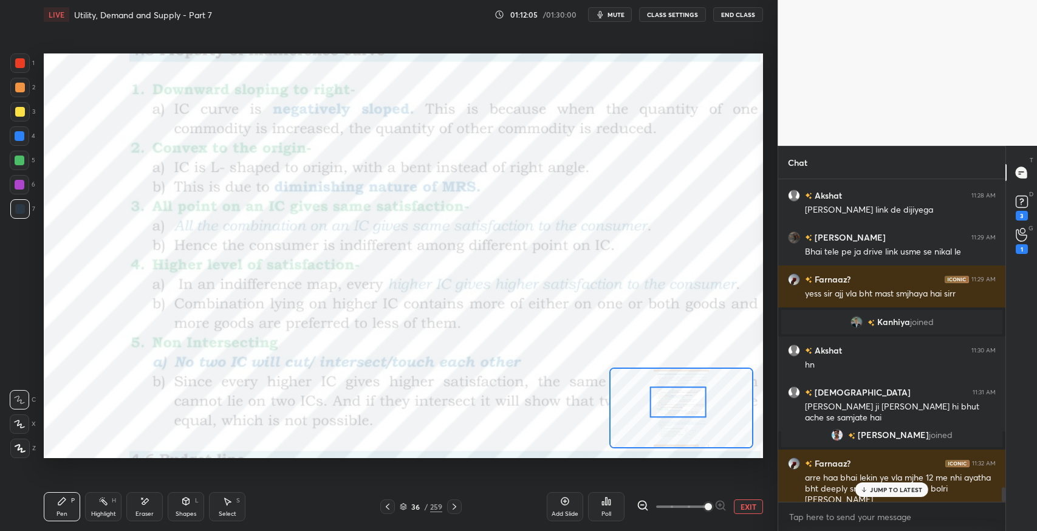
scroll to position [6747, 0]
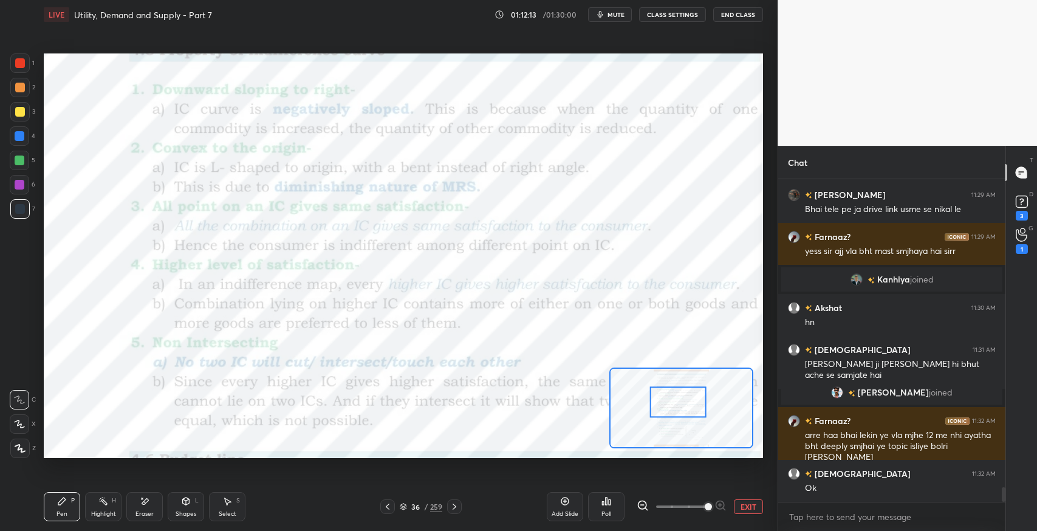
click at [152, 503] on div "Eraser" at bounding box center [144, 506] width 36 height 29
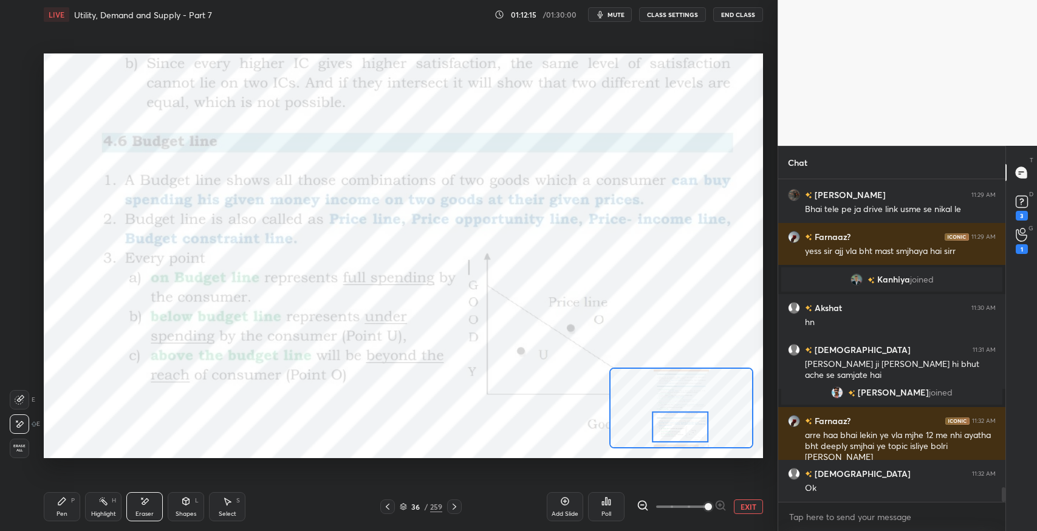
click at [50, 500] on div "Pen P" at bounding box center [62, 506] width 36 height 29
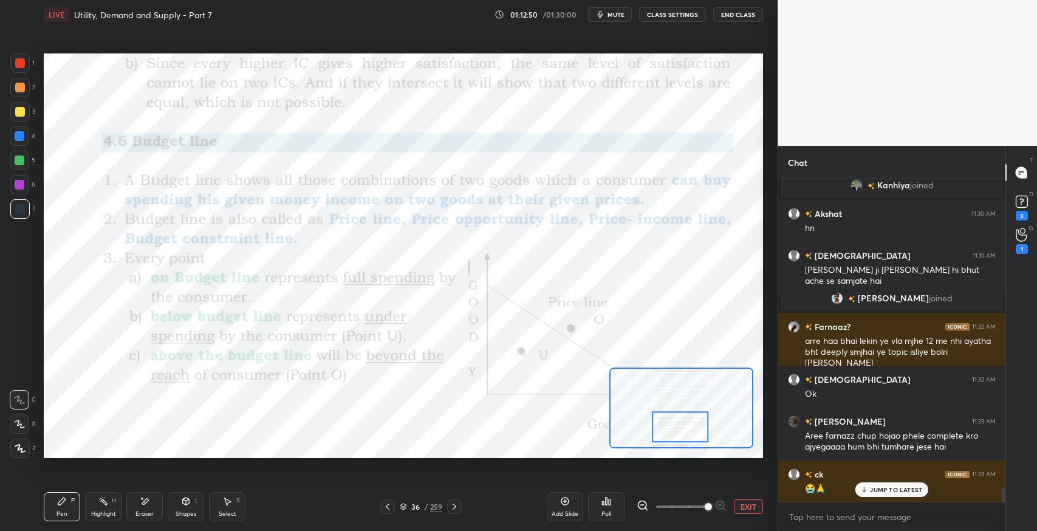
scroll to position [6883, 0]
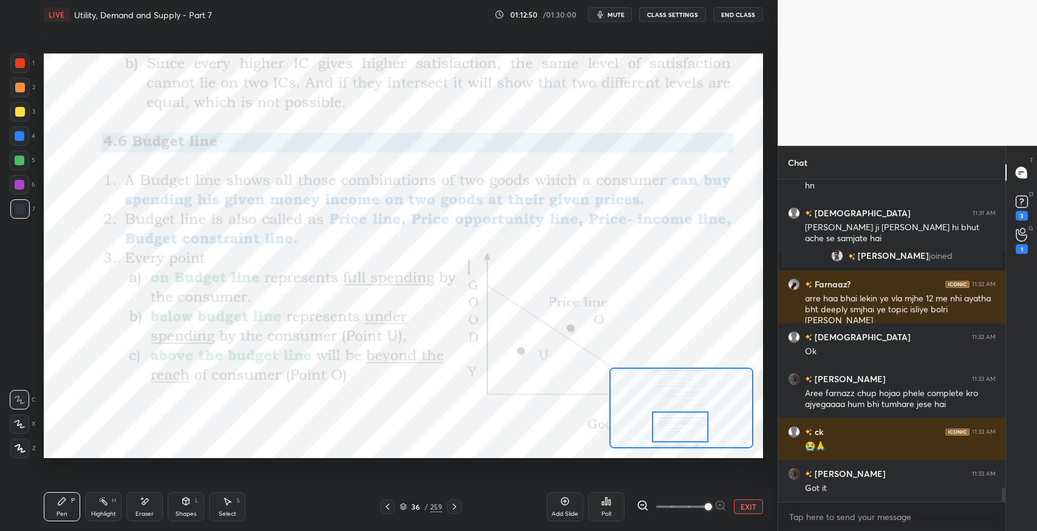
click at [458, 512] on div at bounding box center [454, 507] width 15 height 15
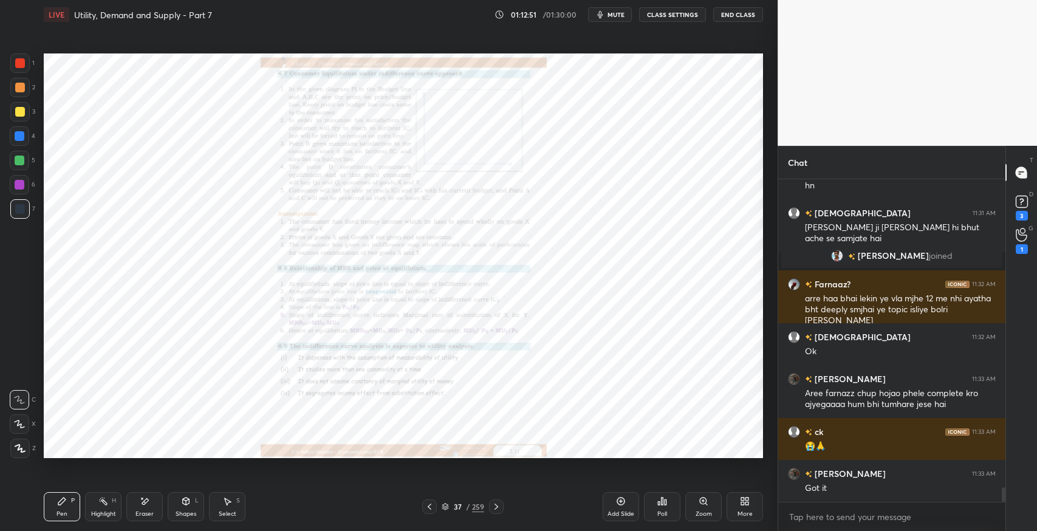
click at [701, 506] on icon at bounding box center [704, 501] width 10 height 10
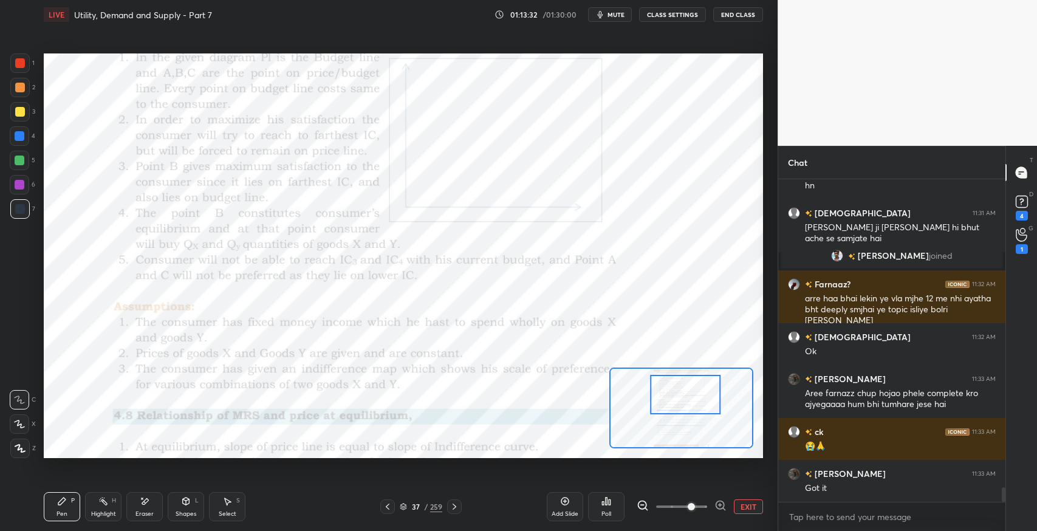
scroll to position [6936, 0]
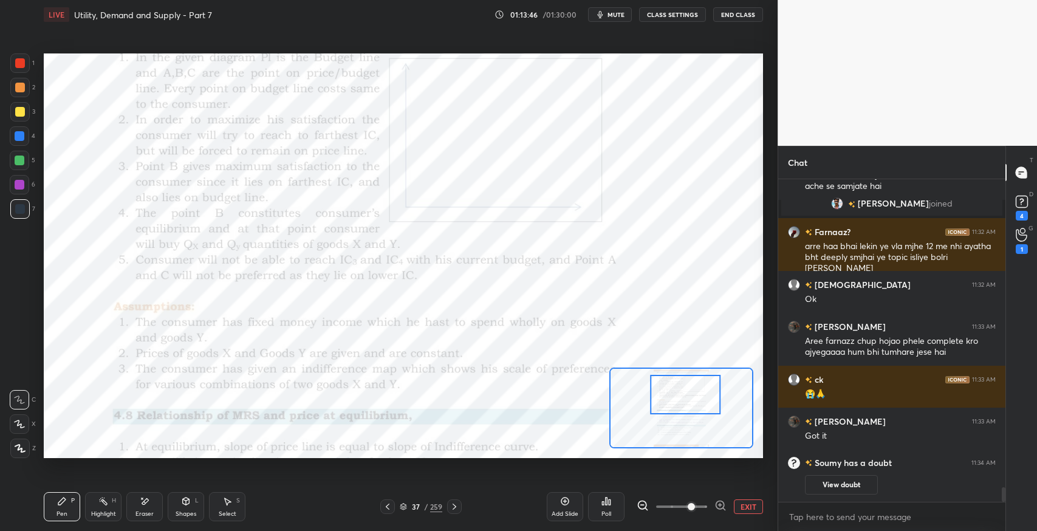
click at [188, 511] on div "Shapes" at bounding box center [186, 514] width 21 height 6
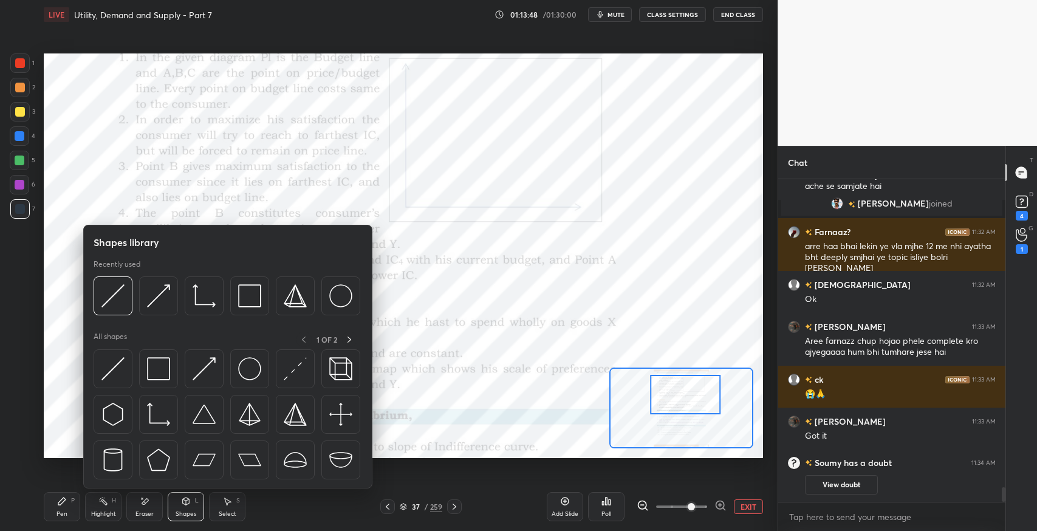
click at [122, 365] on img at bounding box center [112, 368] width 23 height 23
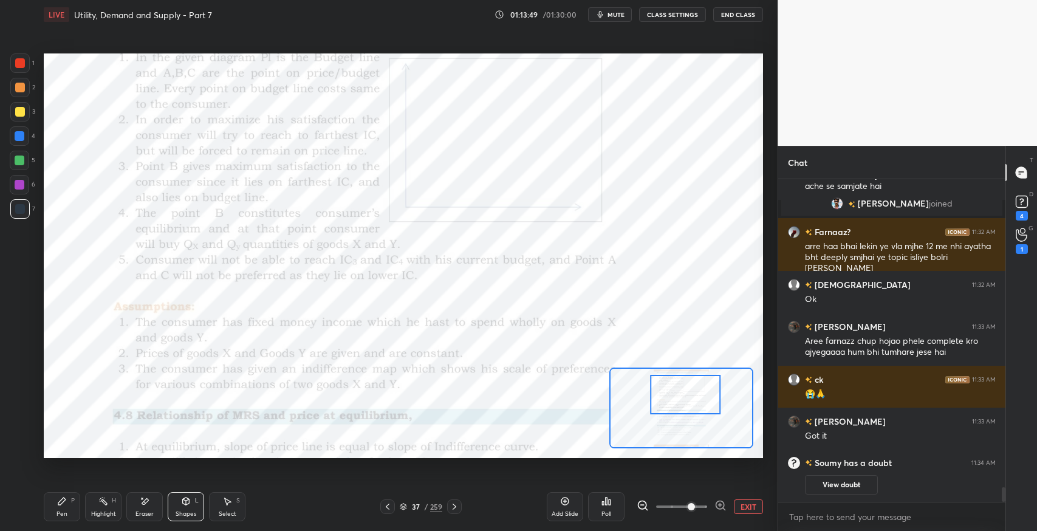
click at [24, 140] on div at bounding box center [20, 136] width 10 height 10
click at [82, 507] on div "Pen P Highlight H Eraser Shapes L Select S" at bounding box center [170, 506] width 252 height 29
click at [61, 506] on div "Pen P" at bounding box center [62, 506] width 36 height 29
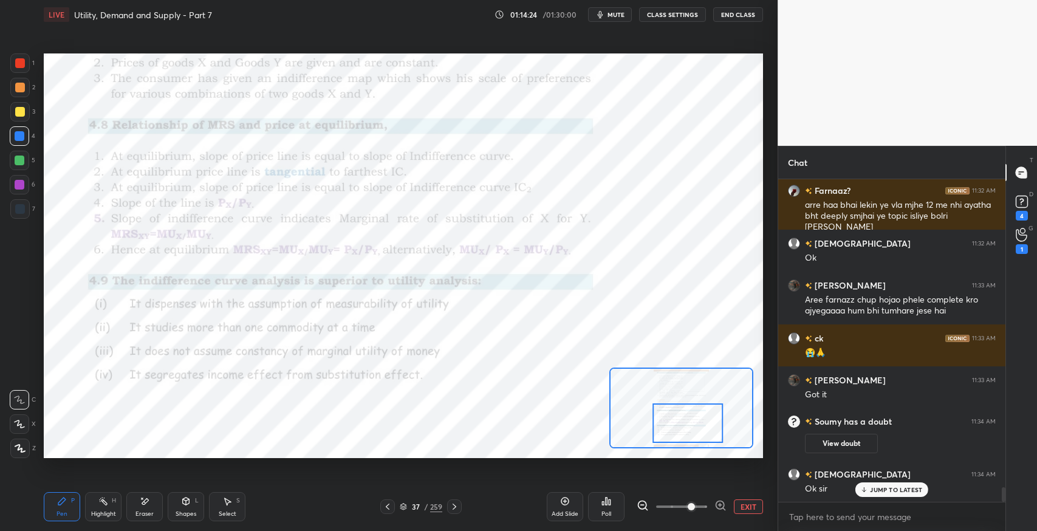
drag, startPoint x: 698, startPoint y: 397, endPoint x: 701, endPoint y: 426, distance: 28.7
click at [701, 426] on div at bounding box center [688, 424] width 70 height 40
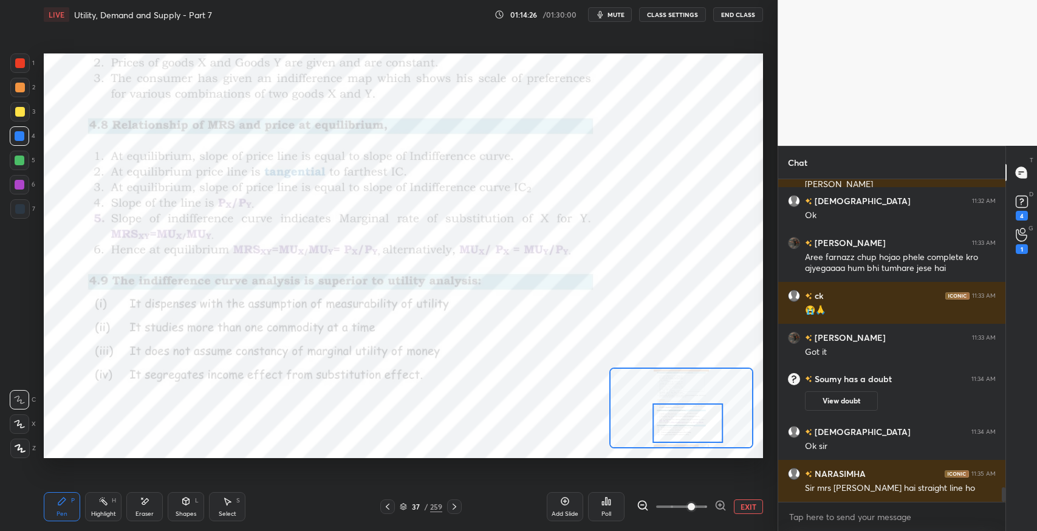
click at [17, 215] on div at bounding box center [19, 208] width 19 height 19
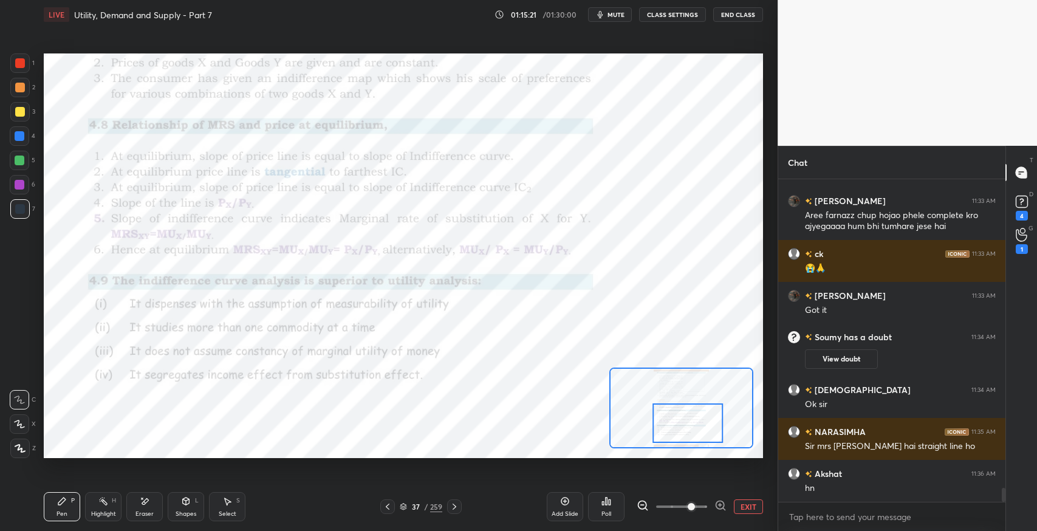
click at [146, 500] on icon at bounding box center [145, 501] width 7 height 6
click at [60, 509] on div "Pen P" at bounding box center [62, 506] width 36 height 29
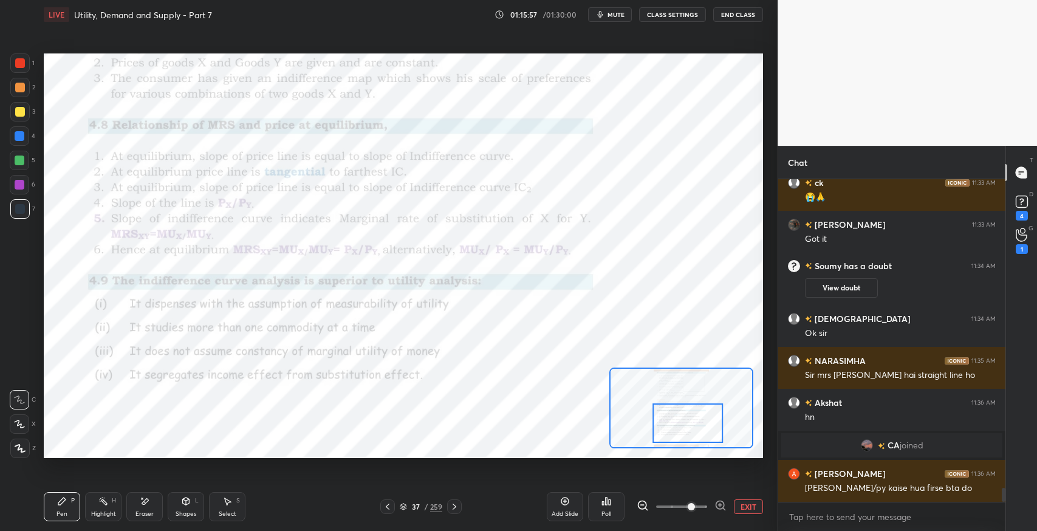
scroll to position [7023, 0]
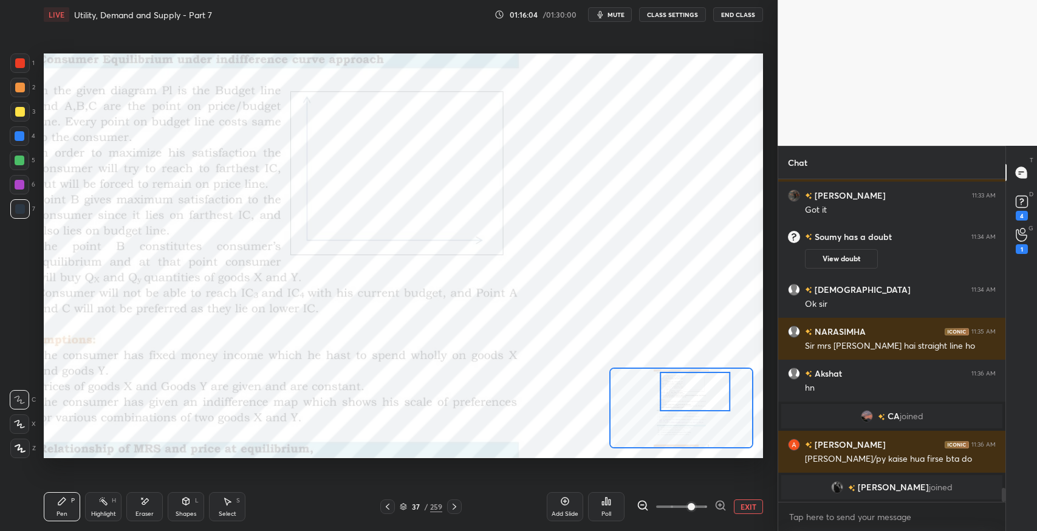
drag, startPoint x: 715, startPoint y: 431, endPoint x: 722, endPoint y: 400, distance: 31.8
click at [722, 400] on div at bounding box center [695, 392] width 70 height 40
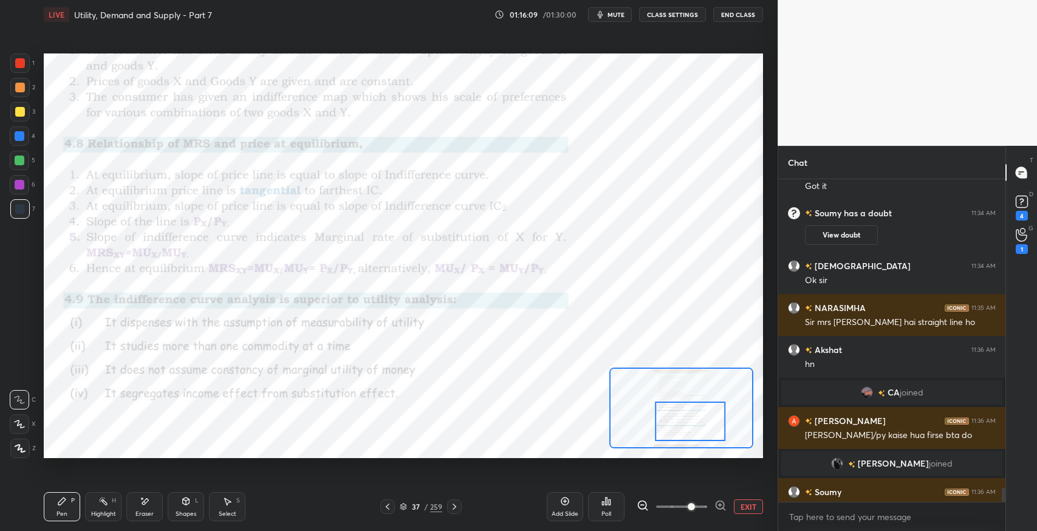
scroll to position [7041, 0]
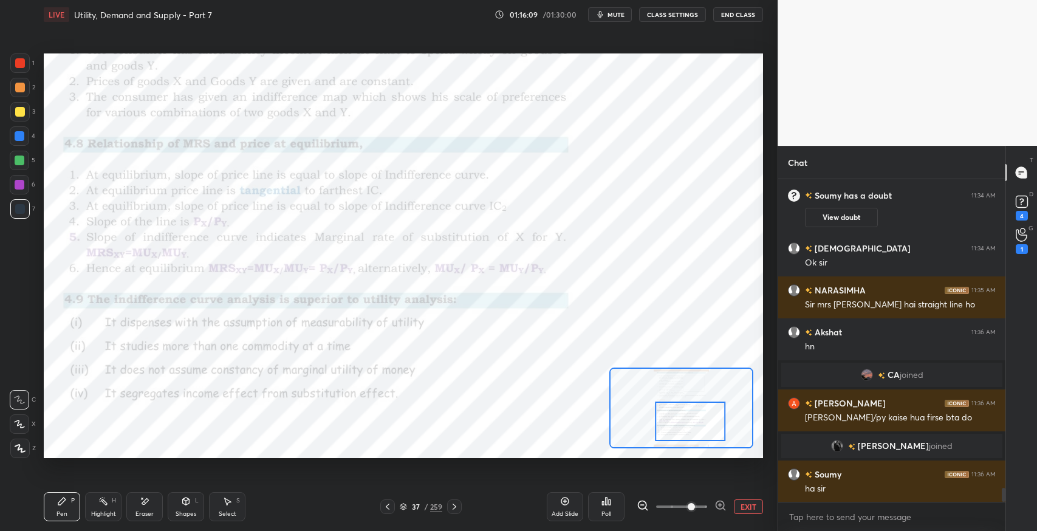
drag, startPoint x: 705, startPoint y: 391, endPoint x: 696, endPoint y: 425, distance: 35.7
click at [700, 421] on div at bounding box center [690, 422] width 70 height 40
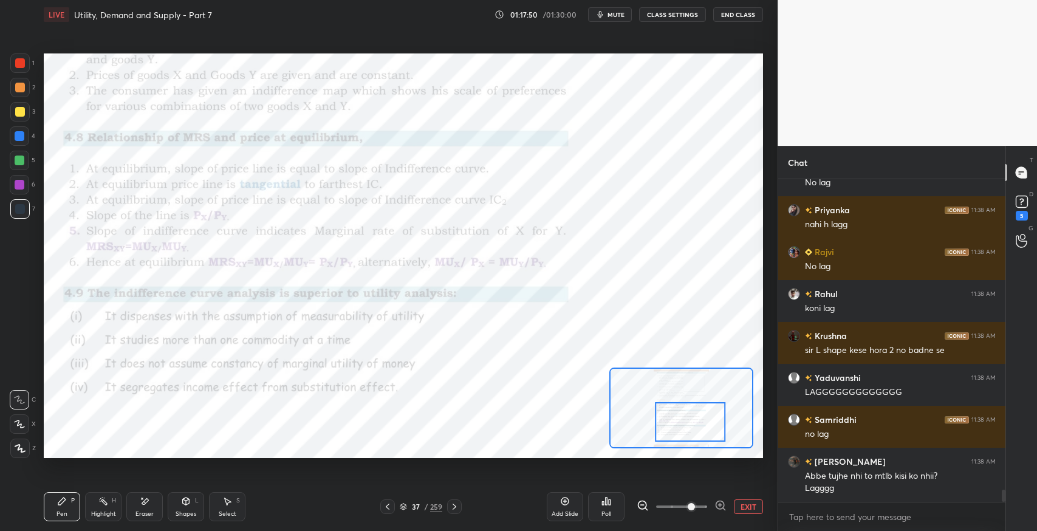
scroll to position [8318, 0]
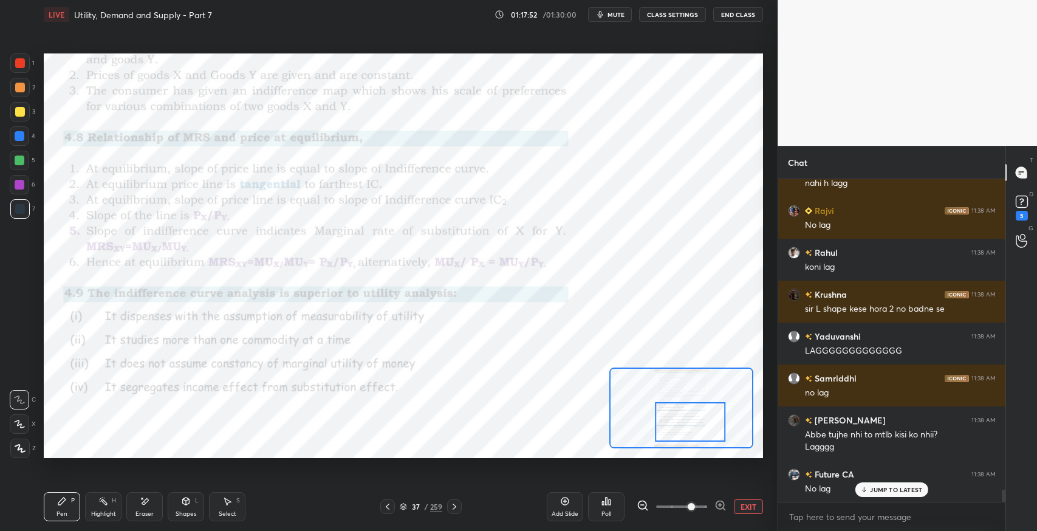
click at [565, 501] on icon at bounding box center [565, 502] width 4 height 4
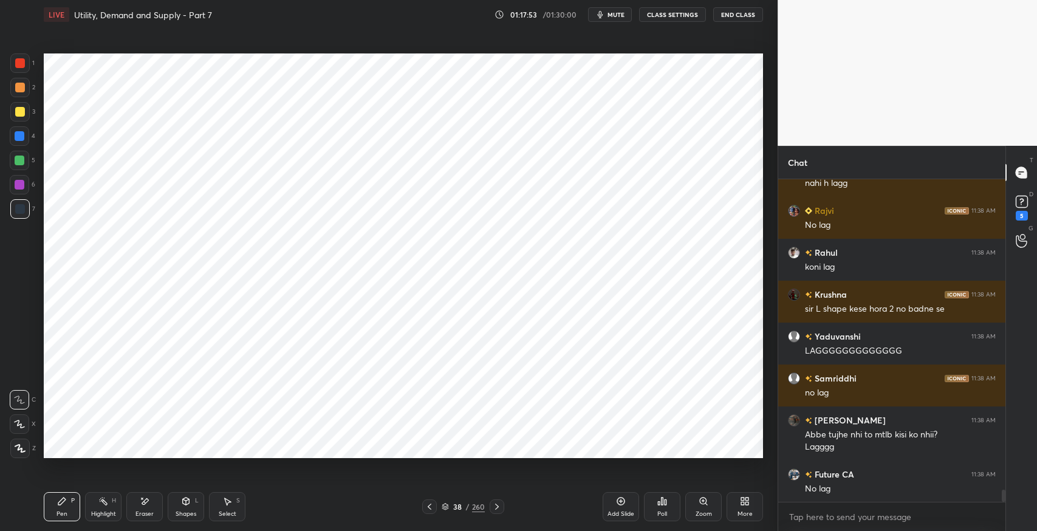
scroll to position [8361, 0]
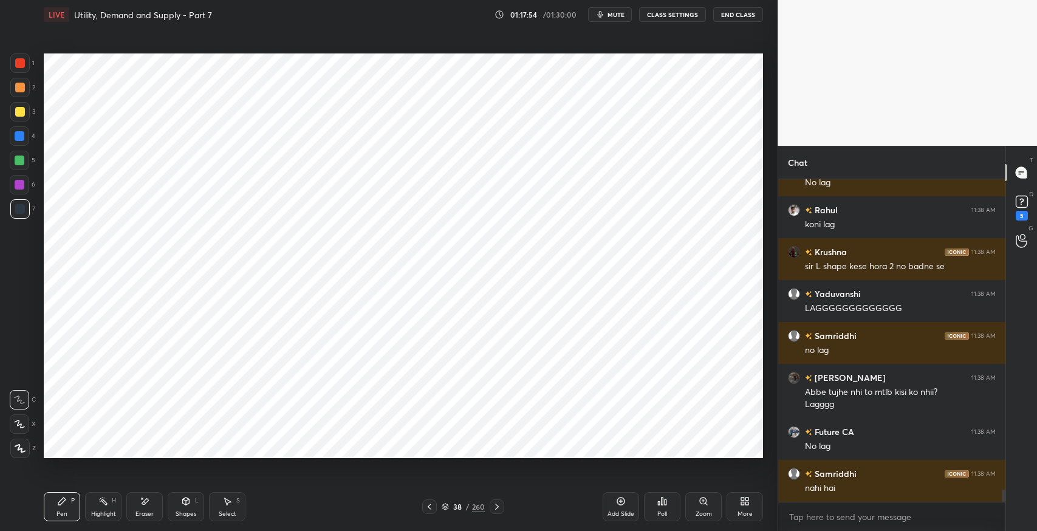
click at [184, 504] on icon at bounding box center [186, 501] width 7 height 7
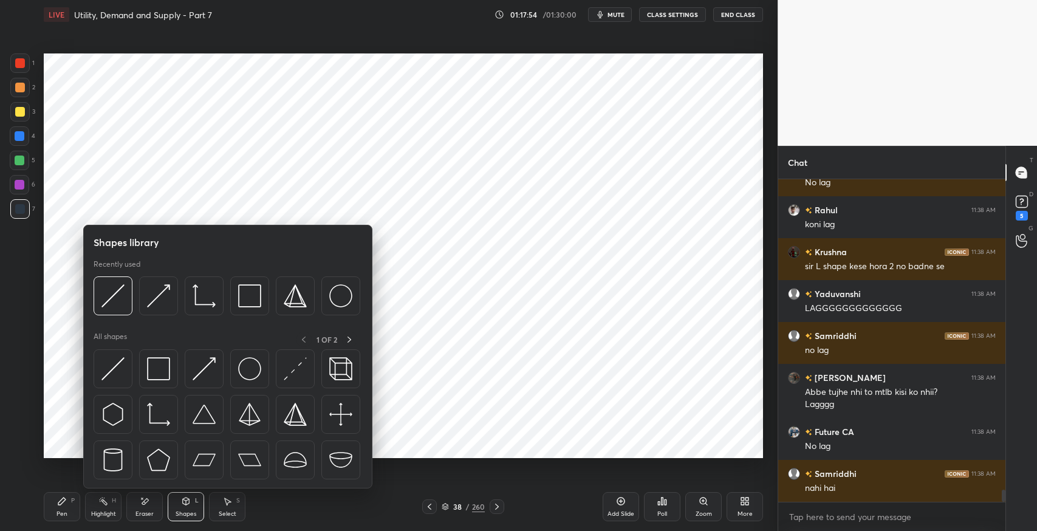
click at [156, 414] on img at bounding box center [158, 414] width 23 height 23
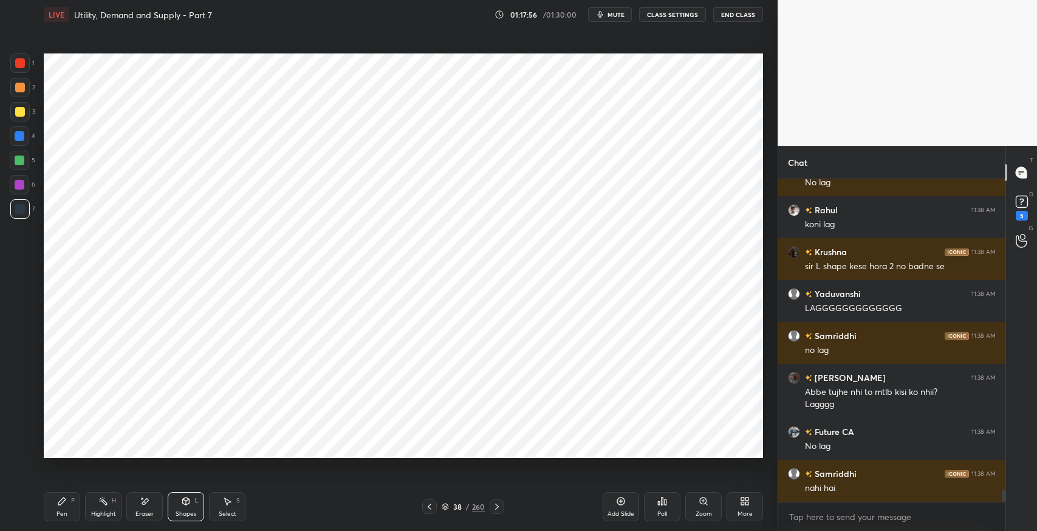
click at [55, 499] on div "Pen P" at bounding box center [62, 506] width 36 height 29
click at [18, 165] on div at bounding box center [20, 161] width 10 height 10
click at [108, 511] on div "Highlight" at bounding box center [103, 514] width 25 height 6
click at [23, 443] on div at bounding box center [19, 448] width 19 height 19
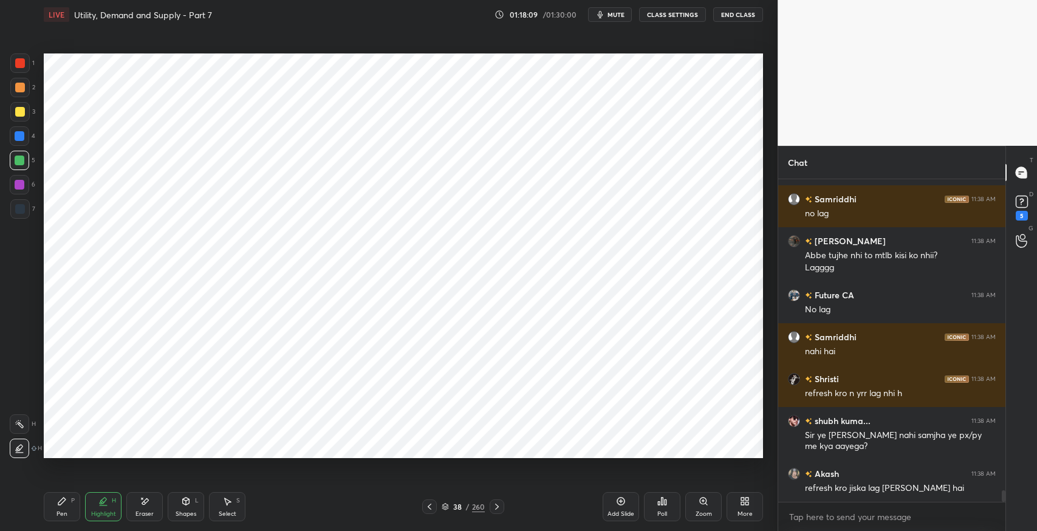
scroll to position [8539, 0]
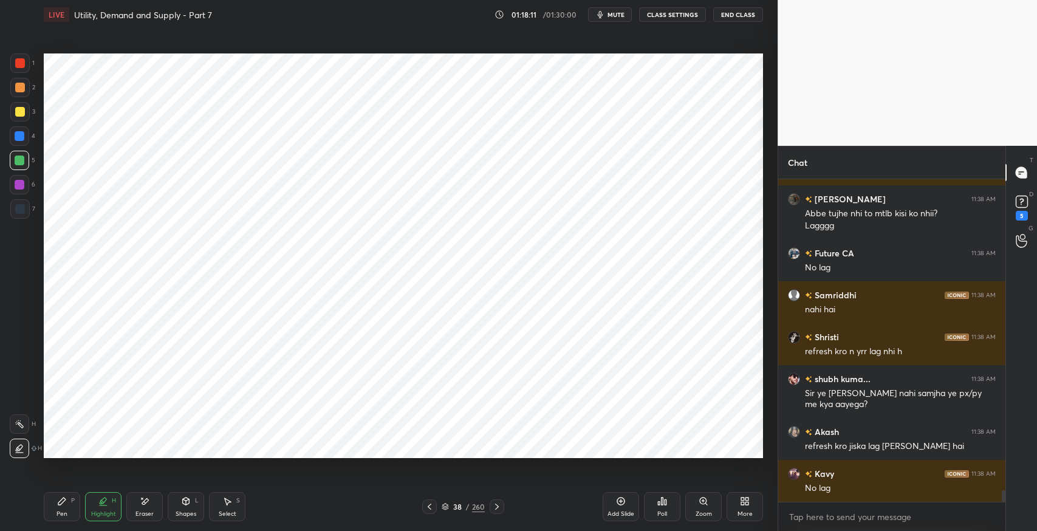
click at [186, 502] on icon at bounding box center [186, 501] width 7 height 7
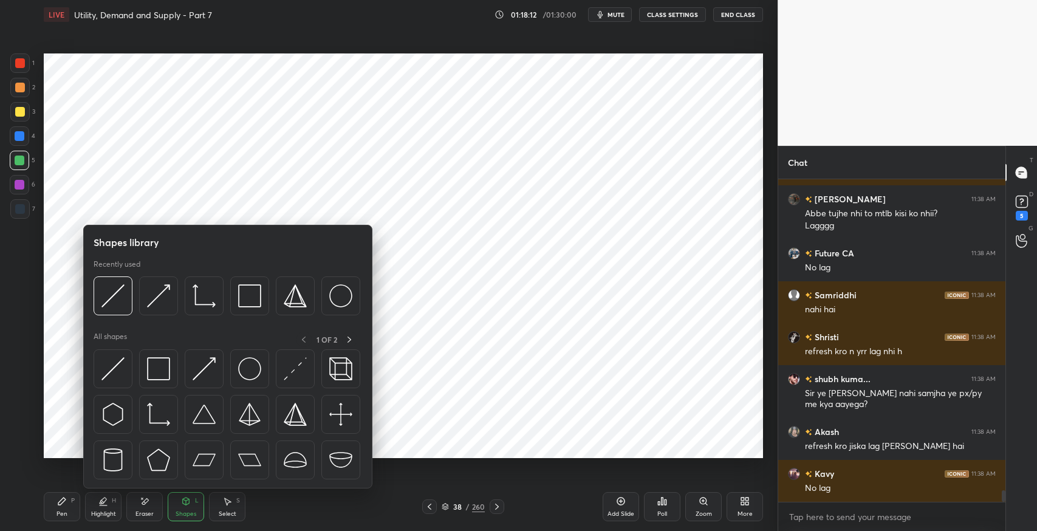
scroll to position [8581, 0]
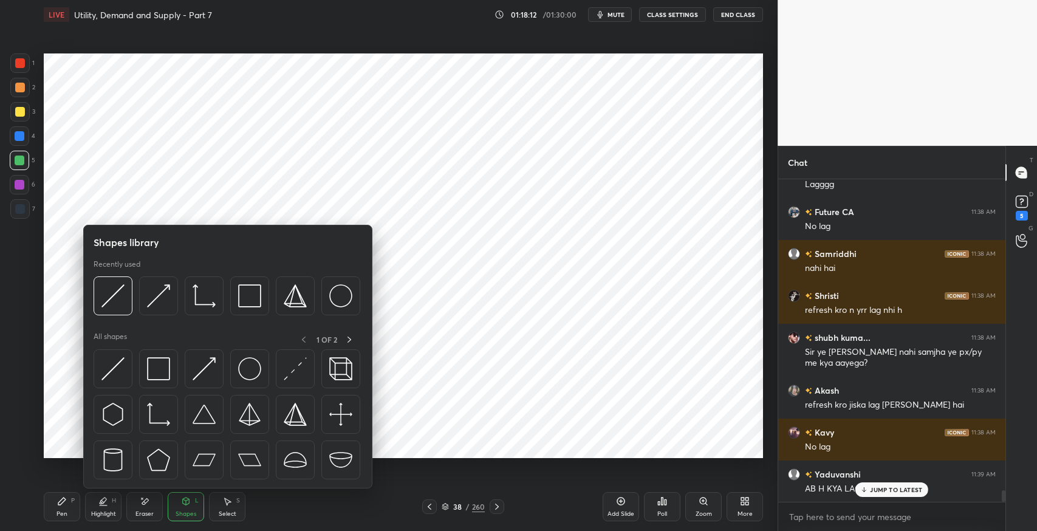
click at [108, 371] on img at bounding box center [112, 368] width 23 height 23
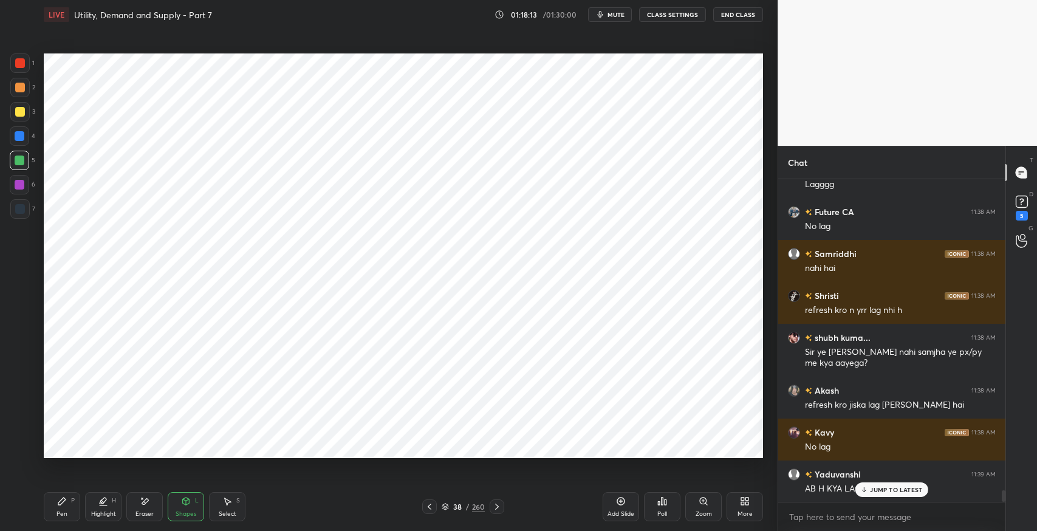
scroll to position [8634, 0]
click at [24, 140] on div at bounding box center [19, 135] width 19 height 19
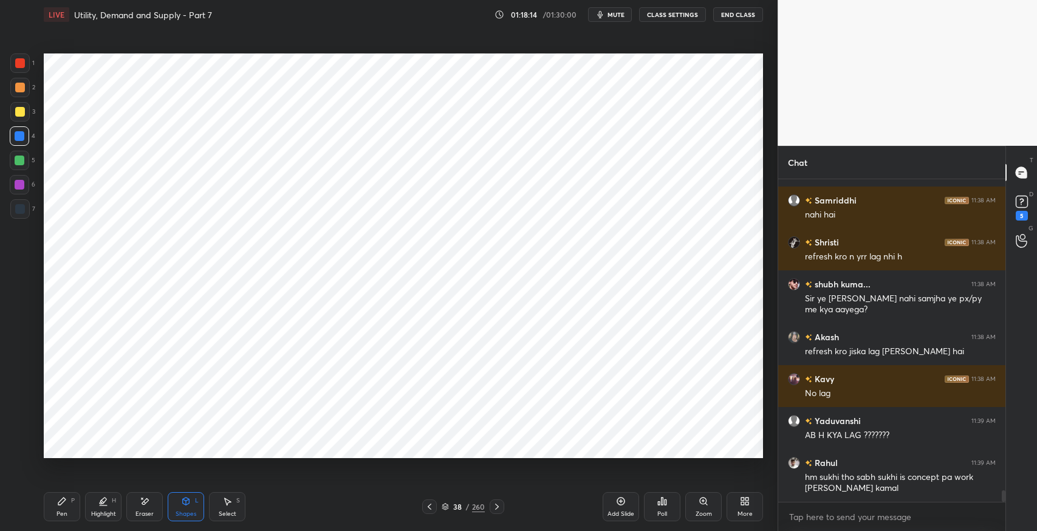
scroll to position [8676, 0]
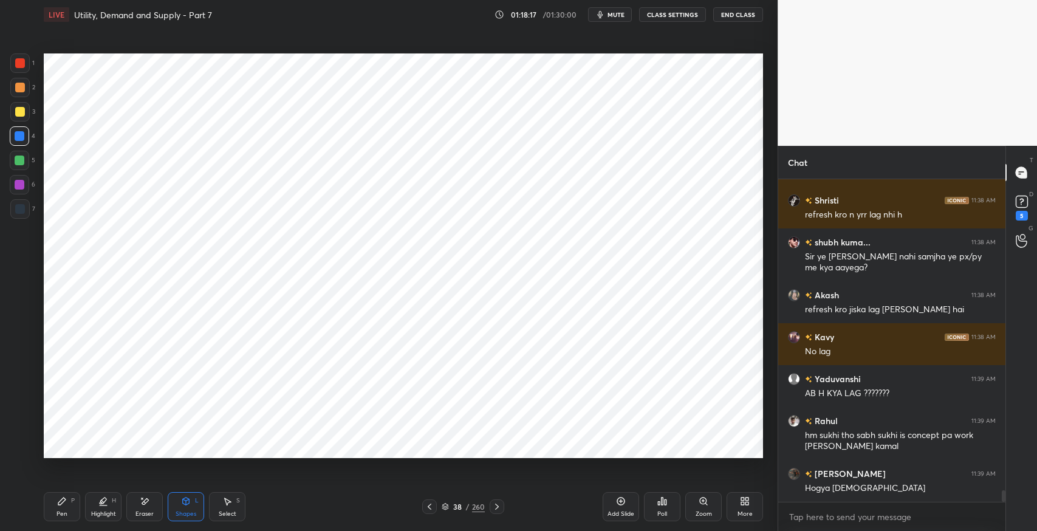
click at [19, 186] on div at bounding box center [20, 185] width 10 height 10
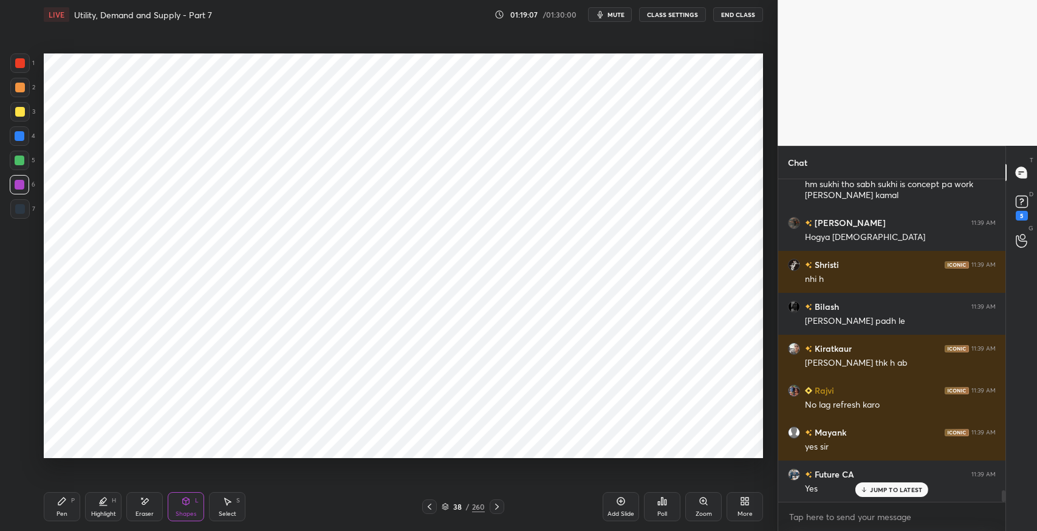
scroll to position [8980, 0]
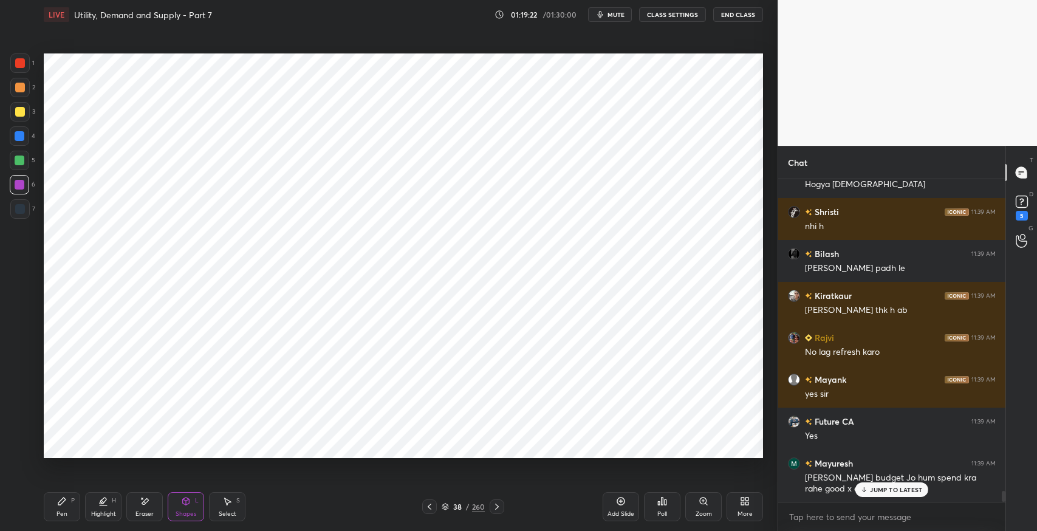
click at [70, 510] on div "Pen P" at bounding box center [62, 506] width 36 height 29
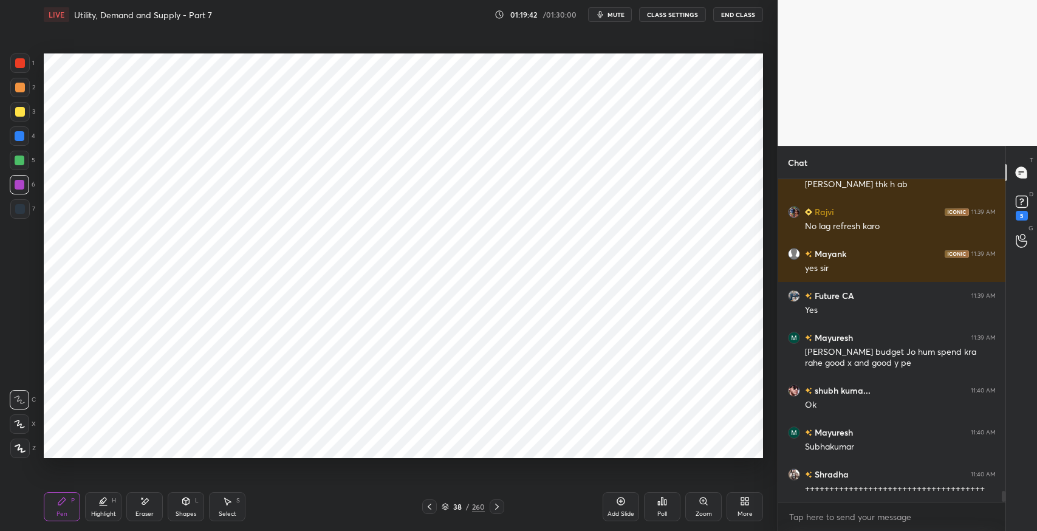
scroll to position [9159, 0]
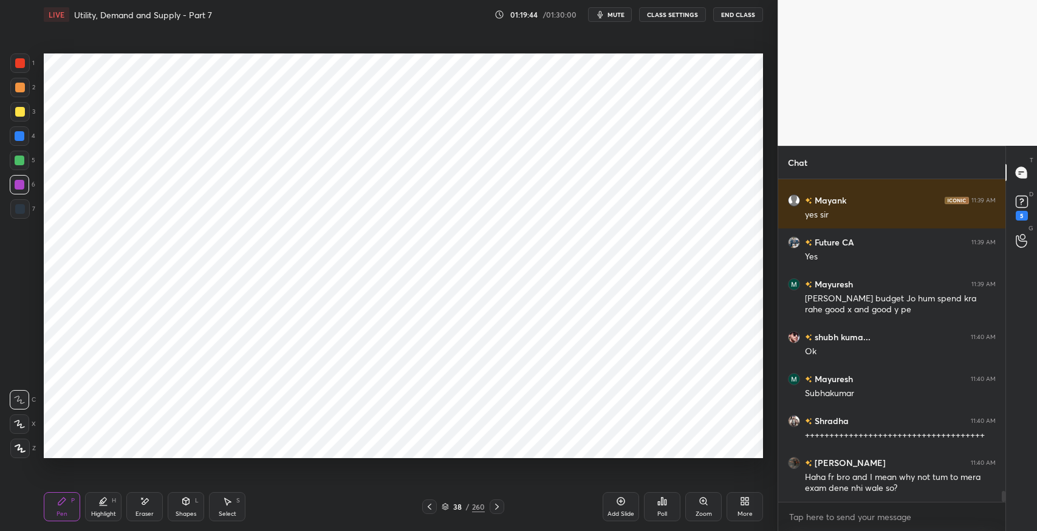
click at [24, 189] on div at bounding box center [19, 184] width 19 height 19
click at [13, 224] on div "1 2 3 4 5 6 7 C X Z E E Erase all H H" at bounding box center [19, 255] width 39 height 405
click at [31, 213] on div "7" at bounding box center [22, 208] width 25 height 19
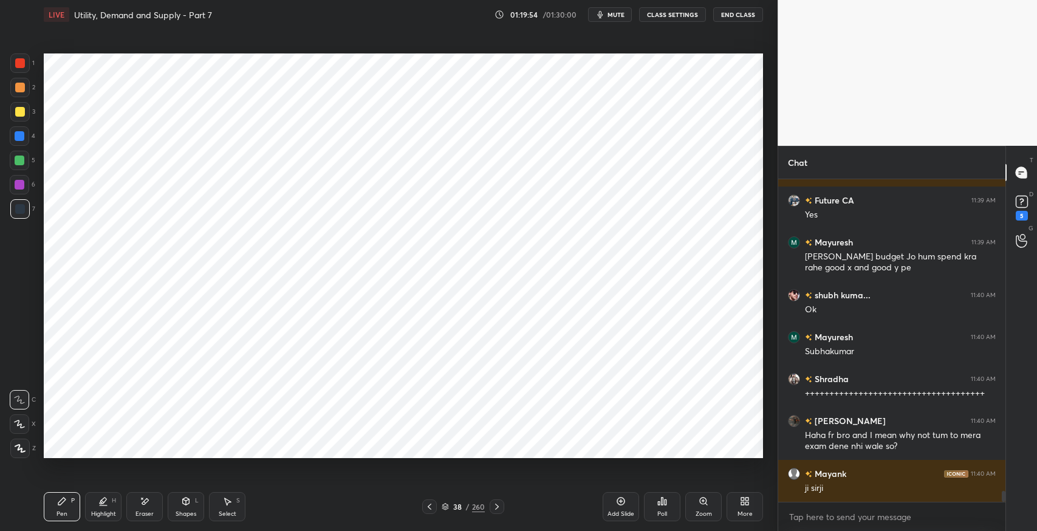
click at [426, 514] on div "Pen P Highlight H Eraser Shapes L Select S 38 / 260 Add Slide Poll Zoom More" at bounding box center [404, 507] width 720 height 49
click at [428, 508] on icon at bounding box center [430, 507] width 10 height 10
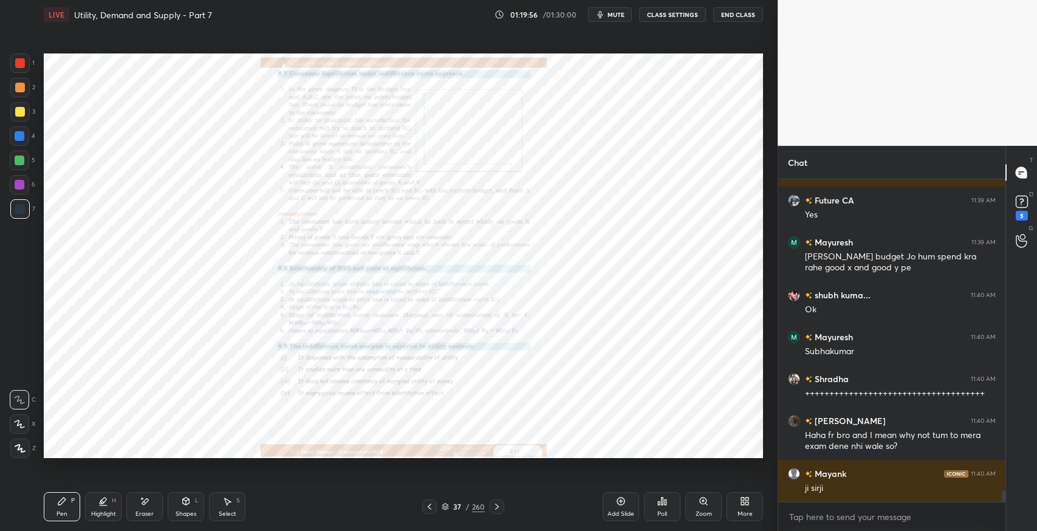
click at [428, 508] on icon at bounding box center [430, 507] width 10 height 10
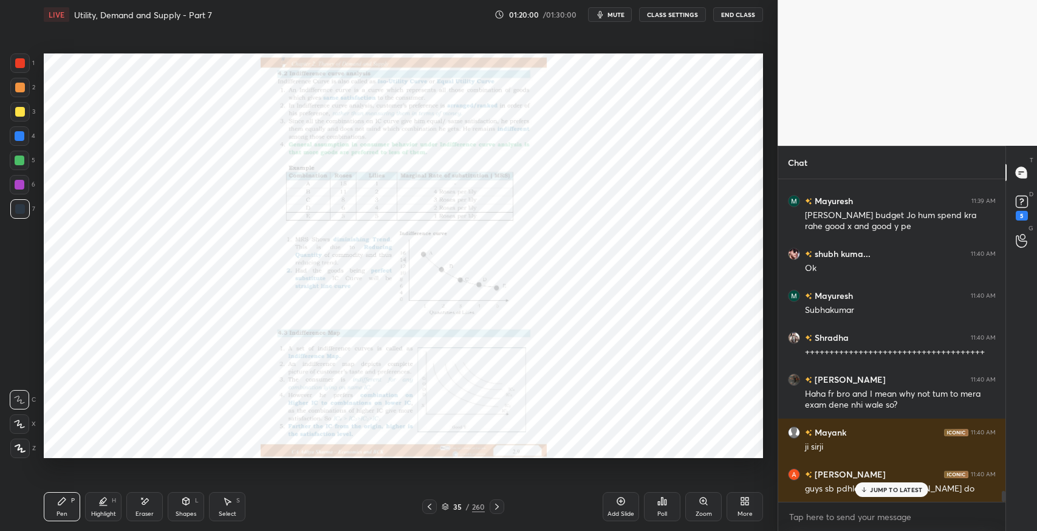
click at [428, 508] on icon at bounding box center [430, 507] width 10 height 10
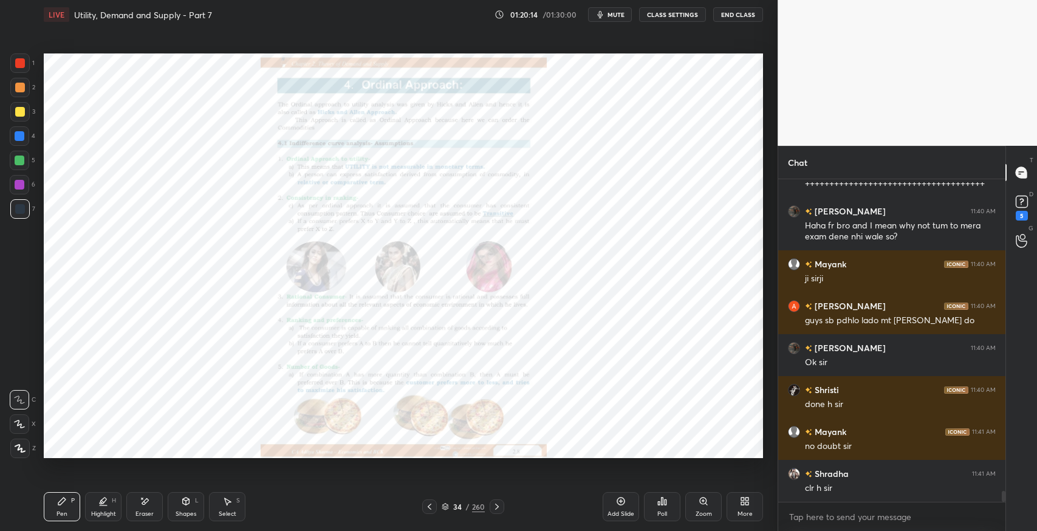
scroll to position [9452, 0]
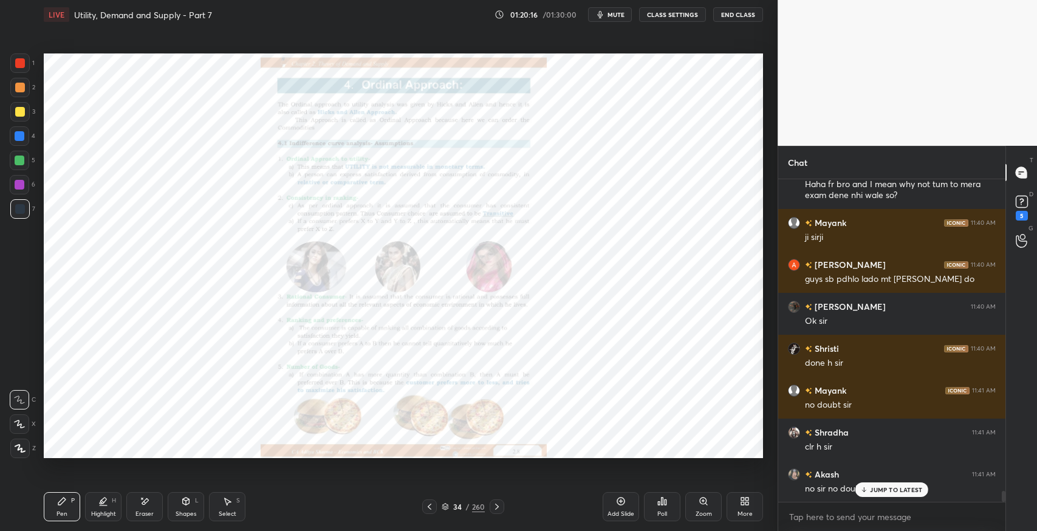
click at [501, 506] on div at bounding box center [497, 507] width 15 height 15
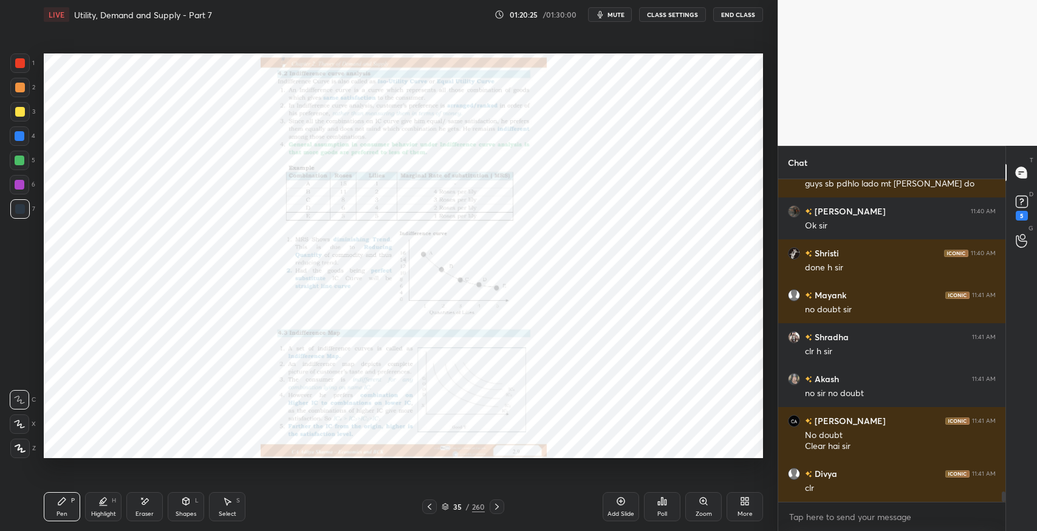
scroll to position [9590, 0]
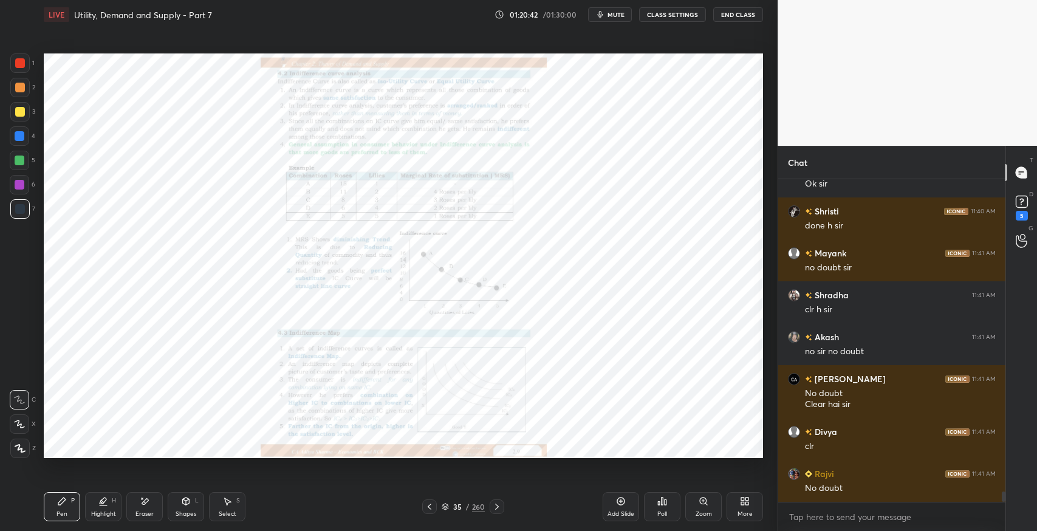
click at [496, 503] on icon at bounding box center [497, 507] width 10 height 10
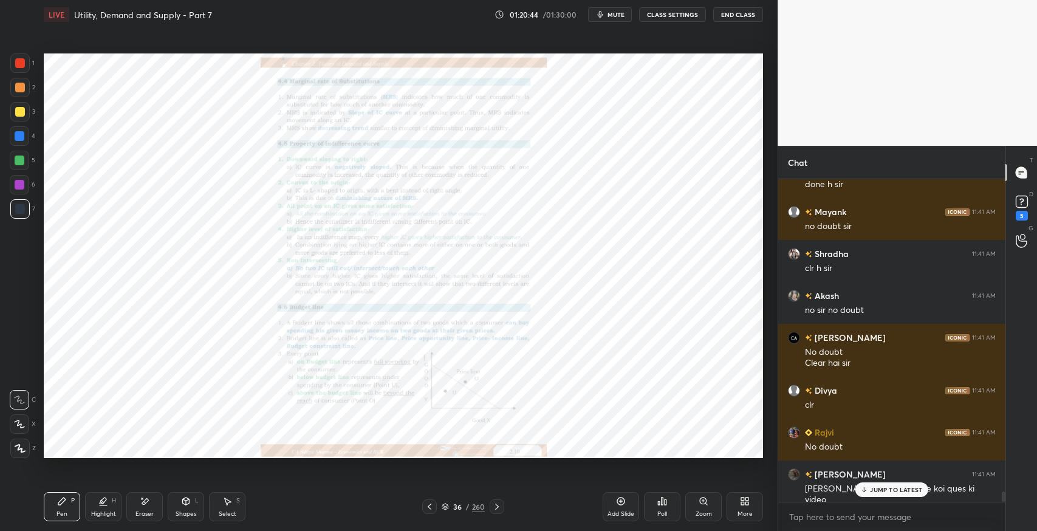
scroll to position [9673, 0]
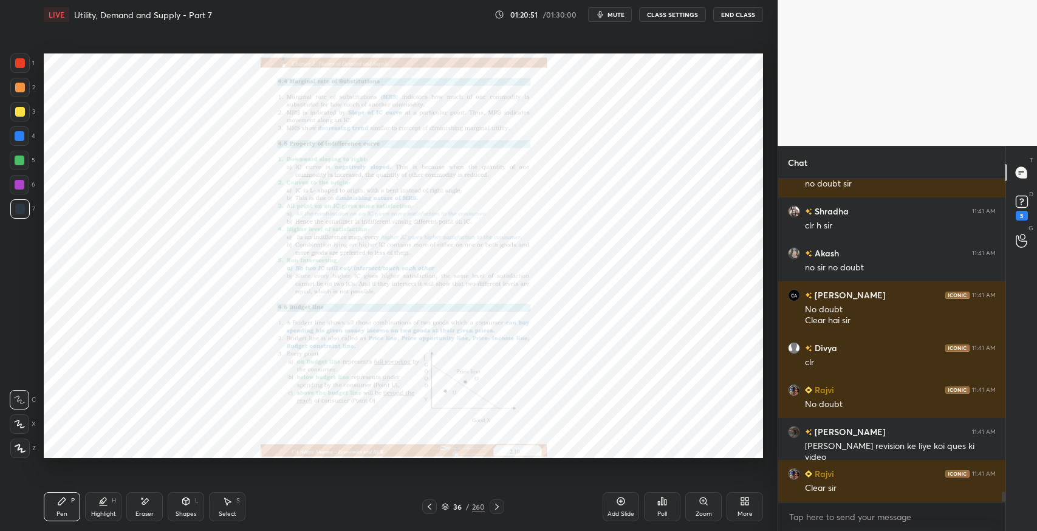
click at [502, 504] on div at bounding box center [497, 507] width 15 height 15
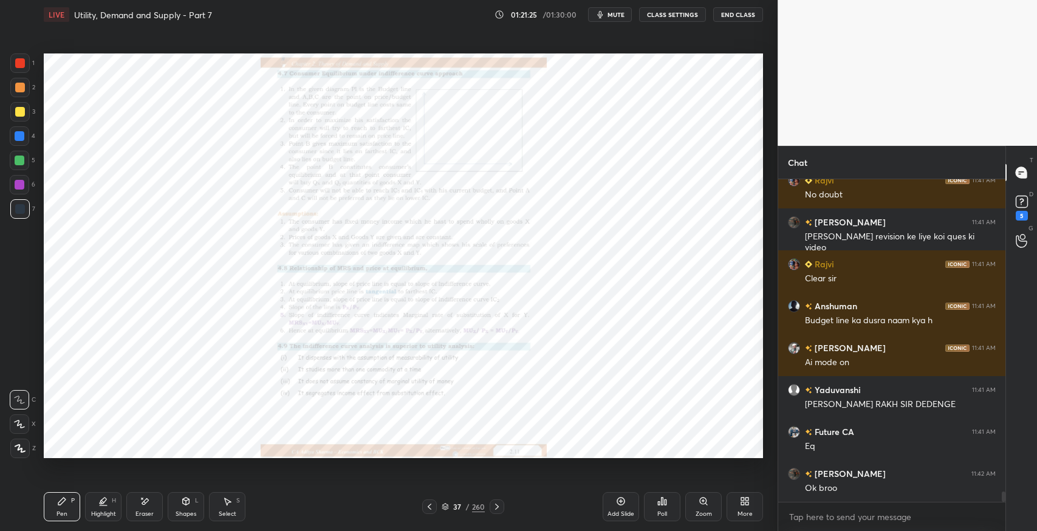
scroll to position [9925, 0]
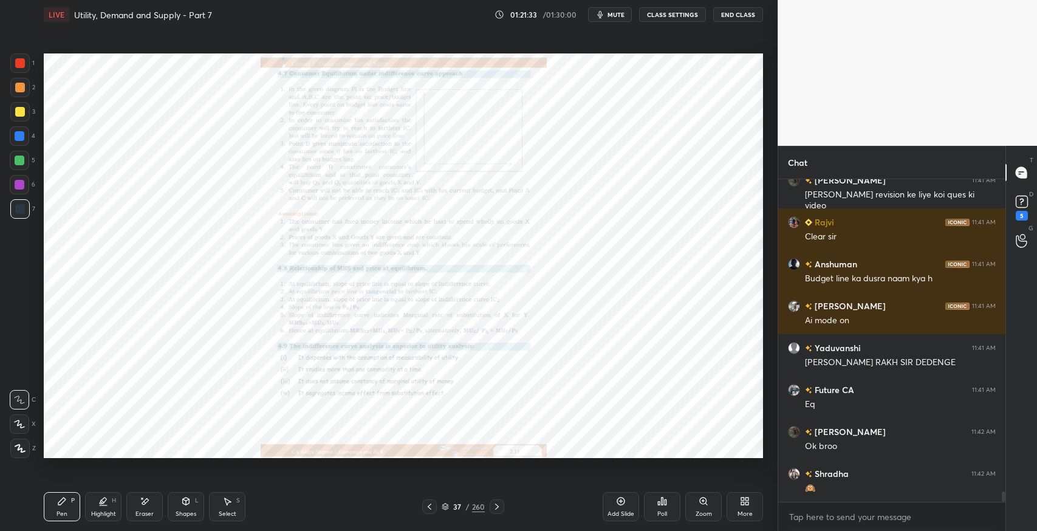
click at [621, 501] on icon at bounding box center [621, 502] width 4 height 4
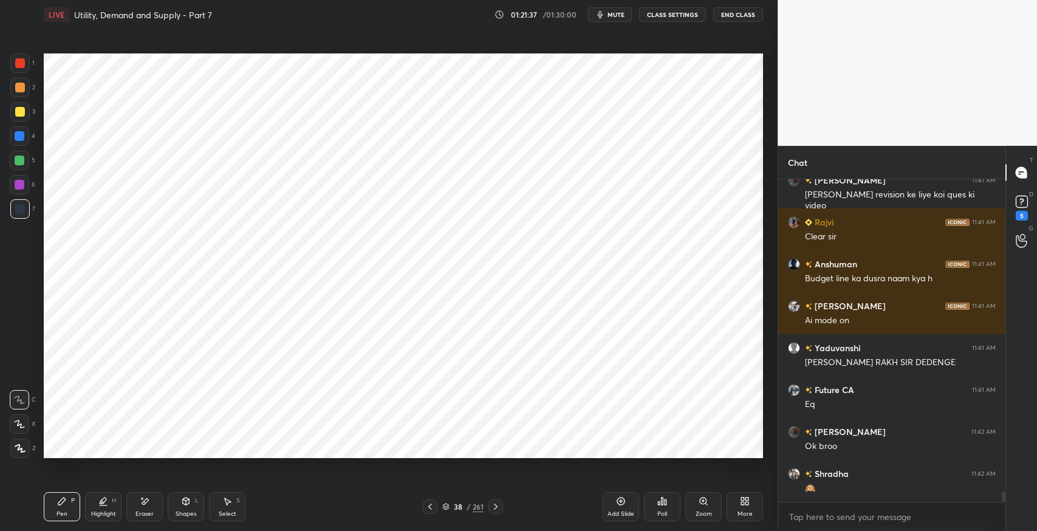
click at [188, 503] on icon at bounding box center [186, 501] width 7 height 7
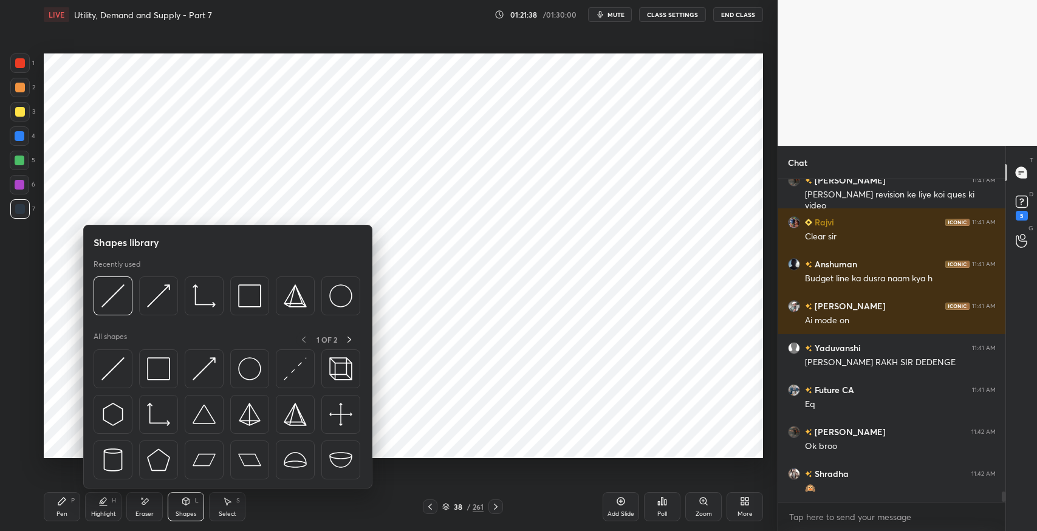
click at [113, 377] on img at bounding box center [112, 368] width 23 height 23
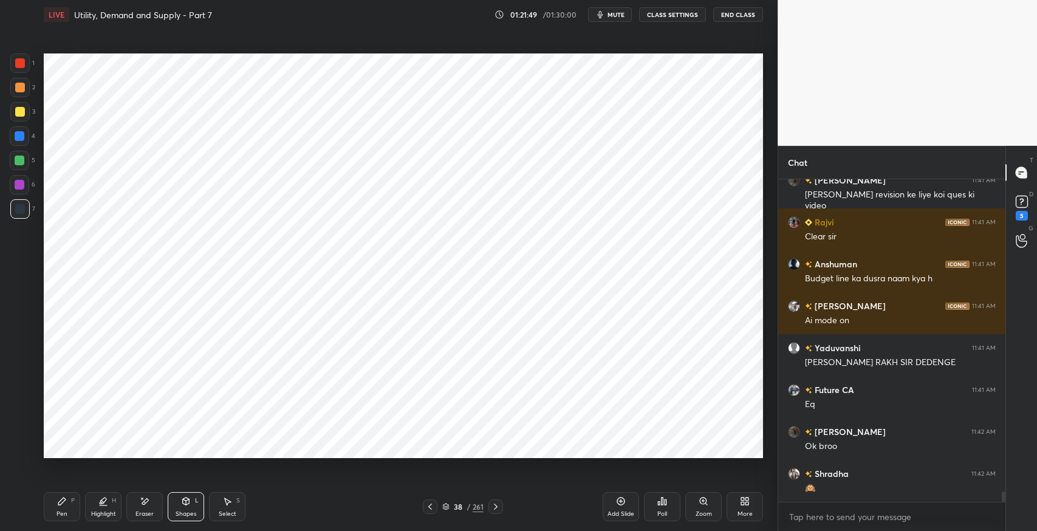
click at [63, 512] on div "Pen" at bounding box center [62, 514] width 11 height 6
click at [151, 504] on div "Eraser" at bounding box center [144, 506] width 36 height 29
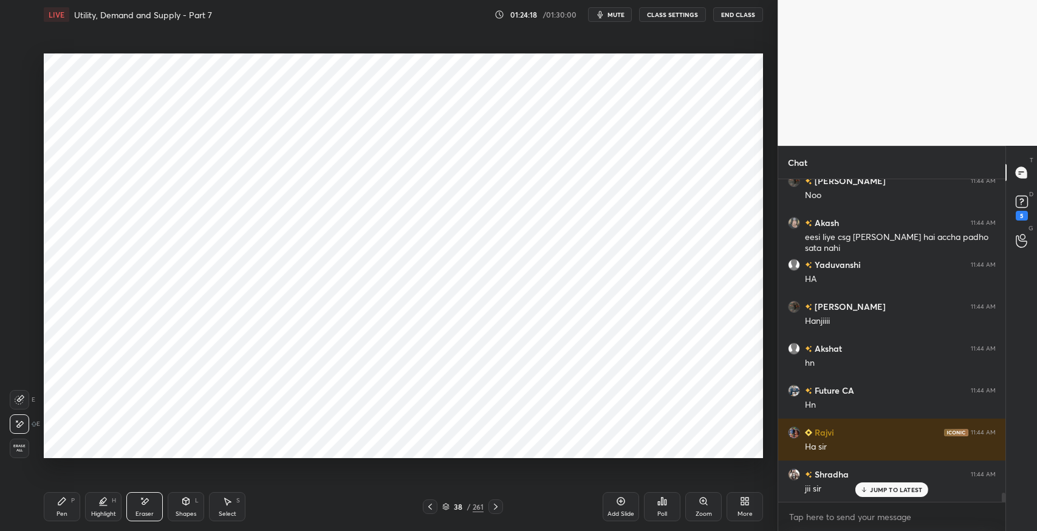
scroll to position [11435, 0]
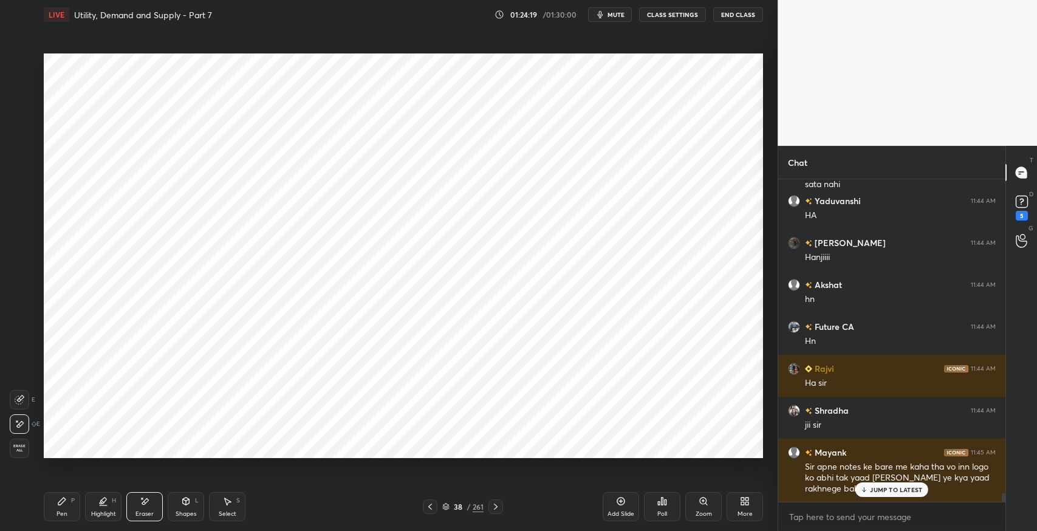
click at [867, 489] on icon at bounding box center [865, 489] width 8 height 7
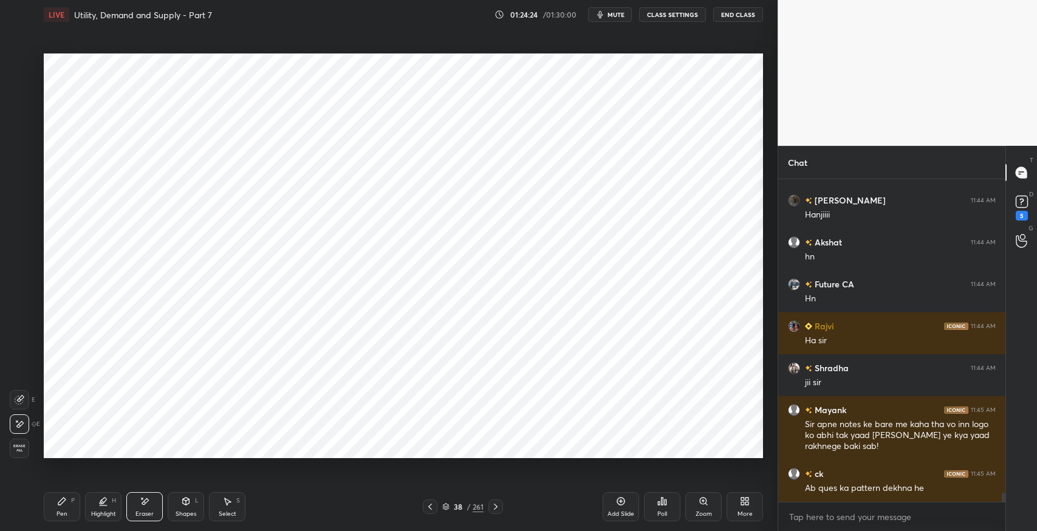
scroll to position [11520, 0]
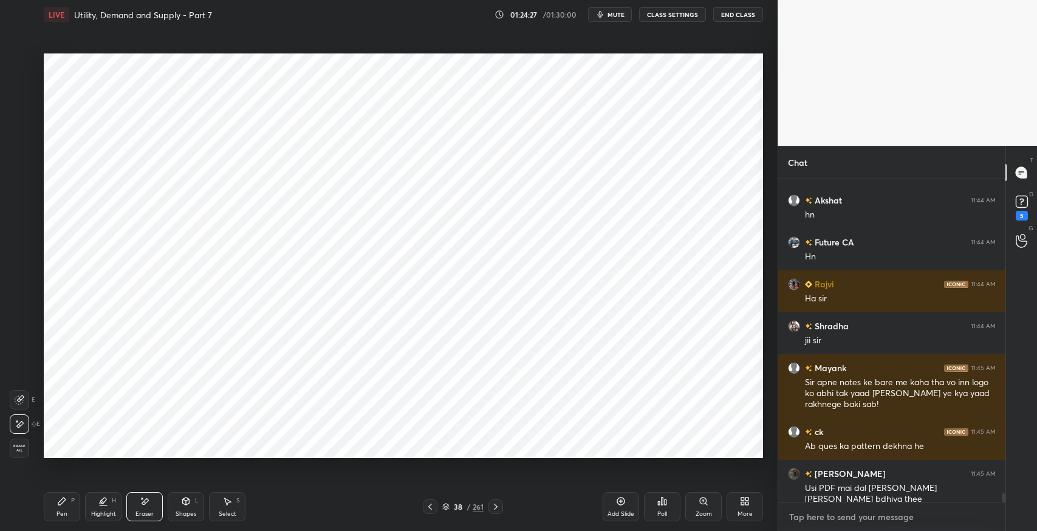
type textarea "x"
click at [819, 514] on textarea at bounding box center [892, 516] width 208 height 19
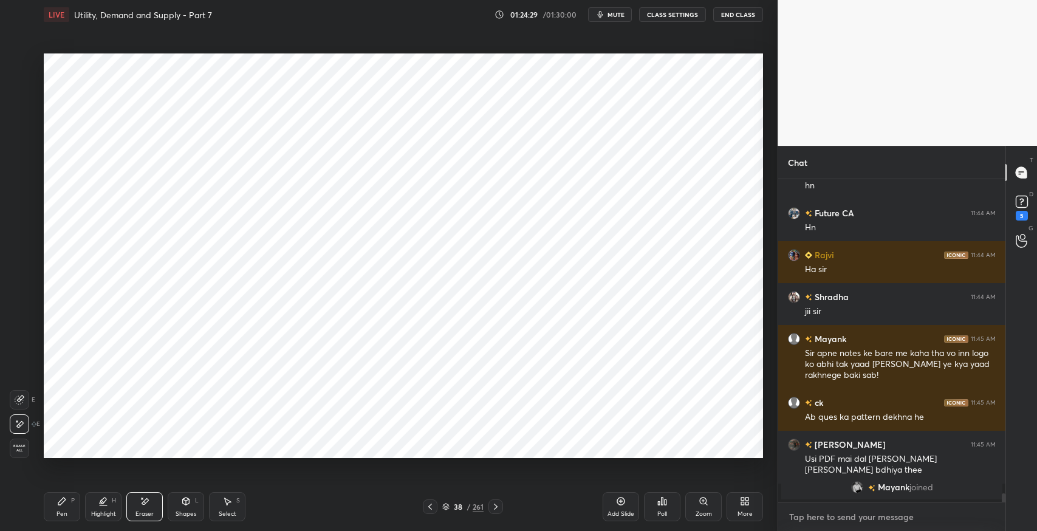
paste textarea "[URL][DOMAIN_NAME]"
type textarea "[URL][DOMAIN_NAME]"
type textarea "x"
type textarea "[URL][DOMAIN_NAME]"
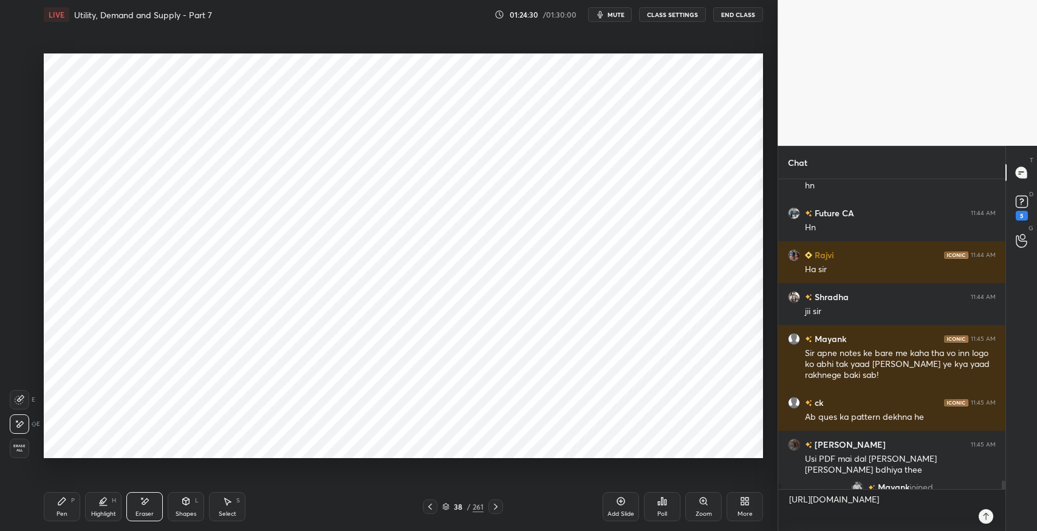
type textarea "x"
click at [982, 515] on icon at bounding box center [986, 517] width 10 height 10
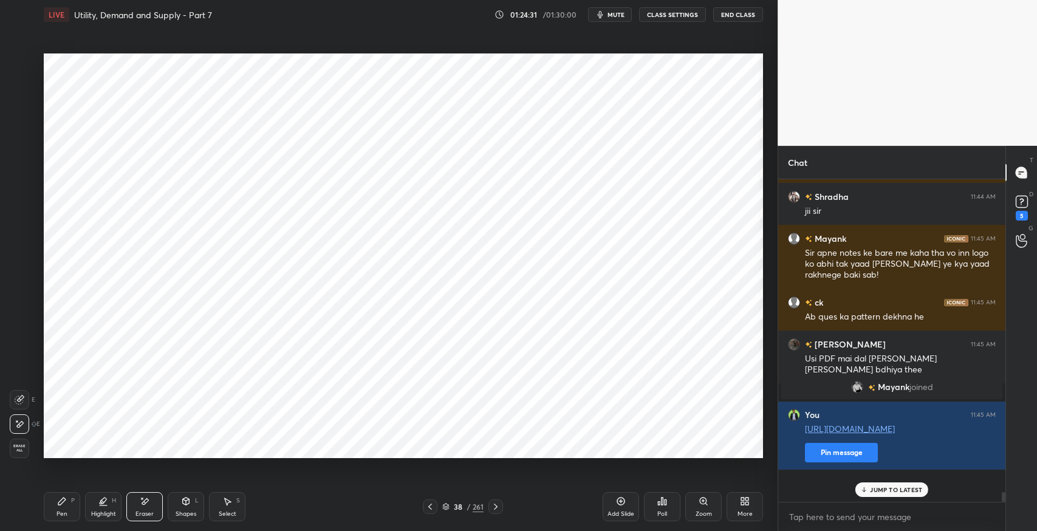
click at [811, 462] on button "Pin message" at bounding box center [841, 452] width 73 height 19
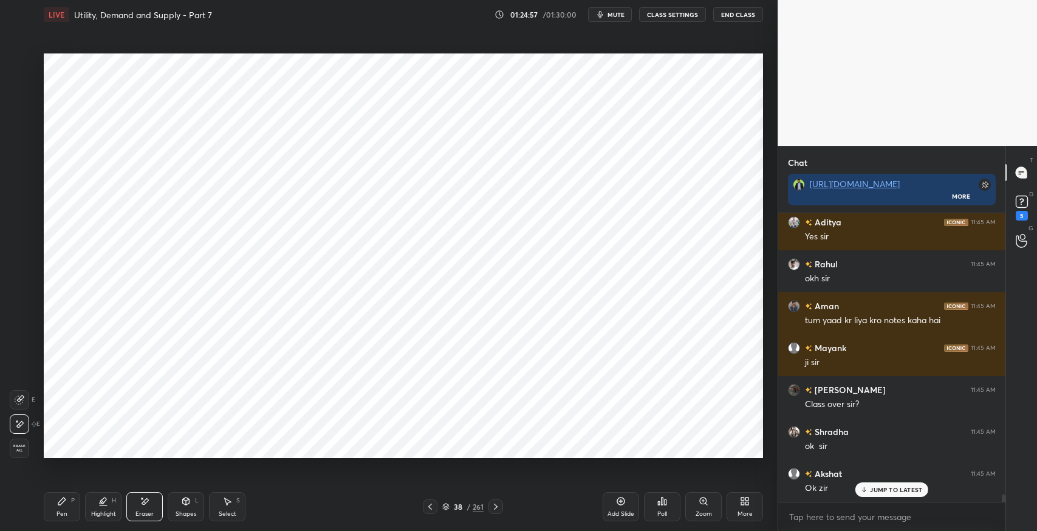
scroll to position [10759, 0]
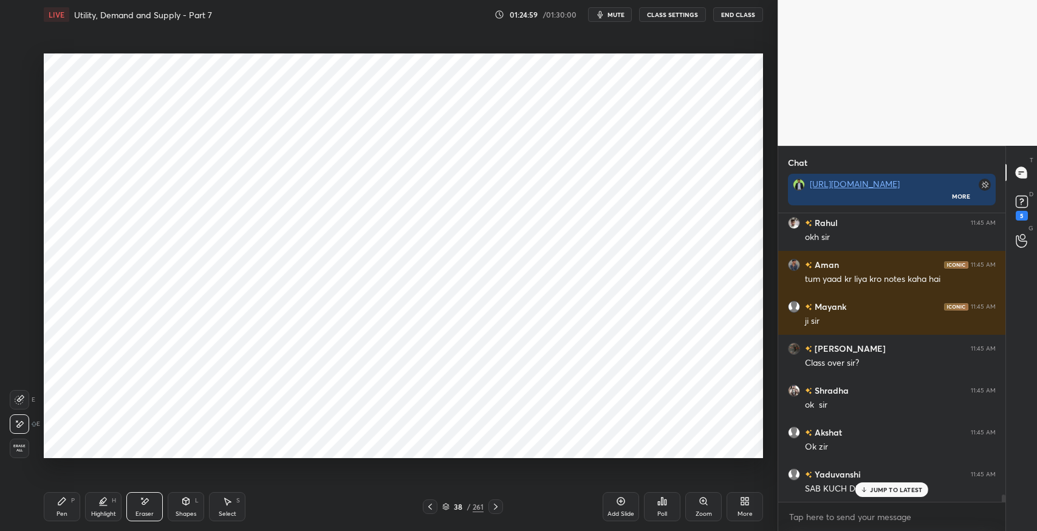
click at [876, 489] on p "JUMP TO LATEST" at bounding box center [896, 489] width 52 height 7
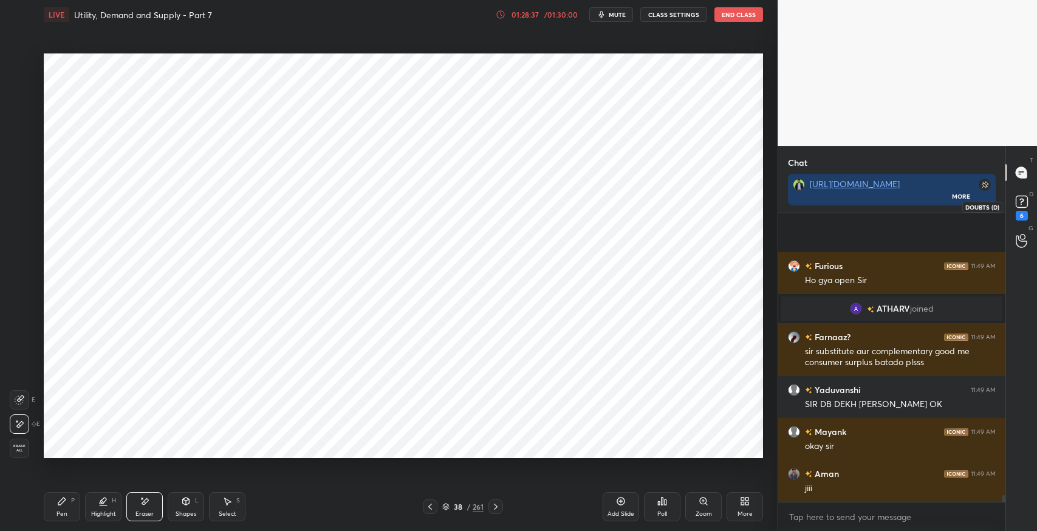
scroll to position [12407, 0]
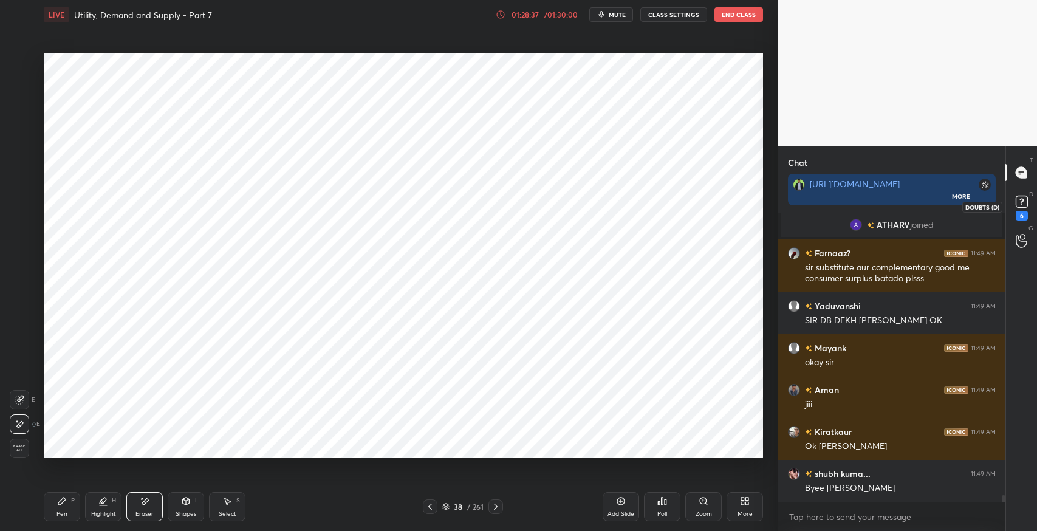
click at [1028, 211] on div "6" at bounding box center [1022, 207] width 18 height 28
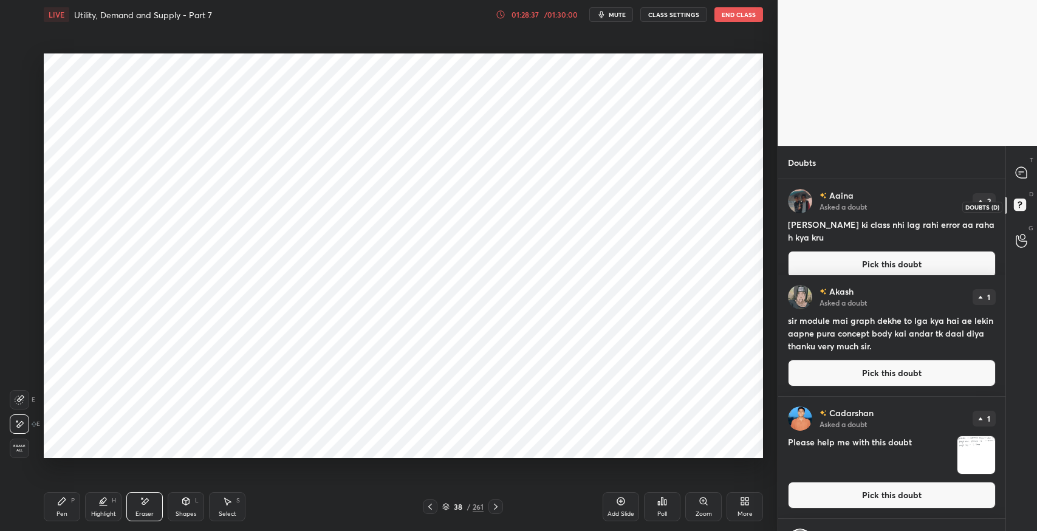
scroll to position [349, 224]
click at [865, 251] on button "Pick this doubt" at bounding box center [892, 264] width 208 height 27
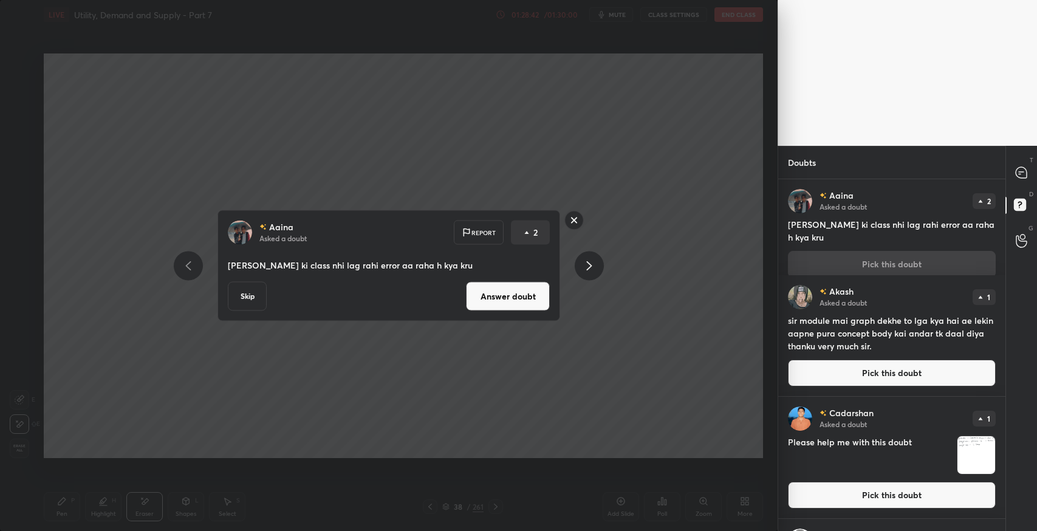
click at [495, 295] on button "Answer doubt" at bounding box center [508, 296] width 84 height 29
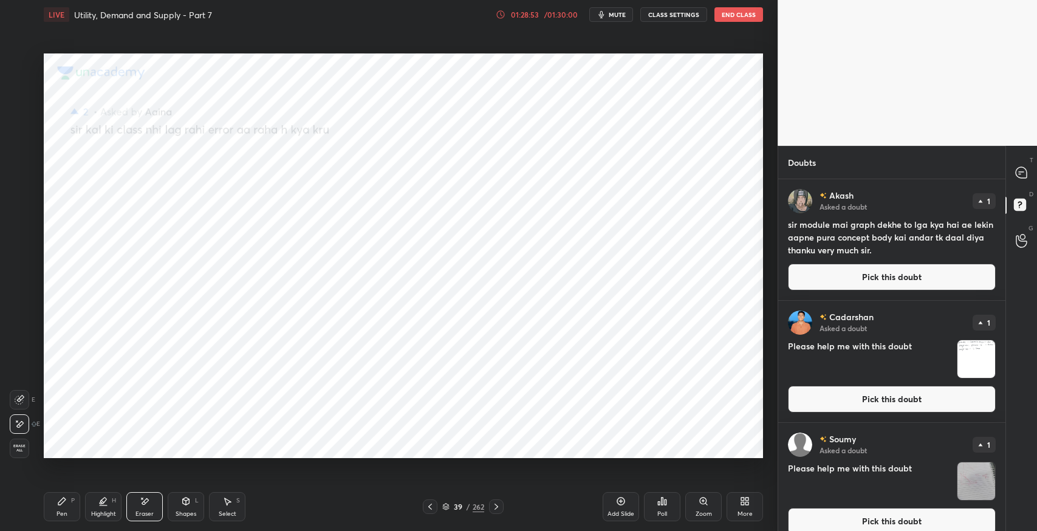
click at [816, 272] on button "Pick this doubt" at bounding box center [892, 277] width 208 height 27
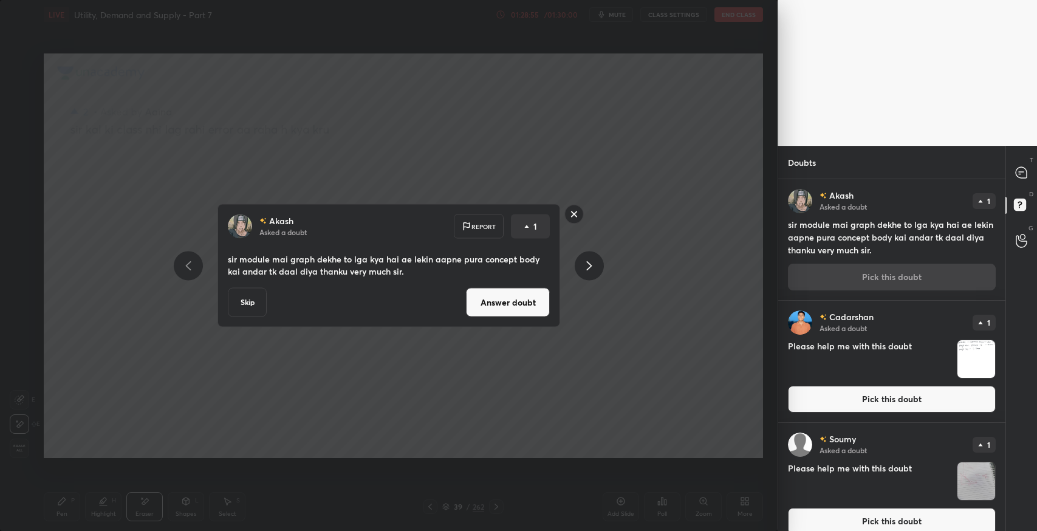
click at [498, 301] on button "Answer doubt" at bounding box center [508, 302] width 84 height 29
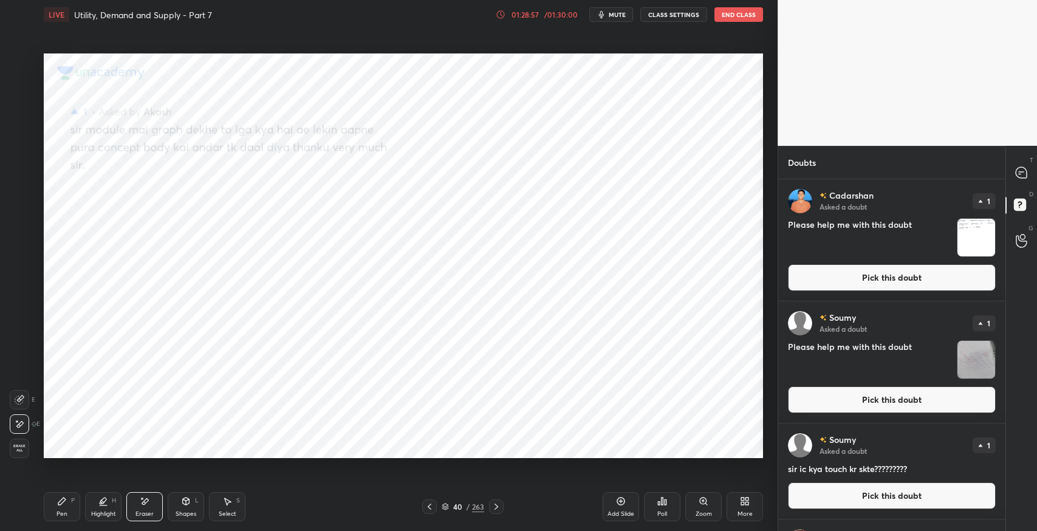
click at [891, 278] on button "Pick this doubt" at bounding box center [892, 277] width 208 height 27
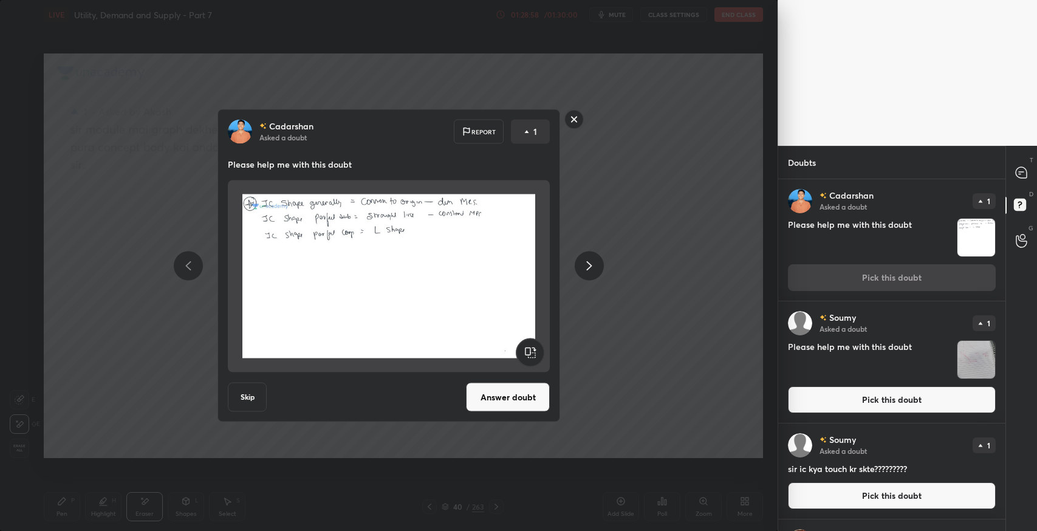
click at [535, 391] on button "Answer doubt" at bounding box center [508, 397] width 84 height 29
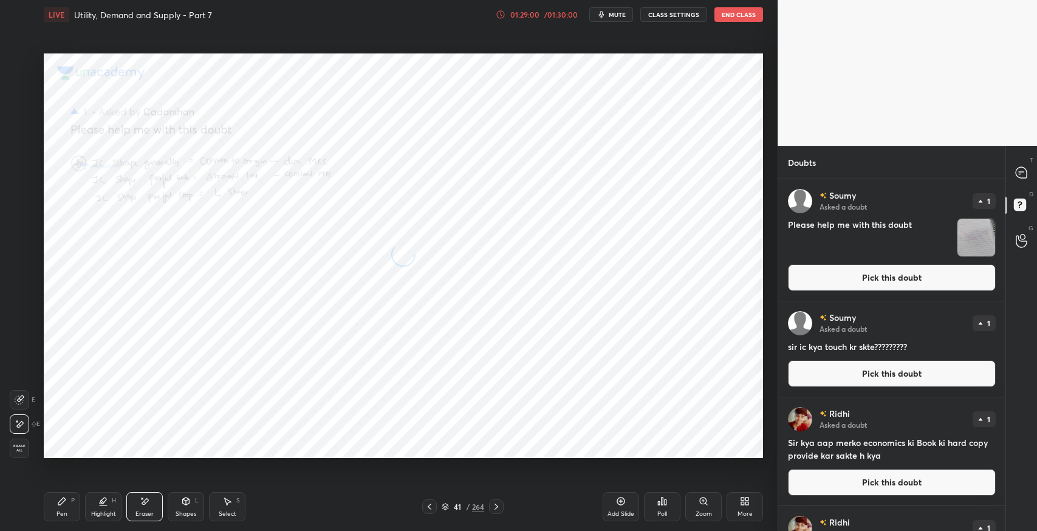
click at [896, 278] on button "Pick this doubt" at bounding box center [892, 277] width 208 height 27
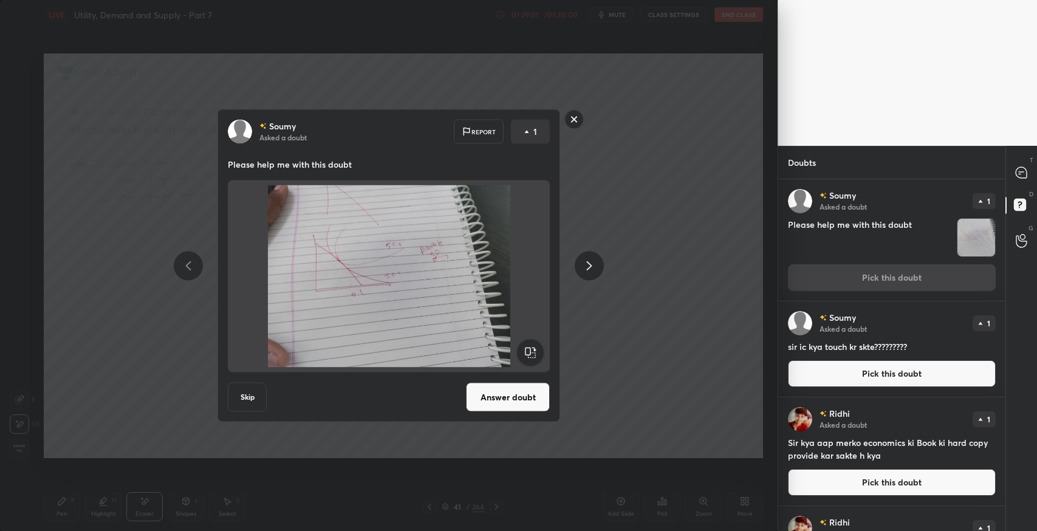
click at [509, 398] on button "Answer doubt" at bounding box center [508, 397] width 84 height 29
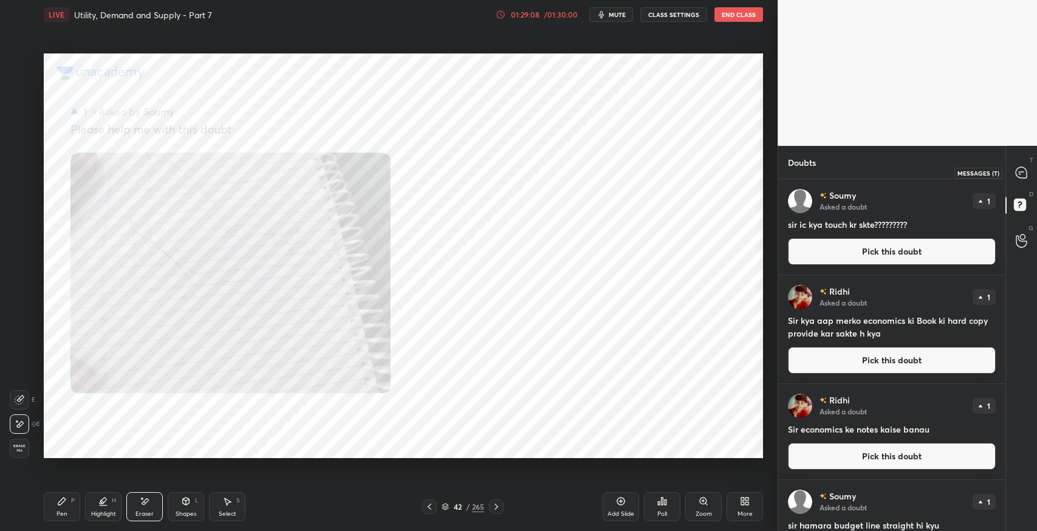
click at [1011, 170] on div at bounding box center [1022, 173] width 24 height 22
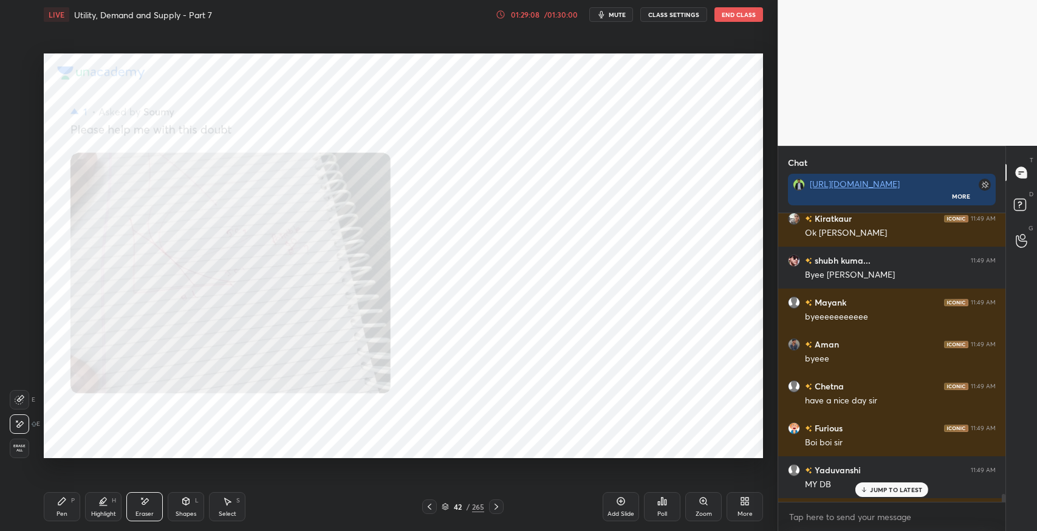
scroll to position [12886, 0]
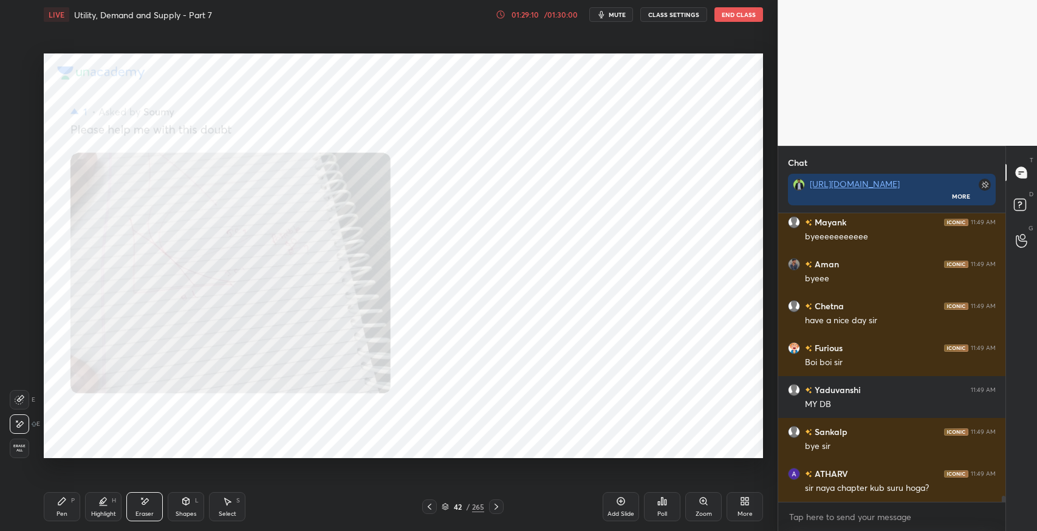
click at [700, 504] on icon at bounding box center [704, 501] width 10 height 10
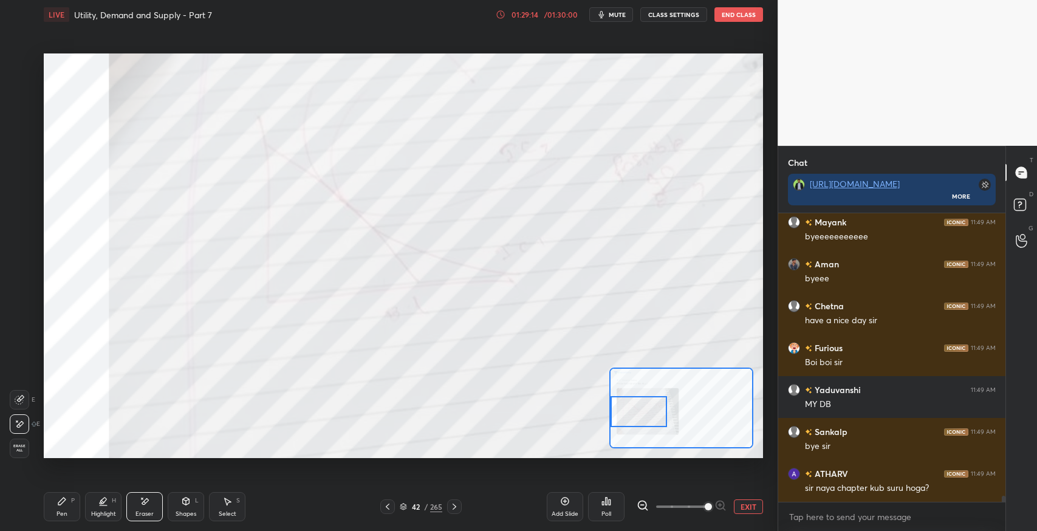
scroll to position [12938, 0]
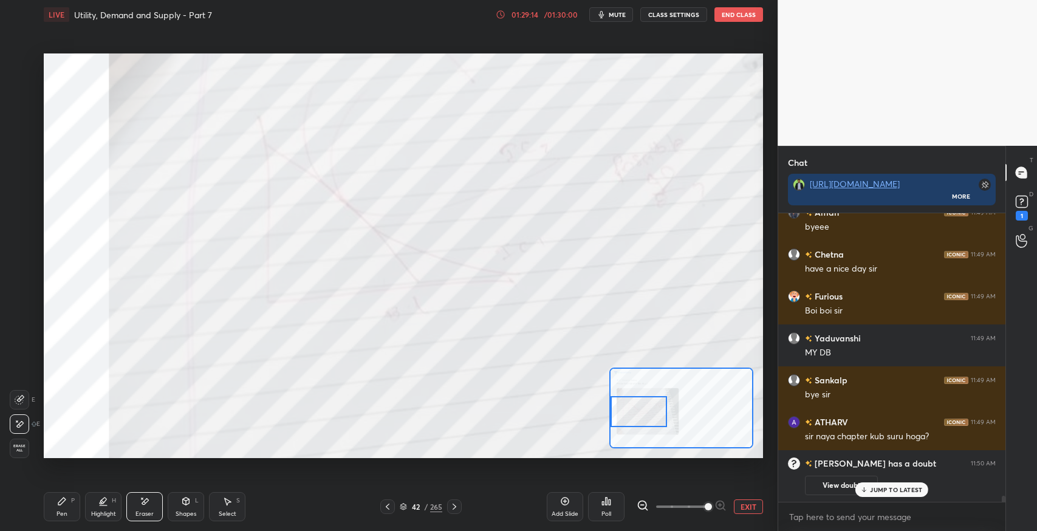
drag, startPoint x: 678, startPoint y: 416, endPoint x: 627, endPoint y: 419, distance: 51.8
click at [627, 419] on div at bounding box center [639, 412] width 57 height 32
click at [66, 504] on icon at bounding box center [62, 501] width 10 height 10
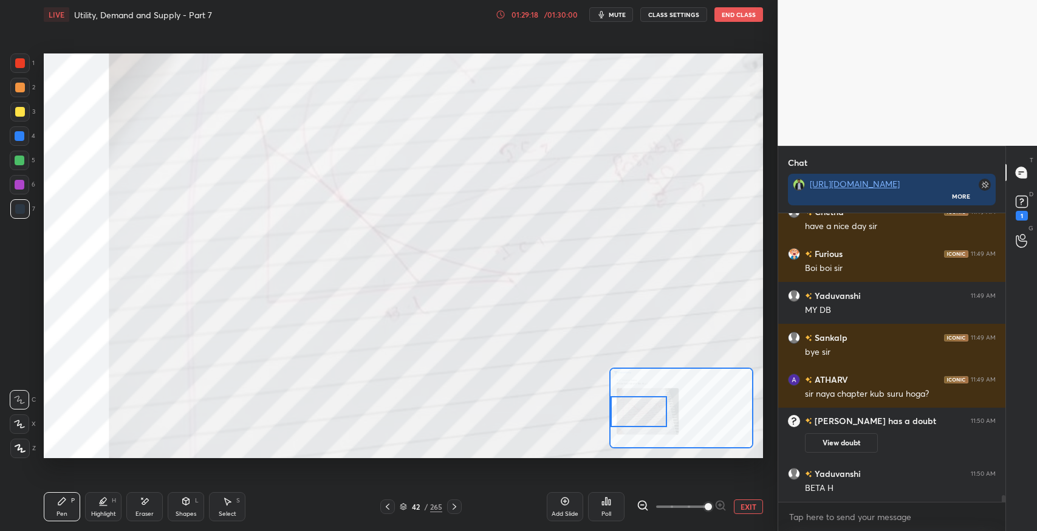
scroll to position [12559, 0]
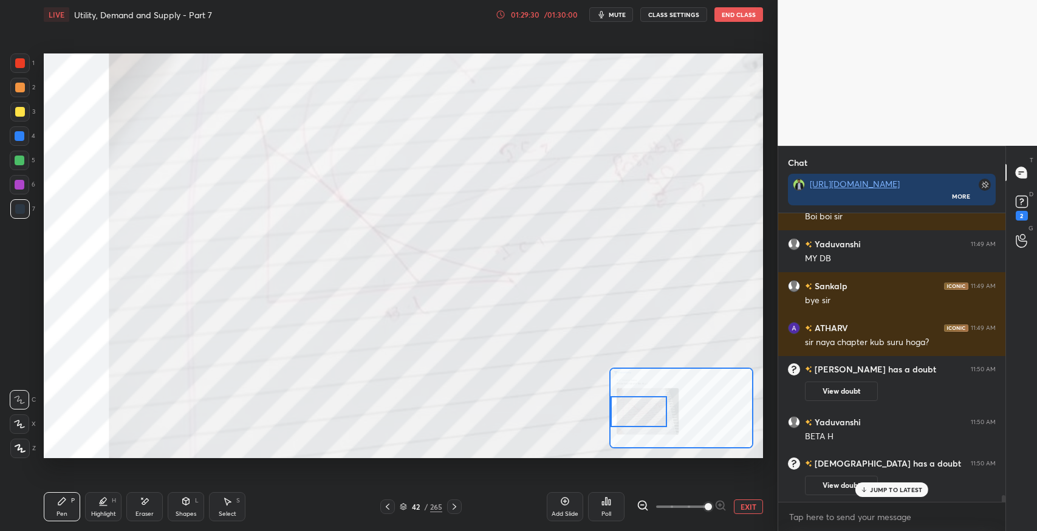
click at [21, 73] on div "1" at bounding box center [22, 65] width 24 height 24
click at [21, 145] on div at bounding box center [19, 135] width 19 height 19
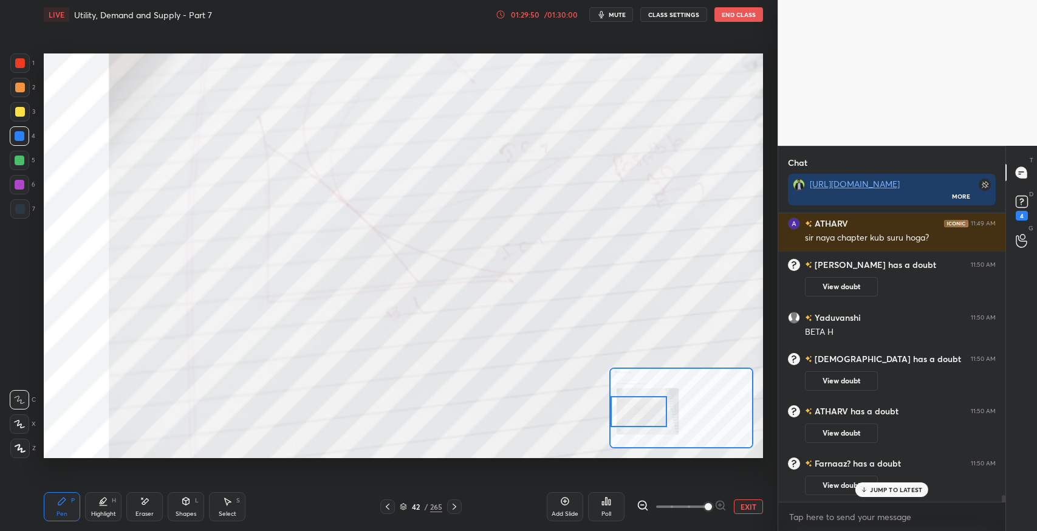
click at [29, 210] on div at bounding box center [19, 208] width 19 height 19
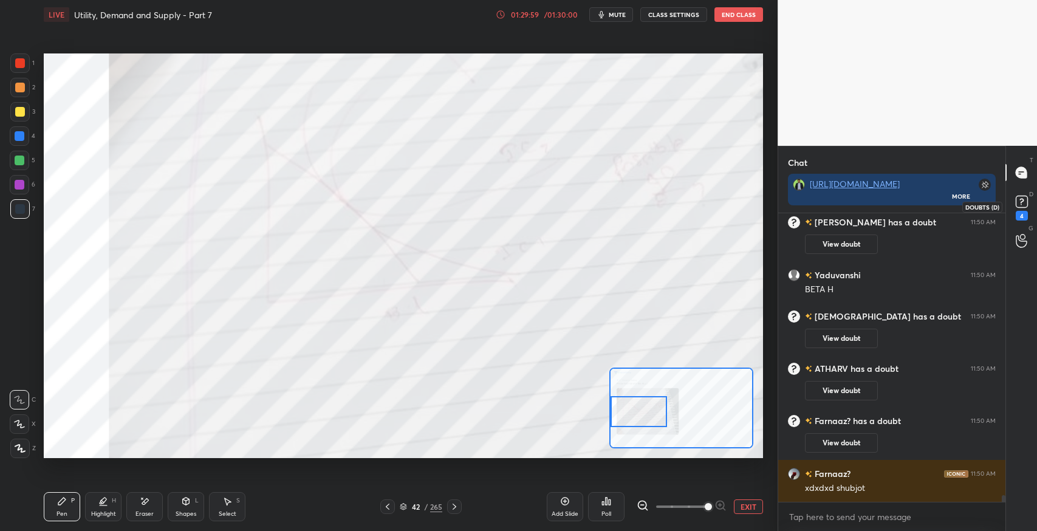
click at [1030, 204] on icon at bounding box center [1022, 202] width 18 height 18
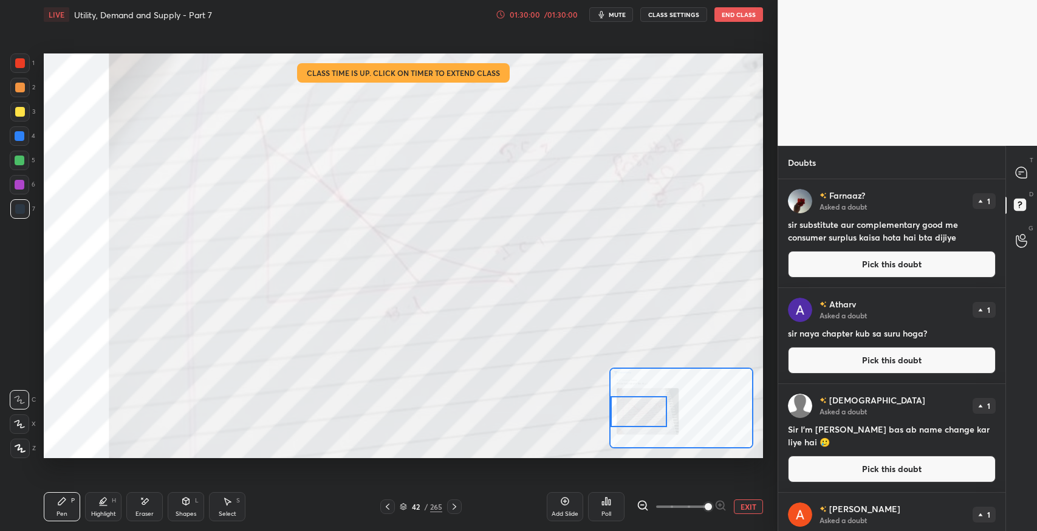
click at [907, 257] on button "Pick this doubt" at bounding box center [892, 264] width 208 height 27
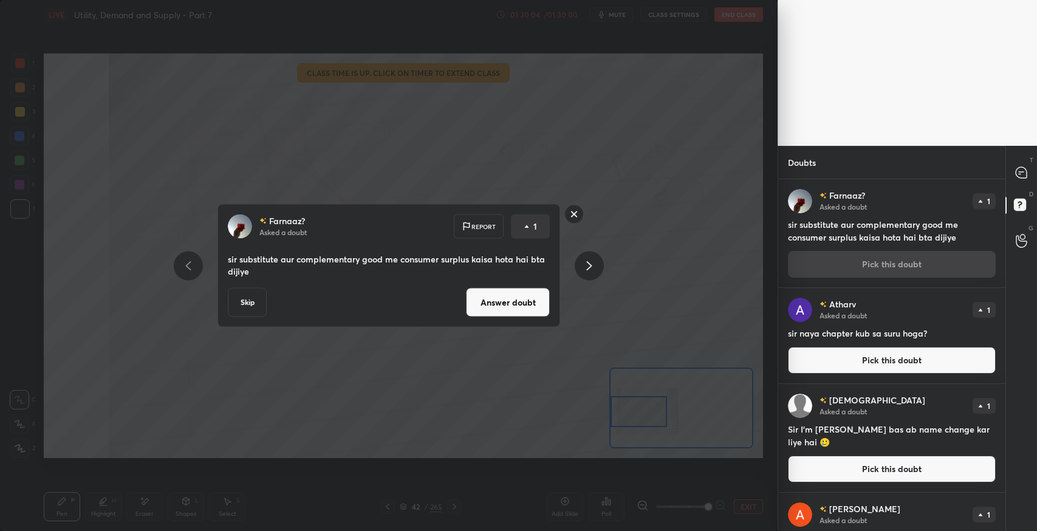
click at [503, 304] on button "Answer doubt" at bounding box center [508, 302] width 84 height 29
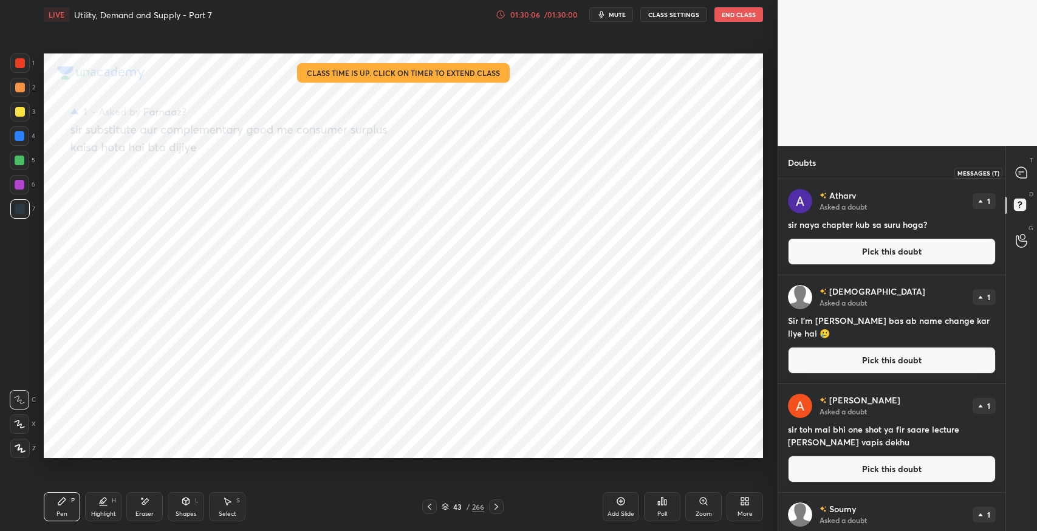
click at [1025, 174] on icon at bounding box center [1021, 172] width 11 height 11
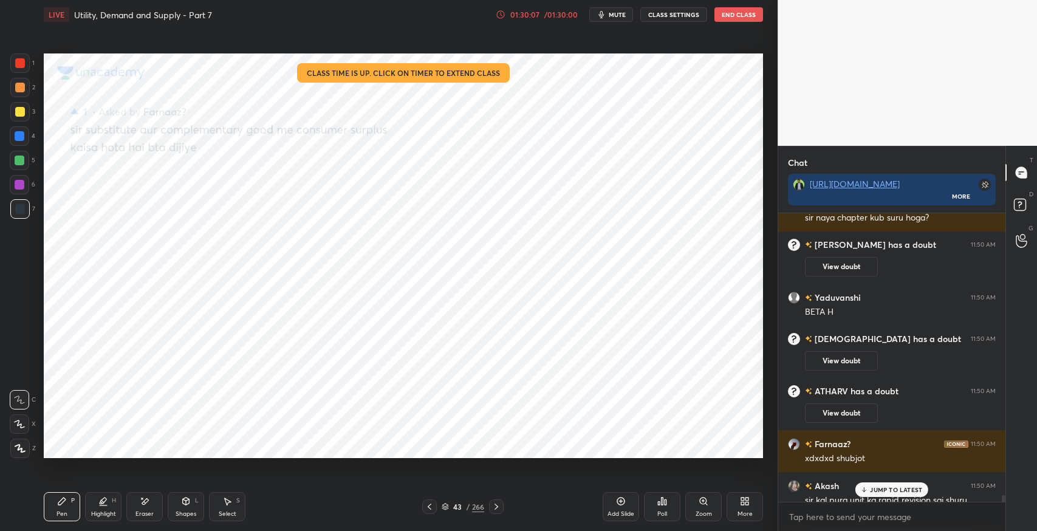
scroll to position [12960, 0]
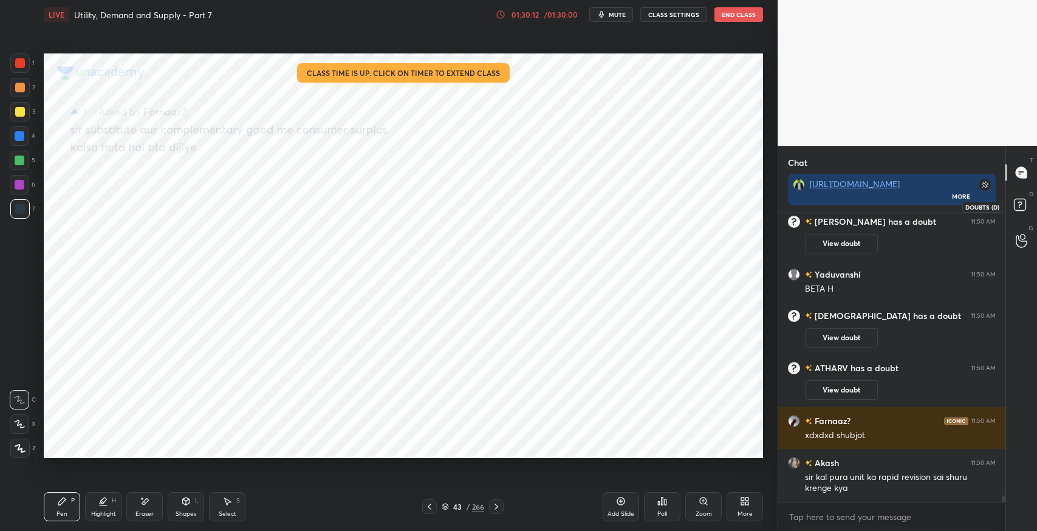
click at [1019, 212] on icon at bounding box center [1022, 207] width 22 height 22
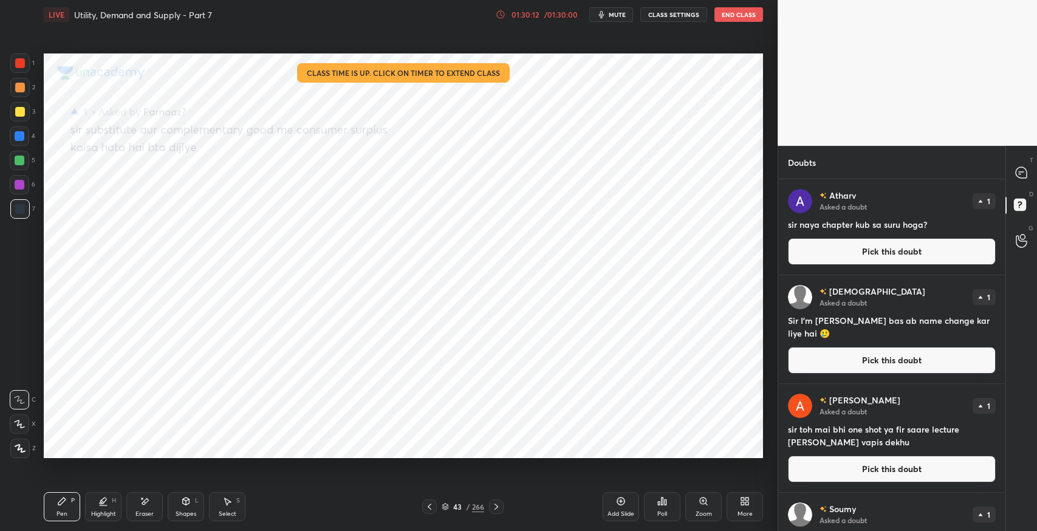
scroll to position [349, 224]
click at [866, 249] on button "Pick this doubt" at bounding box center [892, 251] width 208 height 27
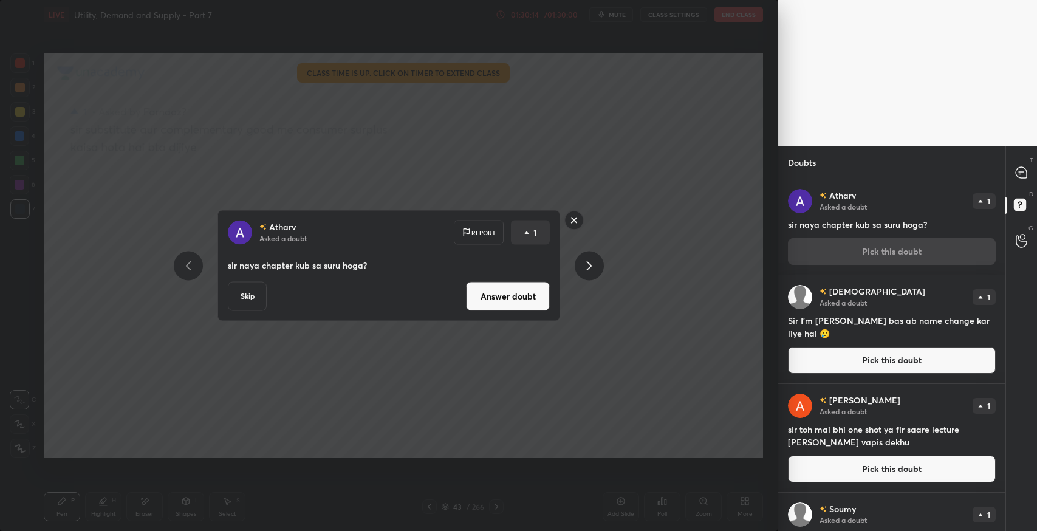
click at [525, 290] on button "Answer doubt" at bounding box center [508, 296] width 84 height 29
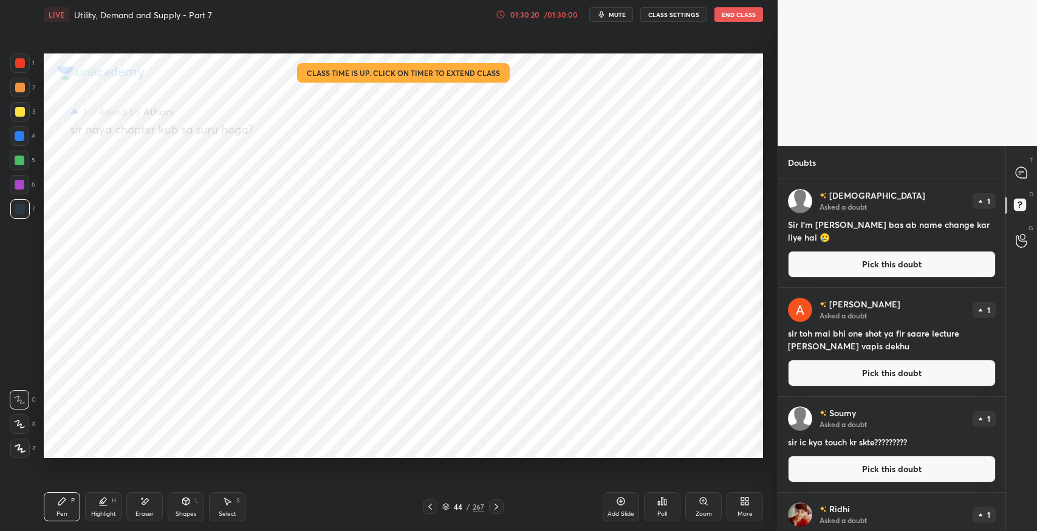
click at [833, 259] on button "Pick this doubt" at bounding box center [892, 264] width 208 height 27
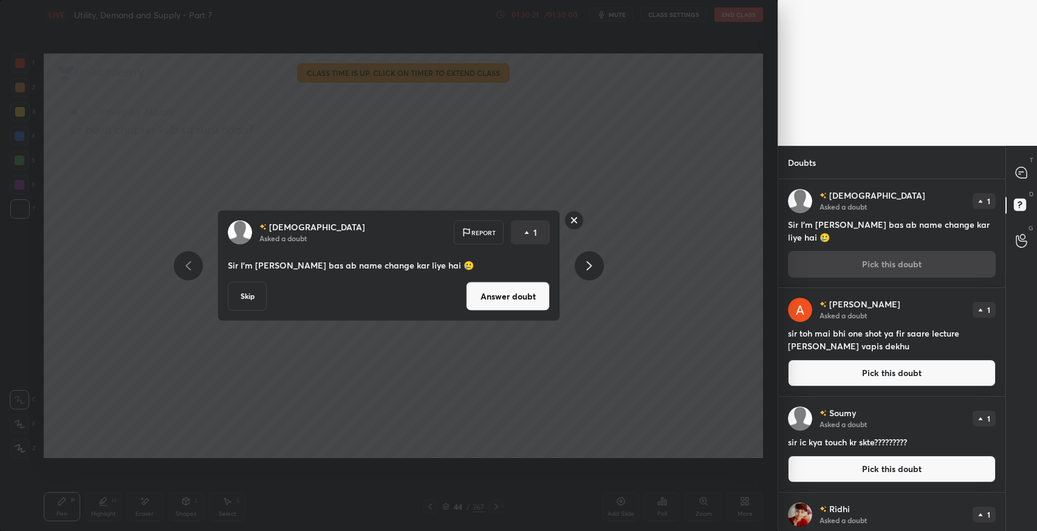
click at [496, 304] on button "Answer doubt" at bounding box center [508, 296] width 84 height 29
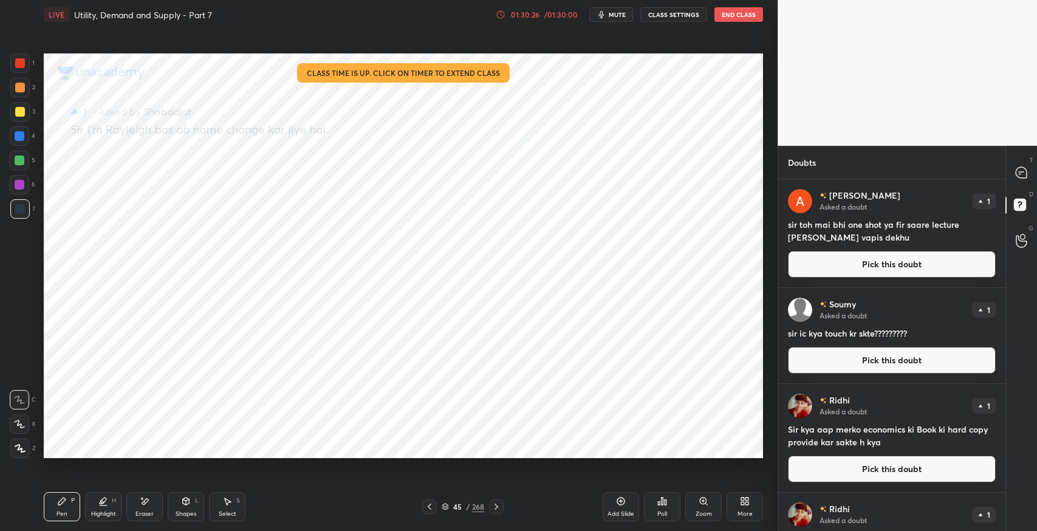
click at [876, 270] on button "Pick this doubt" at bounding box center [892, 264] width 208 height 27
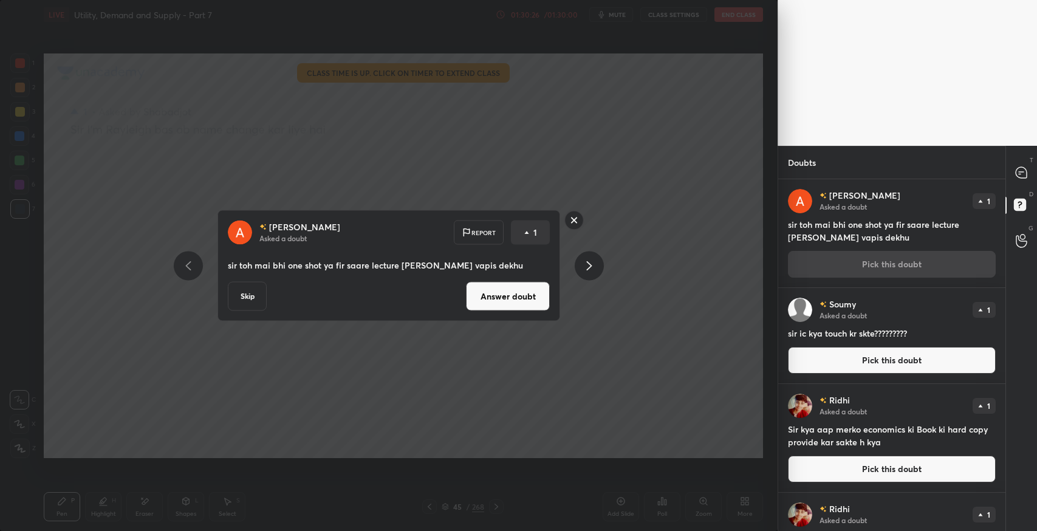
click at [502, 300] on button "Answer doubt" at bounding box center [508, 296] width 84 height 29
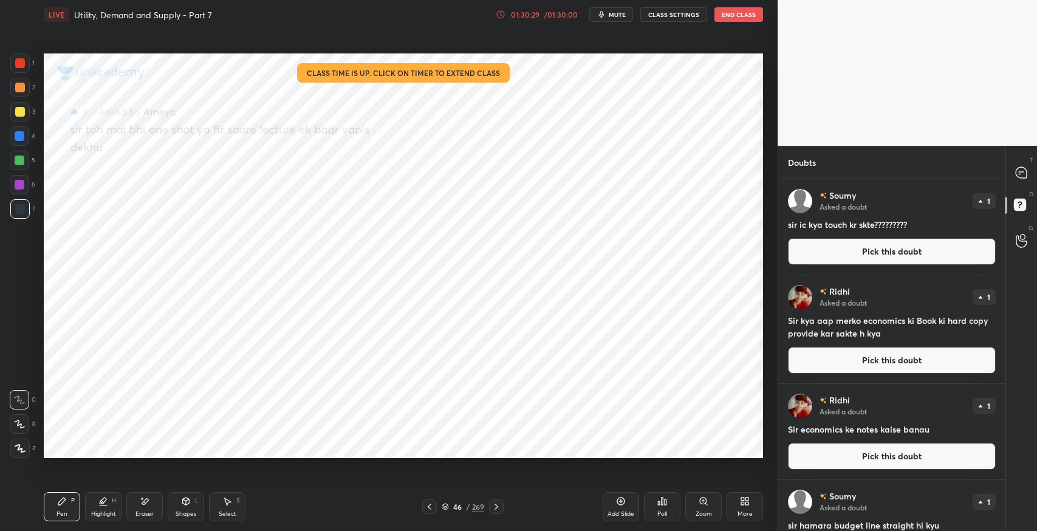
click at [874, 256] on button "Pick this doubt" at bounding box center [892, 251] width 208 height 27
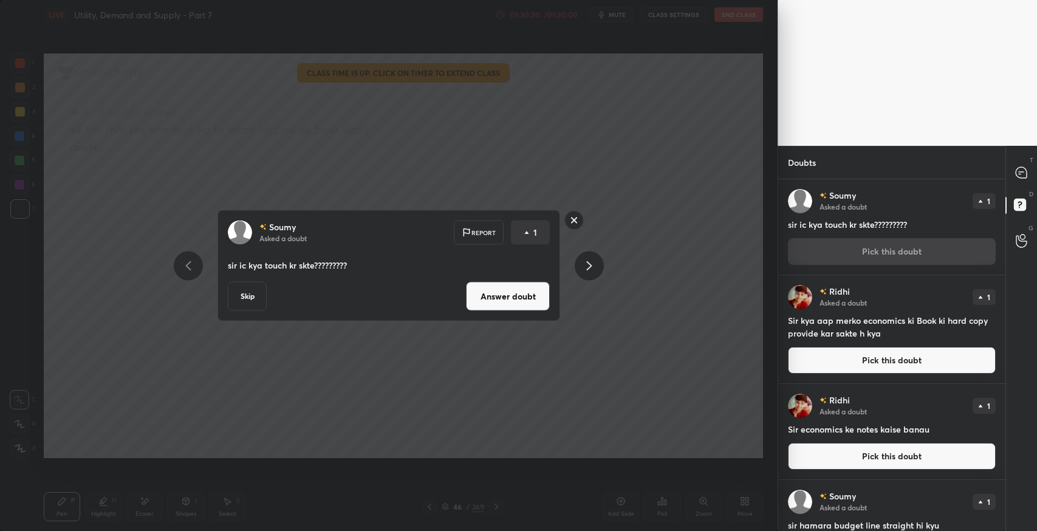
click at [535, 297] on button "Answer doubt" at bounding box center [508, 296] width 84 height 29
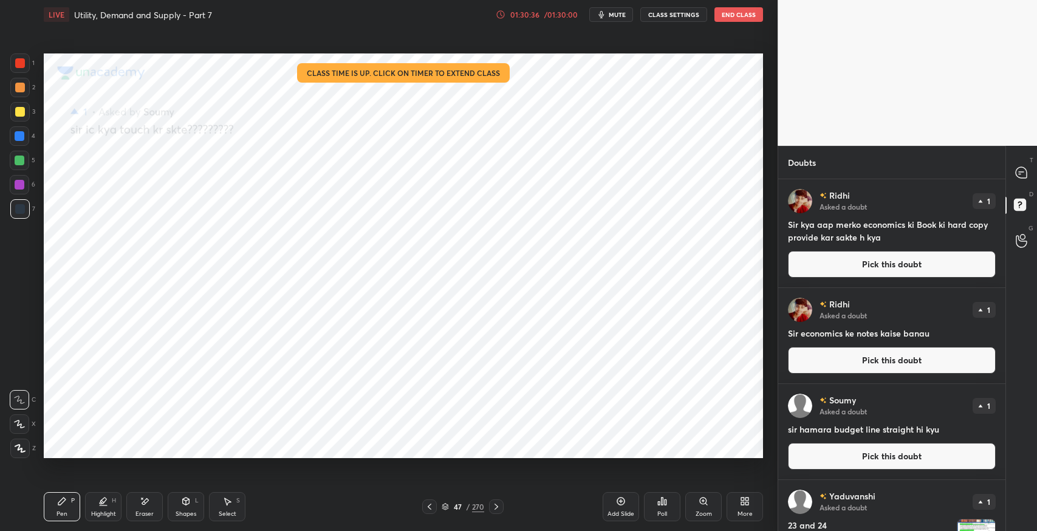
drag, startPoint x: 850, startPoint y: 260, endPoint x: 788, endPoint y: 280, distance: 65.0
click at [850, 260] on button "Pick this doubt" at bounding box center [892, 264] width 208 height 27
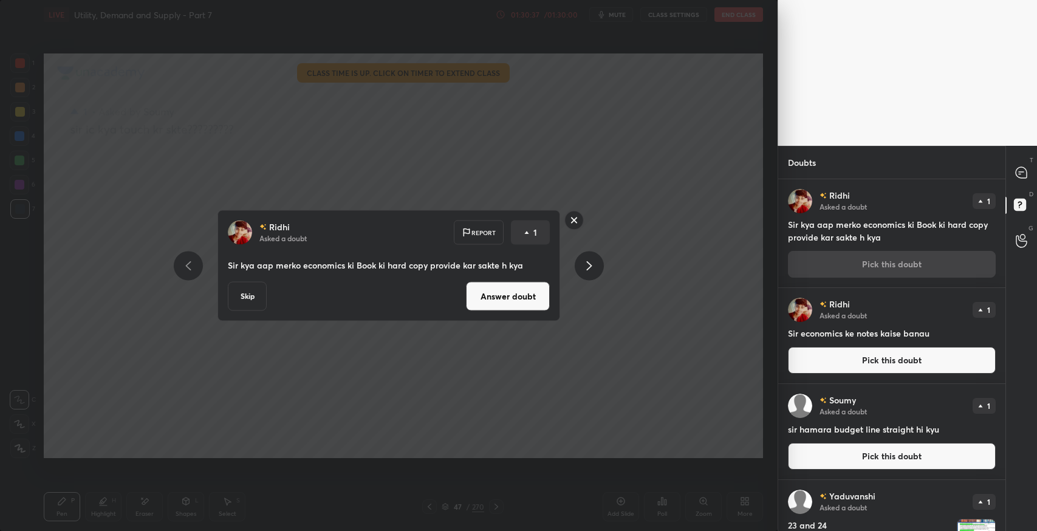
click at [544, 306] on button "Answer doubt" at bounding box center [508, 296] width 84 height 29
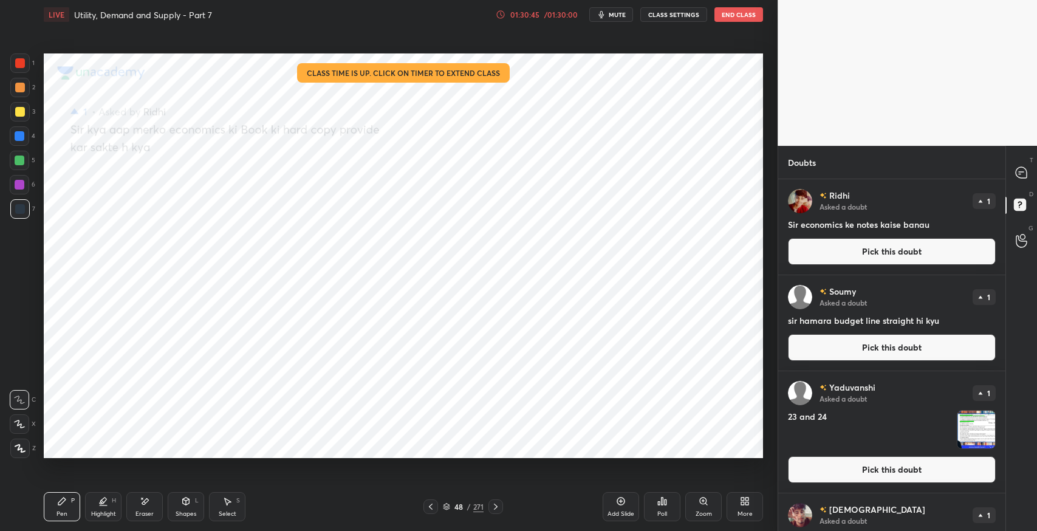
click at [840, 252] on button "Pick this doubt" at bounding box center [892, 251] width 208 height 27
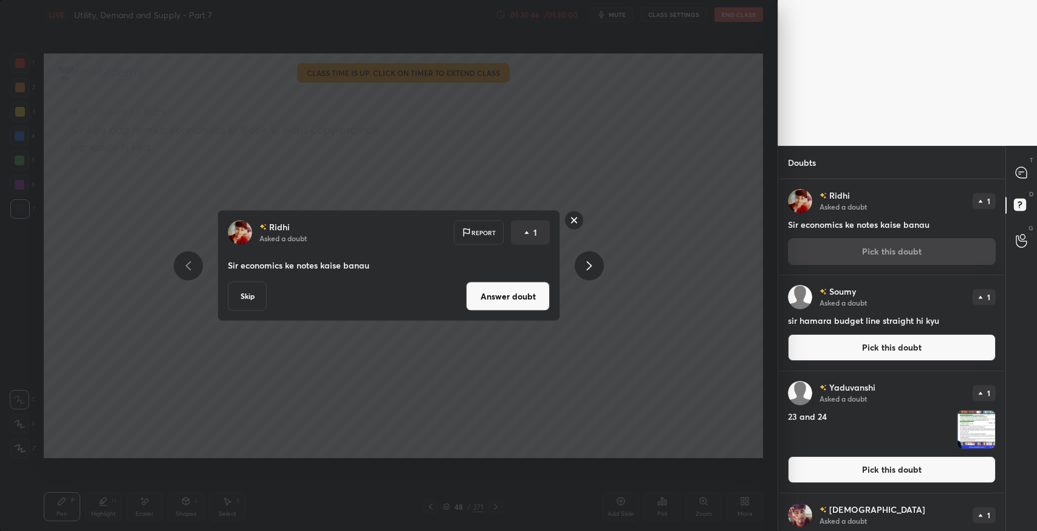
click at [524, 301] on button "Answer doubt" at bounding box center [508, 296] width 84 height 29
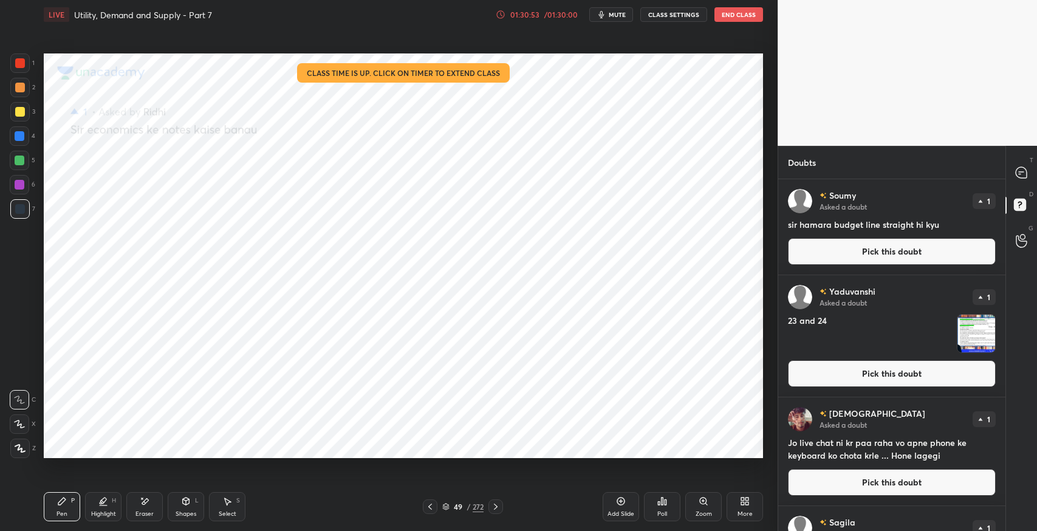
click at [881, 248] on button "Pick this doubt" at bounding box center [892, 251] width 208 height 27
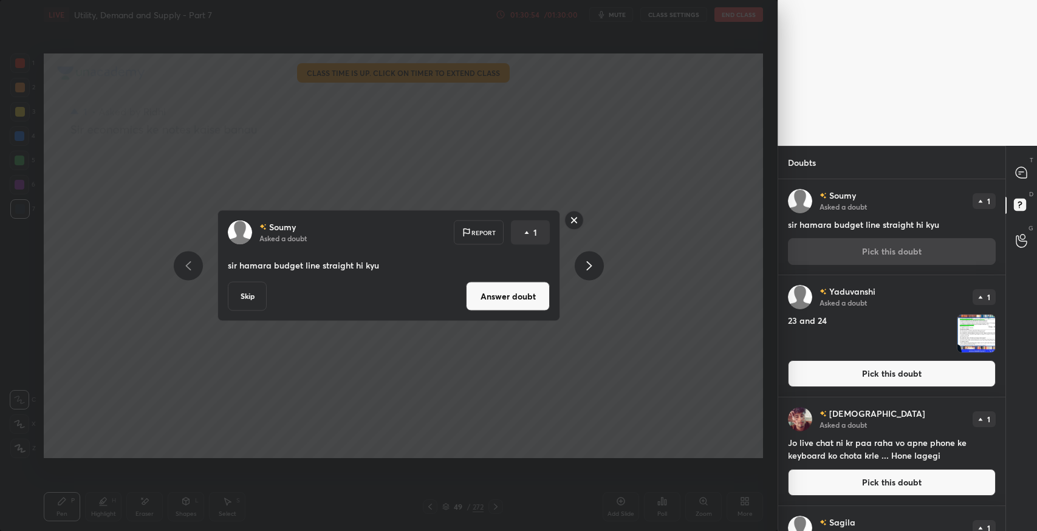
click at [501, 290] on button "Answer doubt" at bounding box center [508, 296] width 84 height 29
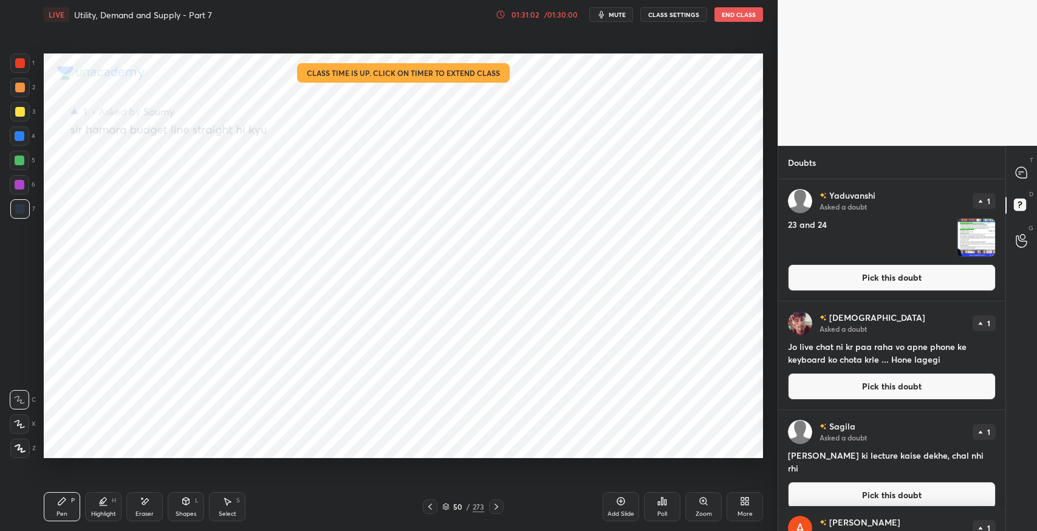
click at [851, 280] on button "Pick this doubt" at bounding box center [892, 277] width 208 height 27
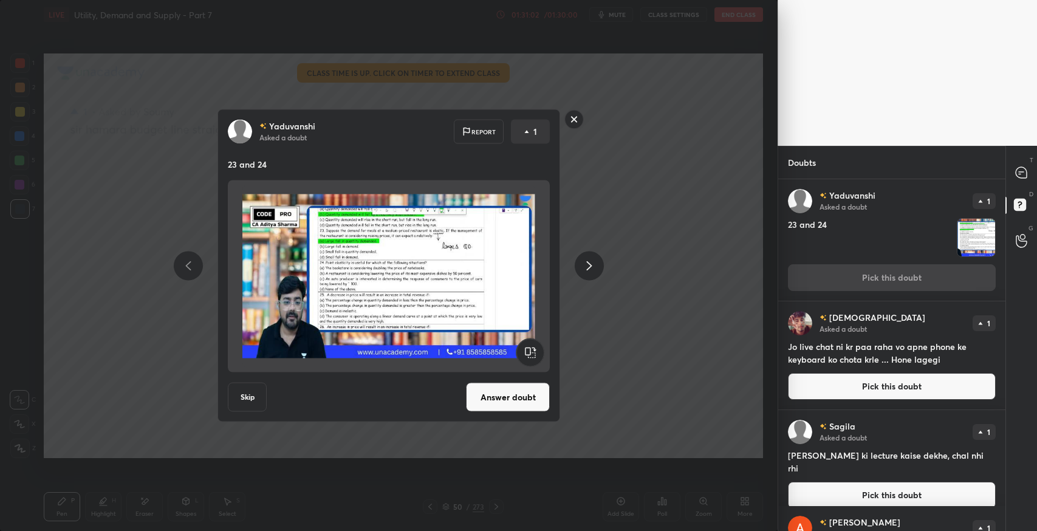
click at [497, 375] on div "[PERSON_NAME] Asked a doubt Report 1 23 and 24 Skip Answer doubt" at bounding box center [389, 265] width 343 height 313
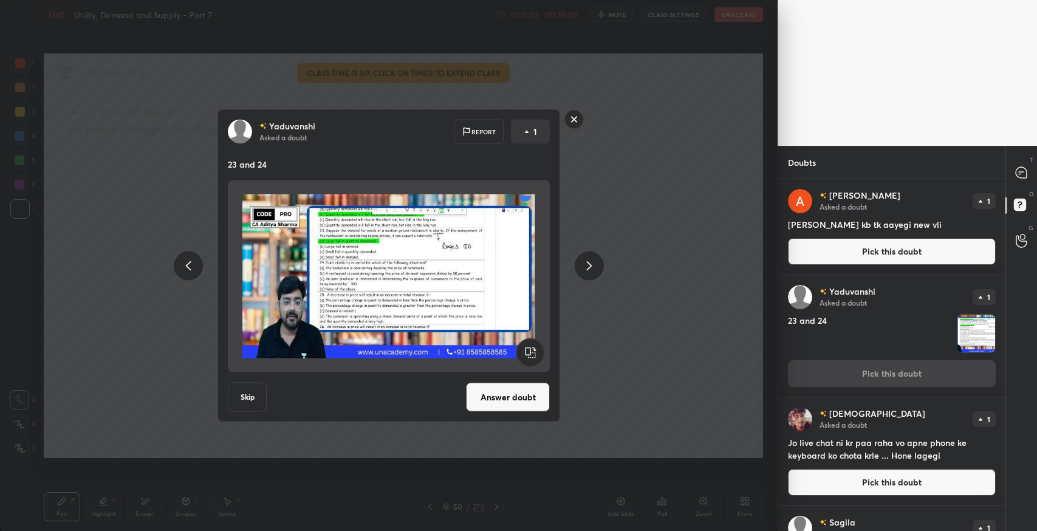
click at [503, 382] on div "[PERSON_NAME] Asked a doubt Report 1 23 and 24 Skip Answer doubt" at bounding box center [389, 265] width 343 height 313
click at [517, 399] on button "Answer doubt" at bounding box center [508, 397] width 84 height 29
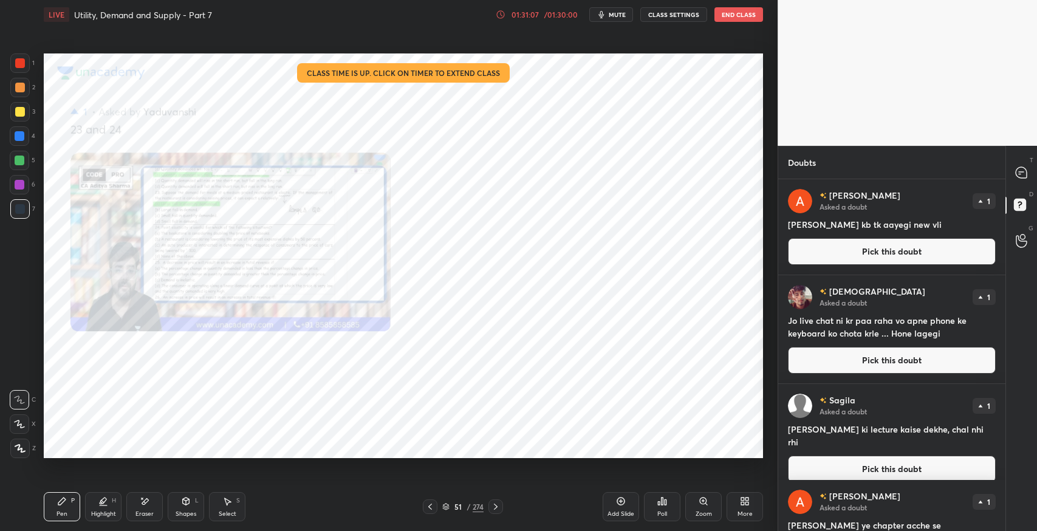
click at [54, 493] on div "Pen P" at bounding box center [62, 506] width 36 height 29
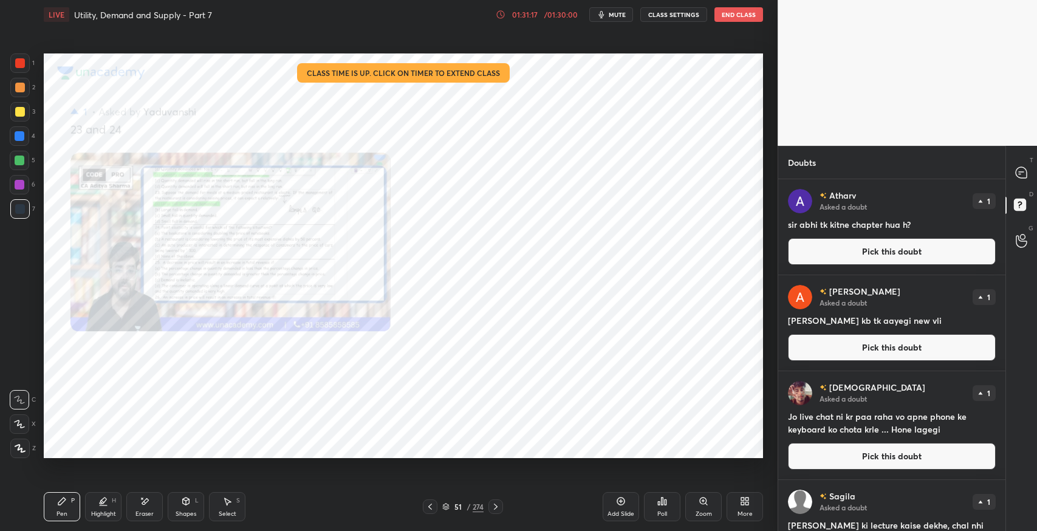
click at [1022, 177] on icon at bounding box center [1021, 172] width 11 height 11
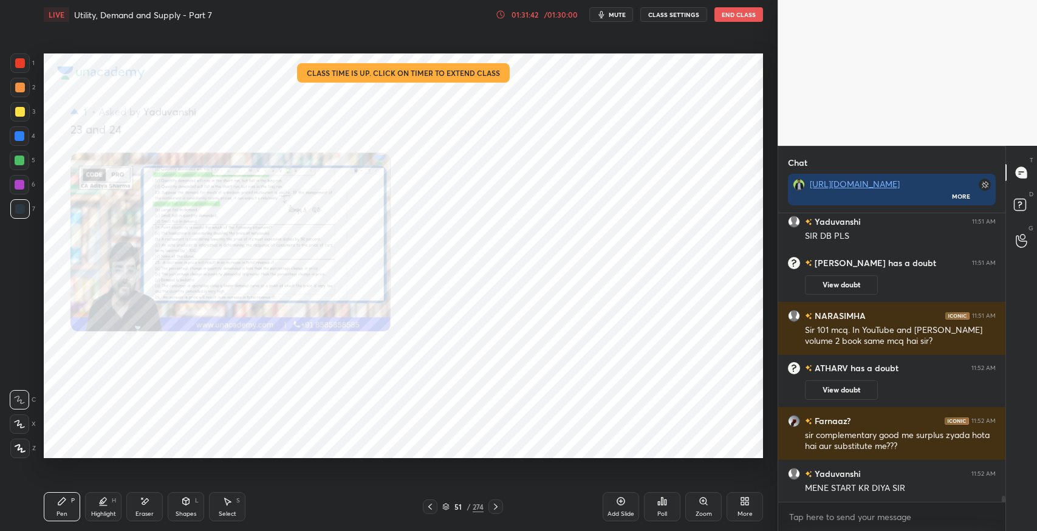
scroll to position [4, 4]
click at [1023, 212] on icon at bounding box center [1022, 207] width 22 height 22
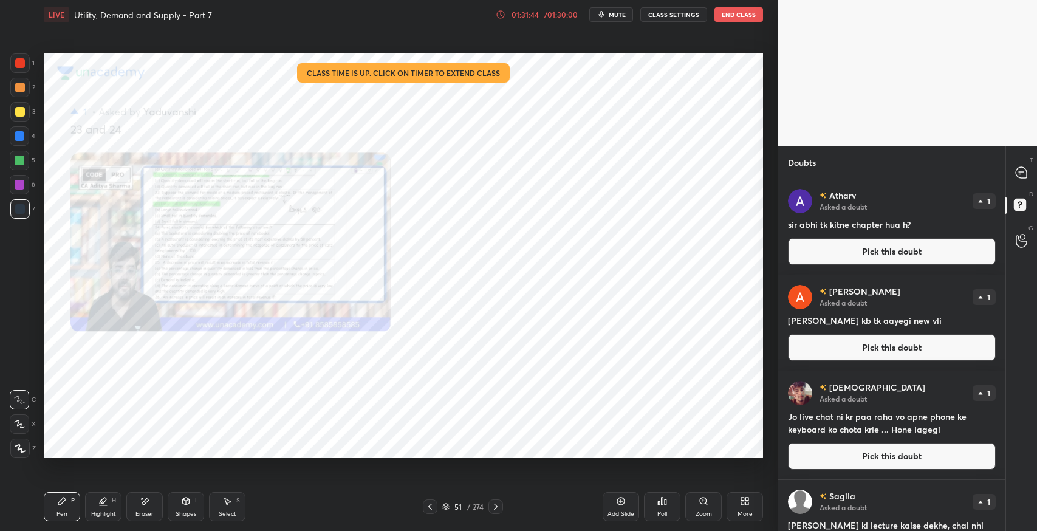
scroll to position [349, 224]
click at [883, 249] on button "Pick this doubt" at bounding box center [892, 251] width 208 height 27
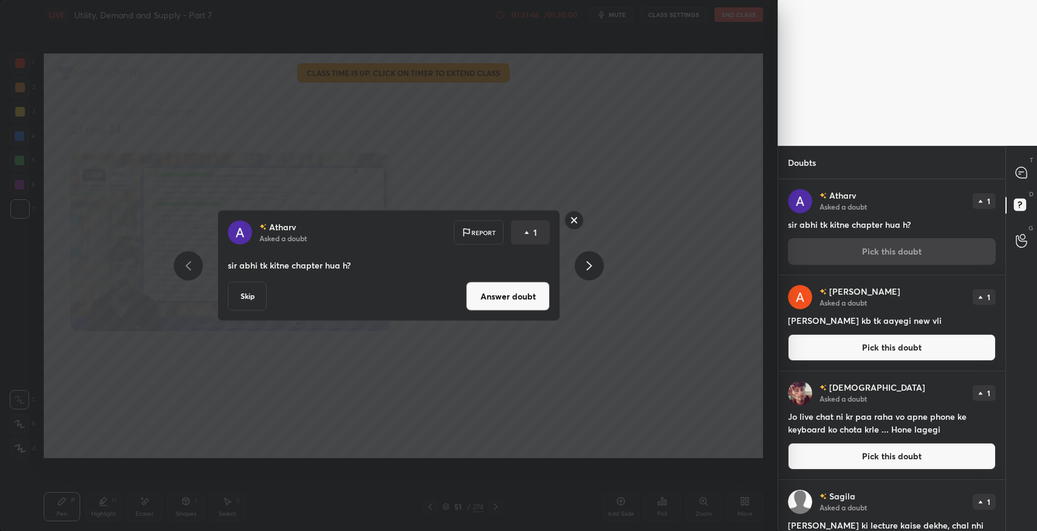
click at [526, 301] on button "Answer doubt" at bounding box center [508, 296] width 84 height 29
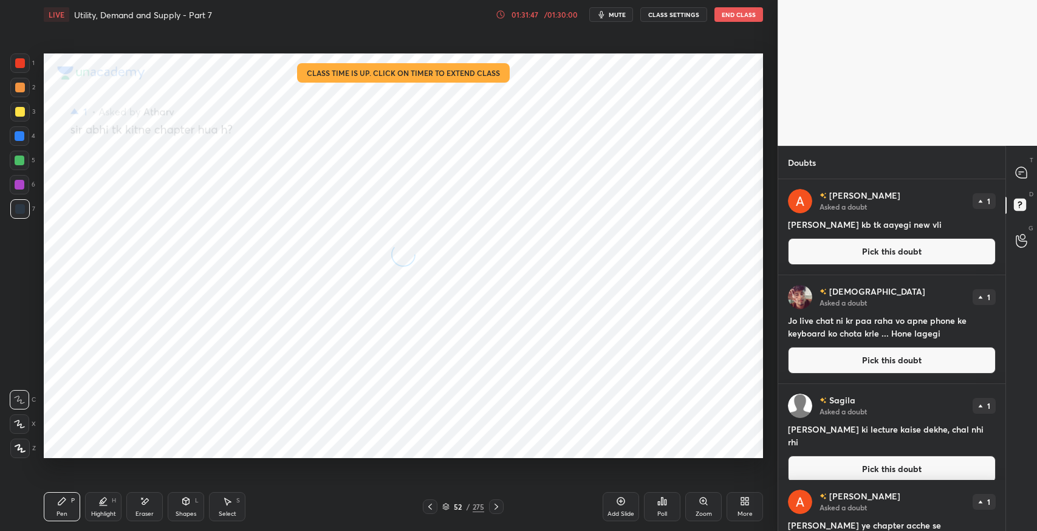
click at [897, 256] on button "Pick this doubt" at bounding box center [892, 251] width 208 height 27
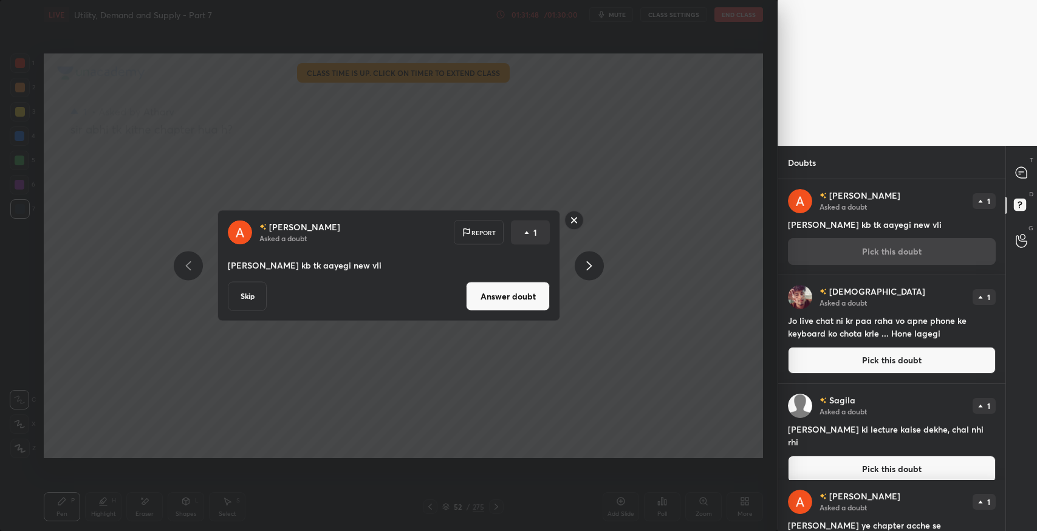
click at [512, 300] on button "Answer doubt" at bounding box center [508, 296] width 84 height 29
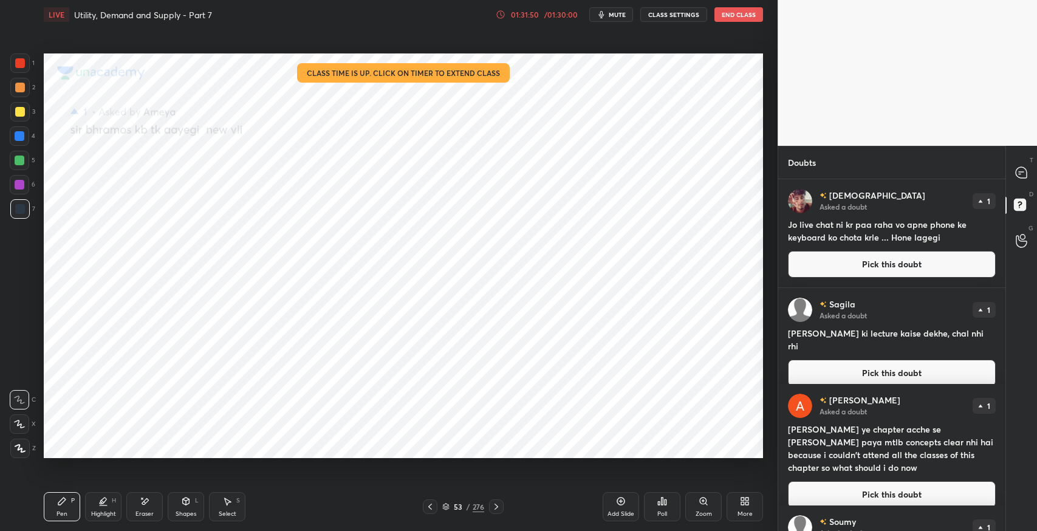
click at [833, 257] on button "Pick this doubt" at bounding box center [892, 264] width 208 height 27
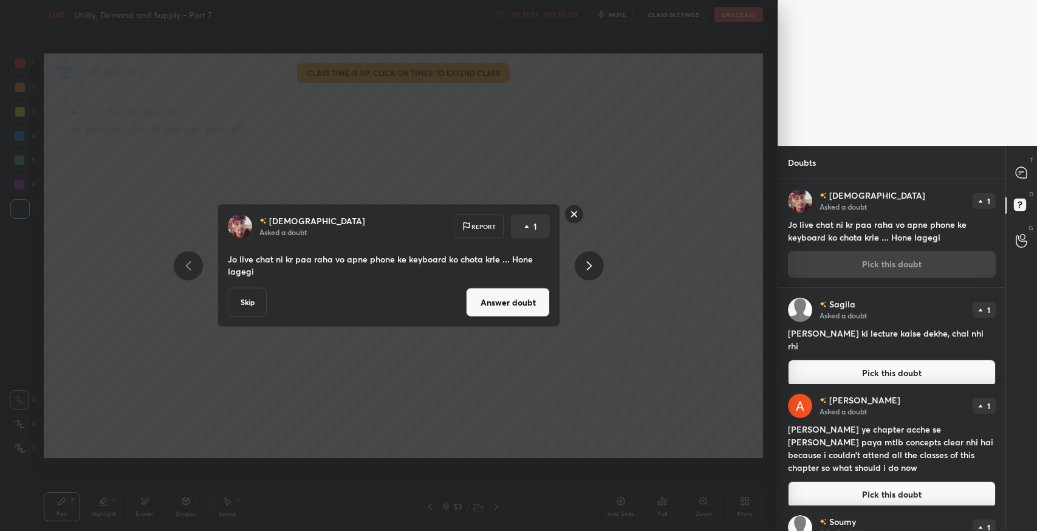
click at [511, 303] on button "Answer doubt" at bounding box center [508, 302] width 84 height 29
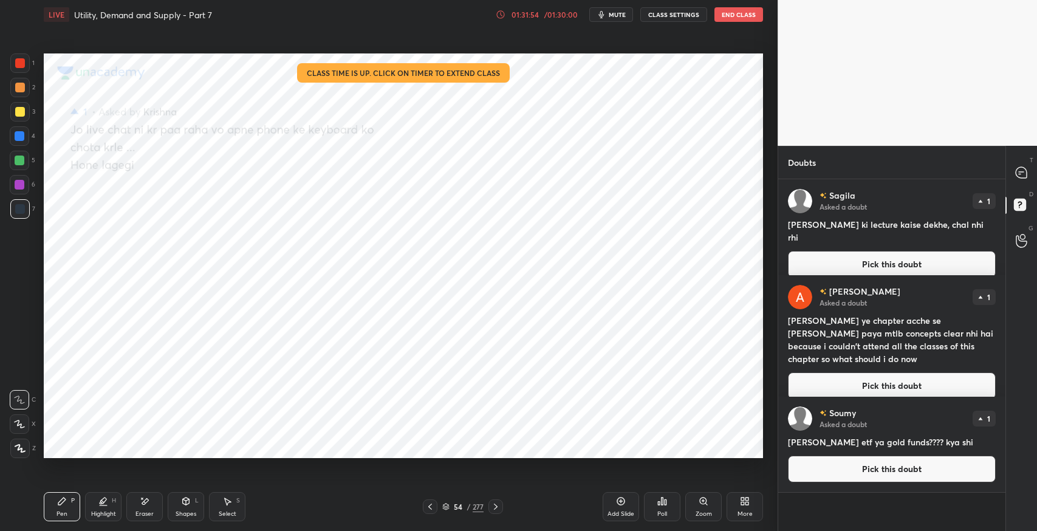
click at [895, 255] on button "Pick this doubt" at bounding box center [892, 264] width 208 height 27
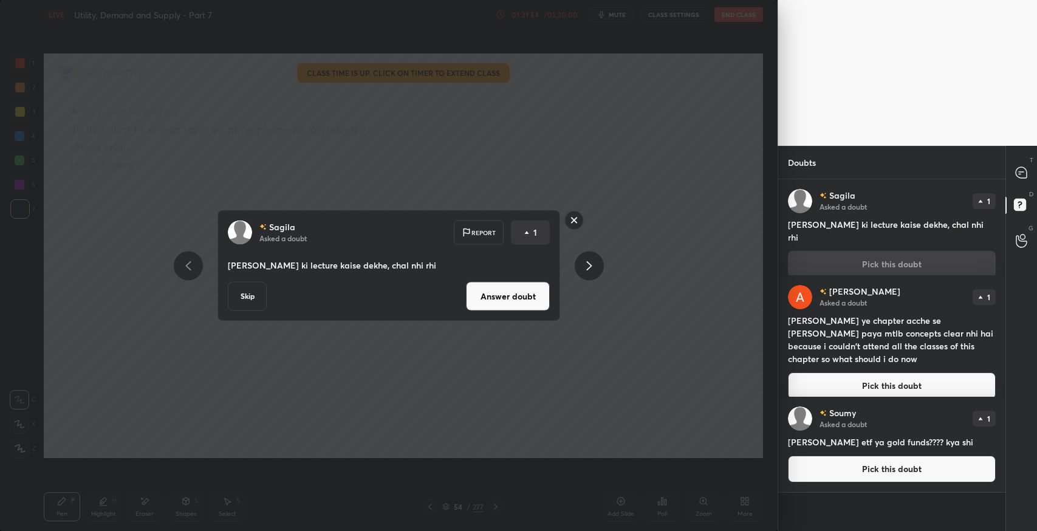
click at [525, 280] on div "Sagila Asked a doubt Report 1 [PERSON_NAME] ki lecture kaise dekhe, chal nhi rh…" at bounding box center [389, 265] width 343 height 111
click at [524, 309] on button "Answer doubt" at bounding box center [508, 296] width 84 height 29
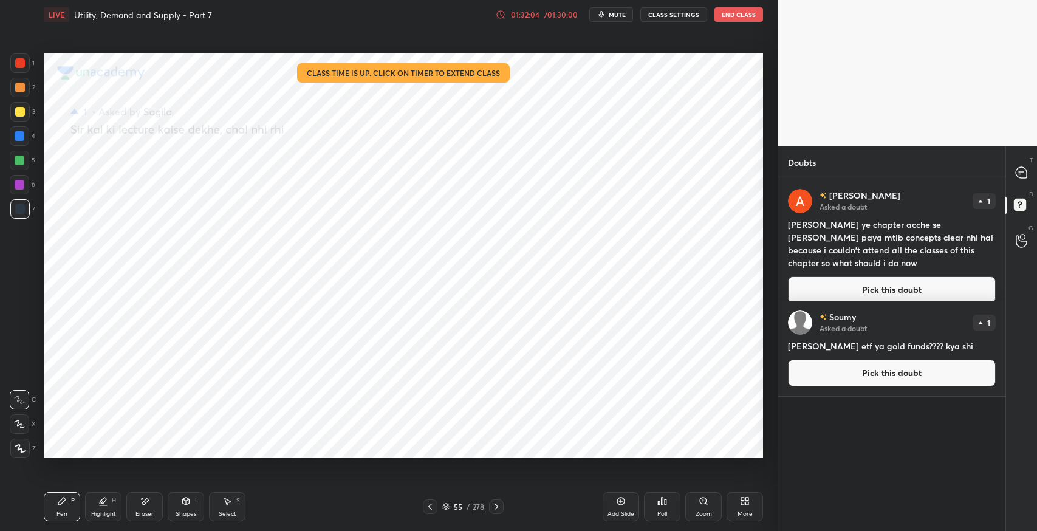
click at [851, 277] on button "Pick this doubt" at bounding box center [892, 290] width 208 height 27
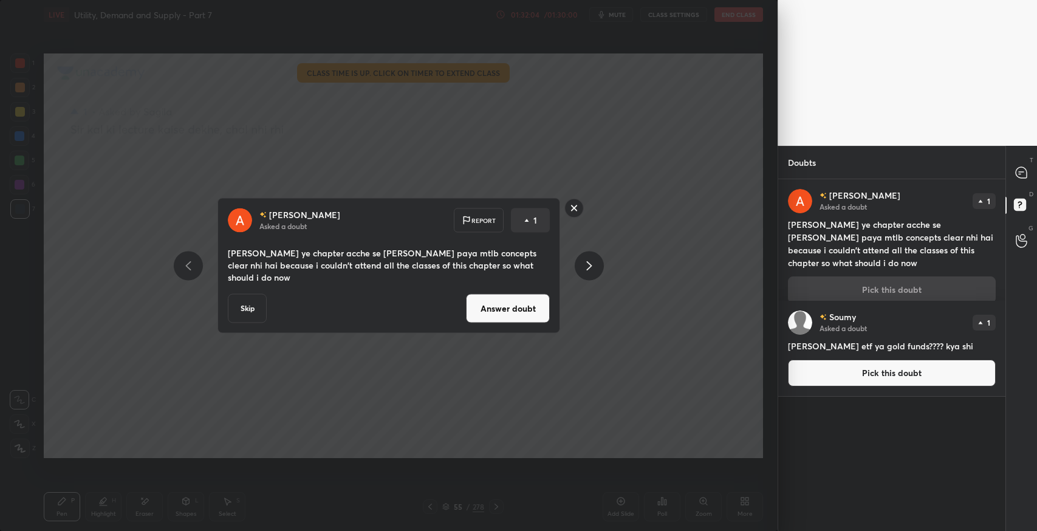
click at [544, 311] on button "Answer doubt" at bounding box center [508, 308] width 84 height 29
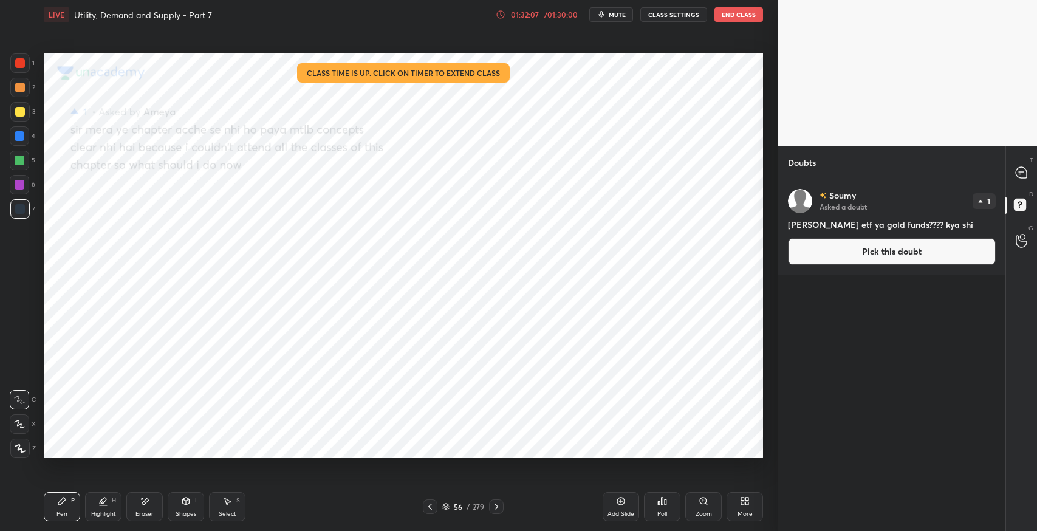
click at [862, 246] on button "Pick this doubt" at bounding box center [892, 251] width 208 height 27
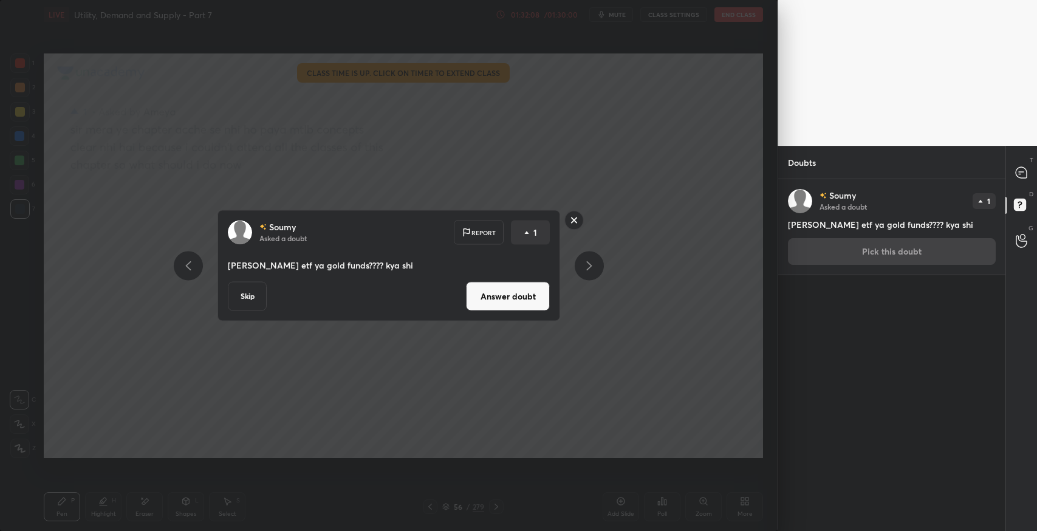
click at [530, 298] on button "Answer doubt" at bounding box center [508, 296] width 84 height 29
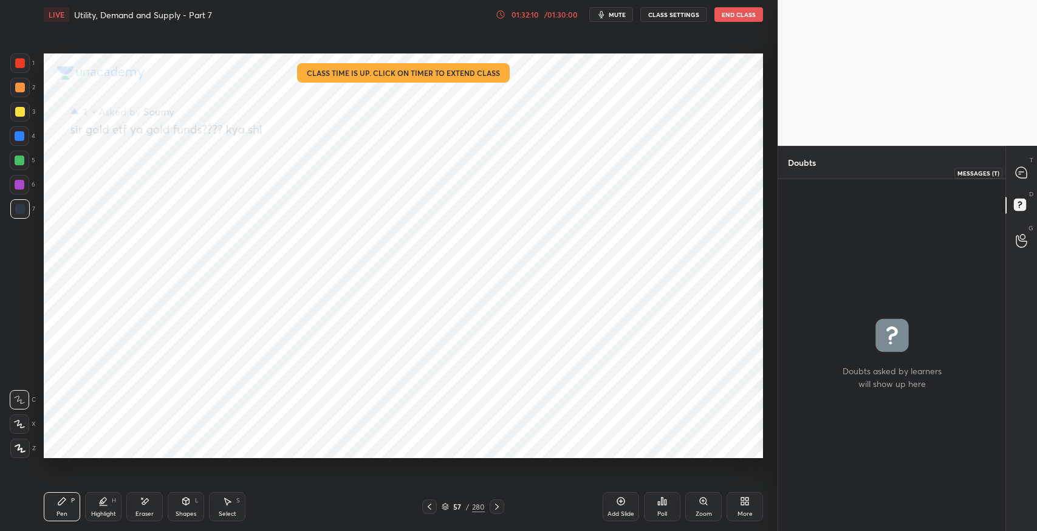
click at [1031, 180] on div at bounding box center [1022, 173] width 24 height 22
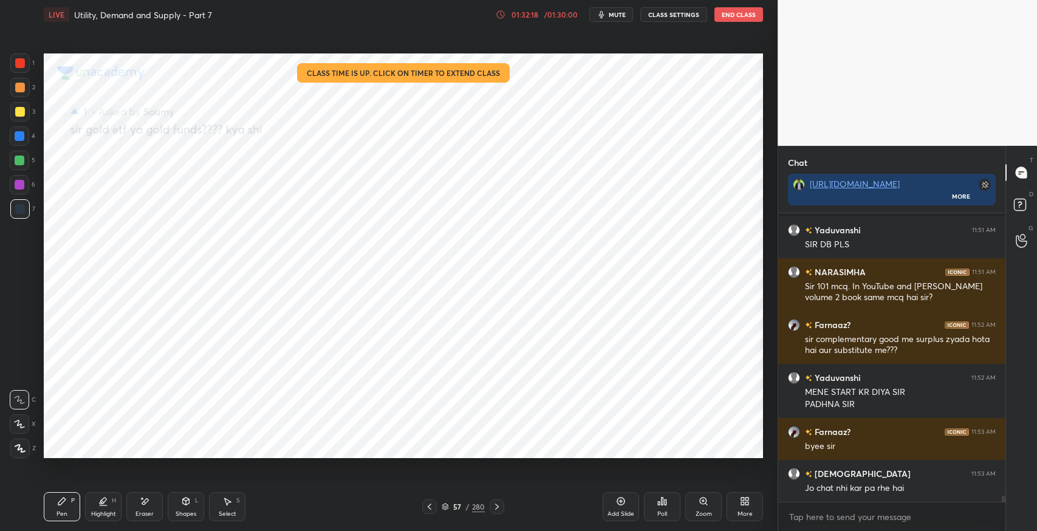
scroll to position [12807, 0]
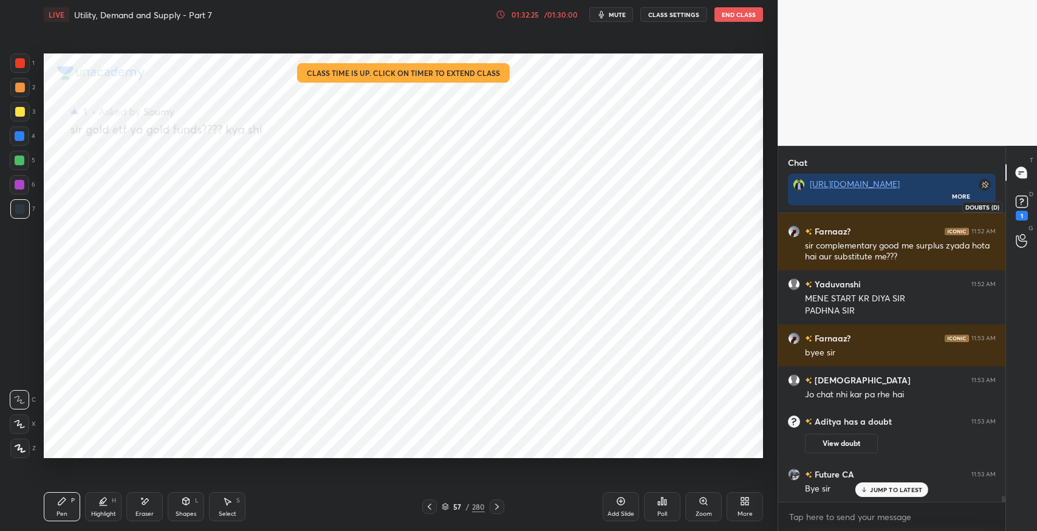
click at [1015, 207] on icon at bounding box center [1022, 202] width 18 height 18
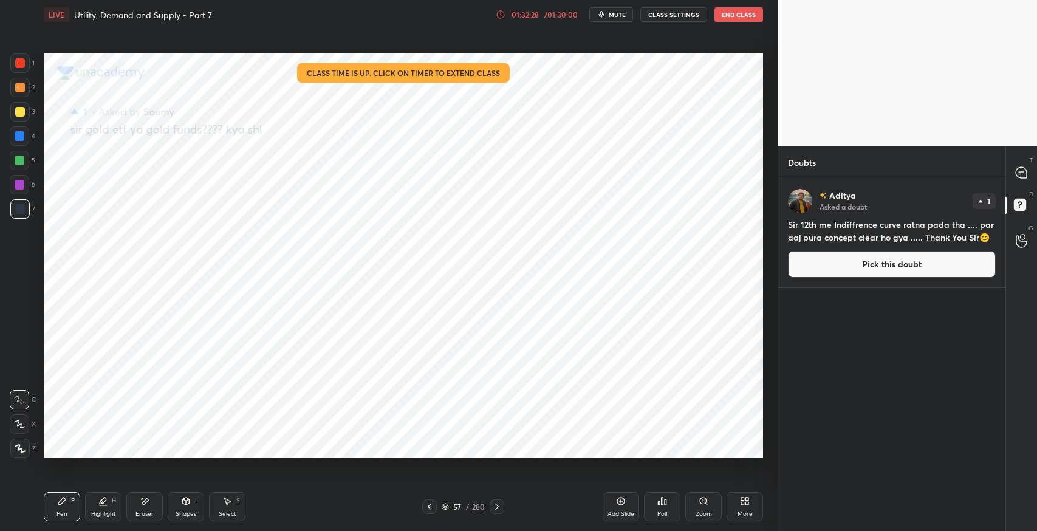
click at [912, 259] on button "Pick this doubt" at bounding box center [892, 264] width 208 height 27
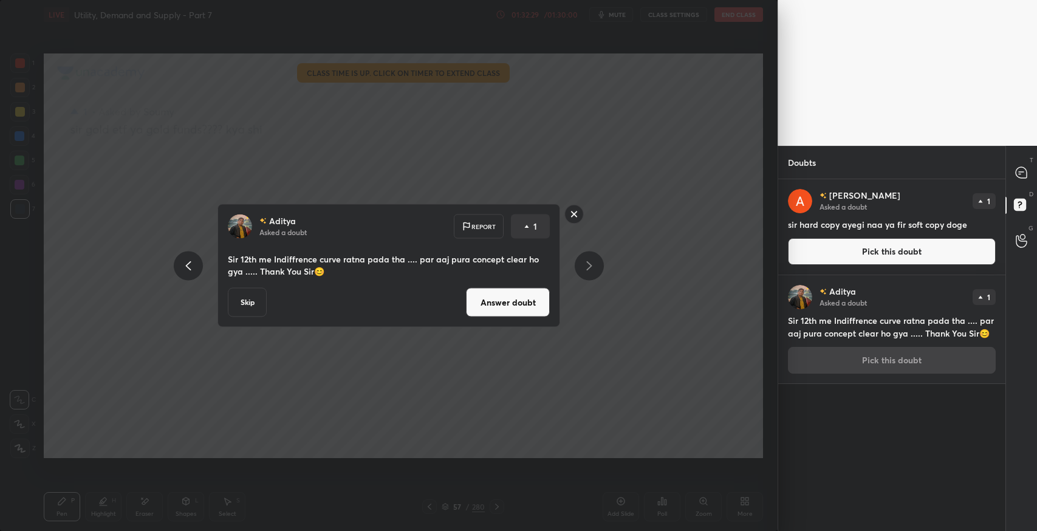
click at [497, 314] on button "Answer doubt" at bounding box center [508, 302] width 84 height 29
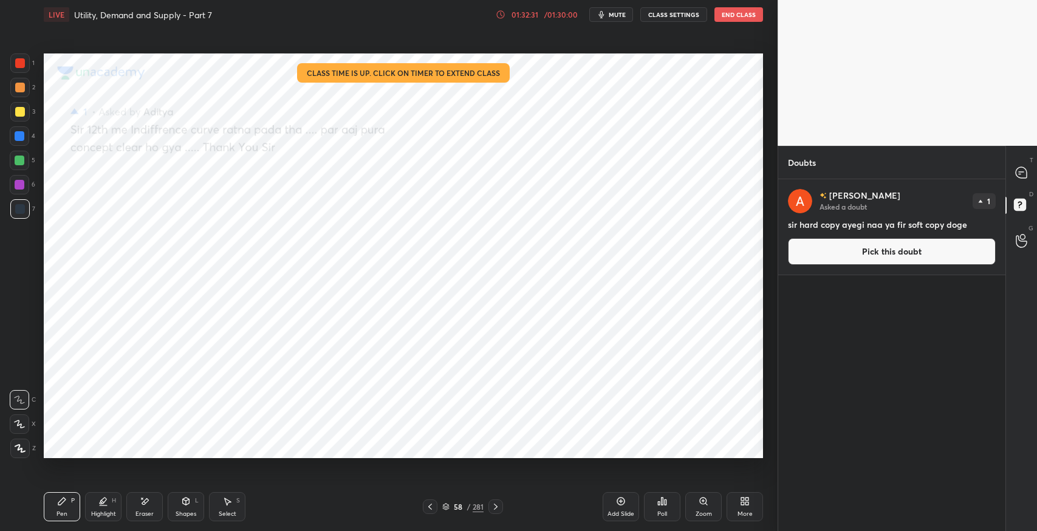
click at [812, 254] on button "Pick this doubt" at bounding box center [892, 251] width 208 height 27
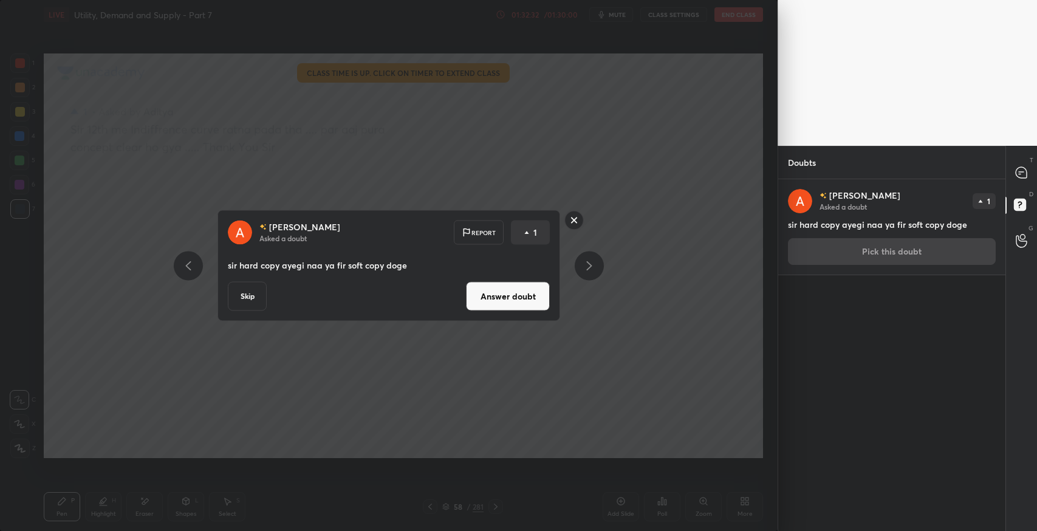
click at [516, 301] on button "Answer doubt" at bounding box center [508, 296] width 84 height 29
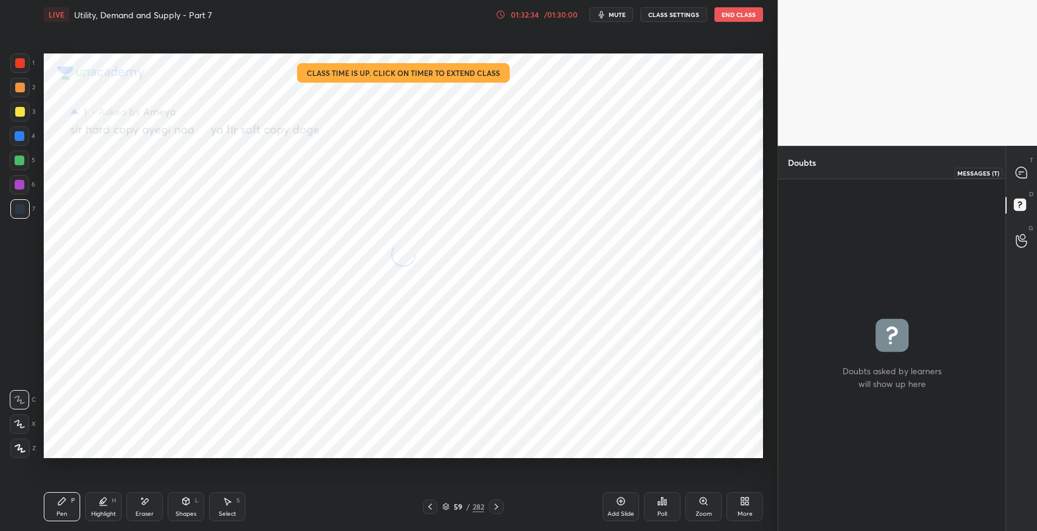
click at [1023, 175] on icon at bounding box center [1021, 172] width 11 height 11
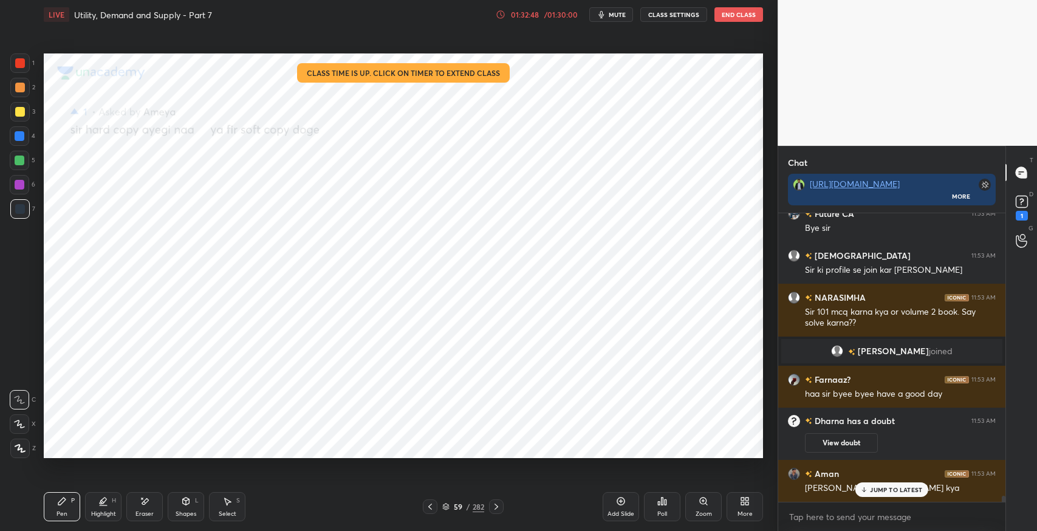
scroll to position [12957, 0]
click at [874, 486] on p "JUMP TO LATEST" at bounding box center [896, 489] width 52 height 7
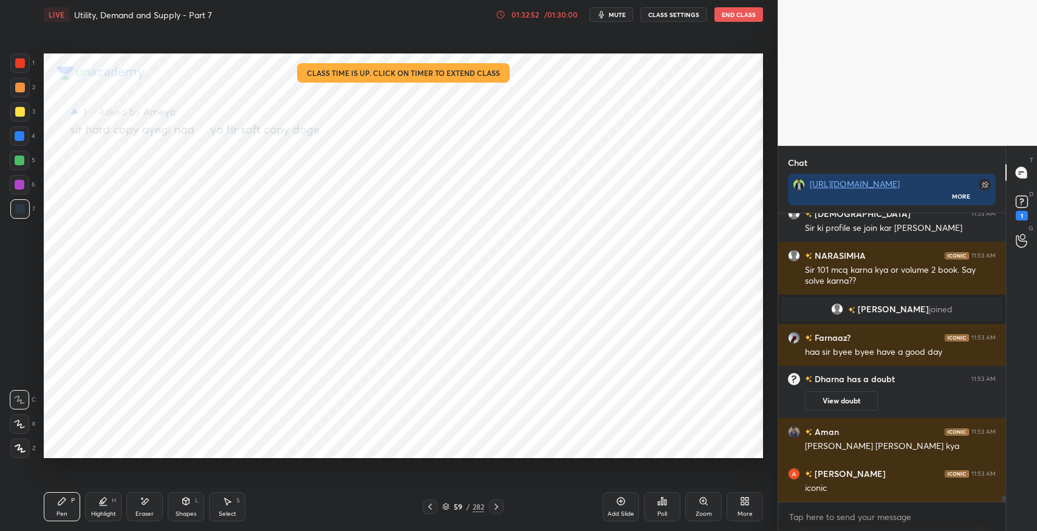
click at [1034, 202] on div "D Doubts (D) 1" at bounding box center [1021, 207] width 31 height 34
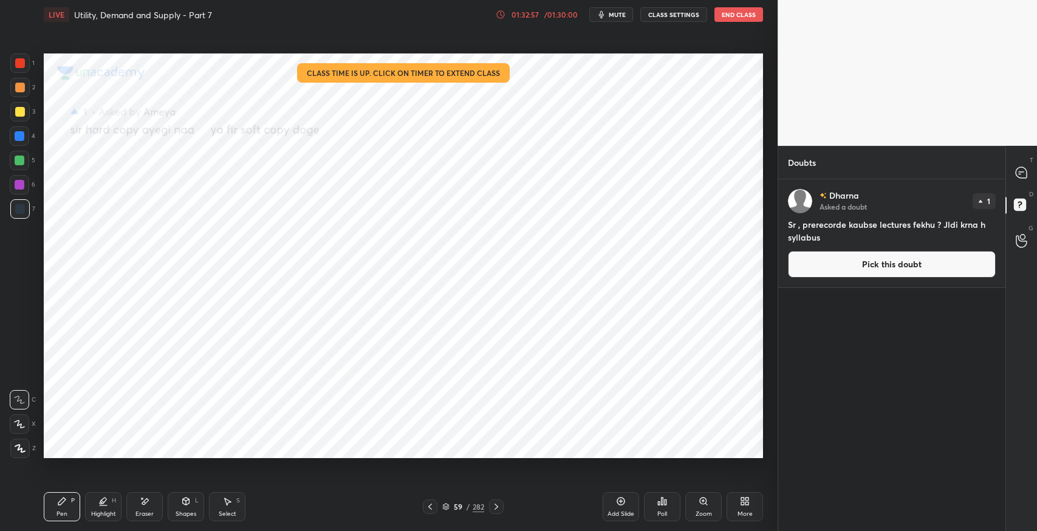
click at [907, 265] on button "Pick this doubt" at bounding box center [892, 264] width 208 height 27
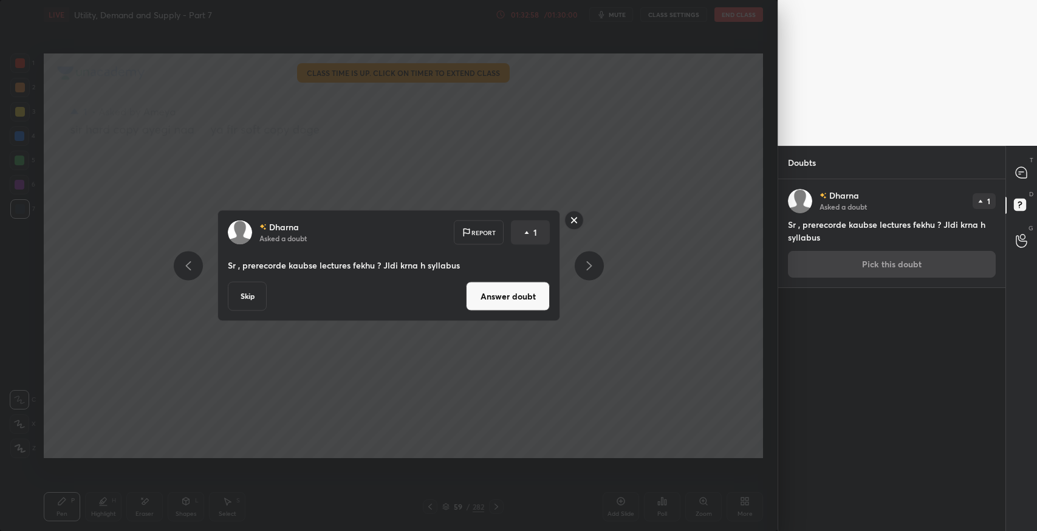
click at [515, 294] on button "Answer doubt" at bounding box center [508, 296] width 84 height 29
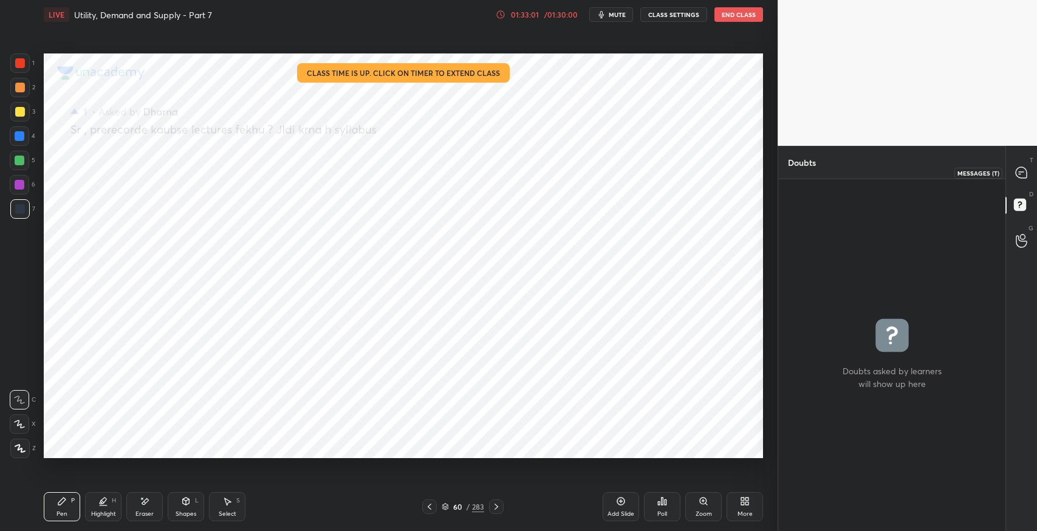
click at [1015, 168] on icon at bounding box center [1021, 173] width 13 height 13
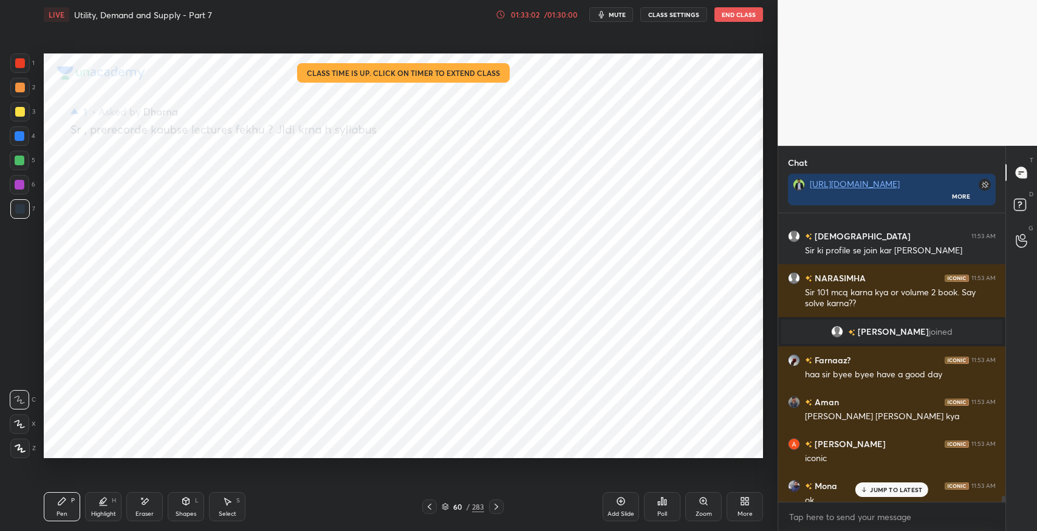
scroll to position [13266, 0]
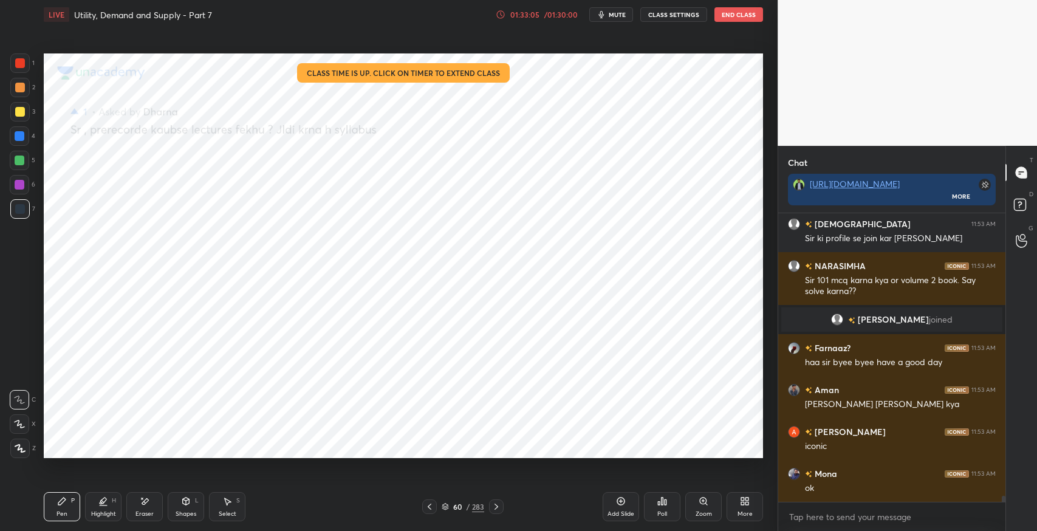
click at [752, 13] on button "End Class" at bounding box center [739, 14] width 49 height 15
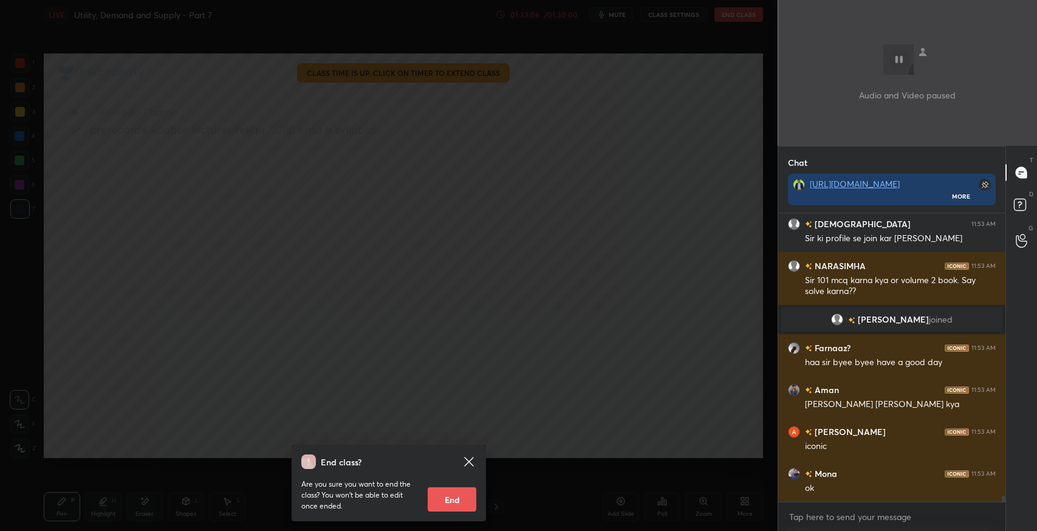
click at [453, 499] on button "End" at bounding box center [452, 499] width 49 height 24
type textarea "x"
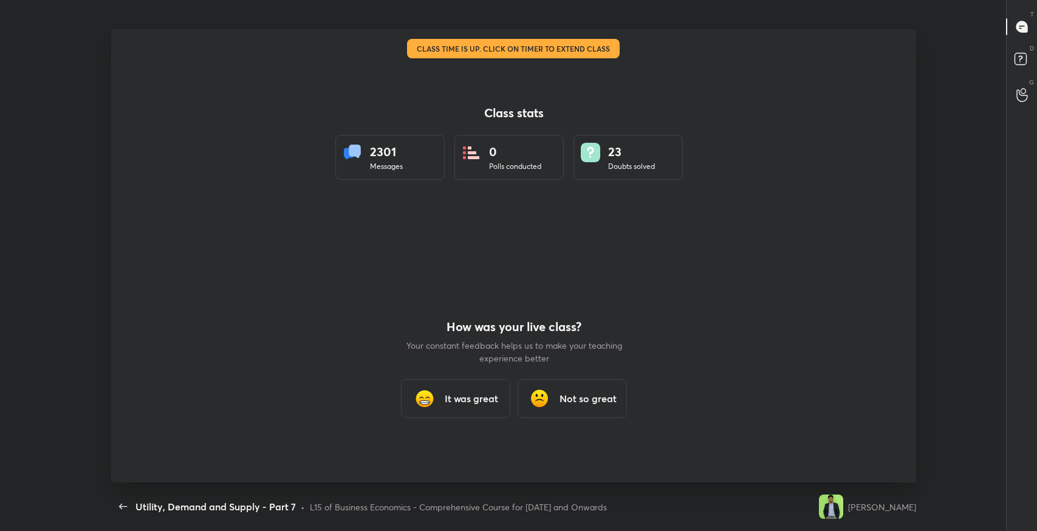
click at [452, 401] on h3 "It was great" at bounding box center [470, 398] width 53 height 15
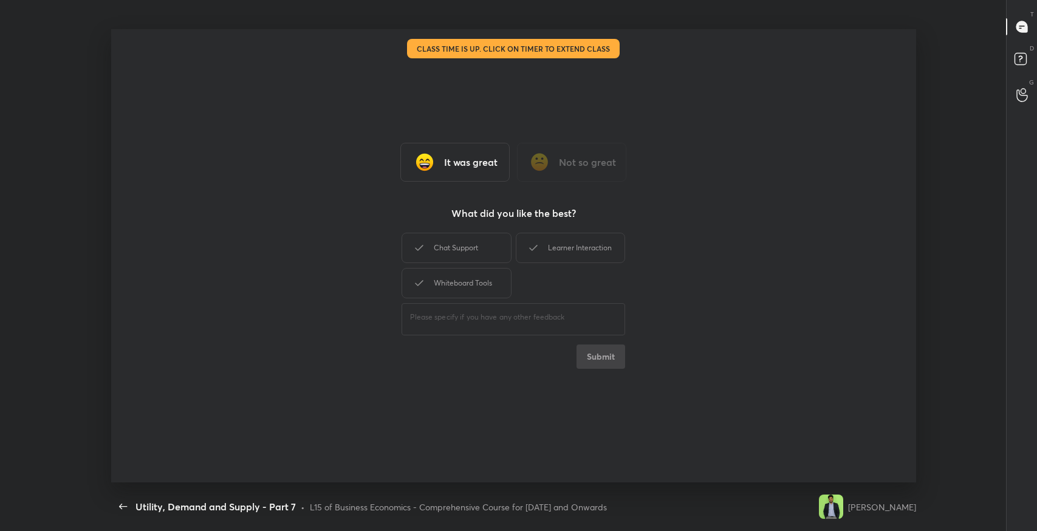
drag, startPoint x: 498, startPoint y: 242, endPoint x: 510, endPoint y: 241, distance: 12.2
click at [498, 241] on div "Chat Support" at bounding box center [456, 248] width 109 height 30
click at [530, 242] on icon at bounding box center [533, 248] width 15 height 15
drag, startPoint x: 486, startPoint y: 280, endPoint x: 554, endPoint y: 326, distance: 81.9
click at [487, 284] on div "Whiteboard Tools" at bounding box center [456, 283] width 109 height 30
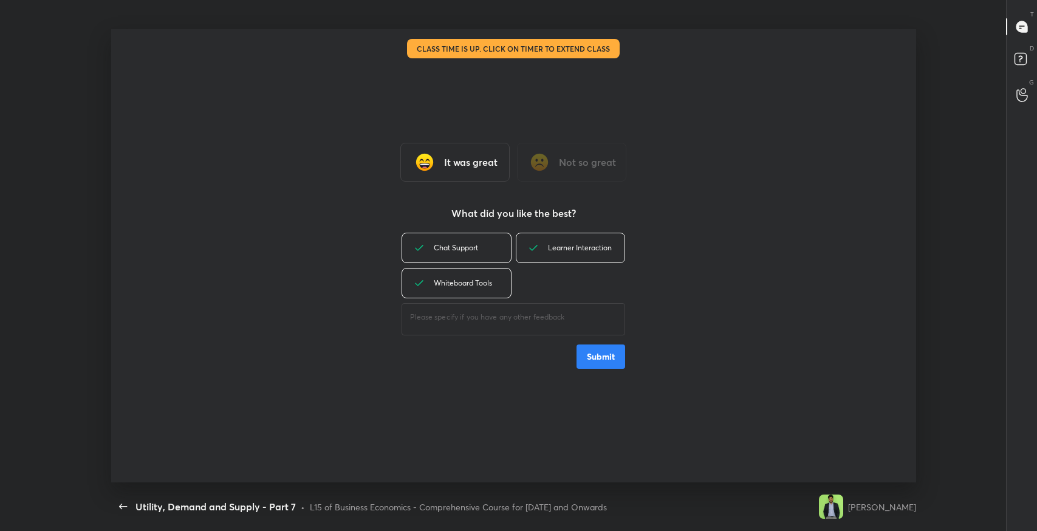
click at [599, 353] on button "Submit" at bounding box center [601, 357] width 49 height 24
